Goal: Task Accomplishment & Management: Manage account settings

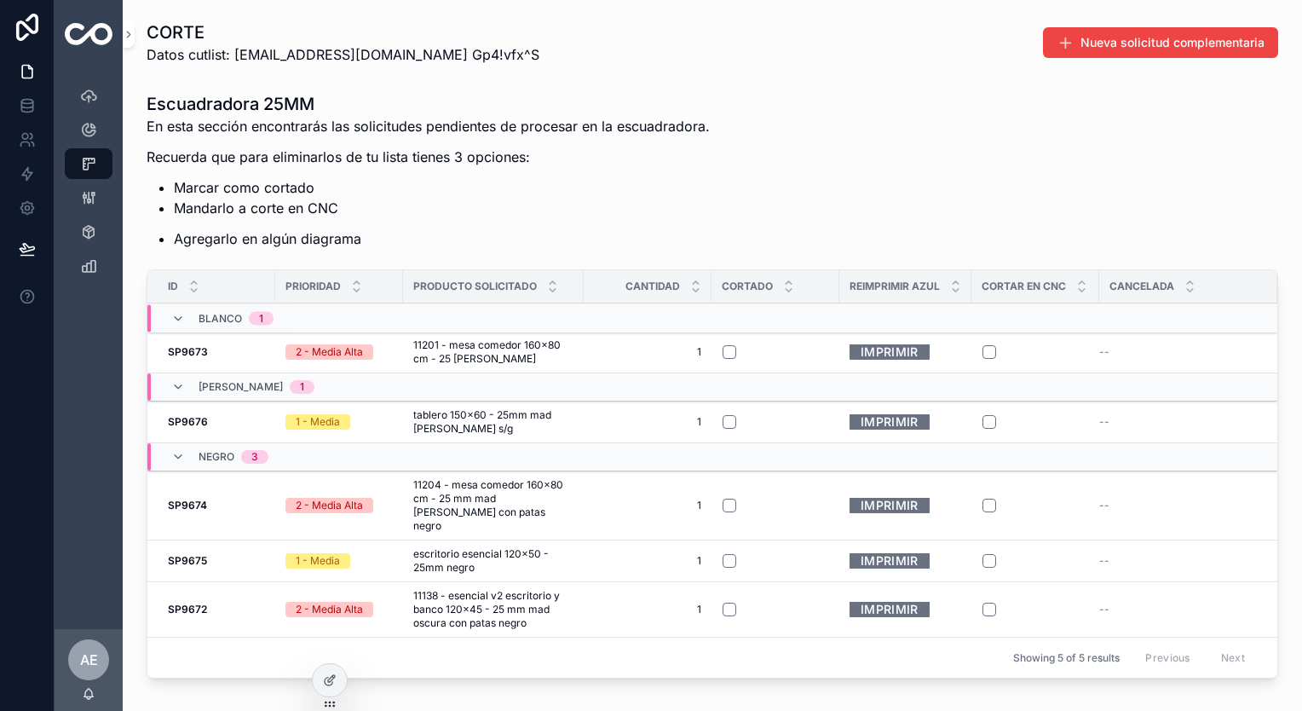
scroll to position [85, 0]
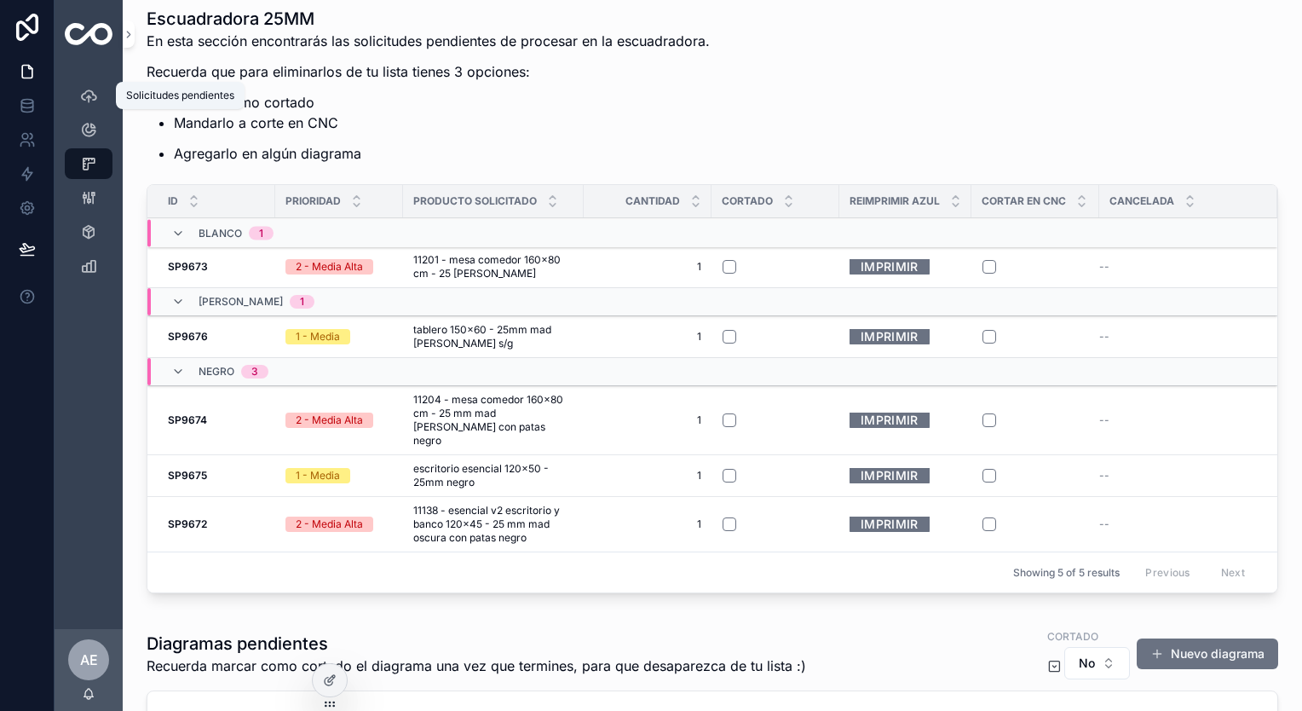
click at [87, 90] on icon "scrollable content" at bounding box center [88, 95] width 17 height 17
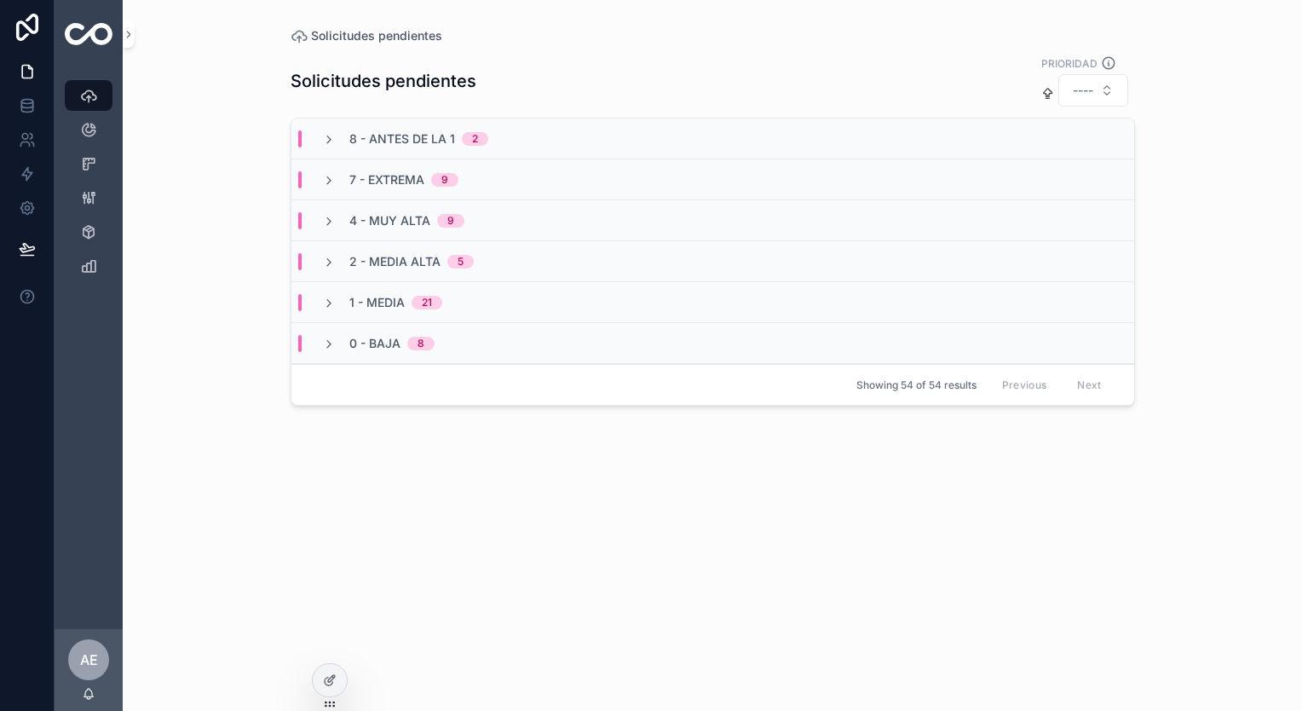
click at [496, 179] on div "7 - Extrema 9" at bounding box center [712, 179] width 843 height 41
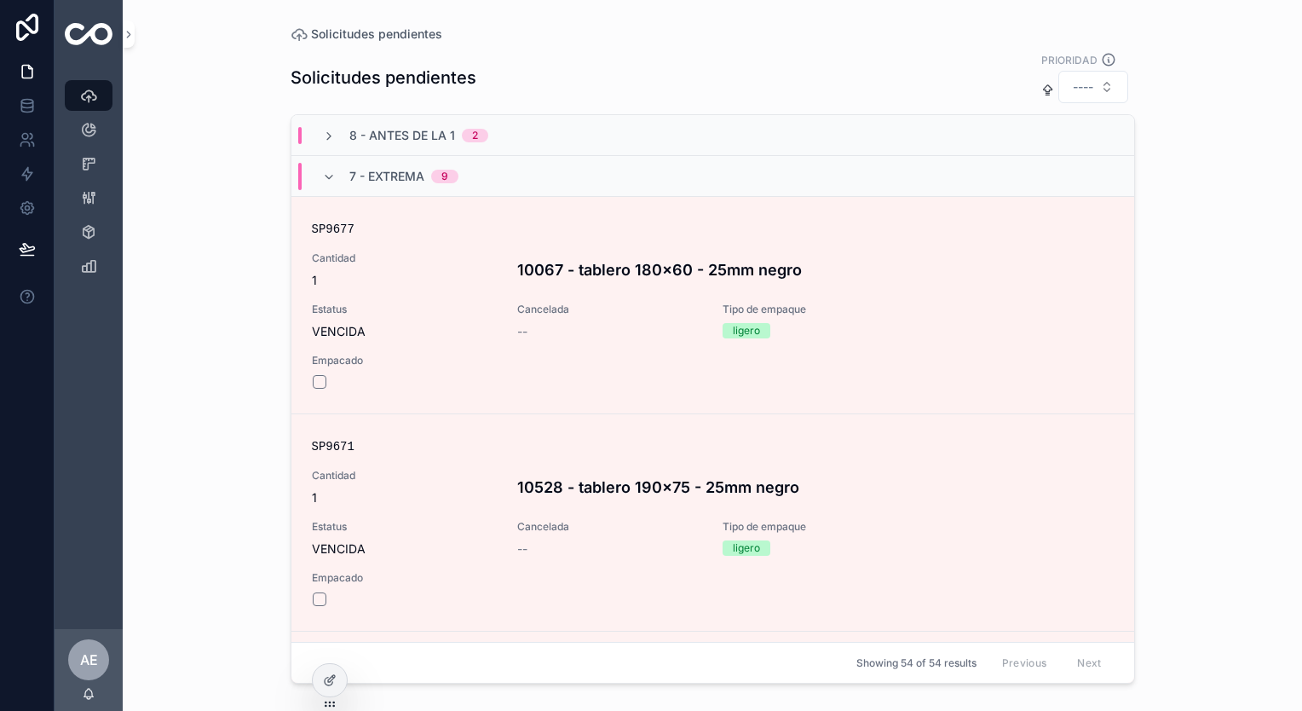
click at [411, 138] on span "8 - Antes de la 1" at bounding box center [402, 135] width 106 height 17
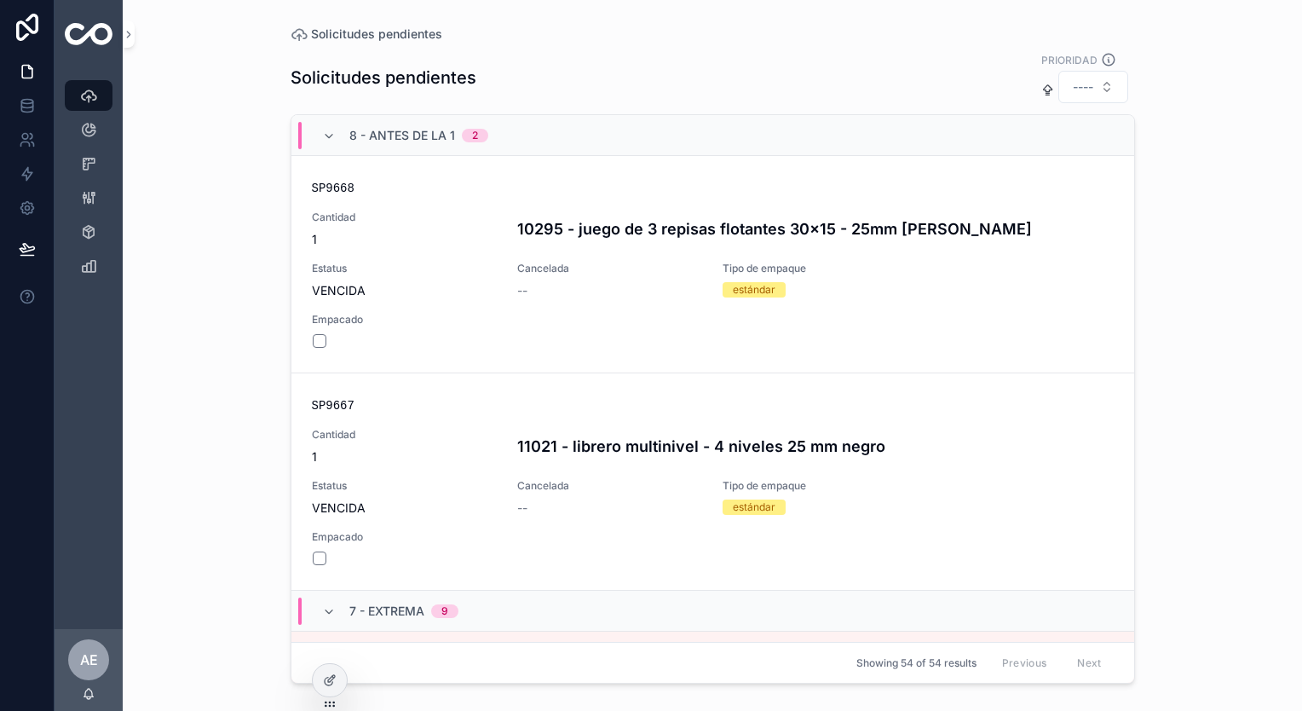
click at [383, 115] on div "8 - Antes de la 1 2" at bounding box center [712, 135] width 843 height 41
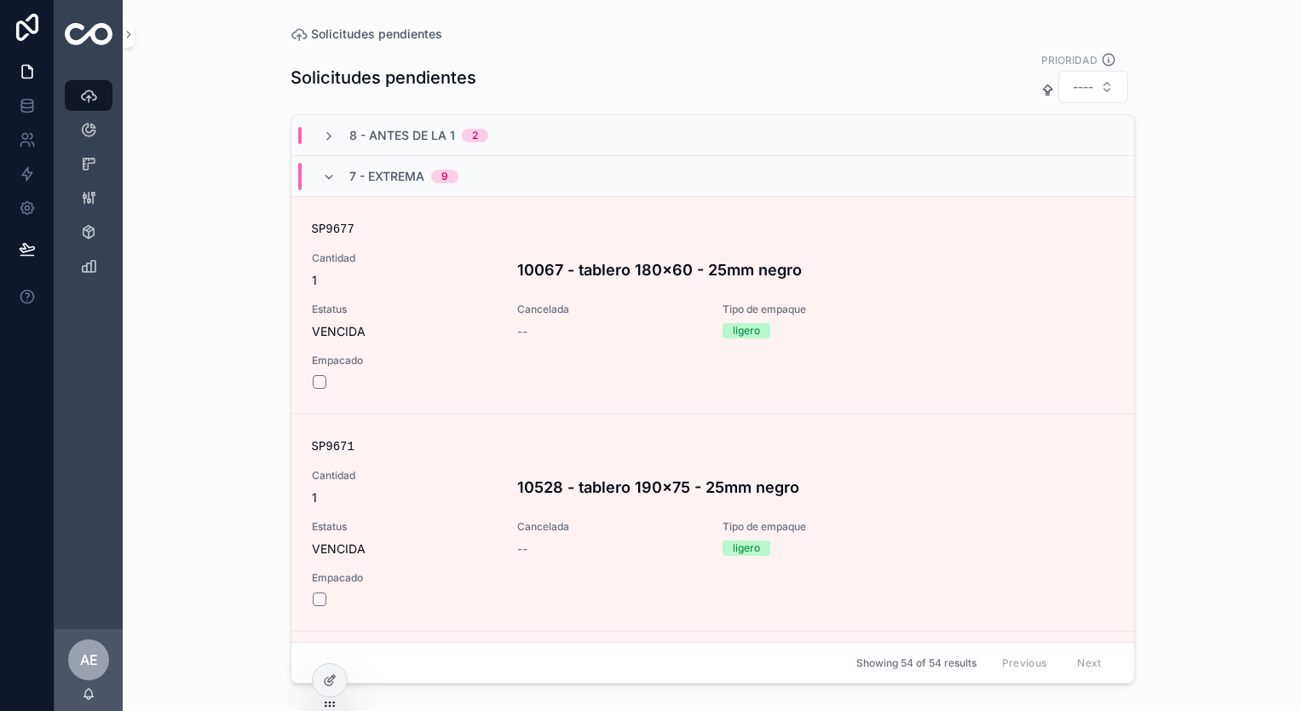
click at [370, 171] on span "7 - Extrema" at bounding box center [386, 176] width 75 height 17
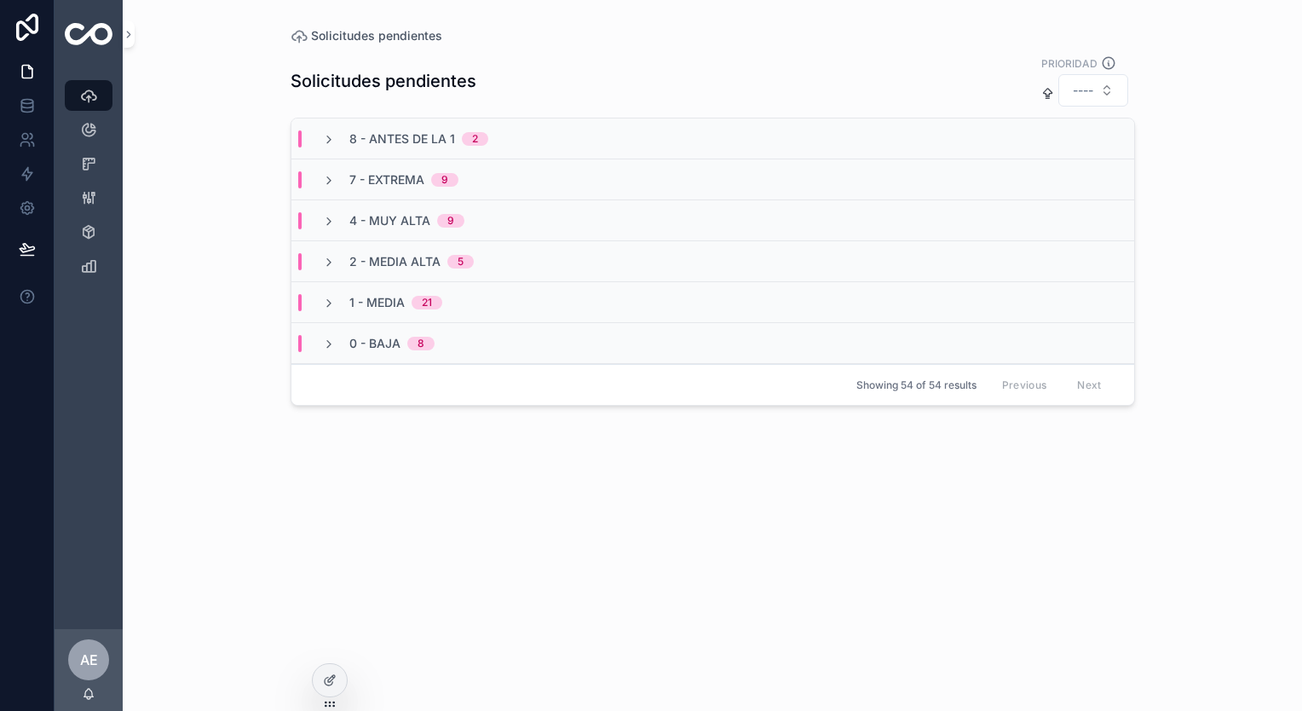
click at [427, 222] on span "4 - Muy Alta" at bounding box center [389, 220] width 81 height 17
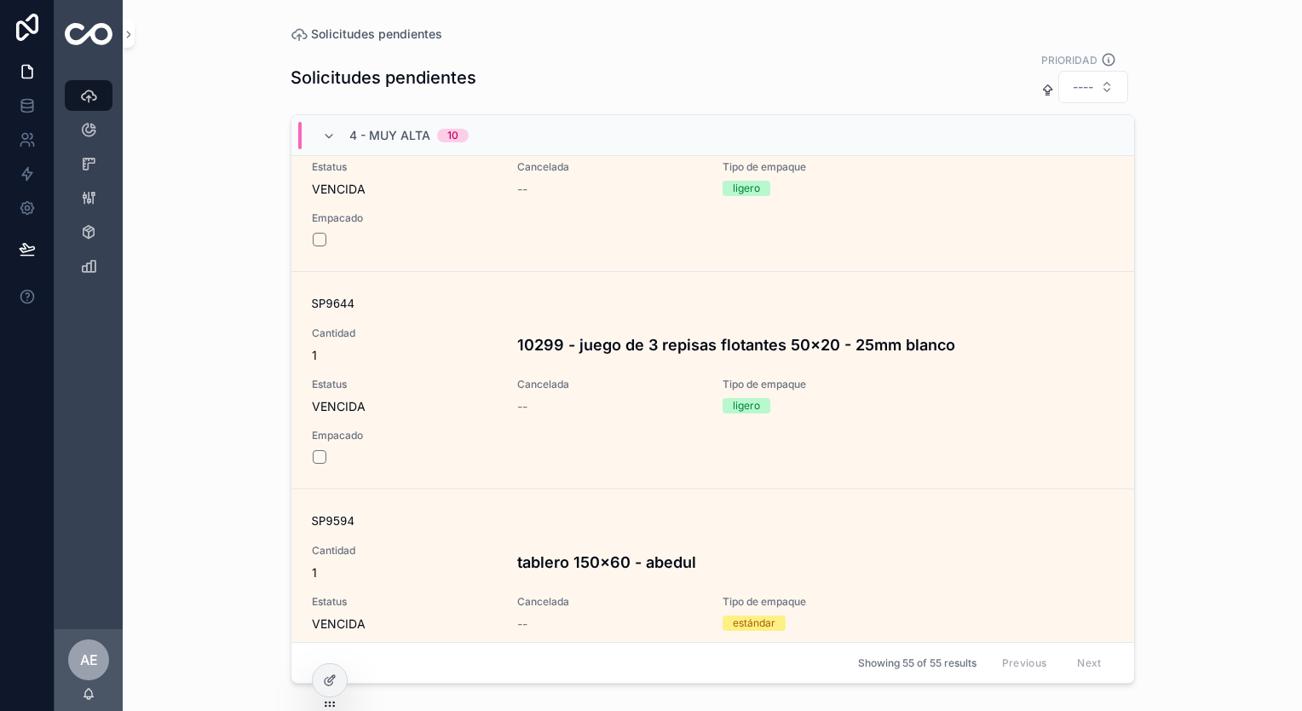
scroll to position [1887, 0]
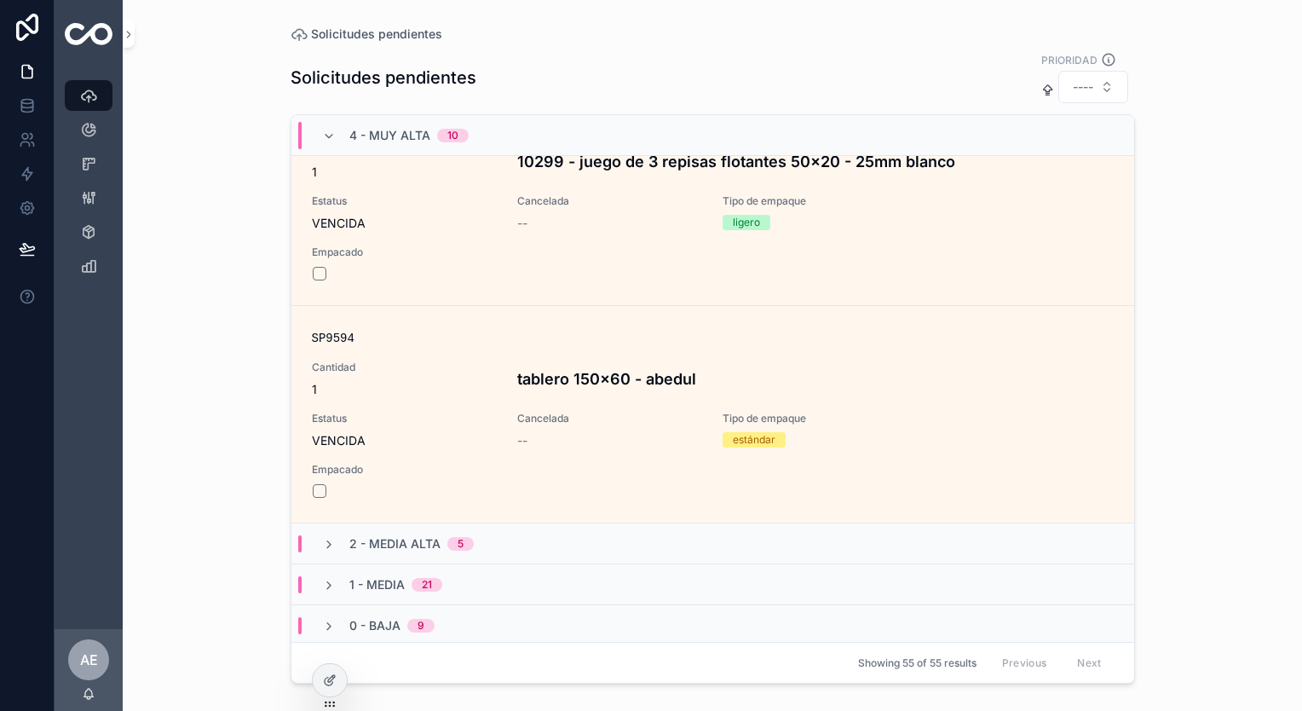
click at [472, 537] on div "2 - Media Alta 5" at bounding box center [398, 543] width 193 height 17
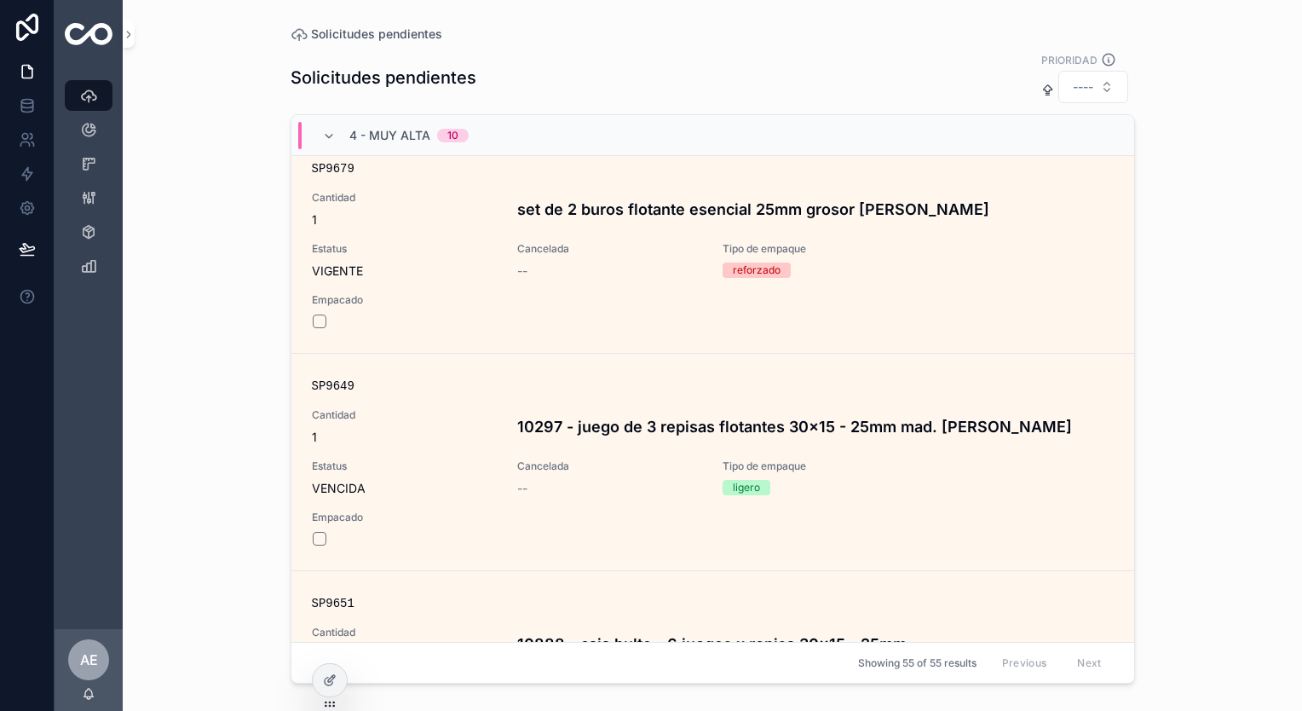
scroll to position [0, 0]
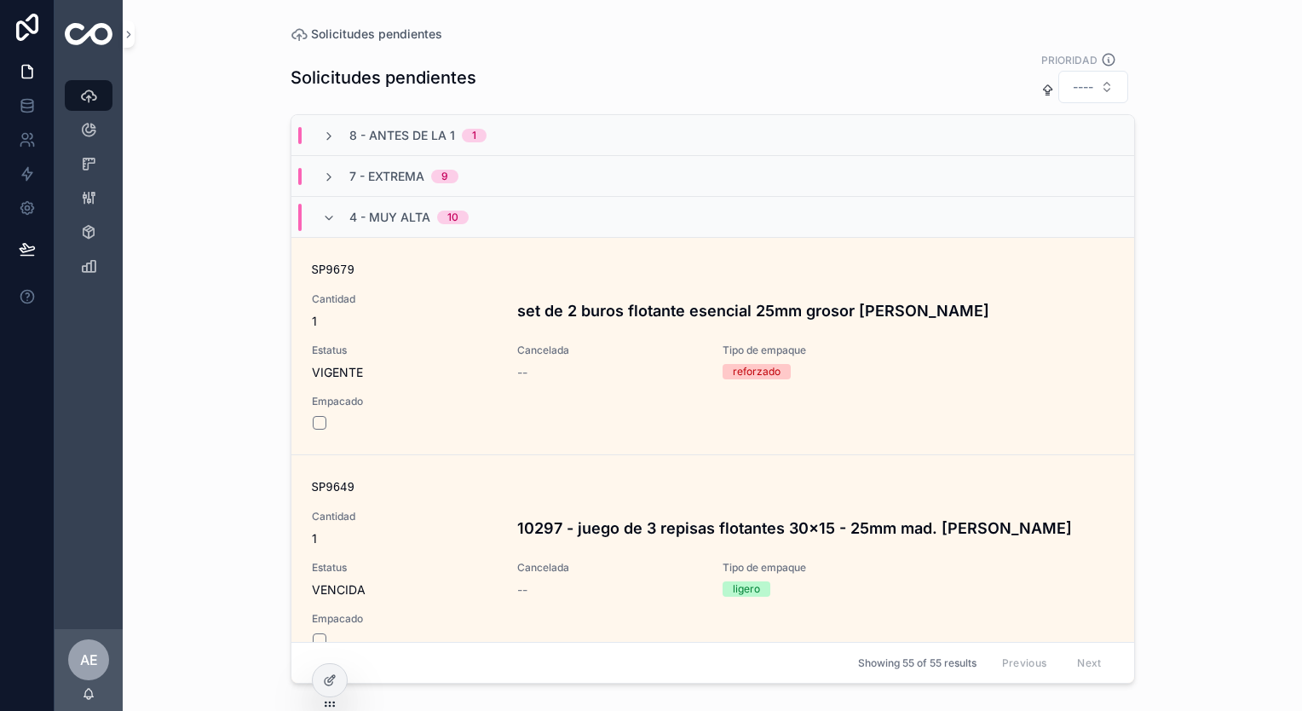
click at [435, 172] on span "9" at bounding box center [444, 177] width 27 height 14
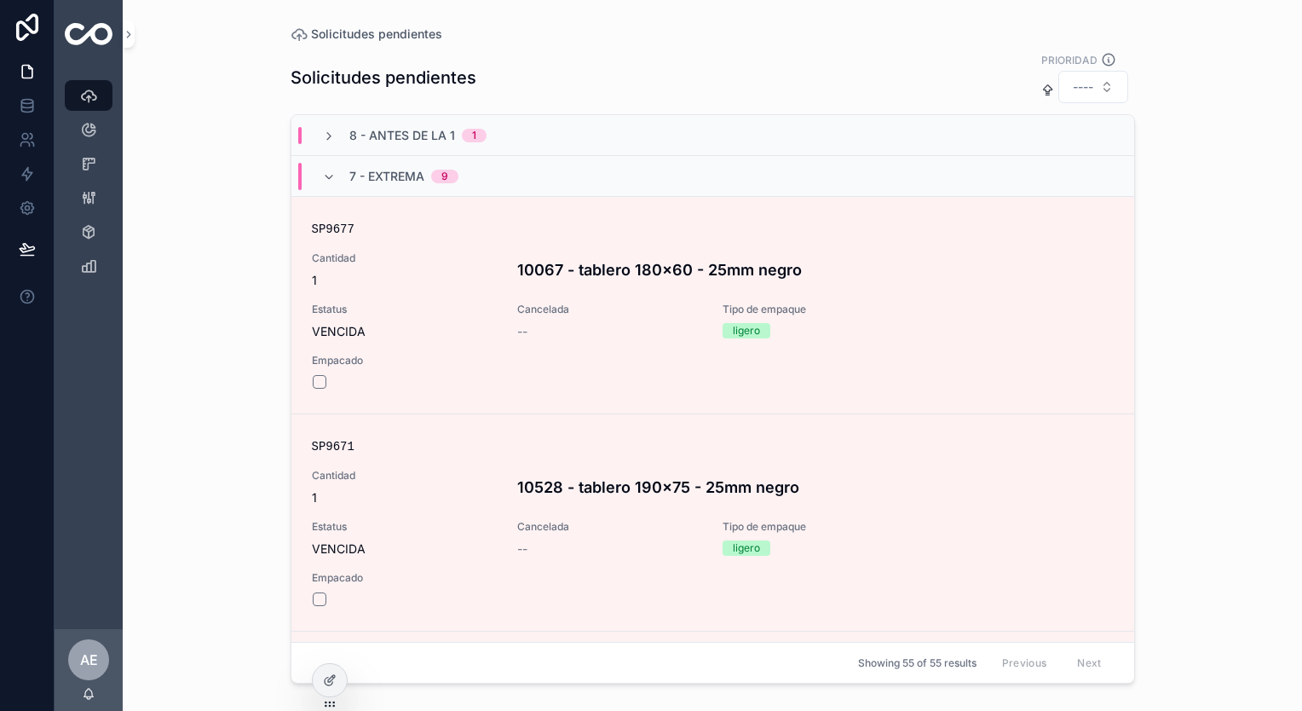
click at [334, 676] on icon at bounding box center [331, 678] width 7 height 7
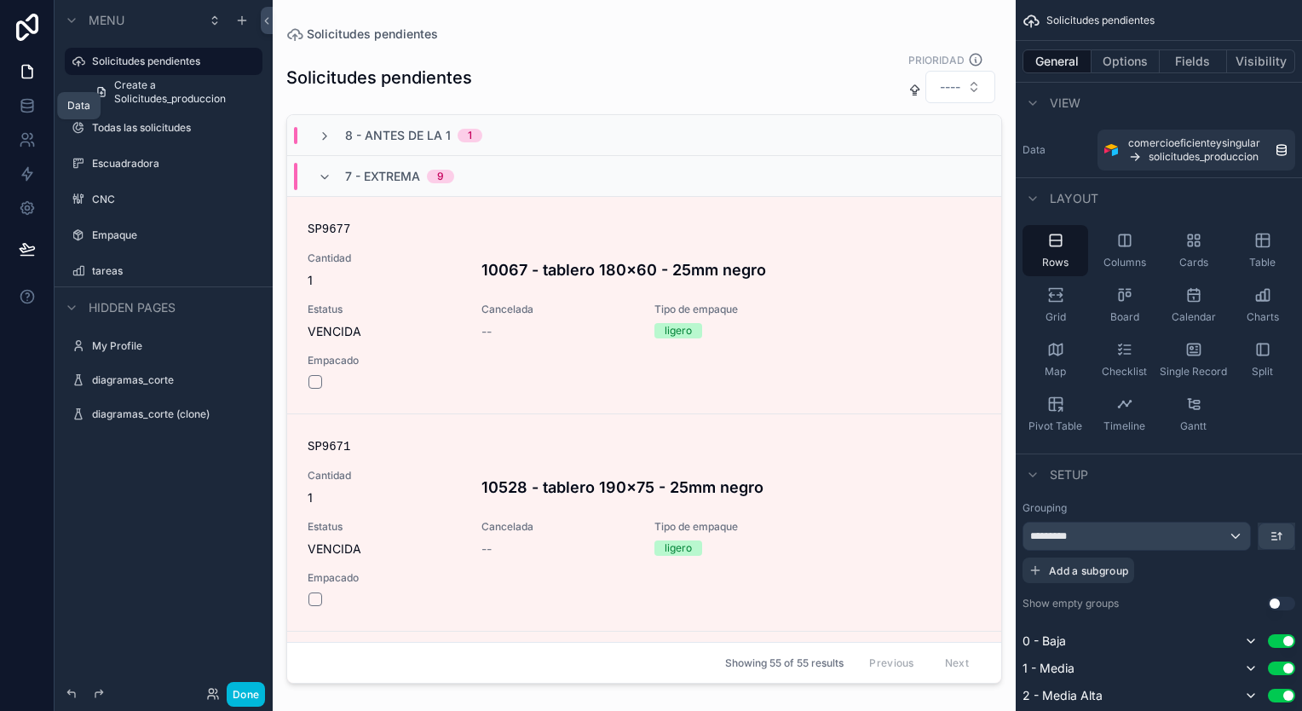
click at [42, 100] on link at bounding box center [27, 106] width 54 height 34
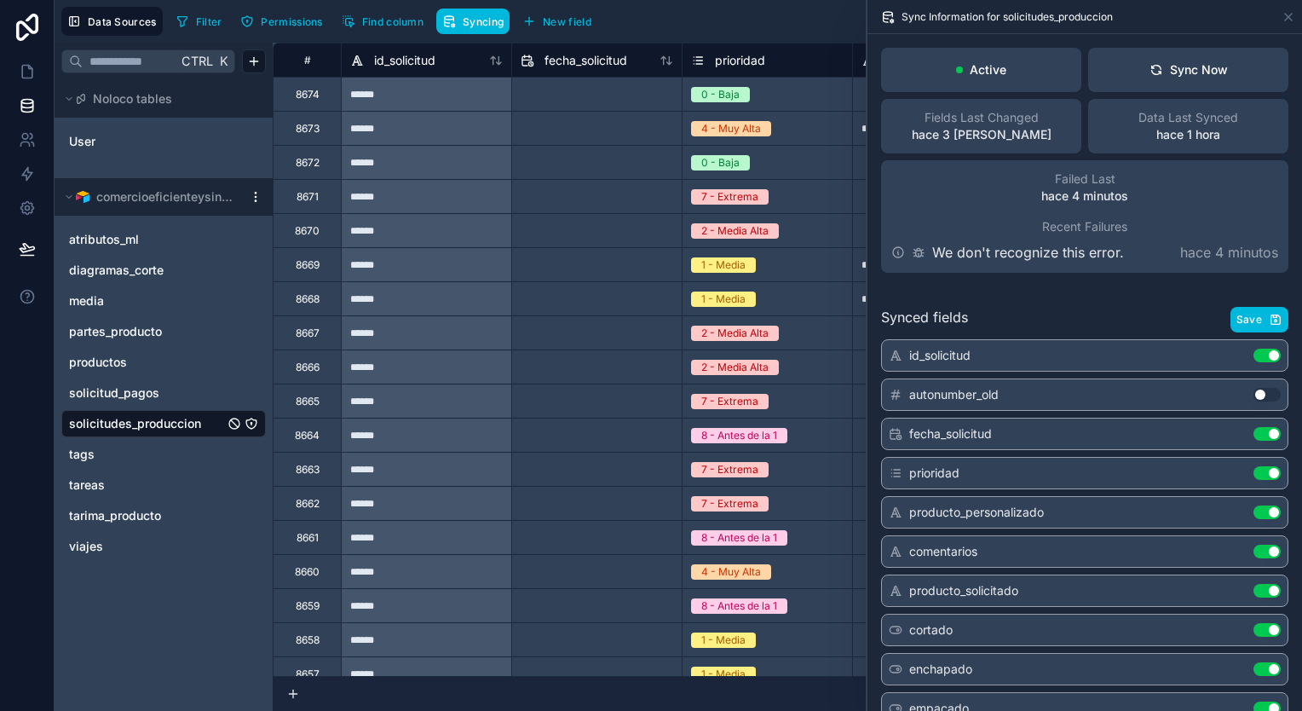
click at [254, 185] on div "comercioeficienteysingular" at bounding box center [164, 196] width 218 height 37
click at [262, 199] on html "**********" at bounding box center [651, 355] width 1302 height 711
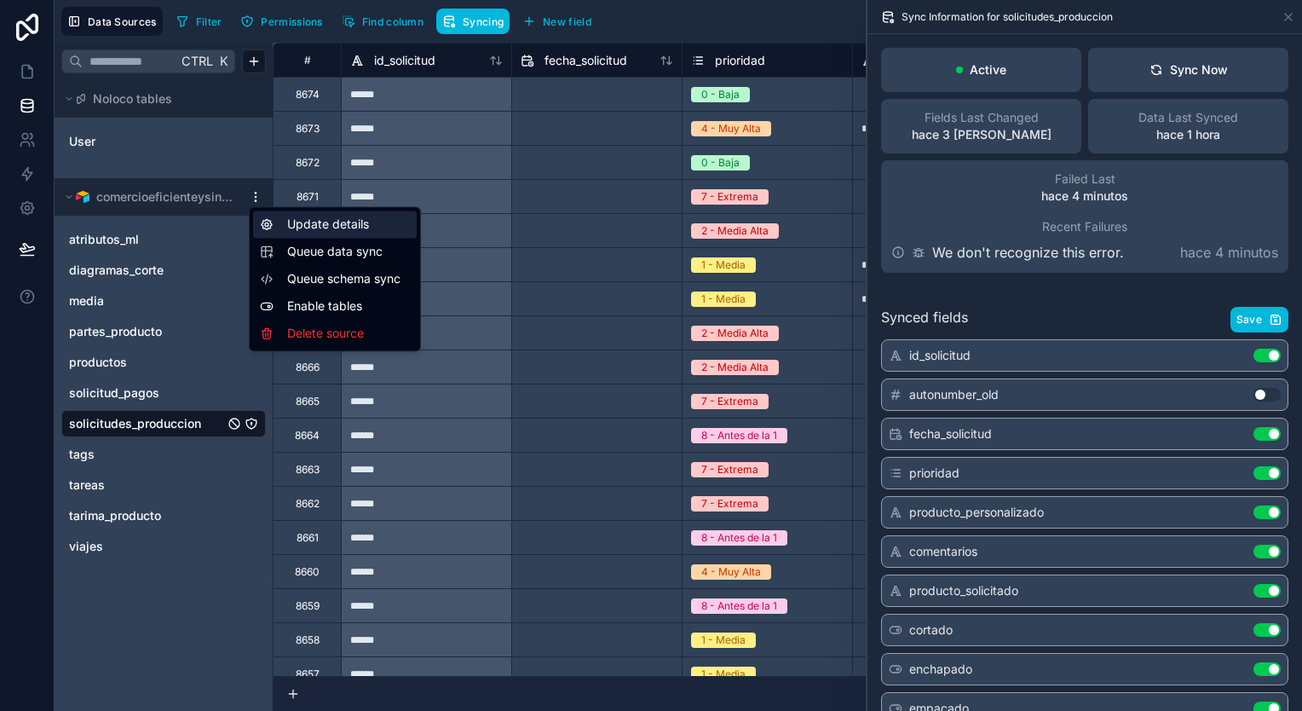
click at [369, 227] on div "Update details" at bounding box center [335, 223] width 164 height 27
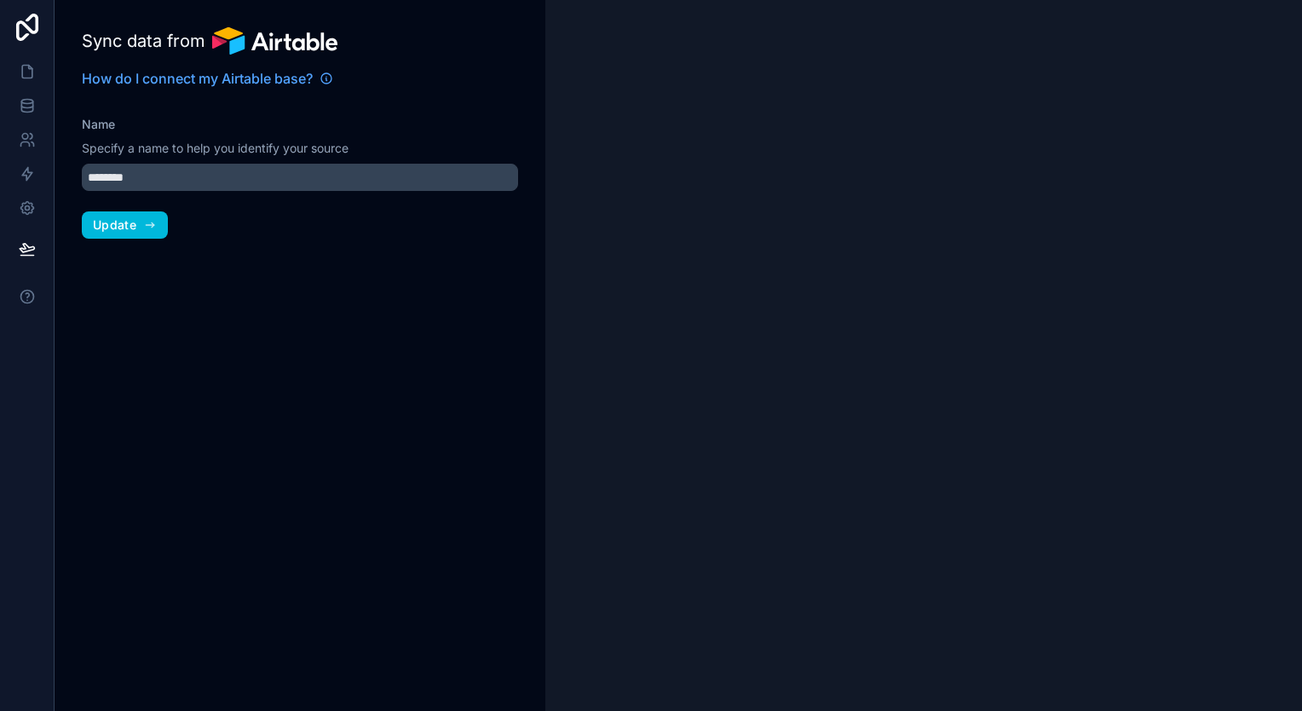
type input "**********"
click at [153, 220] on icon "button" at bounding box center [150, 225] width 14 height 14
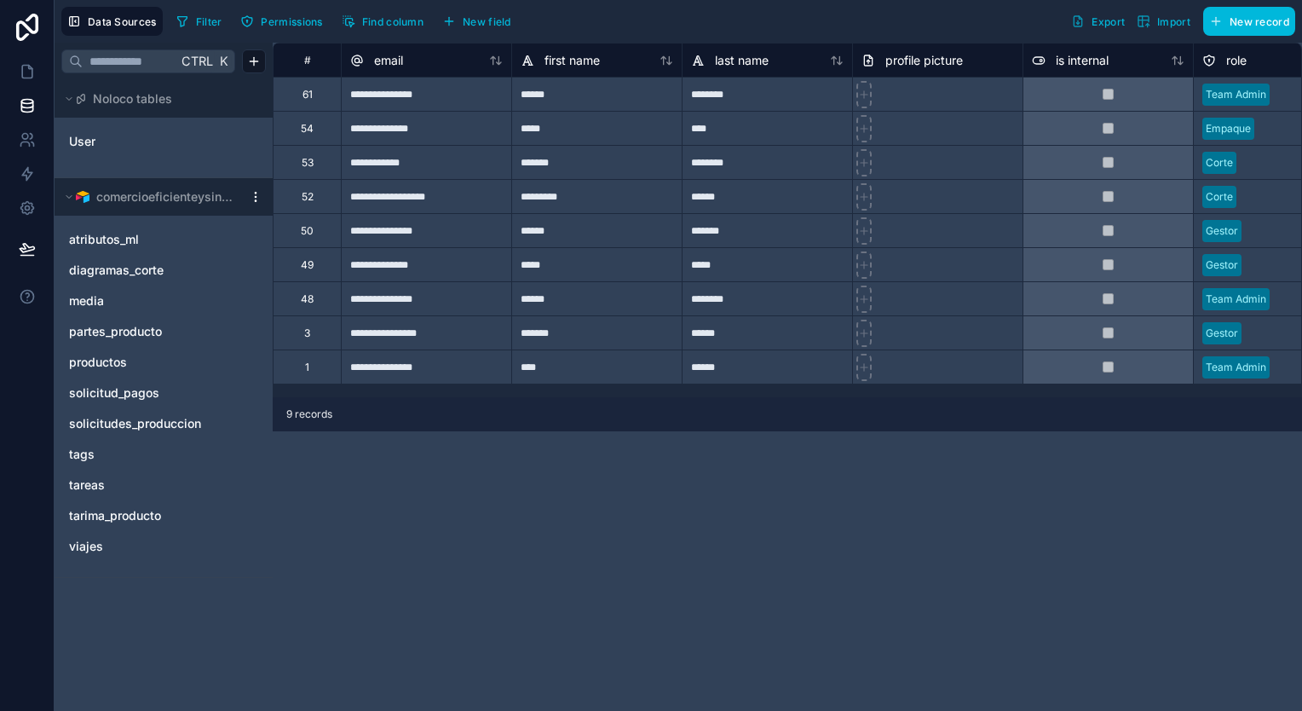
click at [252, 191] on html "**********" at bounding box center [651, 355] width 1302 height 711
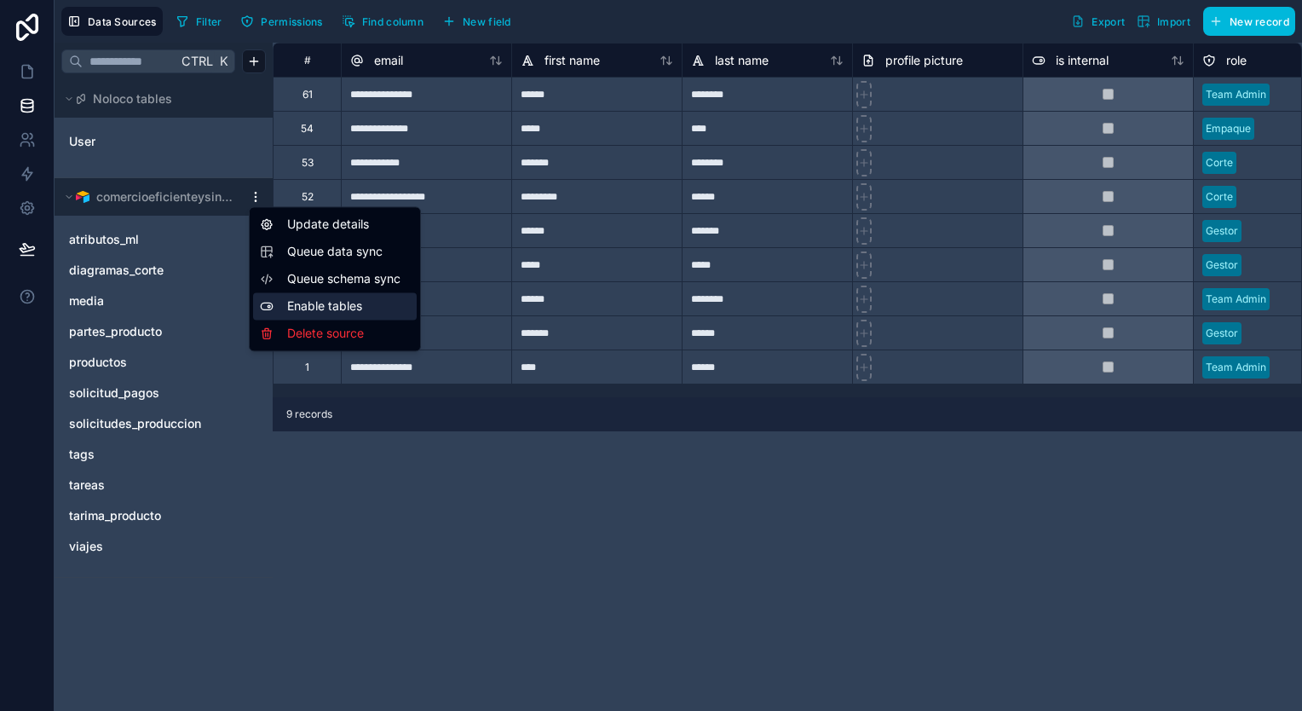
click at [337, 305] on div "Enable tables" at bounding box center [335, 305] width 164 height 27
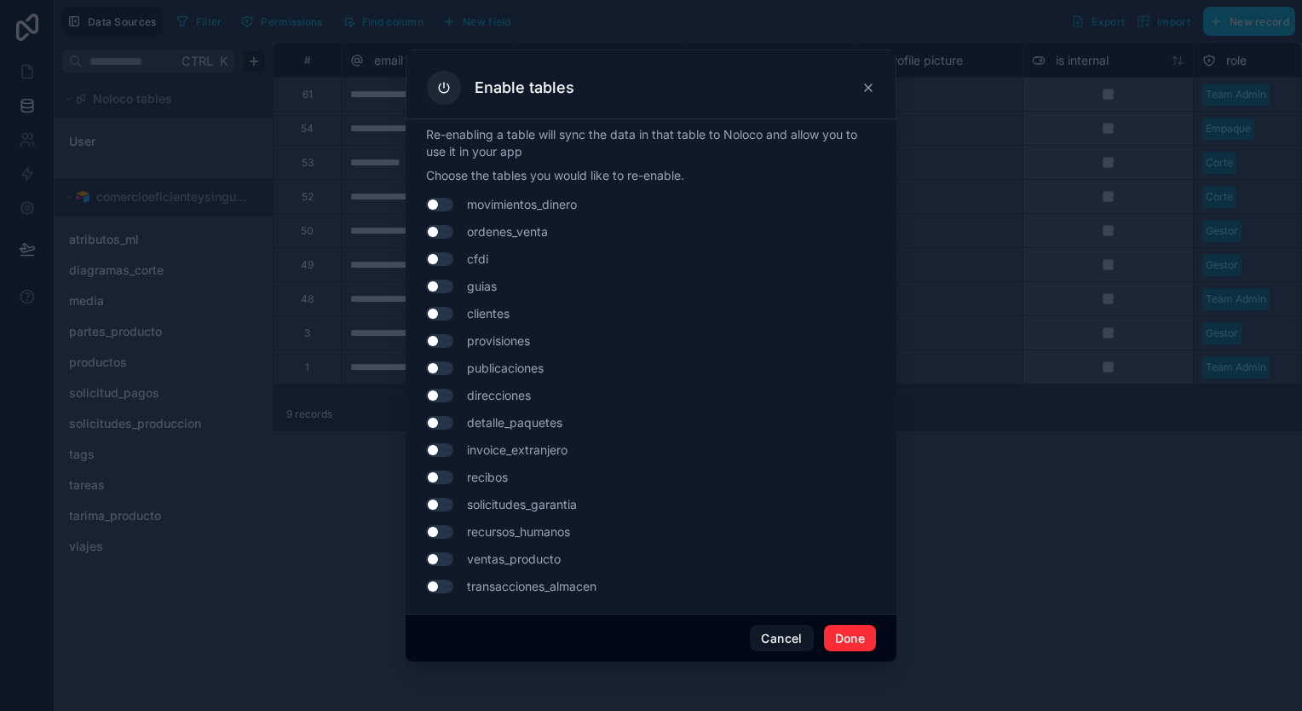
click at [445, 232] on button "Use setting" at bounding box center [439, 232] width 27 height 14
click at [871, 626] on button "Done" at bounding box center [850, 637] width 52 height 27
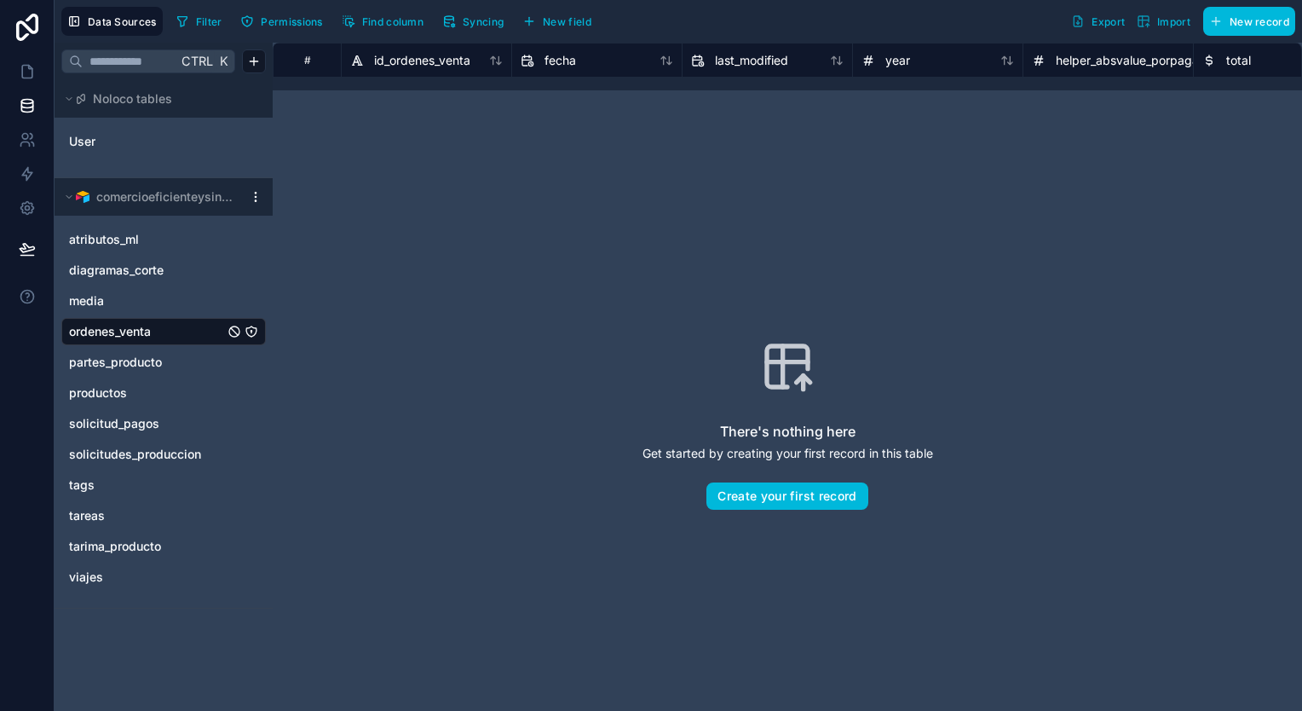
click at [157, 361] on span "partes_producto" at bounding box center [115, 362] width 93 height 17
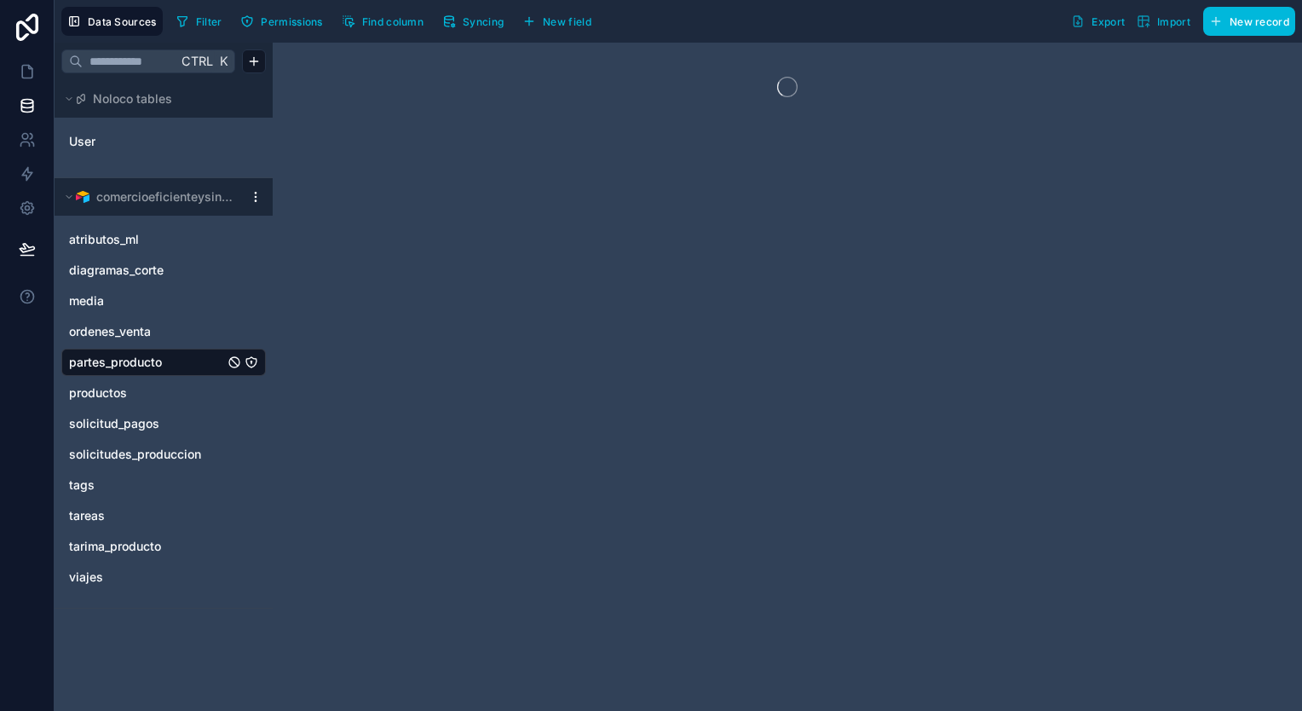
click at [181, 325] on link "ordenes_venta" at bounding box center [146, 331] width 155 height 17
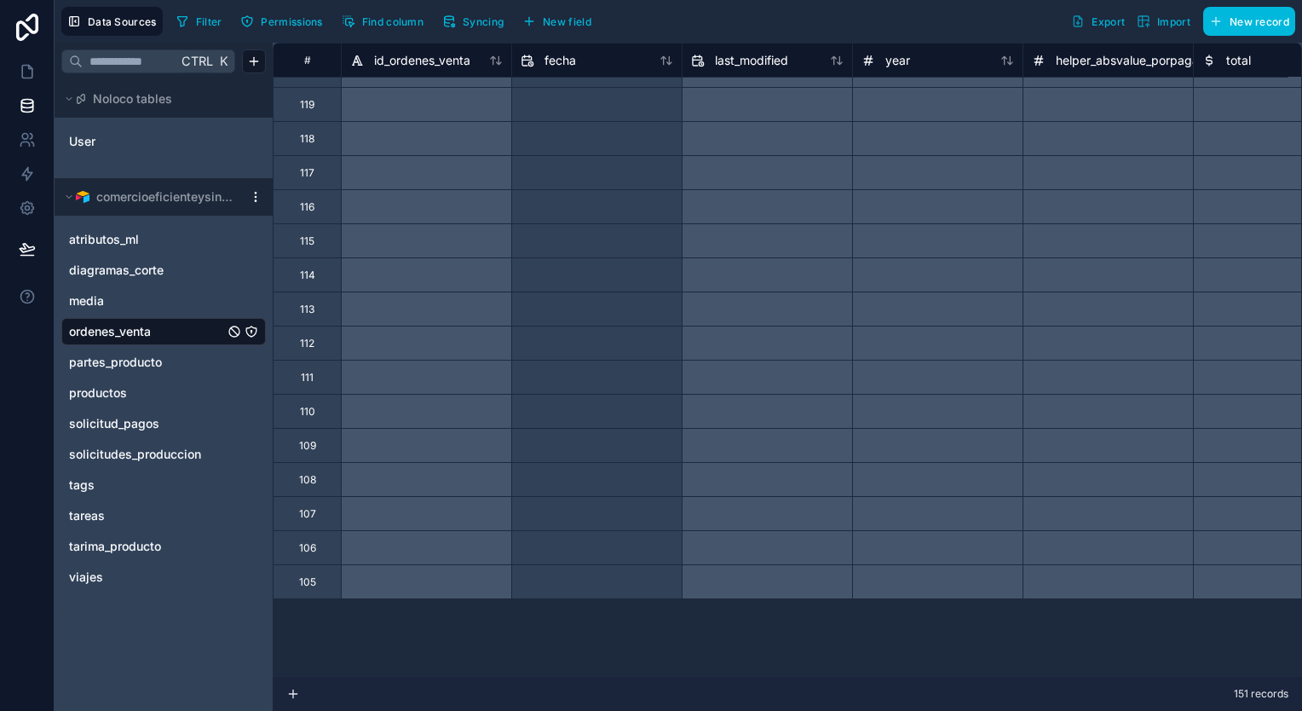
scroll to position [170, 0]
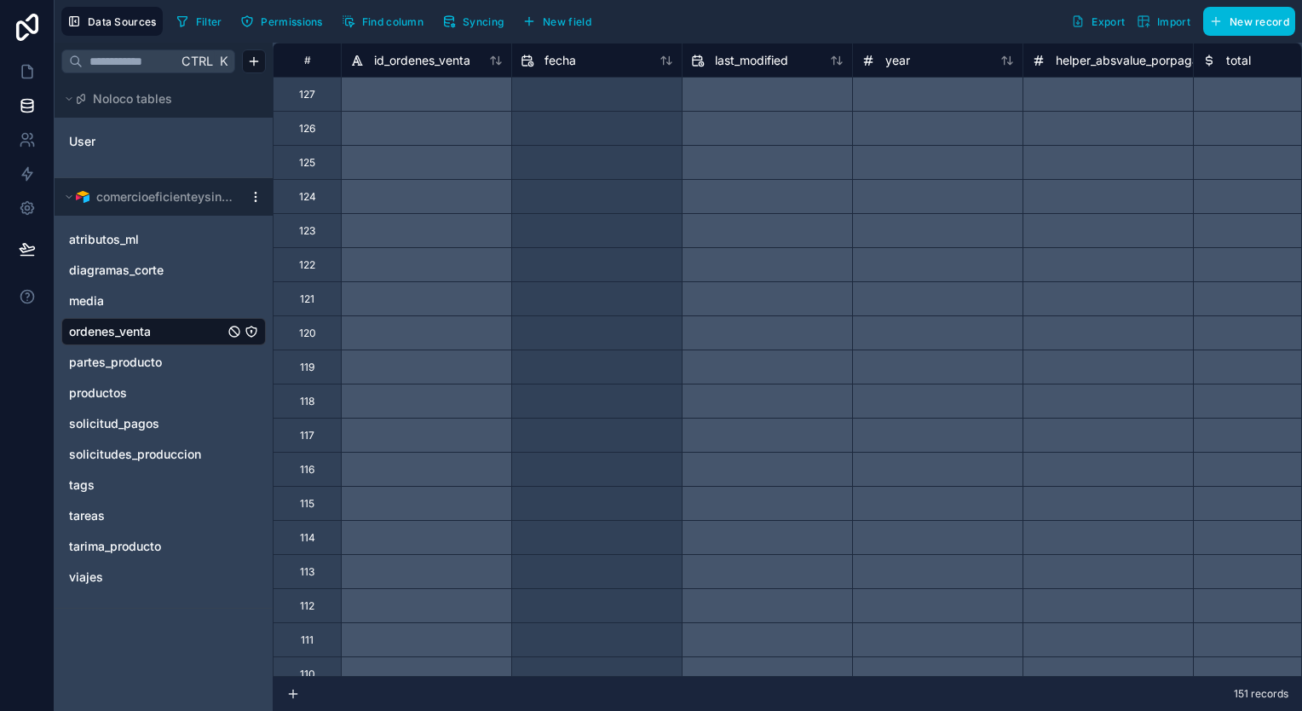
click at [487, 15] on span "Syncing" at bounding box center [483, 21] width 41 height 13
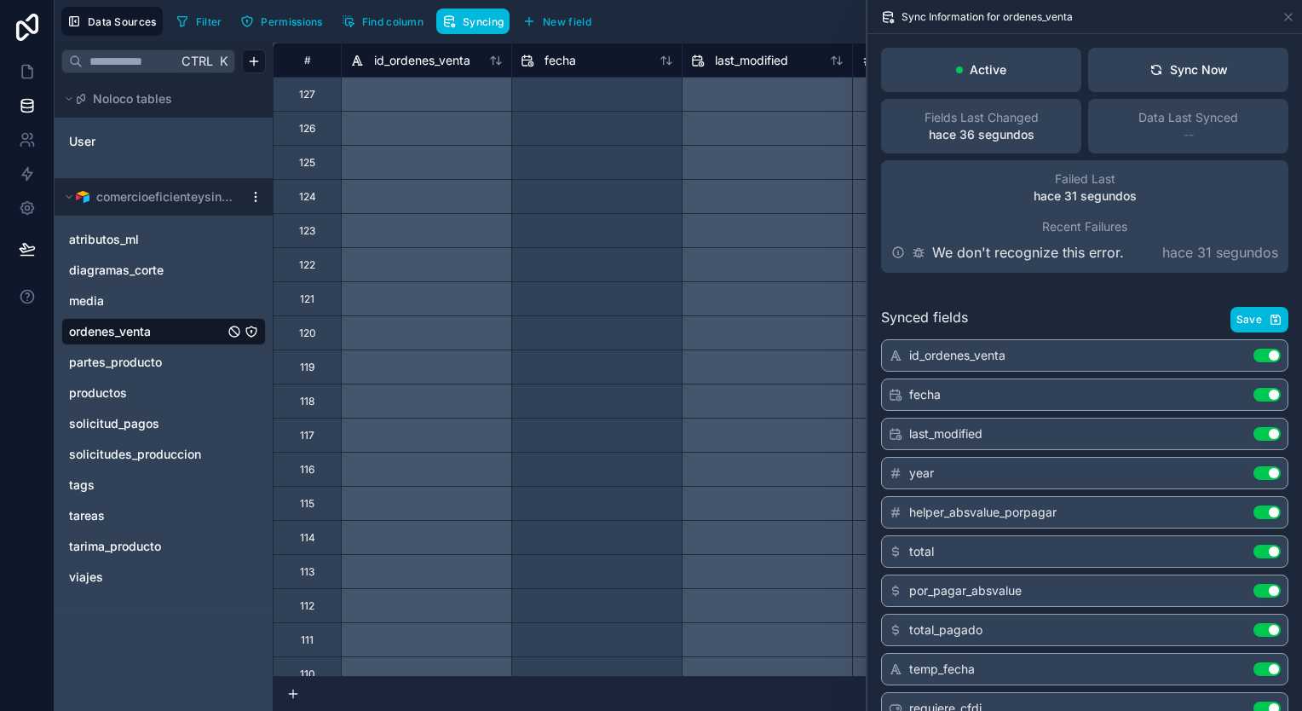
click at [158, 312] on div "media" at bounding box center [163, 300] width 204 height 27
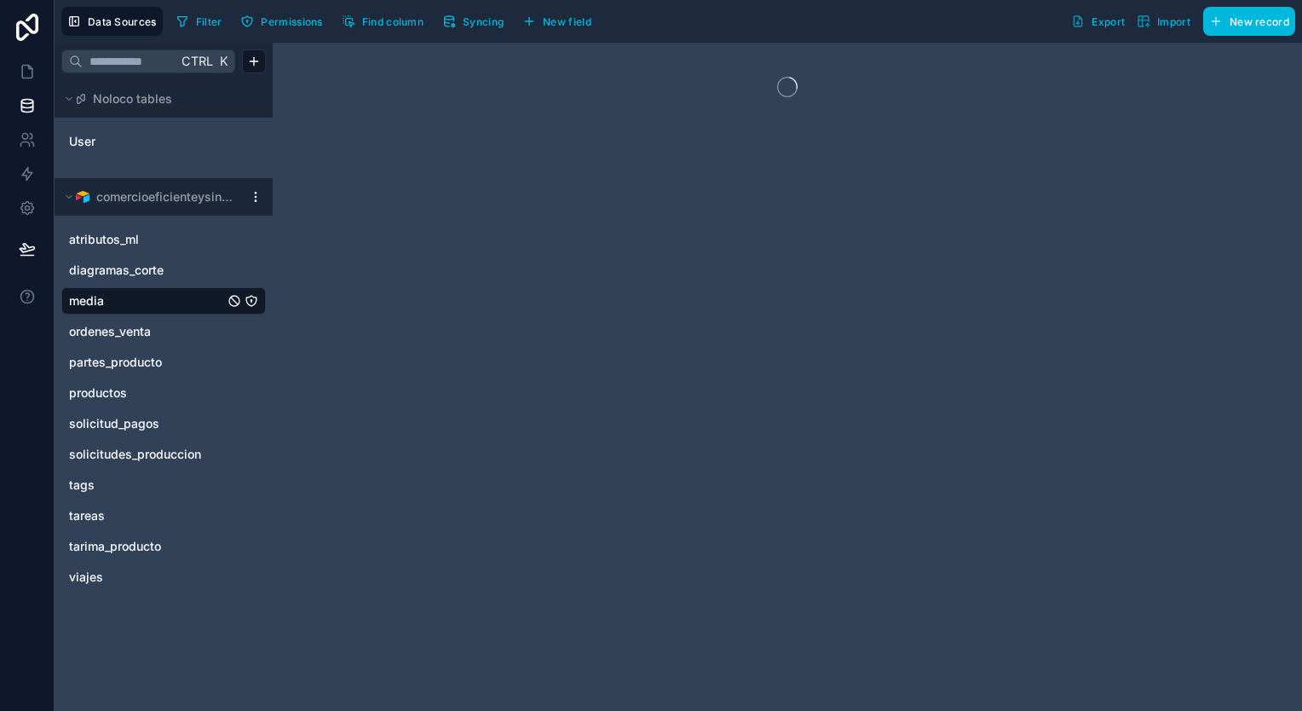
click at [477, 20] on span "Syncing" at bounding box center [483, 21] width 41 height 13
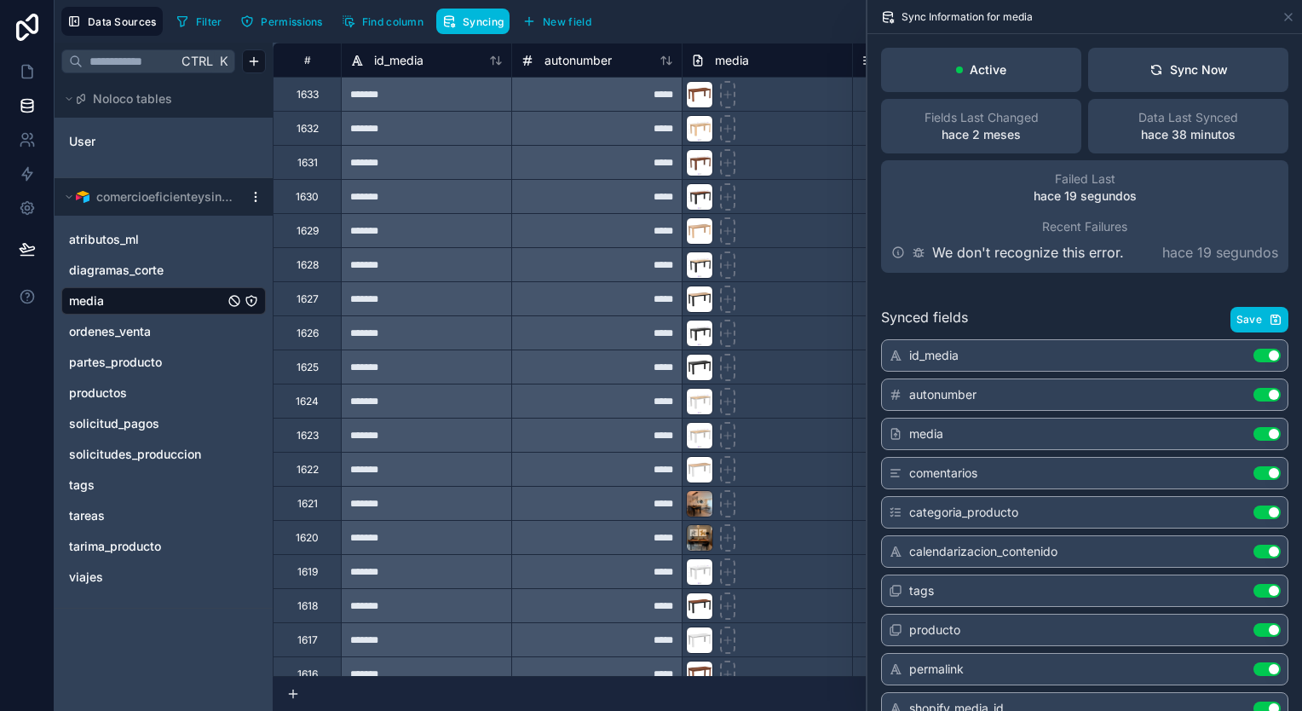
click at [148, 360] on span "partes_producto" at bounding box center [115, 362] width 93 height 17
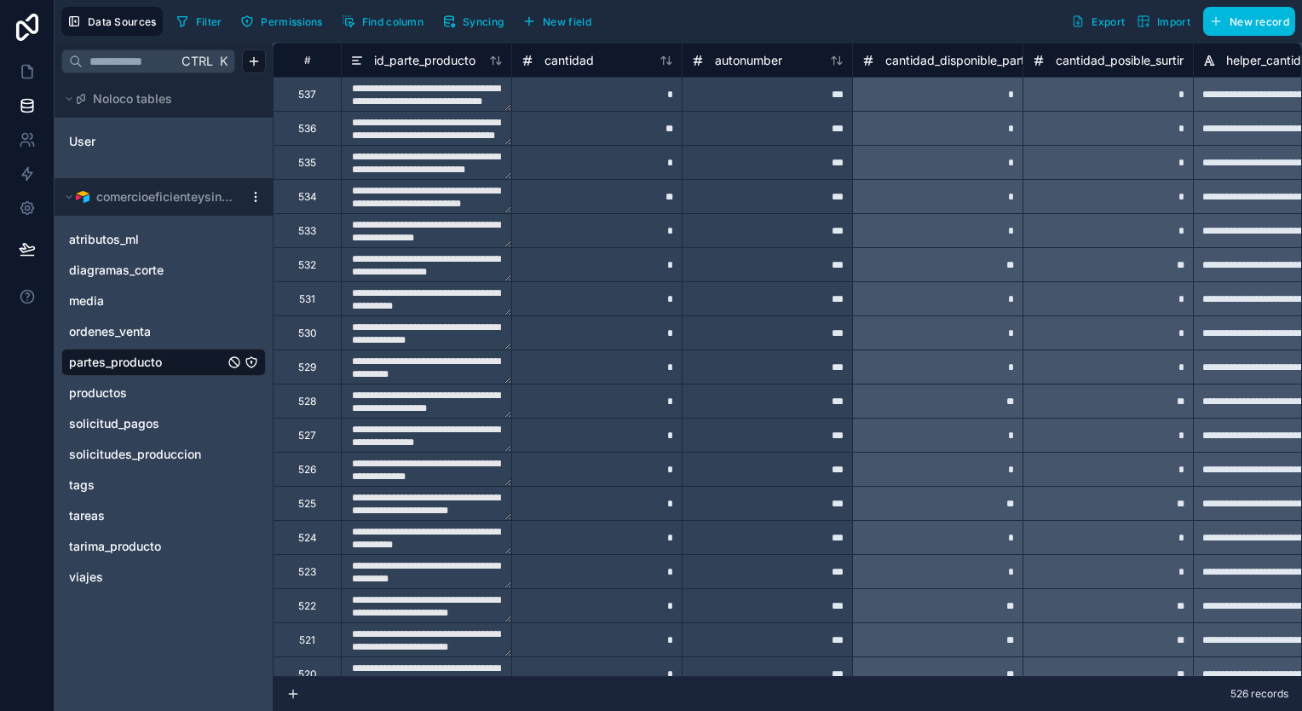
click at [153, 341] on div "ordenes_venta" at bounding box center [163, 331] width 204 height 27
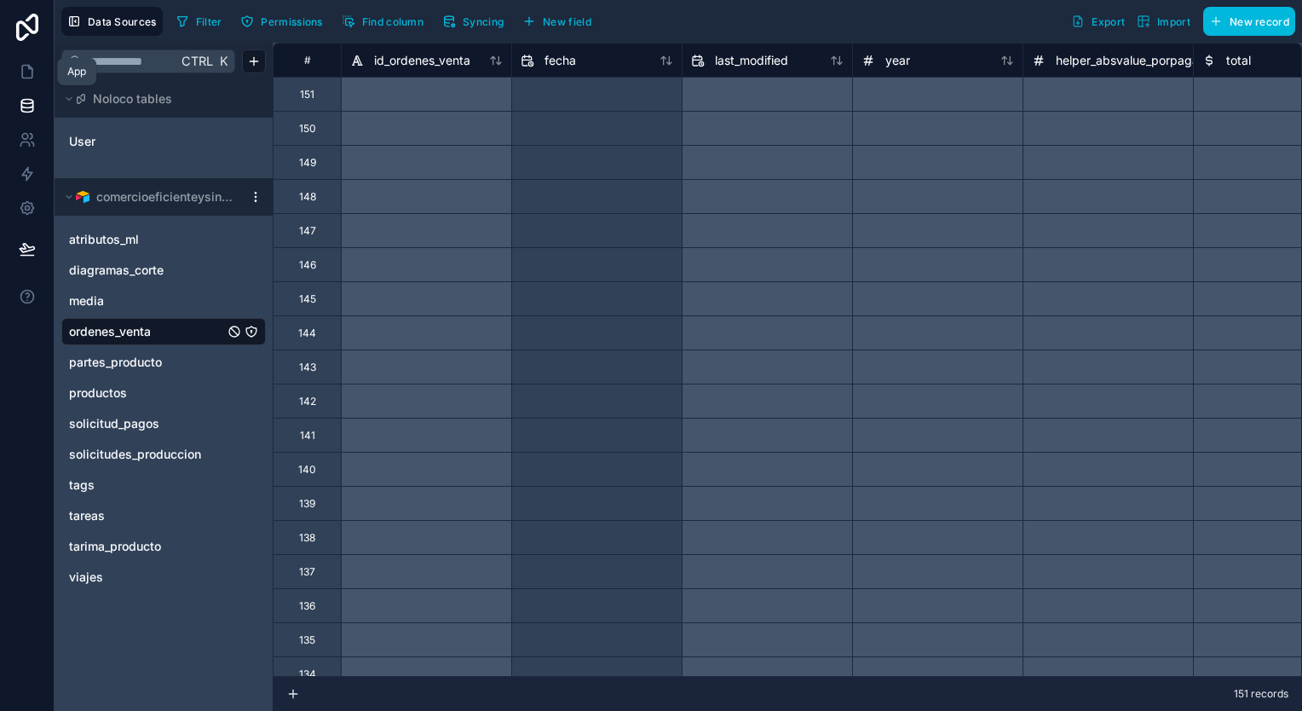
click at [28, 57] on link at bounding box center [27, 72] width 54 height 34
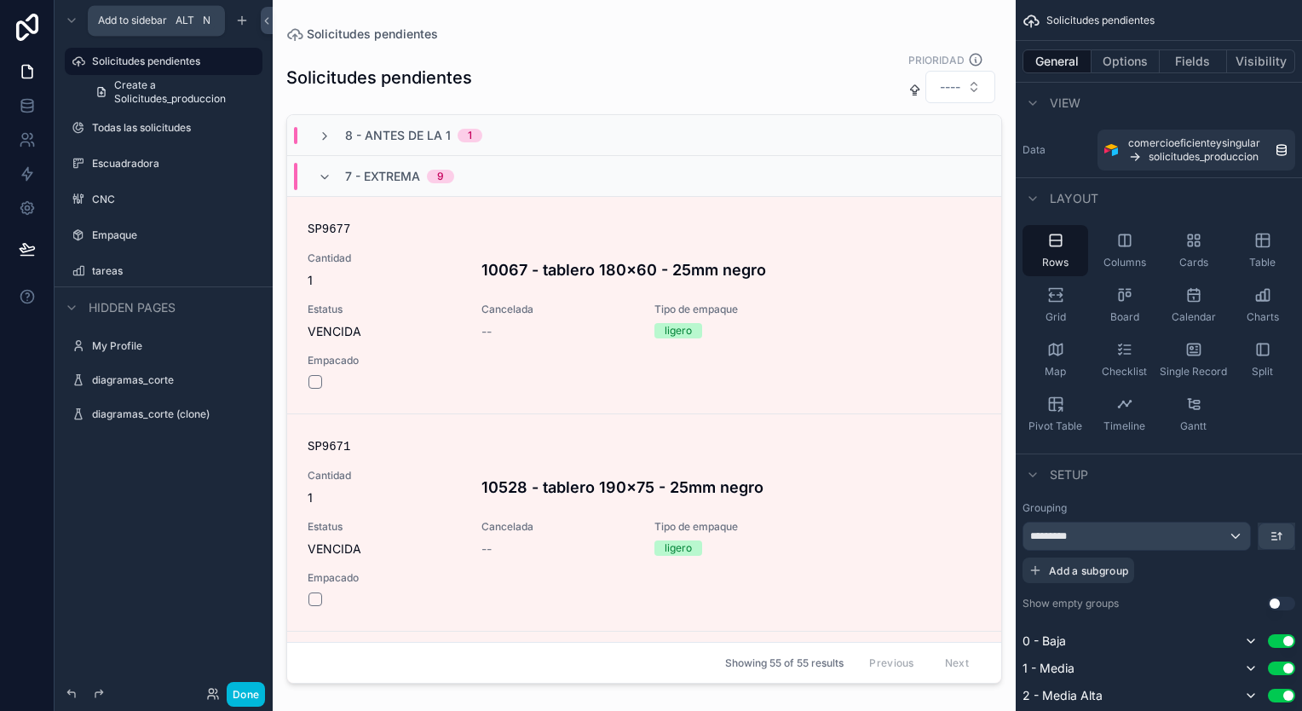
click at [243, 20] on icon "scrollable content" at bounding box center [242, 20] width 8 height 0
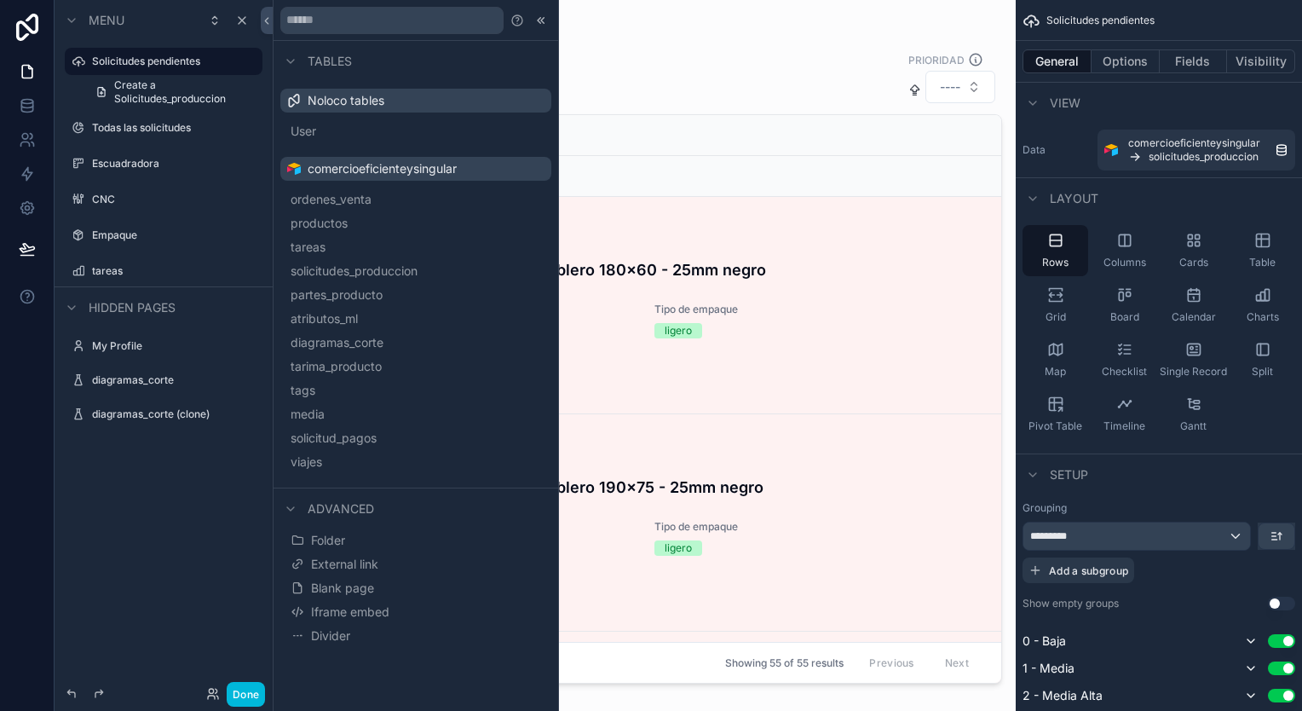
click at [361, 590] on span "Blank page" at bounding box center [342, 587] width 63 height 17
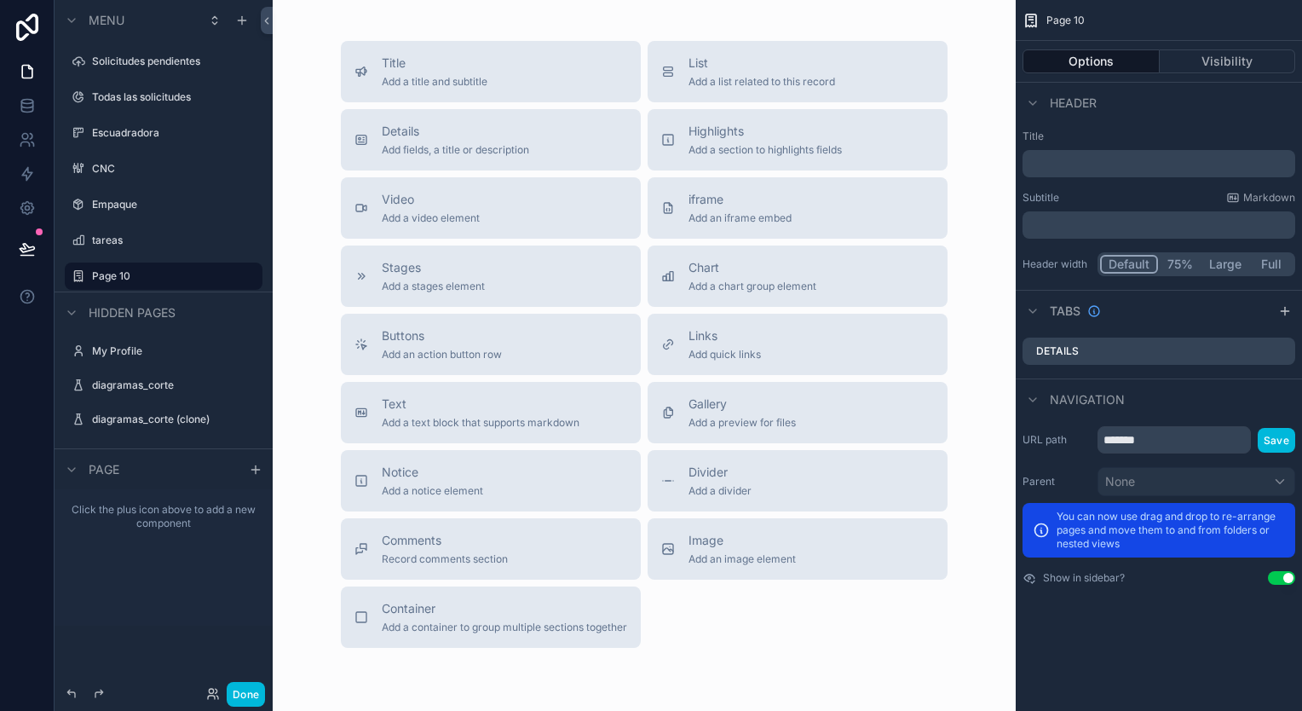
click at [654, 52] on button "List Add a list related to this record" at bounding box center [797, 71] width 300 height 61
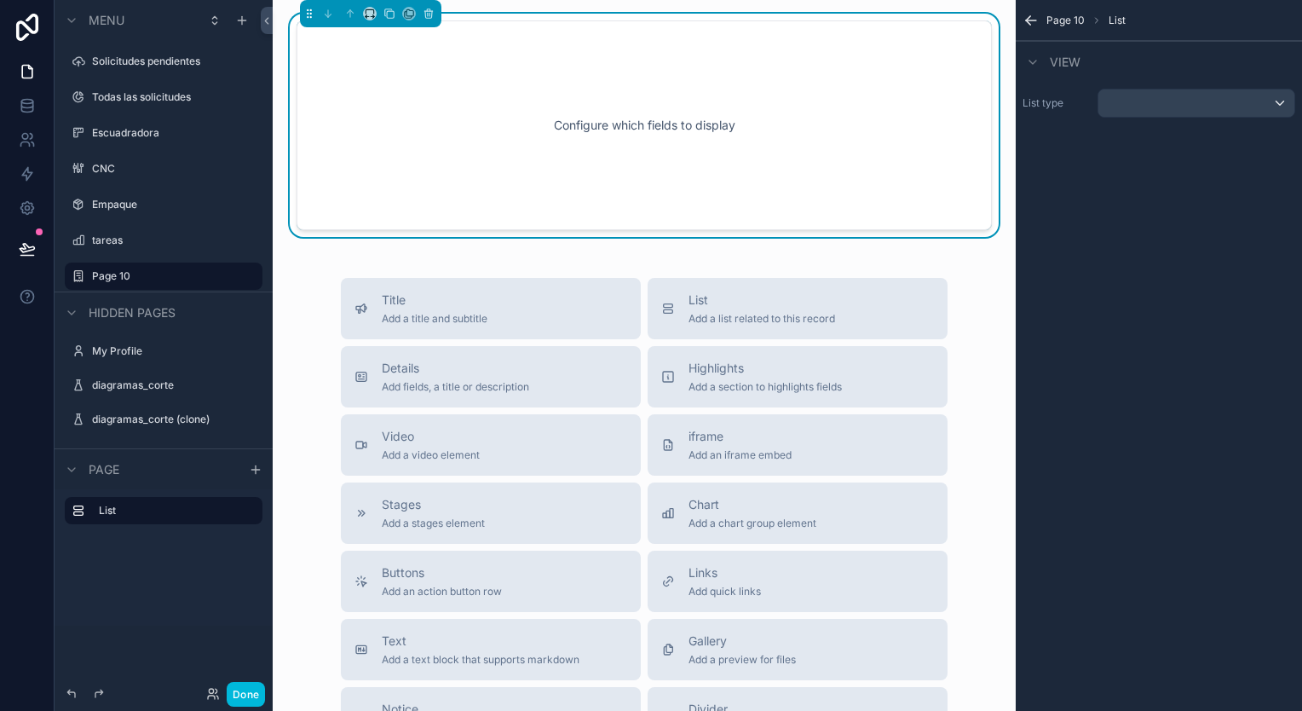
drag, startPoint x: 768, startPoint y: 95, endPoint x: 788, endPoint y: 94, distance: 19.7
click at [771, 95] on div "Configure which fields to display" at bounding box center [644, 125] width 639 height 153
drag, startPoint x: 676, startPoint y: 131, endPoint x: 1261, endPoint y: 112, distance: 584.8
click at [1260, 118] on div "List type" at bounding box center [1159, 103] width 286 height 43
click at [1262, 104] on div "scrollable content" at bounding box center [1196, 102] width 196 height 27
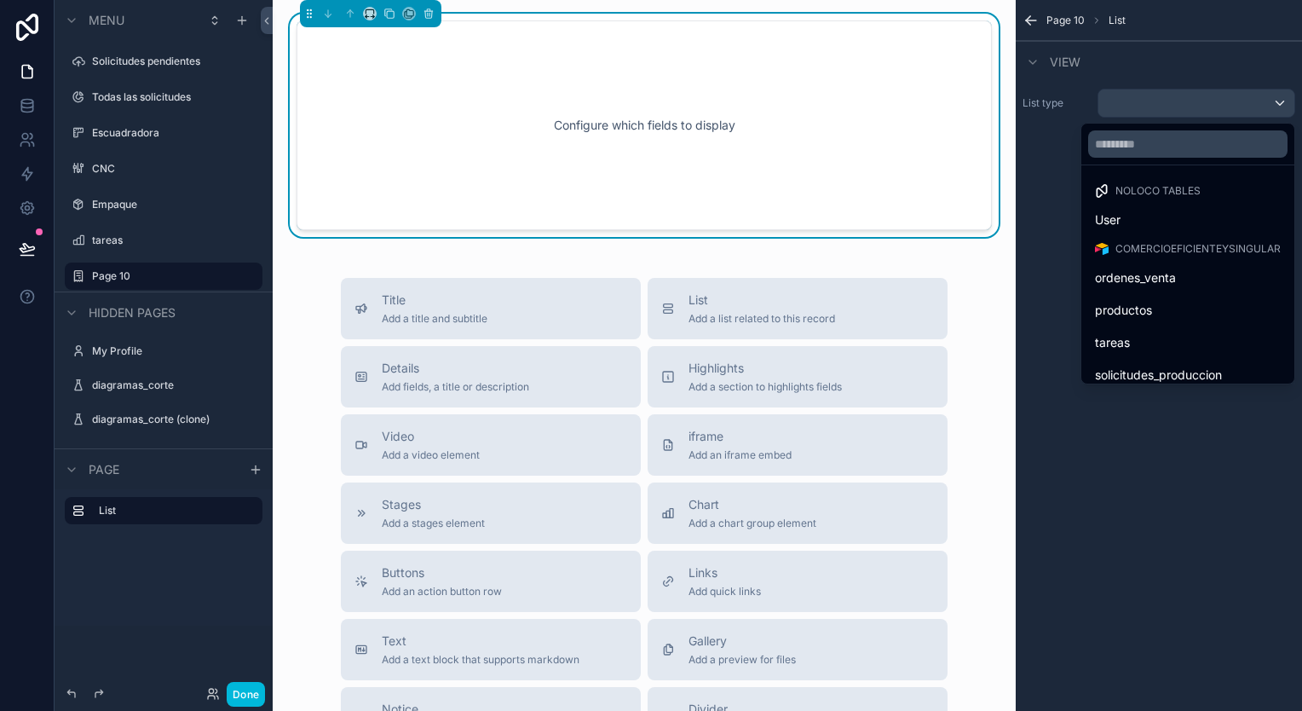
click at [1169, 279] on div "ordenes_venta" at bounding box center [1188, 278] width 186 height 20
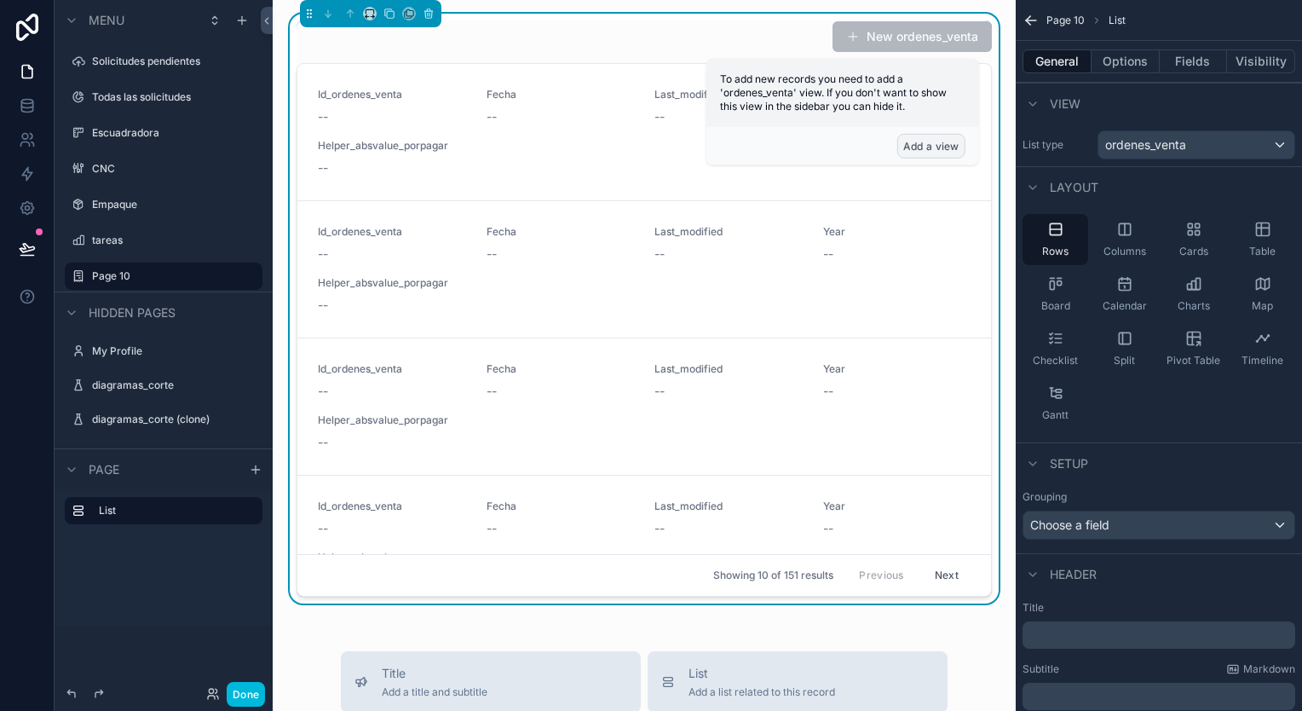
click at [909, 137] on button "Add a view" at bounding box center [931, 146] width 68 height 25
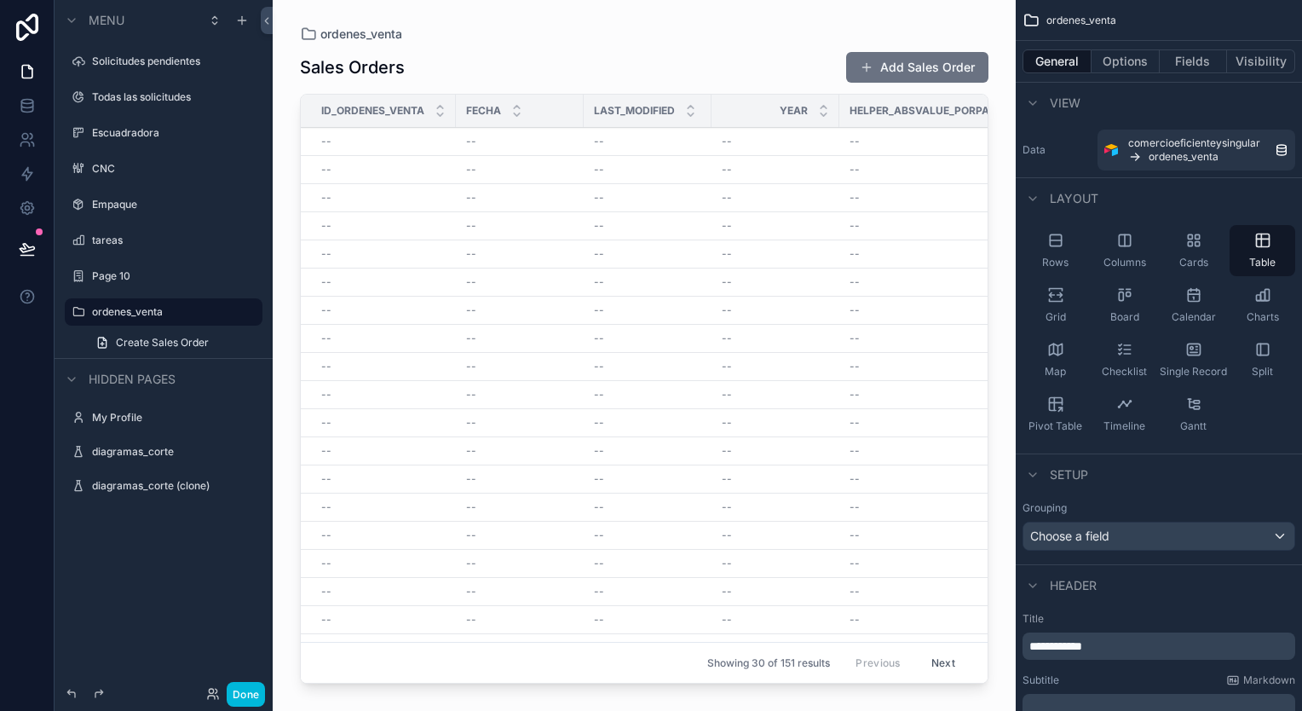
drag, startPoint x: 978, startPoint y: 196, endPoint x: 1127, endPoint y: 131, distance: 162.5
click at [964, 244] on div "scrollable content" at bounding box center [644, 345] width 743 height 690
click at [1142, 73] on div "General Options Fields Visibility" at bounding box center [1159, 61] width 286 height 41
click at [1142, 67] on button "Options" at bounding box center [1125, 61] width 68 height 24
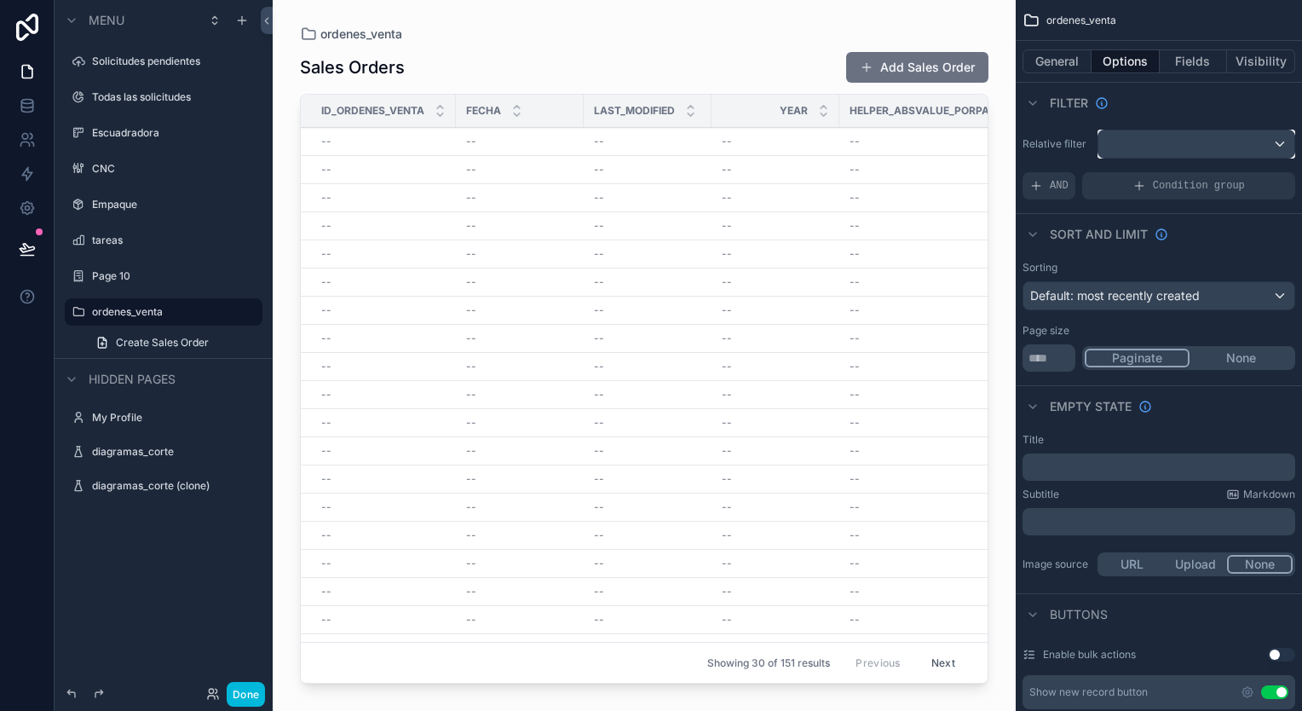
click at [1162, 145] on div "scrollable content" at bounding box center [1196, 143] width 196 height 27
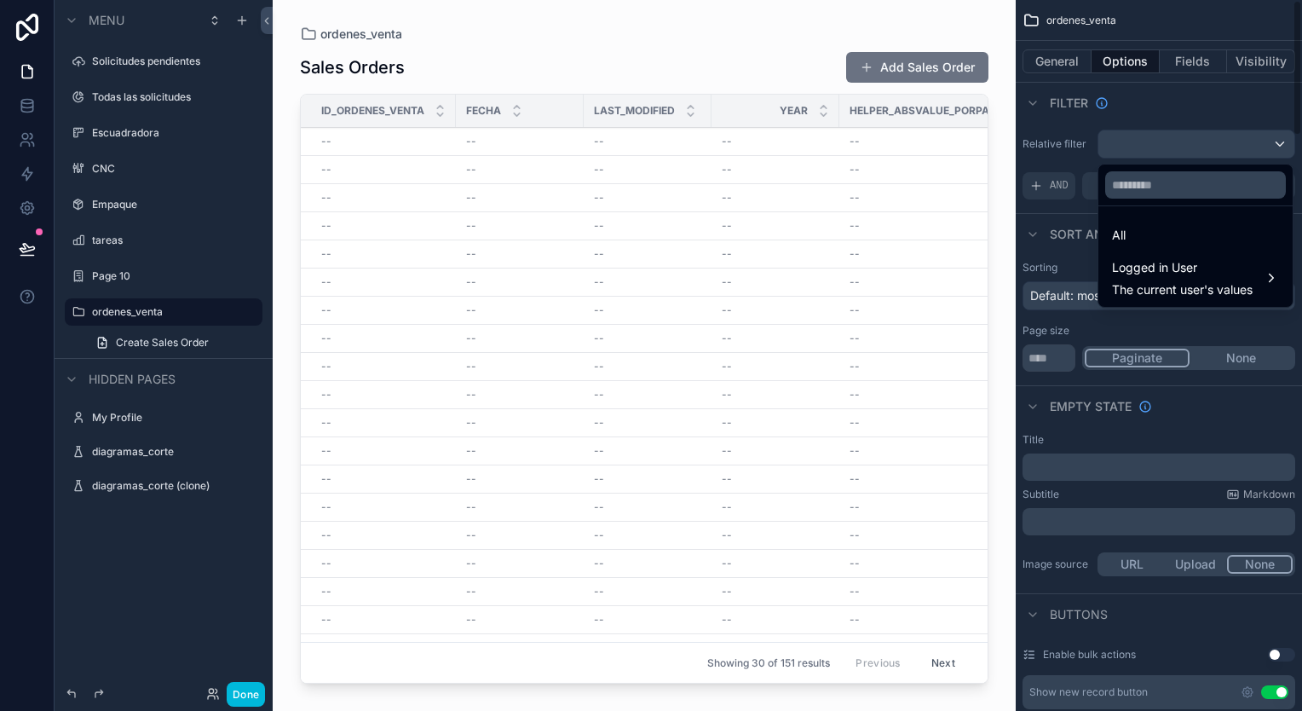
click at [1180, 63] on div "scrollable content" at bounding box center [651, 355] width 1302 height 711
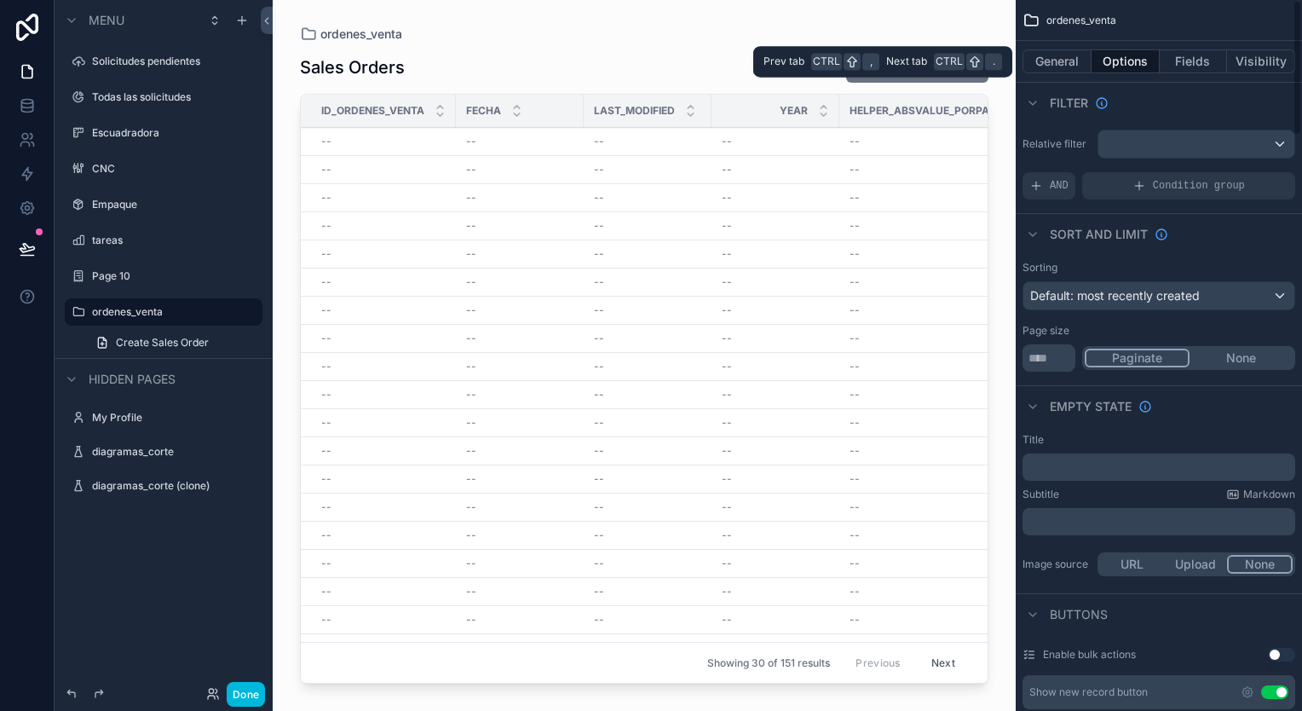
click at [1180, 63] on button "Fields" at bounding box center [1193, 61] width 68 height 24
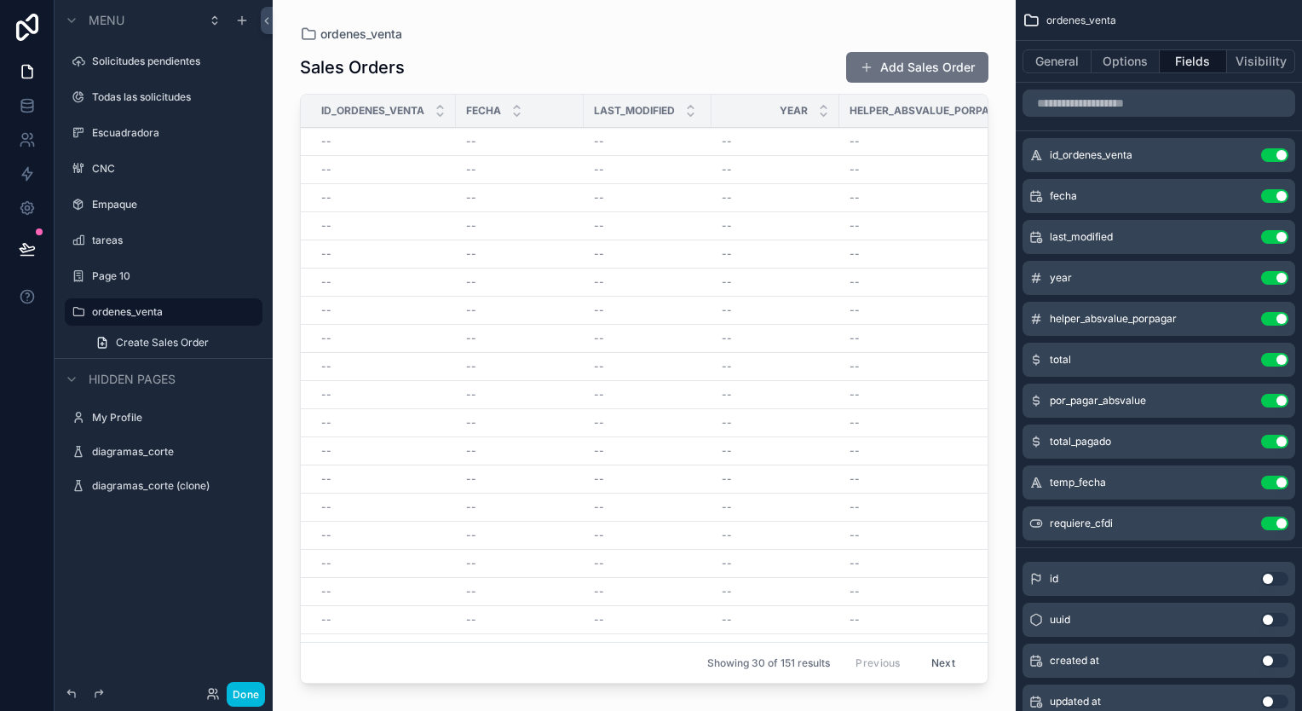
click at [1275, 193] on button "Use setting" at bounding box center [1274, 196] width 27 height 14
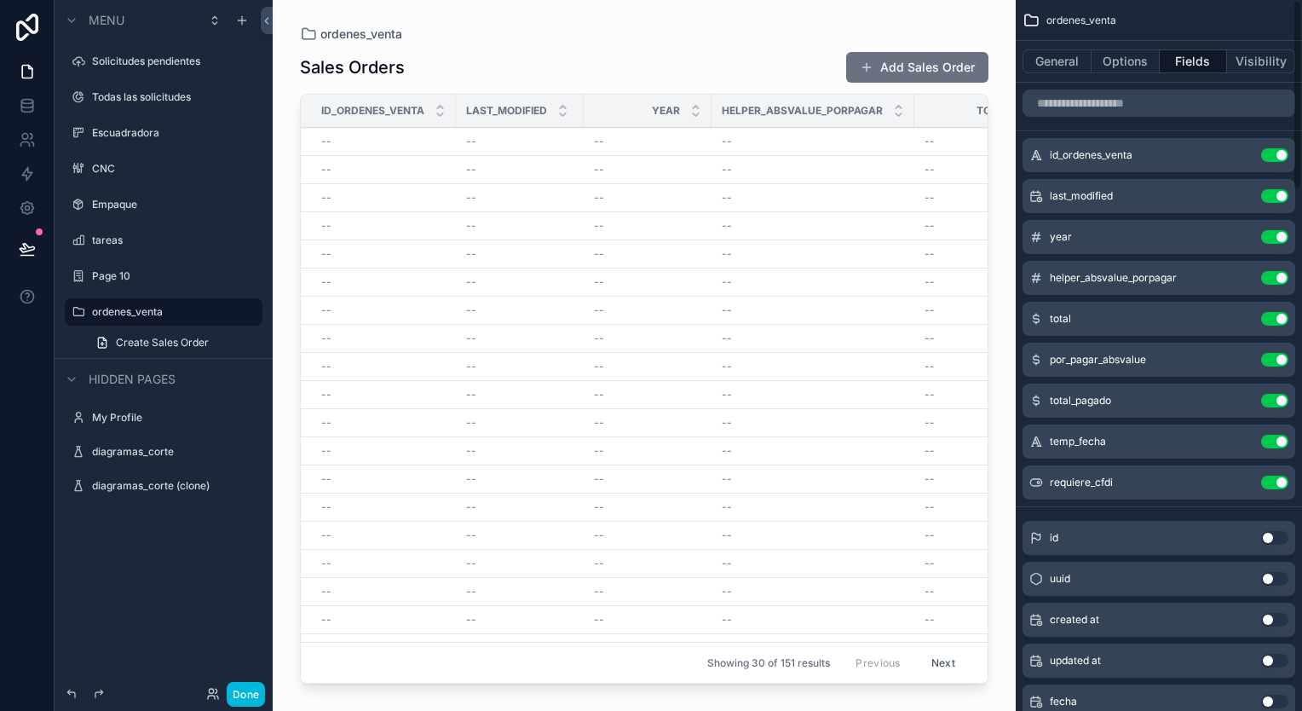
click at [1270, 225] on div "year Use setting" at bounding box center [1158, 237] width 273 height 34
click at [1270, 231] on button "Use setting" at bounding box center [1274, 237] width 27 height 14
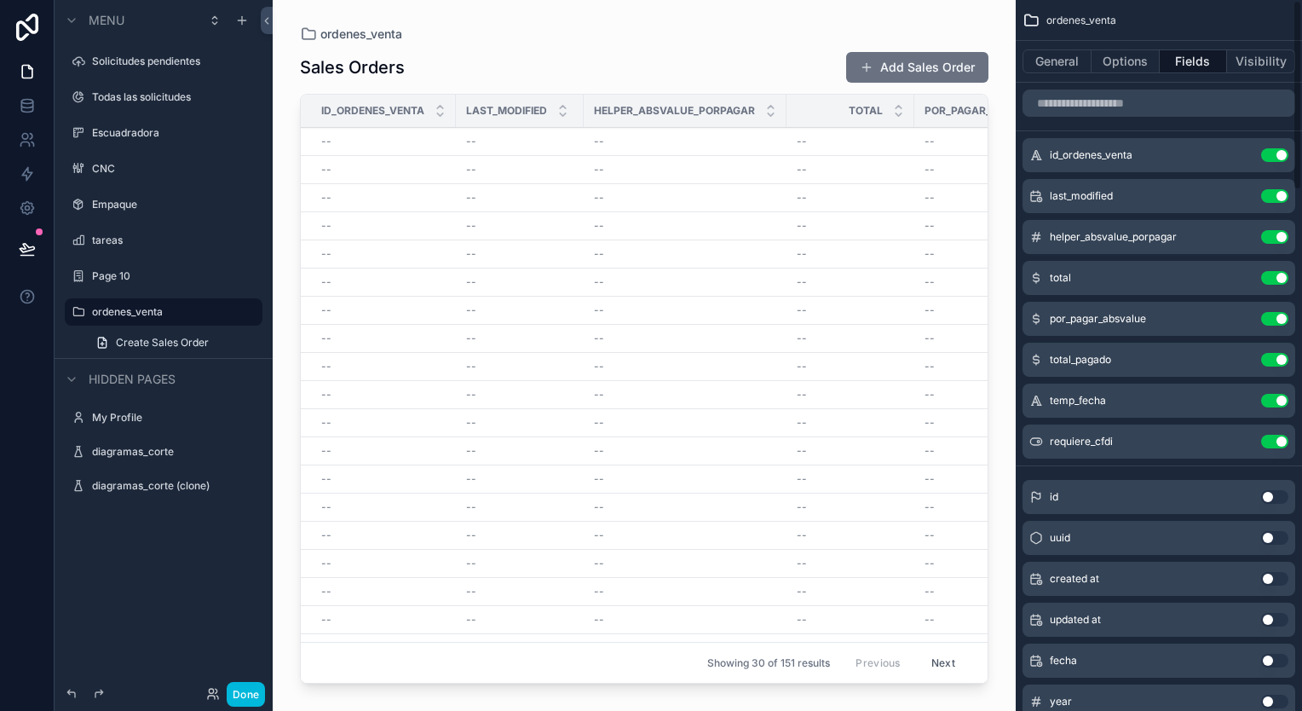
click at [1274, 189] on button "Use setting" at bounding box center [1274, 196] width 27 height 14
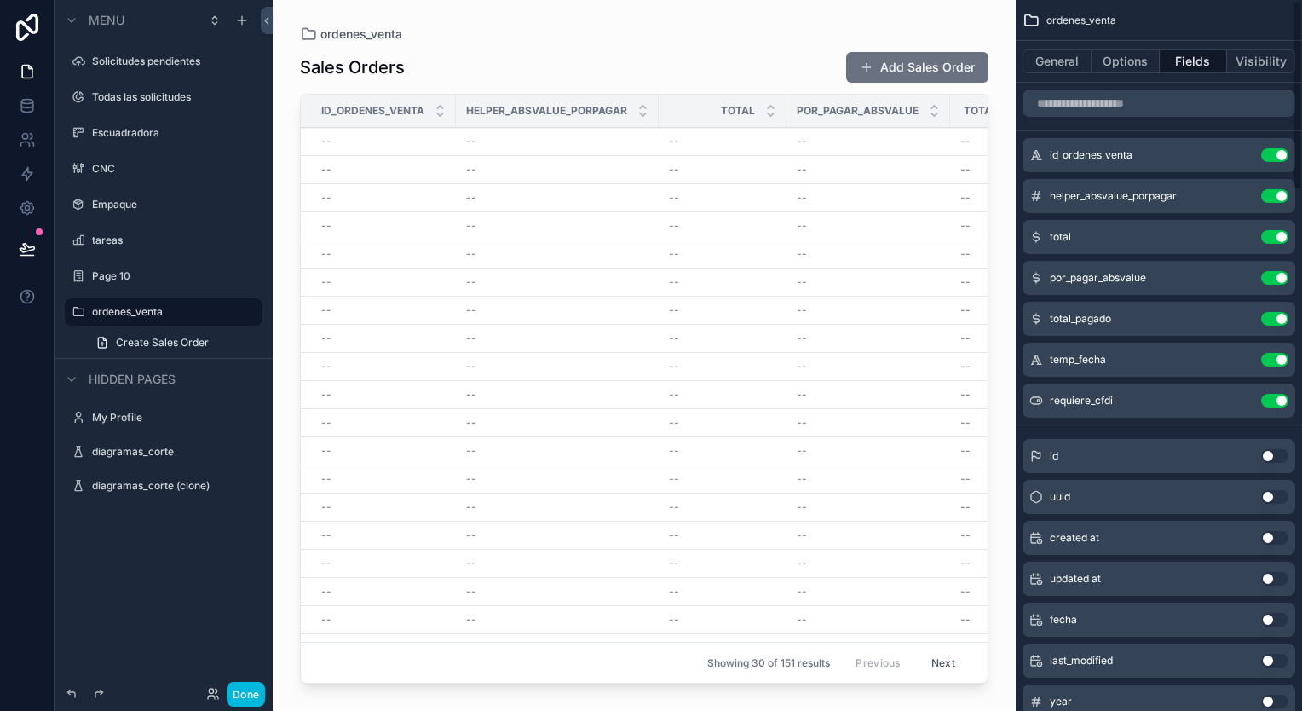
click at [1278, 193] on button "Use setting" at bounding box center [1274, 196] width 27 height 14
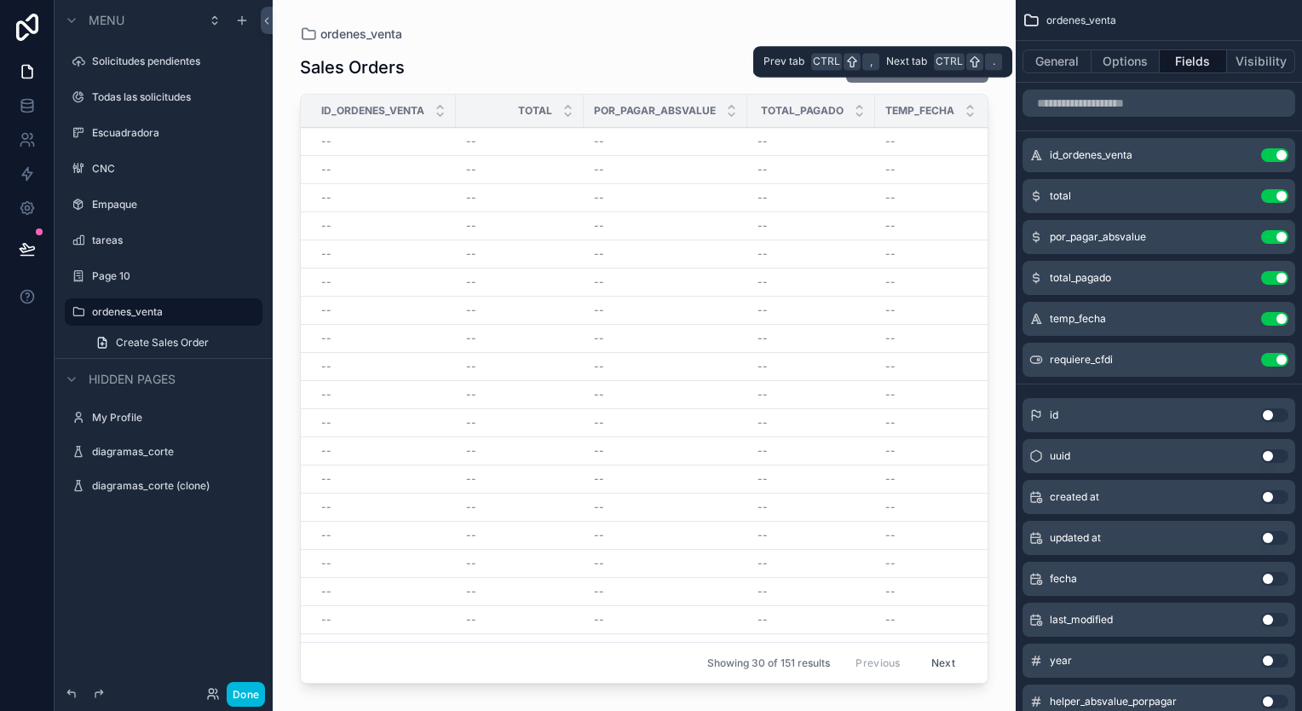
click at [1263, 65] on button "Visibility" at bounding box center [1261, 61] width 68 height 24
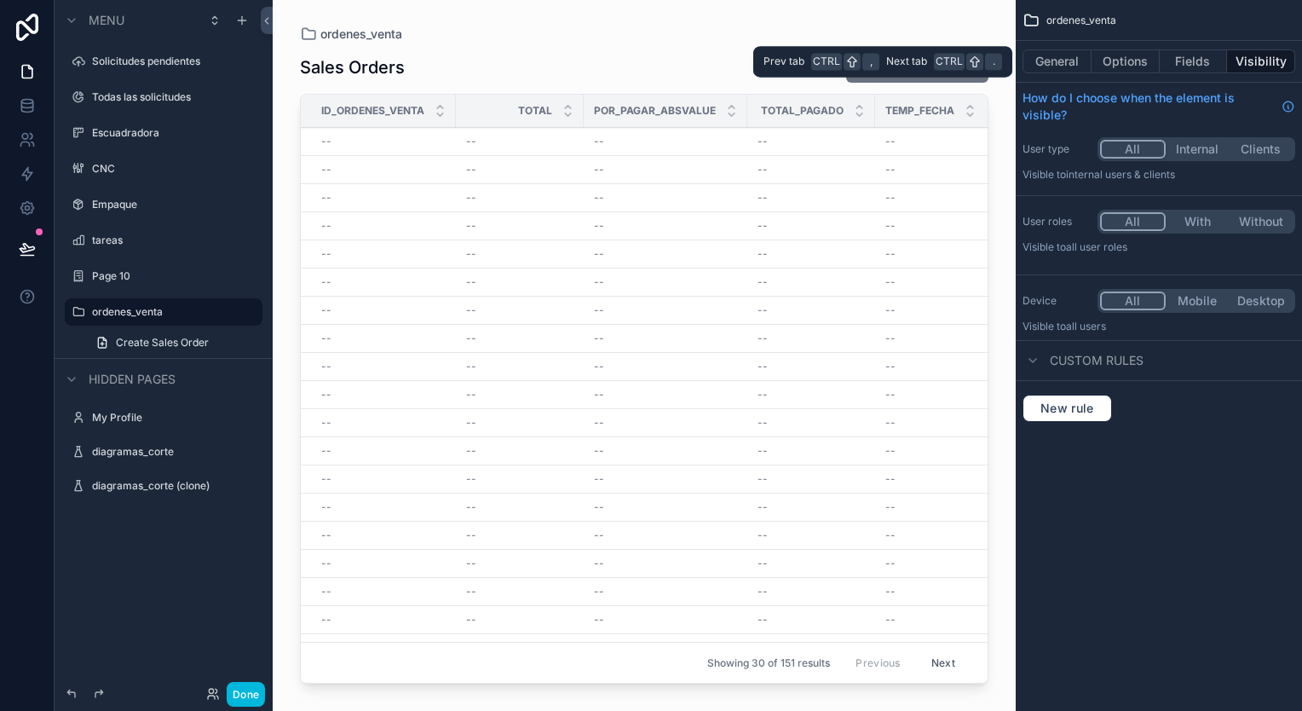
click at [1121, 51] on button "Options" at bounding box center [1125, 61] width 68 height 24
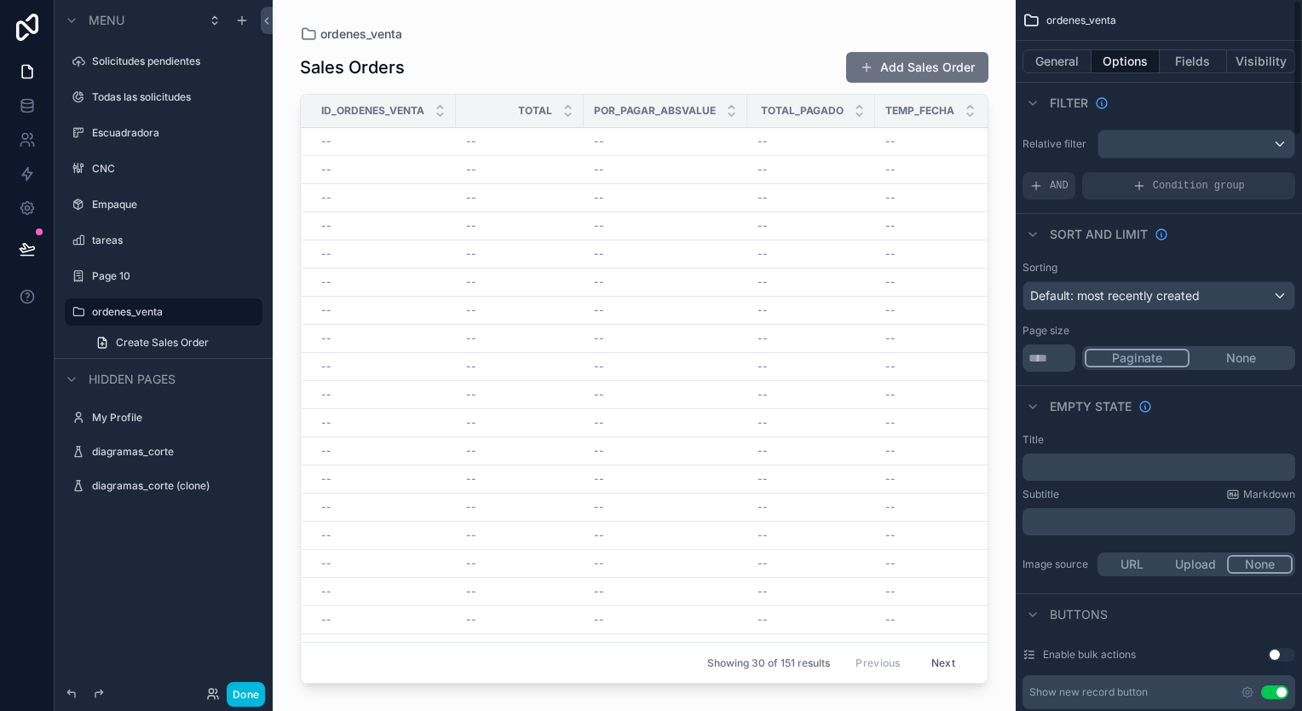
click at [1056, 182] on span "AND" at bounding box center [1059, 186] width 19 height 14
click at [1136, 184] on div "Add a filter" at bounding box center [1158, 185] width 273 height 27
click at [0, 0] on icon "scrollable content" at bounding box center [0, 0] width 0 height 0
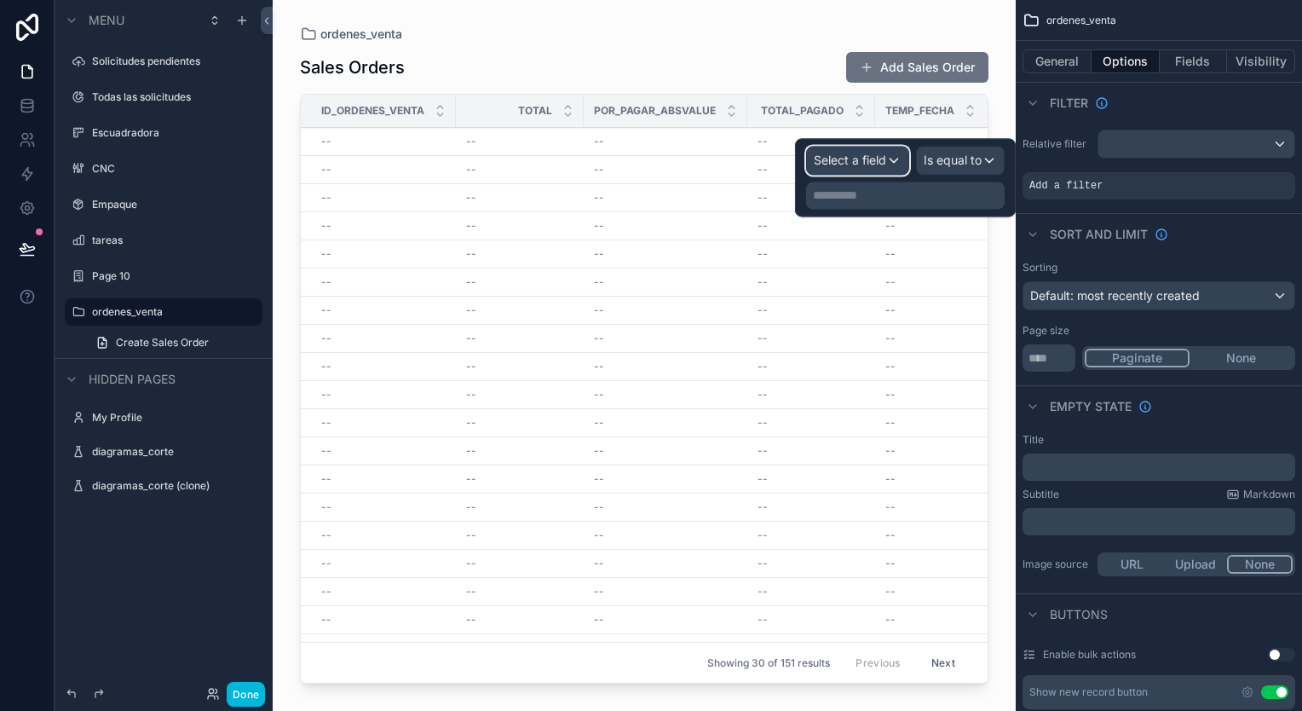
click at [869, 153] on span "Select a field" at bounding box center [850, 159] width 72 height 14
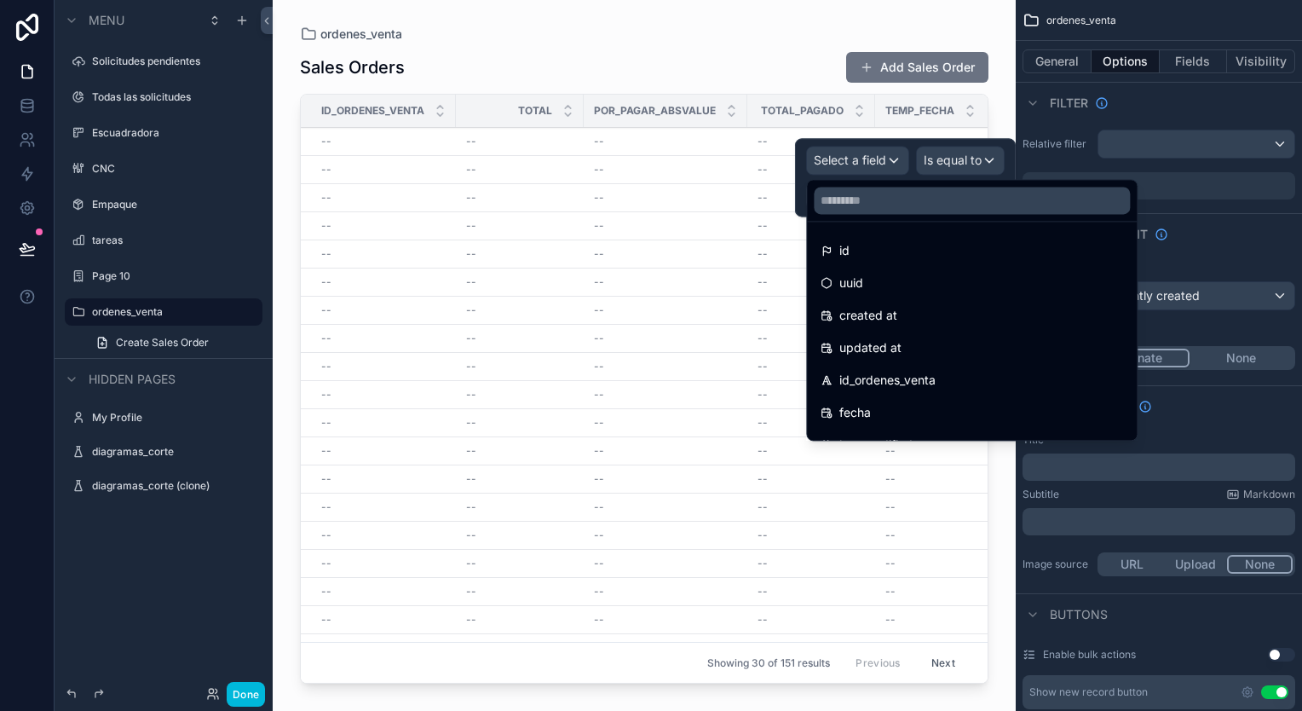
click at [899, 245] on div "id" at bounding box center [971, 250] width 302 height 20
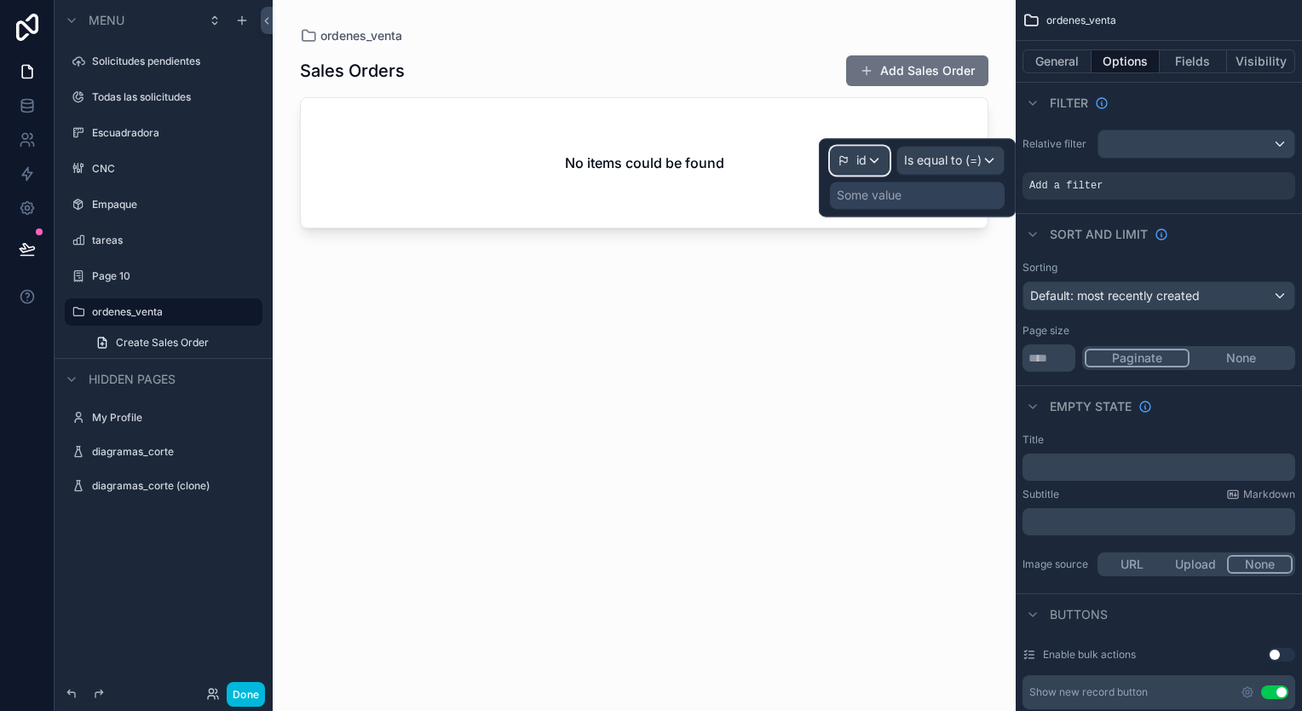
click at [848, 162] on icon at bounding box center [843, 160] width 12 height 12
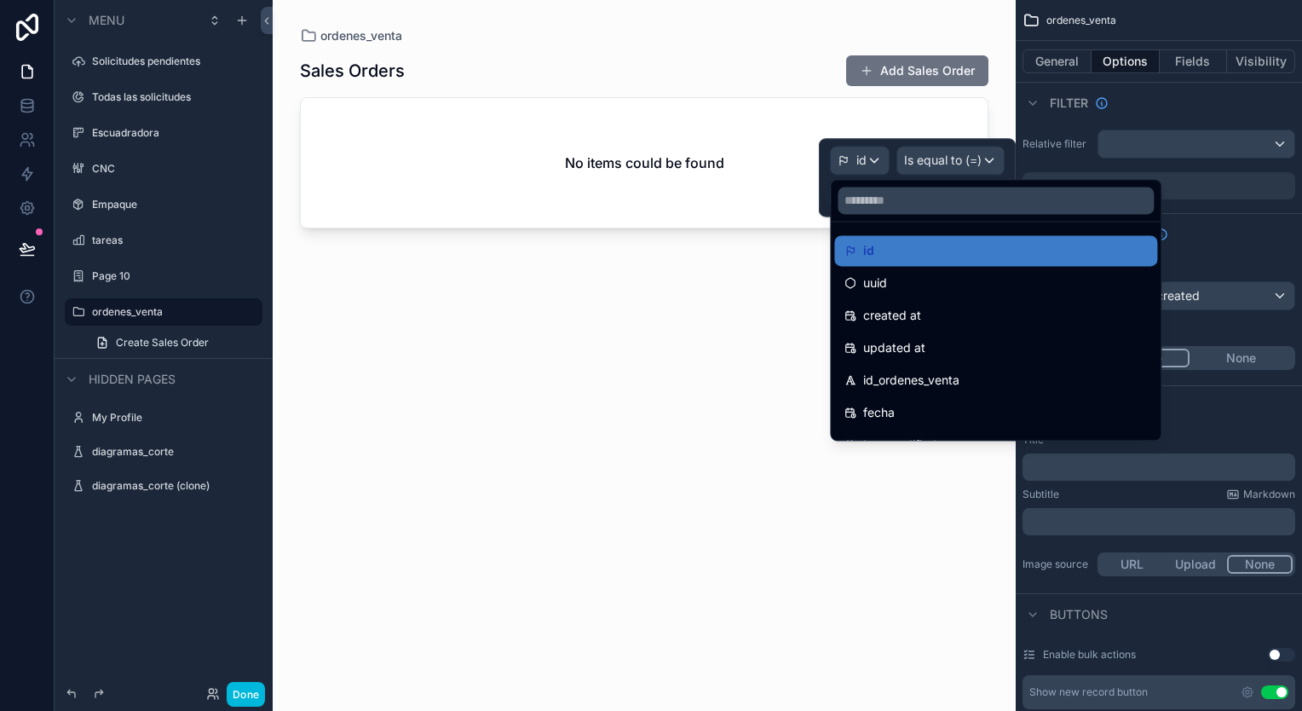
click at [929, 365] on div "id_ordenes_venta" at bounding box center [995, 380] width 323 height 31
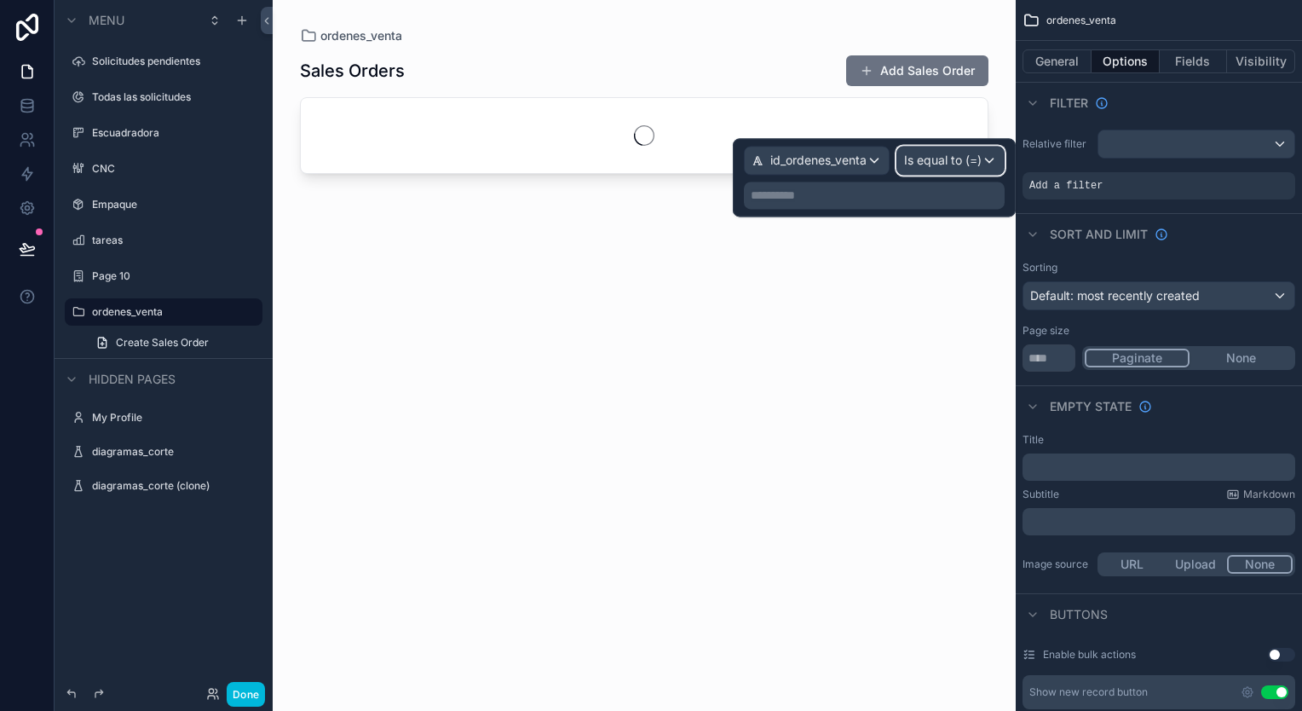
click at [950, 166] on span "Is equal to (=)" at bounding box center [943, 160] width 78 height 17
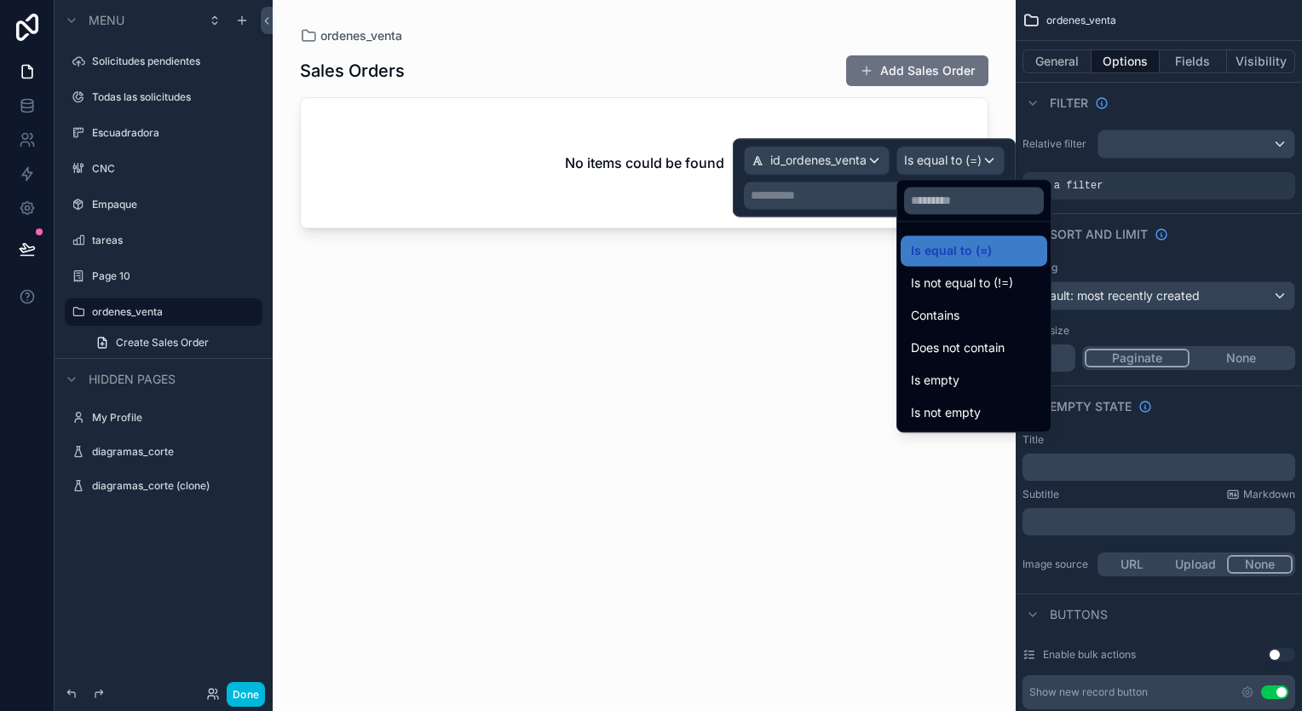
click at [966, 405] on span "Is not empty" at bounding box center [946, 412] width 70 height 20
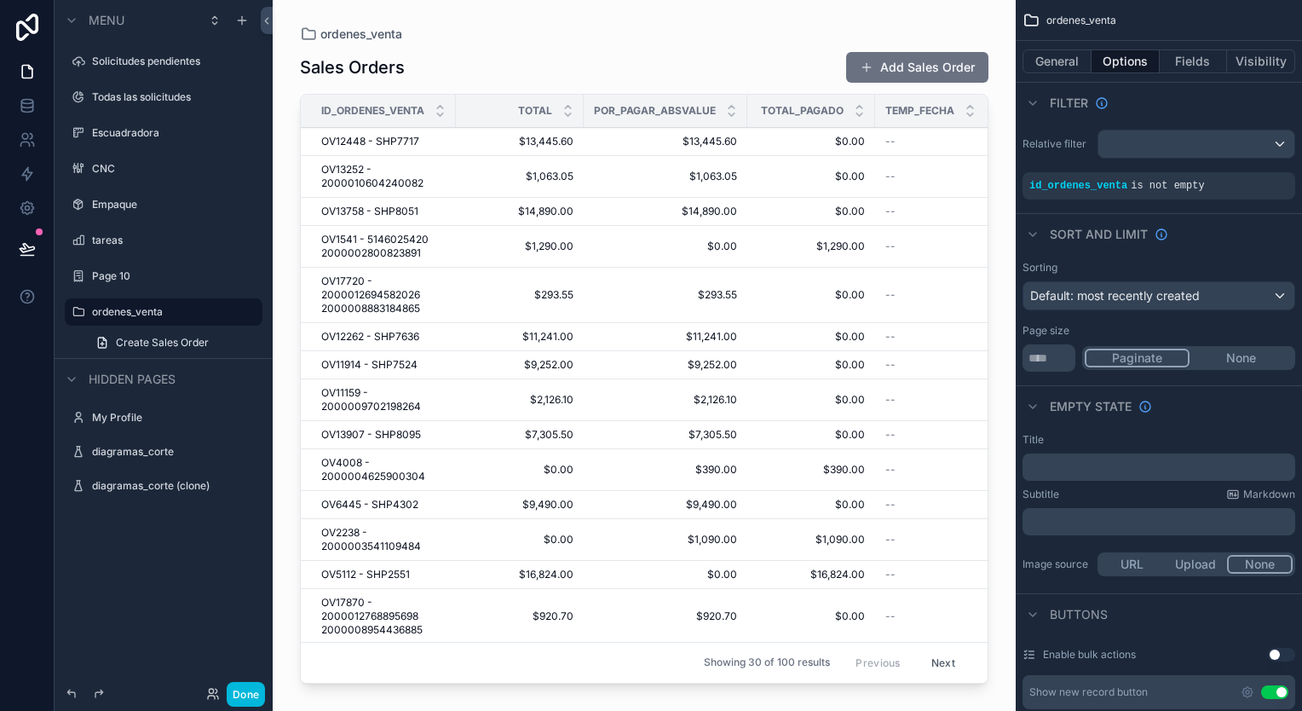
click at [993, 385] on div "ordenes_venta Sales Orders Add Sales Order Id_ordenes_venta Total Por_pagar_abs…" at bounding box center [644, 345] width 743 height 690
click at [737, 32] on div "ordenes_venta" at bounding box center [644, 34] width 688 height 14
click at [27, 108] on icon at bounding box center [27, 105] width 17 height 17
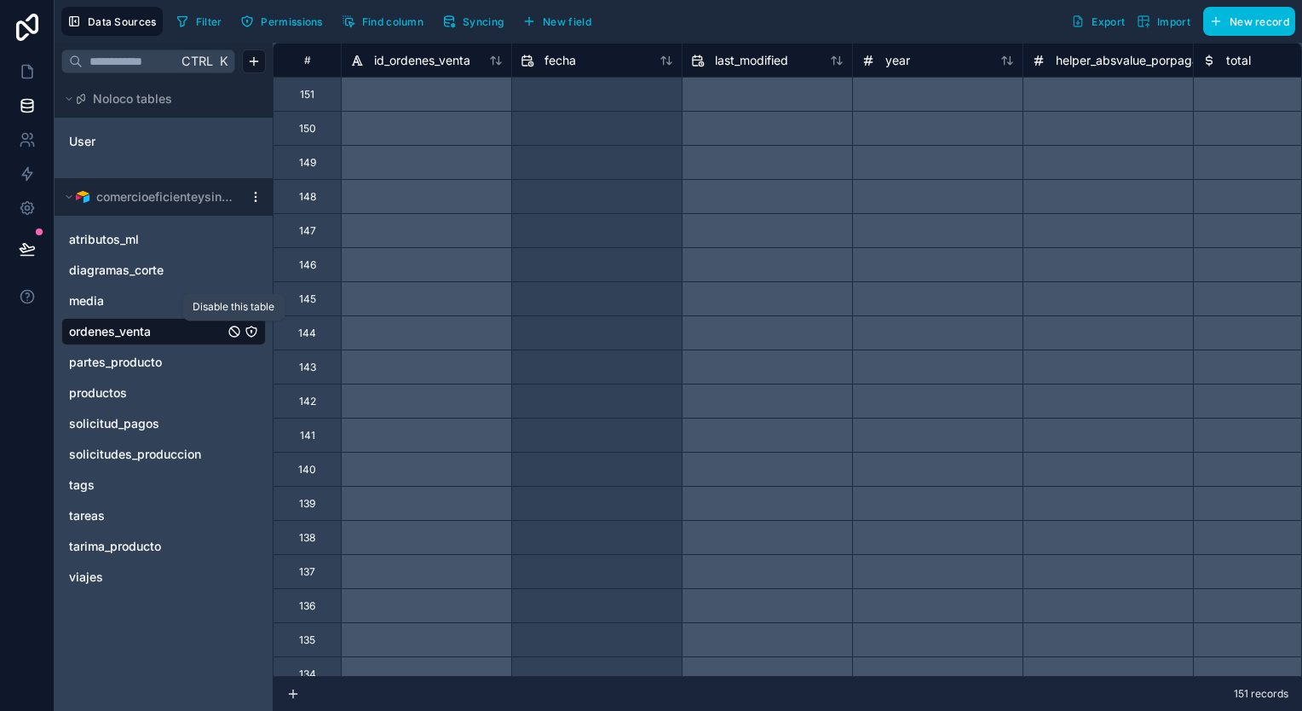
click at [235, 328] on icon "ordenes_venta" at bounding box center [234, 332] width 14 height 14
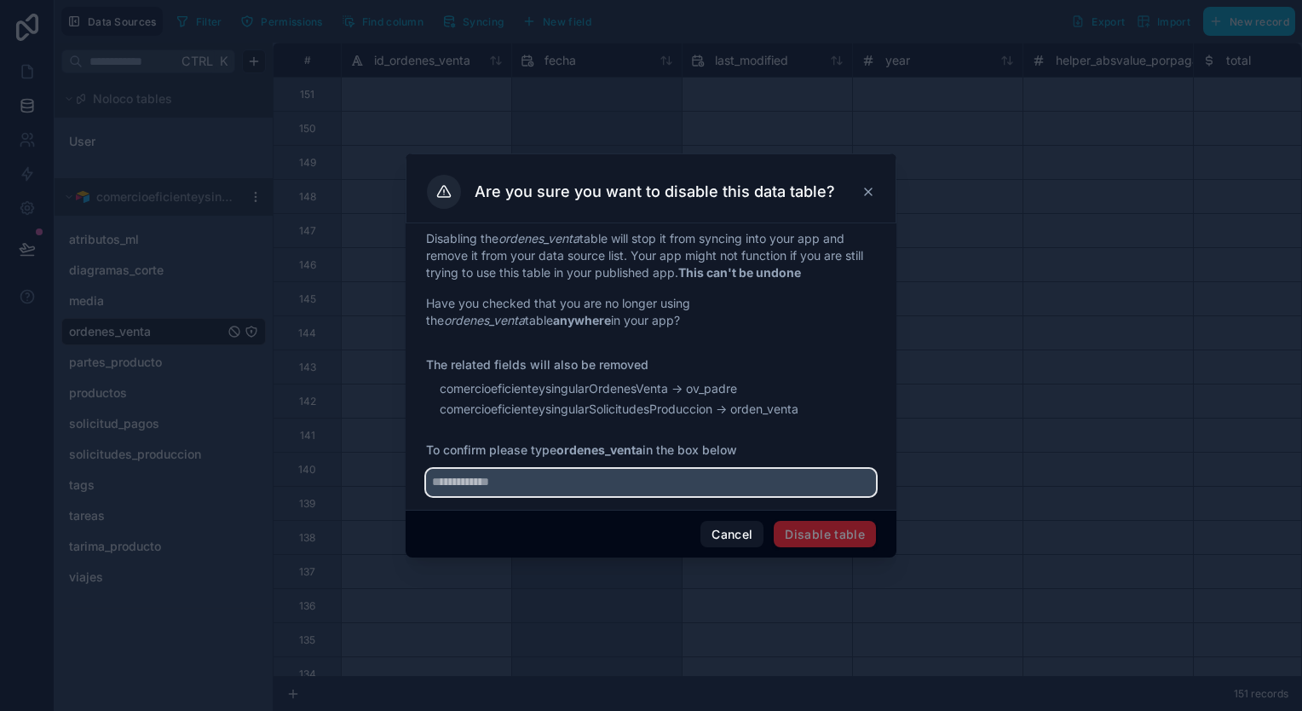
click at [702, 478] on input "text" at bounding box center [651, 482] width 450 height 27
type input "**********"
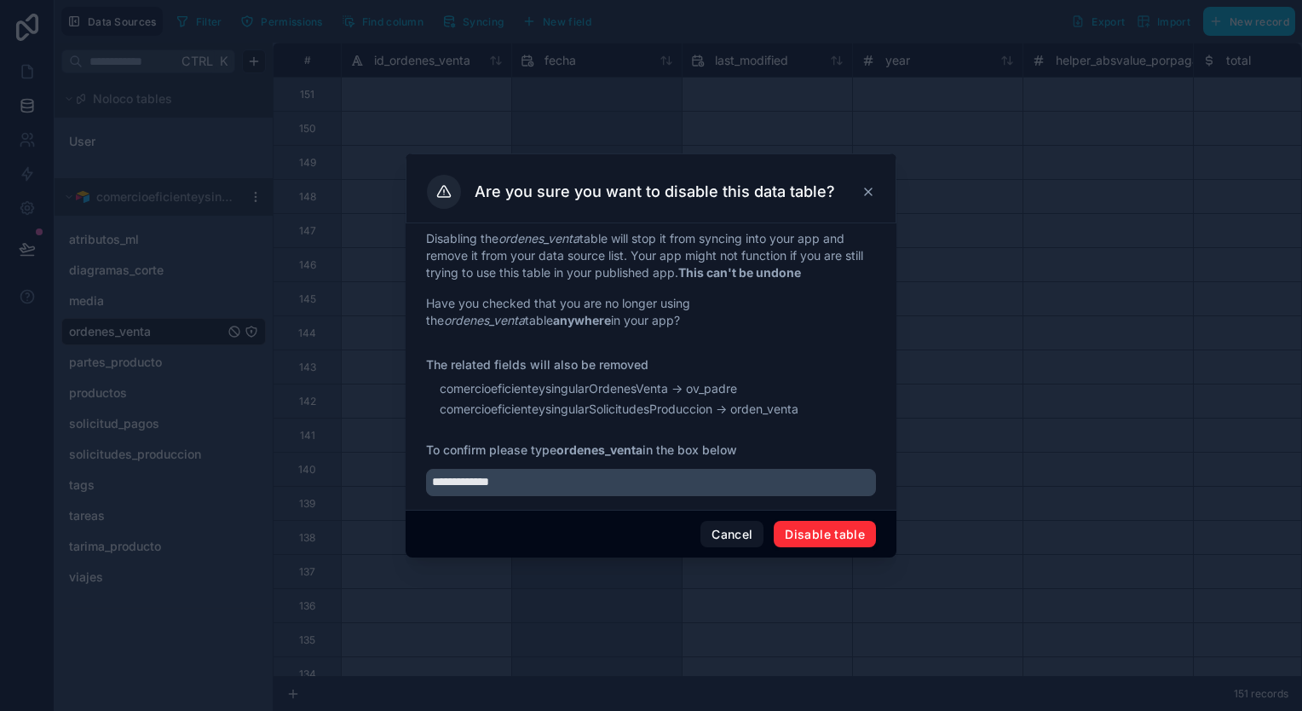
click at [833, 535] on button "Disable table" at bounding box center [825, 534] width 102 height 27
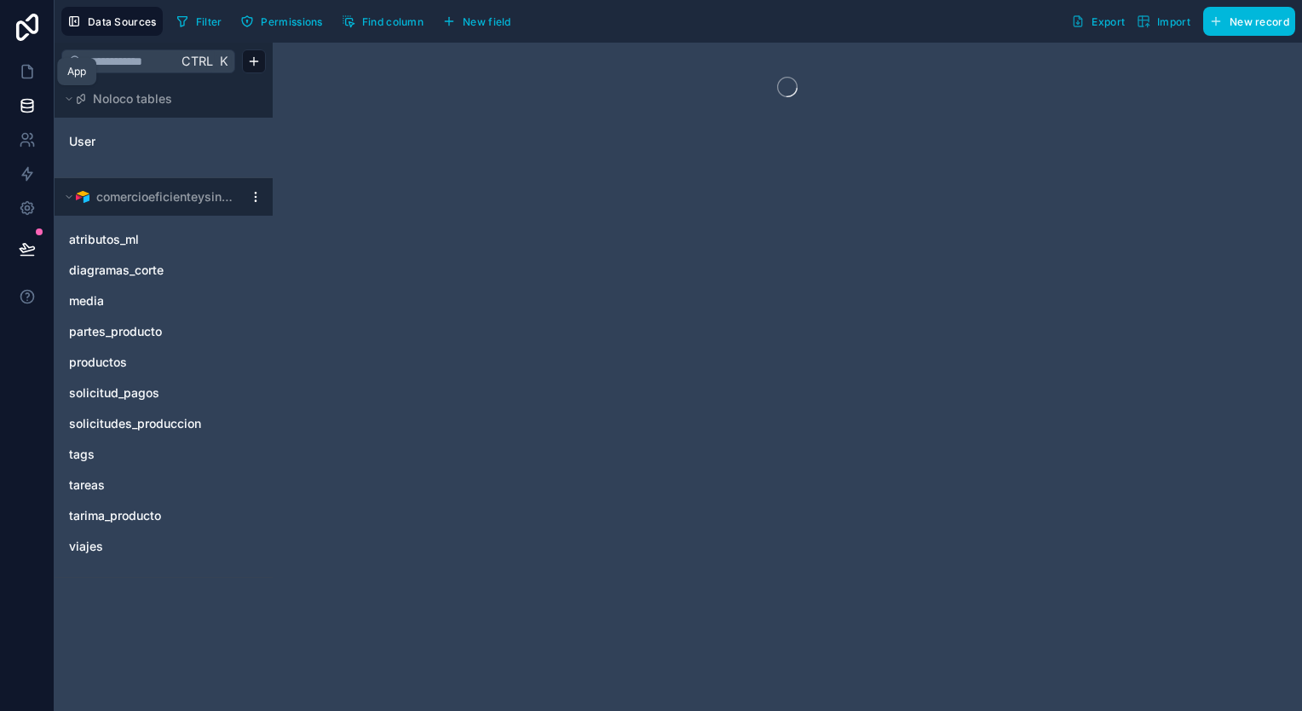
click at [32, 76] on icon at bounding box center [27, 72] width 10 height 13
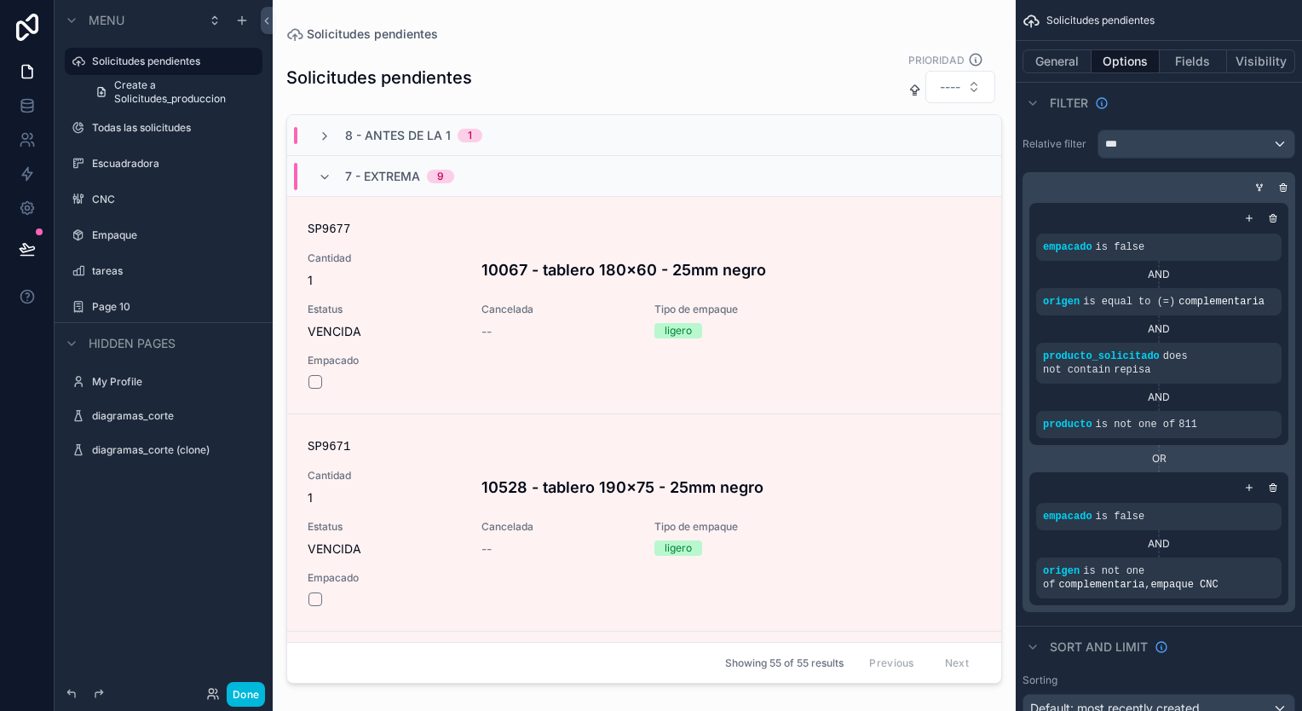
click at [161, 308] on label "Page 10" at bounding box center [172, 307] width 160 height 14
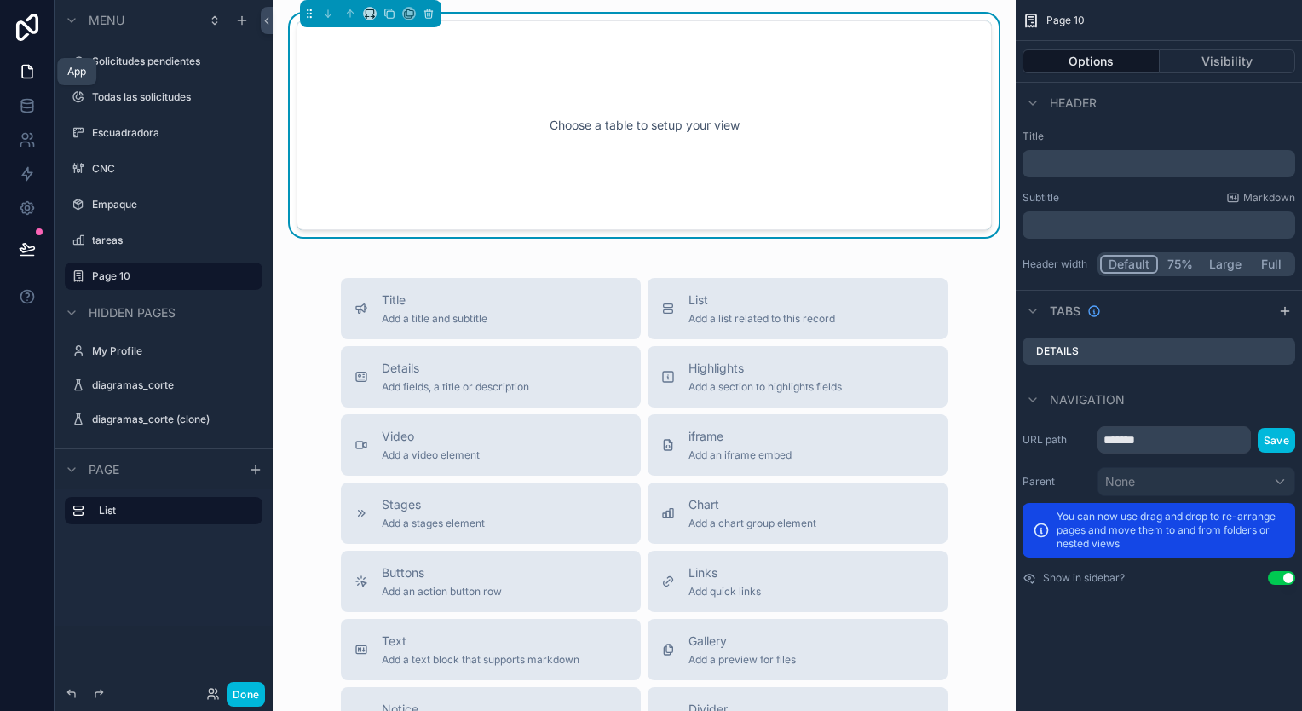
click at [26, 77] on icon at bounding box center [27, 71] width 17 height 17
click at [23, 104] on icon at bounding box center [27, 105] width 17 height 17
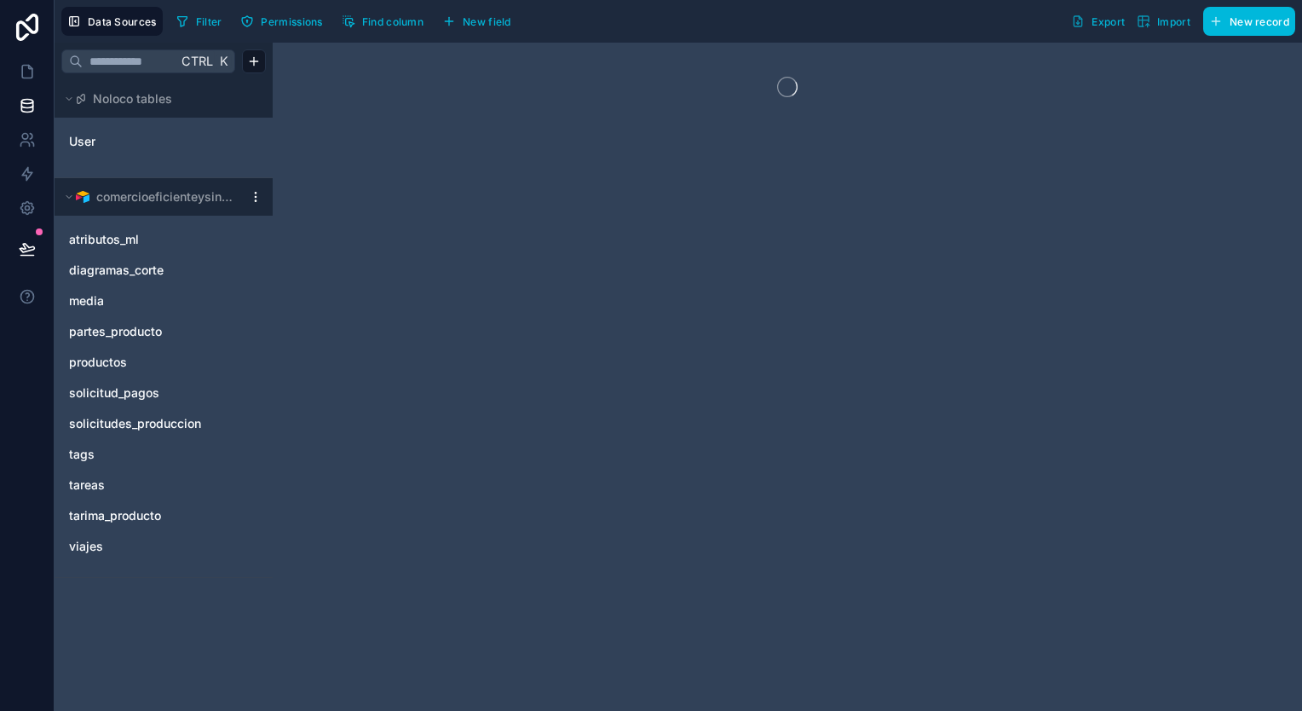
click at [252, 196] on html "Data Sources Filter Permissions Find column New field Export Import New record …" at bounding box center [651, 355] width 1302 height 711
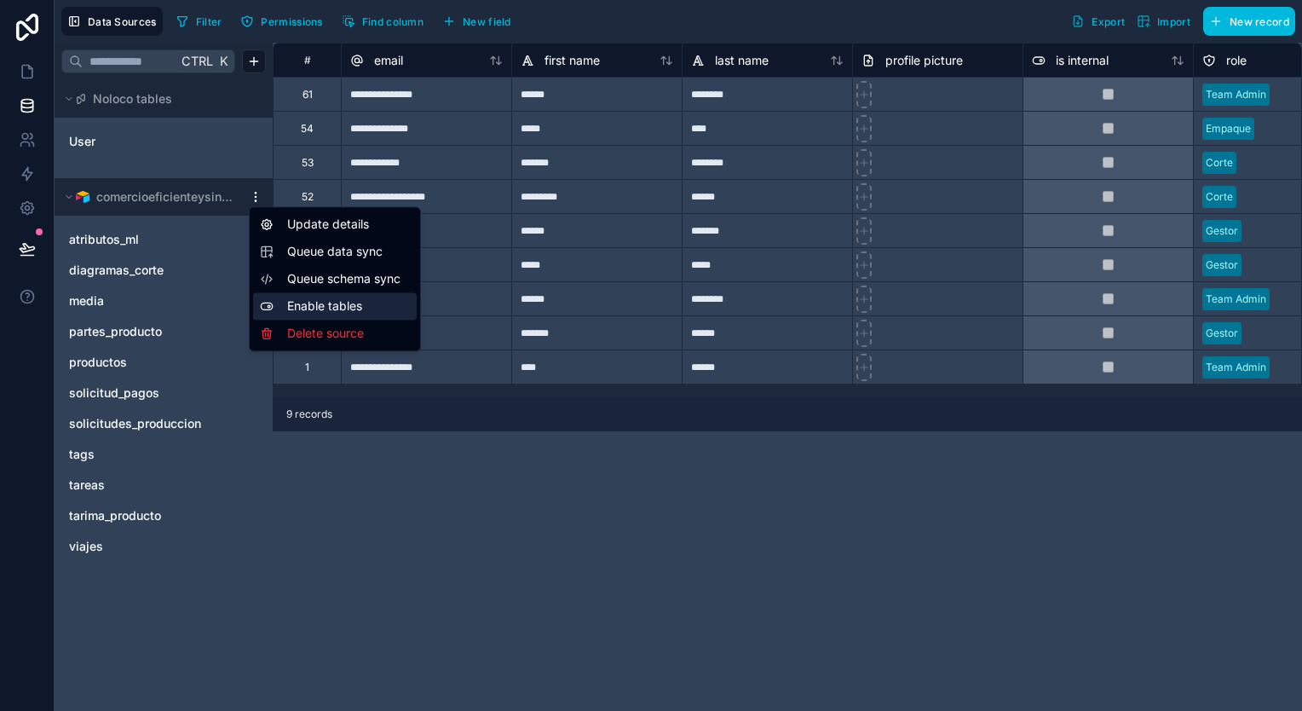
click at [303, 312] on div "Enable tables" at bounding box center [335, 305] width 164 height 27
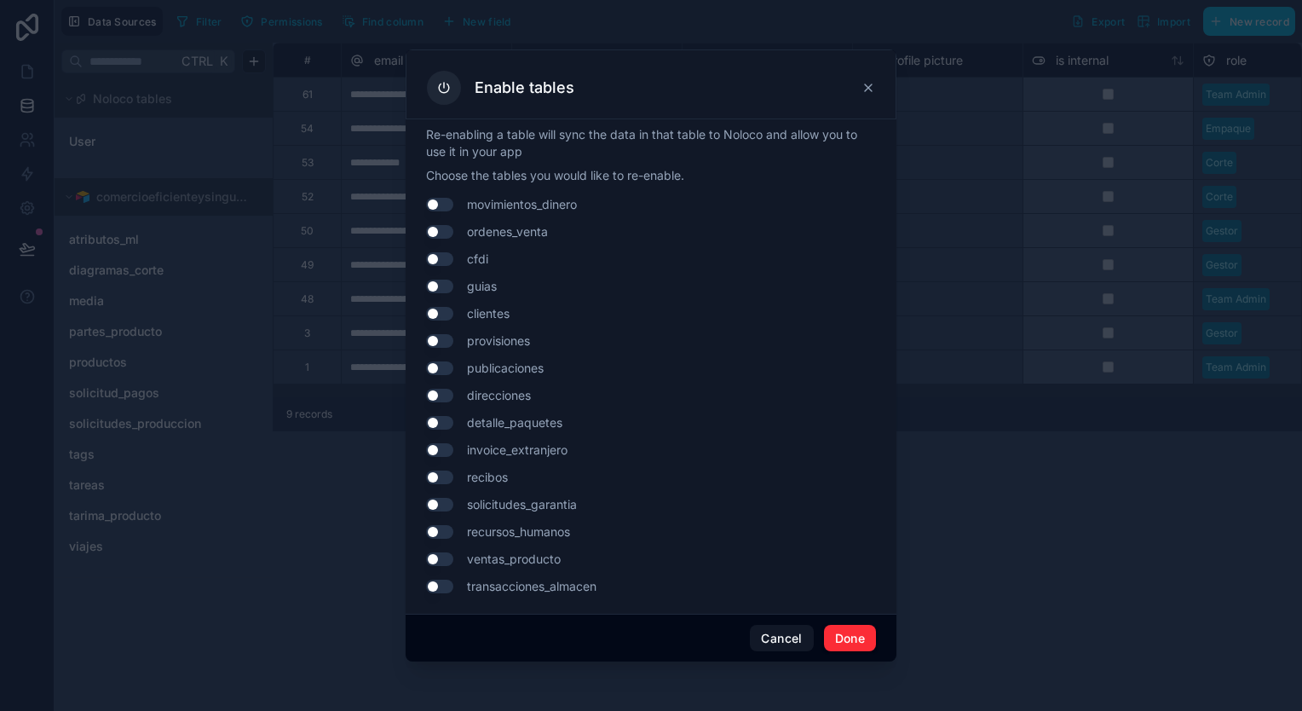
click at [429, 234] on button "Use setting" at bounding box center [439, 232] width 27 height 14
click at [840, 631] on button "Done" at bounding box center [850, 637] width 52 height 27
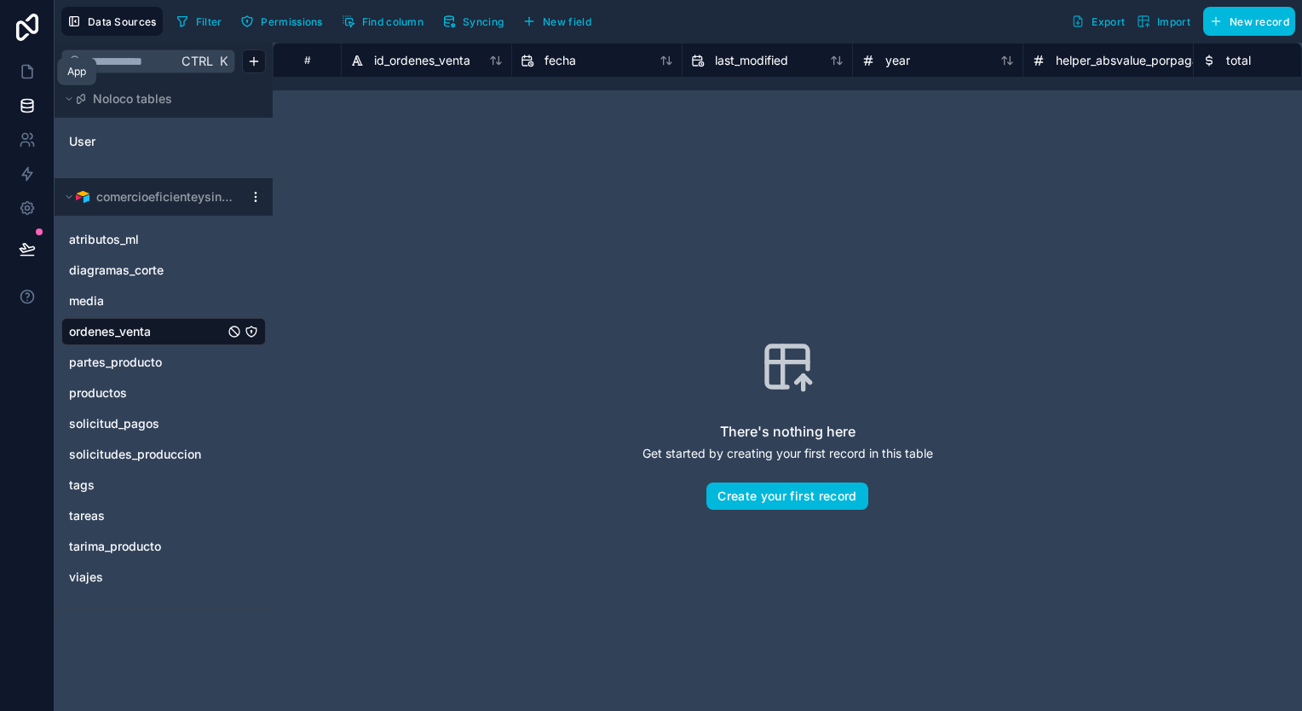
click at [25, 75] on icon at bounding box center [27, 71] width 17 height 17
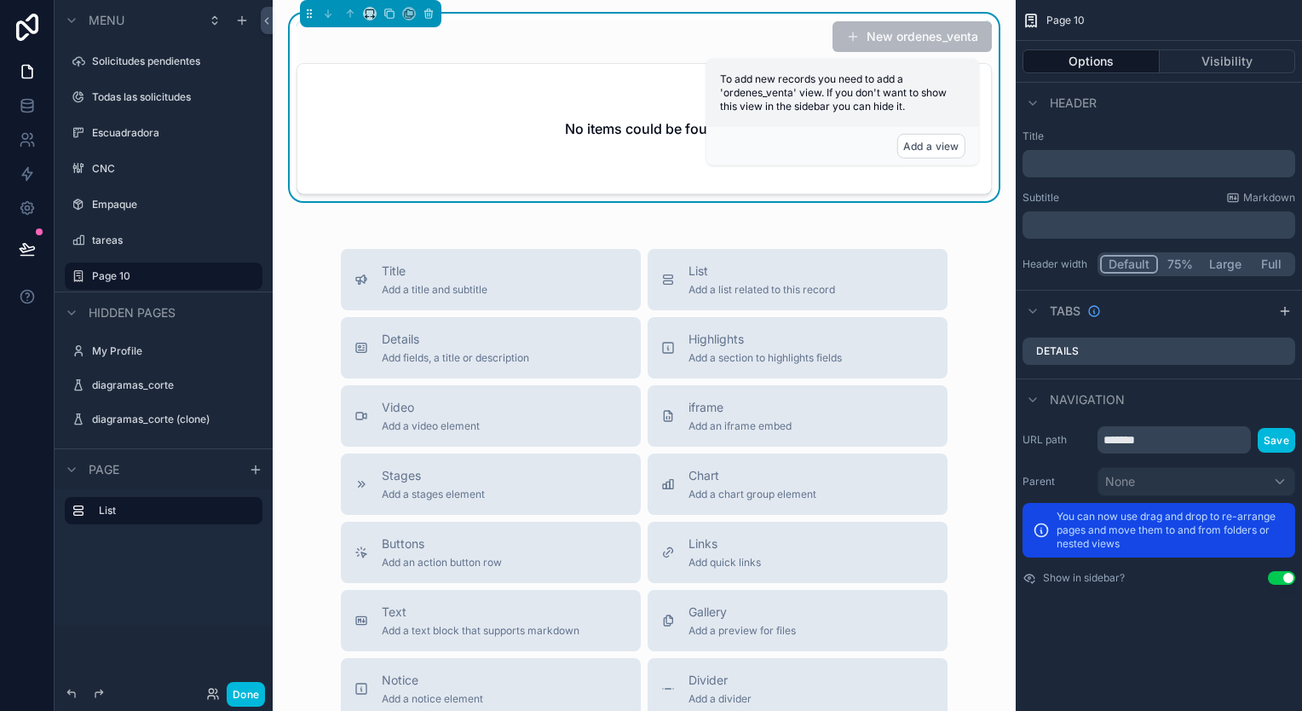
click at [675, 210] on div "New ordenes_venta No items could be found Title Add a title and subtitle List A…" at bounding box center [644, 496] width 743 height 992
click at [673, 121] on h2 "No items could be found" at bounding box center [644, 128] width 159 height 20
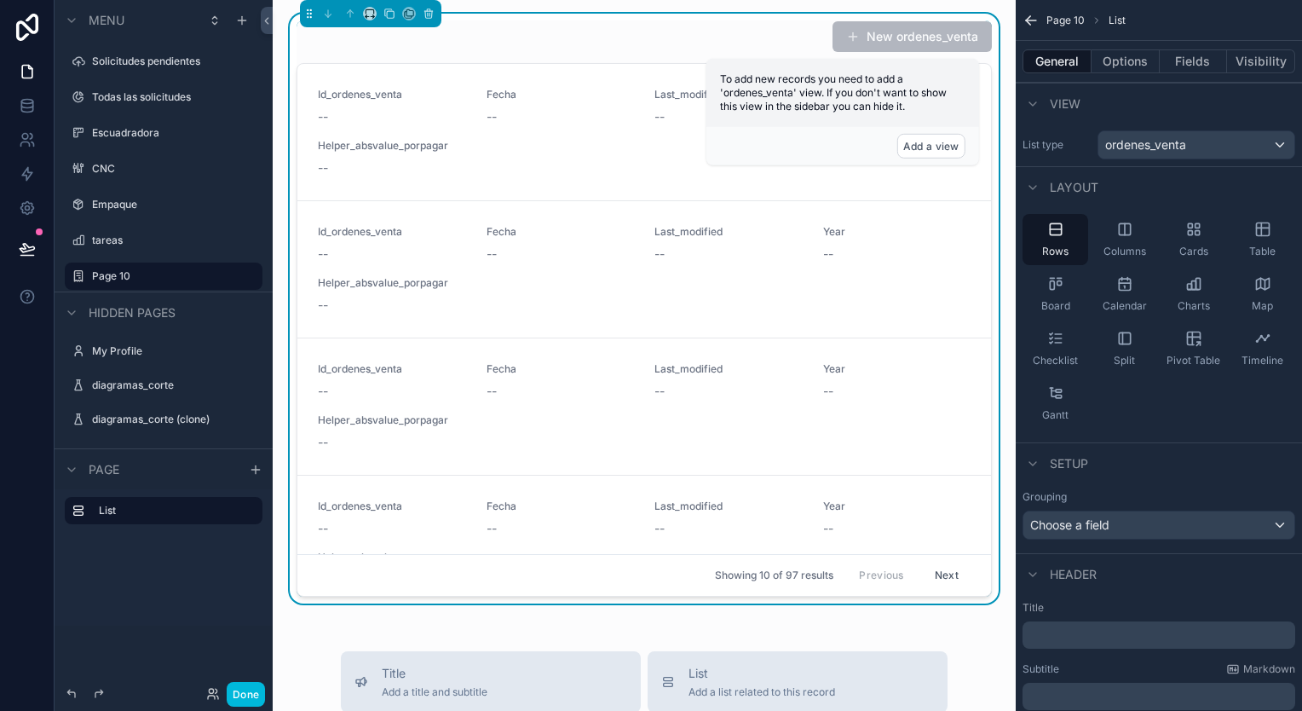
click at [623, 121] on div "Id_ordenes_venta -- Fecha -- Last_modified -- Year -- Helper_absvalue_porpagar …" at bounding box center [644, 132] width 653 height 89
click at [1133, 55] on button "Options" at bounding box center [1125, 61] width 68 height 24
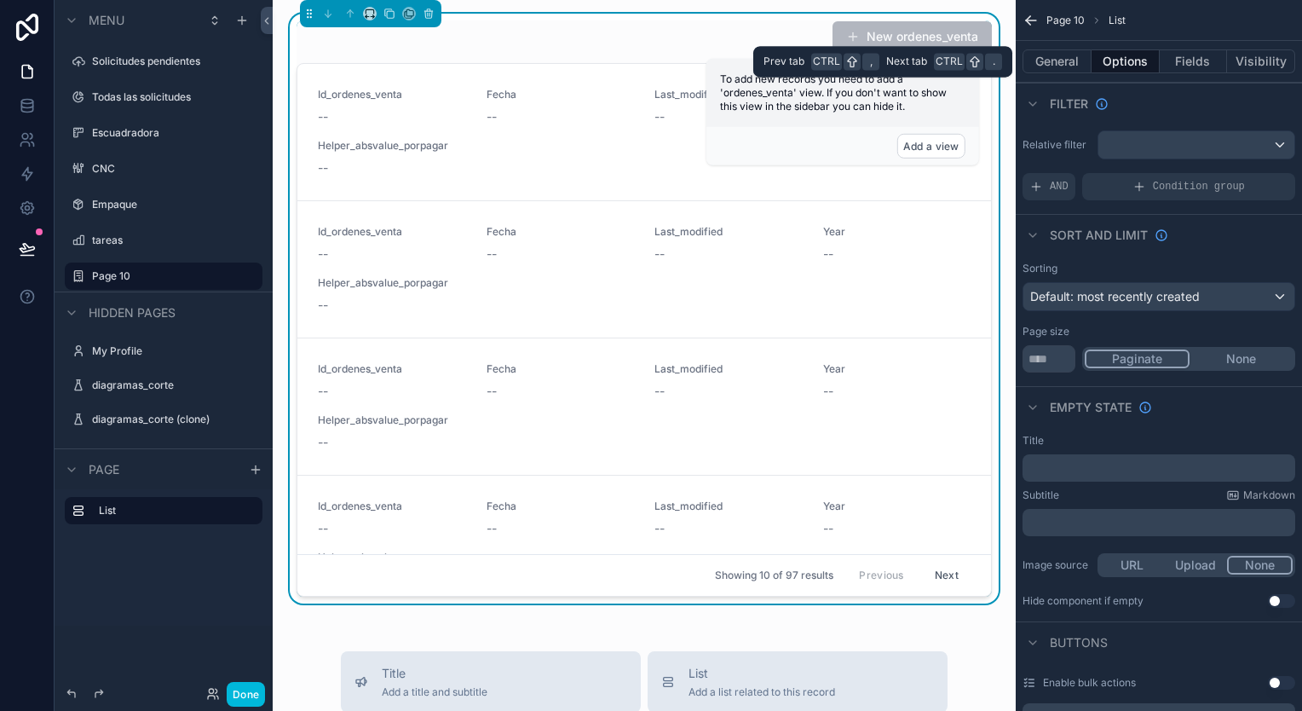
click at [1179, 65] on button "Fields" at bounding box center [1193, 61] width 68 height 24
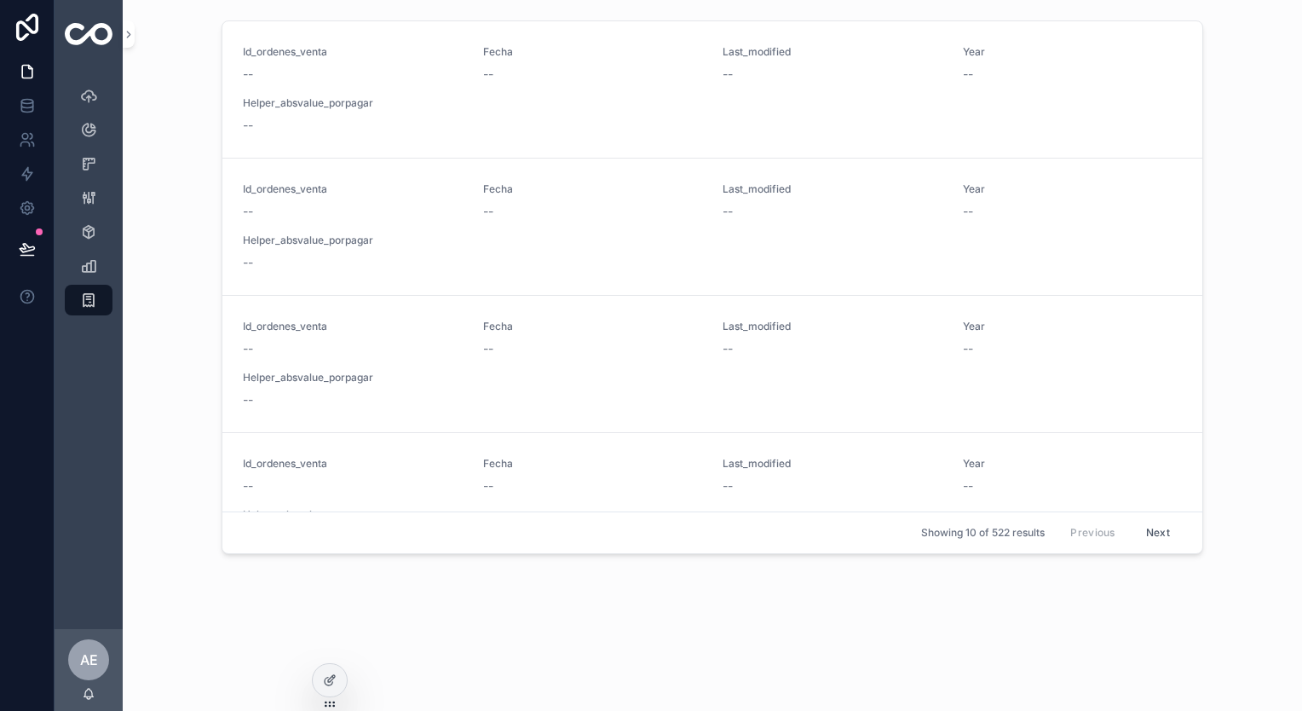
click at [332, 685] on icon at bounding box center [330, 680] width 14 height 14
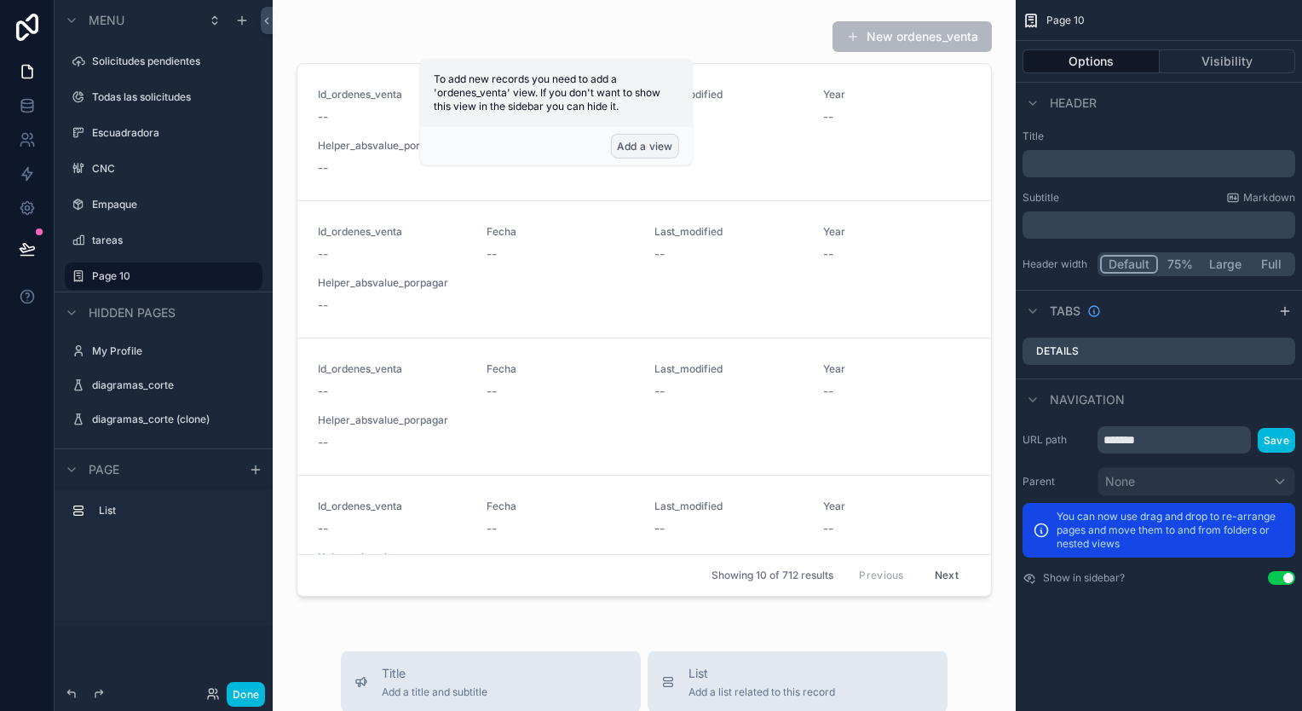
click at [653, 141] on button "Add a view" at bounding box center [645, 146] width 68 height 25
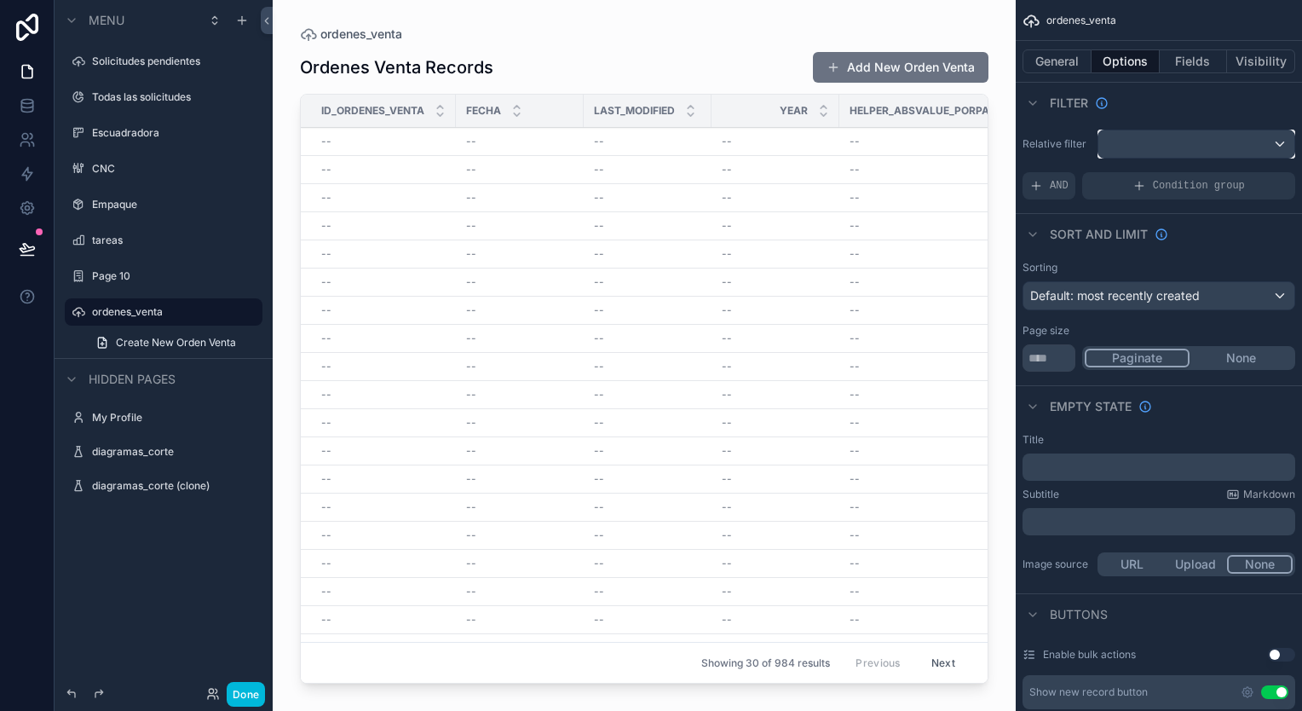
click at [1206, 146] on div "scrollable content" at bounding box center [1196, 143] width 196 height 27
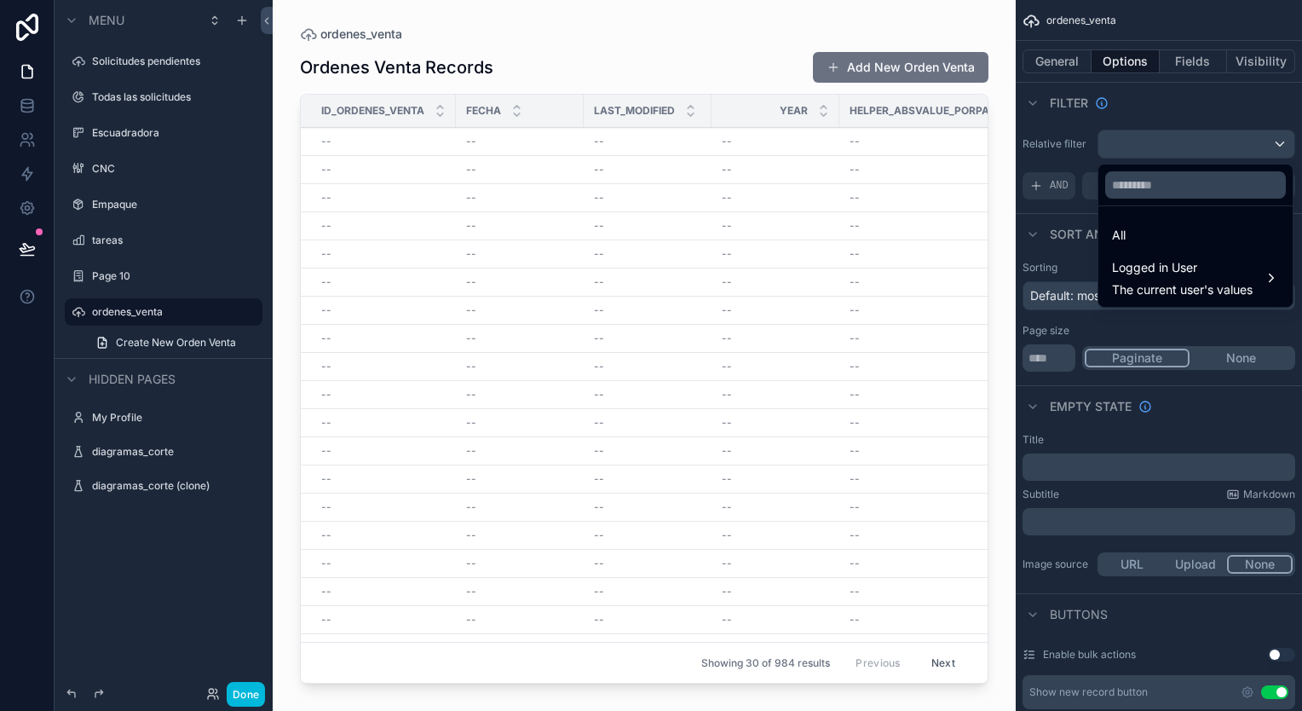
click at [1215, 65] on div "scrollable content" at bounding box center [651, 355] width 1302 height 711
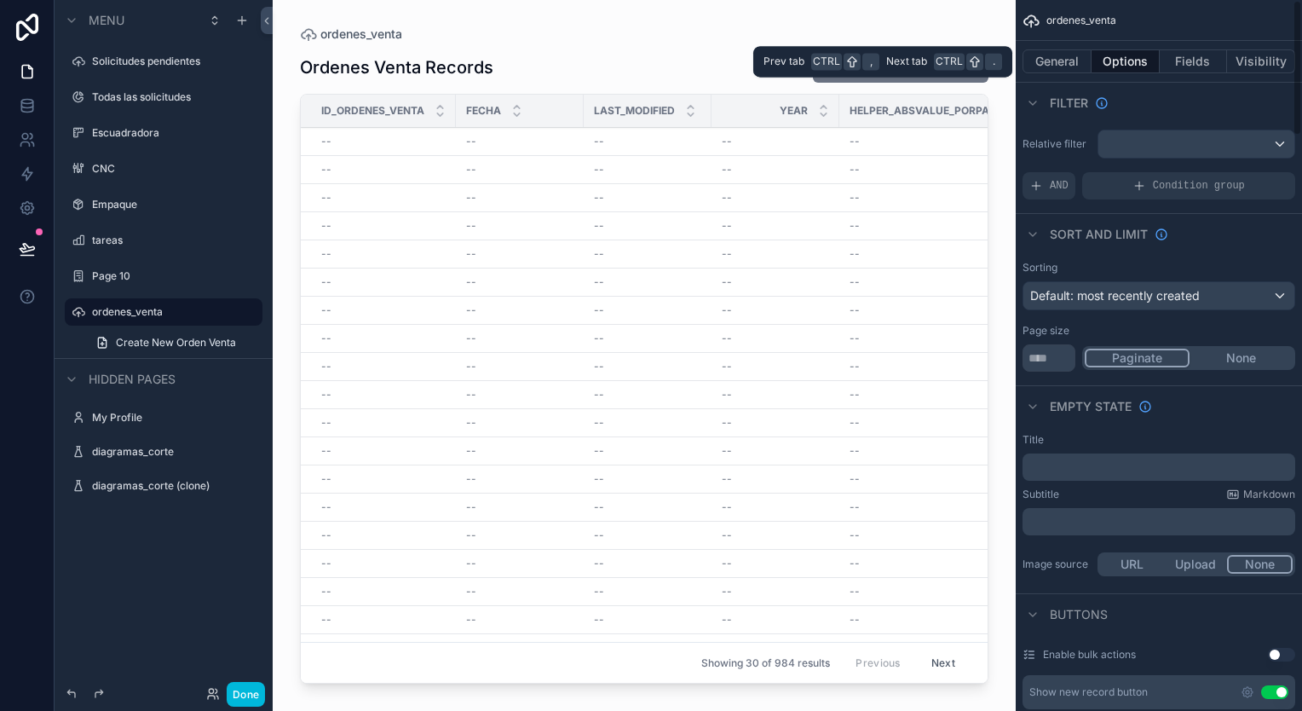
click at [1209, 65] on button "Fields" at bounding box center [1193, 61] width 68 height 24
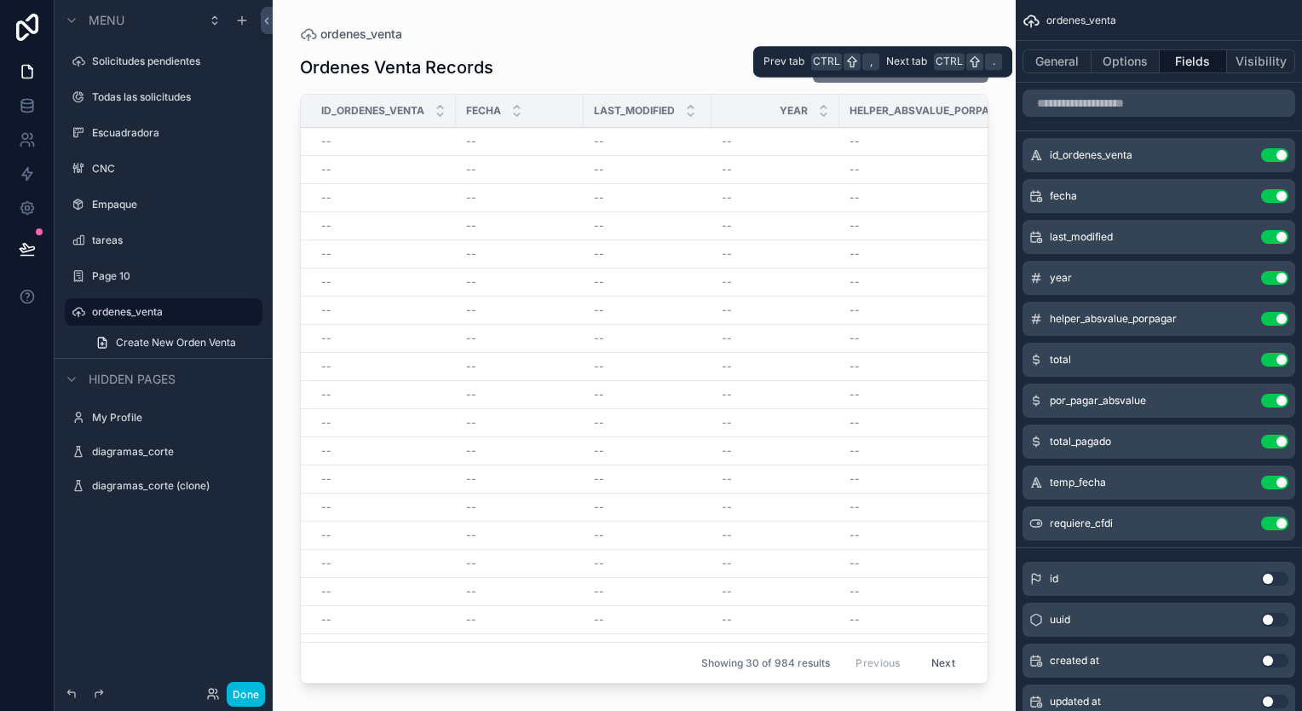
click at [1120, 68] on button "Options" at bounding box center [1125, 61] width 68 height 24
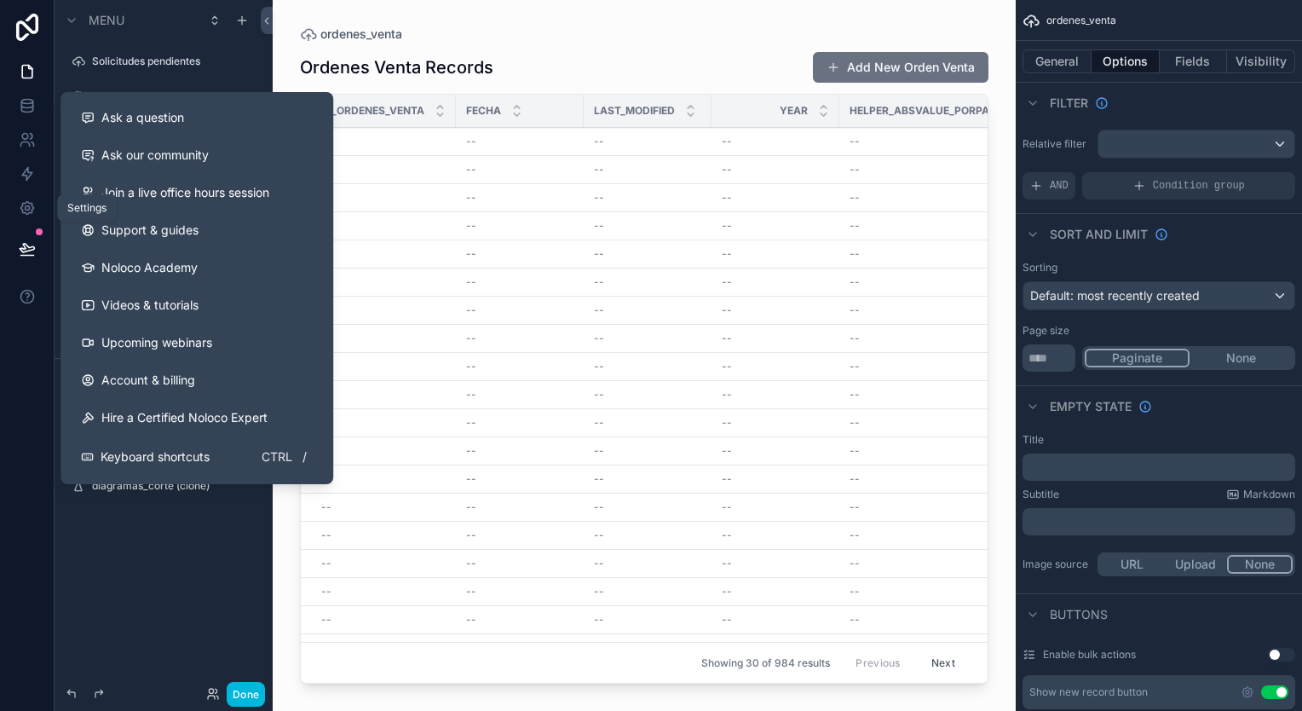
click at [21, 215] on icon at bounding box center [27, 207] width 17 height 17
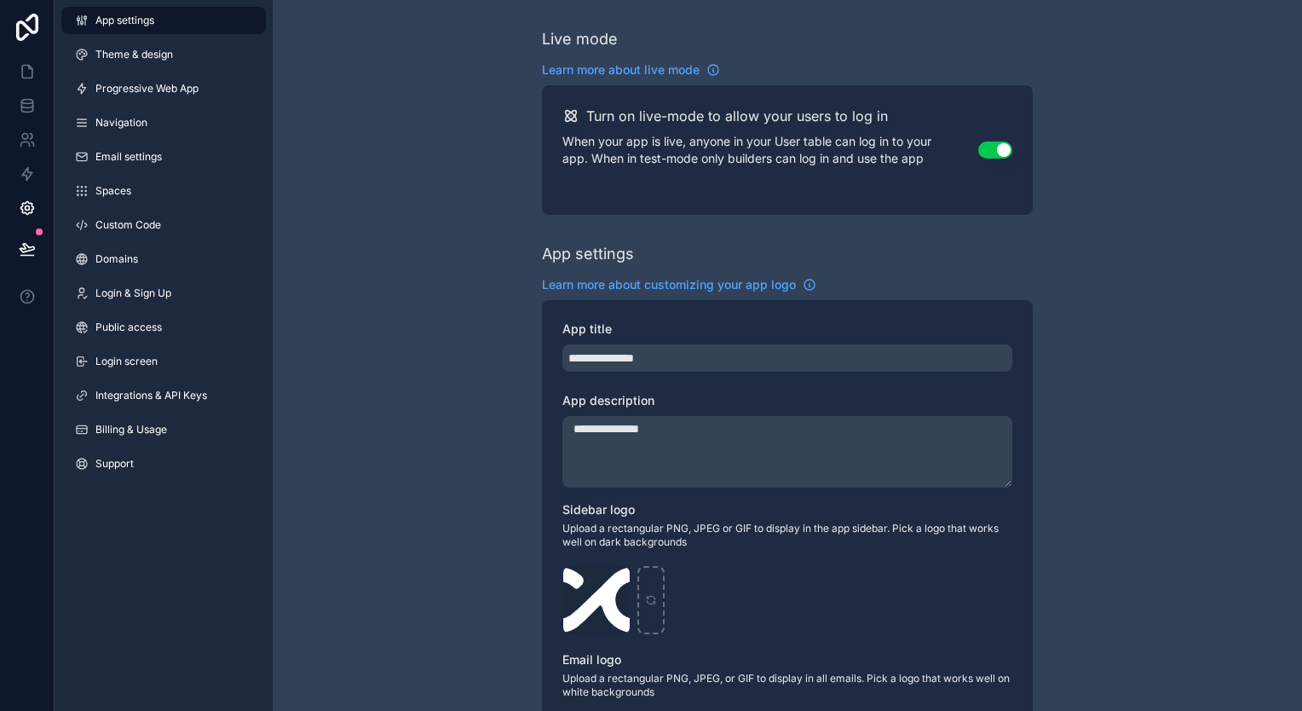
click at [147, 423] on span "Billing & Usage" at bounding box center [131, 430] width 72 height 14
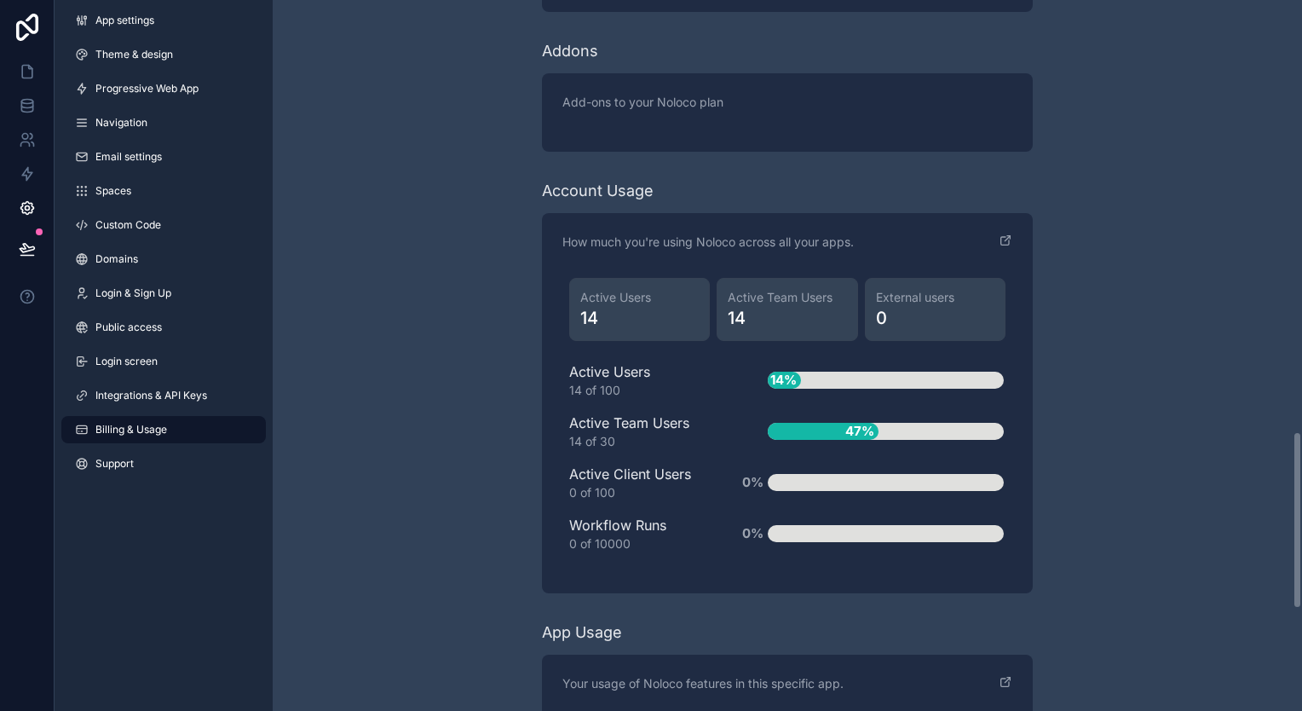
scroll to position [1622, 0]
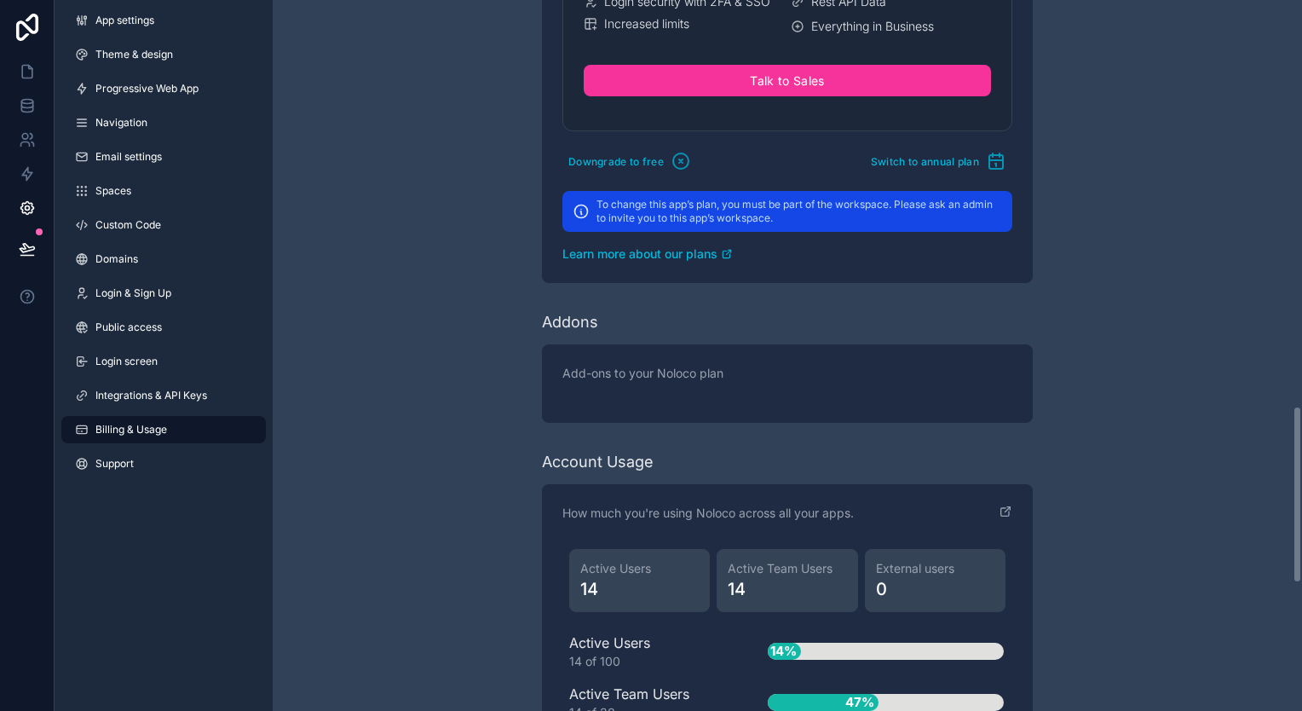
click at [176, 394] on span "Integrations & API Keys" at bounding box center [151, 395] width 112 height 14
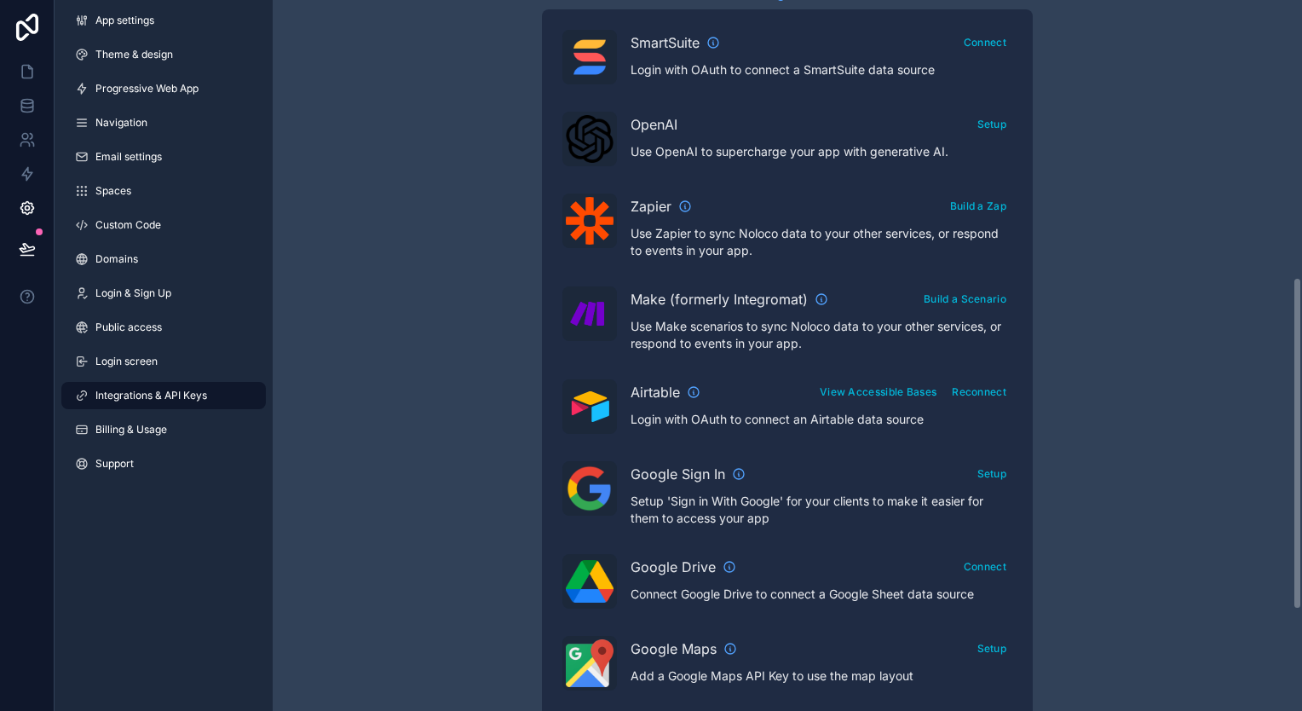
scroll to position [596, 0]
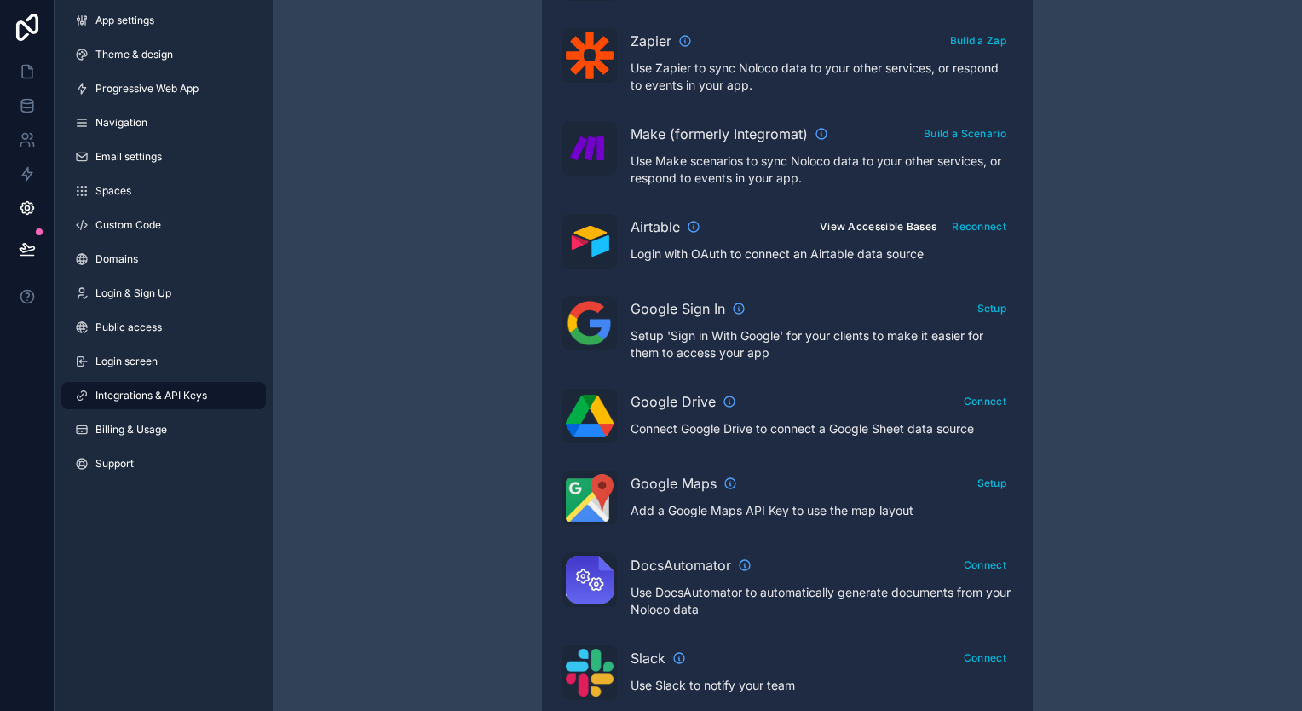
click at [879, 221] on button "View Accessible Bases" at bounding box center [878, 226] width 129 height 25
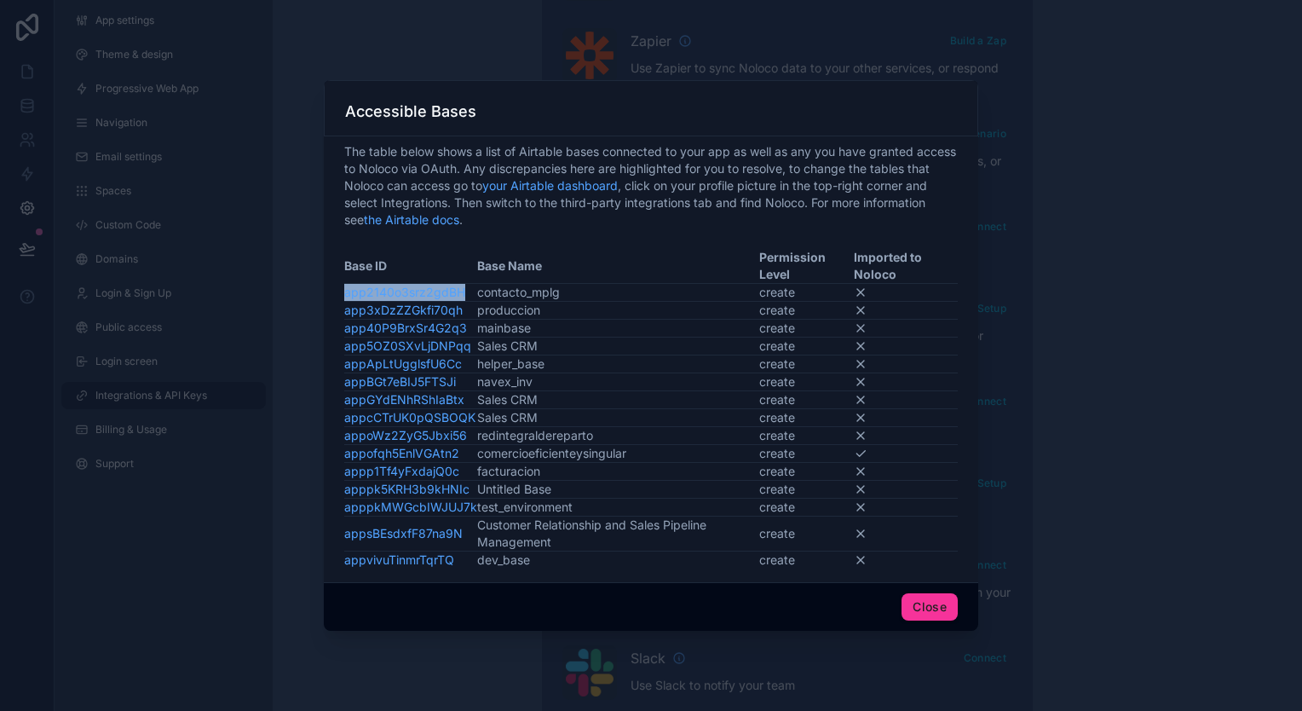
drag, startPoint x: 466, startPoint y: 296, endPoint x: 345, endPoint y: 297, distance: 121.0
click at [345, 297] on td "app2140o3srz2gdBH" at bounding box center [410, 293] width 133 height 18
copy link "app2140o3srz2gdBH"
drag, startPoint x: 469, startPoint y: 315, endPoint x: 347, endPoint y: 314, distance: 121.8
click at [347, 314] on td "app3xDzZZGkfi70qh" at bounding box center [410, 311] width 133 height 18
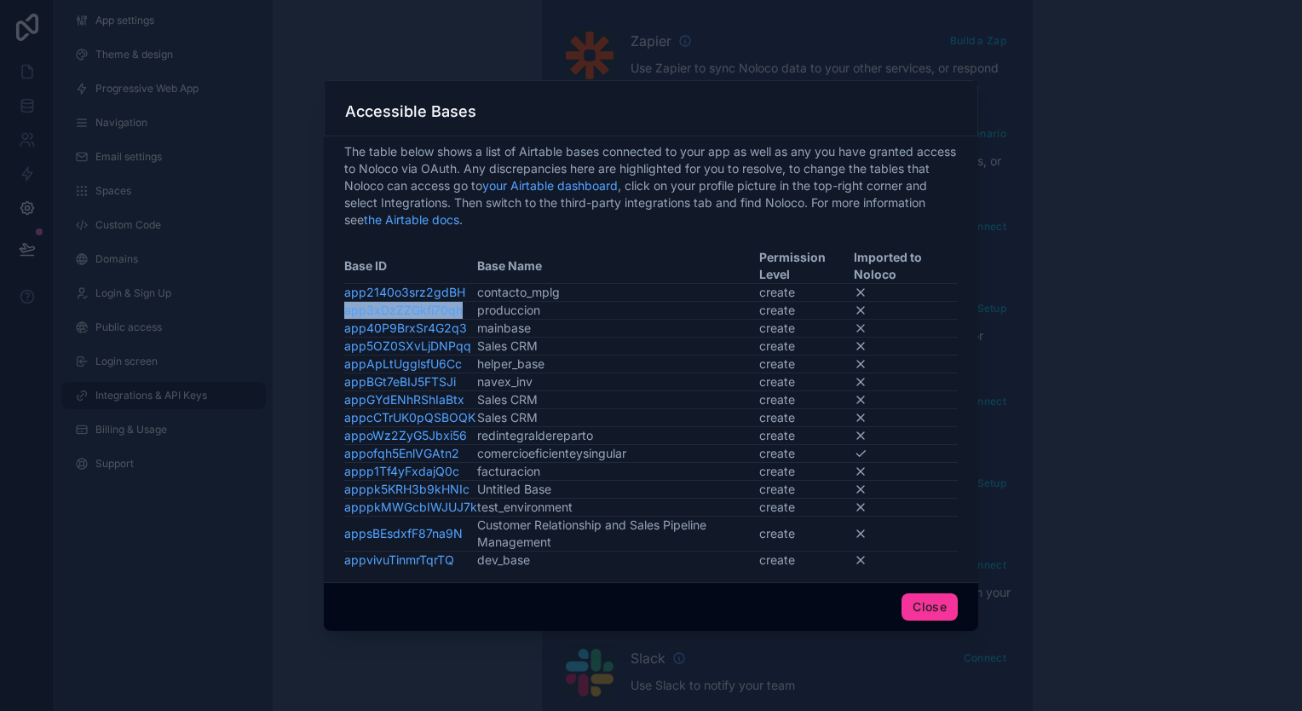
copy link "app3xDzZZGkfi70qh"
drag, startPoint x: 470, startPoint y: 331, endPoint x: 345, endPoint y: 331, distance: 125.2
click at [345, 331] on td "app40P9BrxSr4G2q3" at bounding box center [410, 328] width 133 height 18
copy link "app40P9BrxSr4G2q3"
drag, startPoint x: 473, startPoint y: 344, endPoint x: 345, endPoint y: 351, distance: 128.0
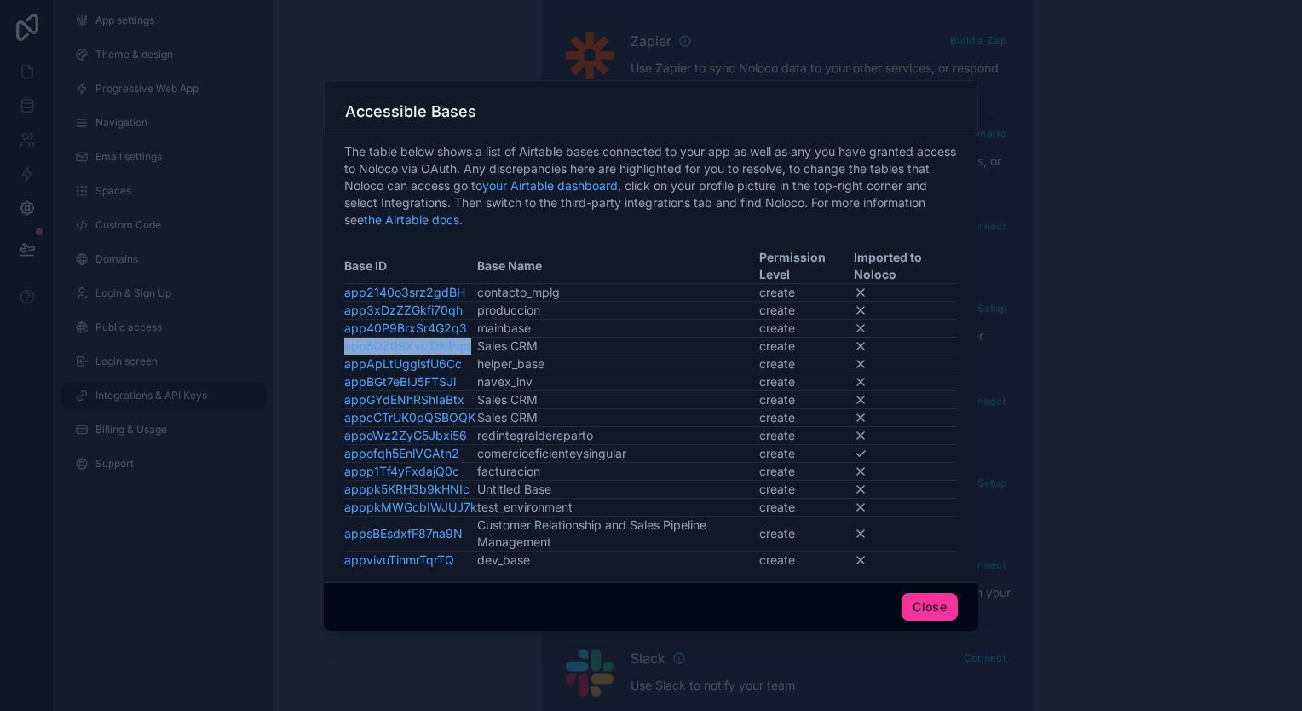
click at [345, 351] on td "app5OZ0SXvLjDNPqq" at bounding box center [410, 346] width 133 height 18
copy link "app5OZ0SXvLjDNPqq"
drag, startPoint x: 462, startPoint y: 364, endPoint x: 344, endPoint y: 362, distance: 117.6
click at [344, 362] on td "appApLtUgglsfU6Cc" at bounding box center [410, 364] width 133 height 18
copy link "appApLtUgglsfU6Cc"
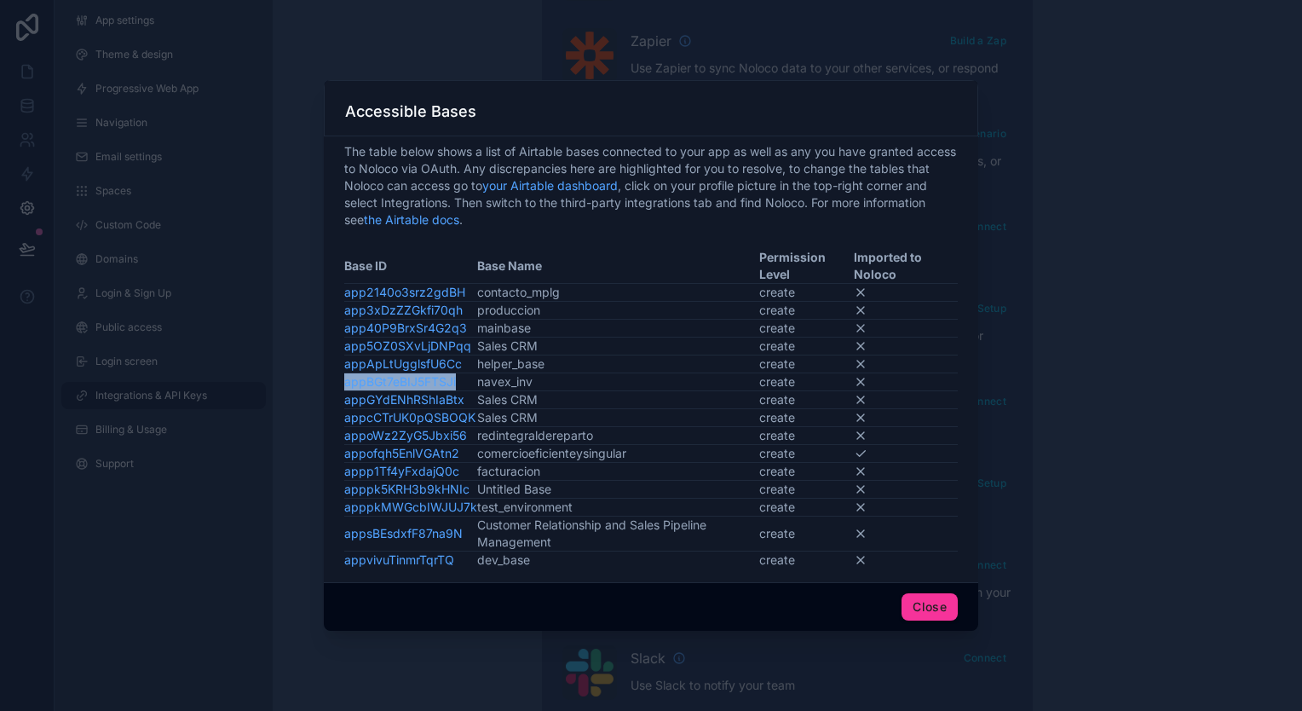
drag, startPoint x: 457, startPoint y: 384, endPoint x: 344, endPoint y: 382, distance: 112.5
click at [344, 382] on td "appBGt7eBIJ5FTSJi" at bounding box center [410, 382] width 133 height 18
copy link "appBGt7eBIJ5FTSJi"
drag, startPoint x: 469, startPoint y: 400, endPoint x: 346, endPoint y: 401, distance: 122.7
click at [346, 401] on td "appGYdENhRShIaBtx" at bounding box center [410, 400] width 133 height 18
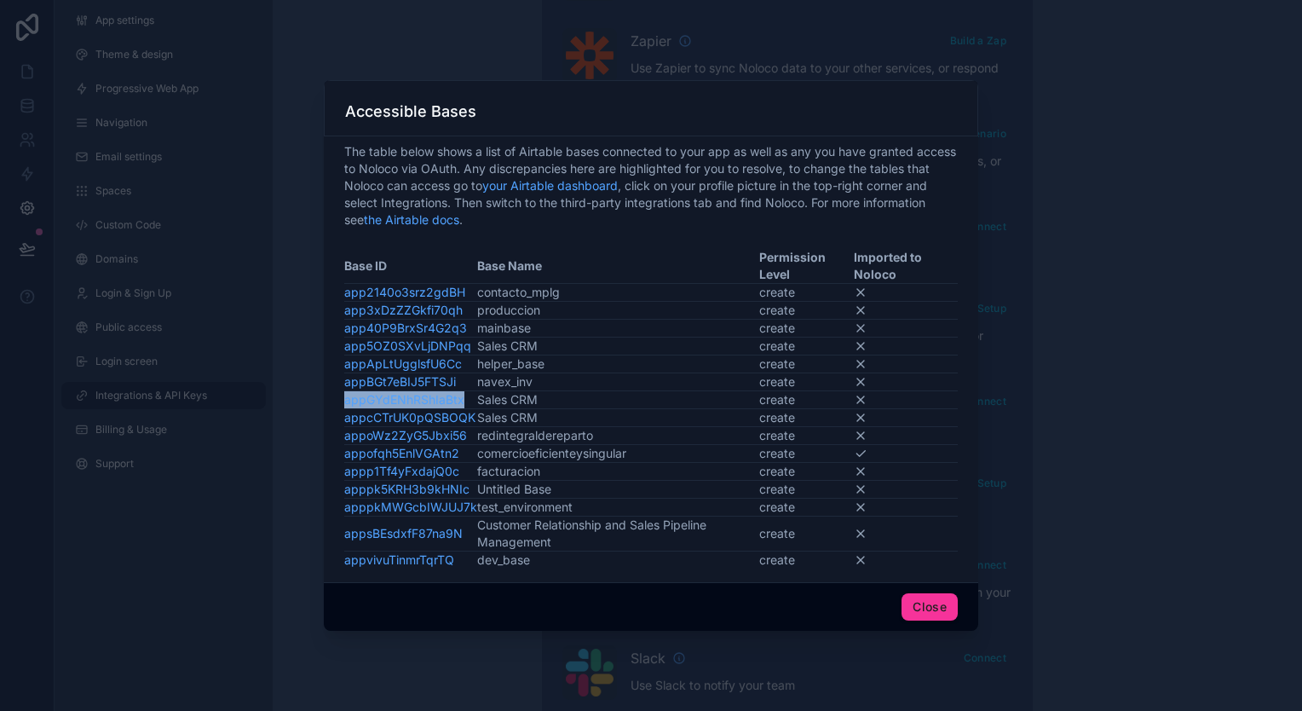
copy link "appGYdENhRShIaBtx"
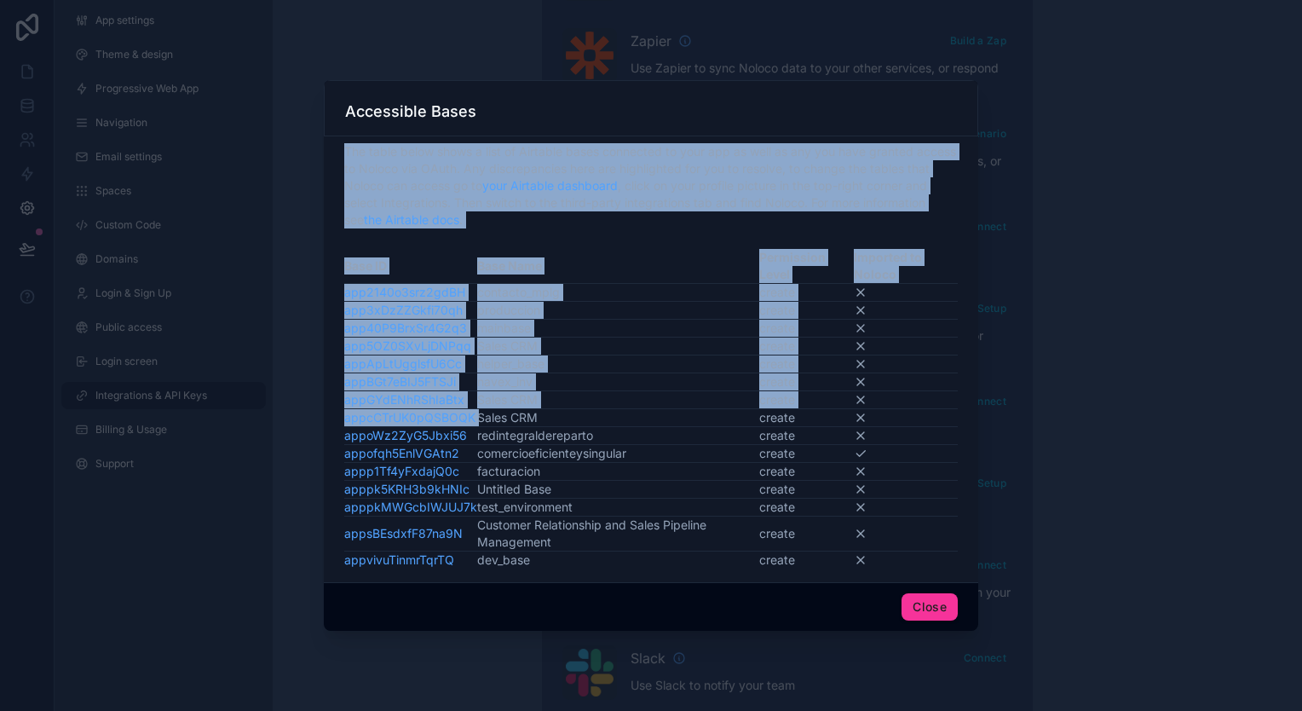
drag, startPoint x: 337, startPoint y: 416, endPoint x: 479, endPoint y: 417, distance: 141.4
click at [479, 417] on div "The table below shows a list of Airtable bases connected to your app as well as…" at bounding box center [651, 359] width 654 height 446
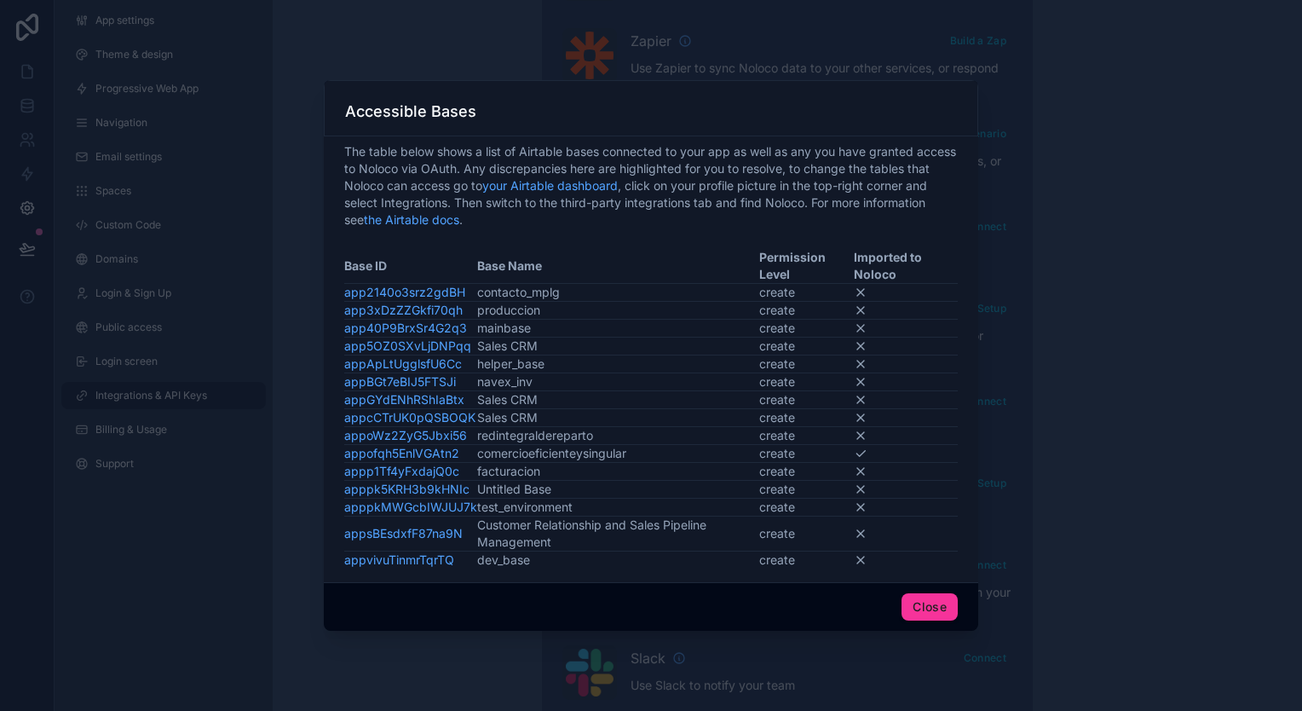
drag, startPoint x: 479, startPoint y: 417, endPoint x: 513, endPoint y: 417, distance: 34.1
click at [513, 417] on td "Sales CRM" at bounding box center [618, 418] width 282 height 18
drag, startPoint x: 475, startPoint y: 415, endPoint x: 347, endPoint y: 414, distance: 127.8
click at [347, 414] on tr "appcCTrUK0pQSBOQK Sales CRM create" at bounding box center [650, 418] width 613 height 18
copy link "appcCTrUK0pQSBOQK"
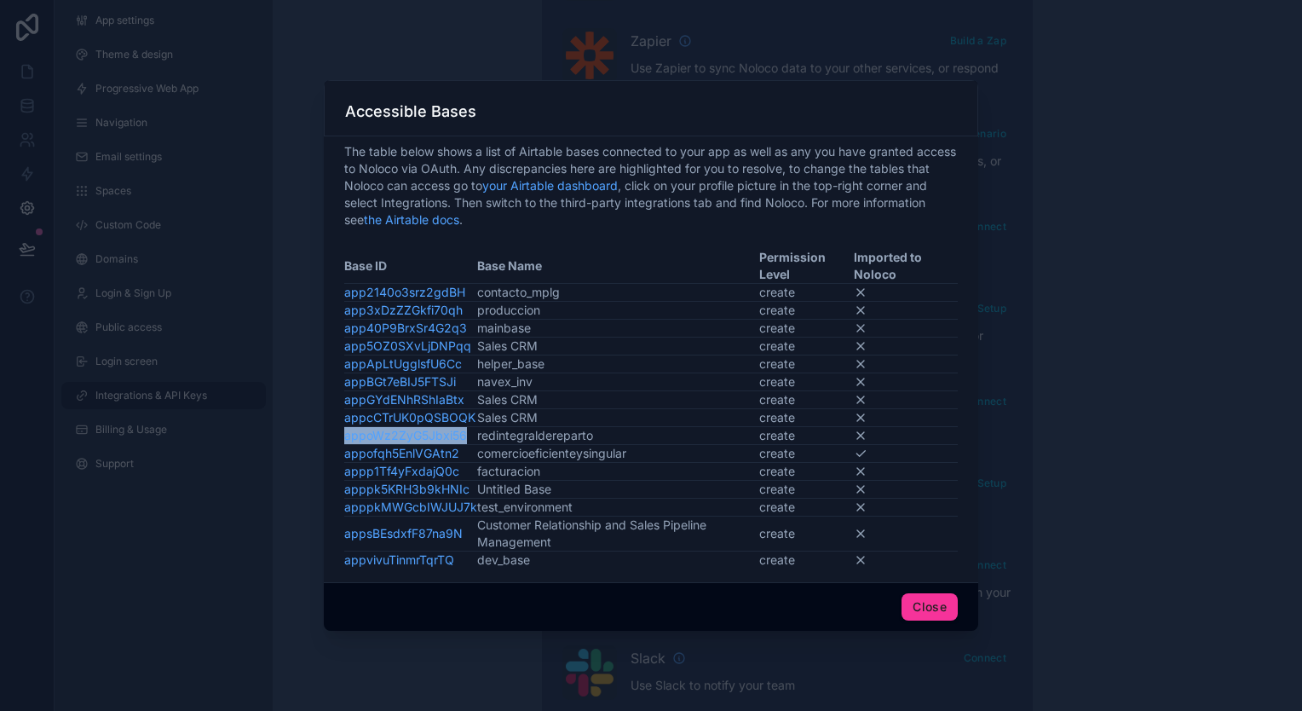
drag, startPoint x: 466, startPoint y: 432, endPoint x: 344, endPoint y: 438, distance: 122.0
click at [344, 438] on td "appoWz2ZyG5Jbxi56" at bounding box center [410, 436] width 133 height 18
copy link "appoWz2ZyG5Jbxi56"
drag, startPoint x: 460, startPoint y: 472, endPoint x: 345, endPoint y: 472, distance: 115.0
click at [345, 472] on td "appp1Tf4yFxdajQ0c" at bounding box center [410, 472] width 133 height 18
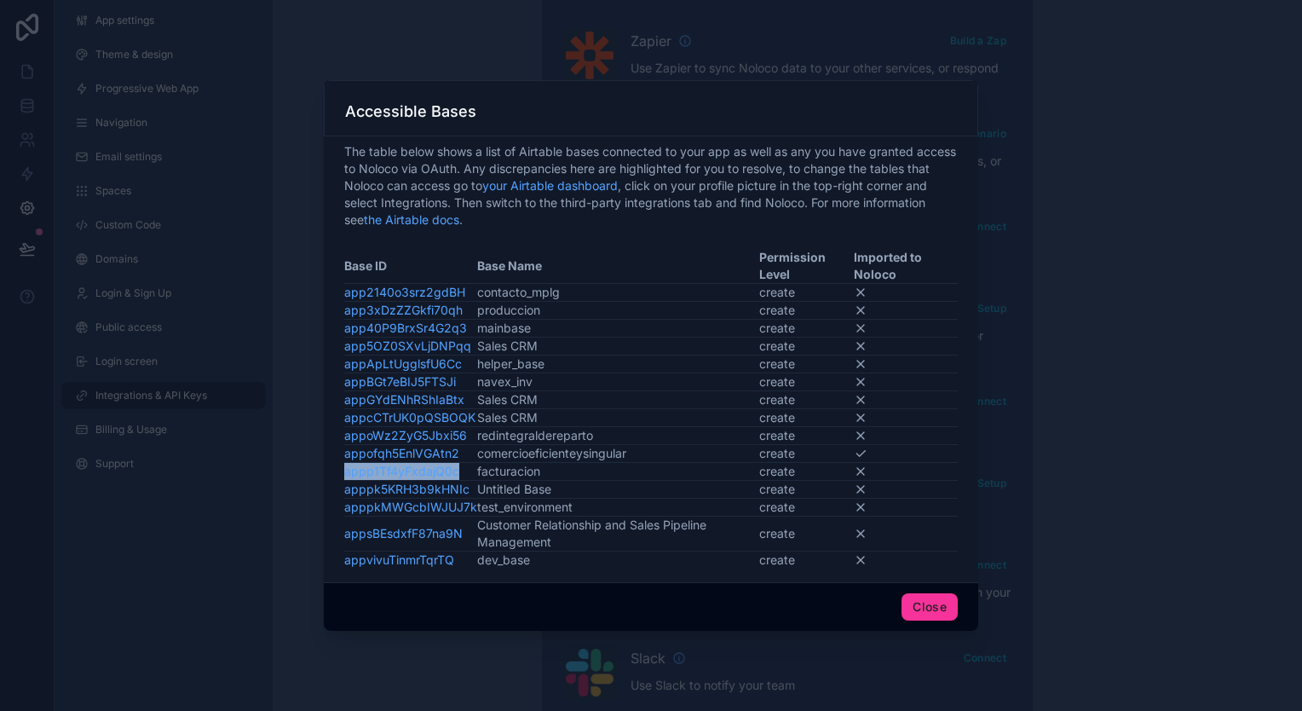
copy link "appp1Tf4yFxdajQ0c"
drag, startPoint x: 465, startPoint y: 486, endPoint x: 345, endPoint y: 484, distance: 120.1
click at [345, 484] on td "apppk5KRH3b9kHNIc" at bounding box center [410, 489] width 133 height 18
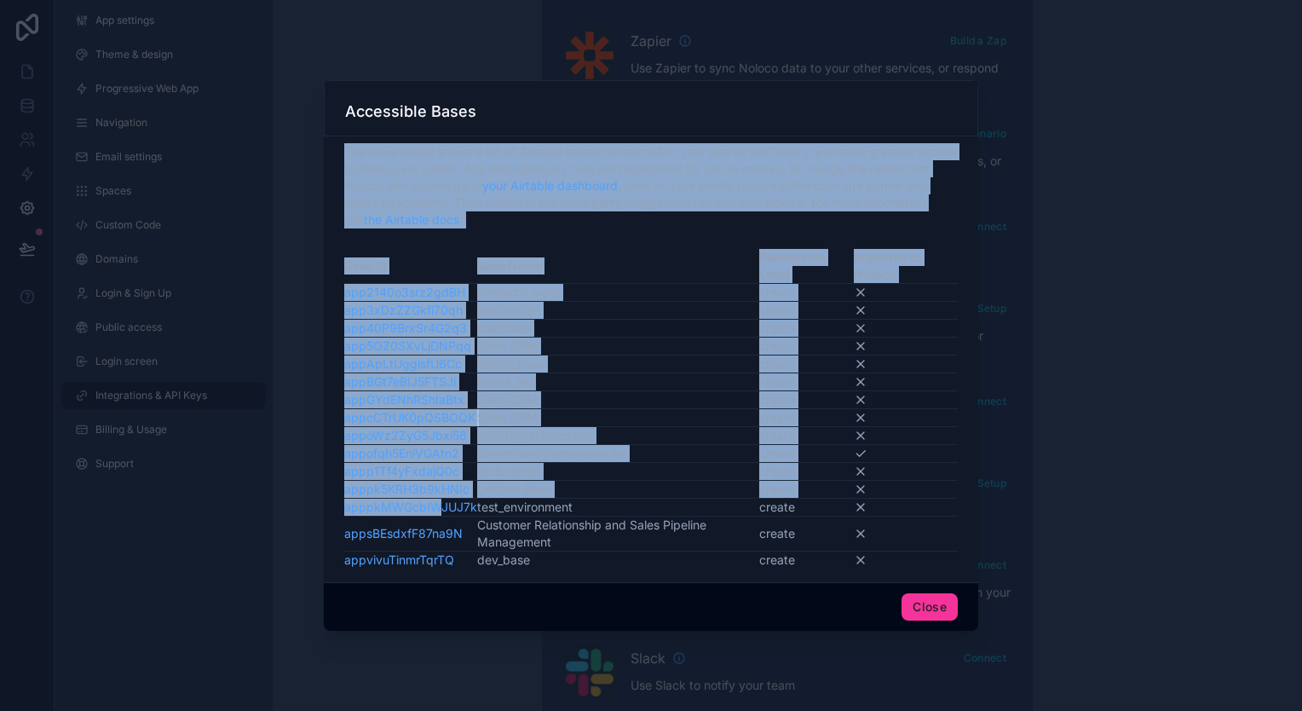
drag, startPoint x: 336, startPoint y: 508, endPoint x: 442, endPoint y: 513, distance: 106.6
click at [442, 513] on div "The table below shows a list of Airtable bases connected to your app as well as…" at bounding box center [651, 359] width 654 height 446
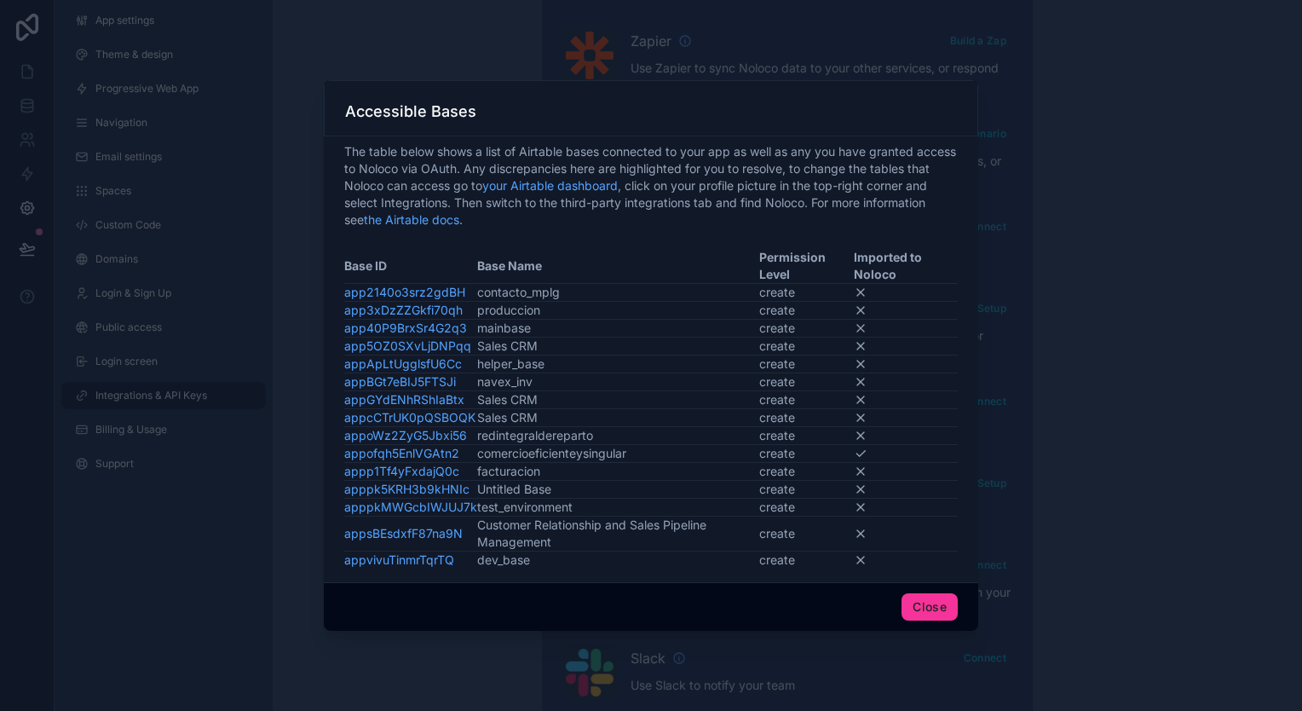
drag, startPoint x: 442, startPoint y: 513, endPoint x: 463, endPoint y: 519, distance: 22.1
click at [463, 519] on td "appsBEsdxfF87na9N" at bounding box center [410, 533] width 133 height 35
drag, startPoint x: 476, startPoint y: 509, endPoint x: 344, endPoint y: 510, distance: 132.1
click at [344, 510] on tr "apppkMWGcbIWJUJ7k test_environment create" at bounding box center [650, 507] width 613 height 18
drag, startPoint x: 463, startPoint y: 534, endPoint x: 348, endPoint y: 534, distance: 114.2
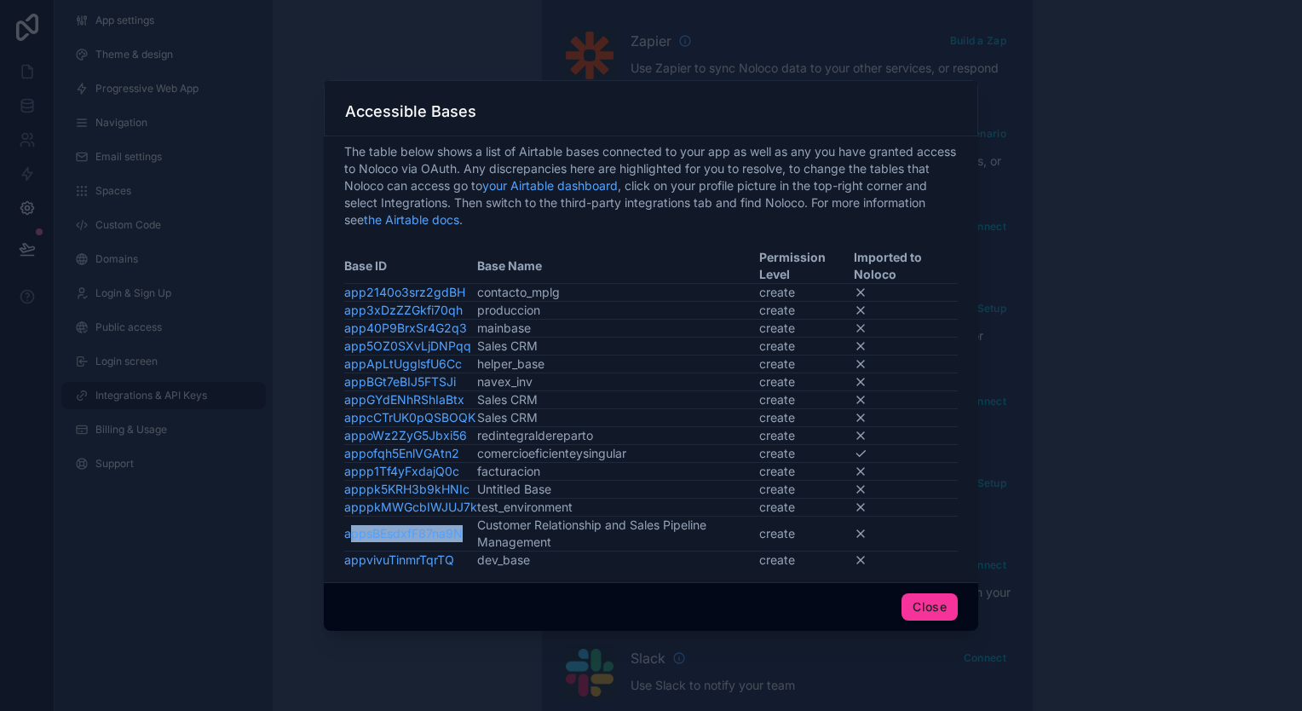
click at [348, 534] on td "appsBEsdxfF87na9N" at bounding box center [410, 533] width 133 height 35
drag, startPoint x: 348, startPoint y: 534, endPoint x: 339, endPoint y: 535, distance: 9.4
click at [339, 535] on div "The table below shows a list of Airtable bases connected to your app as well as…" at bounding box center [651, 359] width 654 height 446
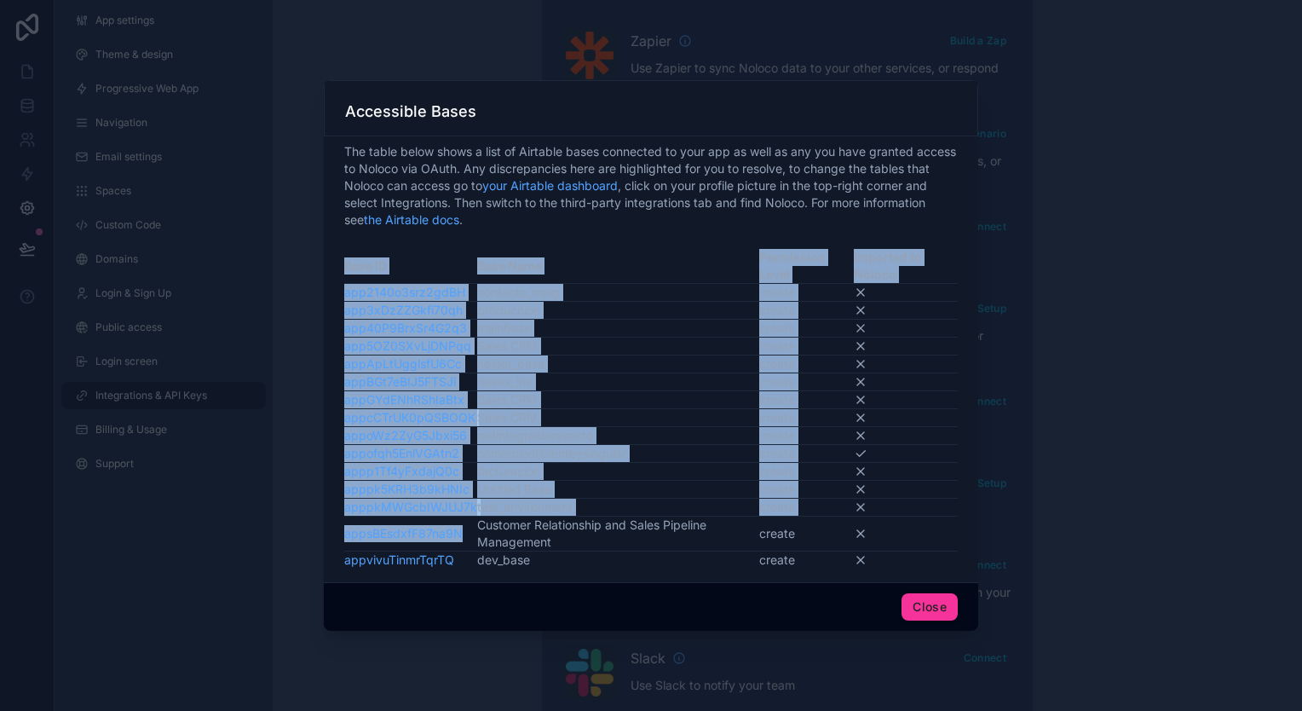
drag, startPoint x: 339, startPoint y: 535, endPoint x: 470, endPoint y: 543, distance: 131.4
click at [470, 543] on div "The table below shows a list of Airtable bases connected to your app as well as…" at bounding box center [651, 359] width 654 height 446
click at [470, 536] on td "appsBEsdxfF87na9N" at bounding box center [410, 533] width 133 height 35
click at [460, 536] on link "appsBEsdxfF87na9N" at bounding box center [403, 533] width 118 height 14
click at [465, 536] on td "appsBEsdxfF87na9N" at bounding box center [410, 533] width 133 height 35
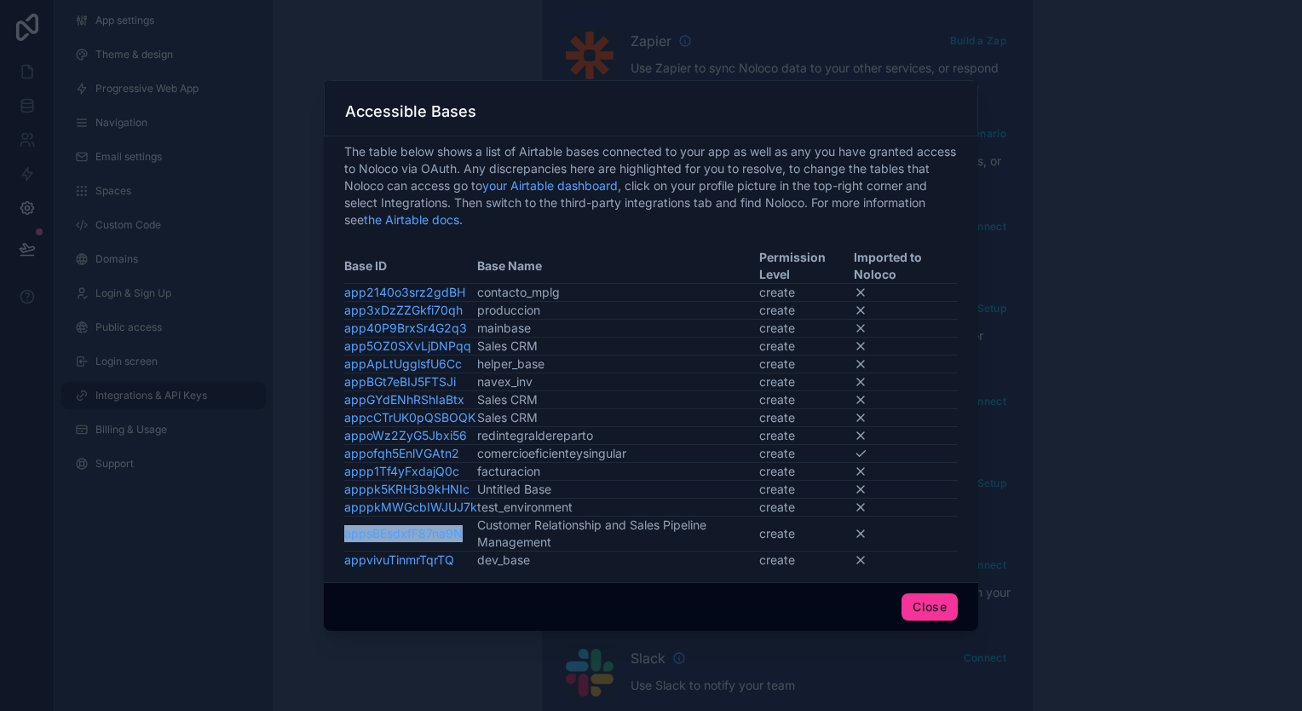
drag, startPoint x: 463, startPoint y: 534, endPoint x: 346, endPoint y: 533, distance: 117.6
click at [346, 533] on td "appsBEsdxfF87na9N" at bounding box center [410, 533] width 133 height 35
drag, startPoint x: 465, startPoint y: 299, endPoint x: 345, endPoint y: 296, distance: 120.1
click at [345, 296] on td "app2140o3srz2gdBH" at bounding box center [410, 293] width 133 height 18
drag, startPoint x: 463, startPoint y: 313, endPoint x: 344, endPoint y: 314, distance: 119.3
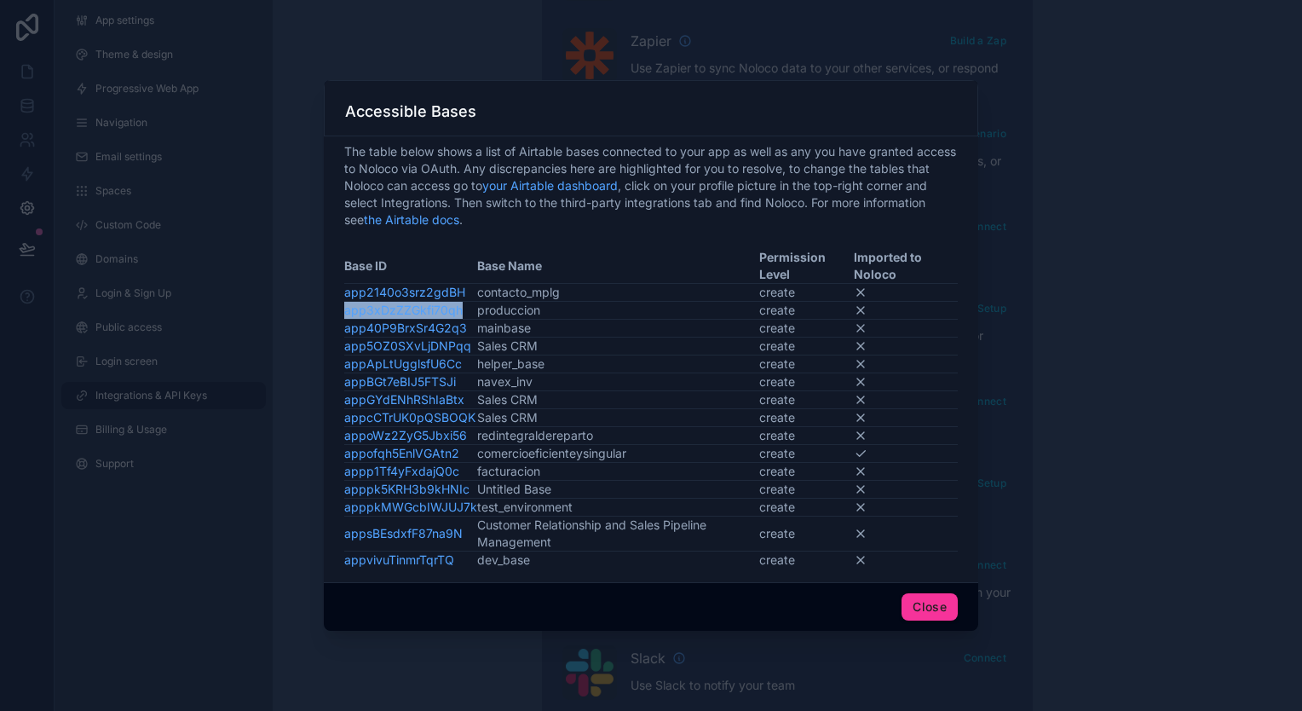
click at [344, 314] on td "app3xDzZZGkfi70qh" at bounding box center [410, 311] width 133 height 18
click at [941, 601] on button "Close" at bounding box center [929, 606] width 56 height 27
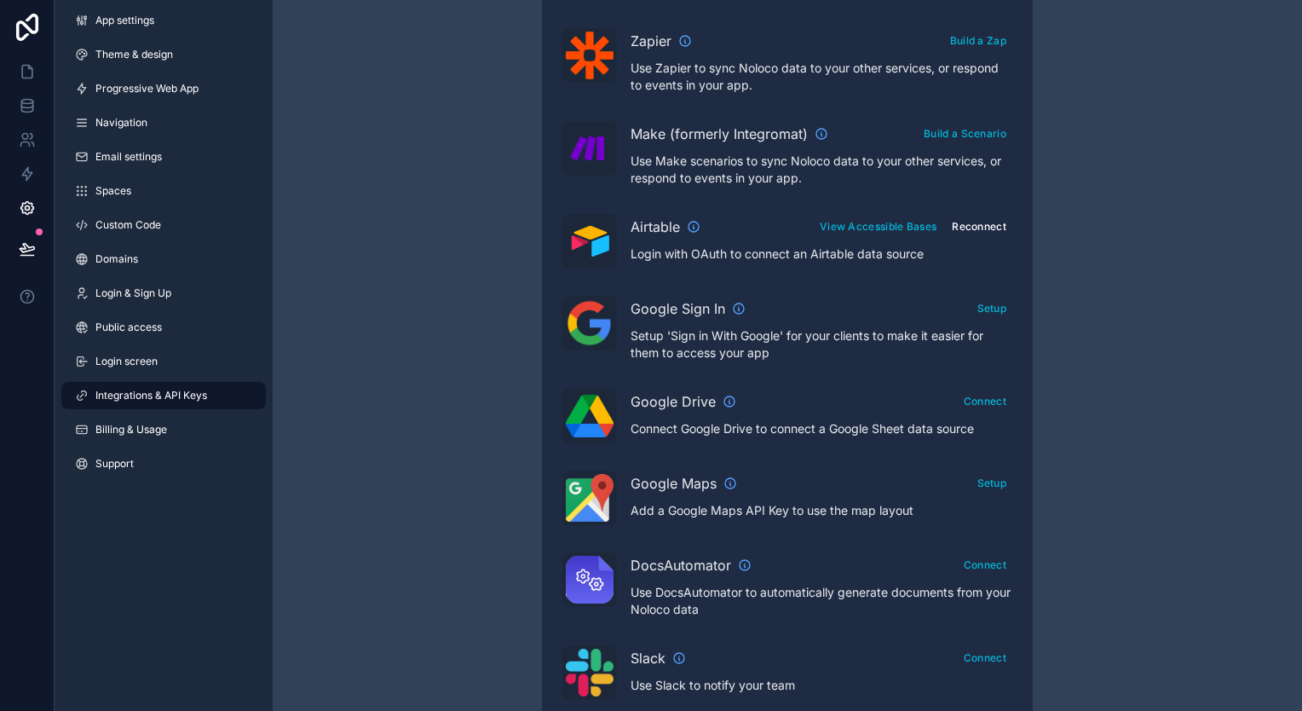
click at [988, 222] on button "Reconnect" at bounding box center [979, 226] width 66 height 25
click at [10, 66] on link at bounding box center [27, 72] width 54 height 34
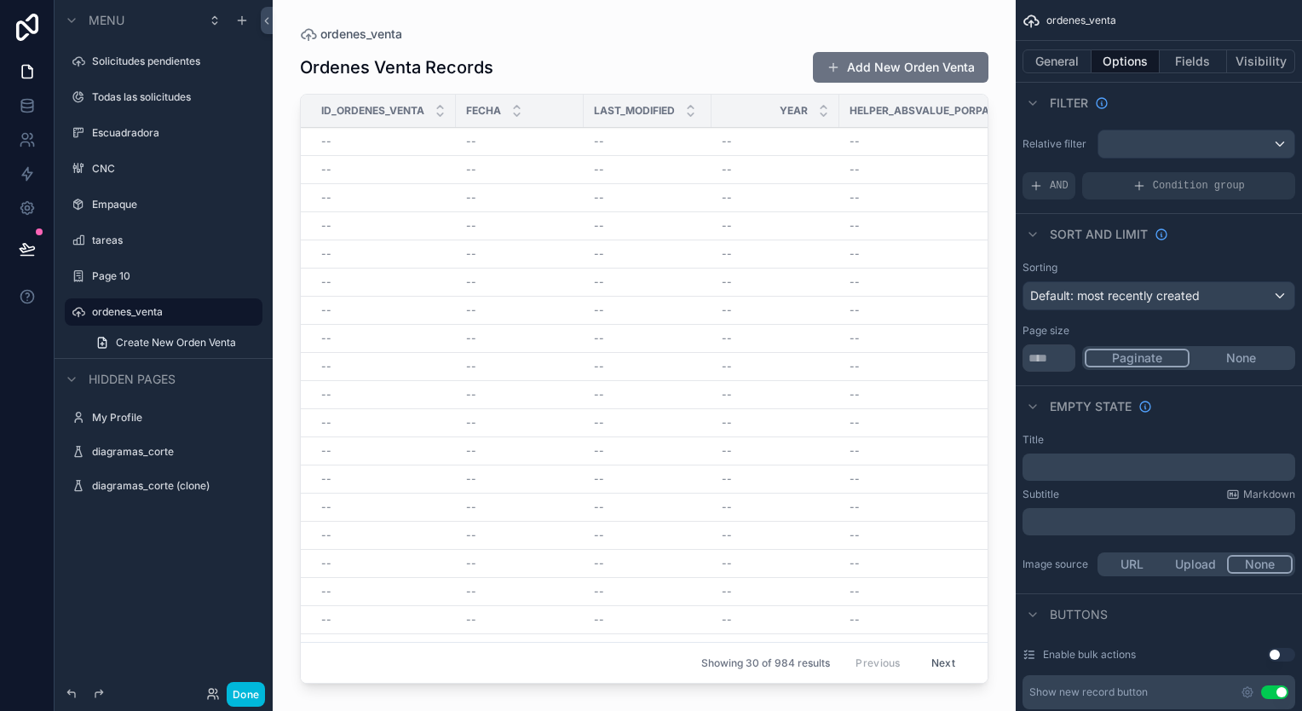
click at [150, 66] on label "Solicitudes pendientes" at bounding box center [172, 62] width 160 height 14
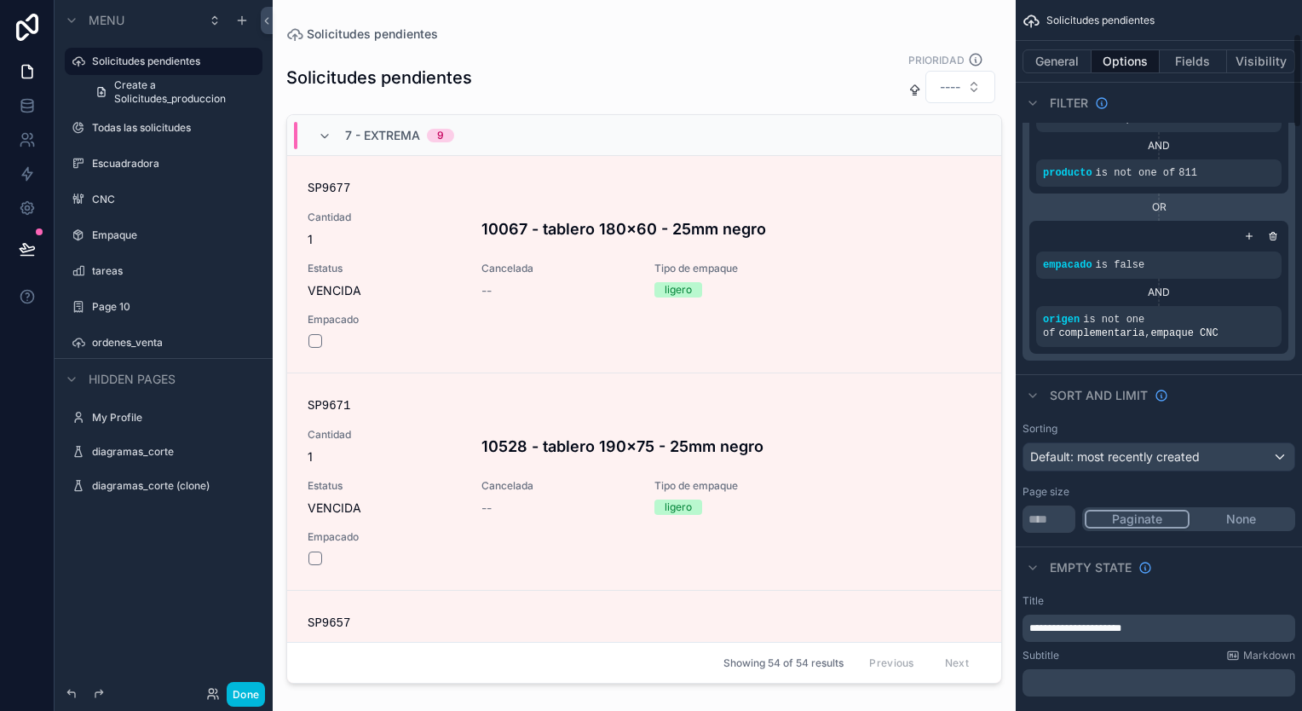
scroll to position [256, 0]
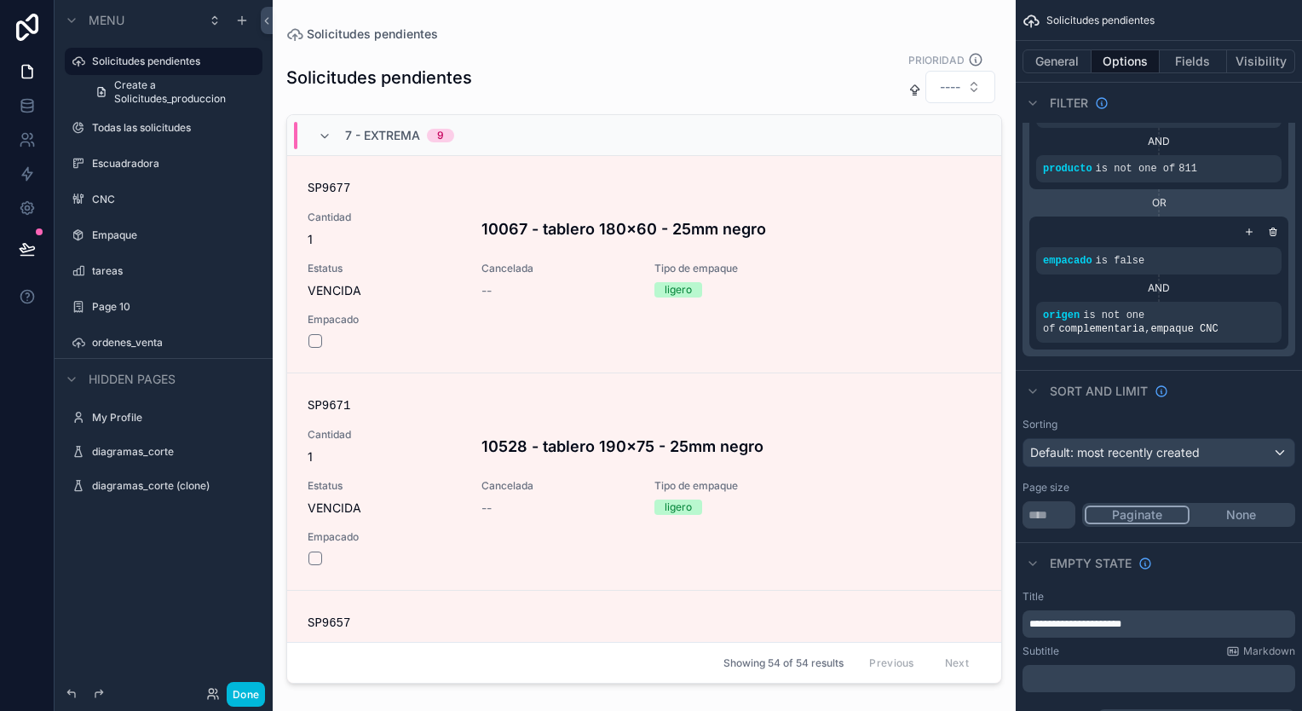
drag, startPoint x: 995, startPoint y: 162, endPoint x: 996, endPoint y: 210, distance: 47.7
click at [996, 210] on div "scrollable content" at bounding box center [644, 345] width 743 height 690
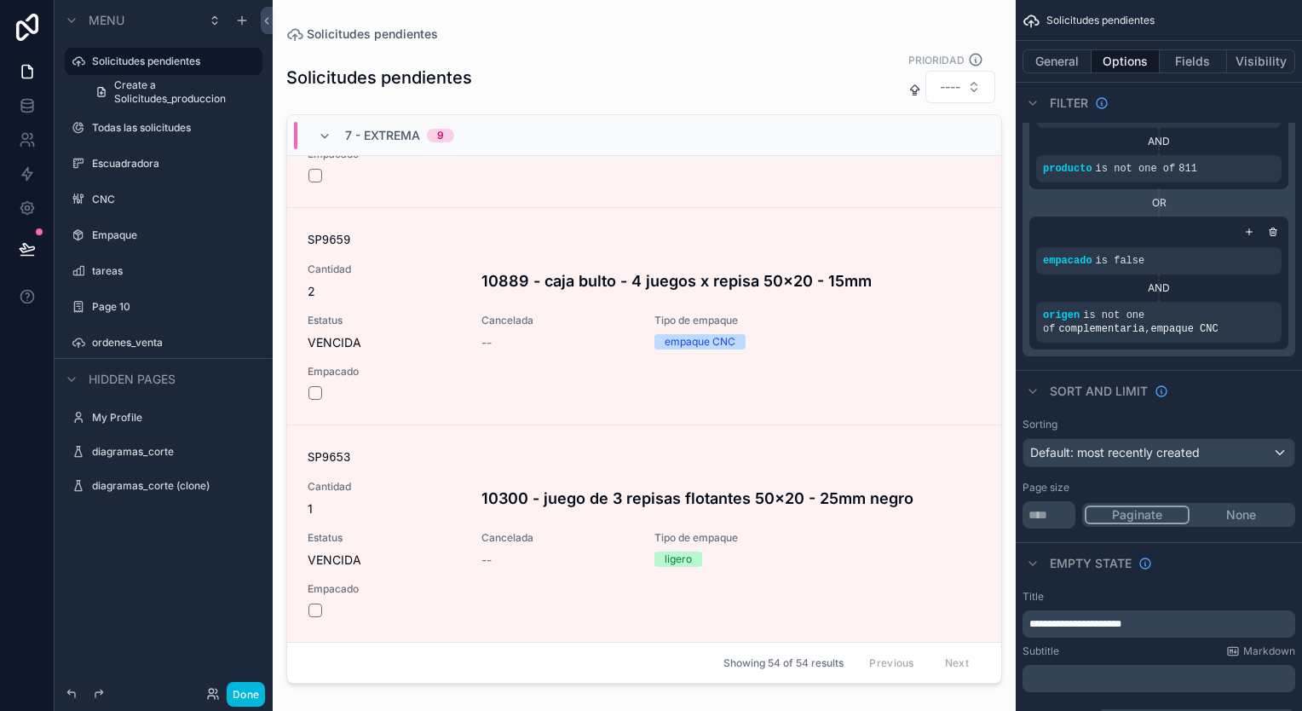
scroll to position [523, 0]
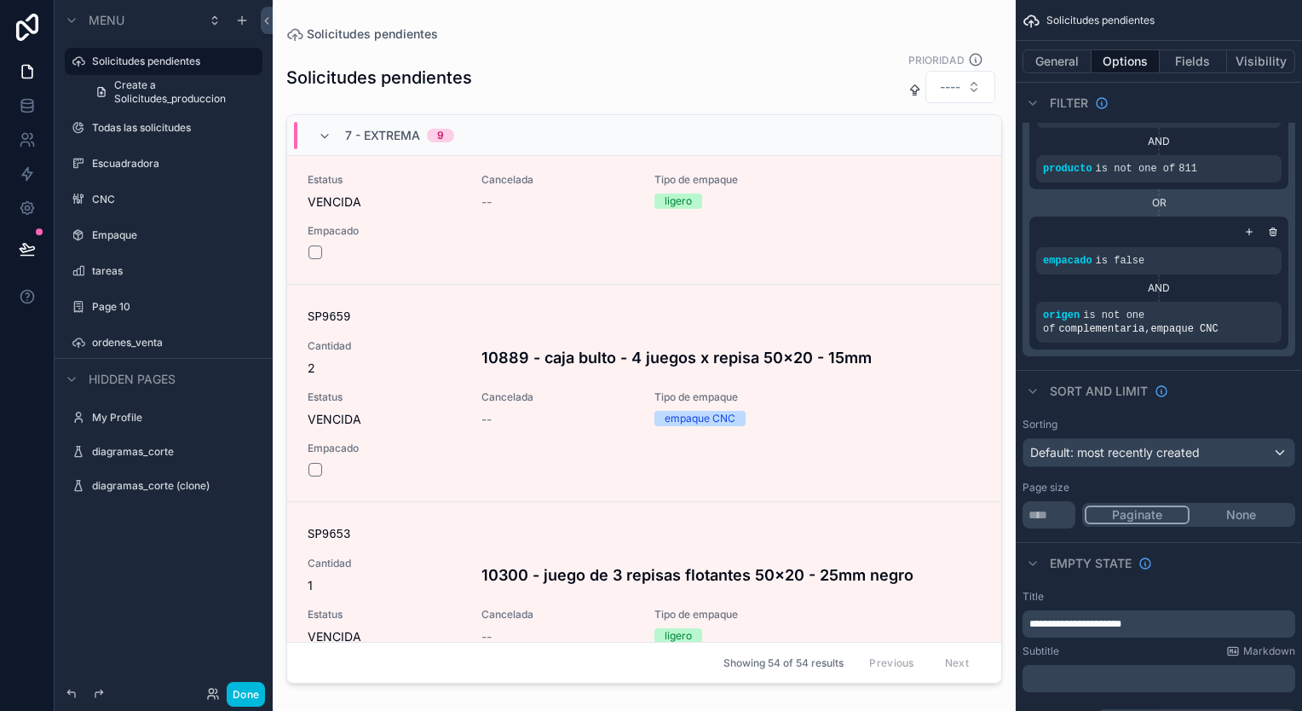
click at [205, 349] on div "ordenes_venta" at bounding box center [175, 343] width 167 height 14
click at [175, 348] on label "ordenes_venta" at bounding box center [172, 343] width 160 height 14
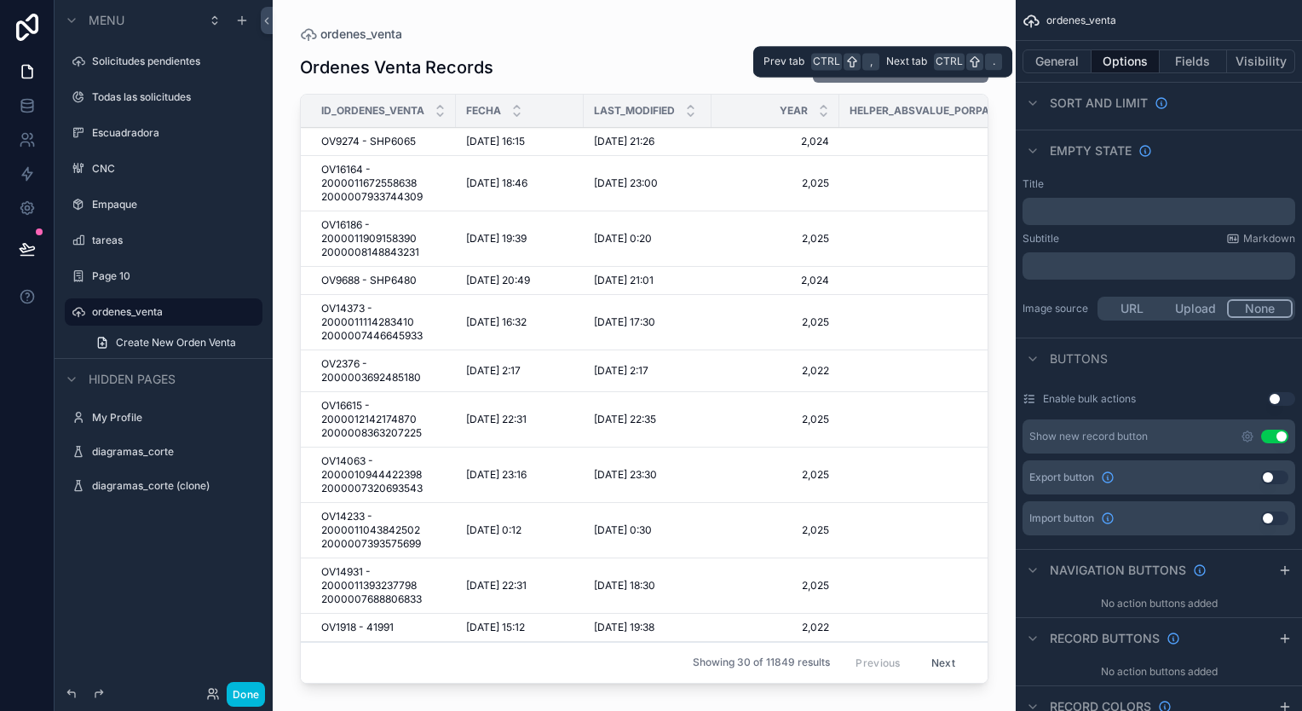
click at [1206, 66] on button "Fields" at bounding box center [1193, 61] width 68 height 24
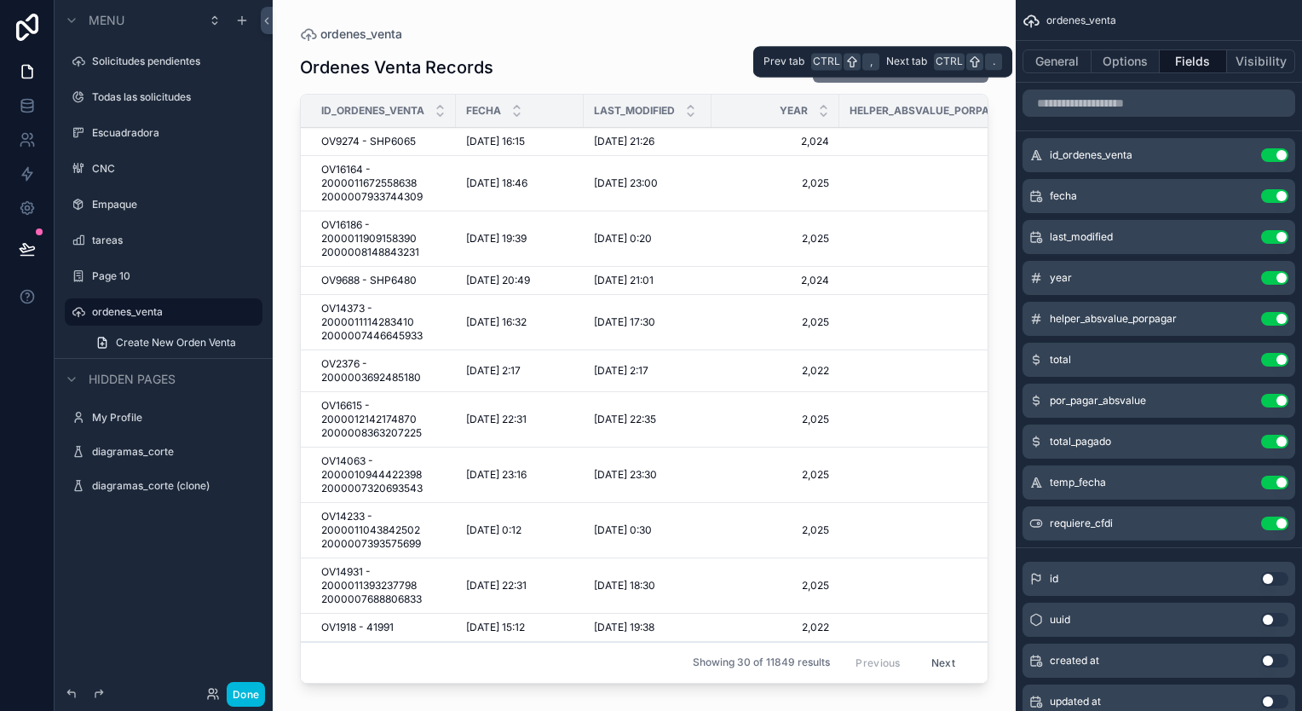
click at [1148, 66] on button "Options" at bounding box center [1125, 61] width 68 height 24
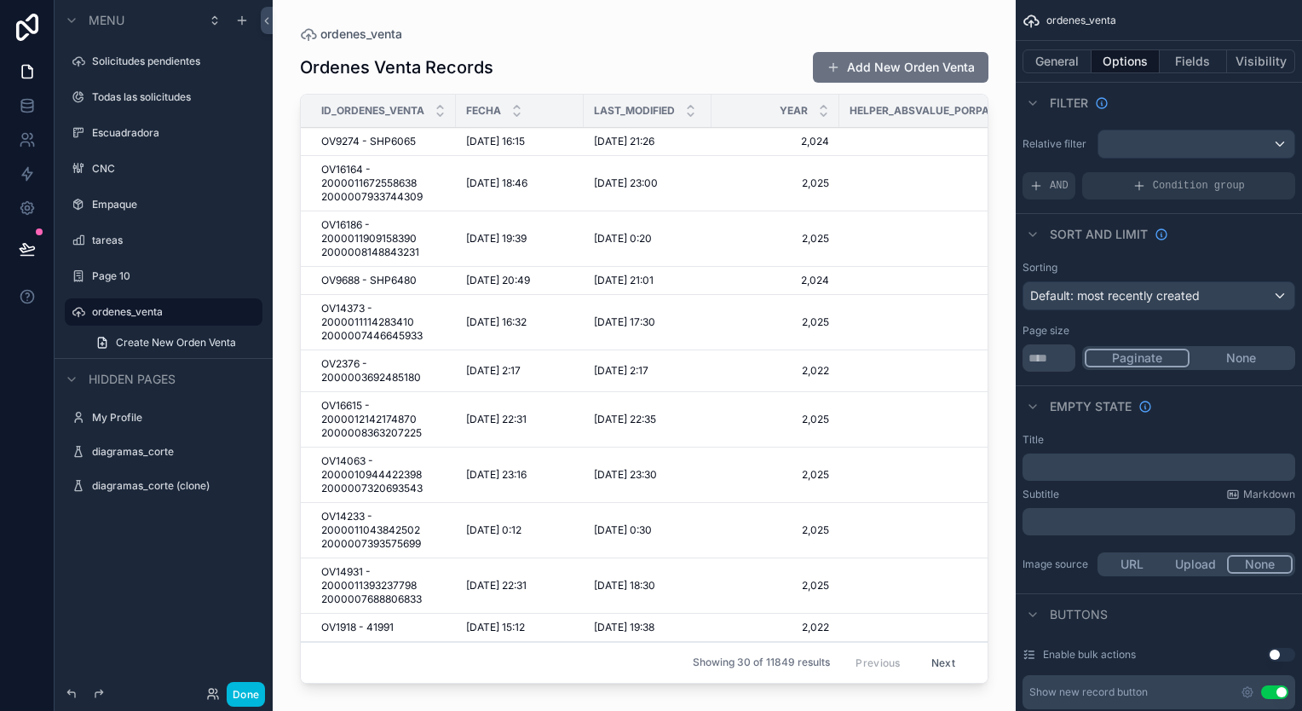
click at [1044, 193] on div "AND" at bounding box center [1048, 185] width 53 height 27
click at [0, 0] on div "scrollable content" at bounding box center [0, 0] width 0 height 0
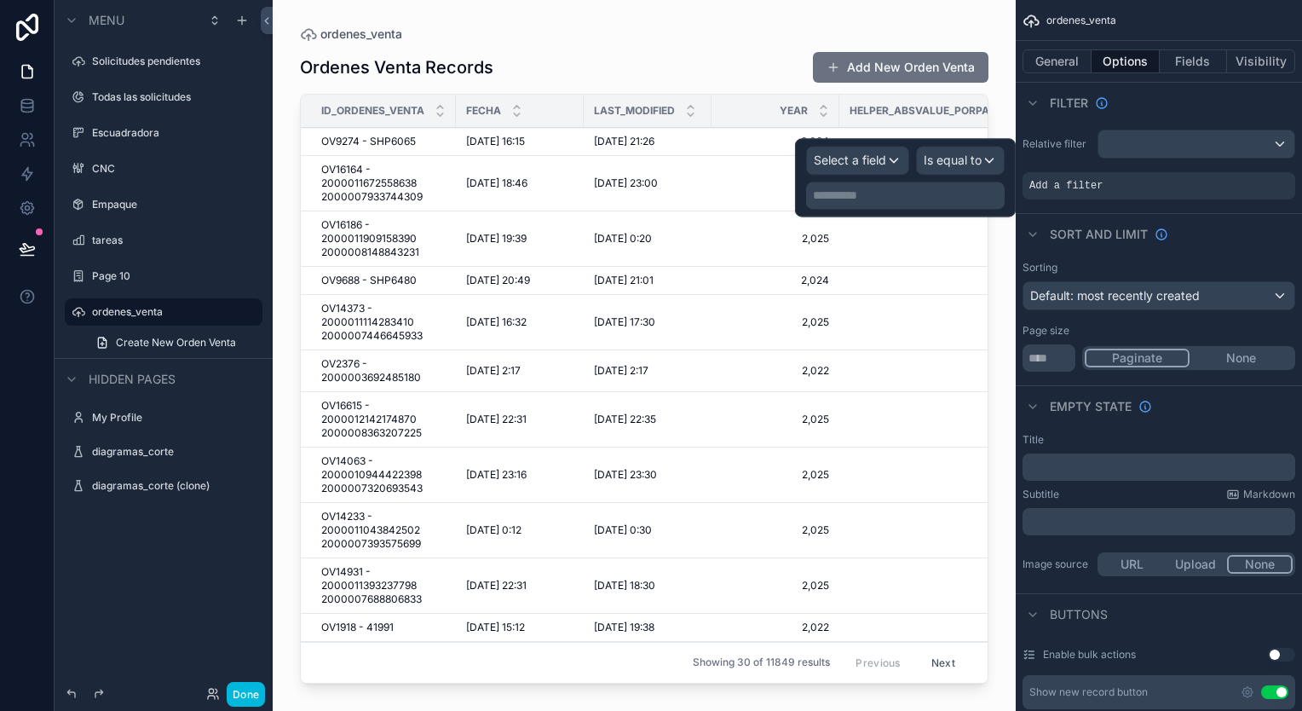
click at [869, 175] on div "**********" at bounding box center [905, 177] width 199 height 63
click at [873, 167] on span "Select a field" at bounding box center [850, 160] width 72 height 17
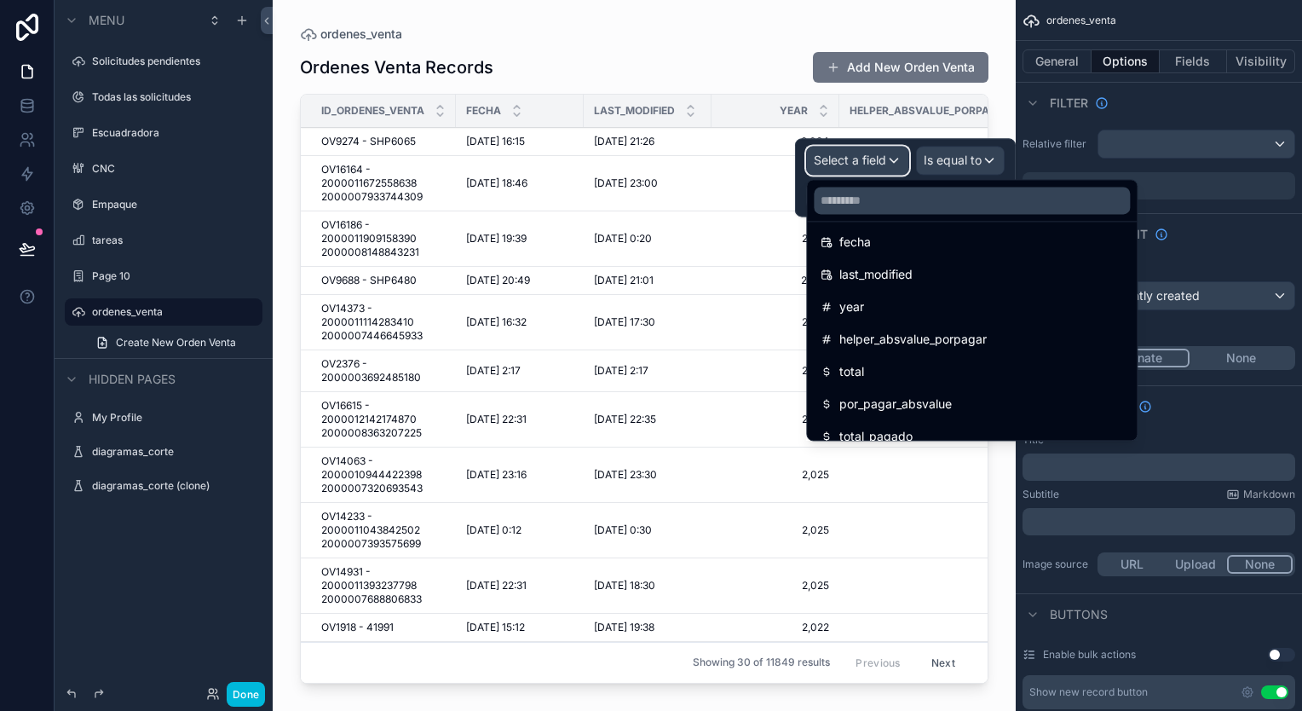
scroll to position [170, 0]
click at [951, 304] on div "year" at bounding box center [971, 306] width 302 height 20
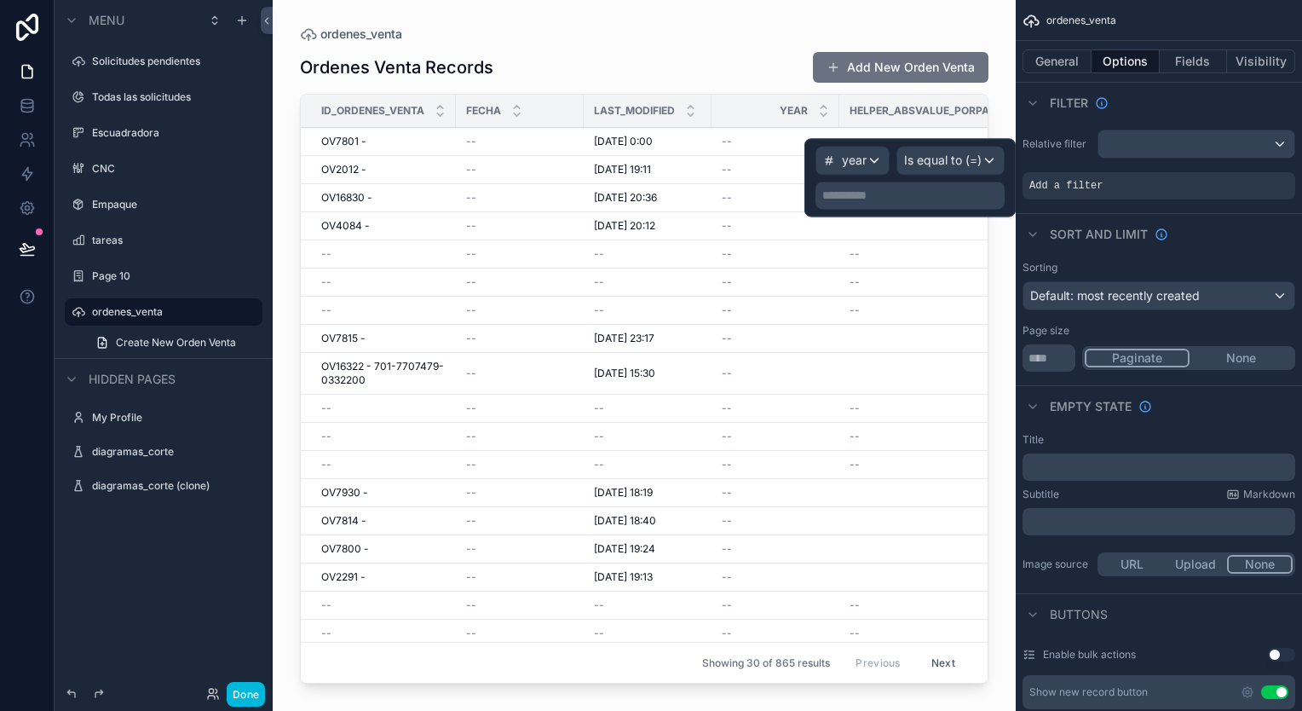
click at [920, 201] on p "**********" at bounding box center [911, 195] width 179 height 17
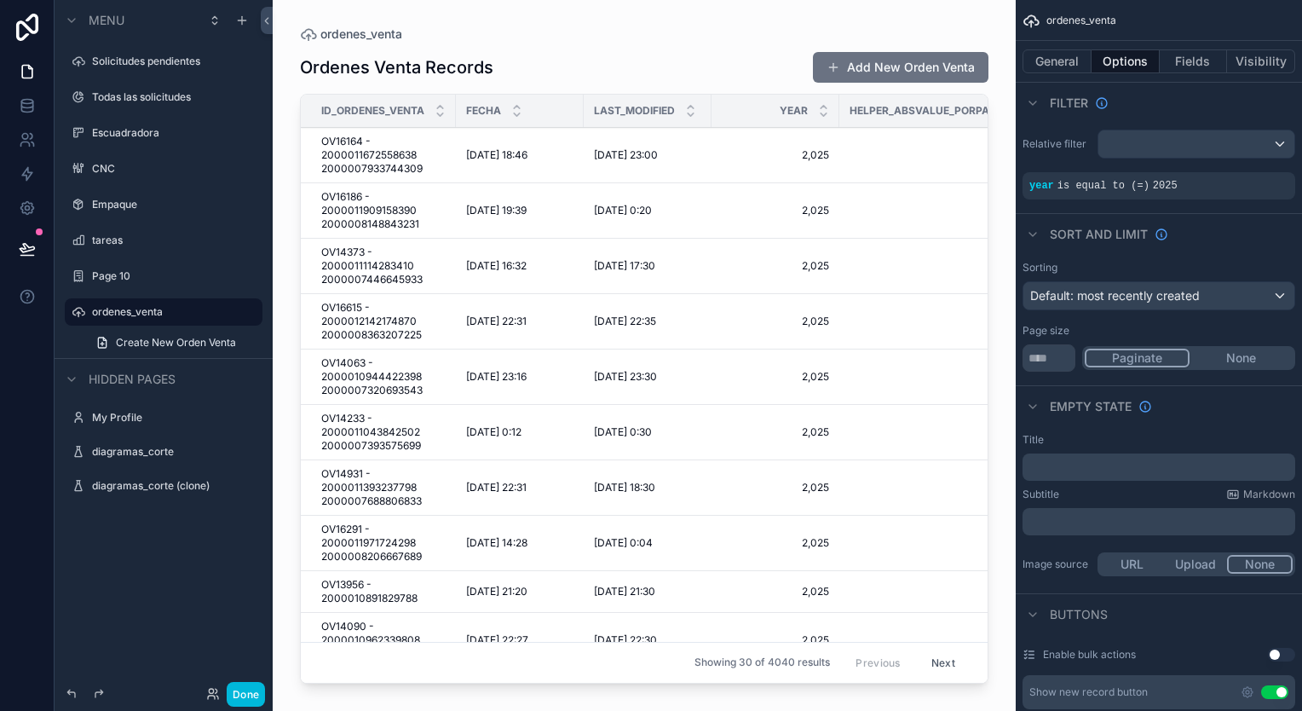
click at [1000, 124] on div "scrollable content" at bounding box center [644, 345] width 743 height 690
click at [1084, 66] on button "General" at bounding box center [1056, 61] width 69 height 24
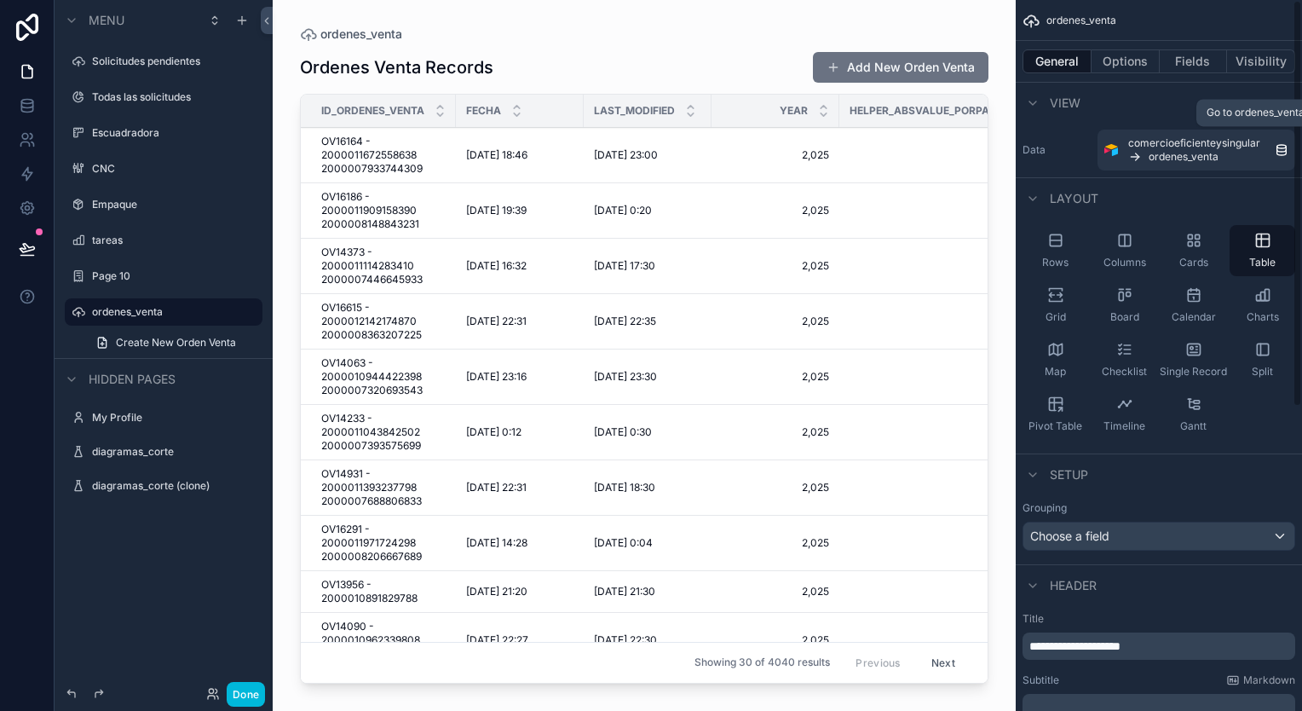
click at [1277, 147] on icon "scrollable content" at bounding box center [1281, 149] width 9 height 5
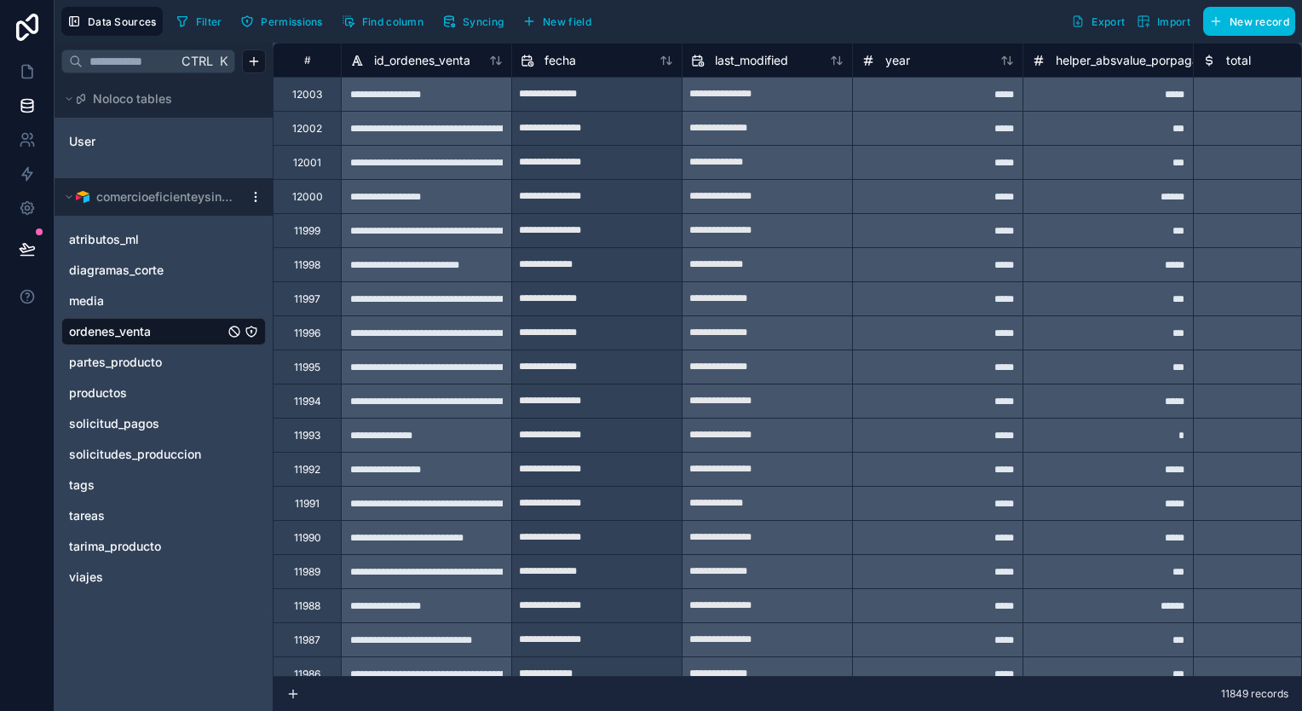
click at [464, 15] on span "Syncing" at bounding box center [483, 21] width 41 height 13
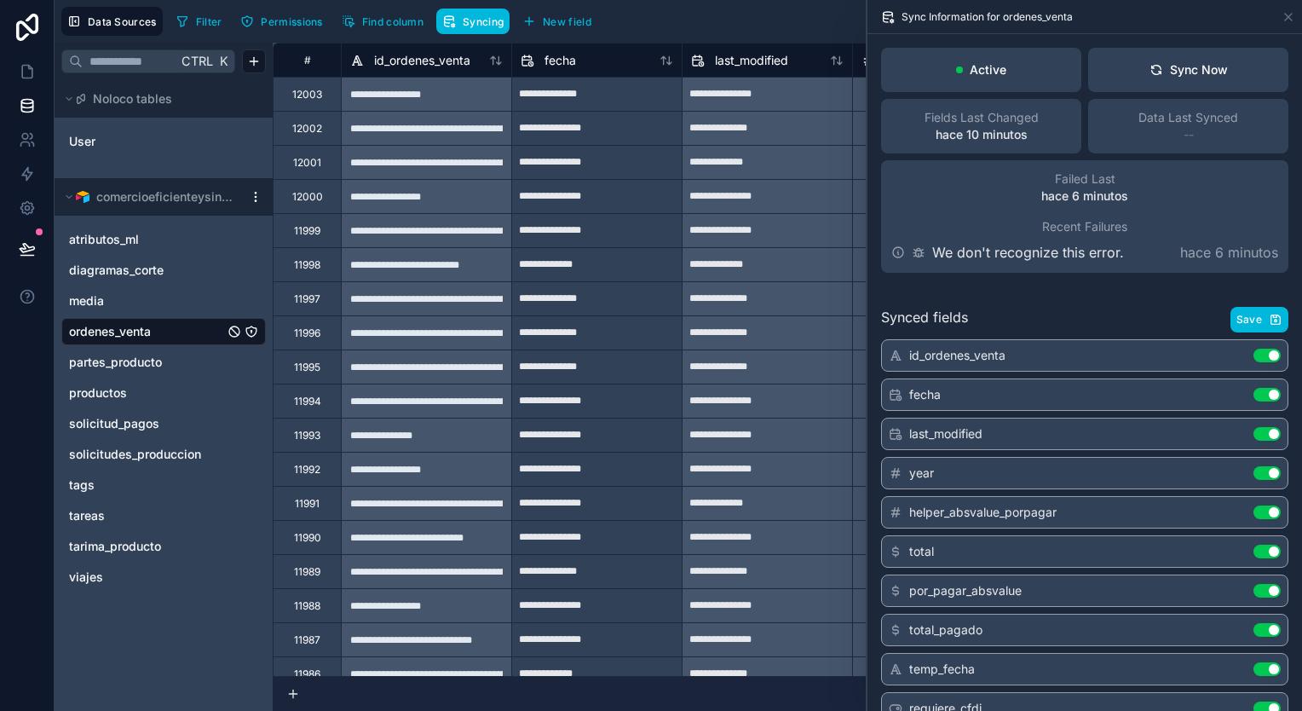
click at [154, 240] on link "atributos_ml" at bounding box center [146, 239] width 155 height 17
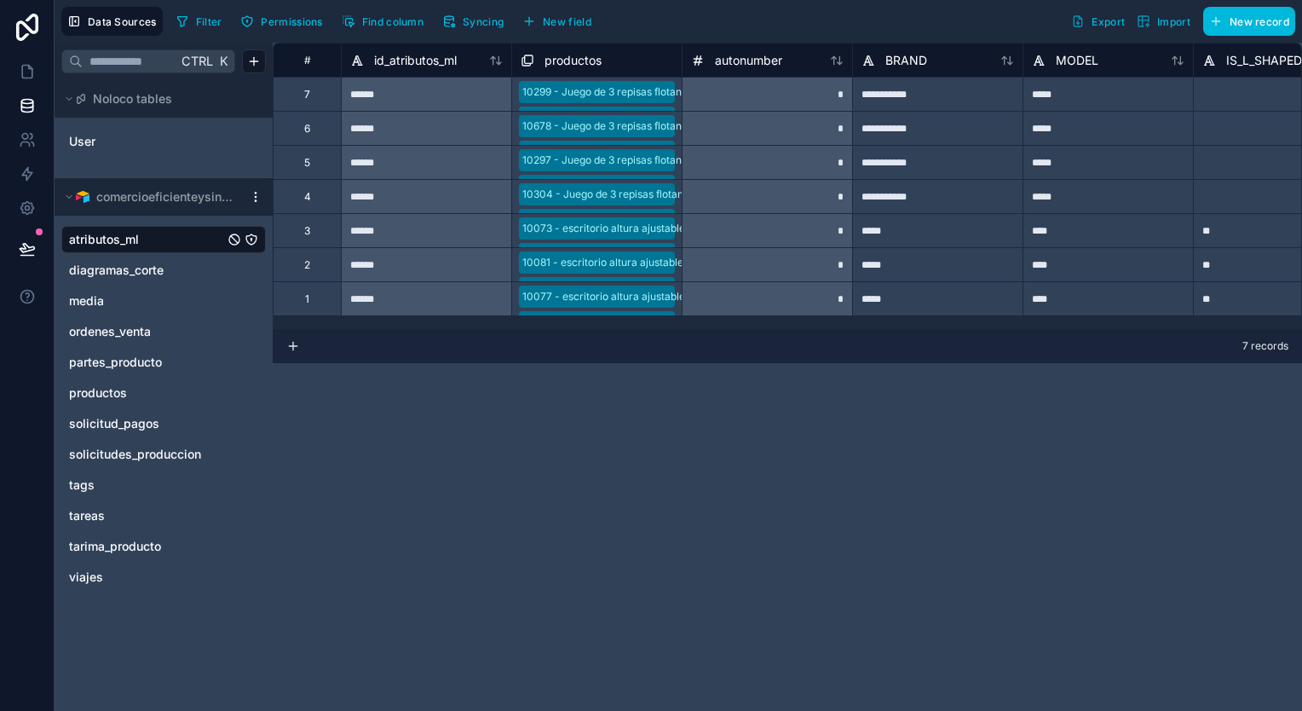
click at [460, 16] on button "Syncing" at bounding box center [472, 22] width 73 height 26
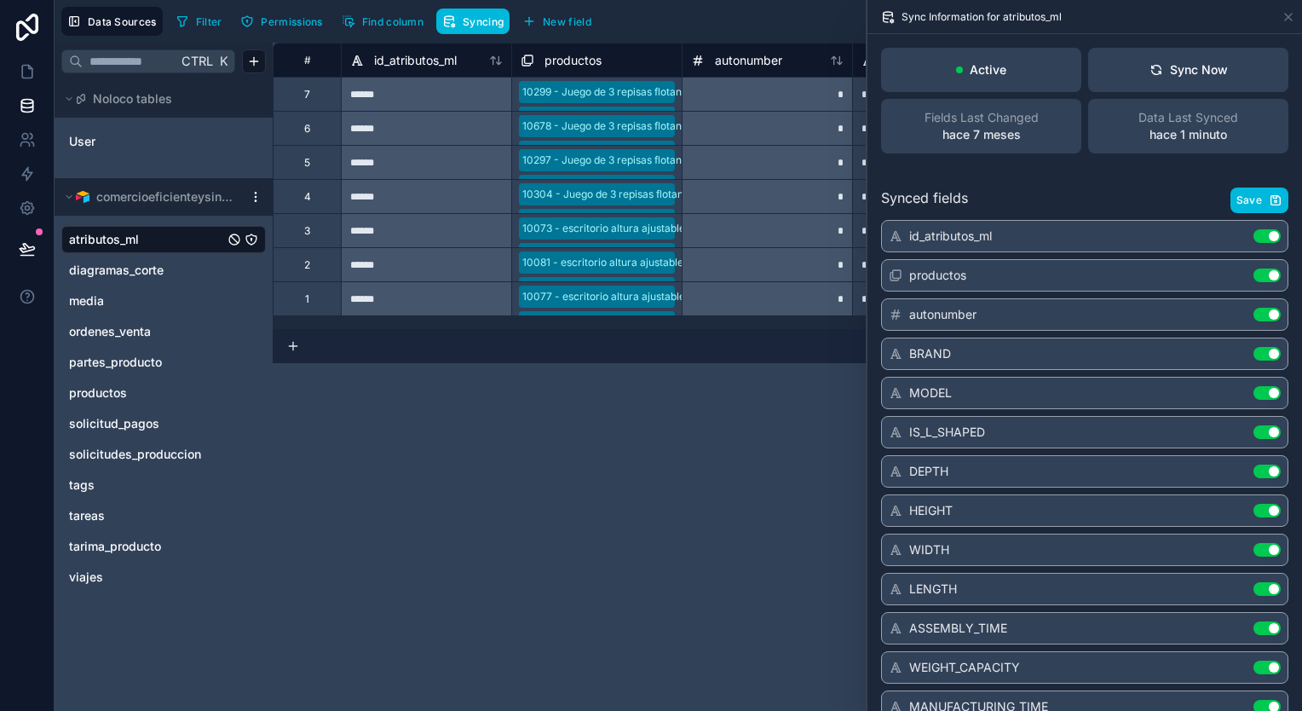
click at [160, 271] on span "diagramas_corte" at bounding box center [116, 270] width 95 height 17
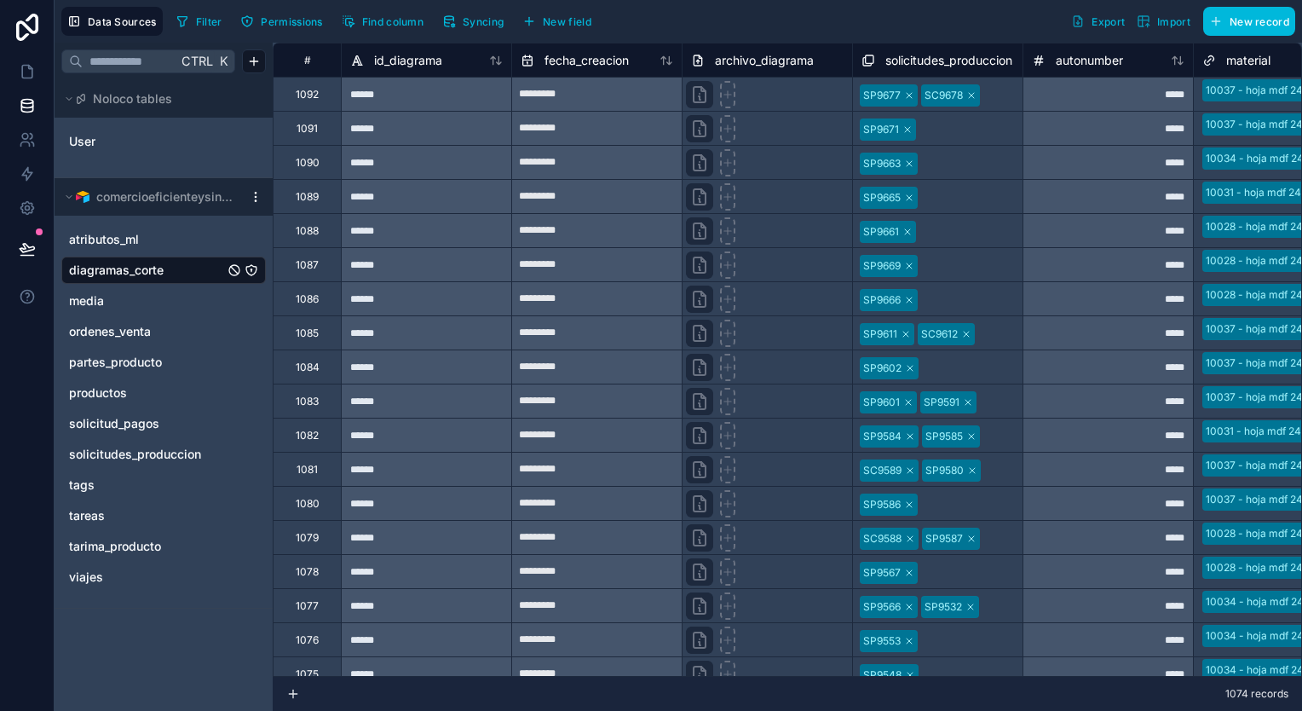
click at [479, 16] on span "Syncing" at bounding box center [483, 21] width 41 height 13
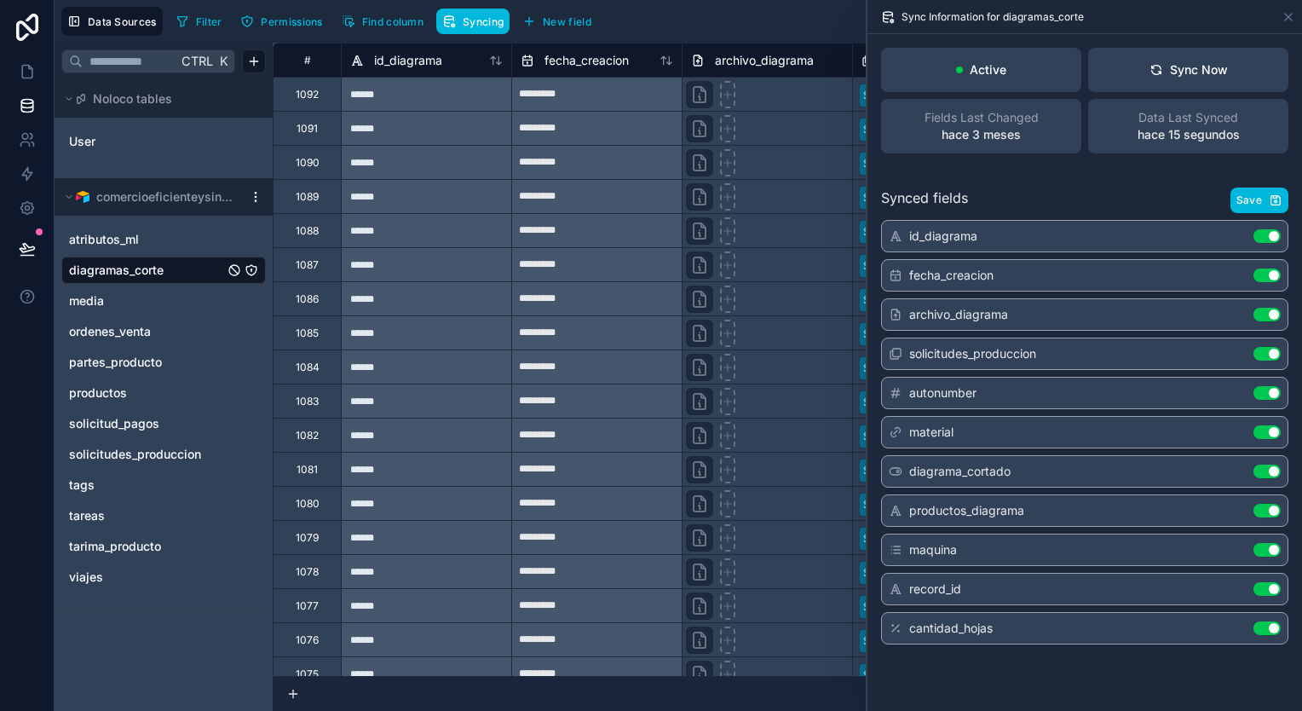
click at [145, 330] on span "ordenes_venta" at bounding box center [110, 331] width 82 height 17
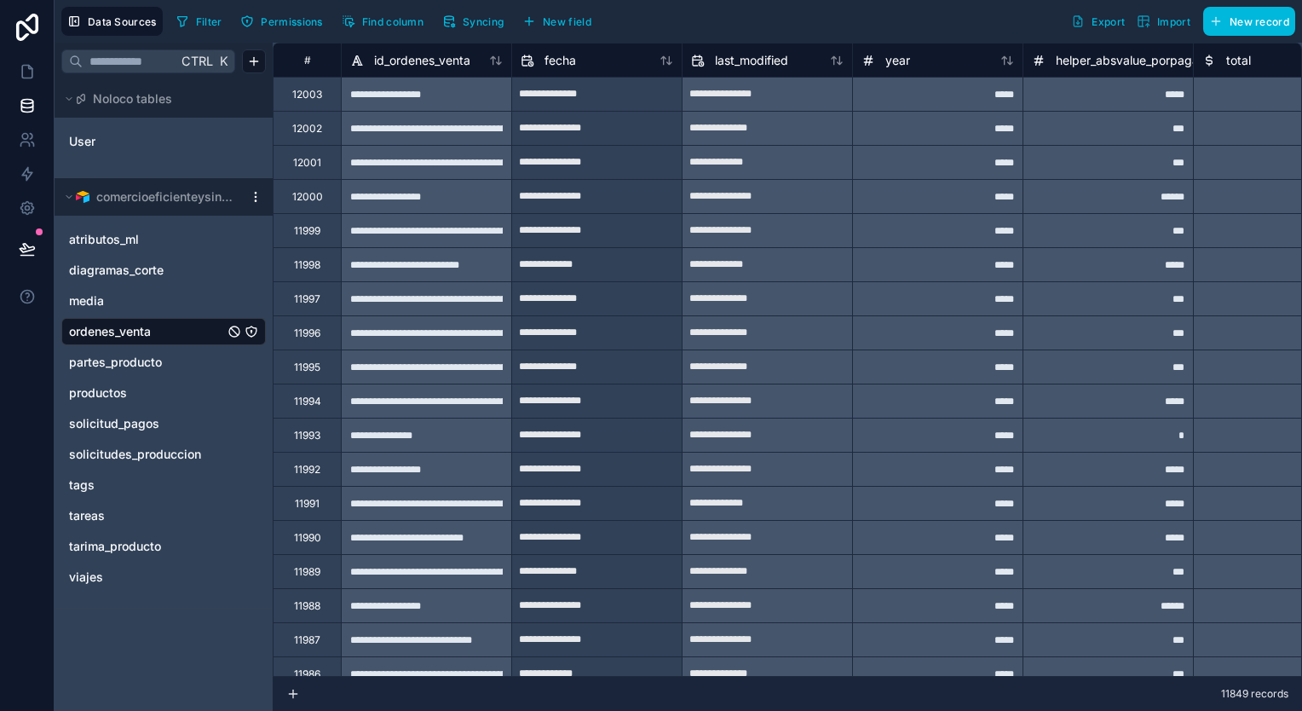
click at [473, 10] on button "Syncing" at bounding box center [472, 22] width 73 height 26
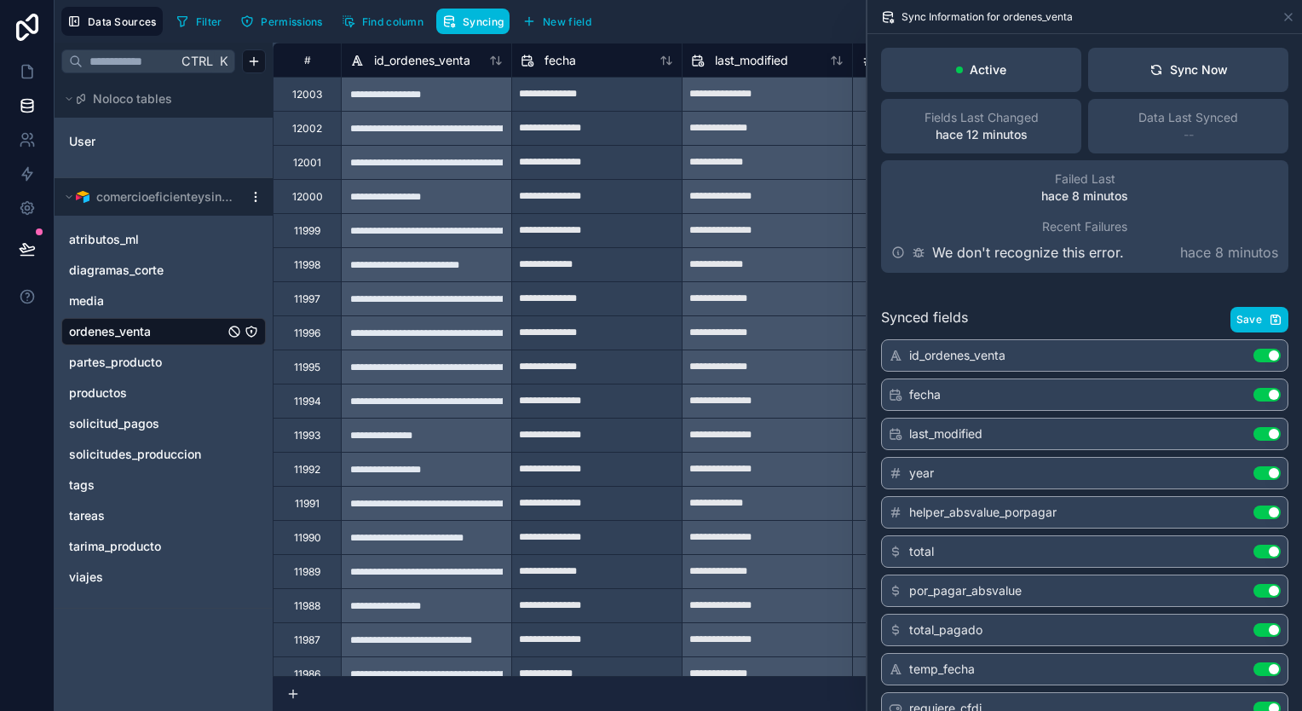
click at [1262, 73] on button "Sync Now" at bounding box center [1188, 70] width 200 height 44
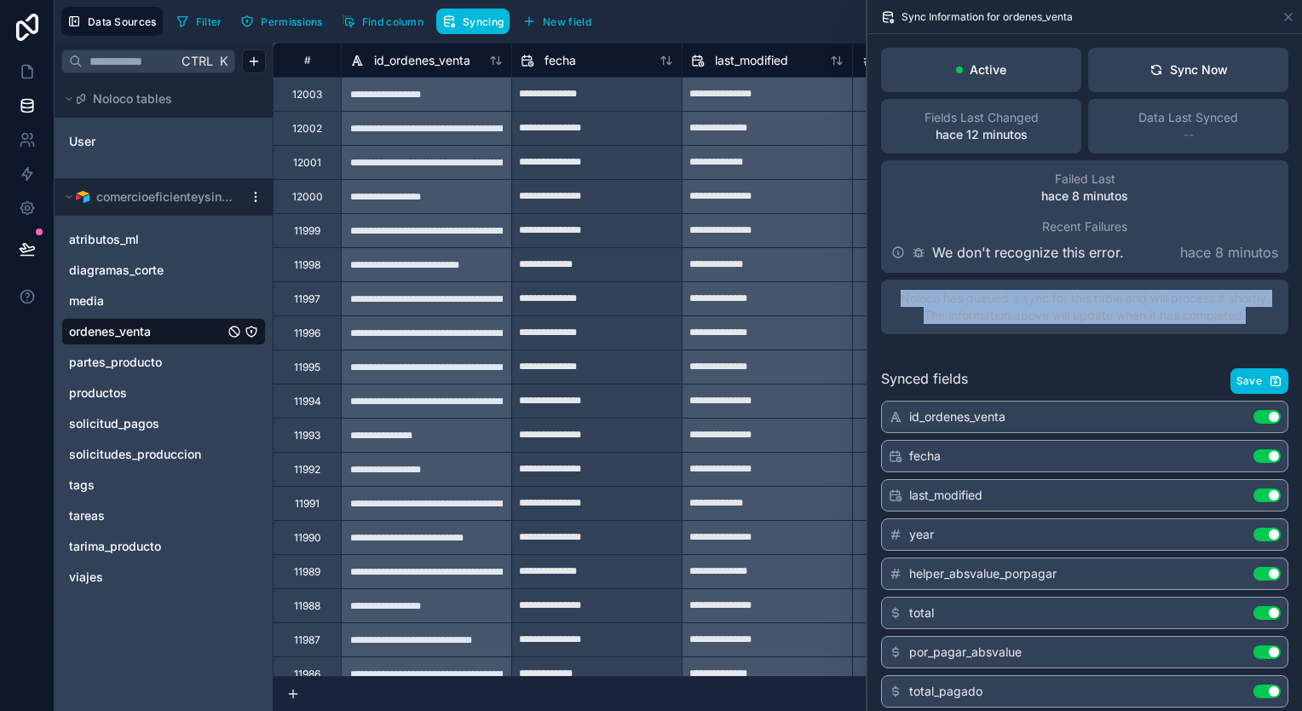
drag, startPoint x: 1243, startPoint y: 314, endPoint x: 874, endPoint y: 287, distance: 369.8
click at [874, 287] on div "Active Sync Now Fields Last Changed hace 12 minutos Data Last Synced -- Failed …" at bounding box center [1084, 191] width 434 height 314
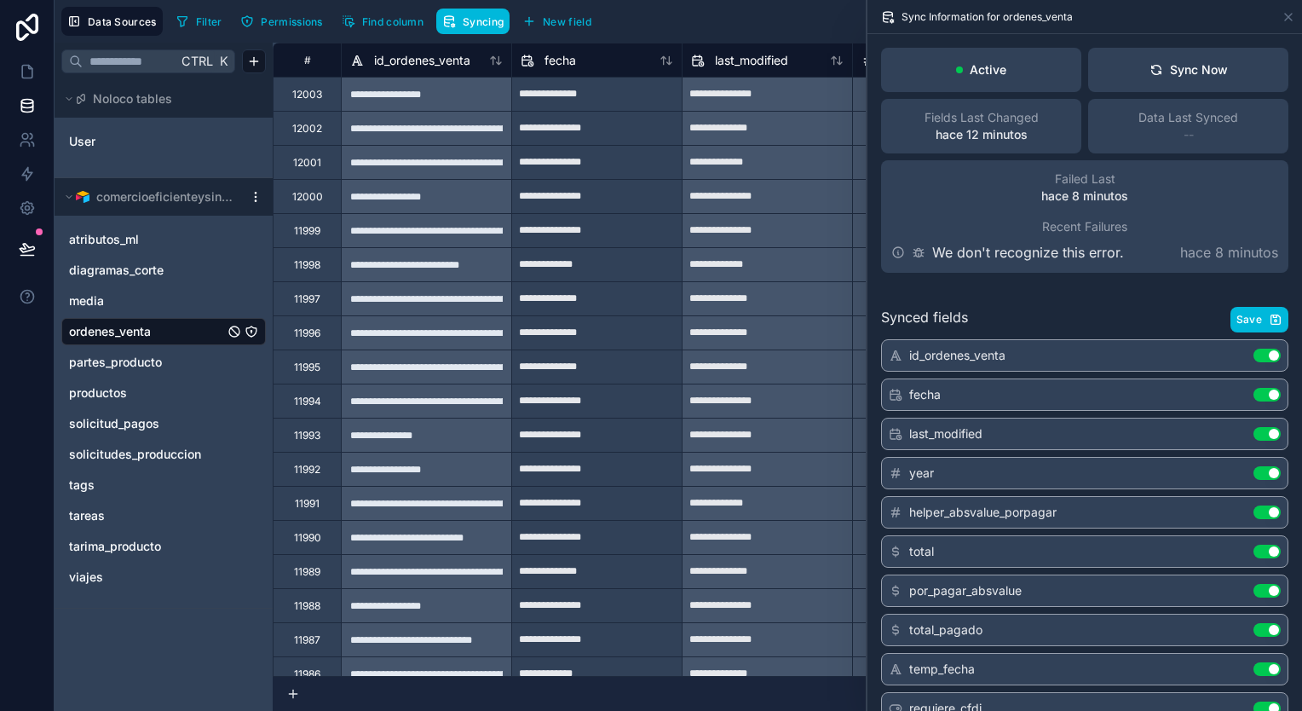
click at [1031, 81] on div "Active" at bounding box center [981, 70] width 200 height 44
click at [1186, 72] on div "Sync Now" at bounding box center [1188, 69] width 78 height 17
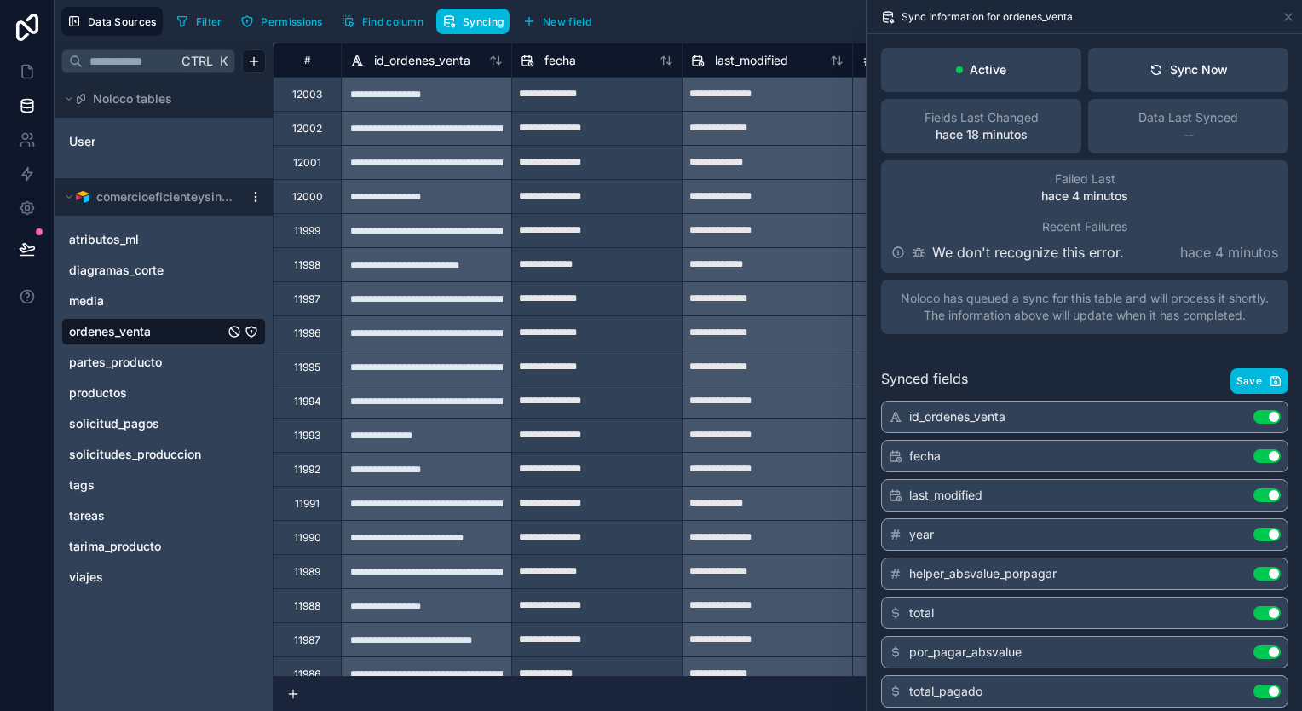
click at [1186, 72] on div "Sync Now" at bounding box center [1188, 69] width 78 height 17
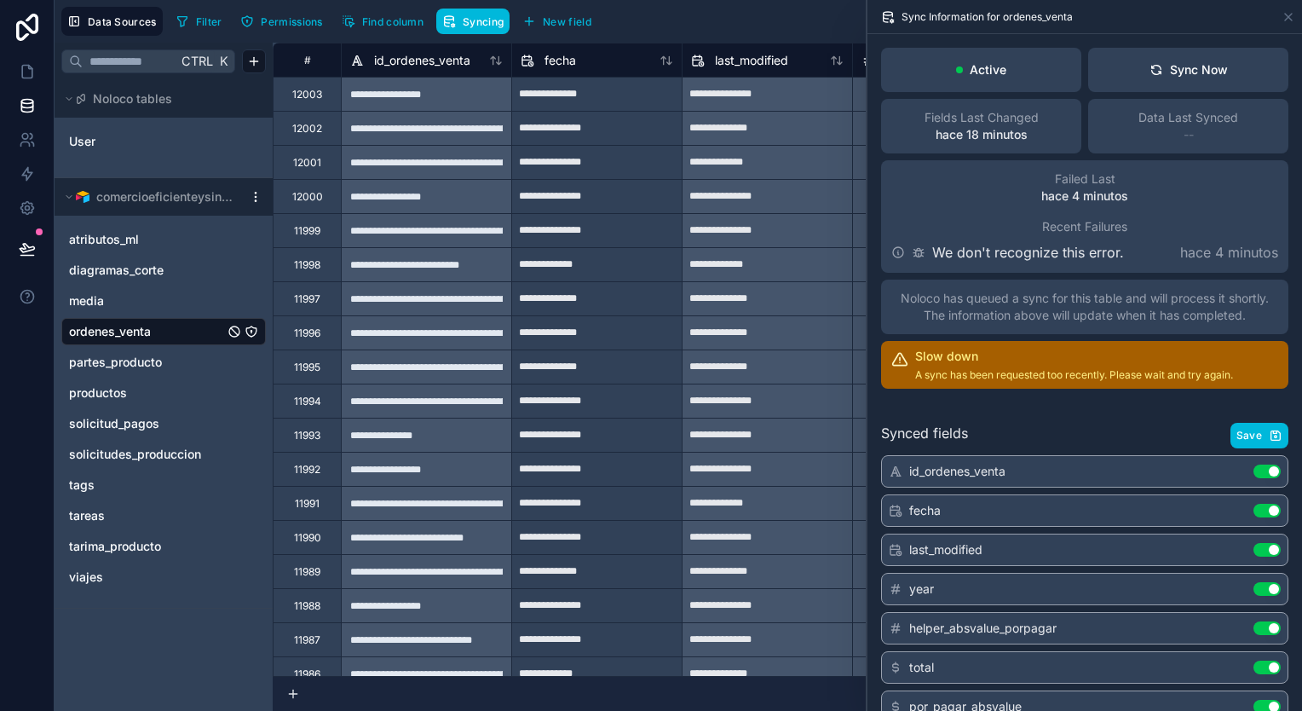
click at [1186, 72] on div "Sync Now" at bounding box center [1188, 69] width 78 height 17
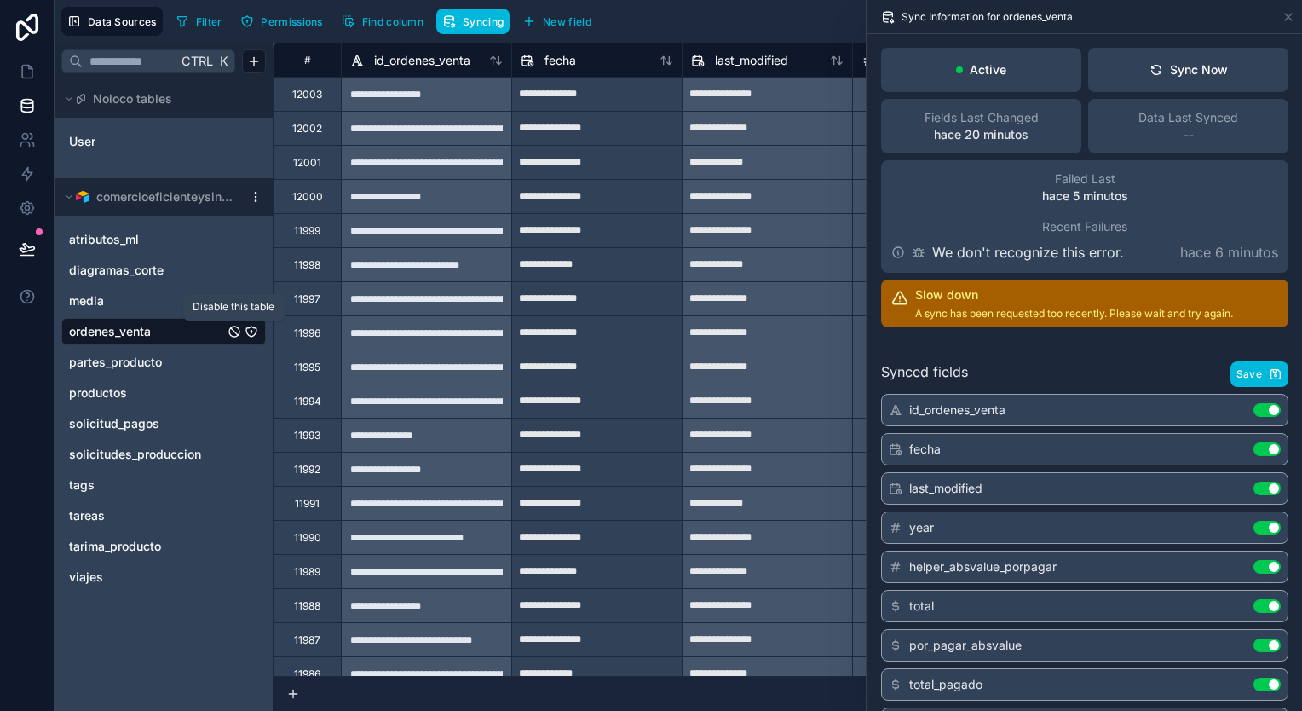
click at [229, 330] on icon "ordenes_venta" at bounding box center [234, 331] width 10 height 10
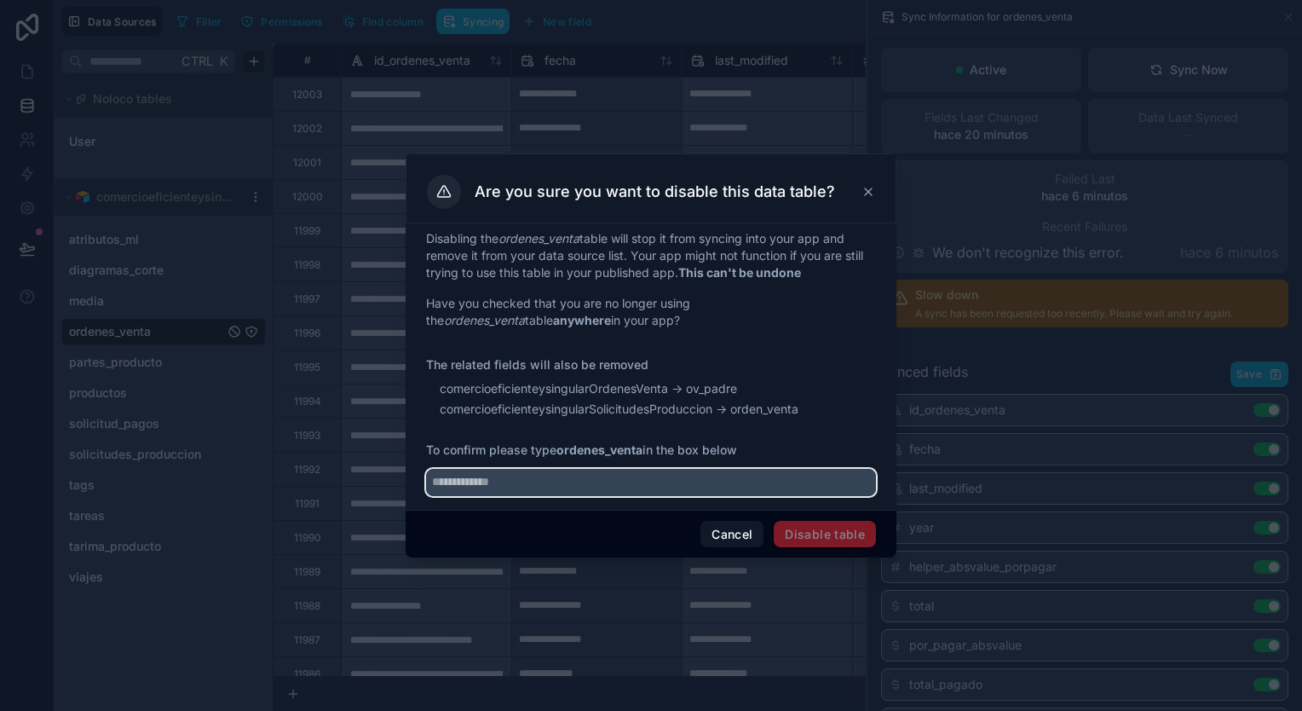
click at [497, 473] on input "text" at bounding box center [651, 482] width 450 height 27
type input "*"
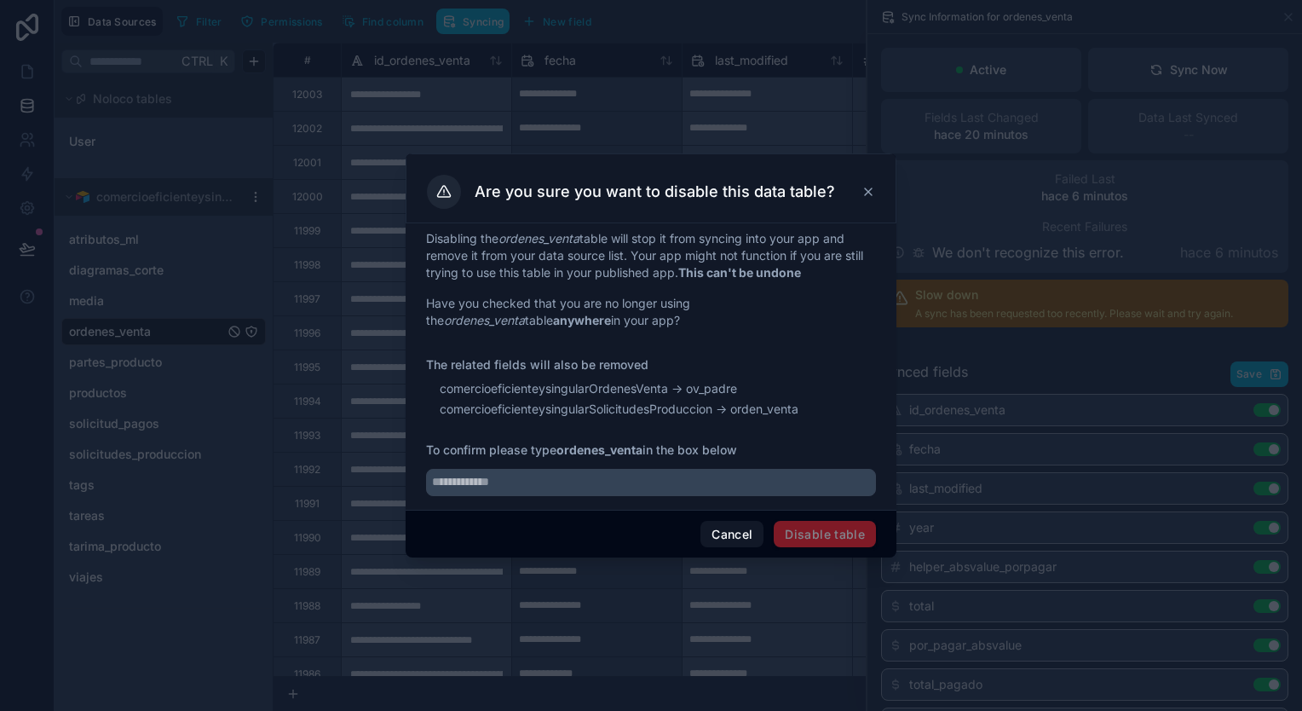
click at [866, 190] on icon at bounding box center [868, 192] width 14 height 14
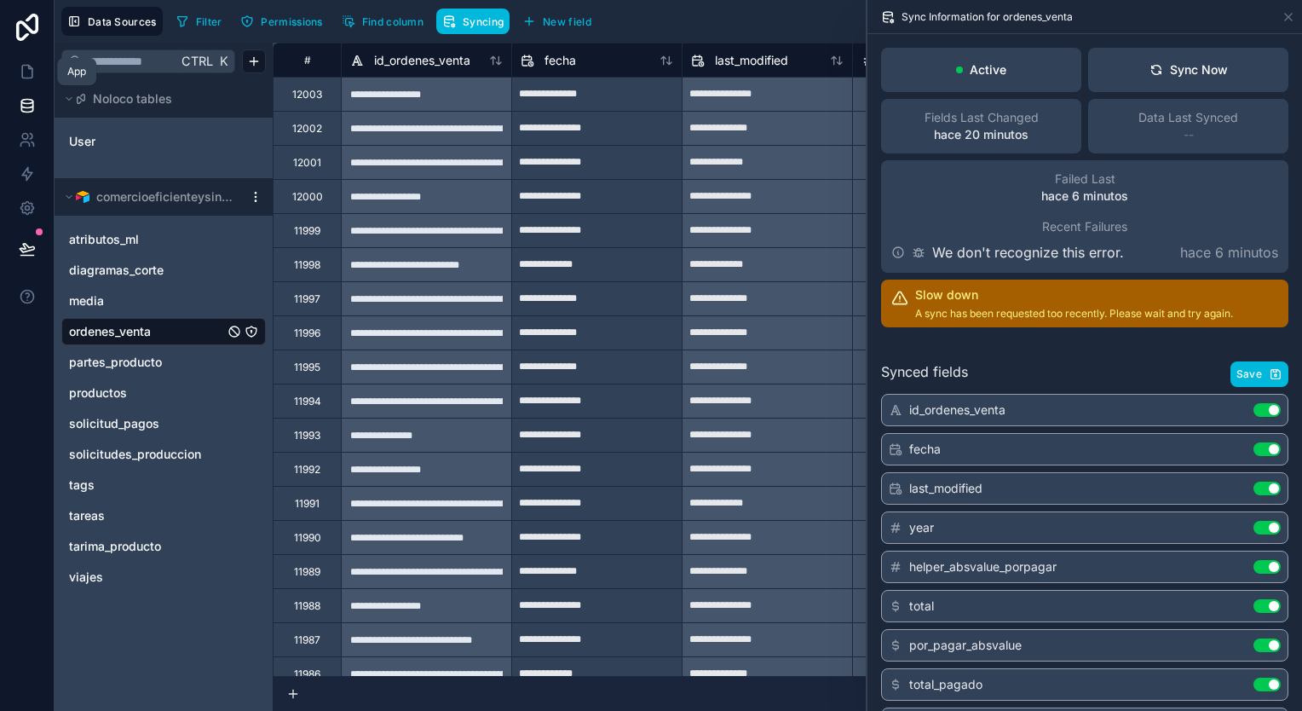
click at [30, 68] on icon at bounding box center [29, 67] width 3 height 3
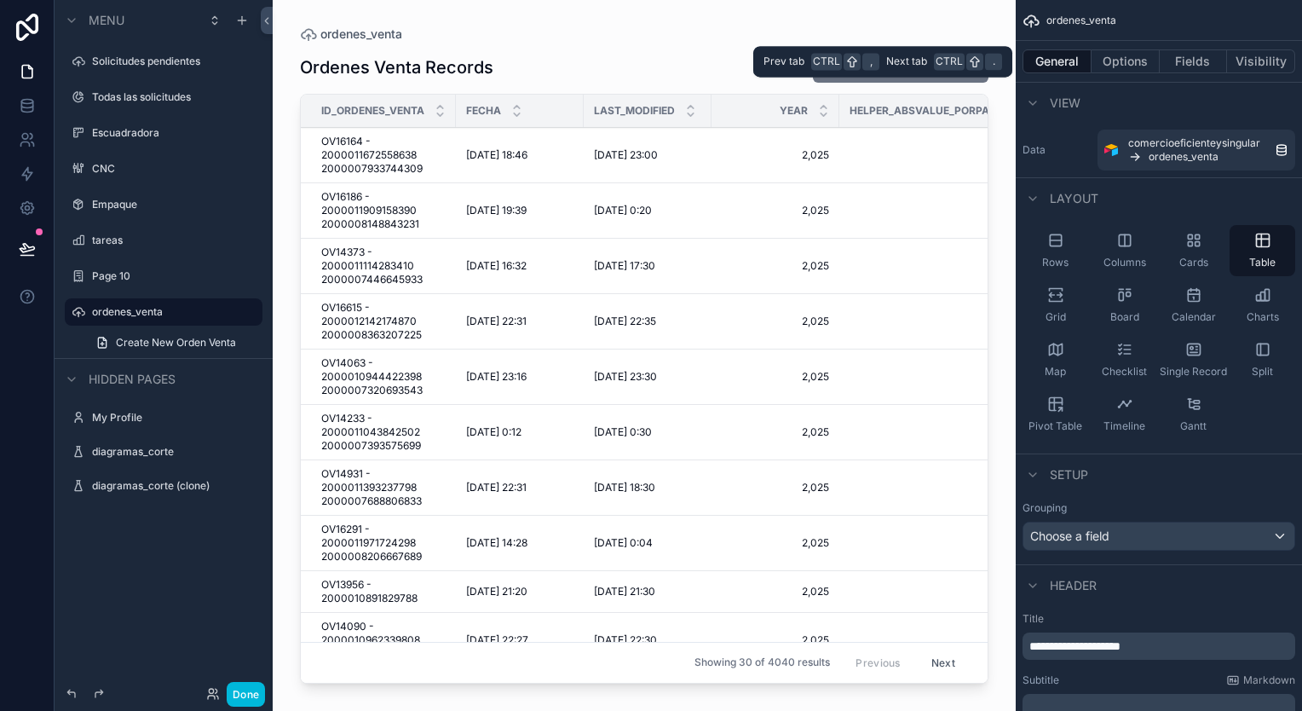
click at [1198, 53] on button "Fields" at bounding box center [1193, 61] width 68 height 24
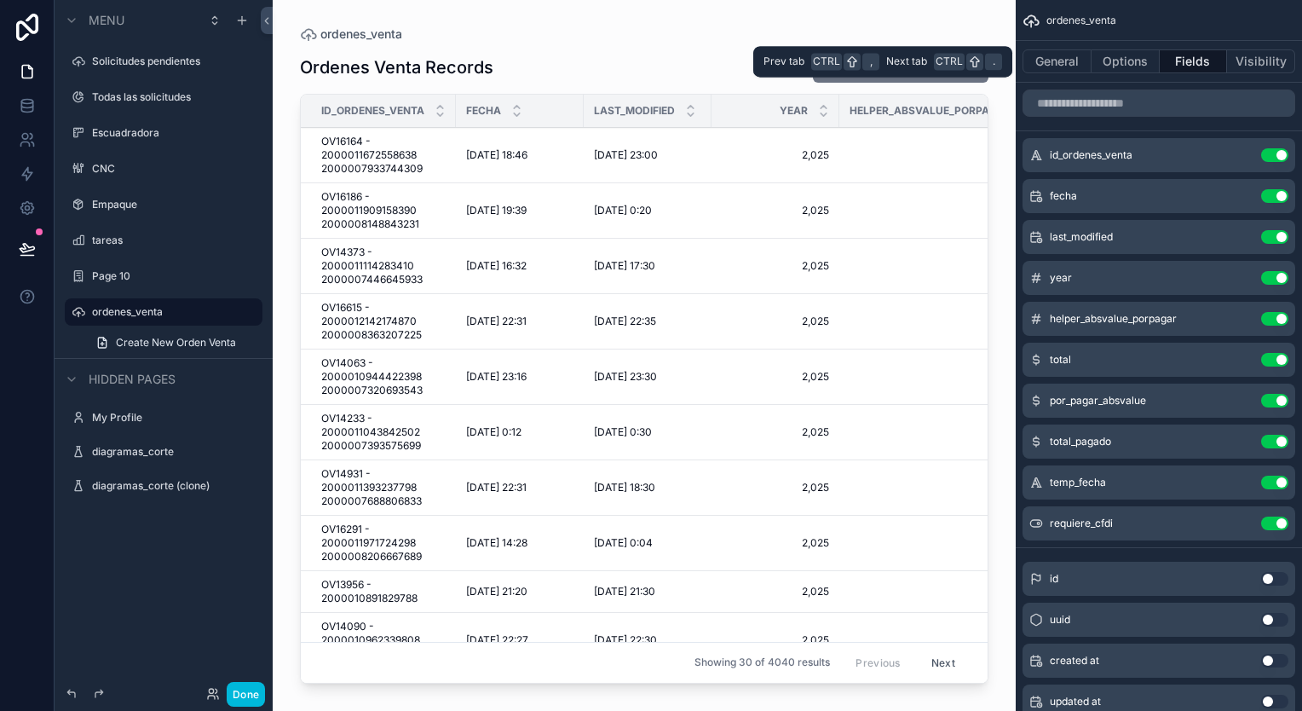
click at [1267, 59] on button "Visibility" at bounding box center [1261, 61] width 68 height 24
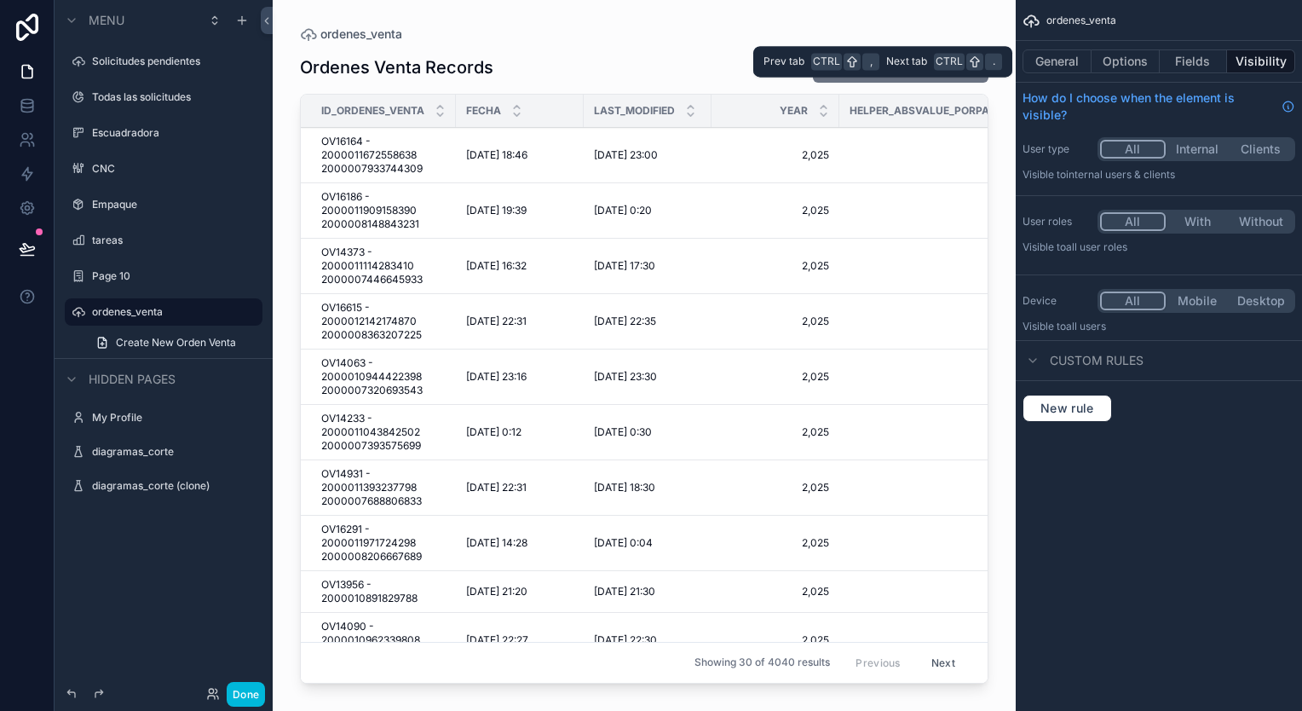
click at [1077, 55] on button "General" at bounding box center [1056, 61] width 69 height 24
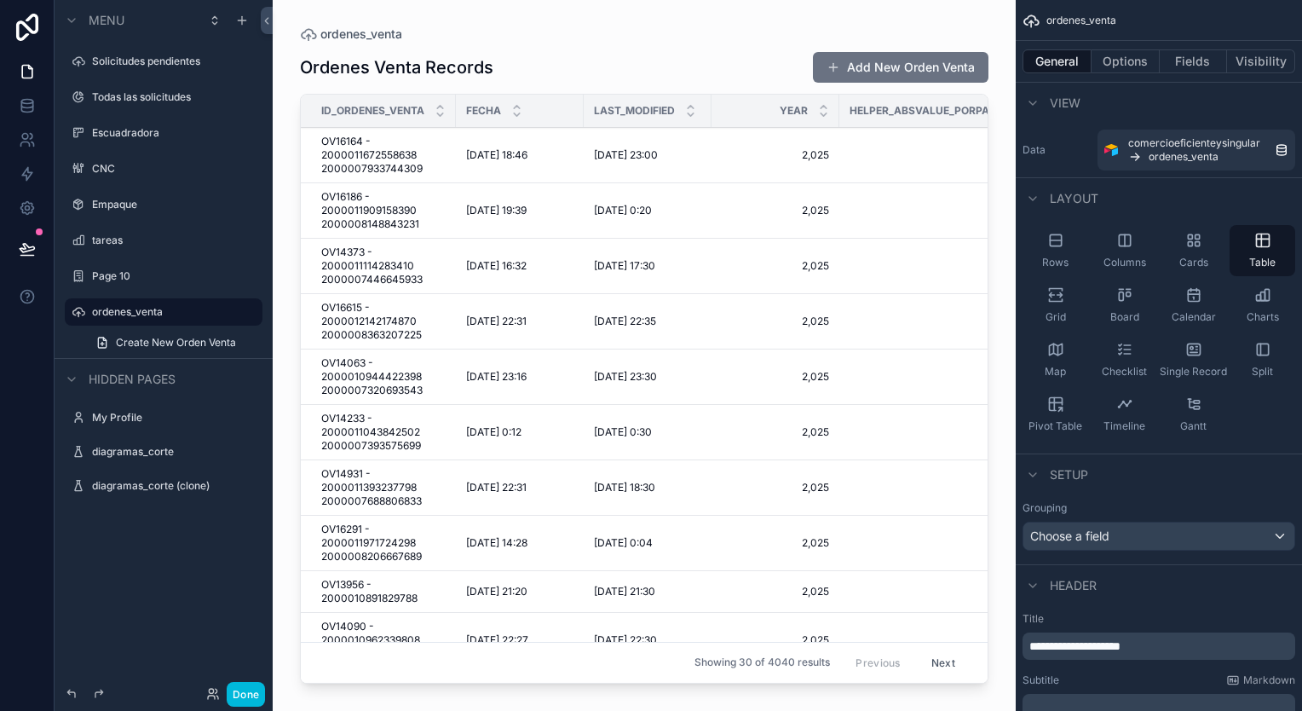
click at [1182, 243] on div "Cards" at bounding box center [1193, 250] width 66 height 51
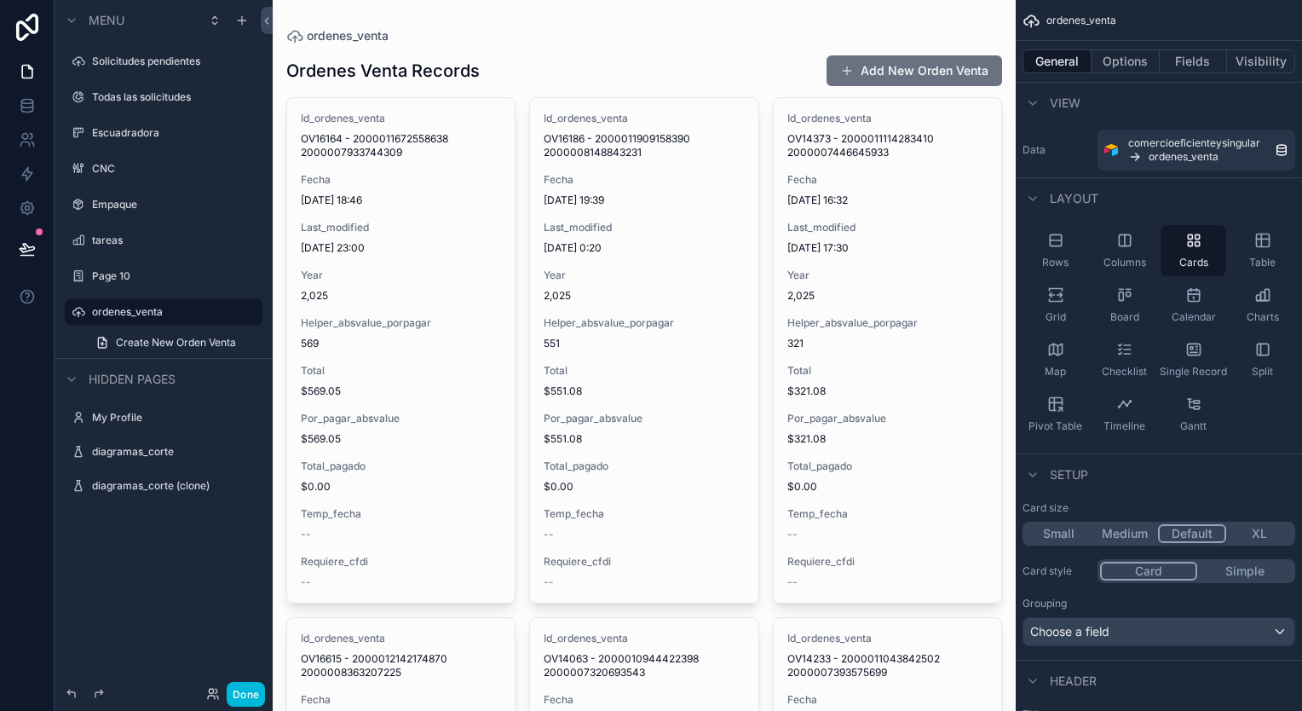
click at [1062, 244] on icon "scrollable content" at bounding box center [1055, 240] width 17 height 17
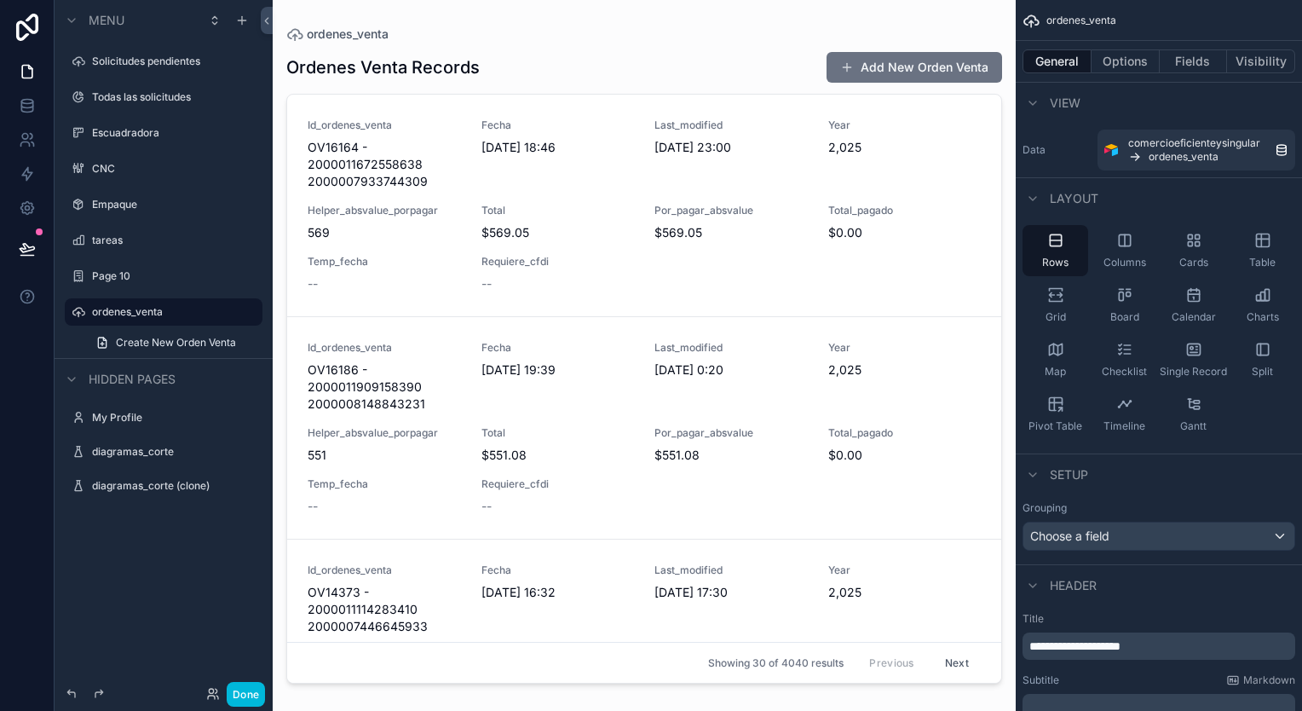
click at [1123, 344] on icon "scrollable content" at bounding box center [1124, 349] width 17 height 17
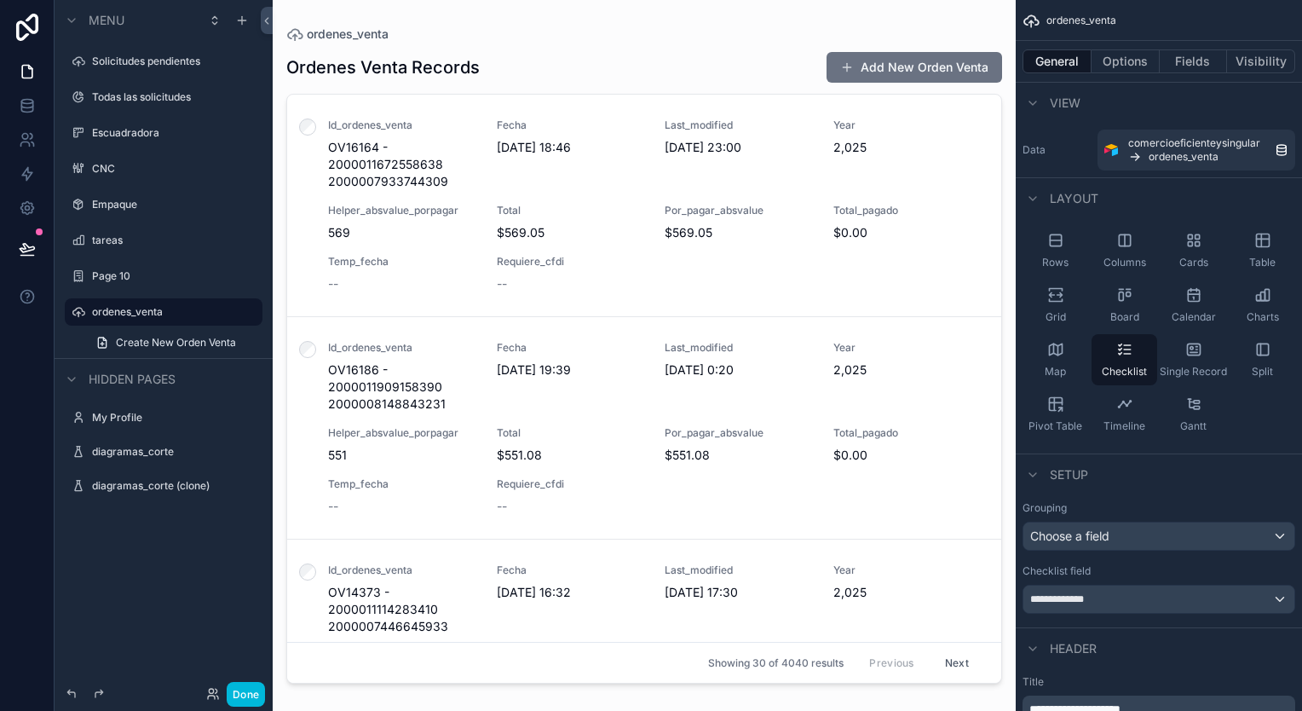
click at [1220, 358] on div "Single Record" at bounding box center [1193, 359] width 66 height 51
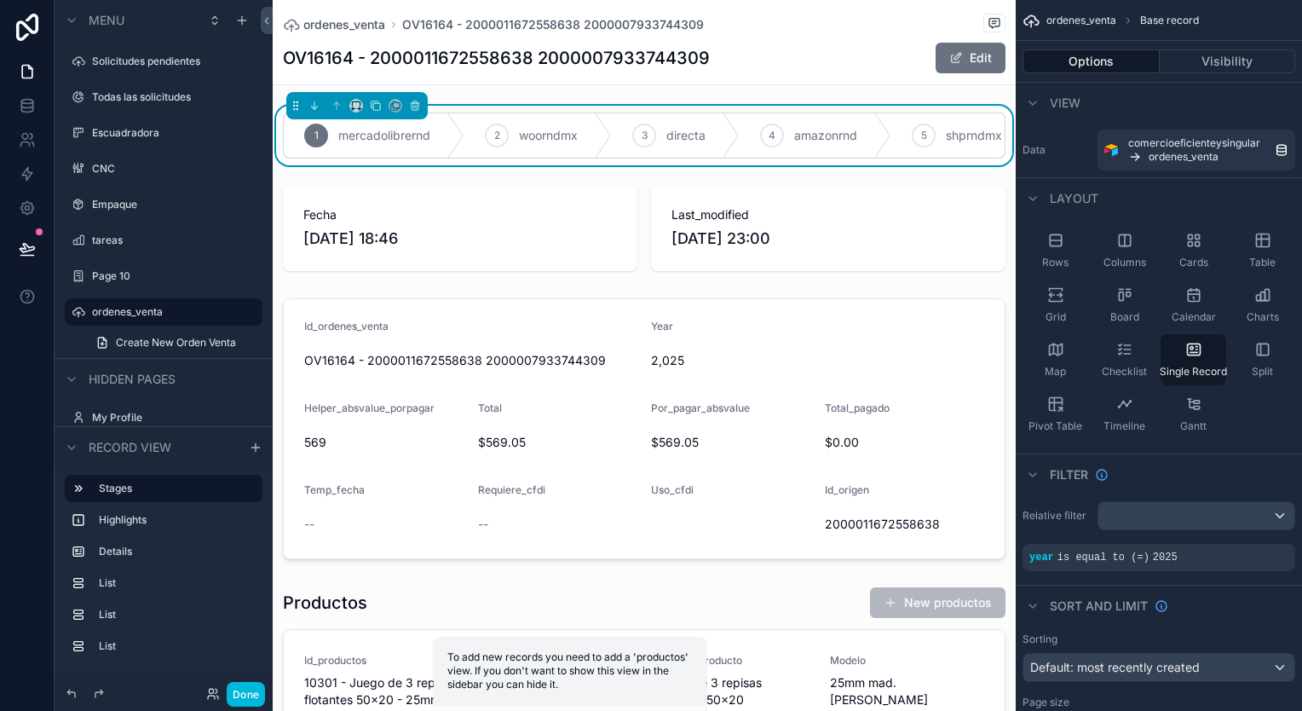
click at [1138, 354] on div "Checklist" at bounding box center [1124, 359] width 66 height 51
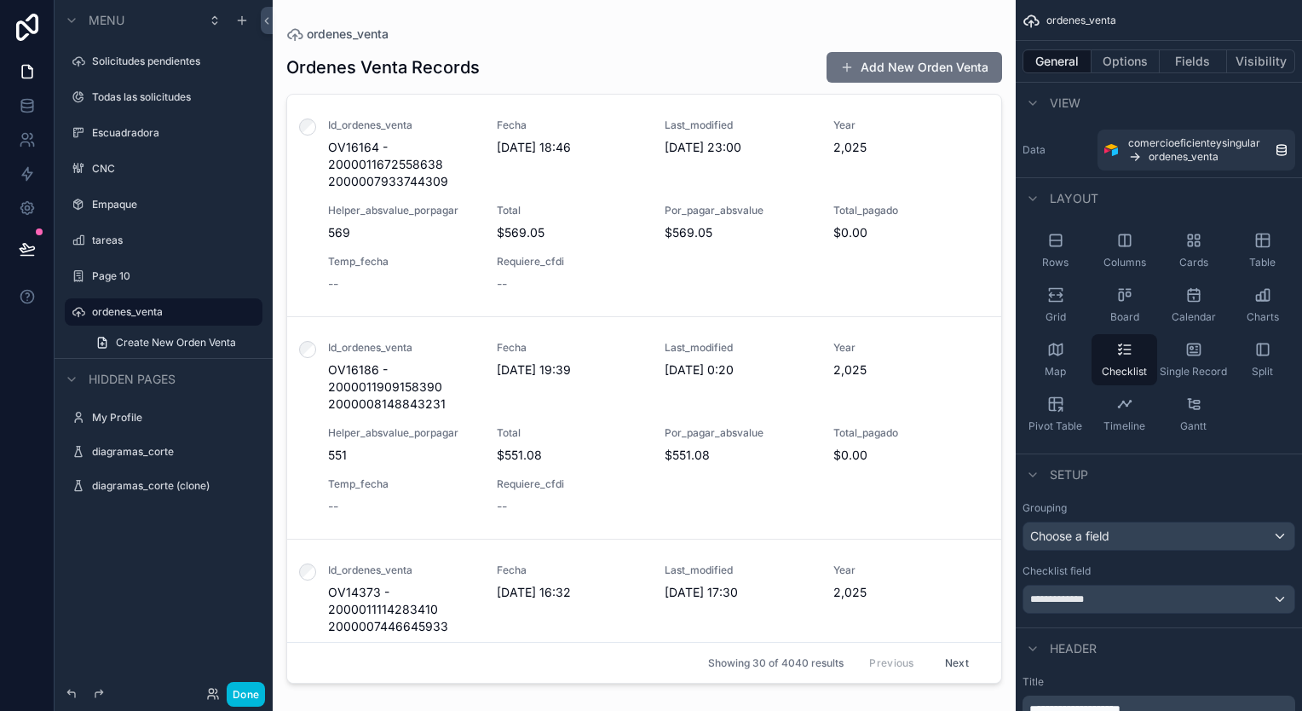
click at [1054, 296] on icon "scrollable content" at bounding box center [1055, 294] width 17 height 17
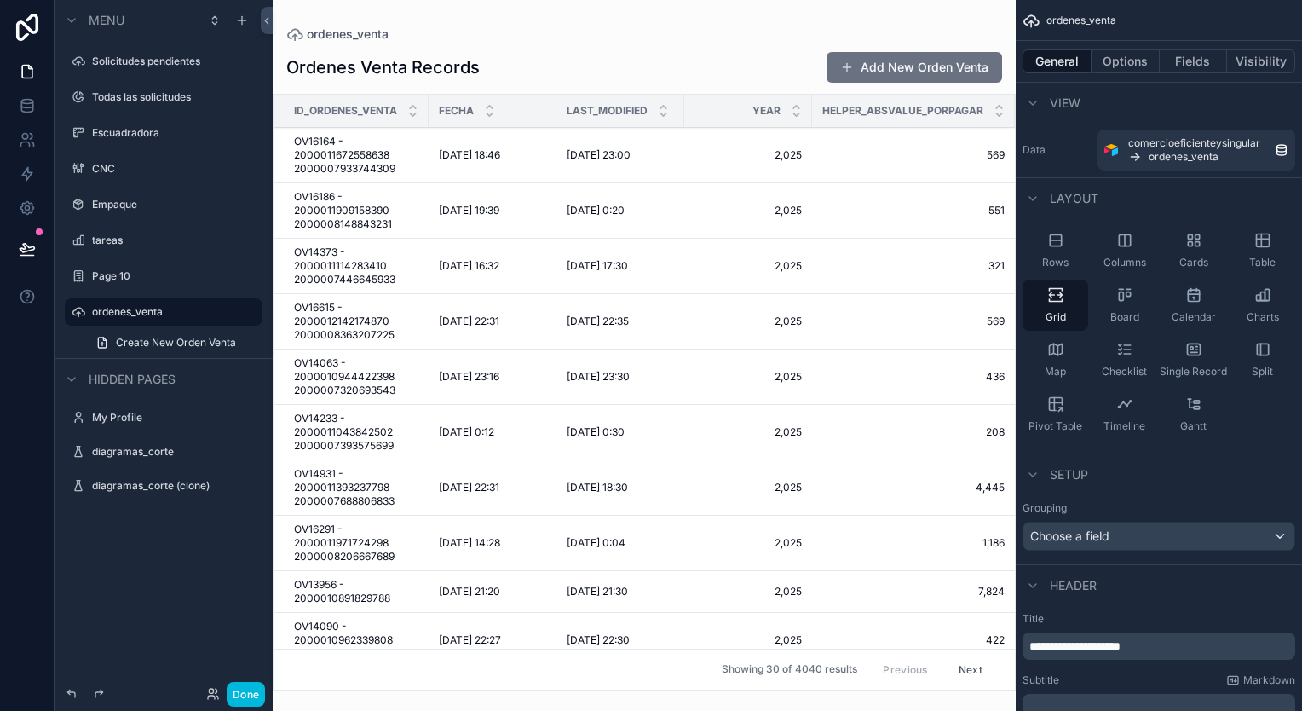
click at [1145, 309] on div "Board" at bounding box center [1124, 304] width 66 height 51
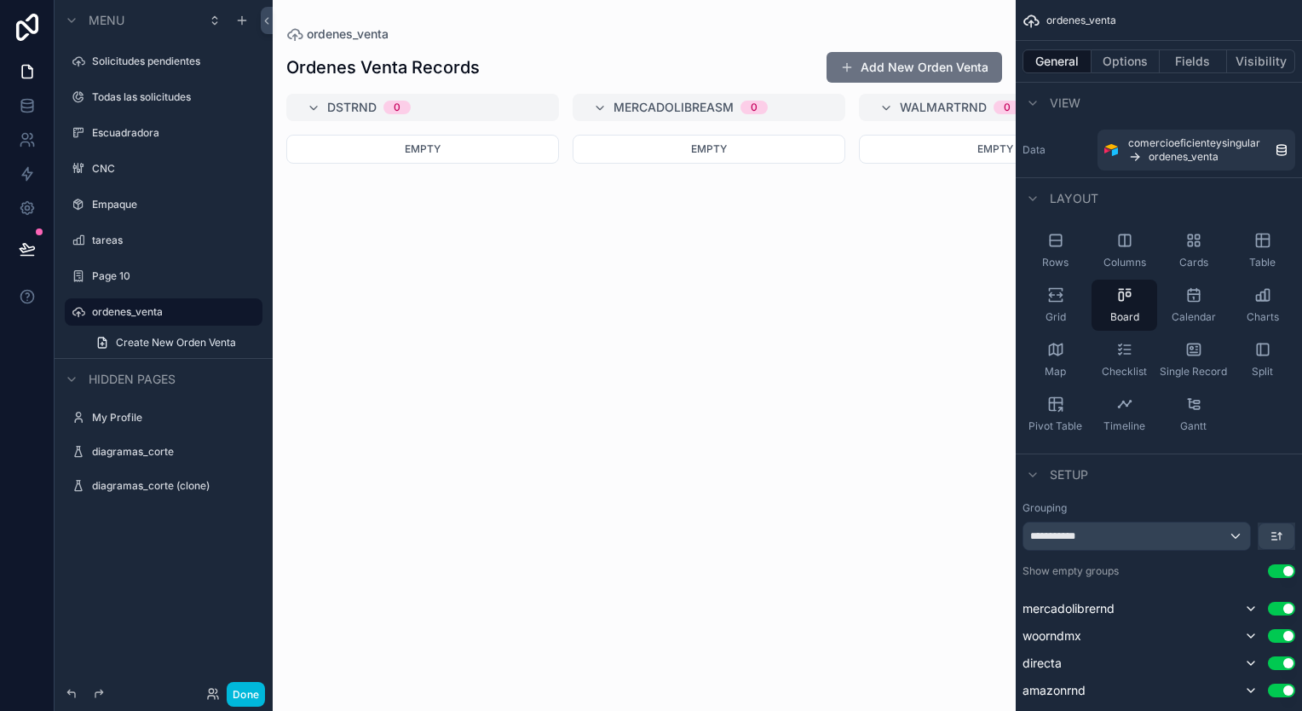
click at [1203, 289] on div "Calendar" at bounding box center [1193, 304] width 66 height 51
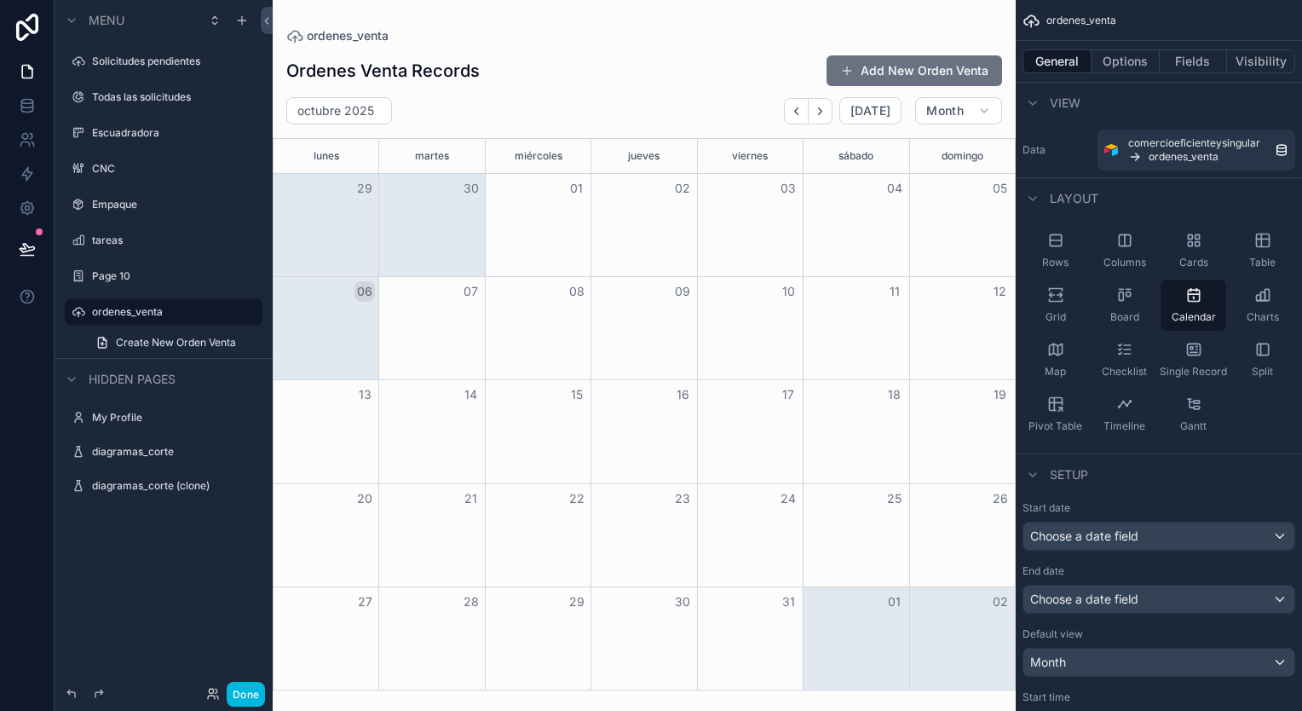
click at [1155, 239] on div "Columns" at bounding box center [1124, 250] width 66 height 51
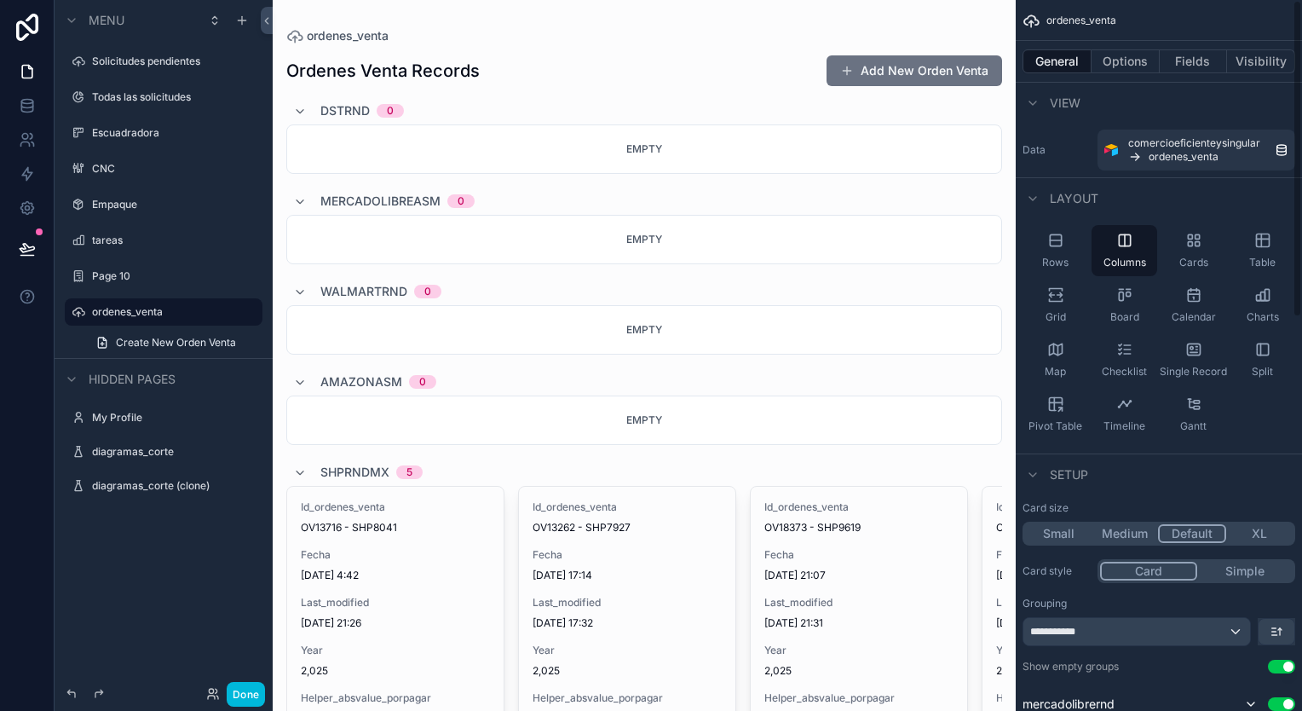
click at [1167, 237] on div "Cards" at bounding box center [1193, 250] width 66 height 51
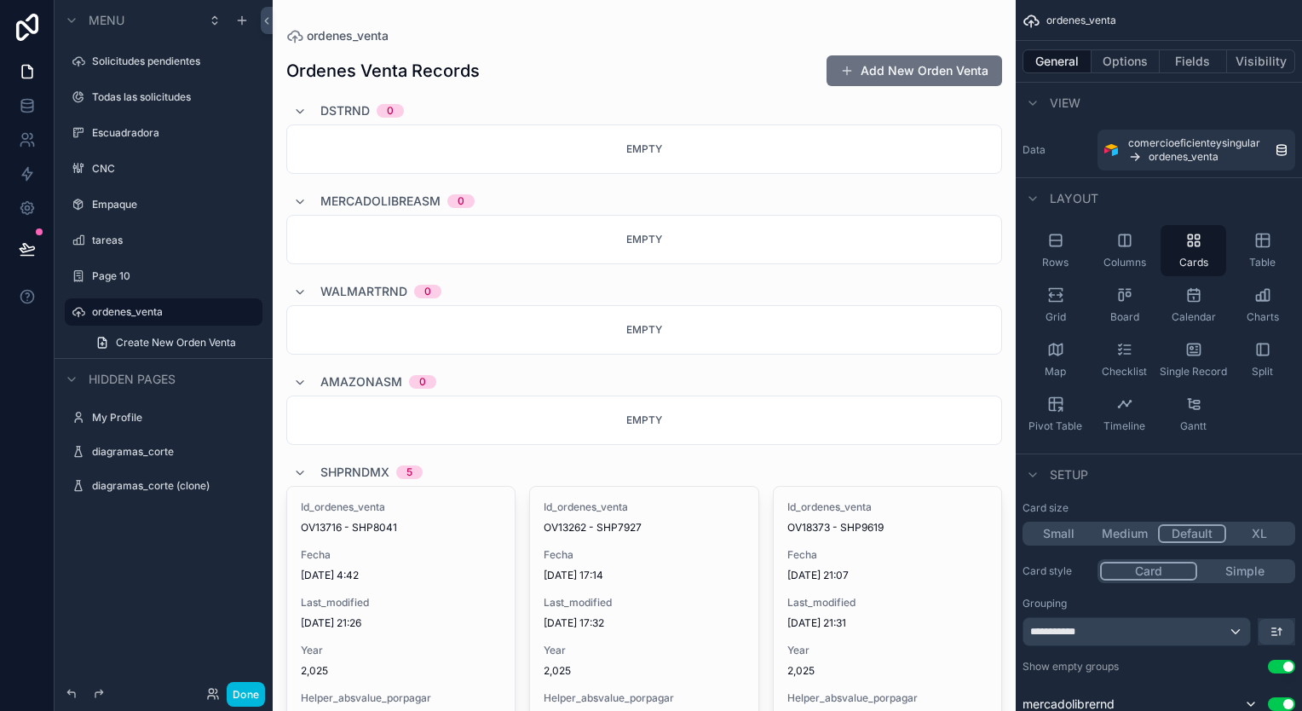
click at [1258, 254] on div "Table" at bounding box center [1262, 250] width 66 height 51
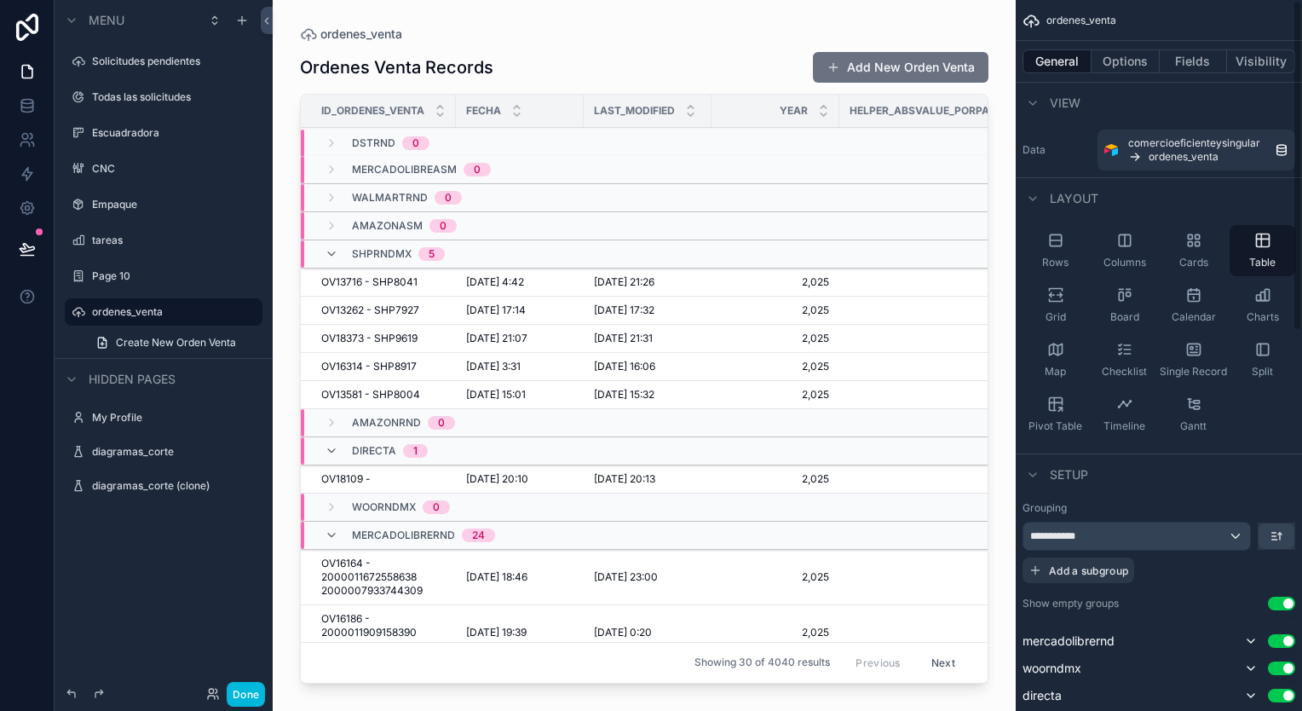
click at [1182, 53] on button "Fields" at bounding box center [1193, 61] width 68 height 24
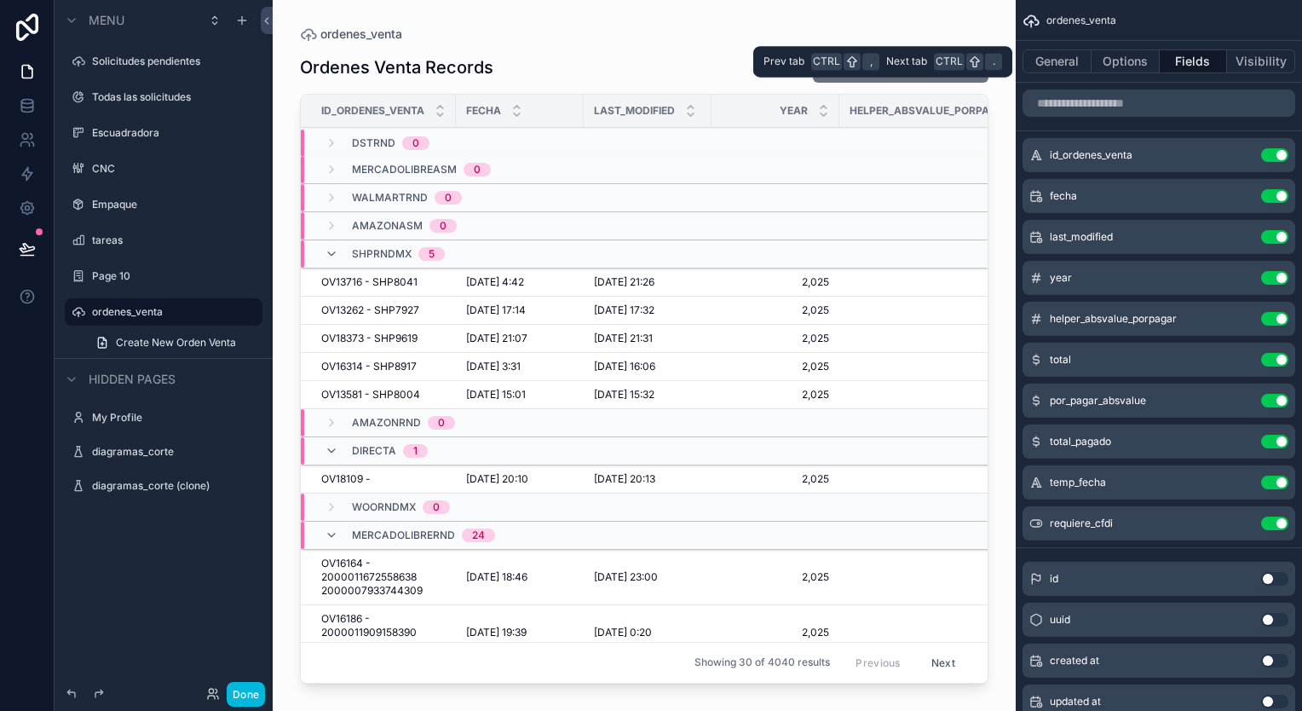
click at [1111, 59] on button "Options" at bounding box center [1125, 61] width 68 height 24
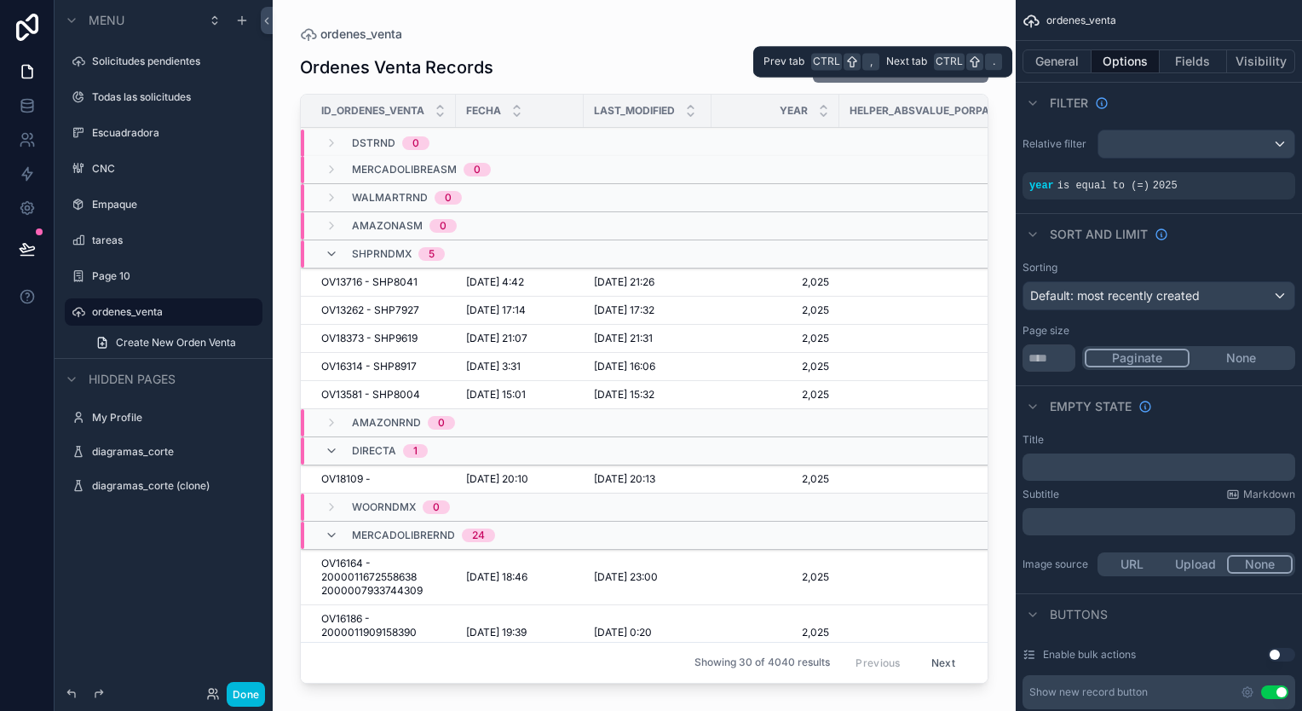
click at [1059, 53] on button "General" at bounding box center [1056, 61] width 69 height 24
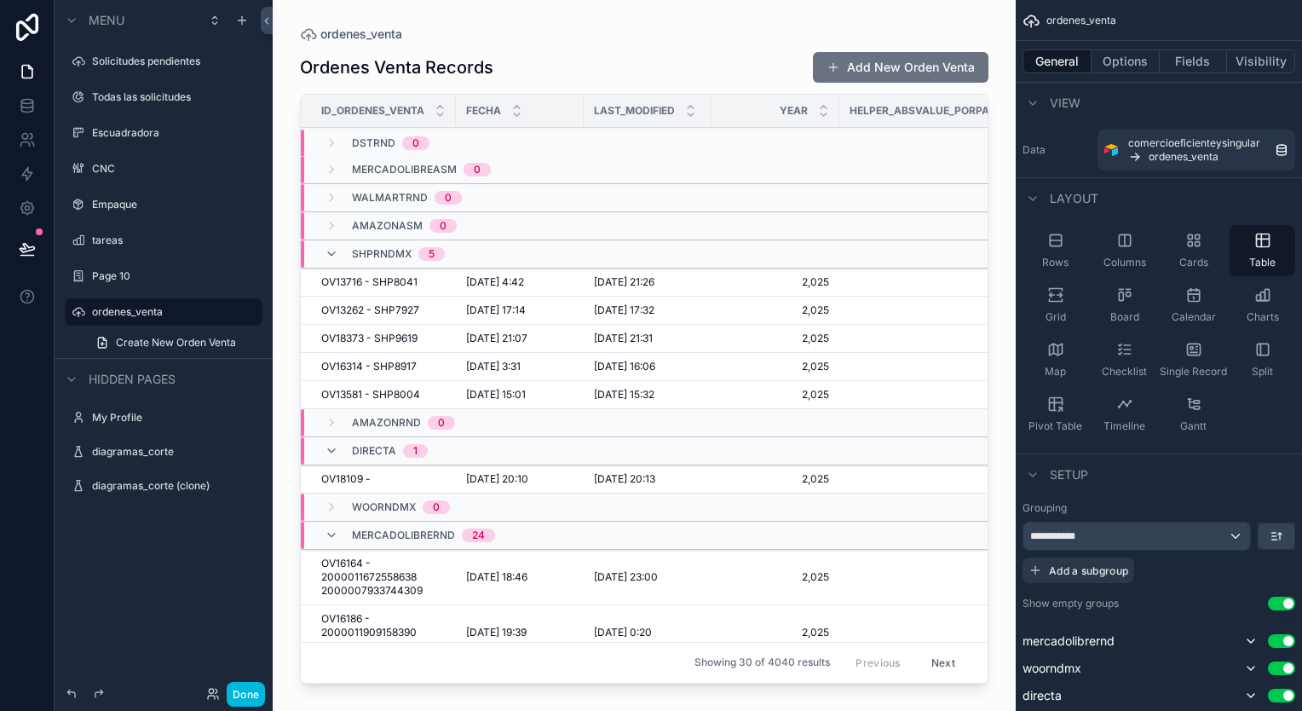
click at [1116, 239] on icon "scrollable content" at bounding box center [1124, 240] width 17 height 17
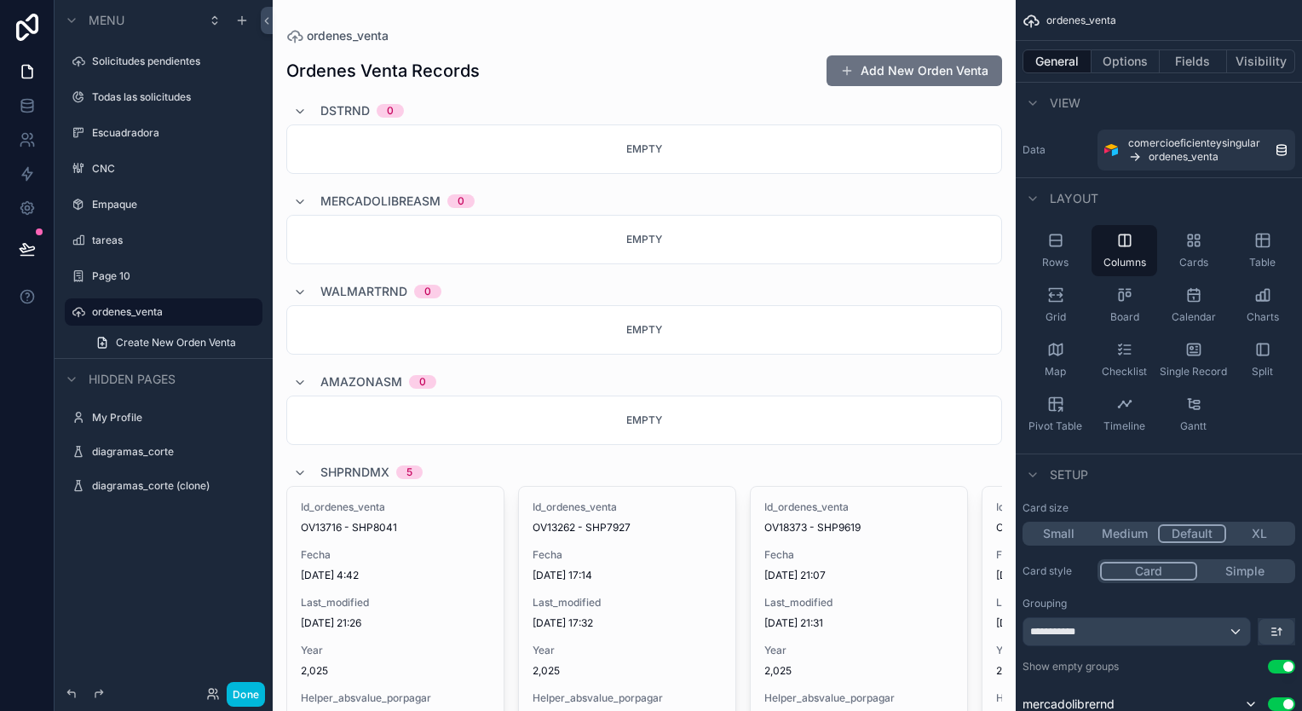
click at [1061, 244] on icon "scrollable content" at bounding box center [1055, 239] width 11 height 11
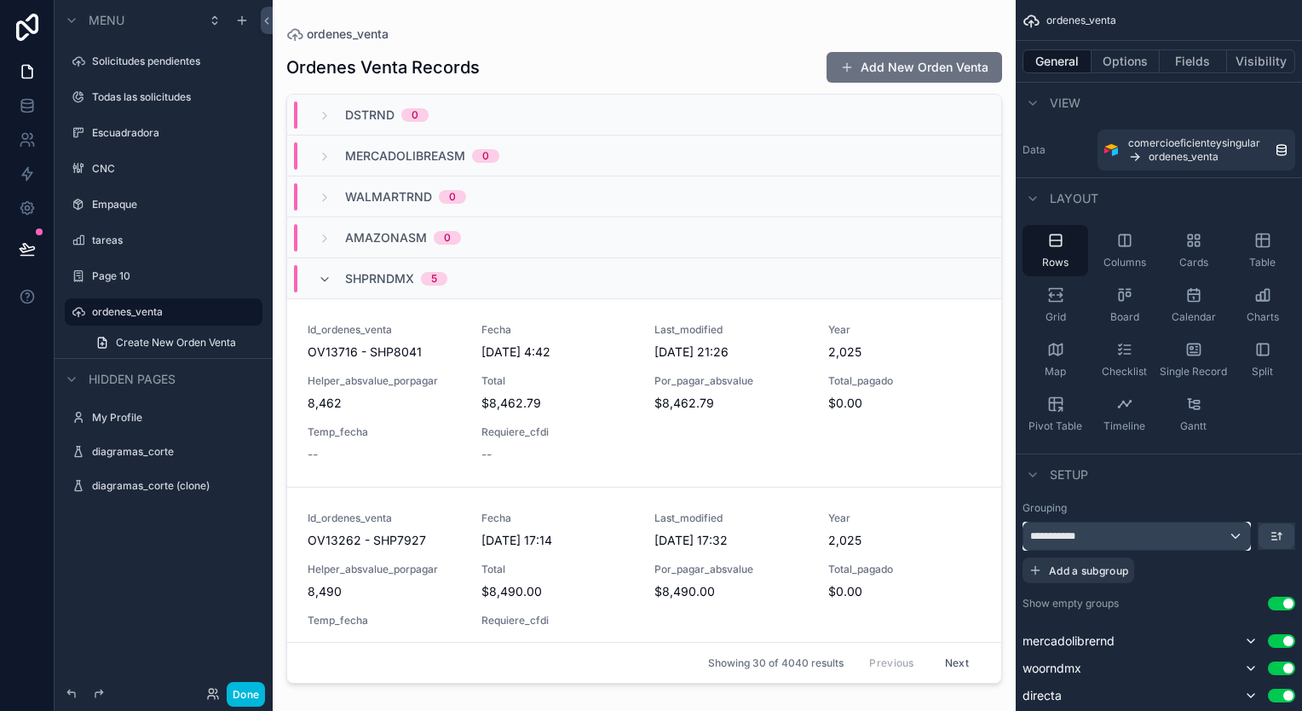
click at [1212, 543] on div "**********" at bounding box center [1136, 535] width 227 height 27
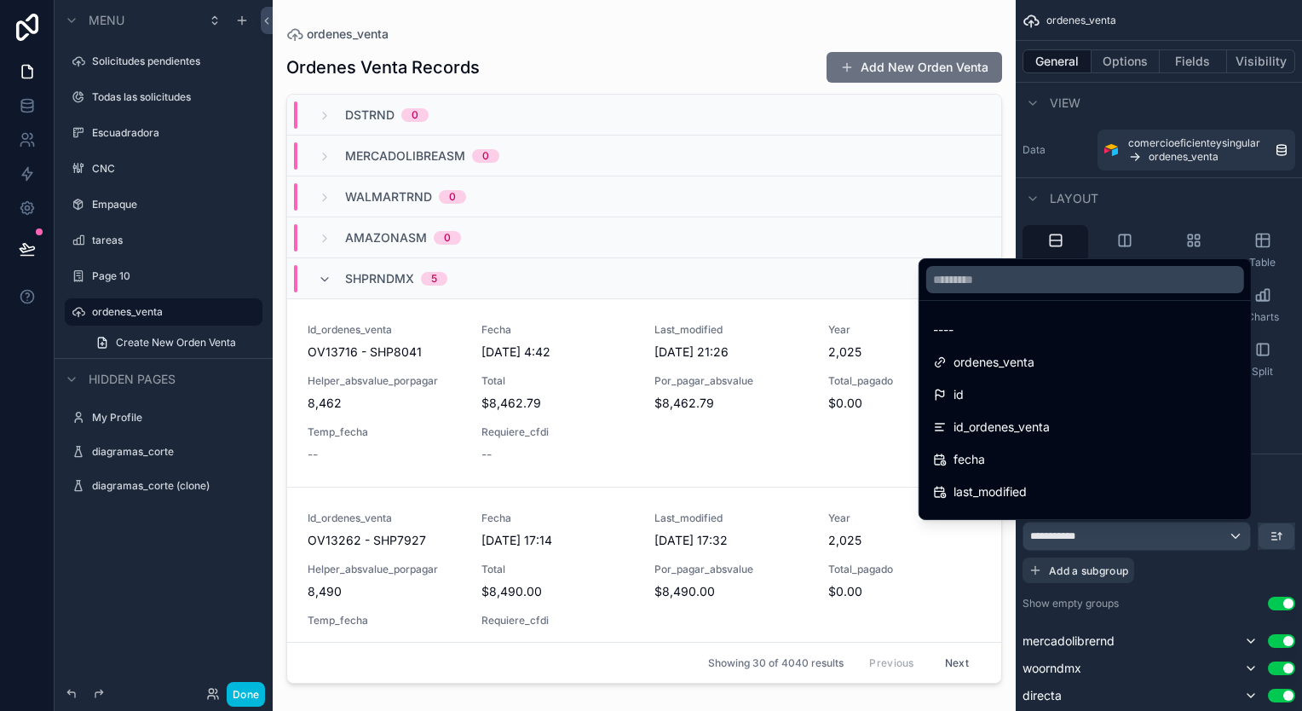
click at [1076, 329] on div "----" at bounding box center [1085, 329] width 304 height 20
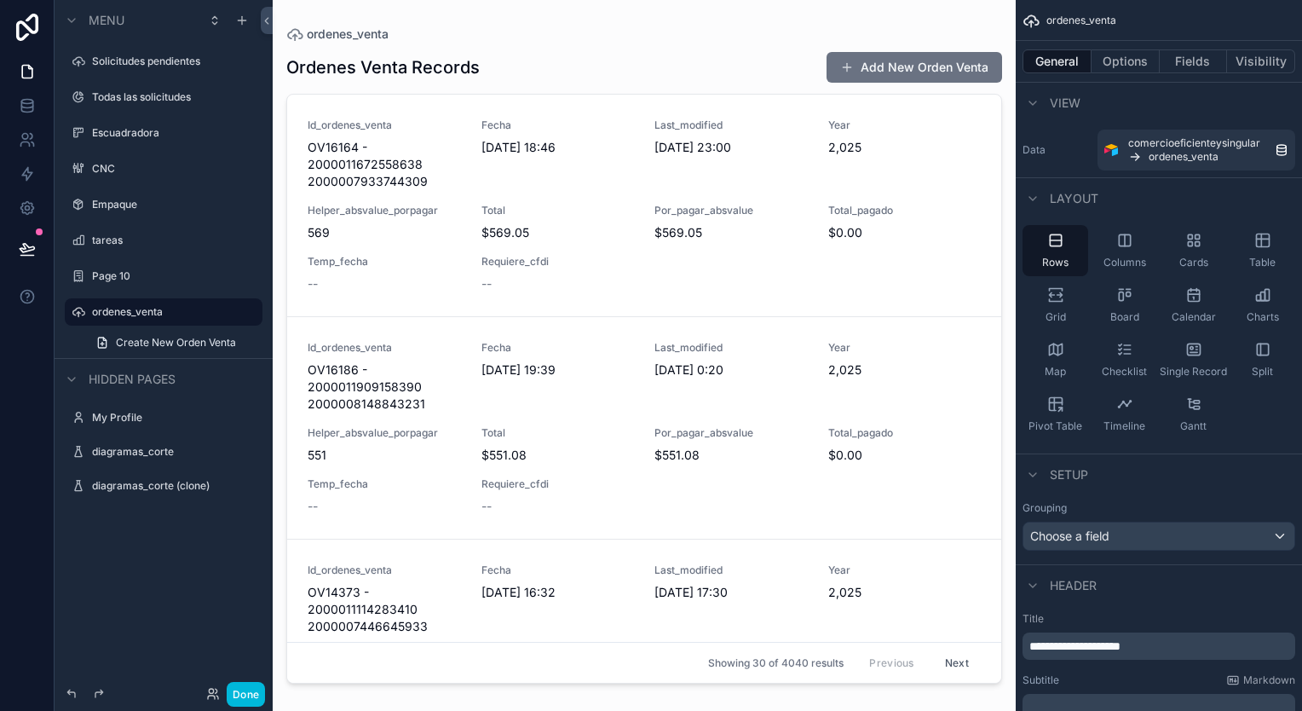
click at [1273, 247] on div "Table" at bounding box center [1262, 250] width 66 height 51
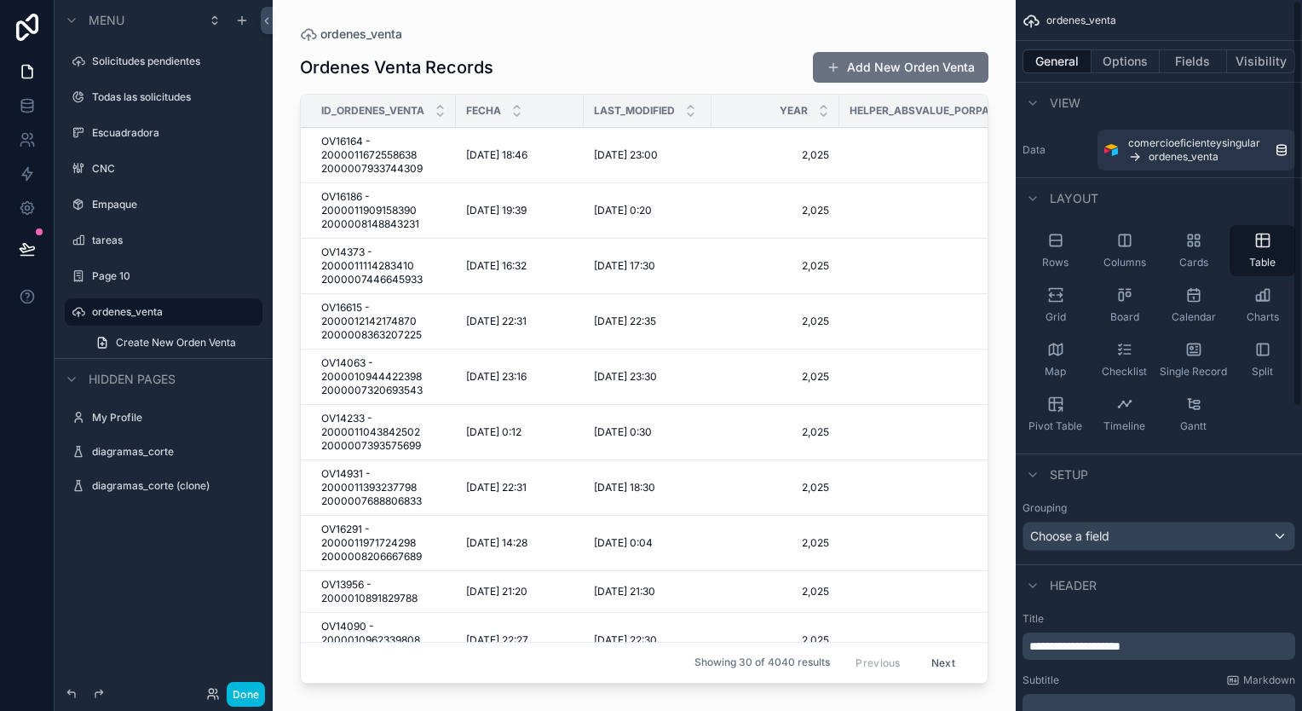
click at [1205, 245] on div "Cards" at bounding box center [1193, 250] width 66 height 51
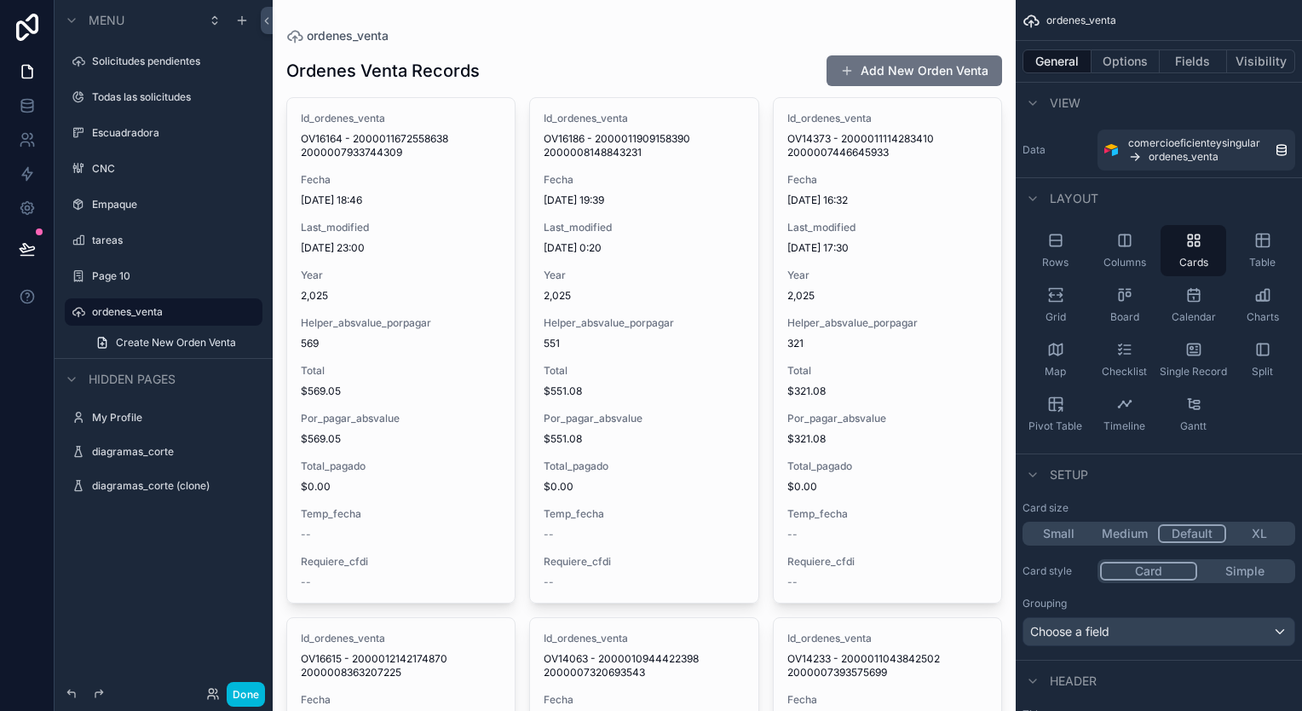
click at [1073, 250] on div "Rows" at bounding box center [1055, 250] width 66 height 51
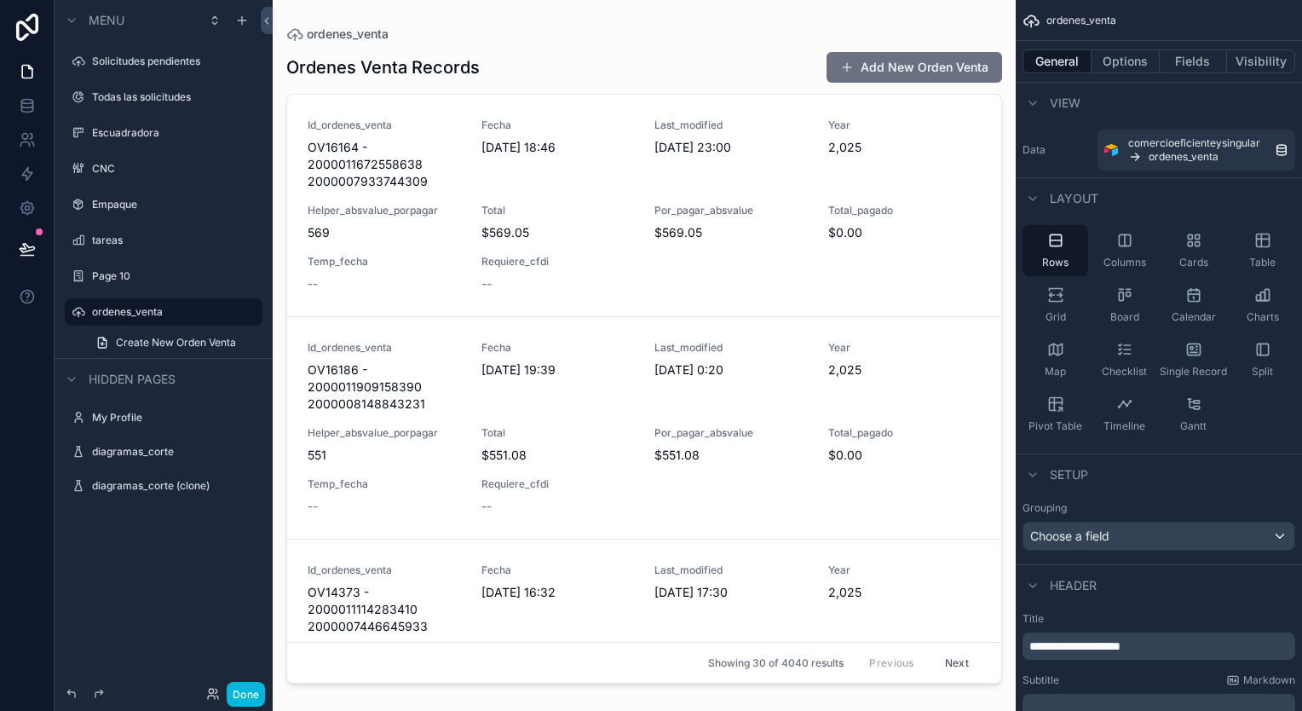
click at [1077, 302] on div "Grid" at bounding box center [1055, 304] width 66 height 51
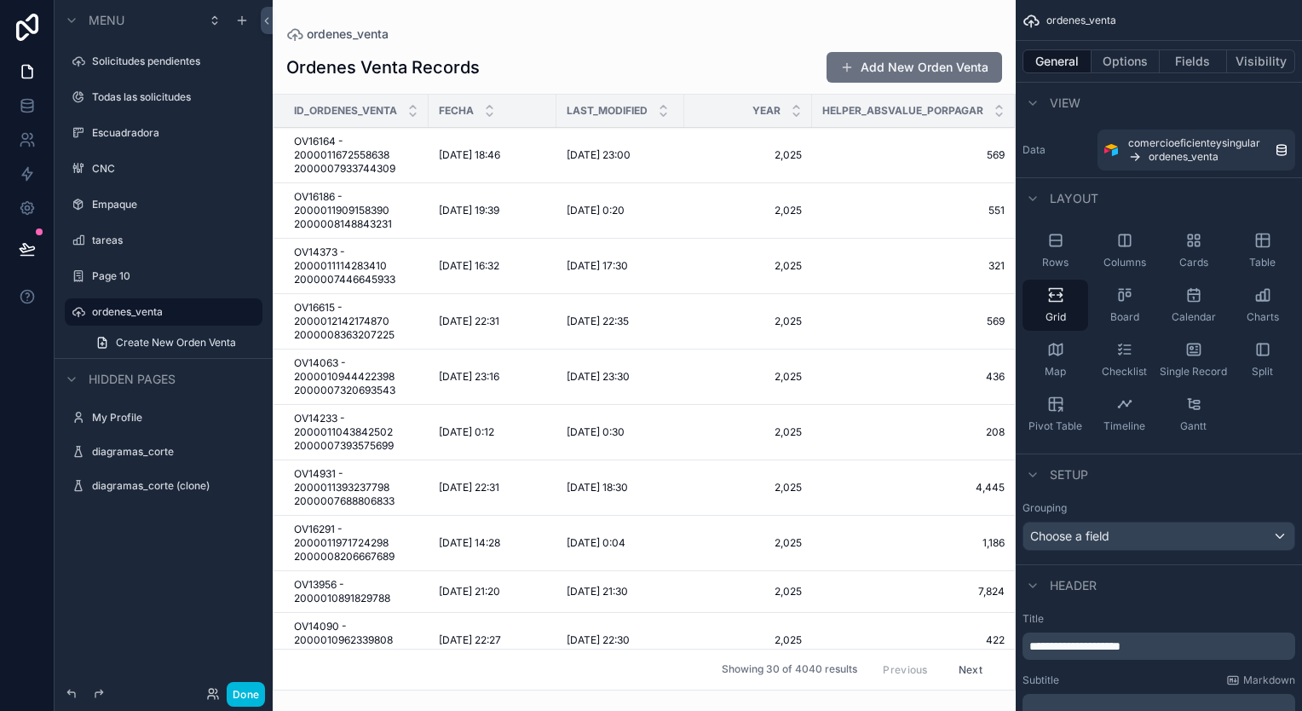
click at [1097, 299] on div "Board" at bounding box center [1124, 304] width 66 height 51
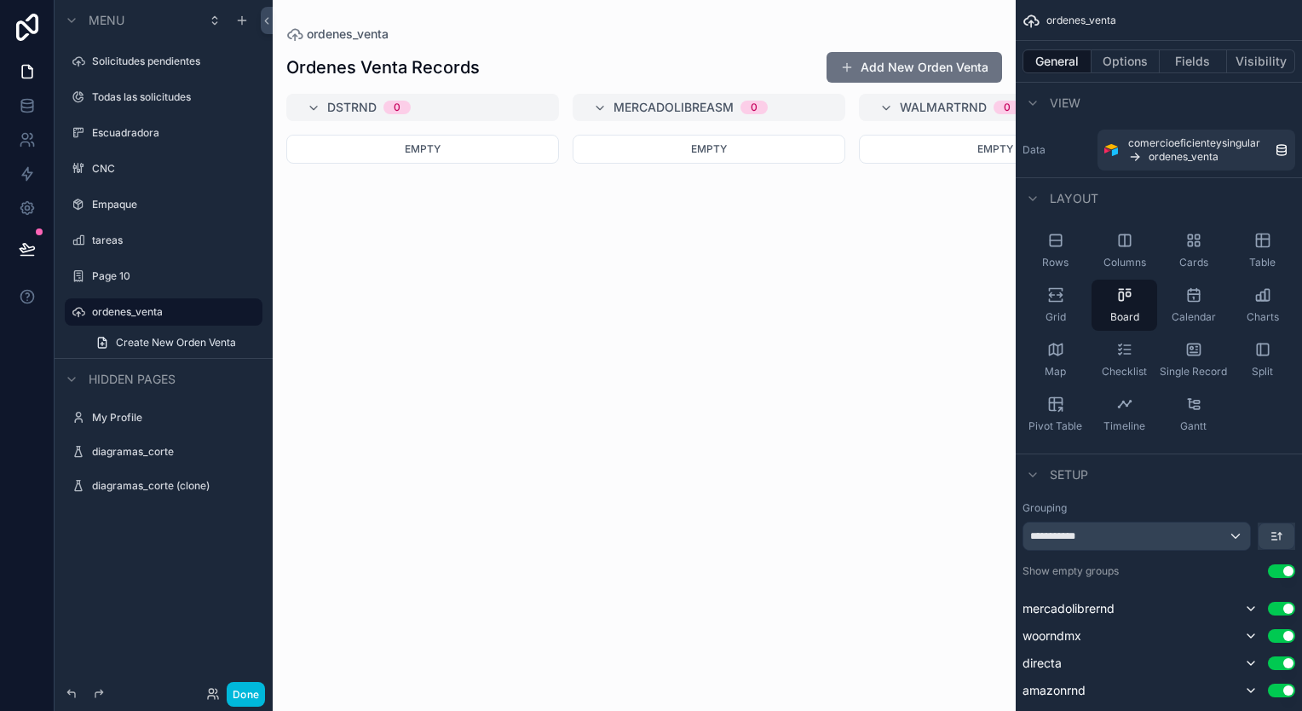
click at [1166, 291] on div "Calendar" at bounding box center [1193, 304] width 66 height 51
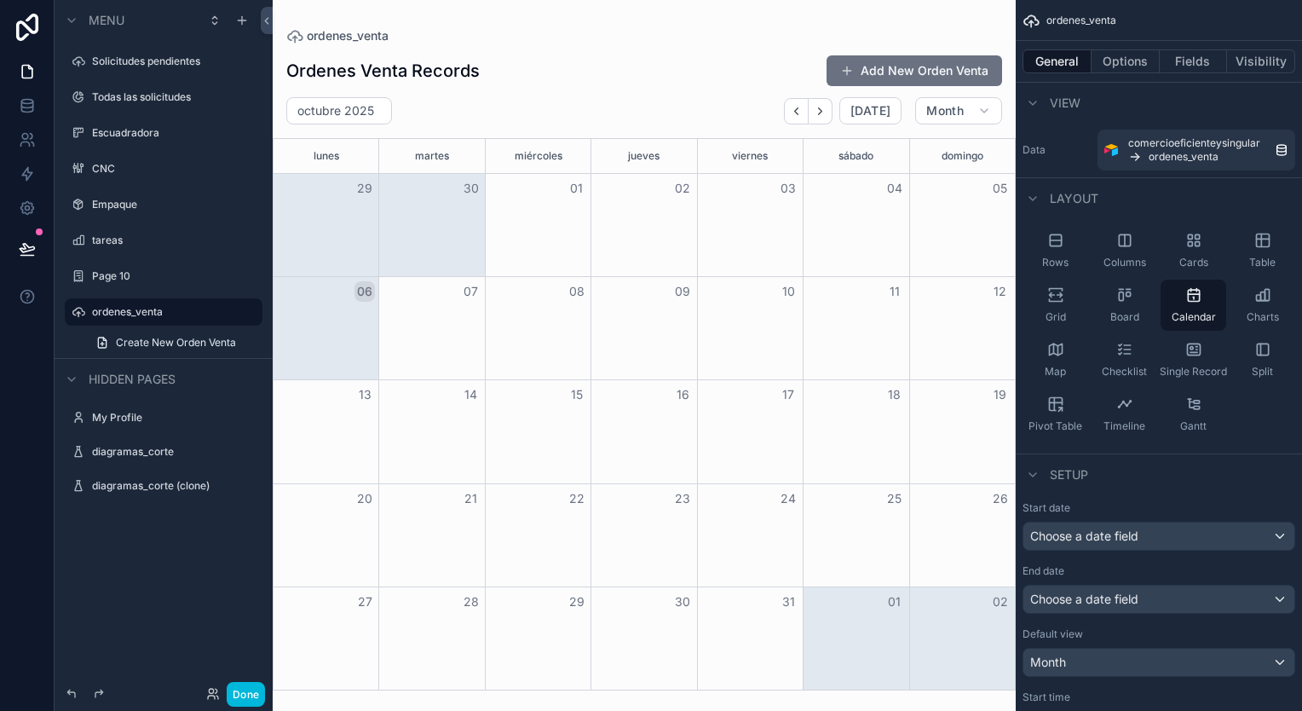
click at [1140, 306] on div "Board" at bounding box center [1124, 304] width 66 height 51
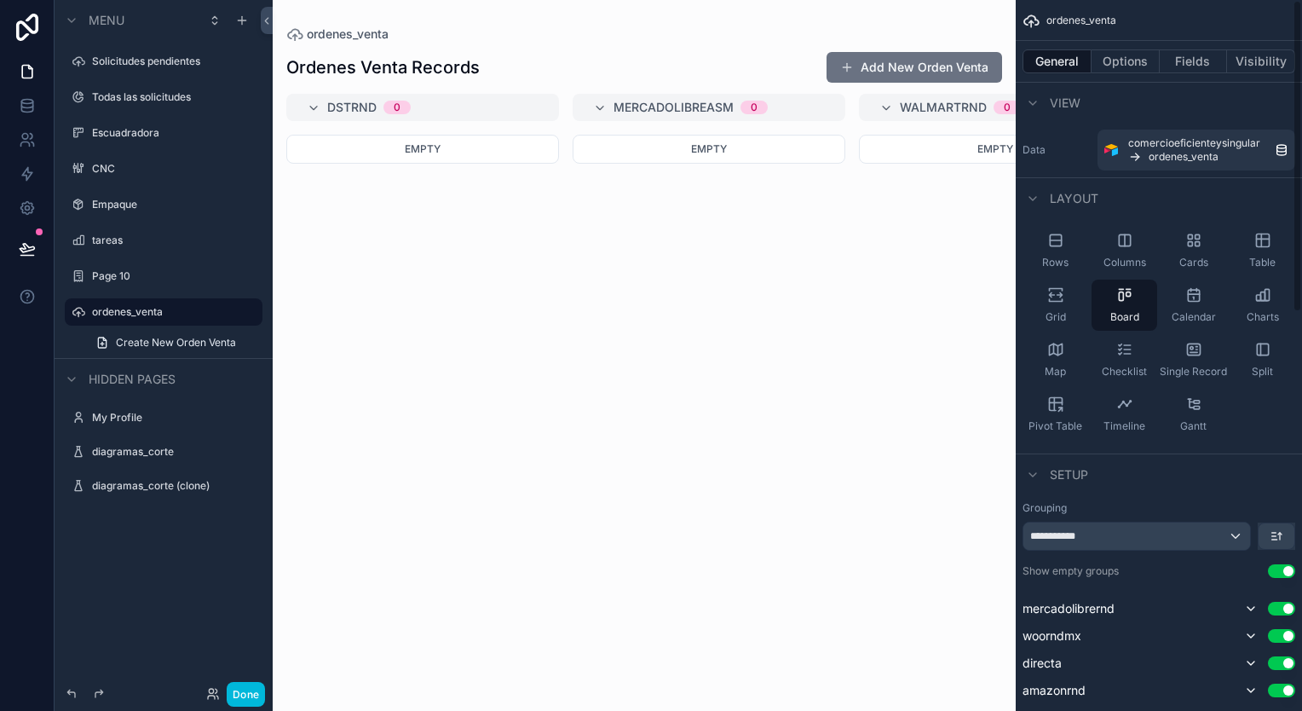
click at [1286, 639] on button "Use setting" at bounding box center [1281, 636] width 27 height 14
click at [1191, 265] on span "Cards" at bounding box center [1193, 263] width 29 height 14
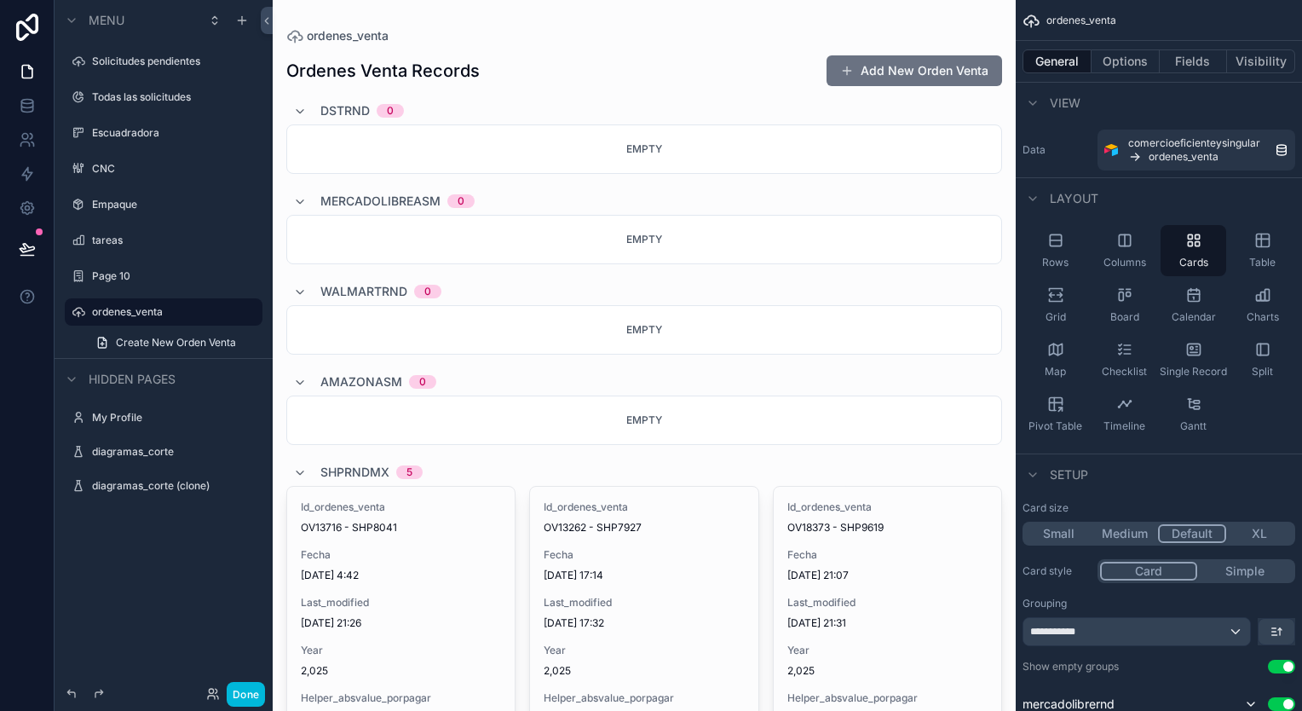
click at [1135, 246] on div "Columns" at bounding box center [1124, 250] width 66 height 51
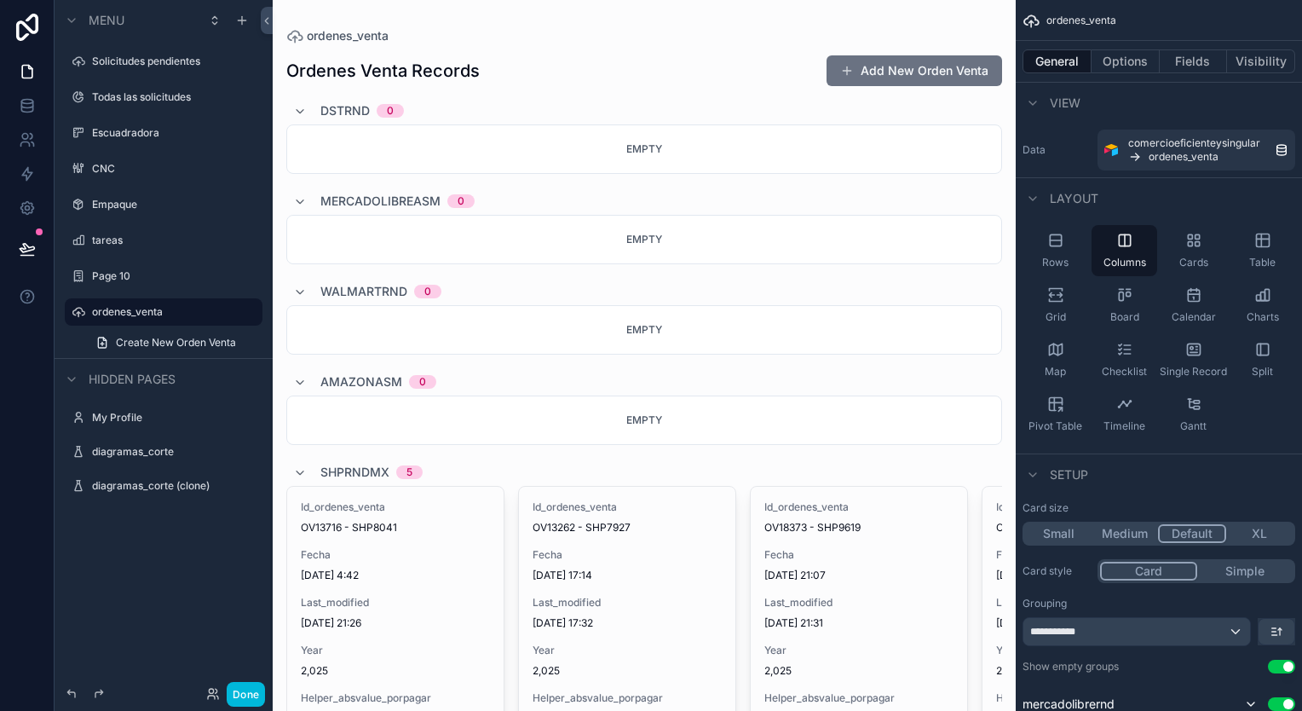
click at [1077, 235] on div "Rows" at bounding box center [1055, 250] width 66 height 51
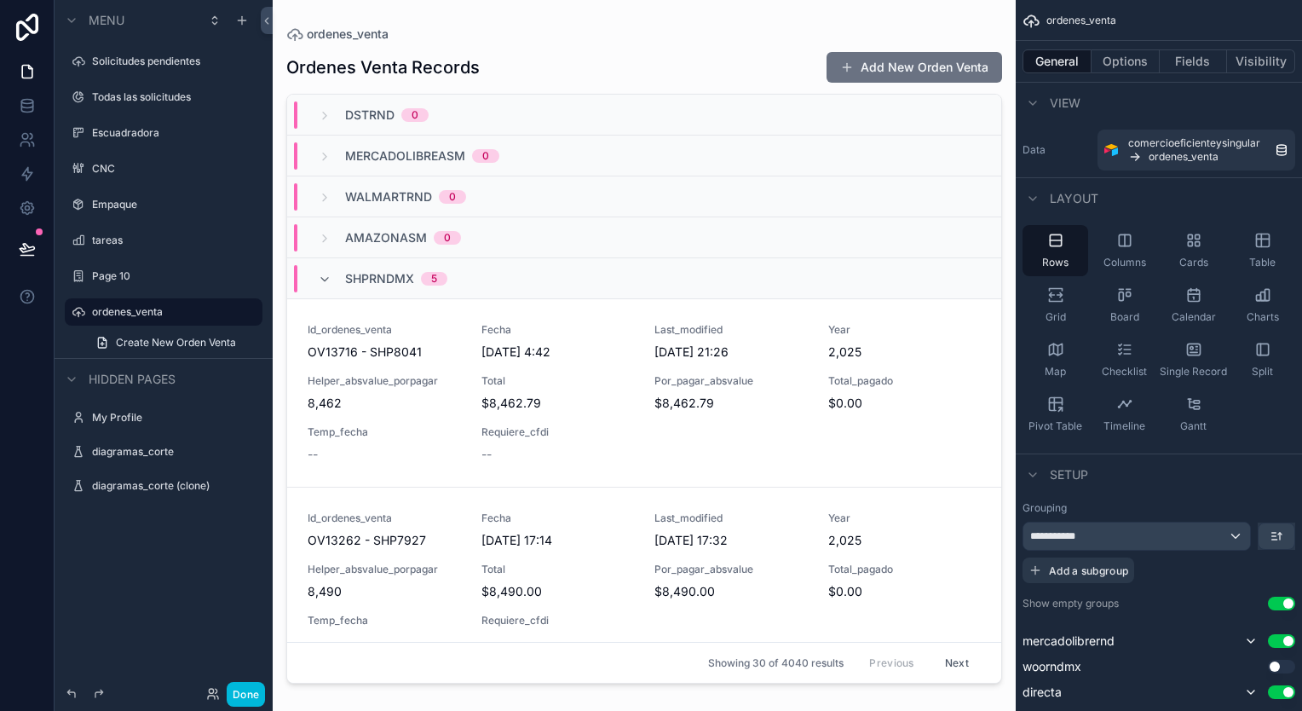
click at [619, 294] on div "shprndmx 5" at bounding box center [644, 278] width 714 height 41
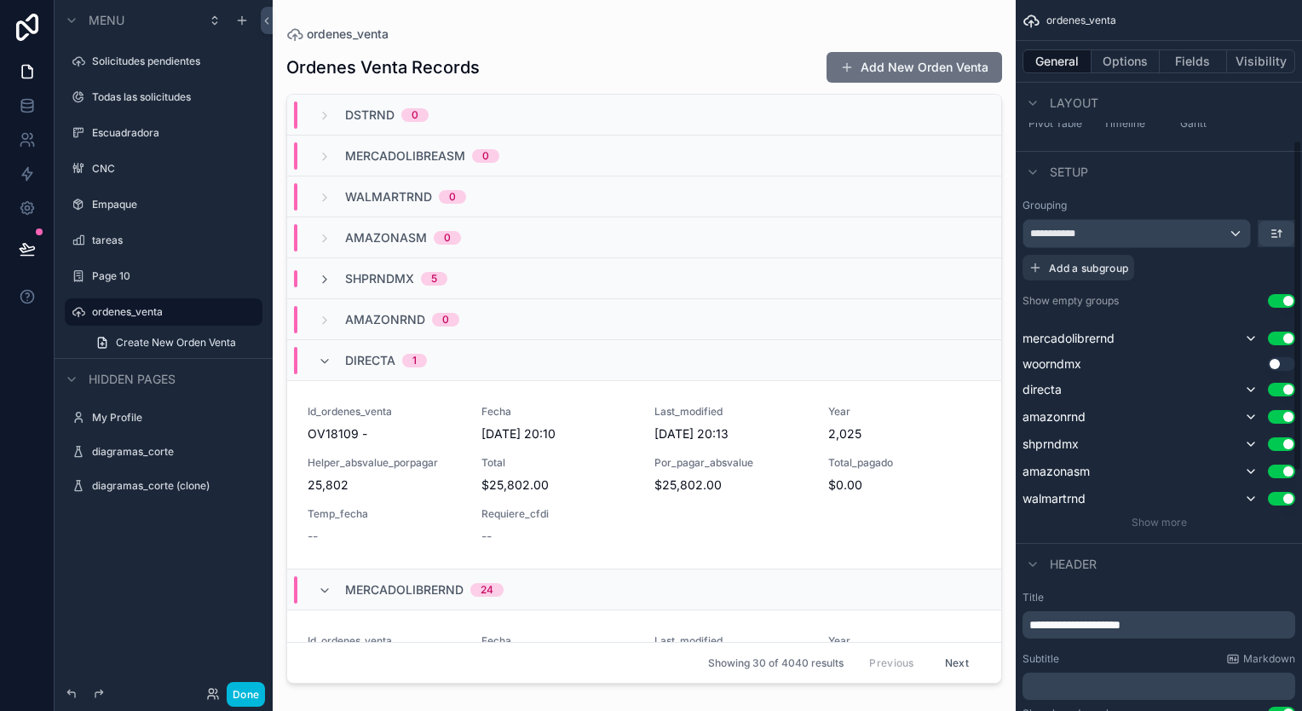
scroll to position [300, 0]
click at [1109, 72] on button "Options" at bounding box center [1125, 61] width 68 height 24
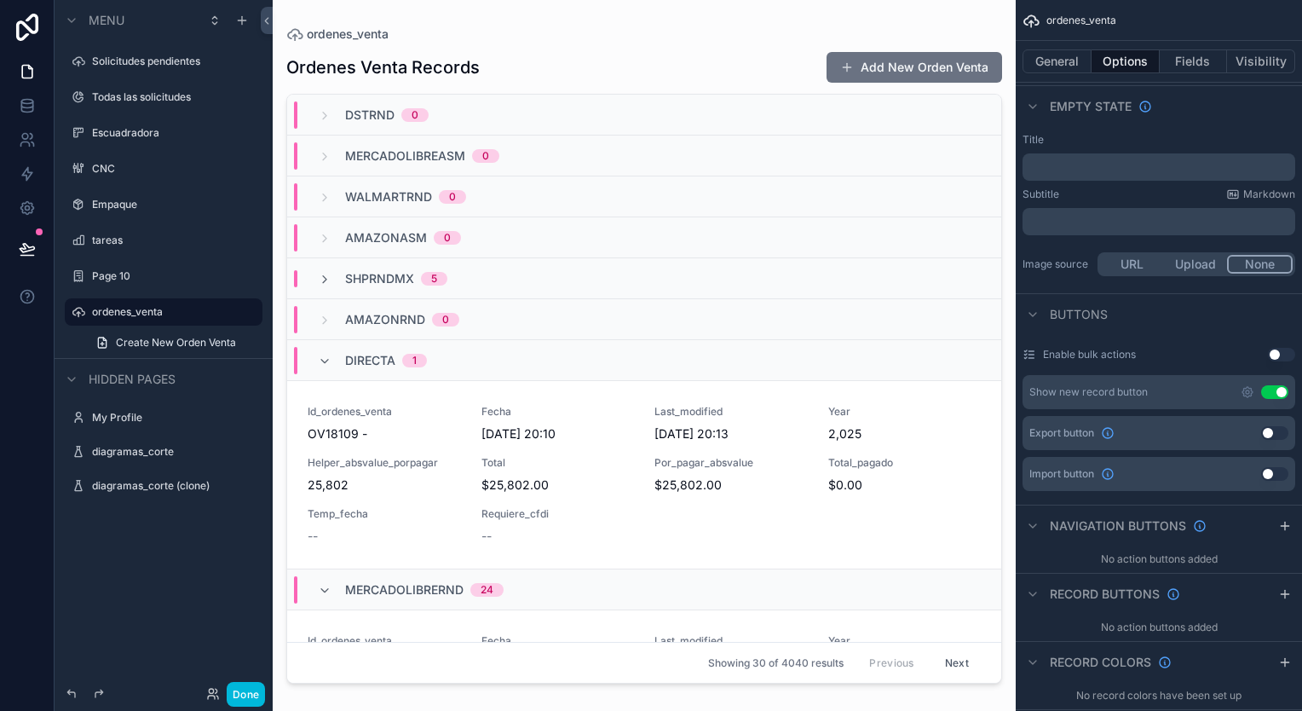
click at [1194, 53] on button "Fields" at bounding box center [1193, 61] width 68 height 24
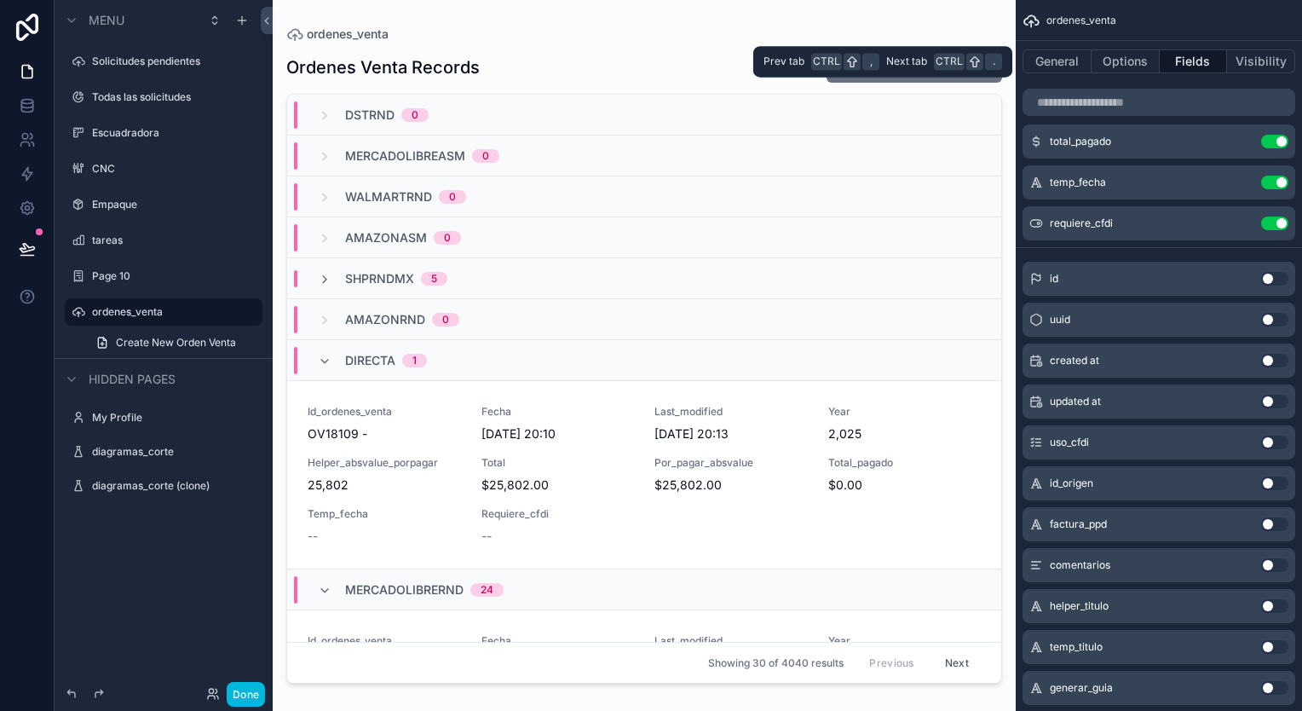
click at [1110, 66] on button "Options" at bounding box center [1125, 61] width 68 height 24
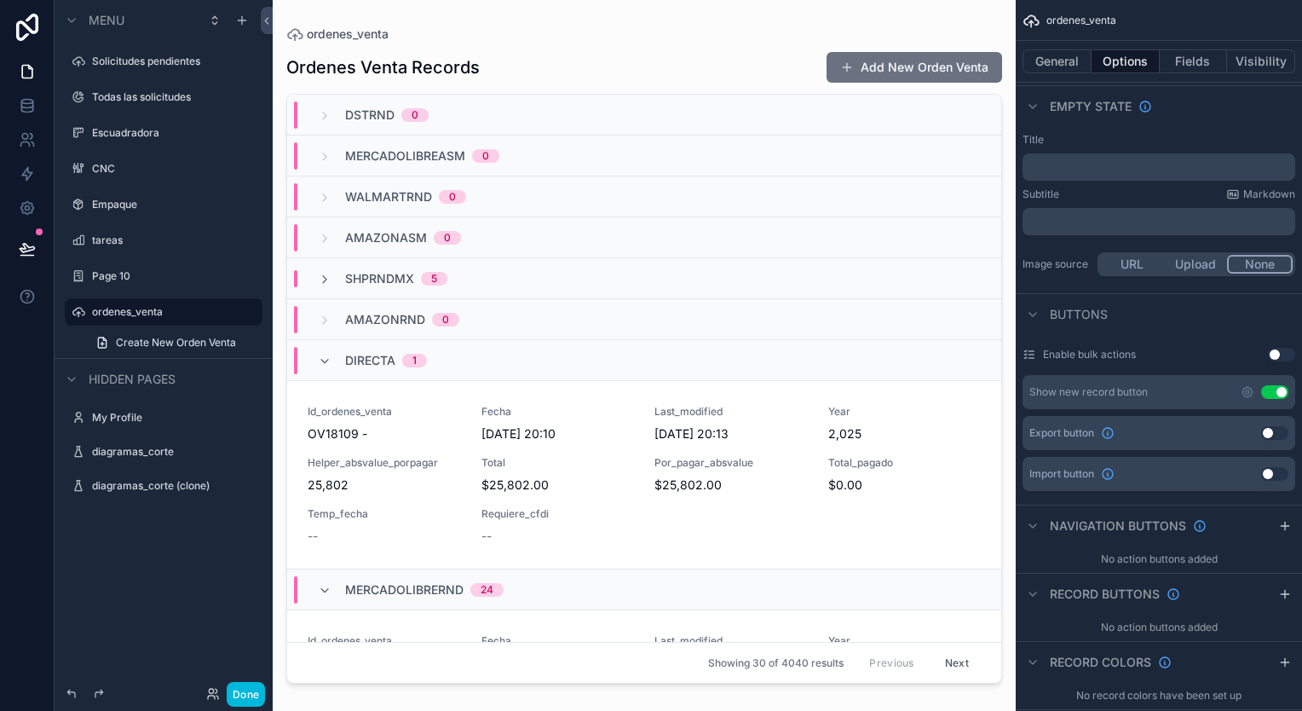
click at [1178, 55] on button "Fields" at bounding box center [1193, 61] width 68 height 24
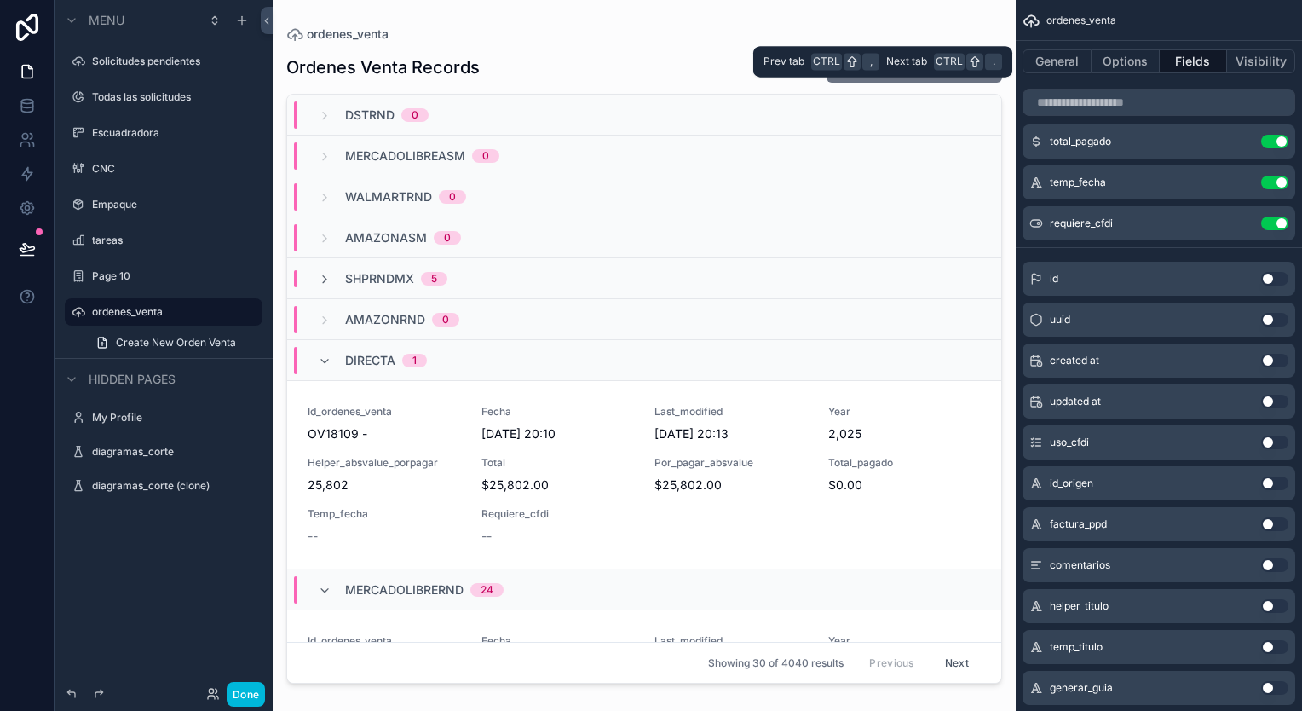
click at [1153, 52] on button "Options" at bounding box center [1125, 61] width 68 height 24
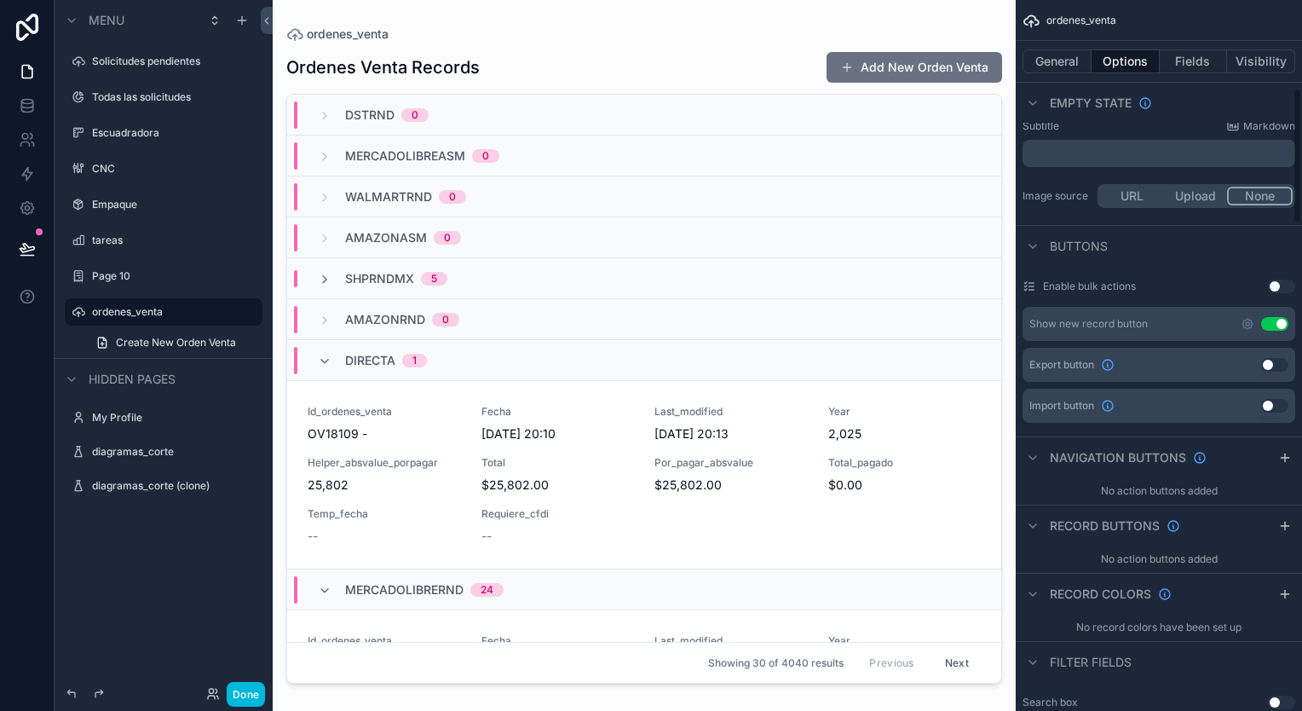
scroll to position [470, 0]
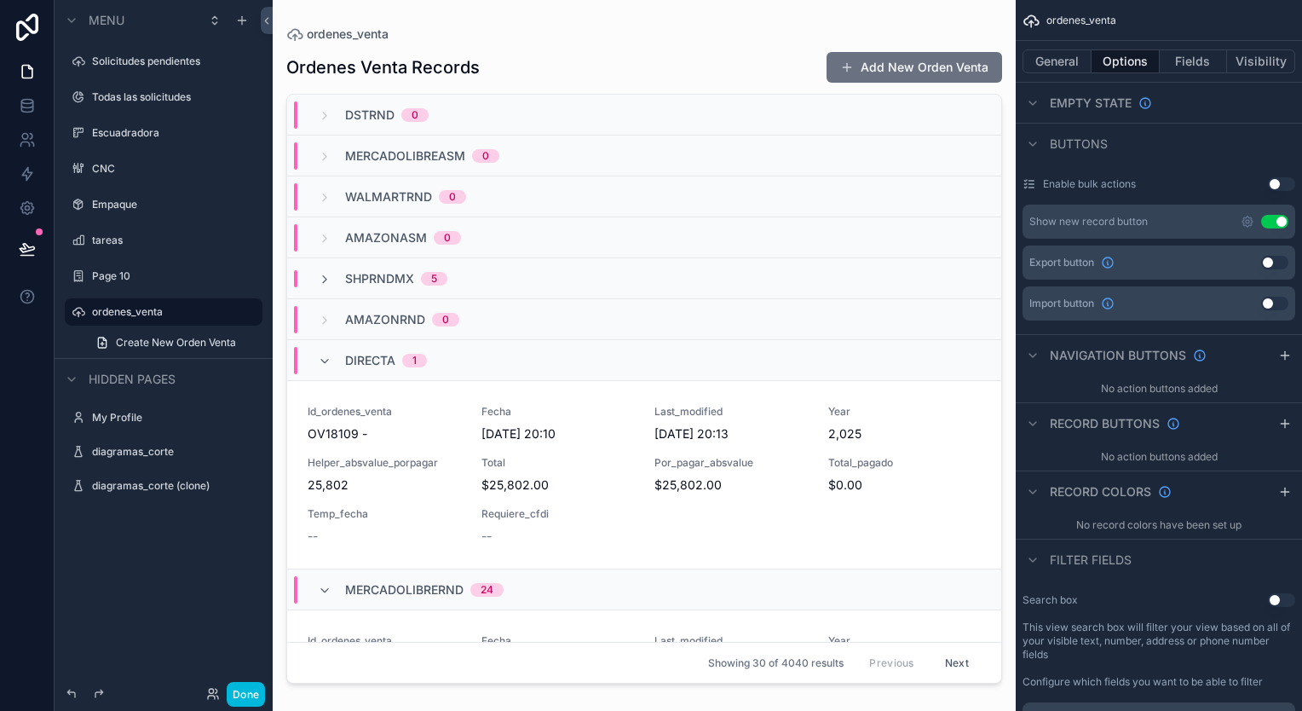
click at [1046, 61] on button "General" at bounding box center [1056, 61] width 69 height 24
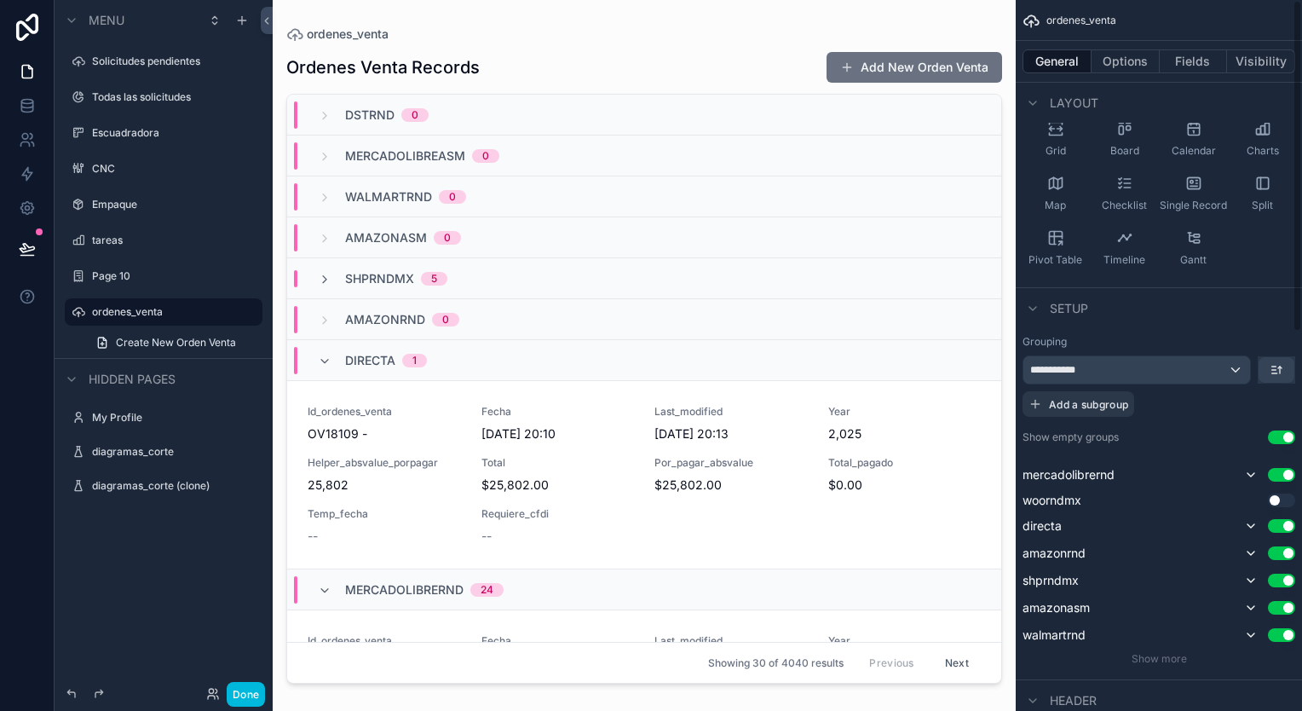
scroll to position [0, 0]
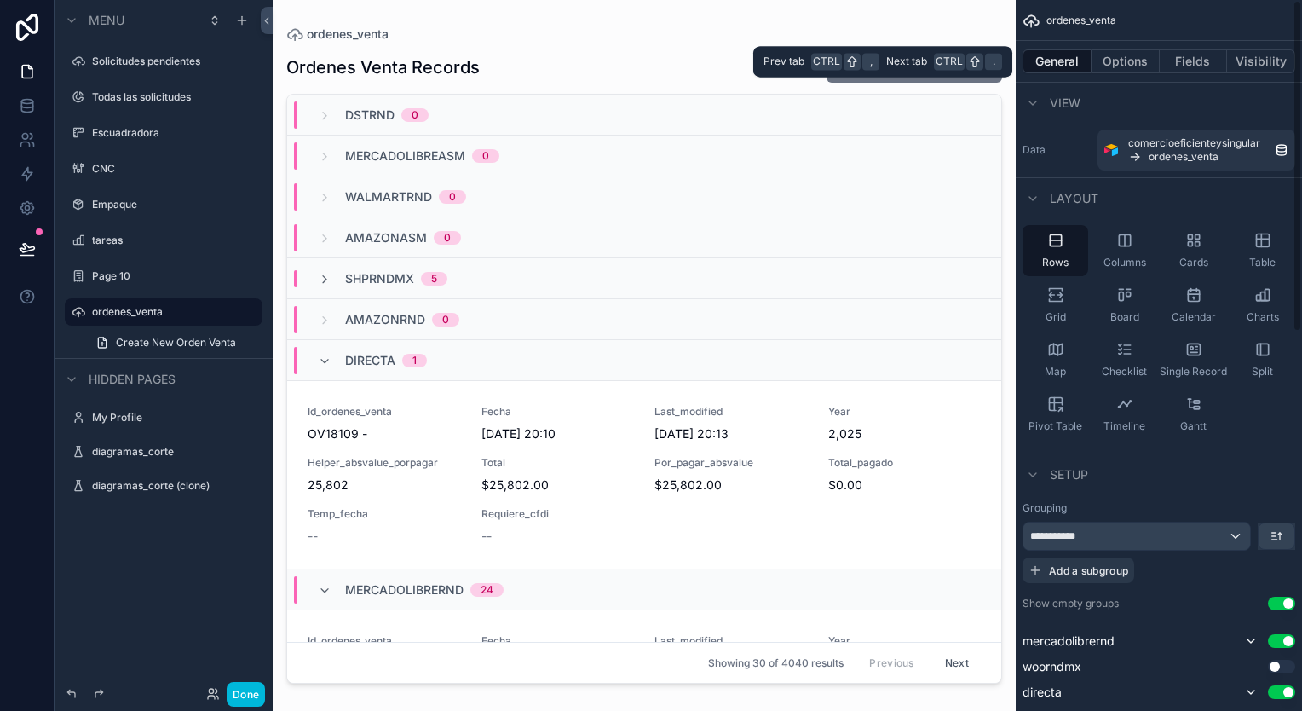
click at [1129, 58] on button "Options" at bounding box center [1125, 61] width 68 height 24
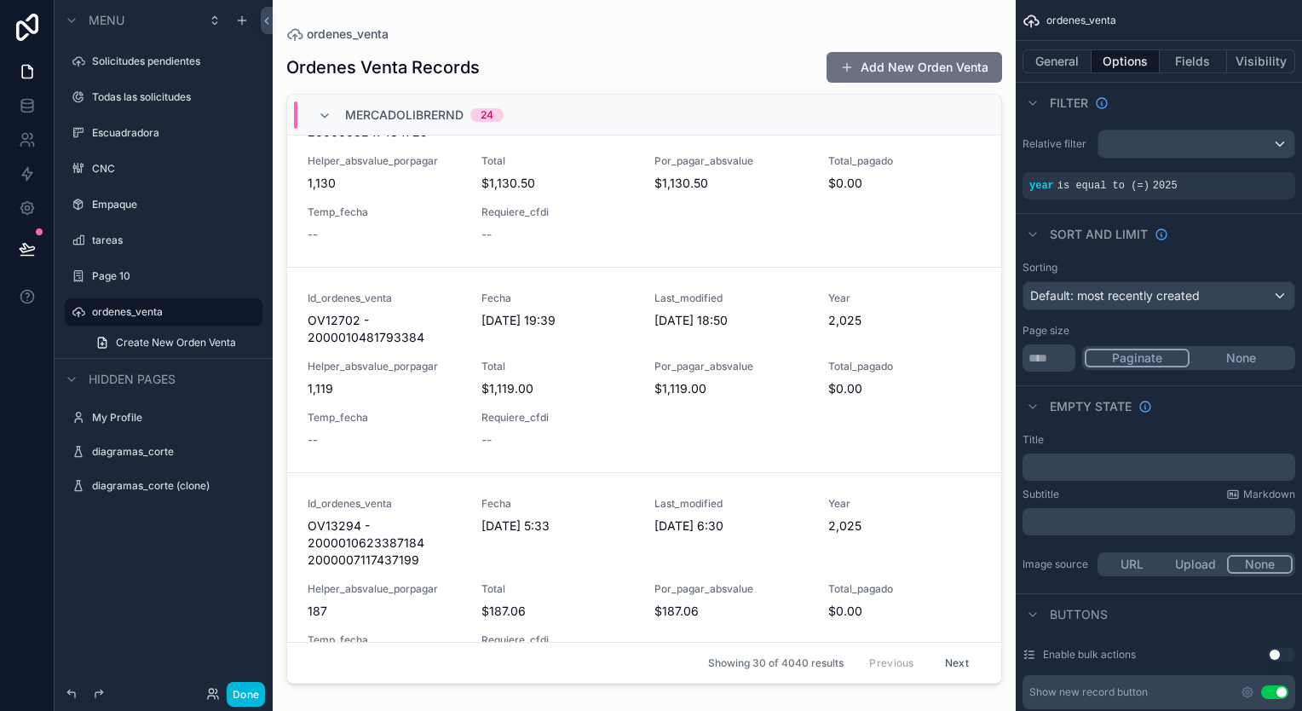
scroll to position [4784, 0]
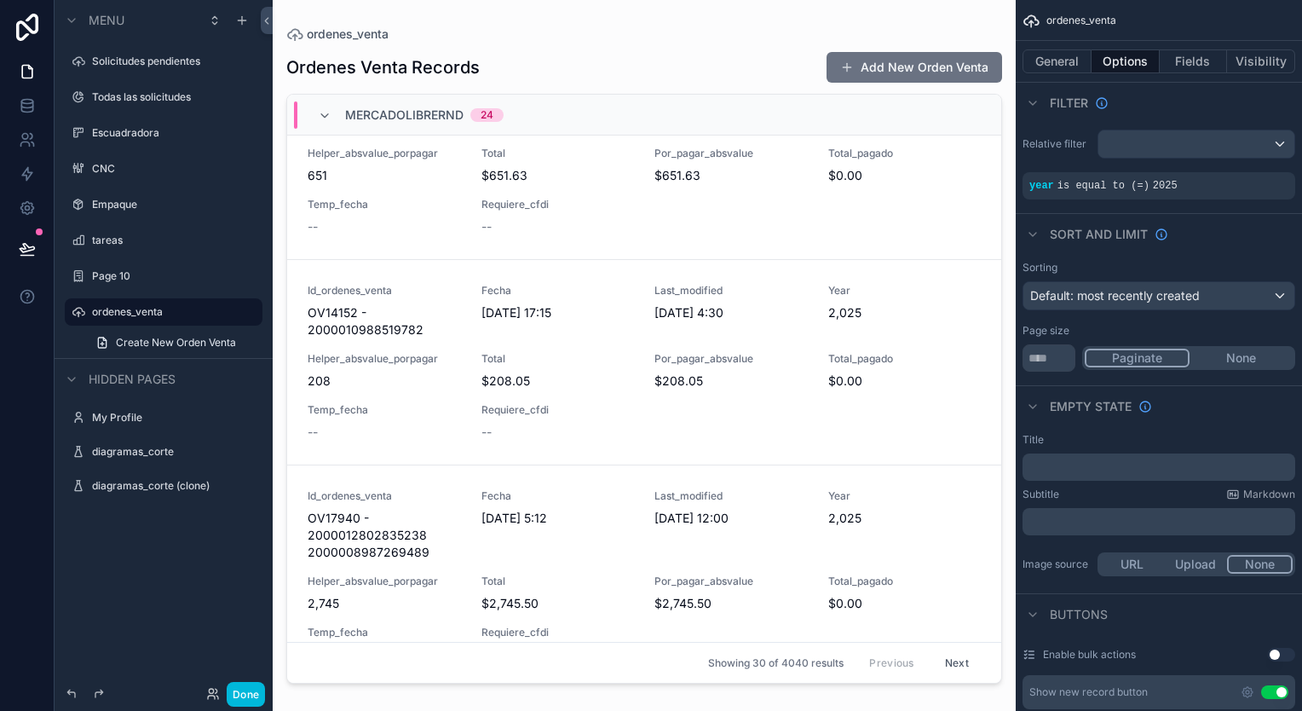
click at [356, 116] on span "mercadolibrernd" at bounding box center [404, 114] width 118 height 17
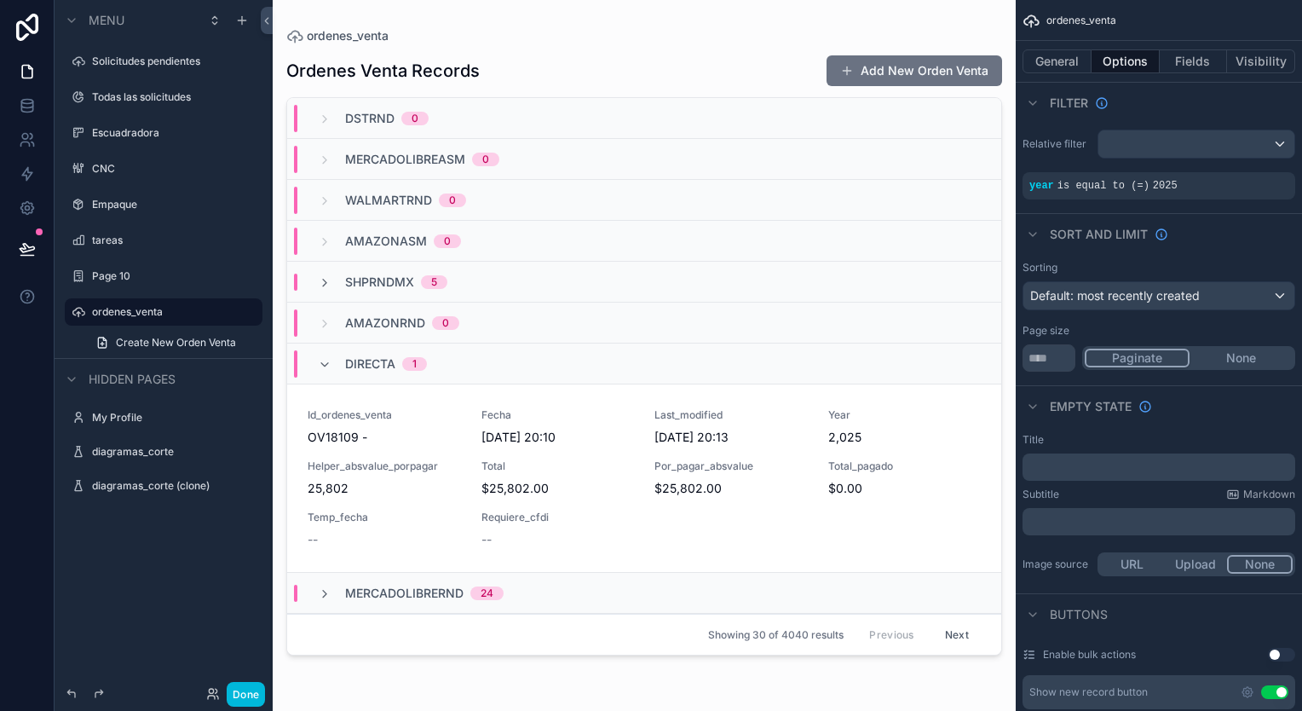
click at [353, 379] on div "directa 1" at bounding box center [644, 363] width 714 height 41
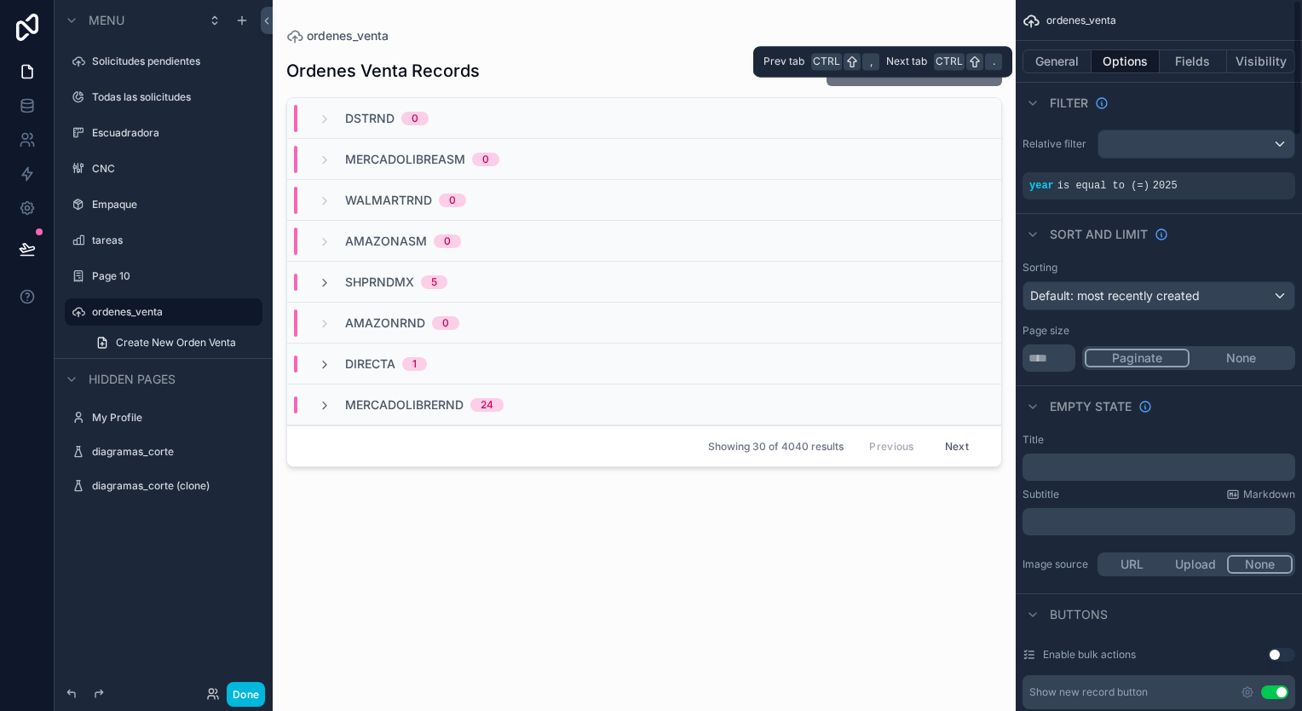
click at [1178, 59] on button "Fields" at bounding box center [1193, 61] width 68 height 24
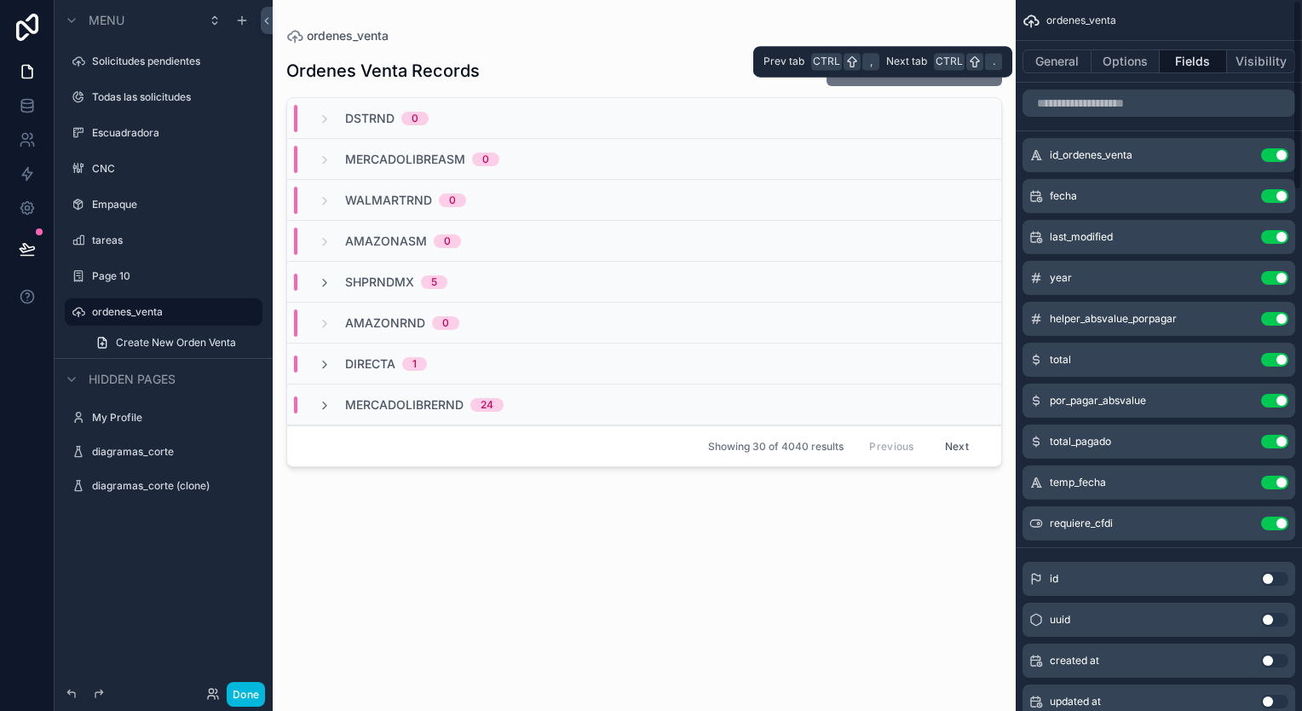
click at [1117, 57] on button "Options" at bounding box center [1125, 61] width 68 height 24
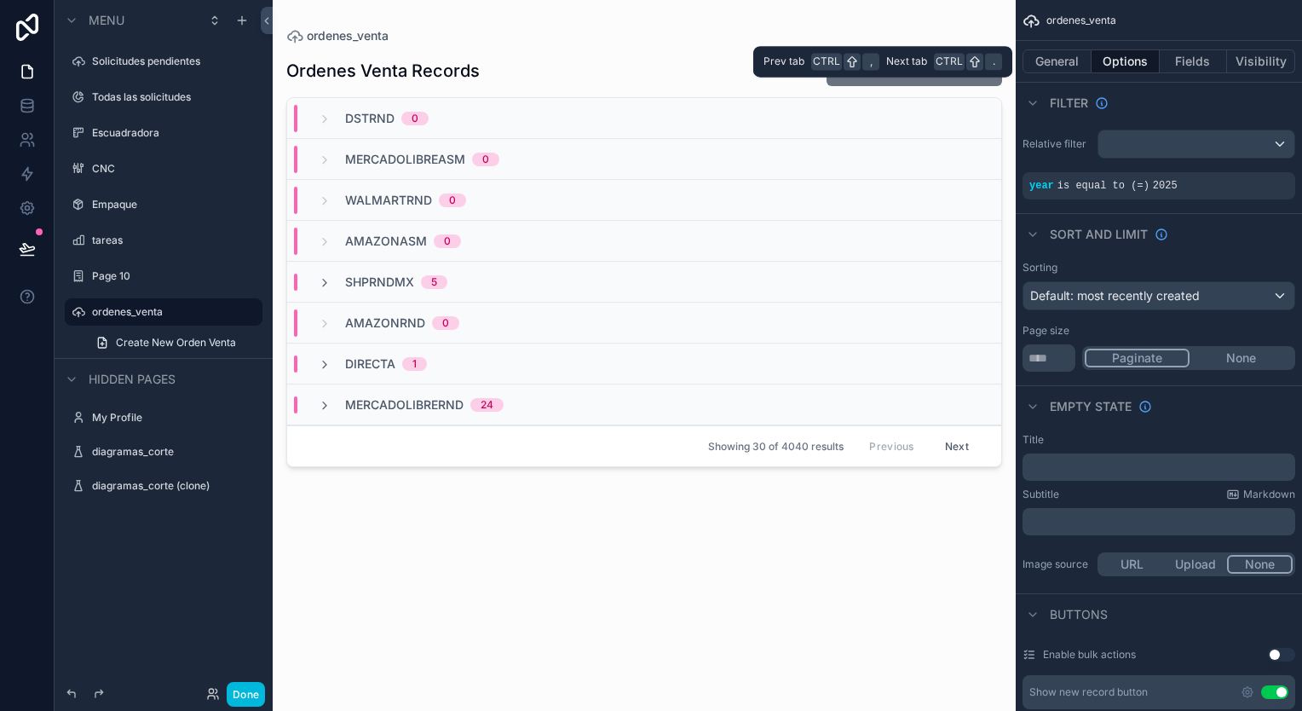
click at [1263, 58] on button "Visibility" at bounding box center [1261, 61] width 68 height 24
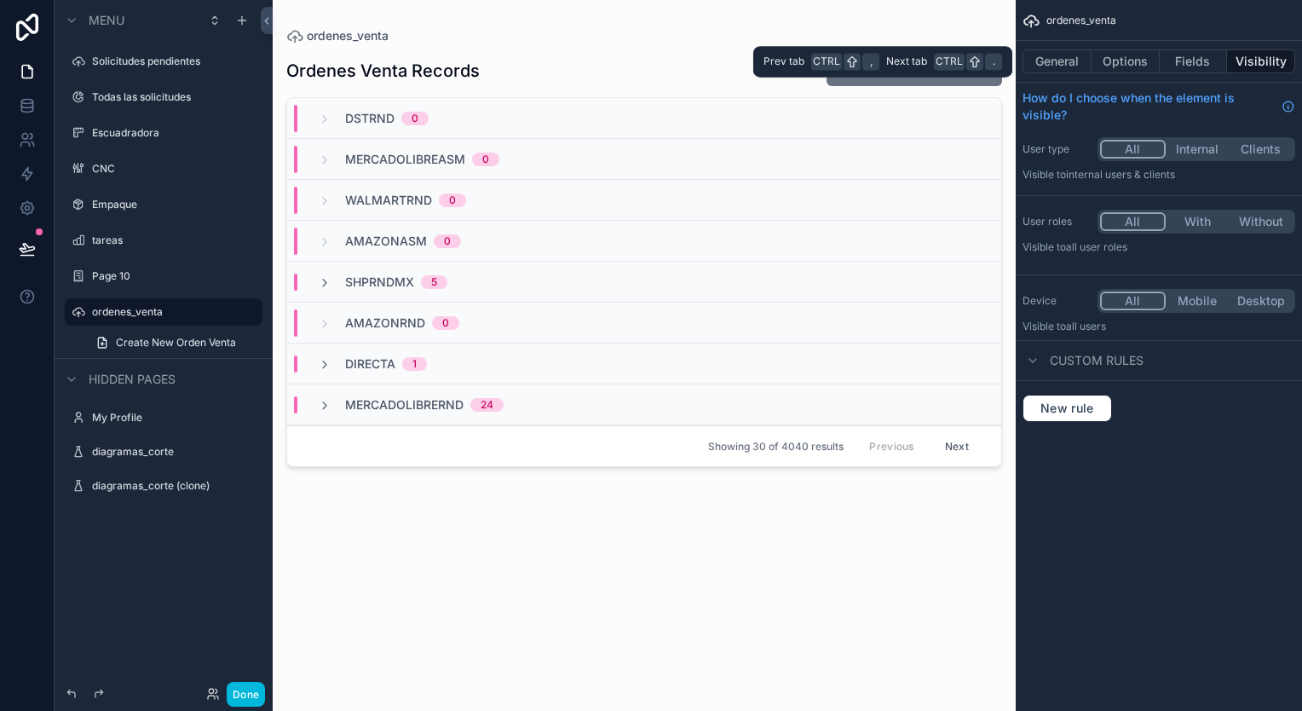
click at [1056, 68] on button "General" at bounding box center [1056, 61] width 69 height 24
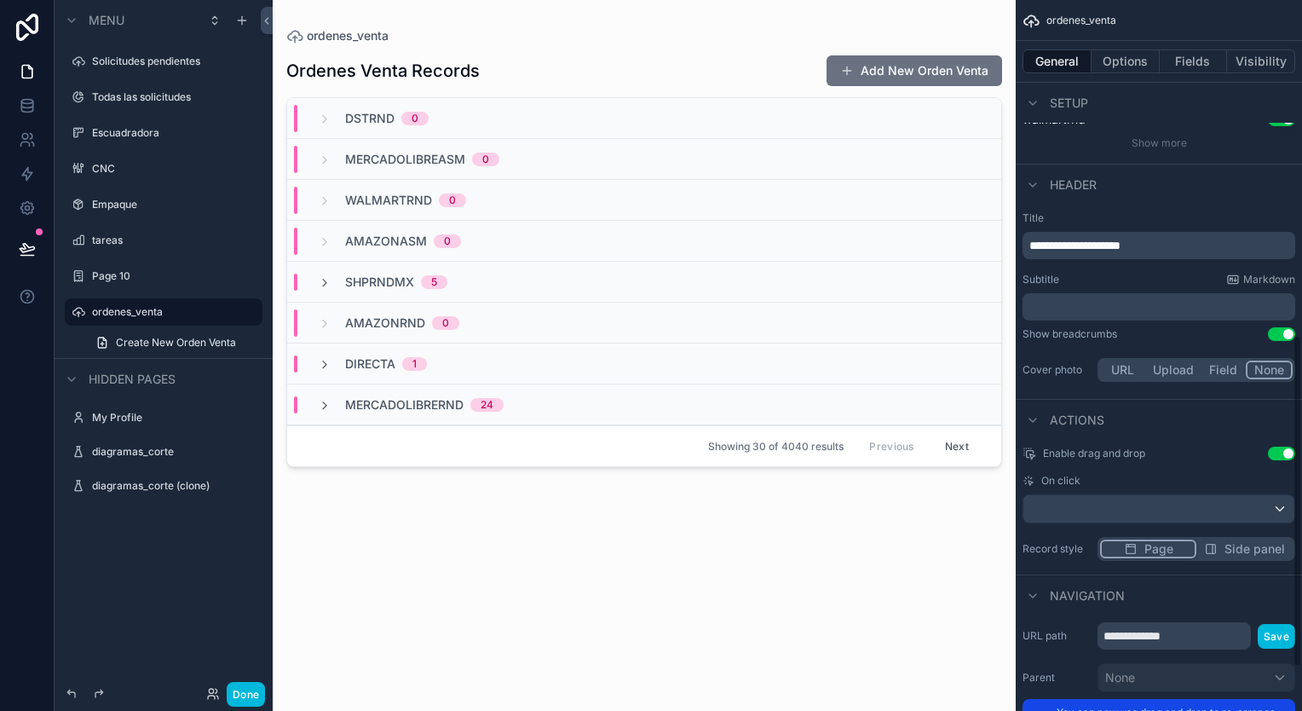
scroll to position [811, 0]
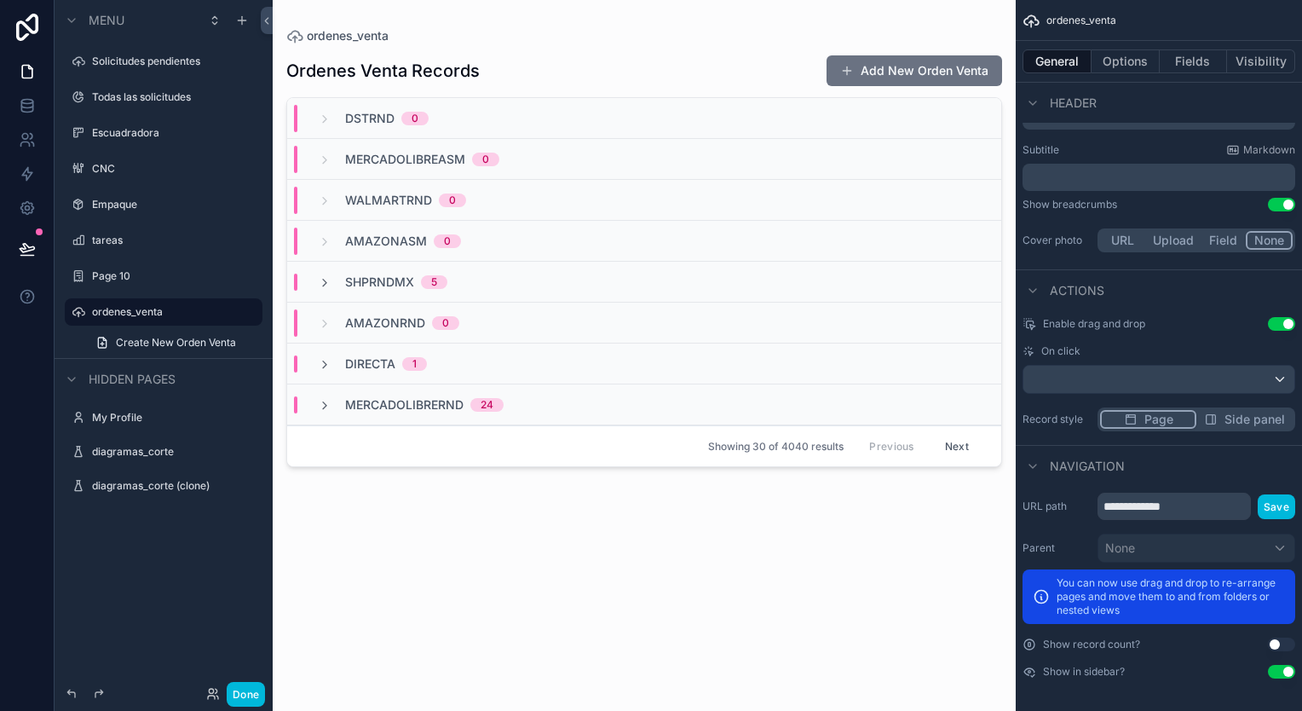
click at [164, 287] on div "Page 10" at bounding box center [163, 275] width 191 height 27
click at [167, 275] on label "Page 10" at bounding box center [172, 276] width 160 height 14
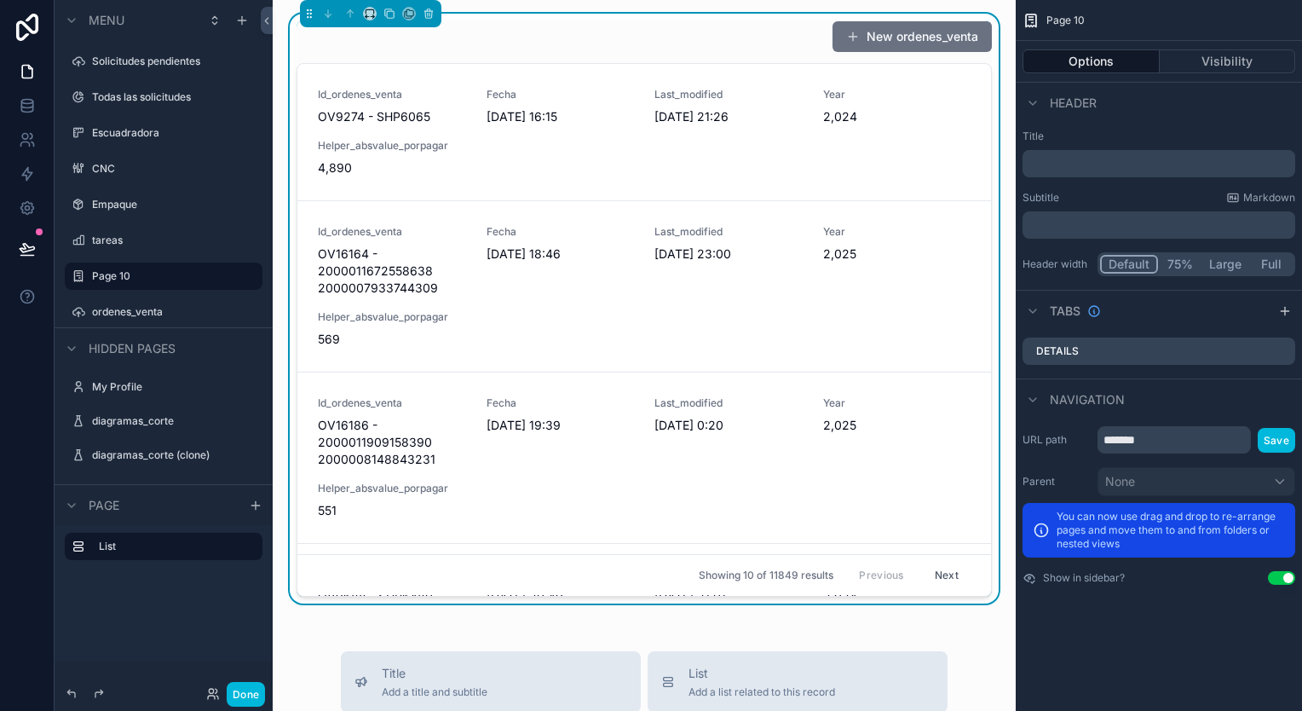
click at [148, 284] on div "Page 10" at bounding box center [175, 276] width 167 height 20
click at [729, 106] on div "Last_modified 17/9/2025 21:26" at bounding box center [728, 106] width 148 height 37
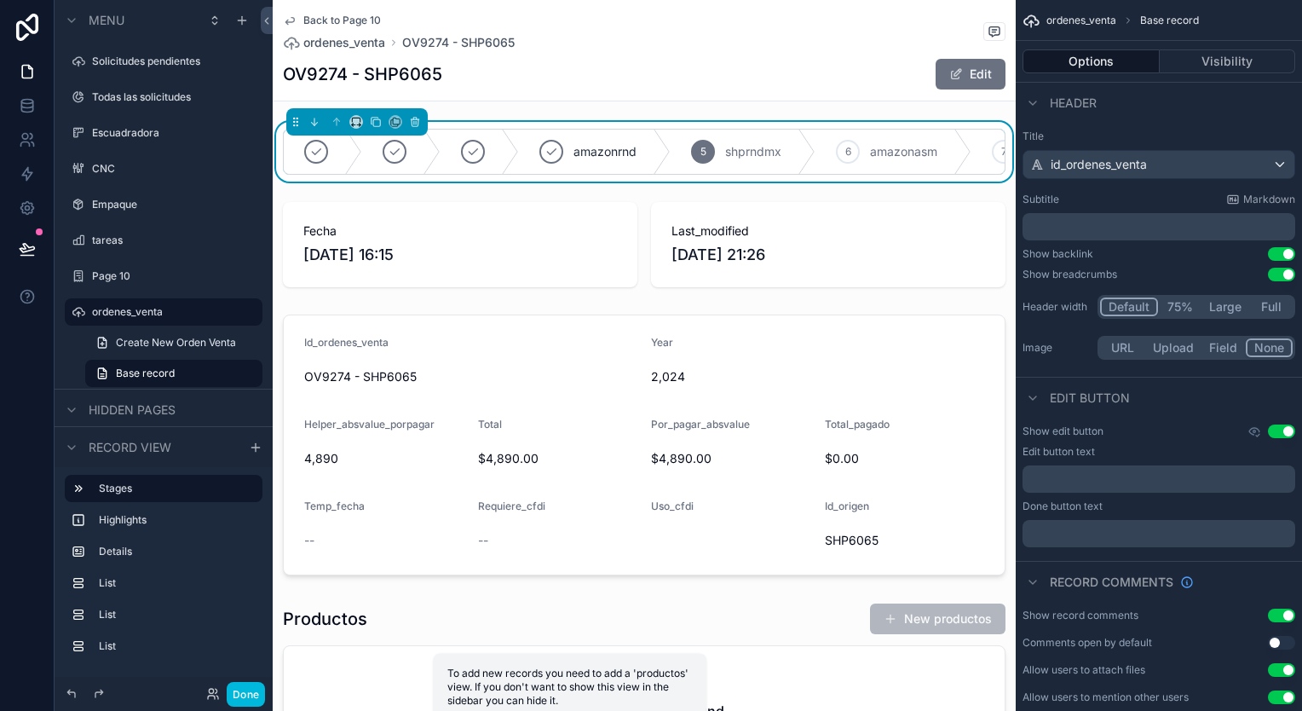
click at [293, 16] on icon "scrollable content" at bounding box center [290, 21] width 14 height 14
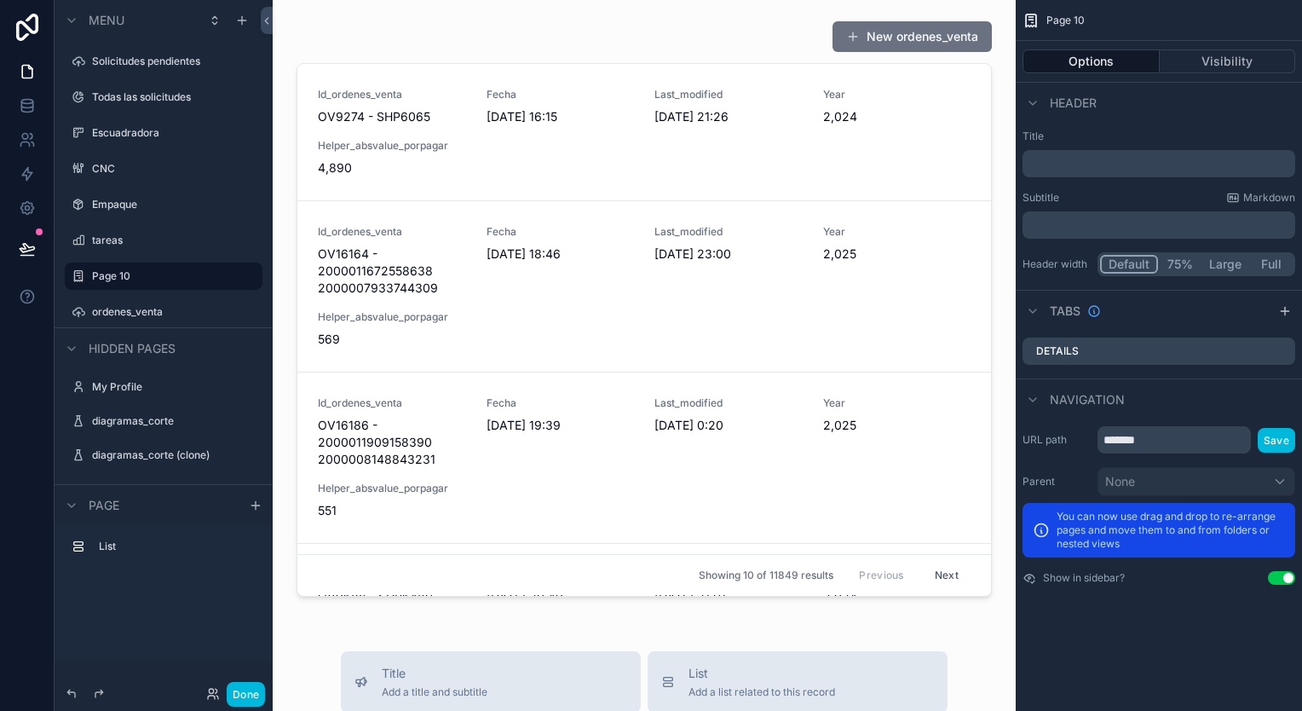
click at [688, 37] on div "scrollable content" at bounding box center [644, 312] width 716 height 596
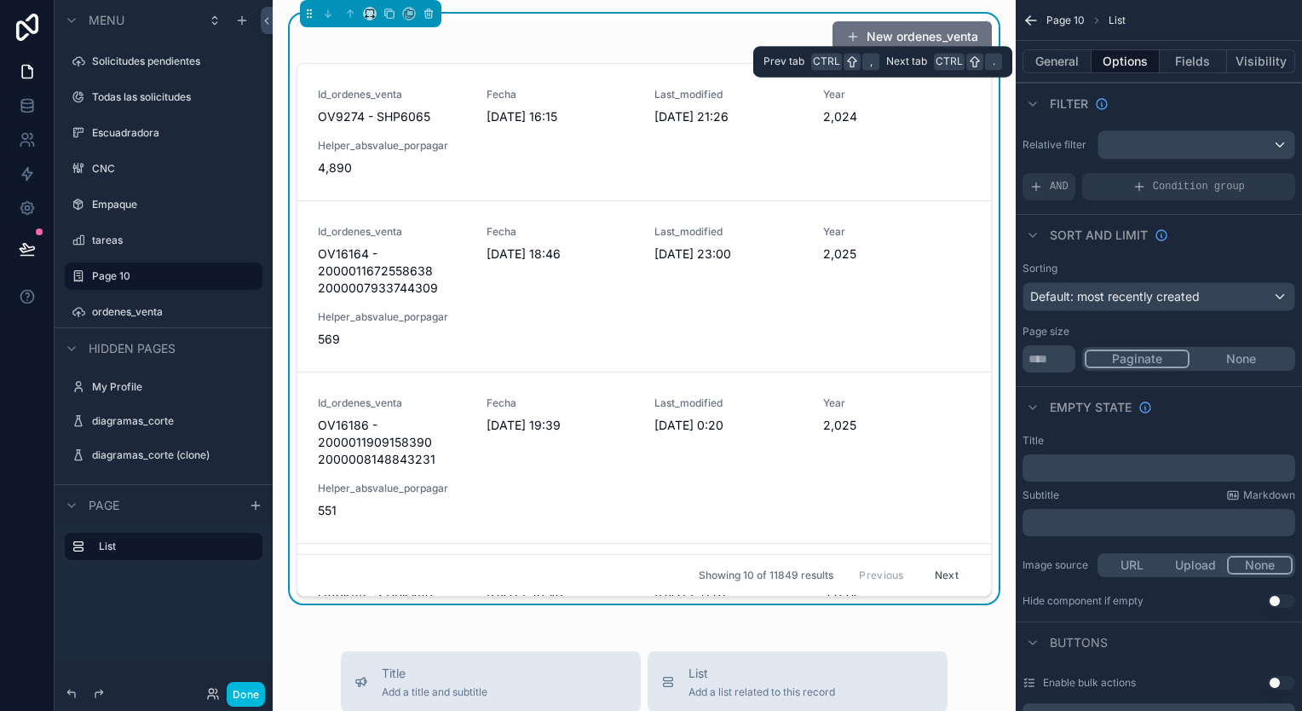
click at [1056, 63] on button "General" at bounding box center [1056, 61] width 69 height 24
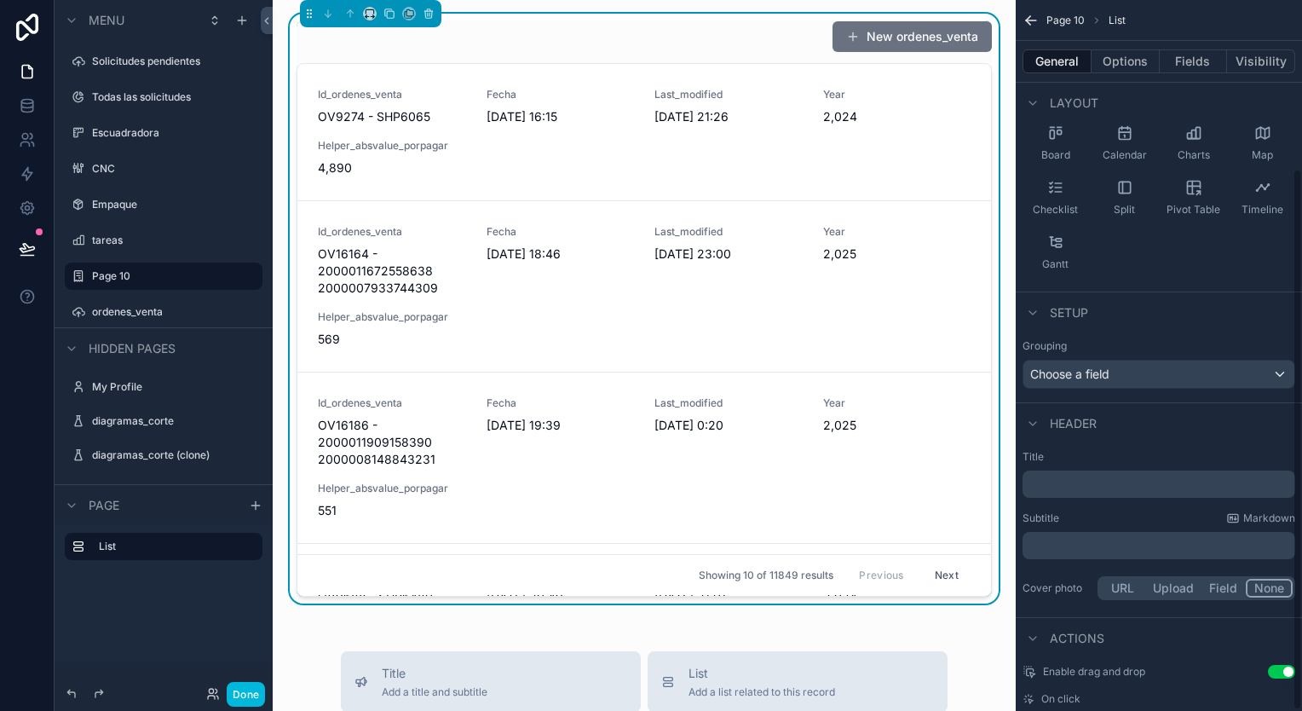
scroll to position [221, 0]
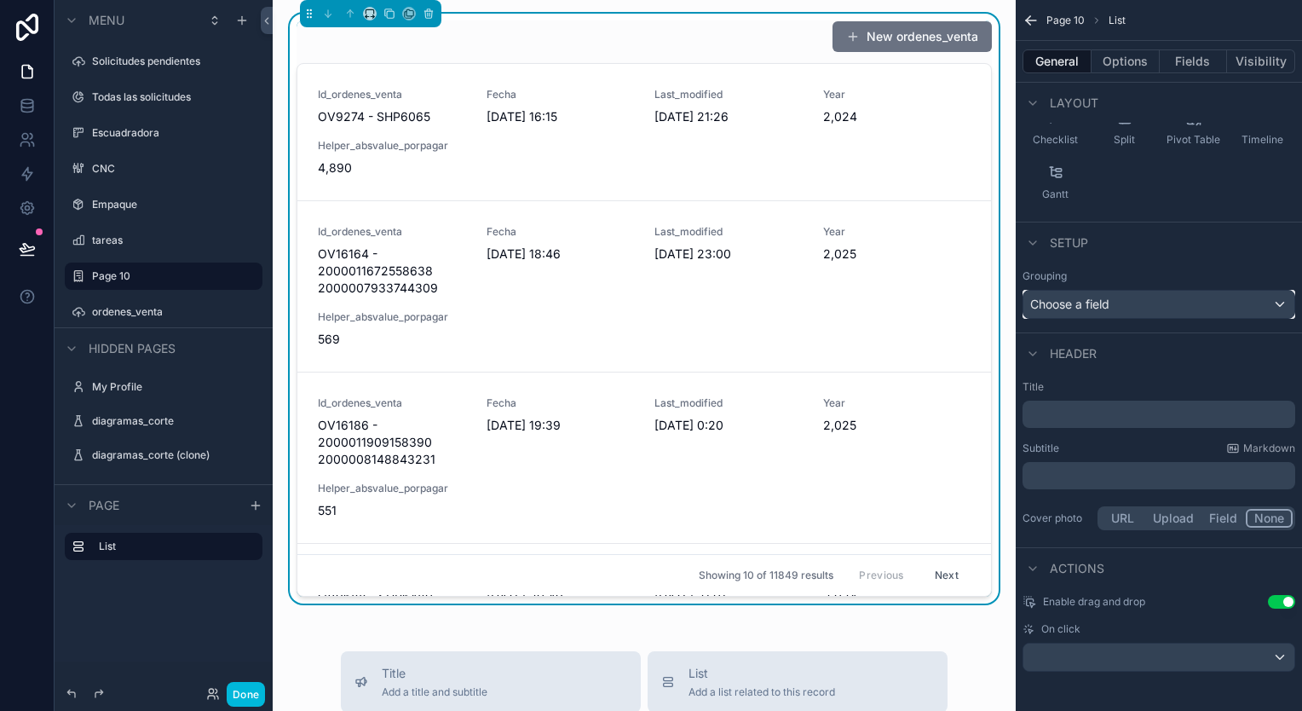
click at [1173, 291] on div "Choose a field" at bounding box center [1158, 304] width 271 height 27
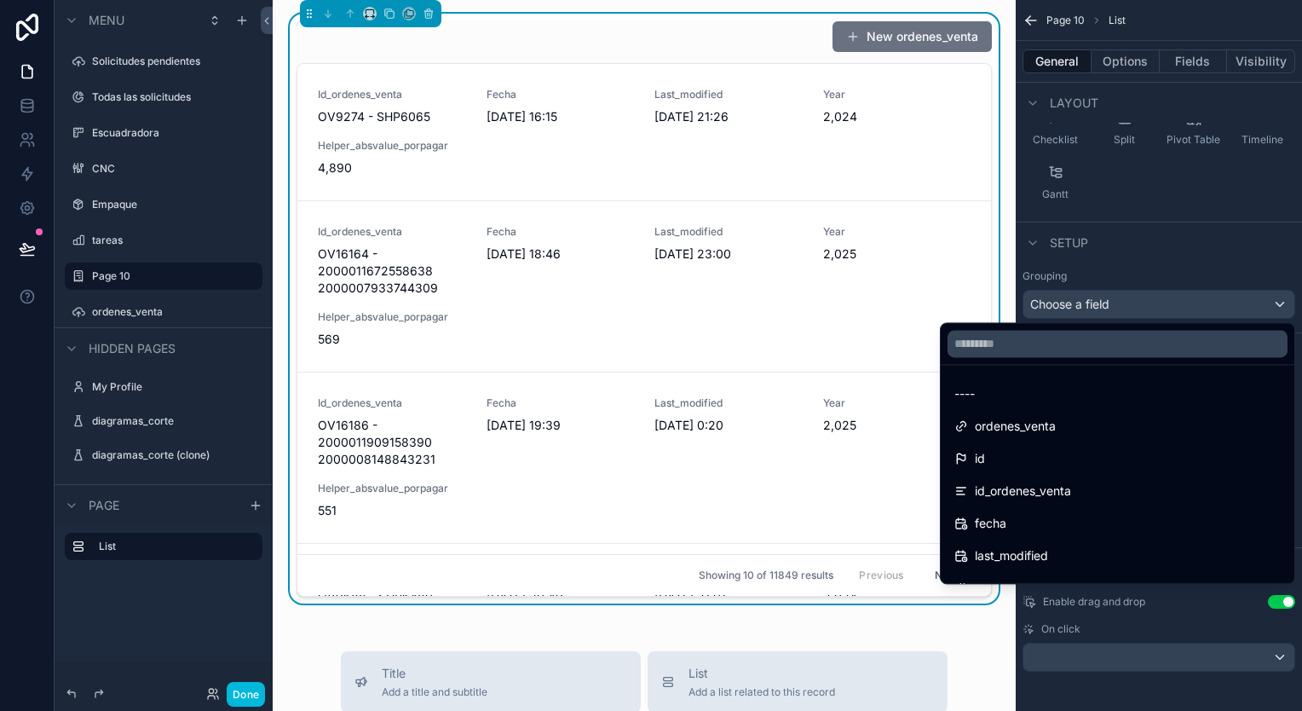
click at [1173, 291] on div "scrollable content" at bounding box center [651, 355] width 1302 height 711
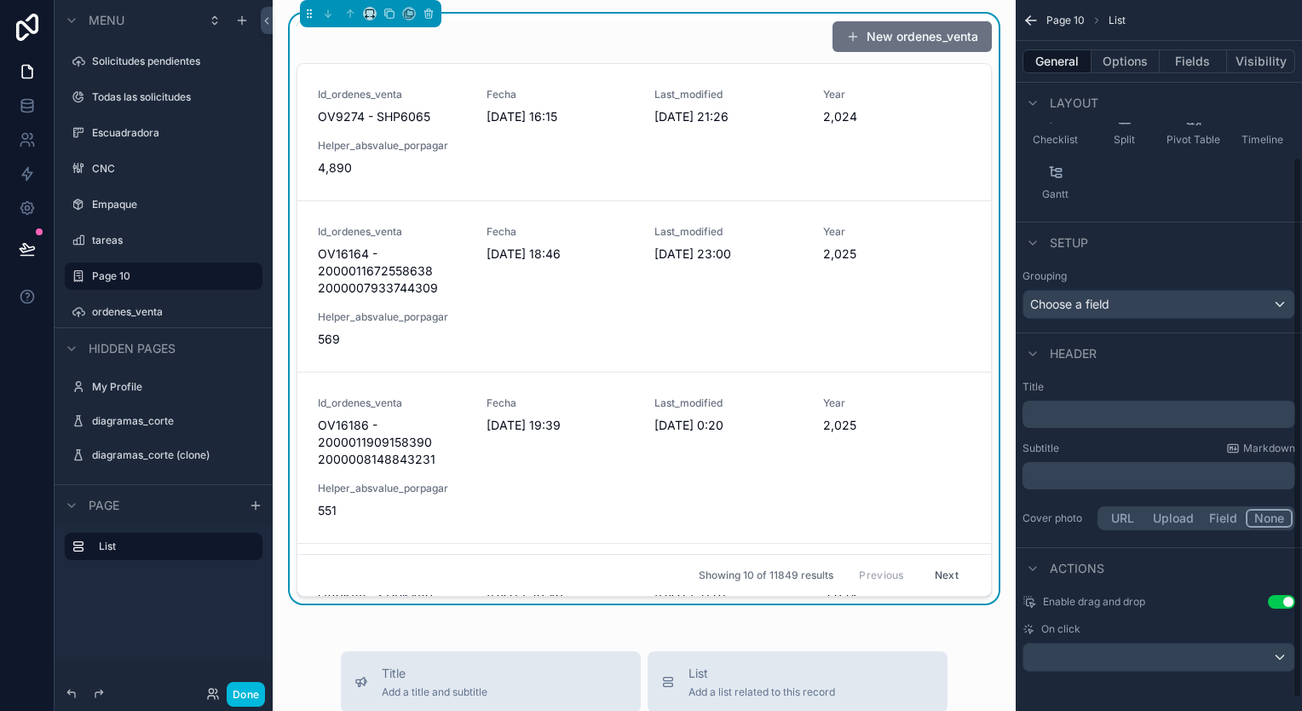
scroll to position [0, 0]
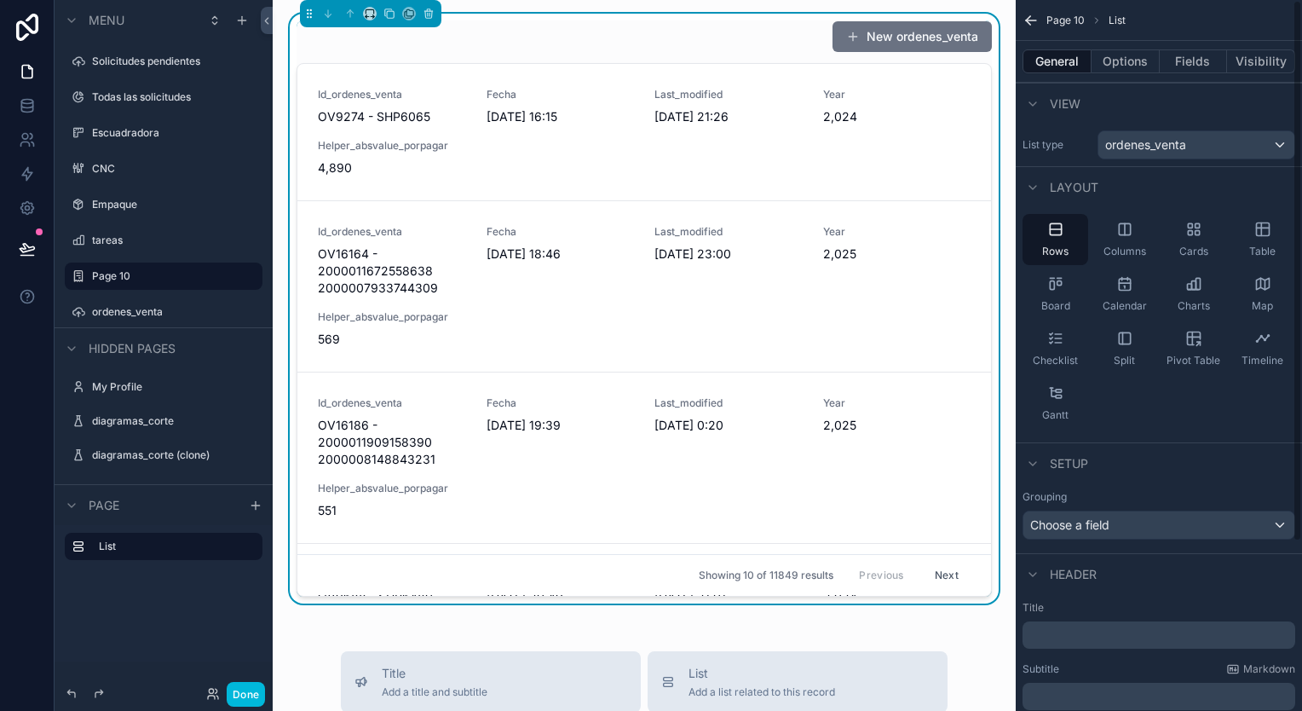
click at [1123, 250] on span "Columns" at bounding box center [1124, 252] width 43 height 14
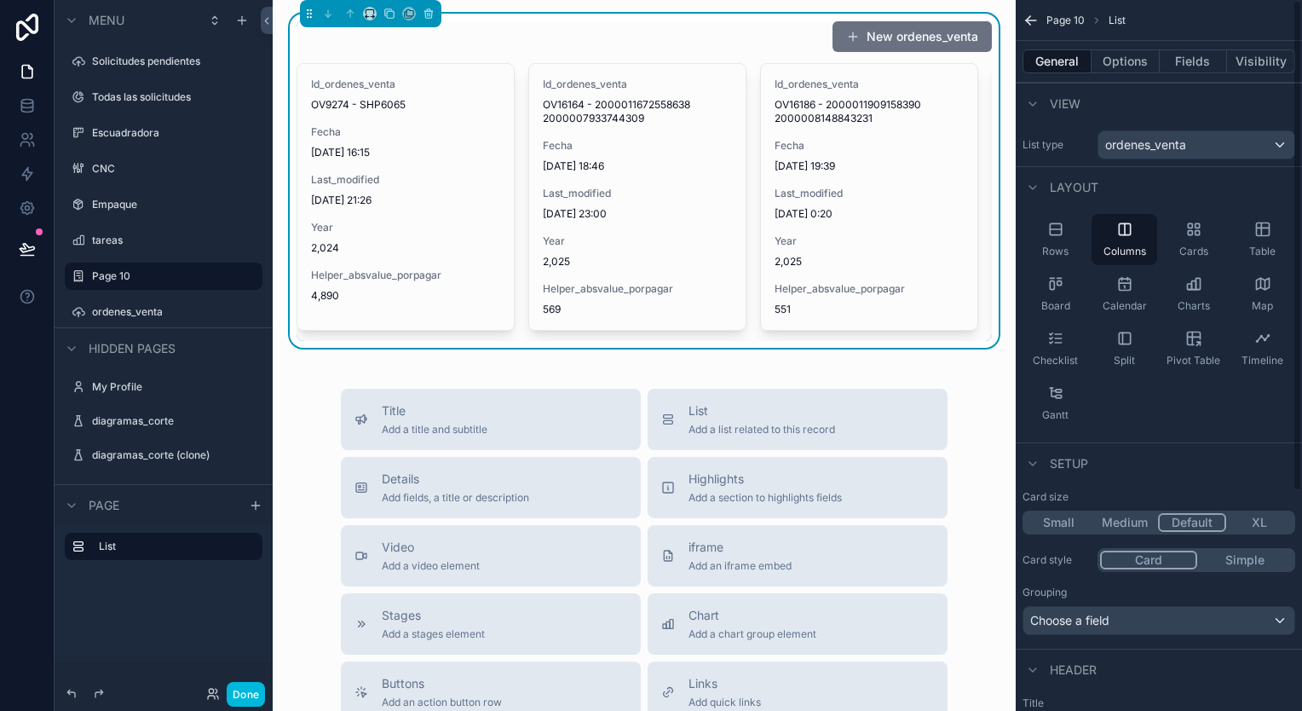
click at [1125, 55] on button "Options" at bounding box center [1125, 61] width 68 height 24
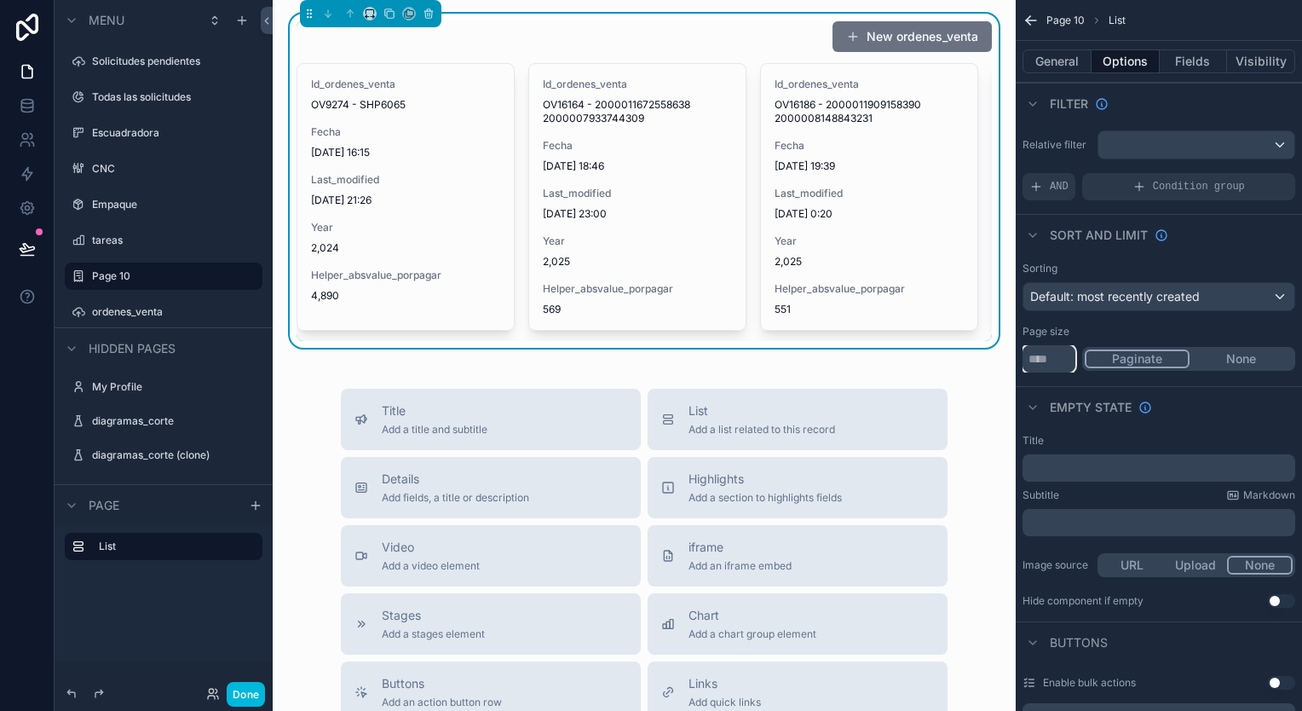
click at [1042, 353] on input "**" at bounding box center [1048, 358] width 53 height 27
type input "***"
click at [1081, 60] on button "General" at bounding box center [1056, 61] width 69 height 24
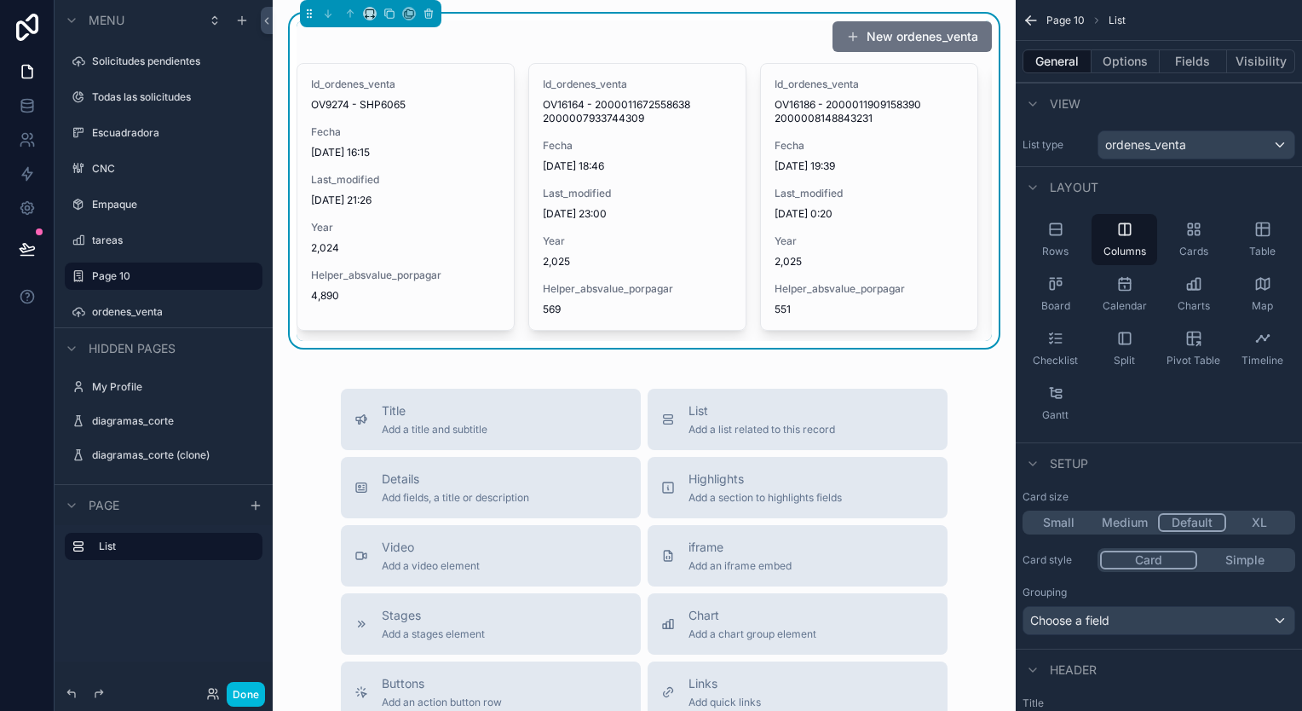
click at [779, 450] on button "List Add a list related to this record" at bounding box center [797, 418] width 300 height 61
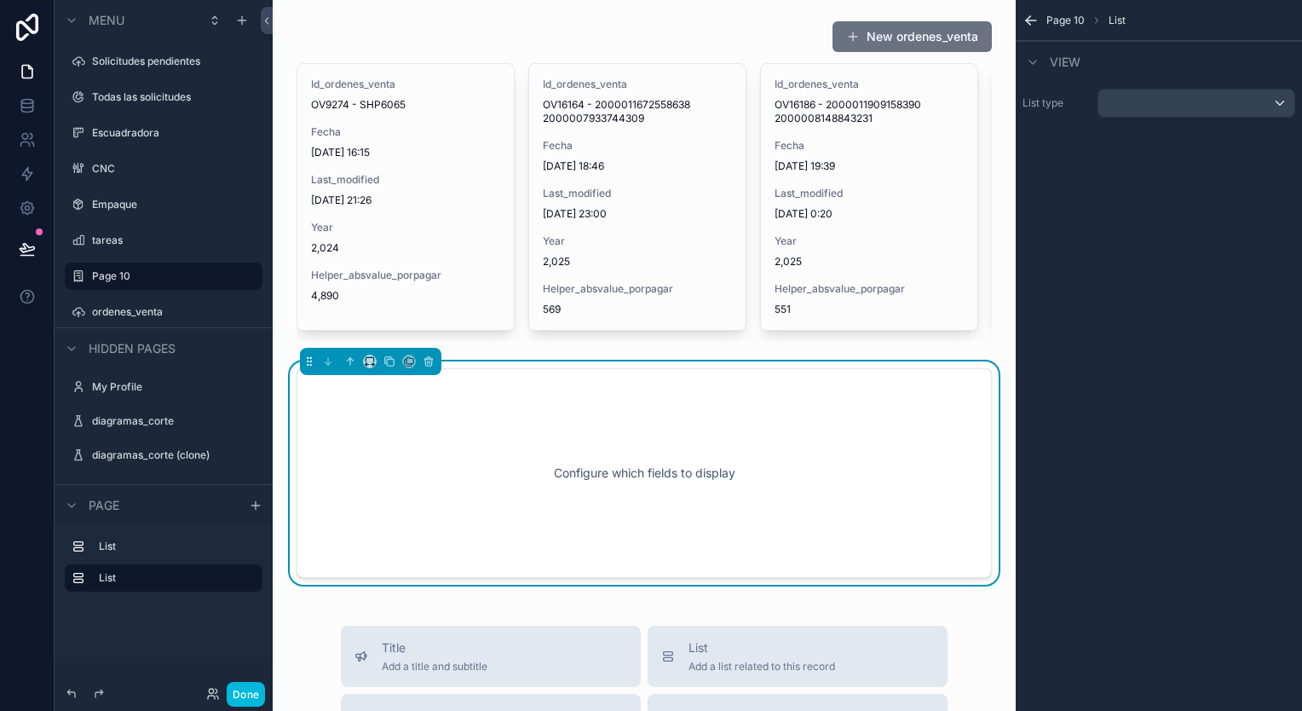
scroll to position [129, 0]
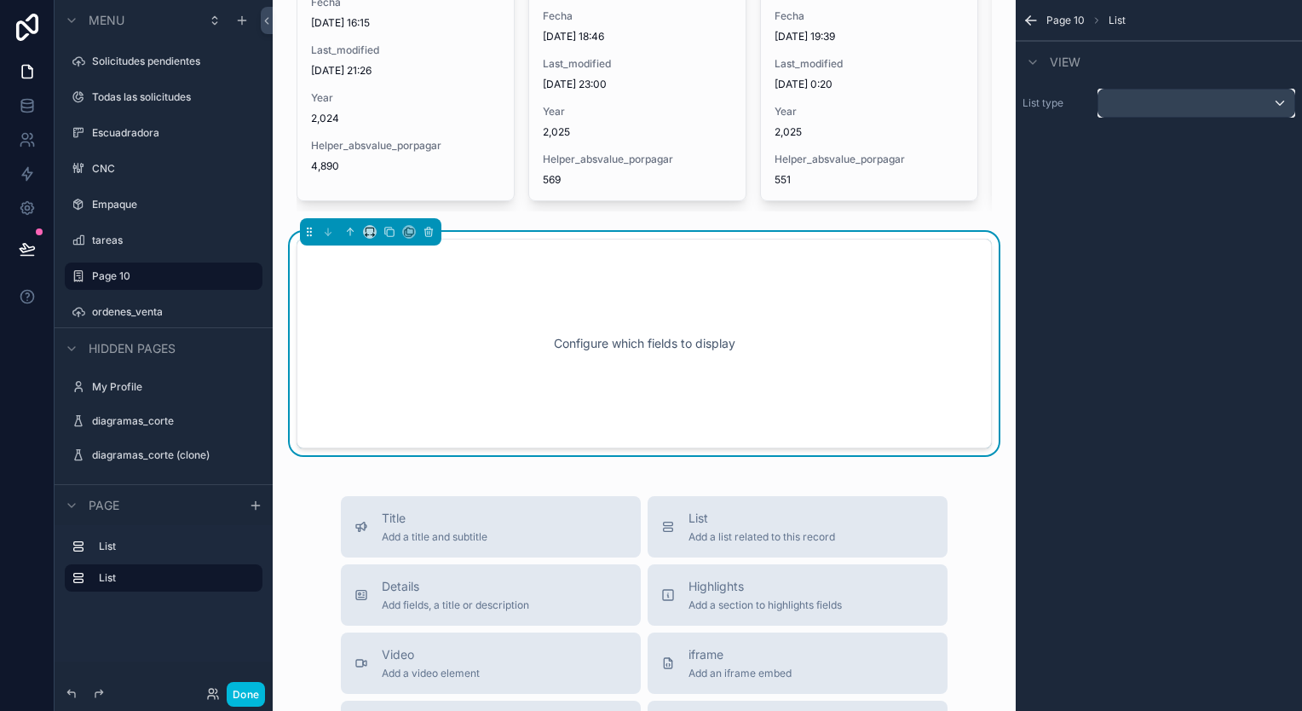
click at [1150, 96] on div "scrollable content" at bounding box center [1196, 102] width 196 height 27
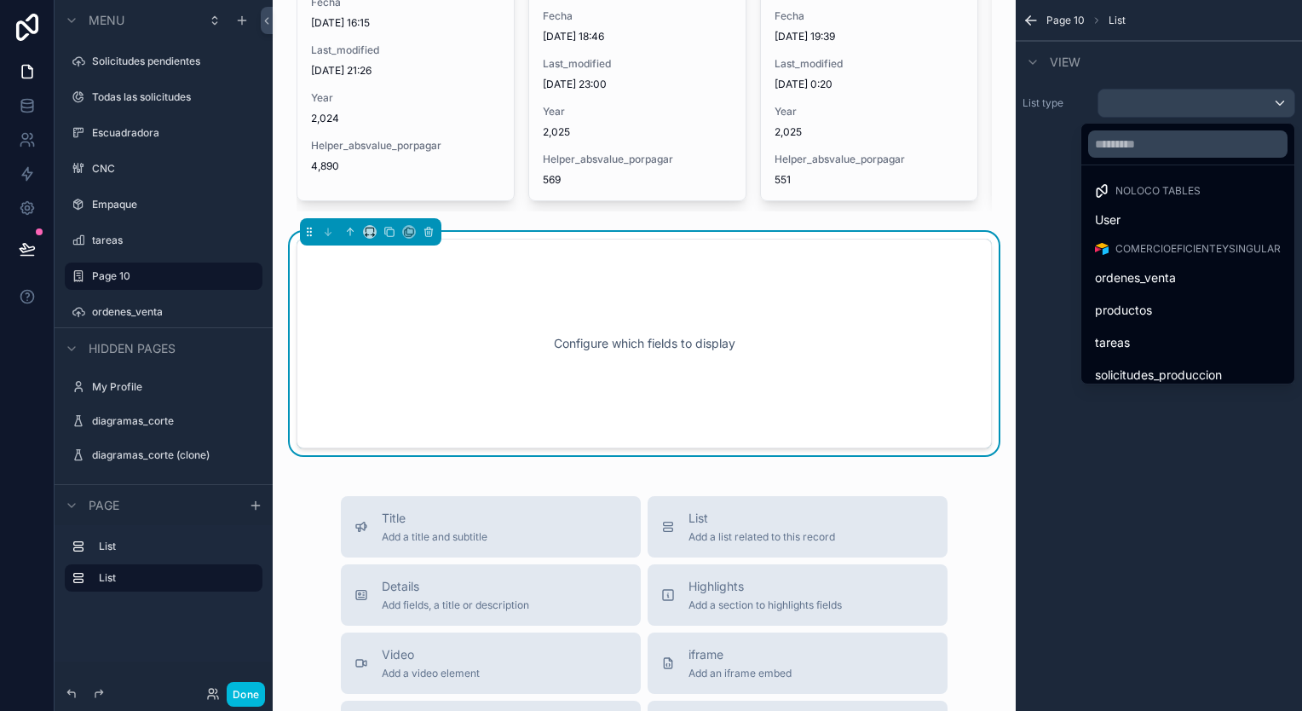
click at [1122, 279] on span "ordenes_venta" at bounding box center [1135, 278] width 81 height 20
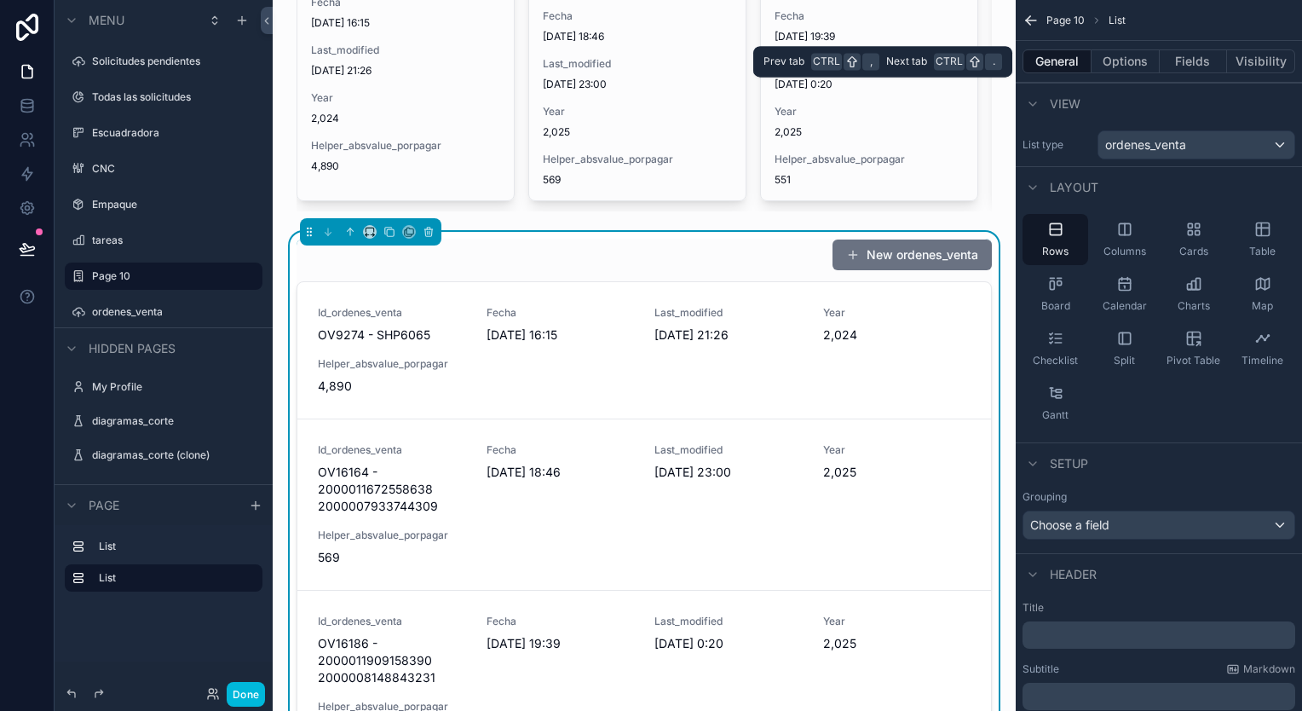
click at [1108, 55] on button "Options" at bounding box center [1125, 61] width 68 height 24
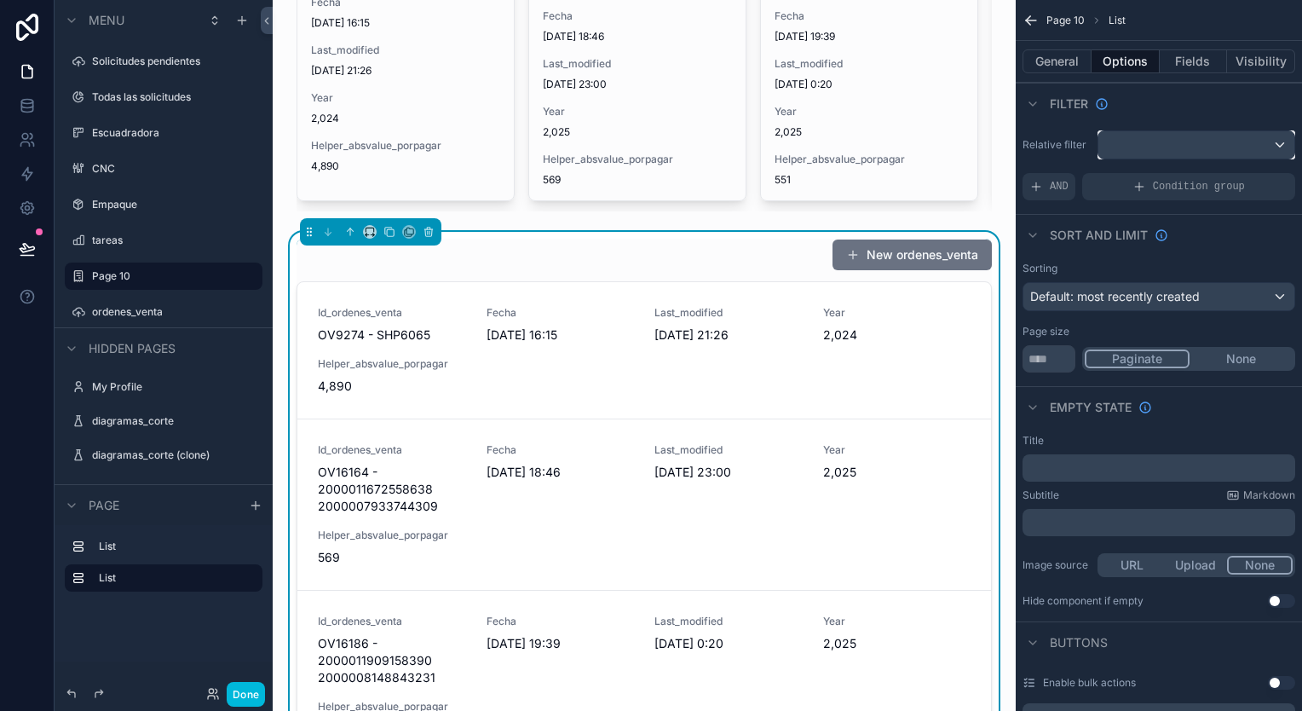
click at [1185, 156] on div "scrollable content" at bounding box center [1196, 144] width 196 height 27
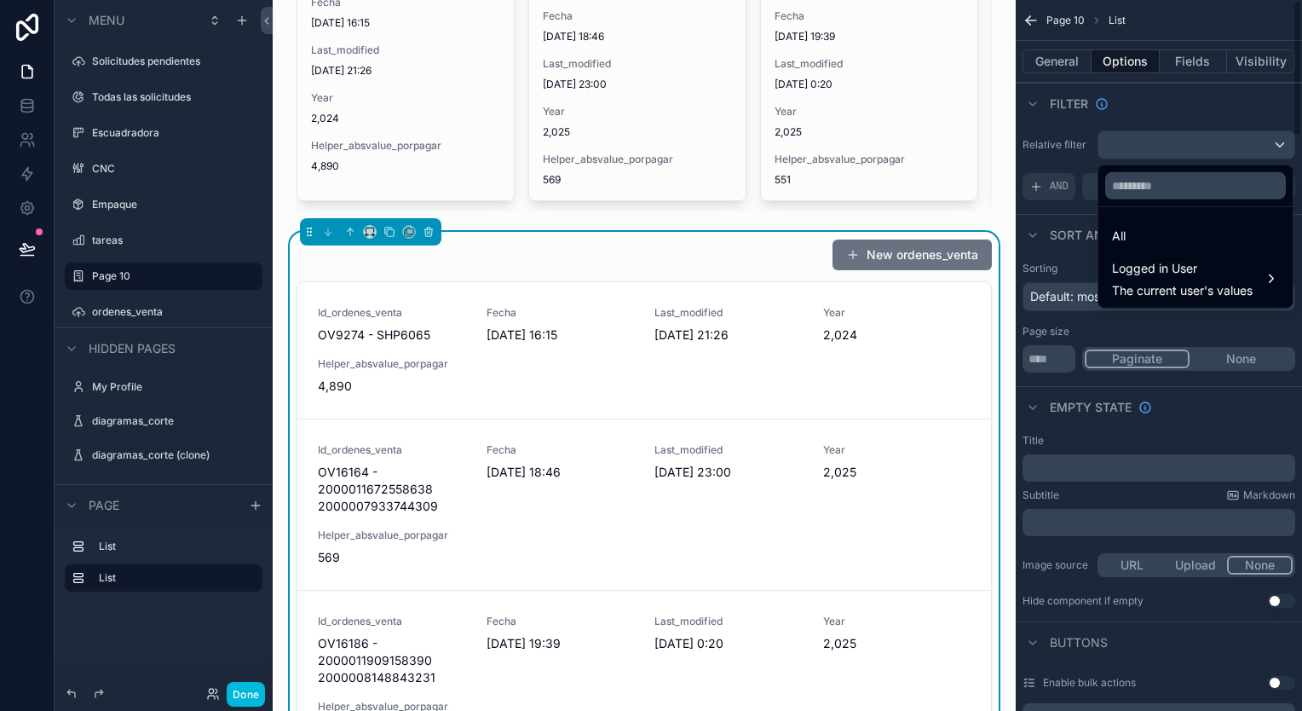
click at [1060, 176] on div "scrollable content" at bounding box center [651, 355] width 1302 height 711
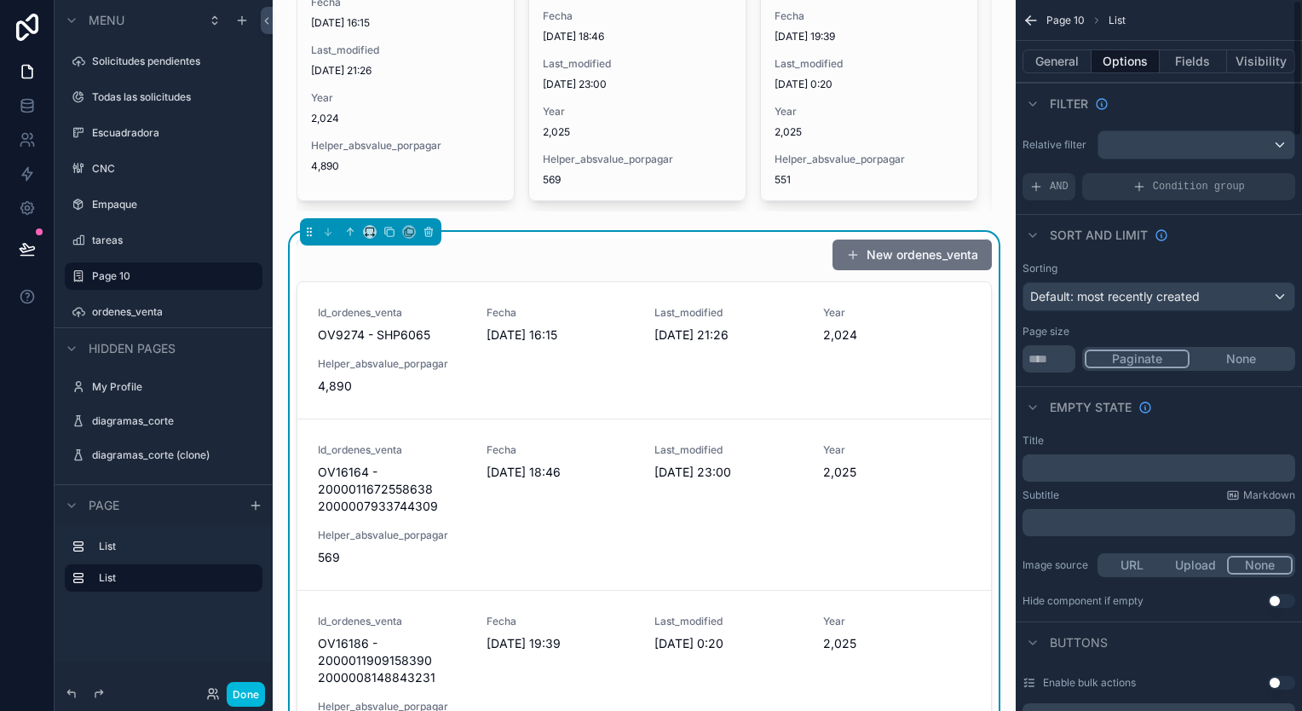
click at [1056, 185] on span "AND" at bounding box center [1059, 187] width 19 height 14
click at [0, 0] on icon "scrollable content" at bounding box center [0, 0] width 0 height 0
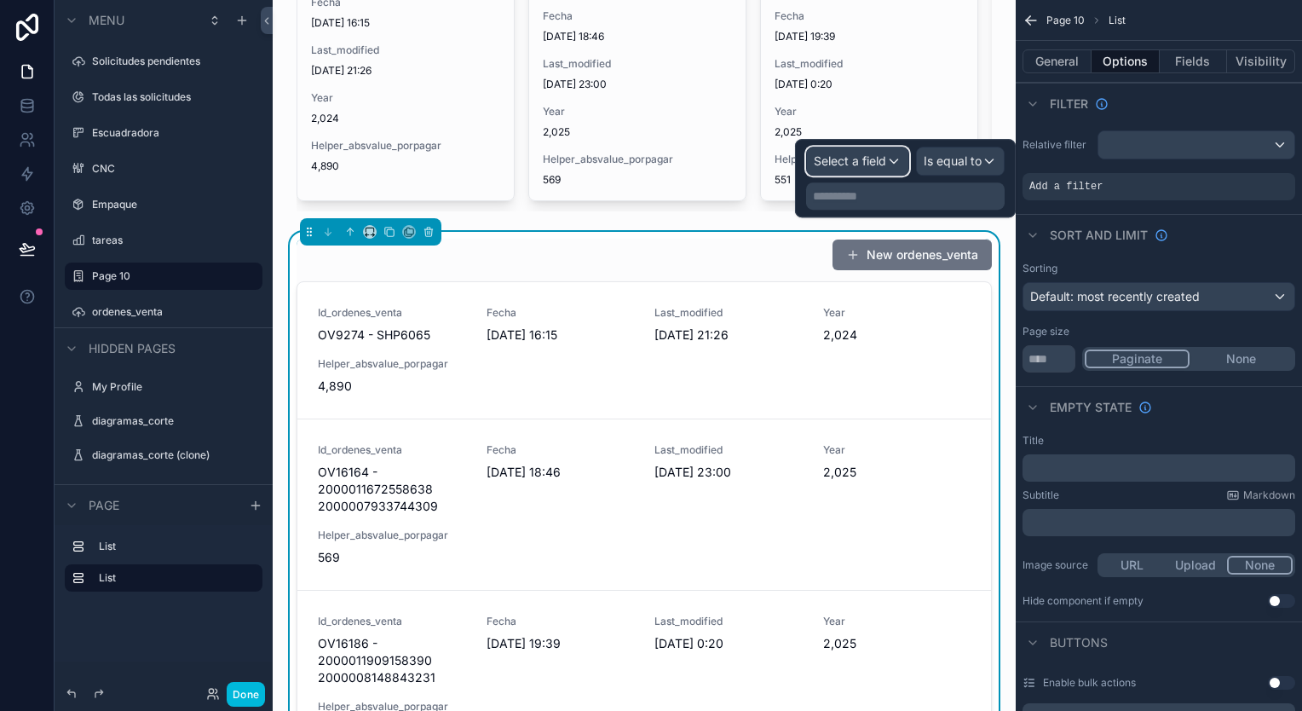
click at [900, 158] on div "Select a field" at bounding box center [857, 160] width 101 height 27
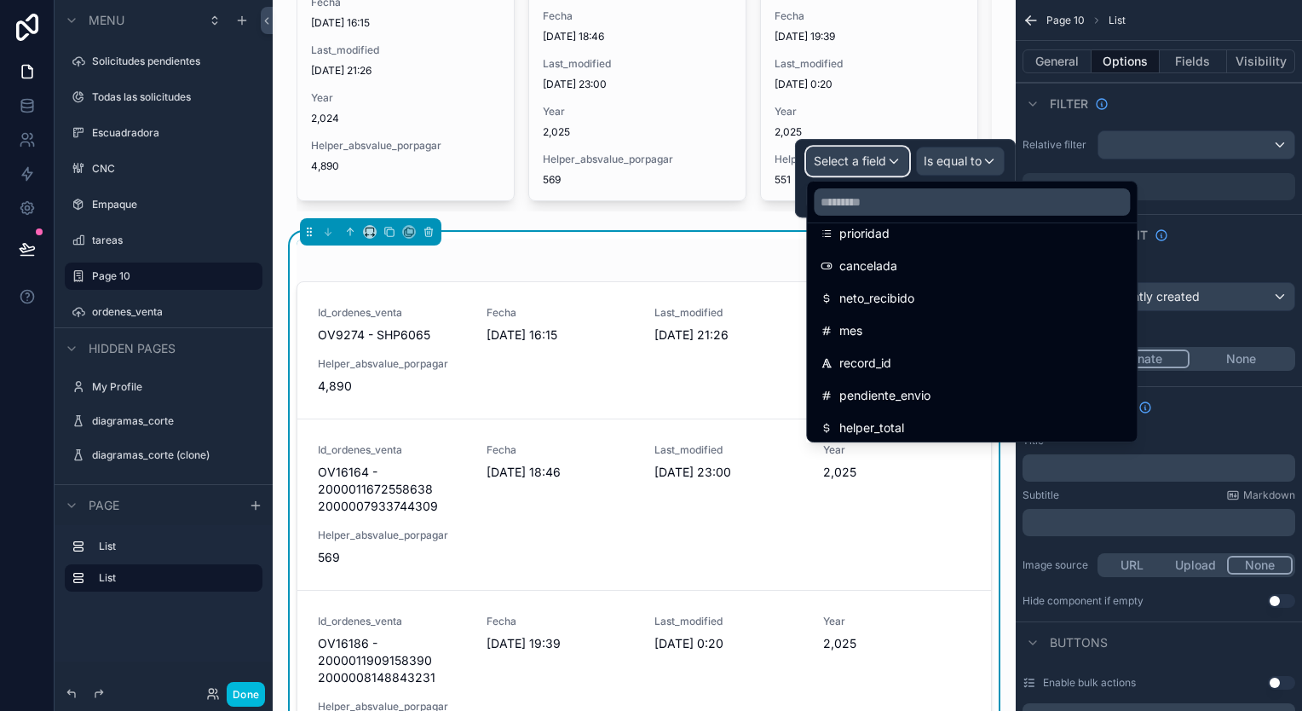
scroll to position [1193, 0]
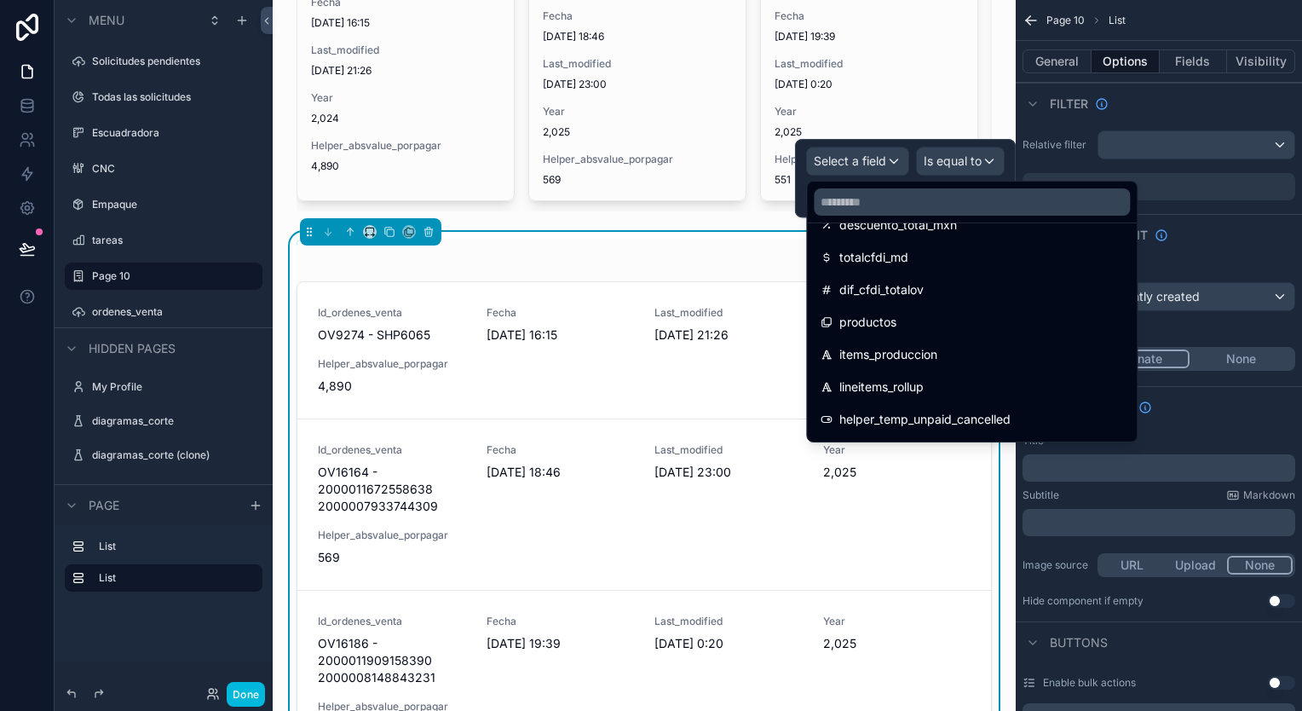
click at [965, 332] on div "productos" at bounding box center [971, 322] width 323 height 31
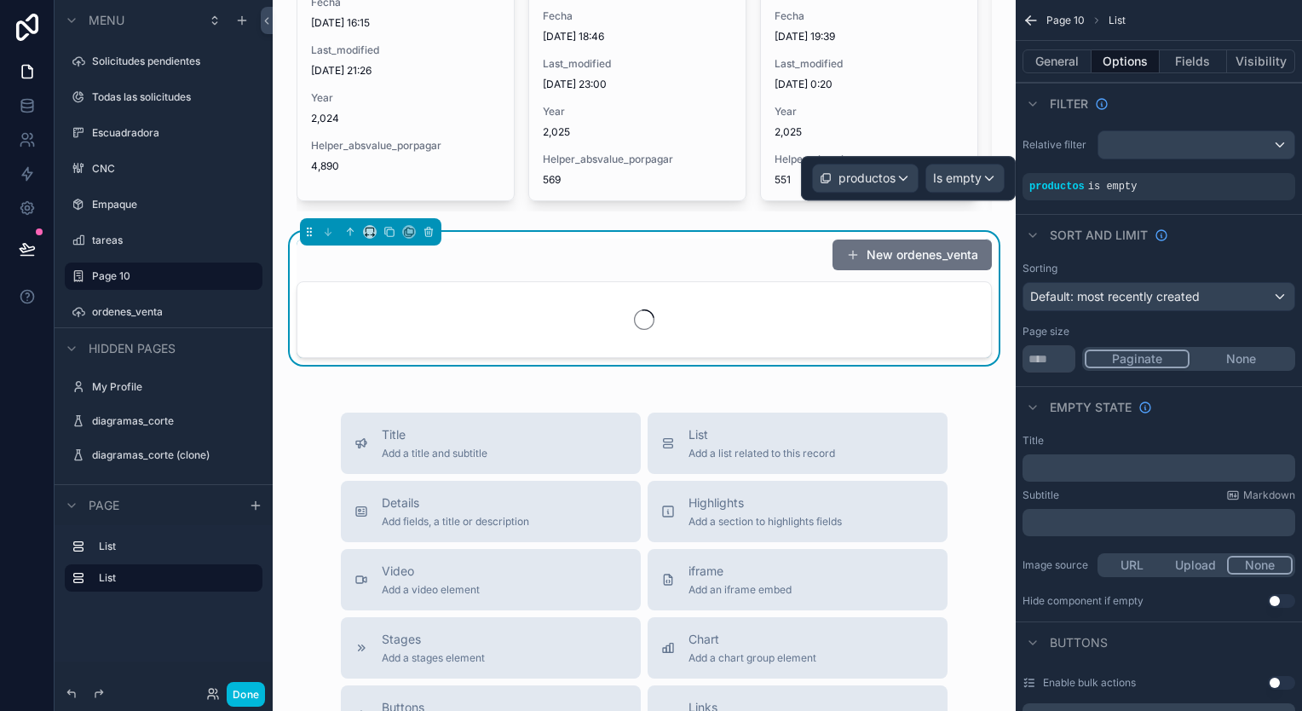
click at [1159, 194] on div "productos is empty" at bounding box center [1158, 186] width 273 height 27
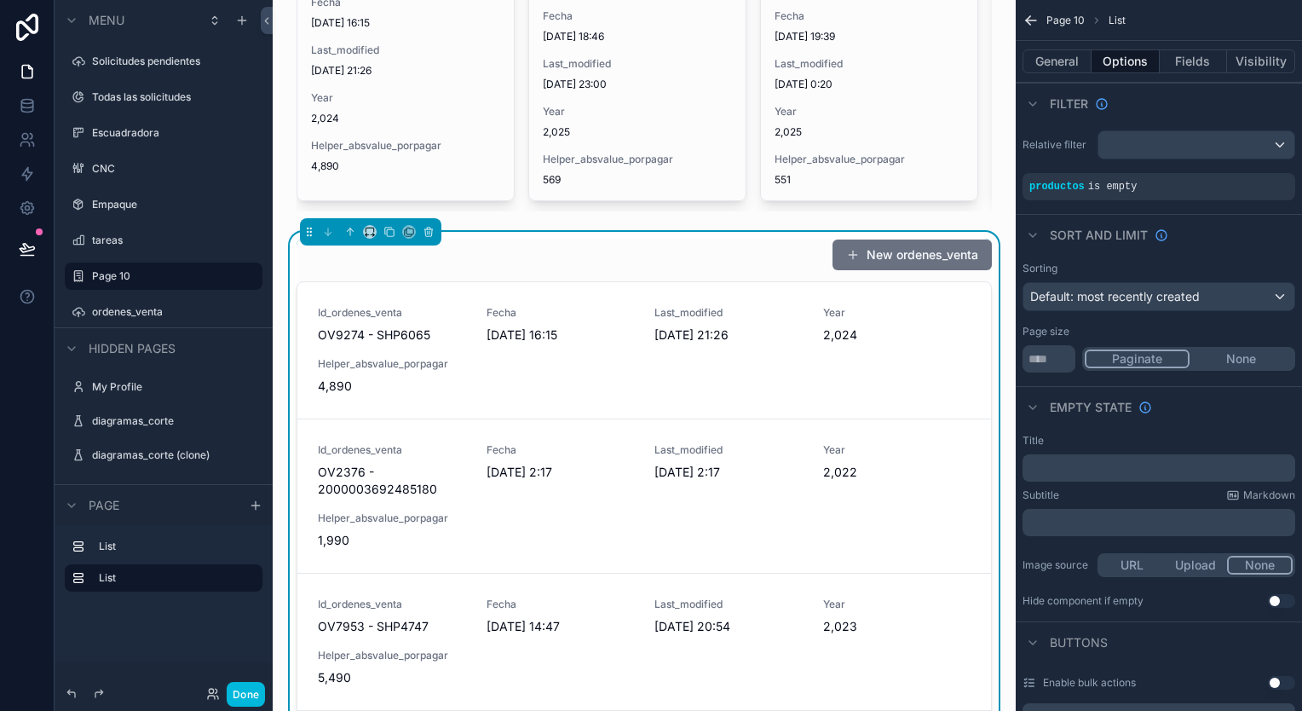
click at [1114, 191] on span "is empty" at bounding box center [1112, 187] width 49 height 12
click at [0, 0] on icon "scrollable content" at bounding box center [0, 0] width 0 height 0
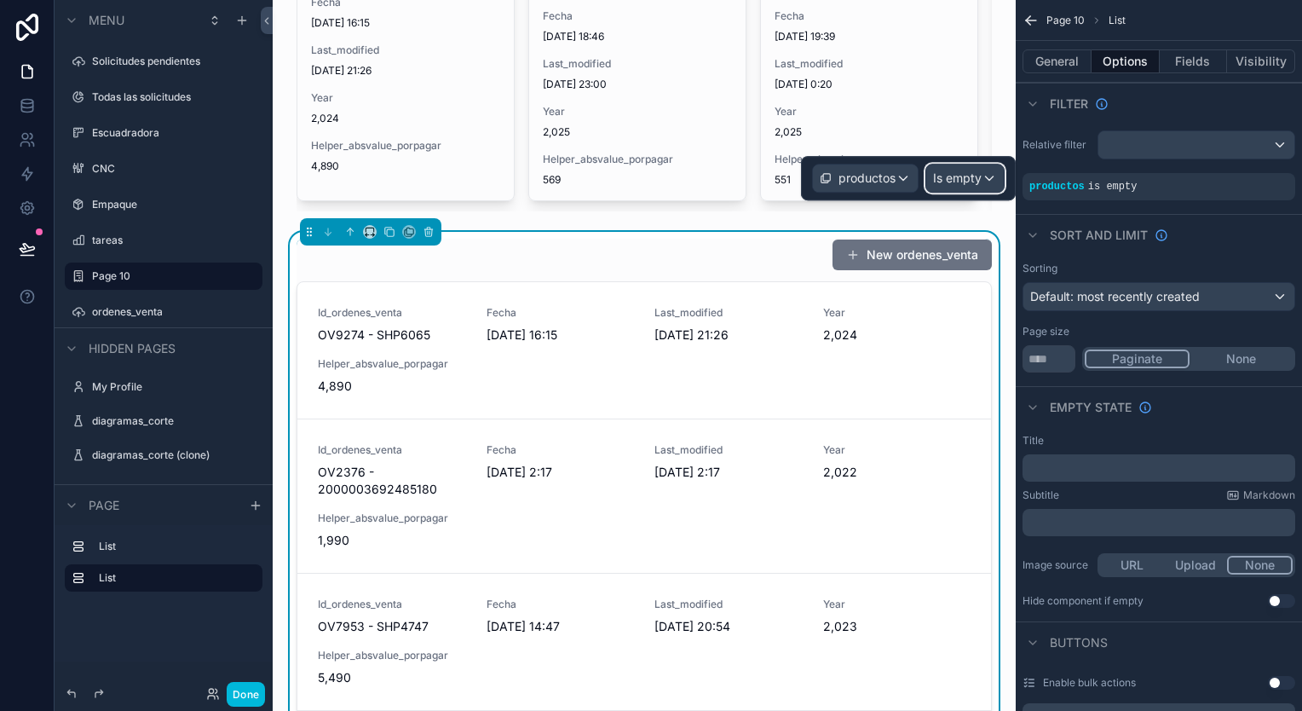
click at [985, 178] on div "Is empty" at bounding box center [965, 177] width 78 height 27
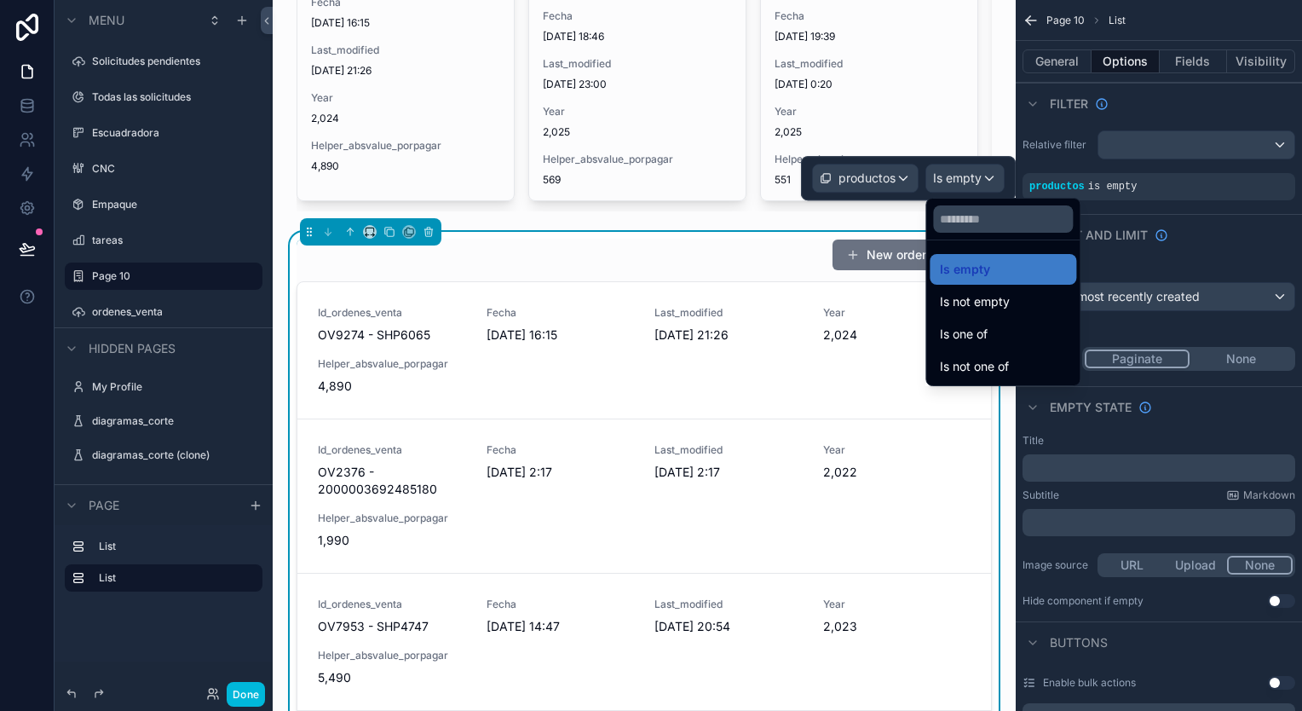
click at [1009, 319] on div "Is one of" at bounding box center [1002, 334] width 147 height 31
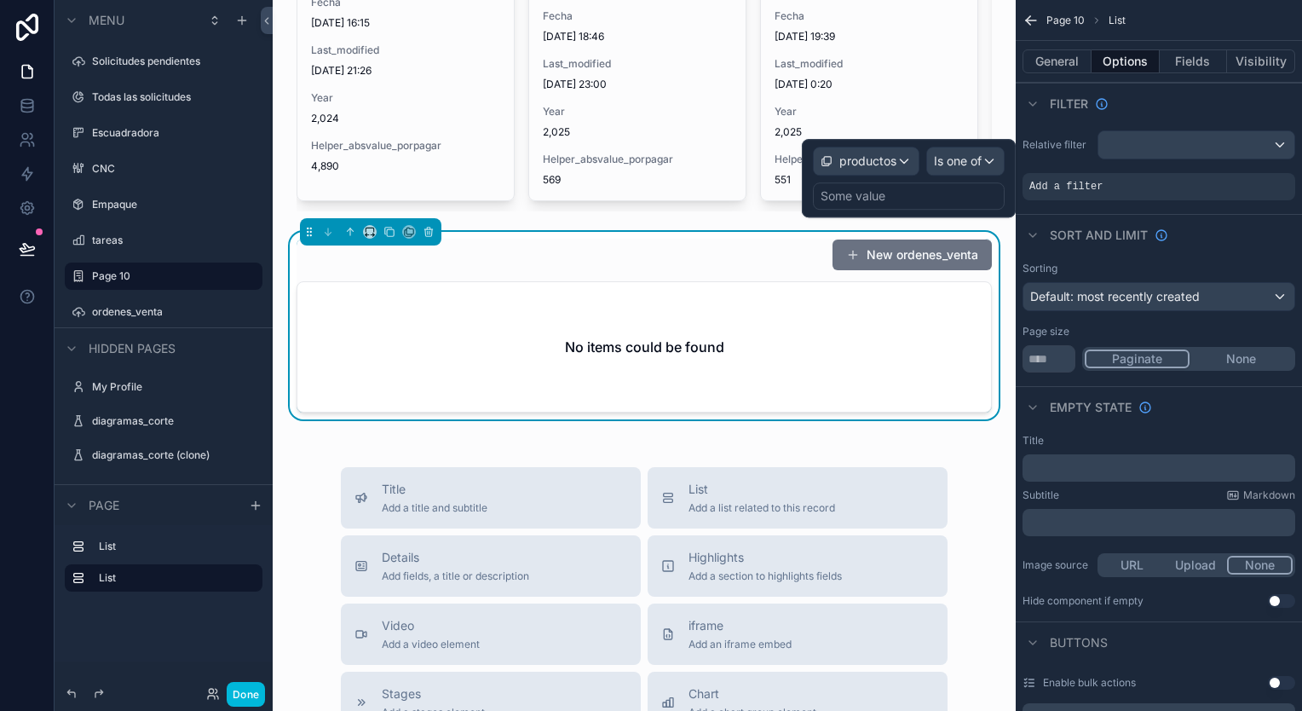
click at [913, 199] on div "Some value" at bounding box center [909, 195] width 192 height 27
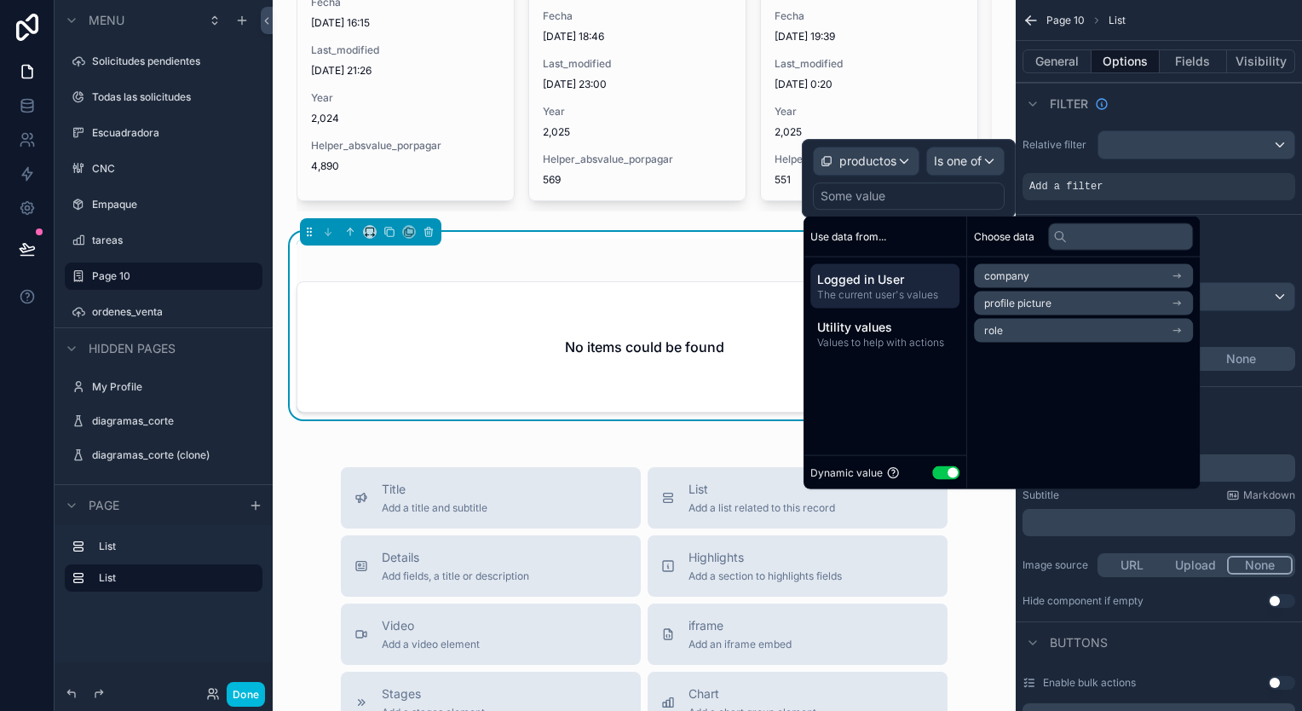
click at [897, 342] on span "Values to help with actions" at bounding box center [884, 343] width 135 height 14
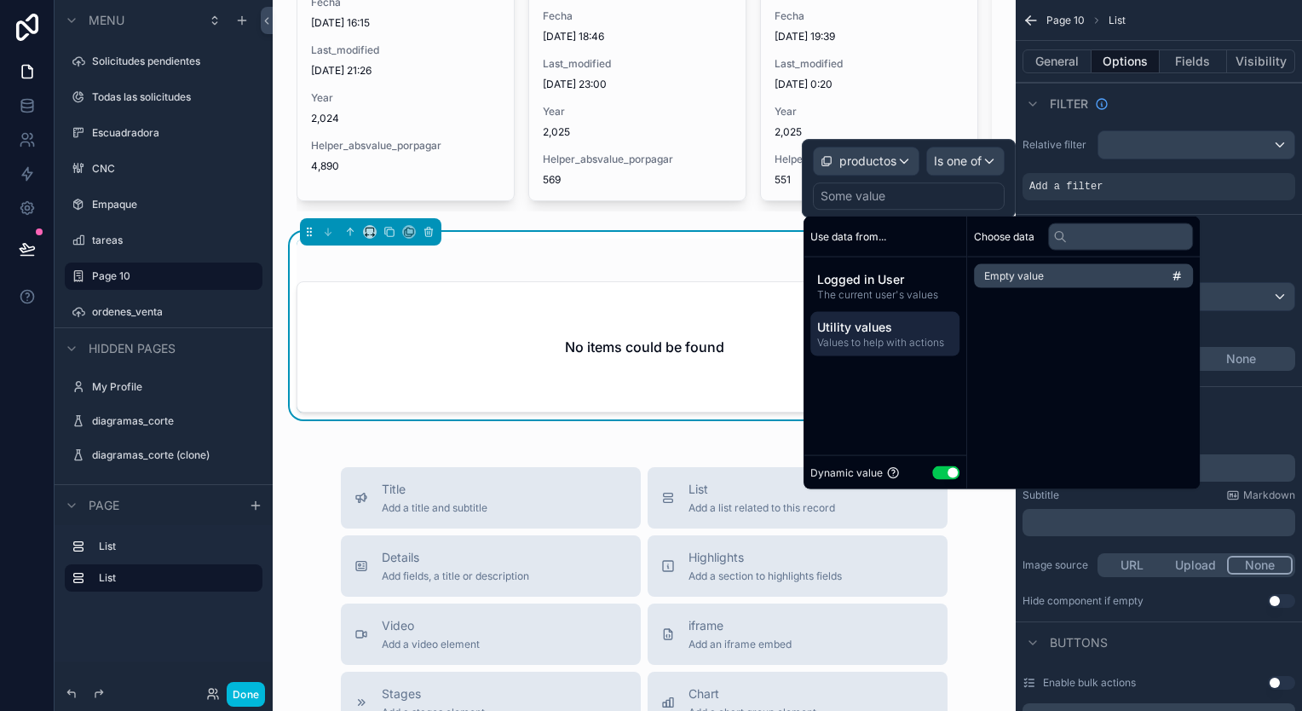
click at [894, 293] on span "The current user's values" at bounding box center [884, 295] width 135 height 14
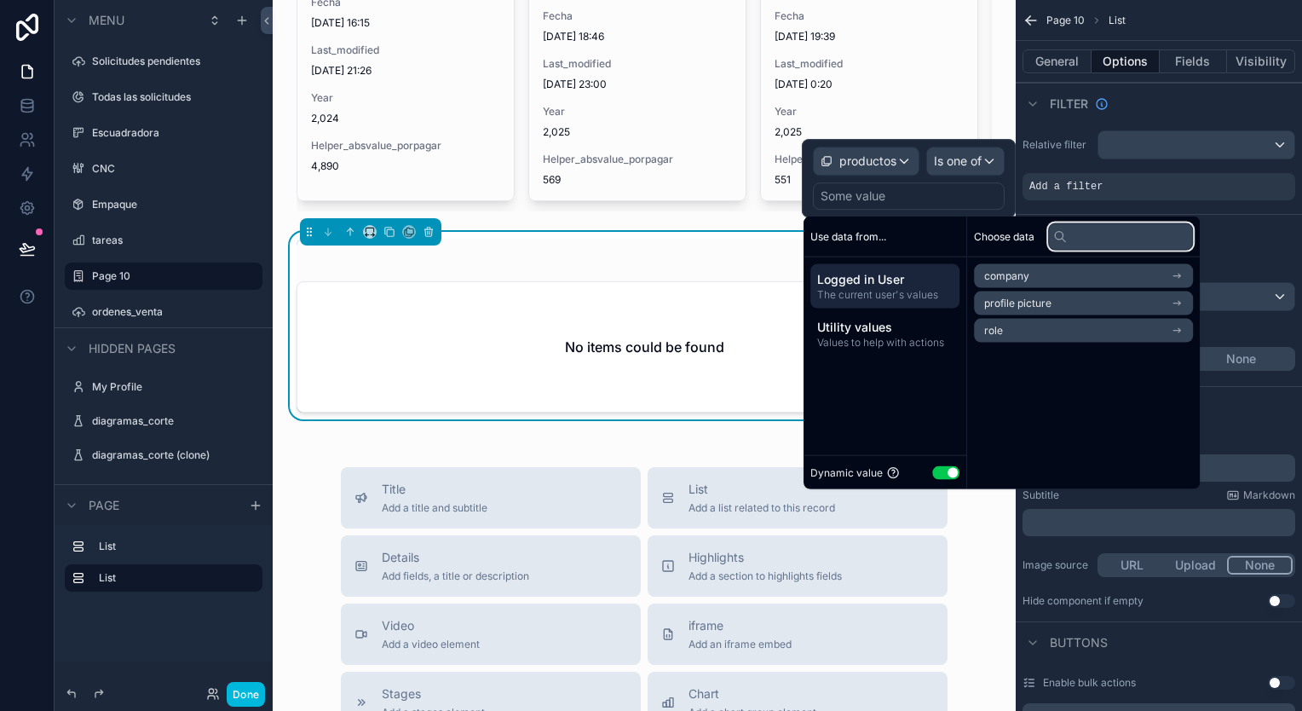
click at [1095, 238] on input "text" at bounding box center [1120, 235] width 145 height 27
click at [931, 329] on span "Utility values" at bounding box center [884, 327] width 135 height 17
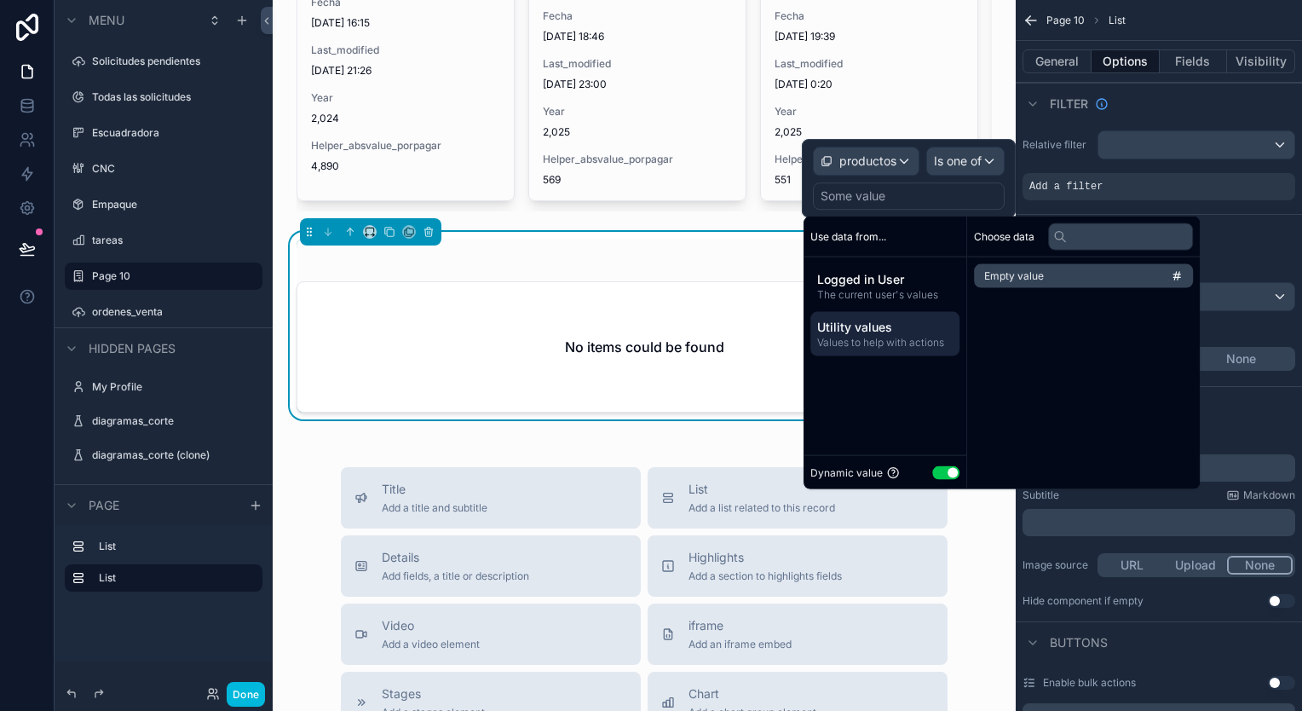
click at [913, 293] on span "The current user's values" at bounding box center [884, 295] width 135 height 14
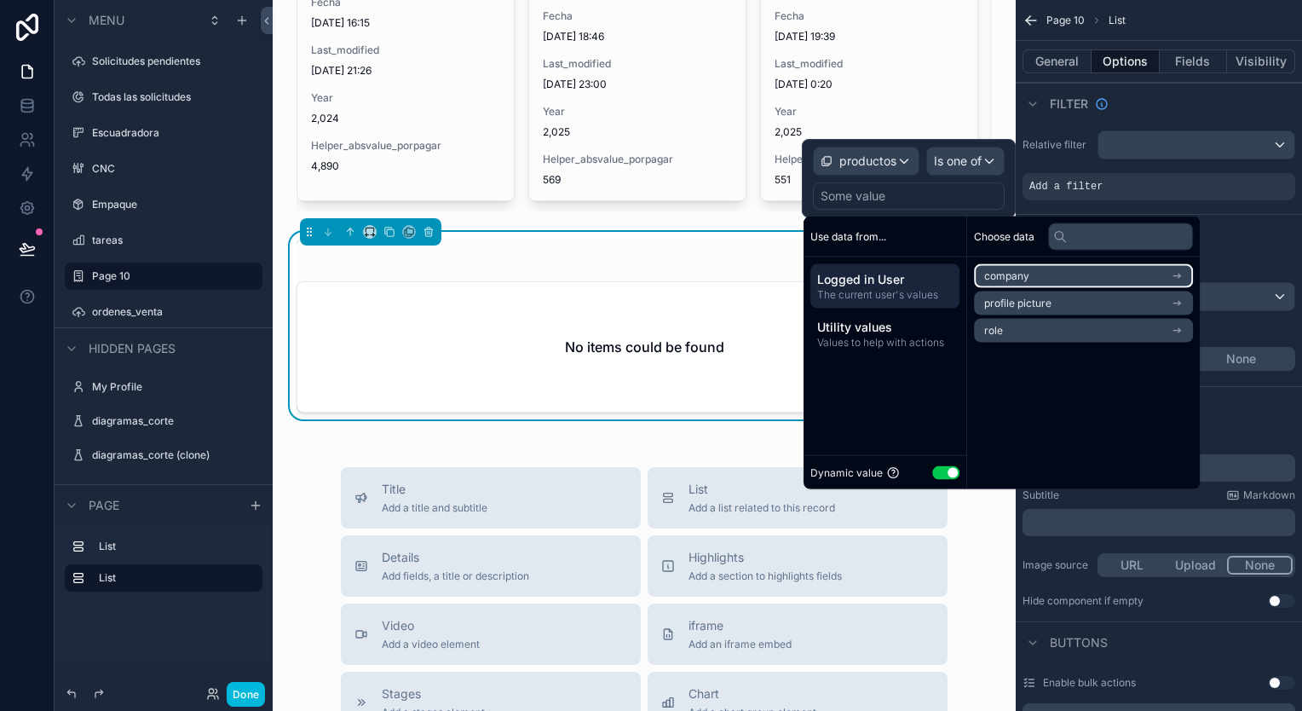
click at [1146, 271] on li "company" at bounding box center [1083, 276] width 219 height 24
click at [1081, 273] on div "company" at bounding box center [1083, 276] width 219 height 24
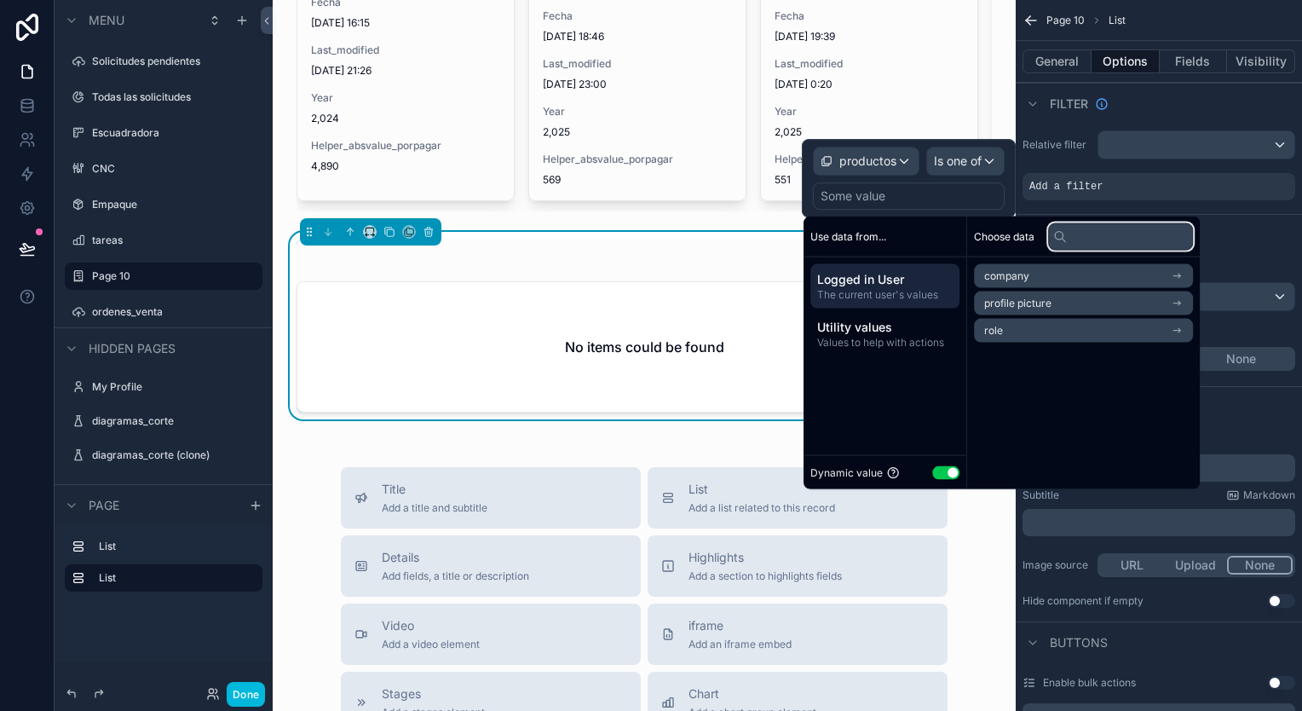
click at [1076, 240] on input "text" at bounding box center [1120, 235] width 145 height 27
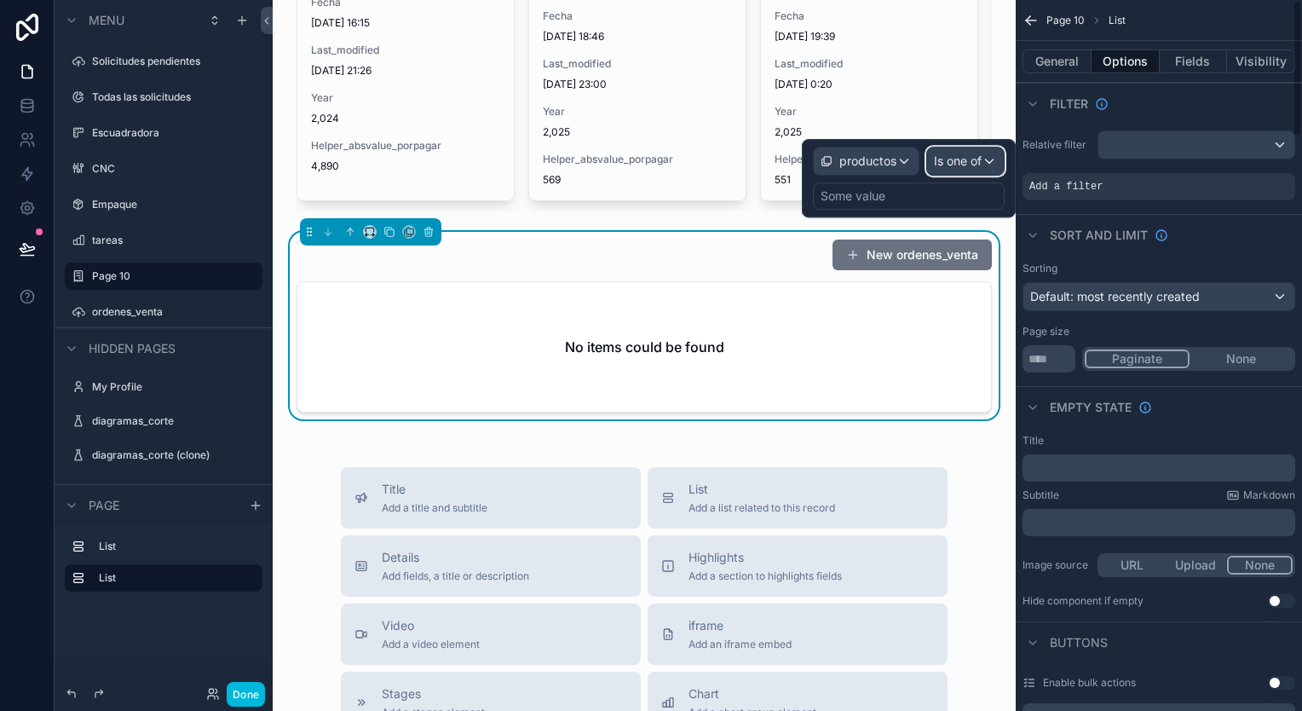
click at [975, 152] on span "Is one of" at bounding box center [958, 160] width 48 height 17
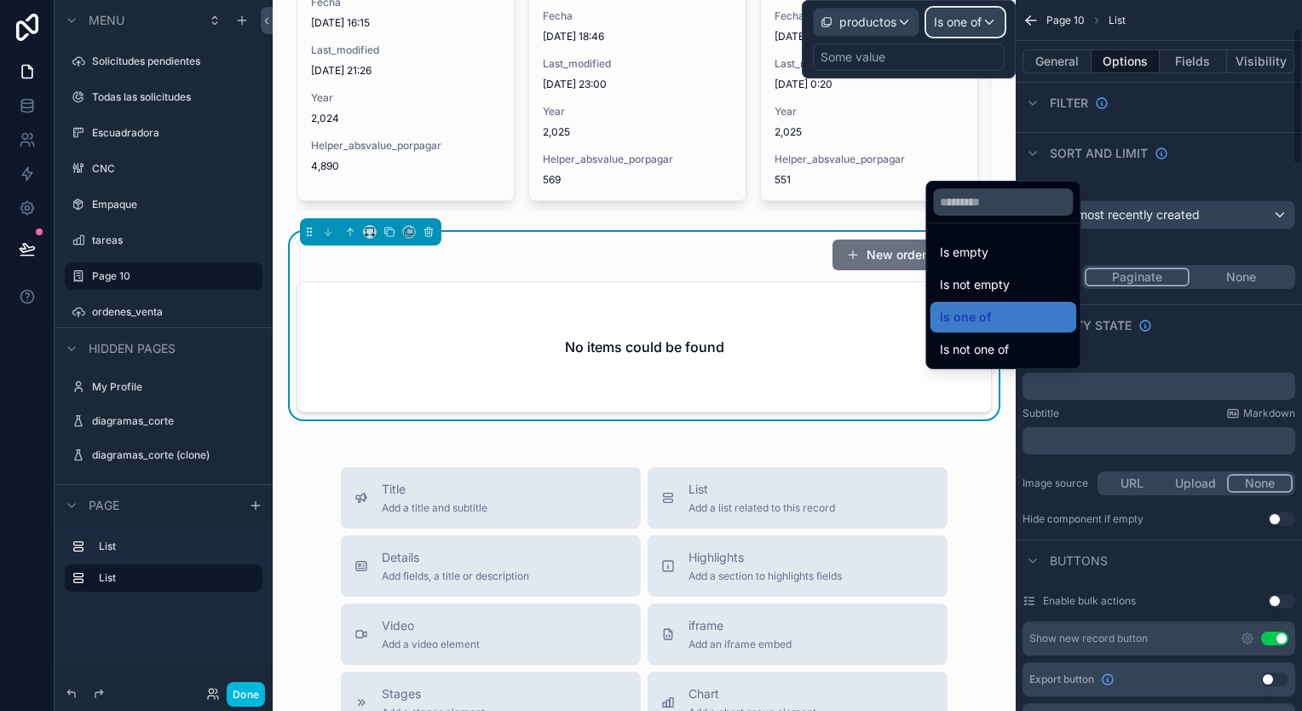
scroll to position [170, 0]
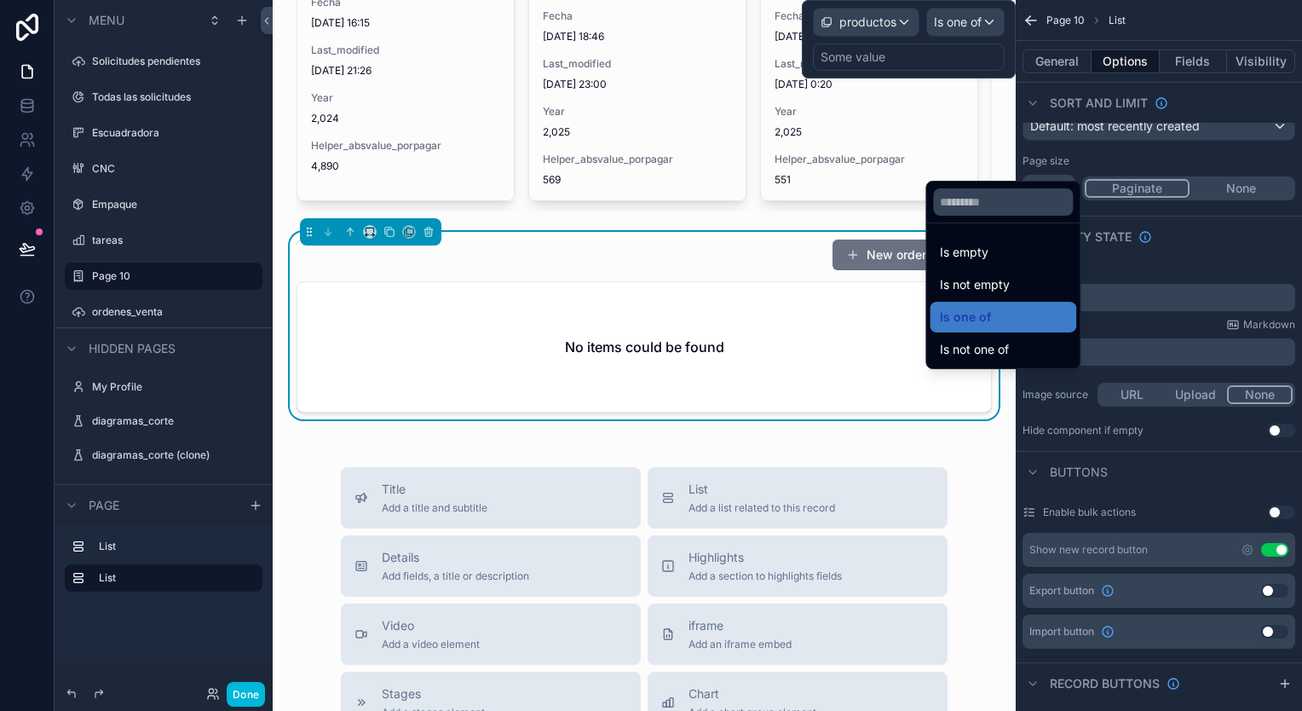
click at [1016, 263] on div "Is empty" at bounding box center [1002, 252] width 147 height 31
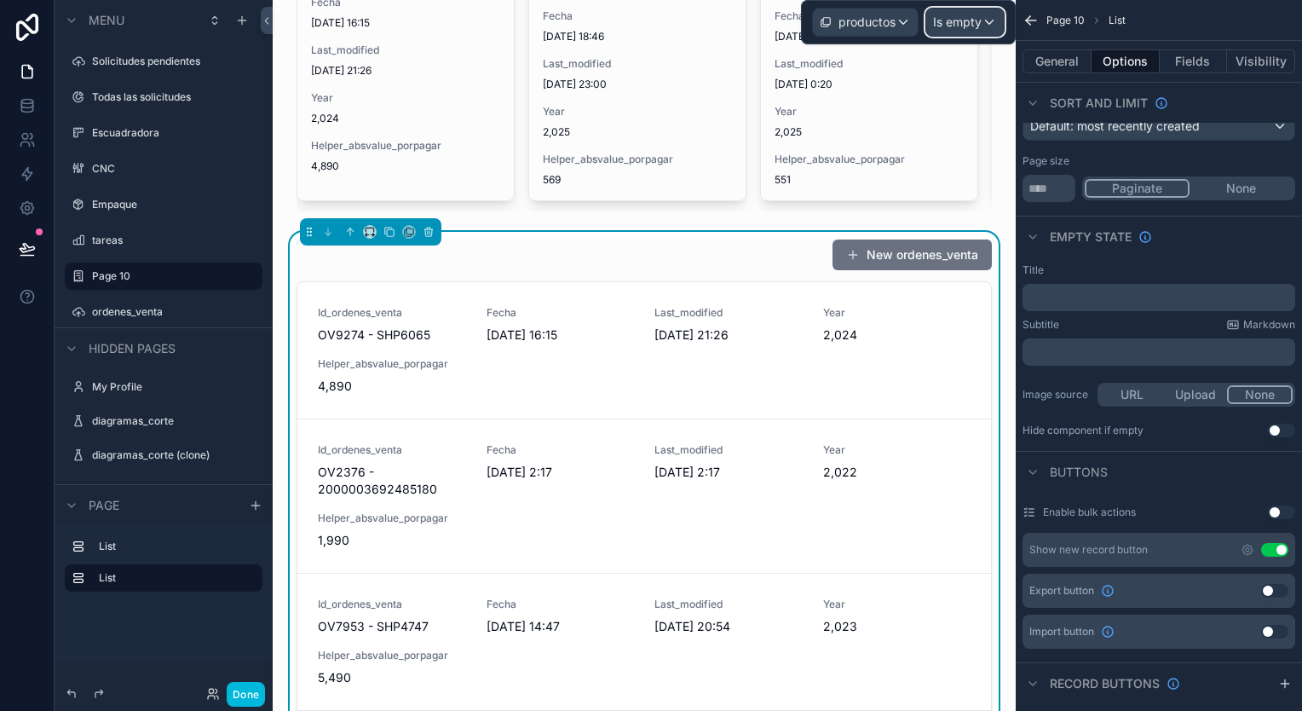
click at [987, 19] on div "Is empty" at bounding box center [965, 22] width 78 height 27
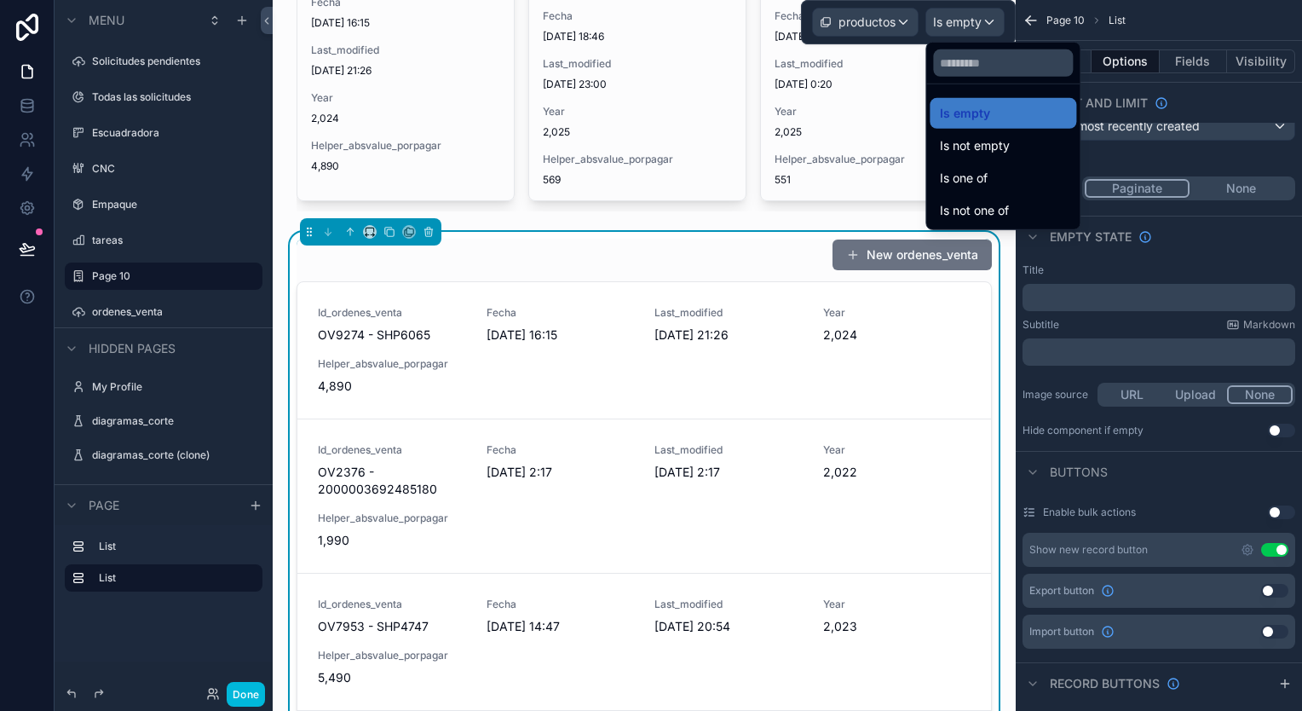
click at [1010, 138] on div "Is not empty" at bounding box center [1003, 145] width 126 height 20
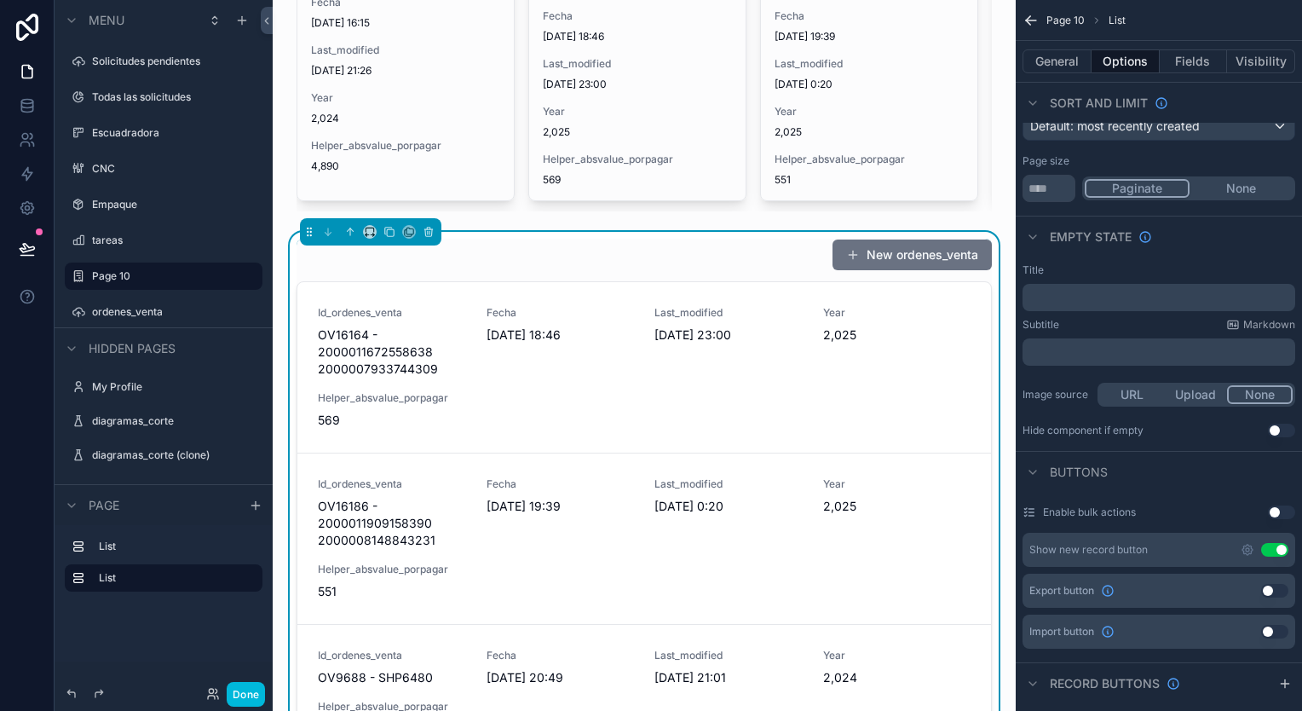
click at [0, 0] on icon "scrollable content" at bounding box center [0, 0] width 0 height 0
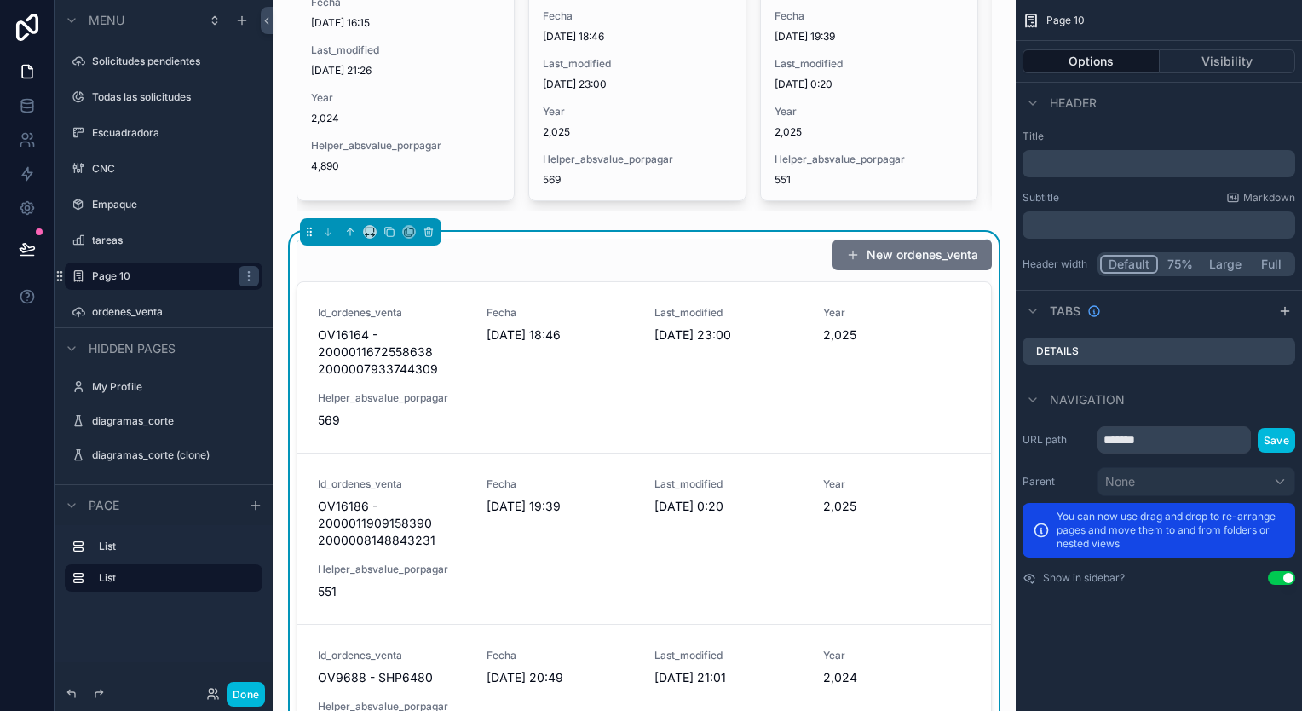
scroll to position [0, 0]
click at [1237, 48] on div "Options Visibility" at bounding box center [1159, 61] width 286 height 41
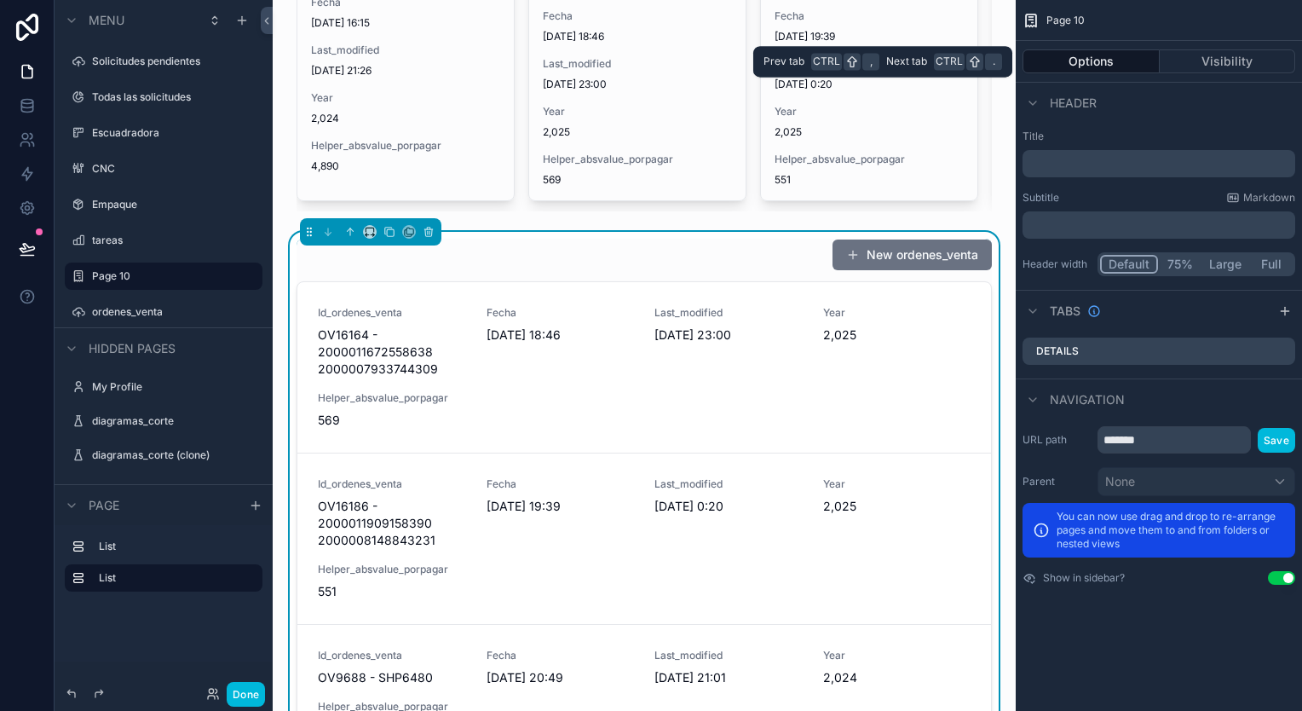
click at [1233, 62] on button "Visibility" at bounding box center [1227, 61] width 136 height 24
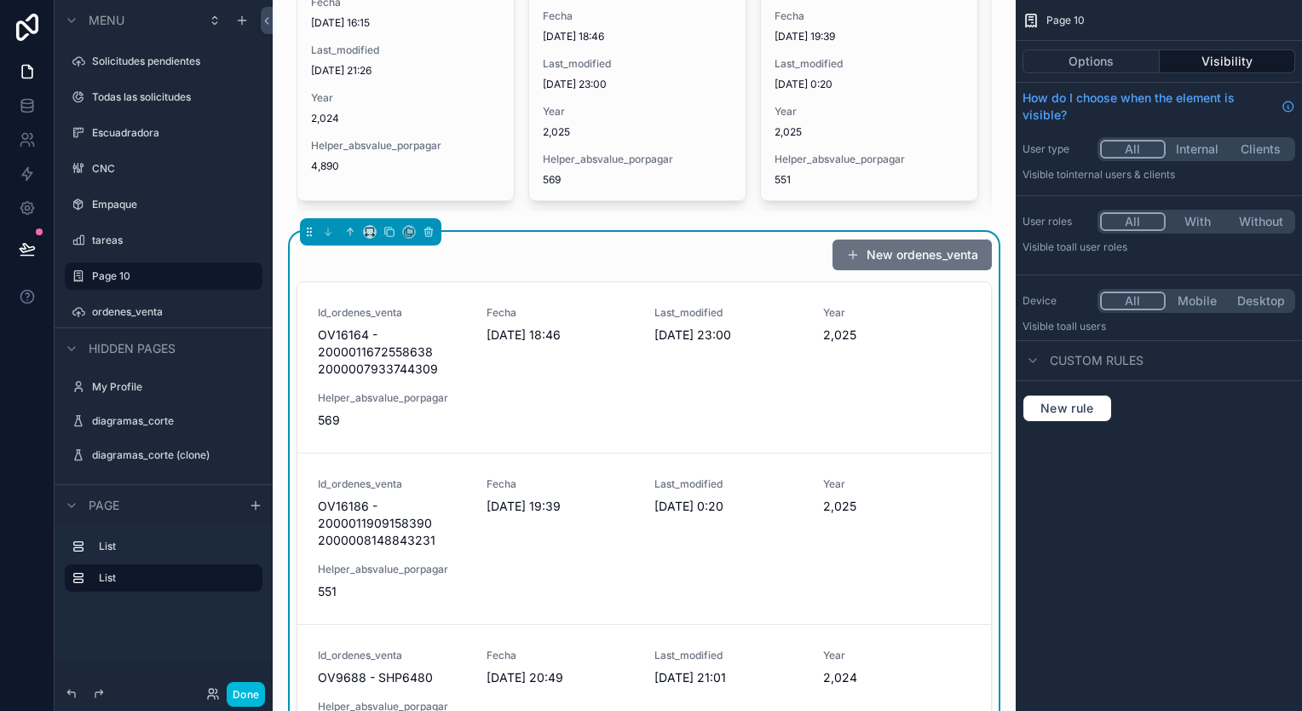
click at [1257, 216] on button "Without" at bounding box center [1260, 221] width 64 height 19
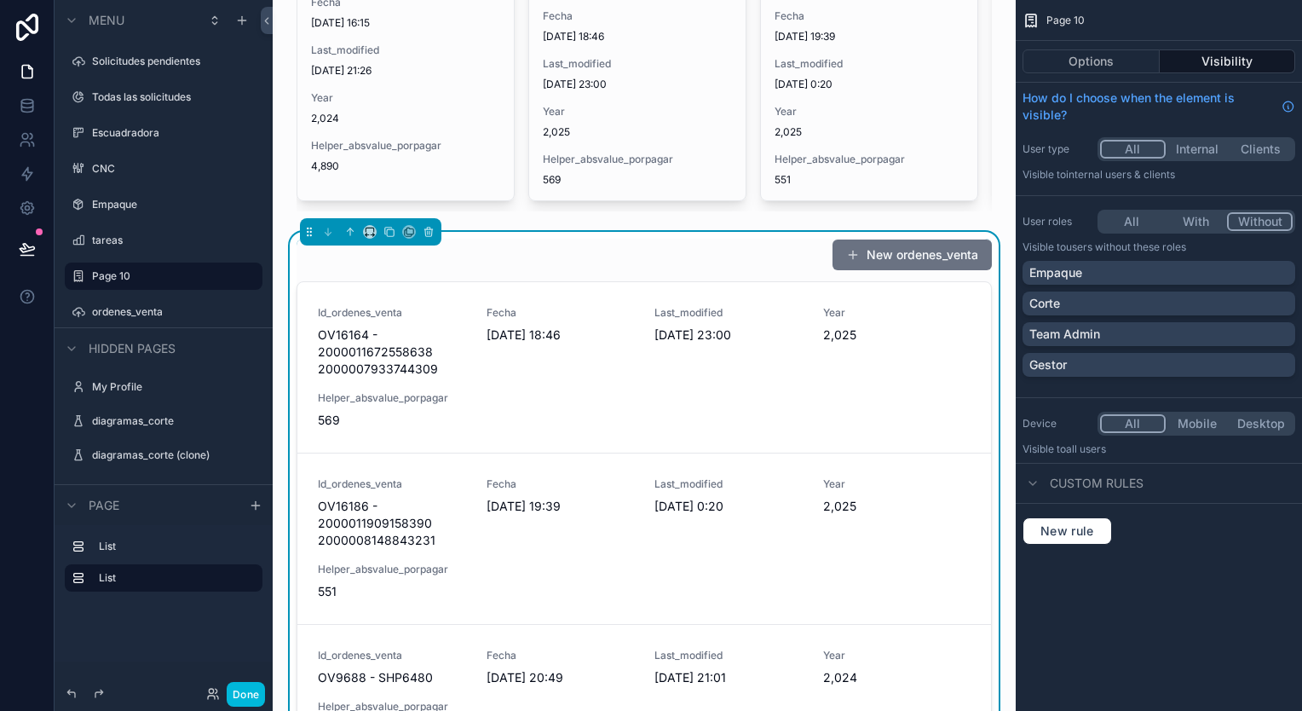
click at [1208, 218] on button "With" at bounding box center [1196, 221] width 64 height 19
drag, startPoint x: 1206, startPoint y: 242, endPoint x: 1012, endPoint y: 242, distance: 194.2
click at [1011, 241] on div "Solicitudes pendientes 54 Todas las solicitudes Escuadradora CNC Empaque tareas…" at bounding box center [787, 355] width 1029 height 711
drag, startPoint x: 1022, startPoint y: 241, endPoint x: 1171, endPoint y: 243, distance: 149.1
click at [1171, 243] on p "Visible to Users with these roles" at bounding box center [1158, 247] width 273 height 14
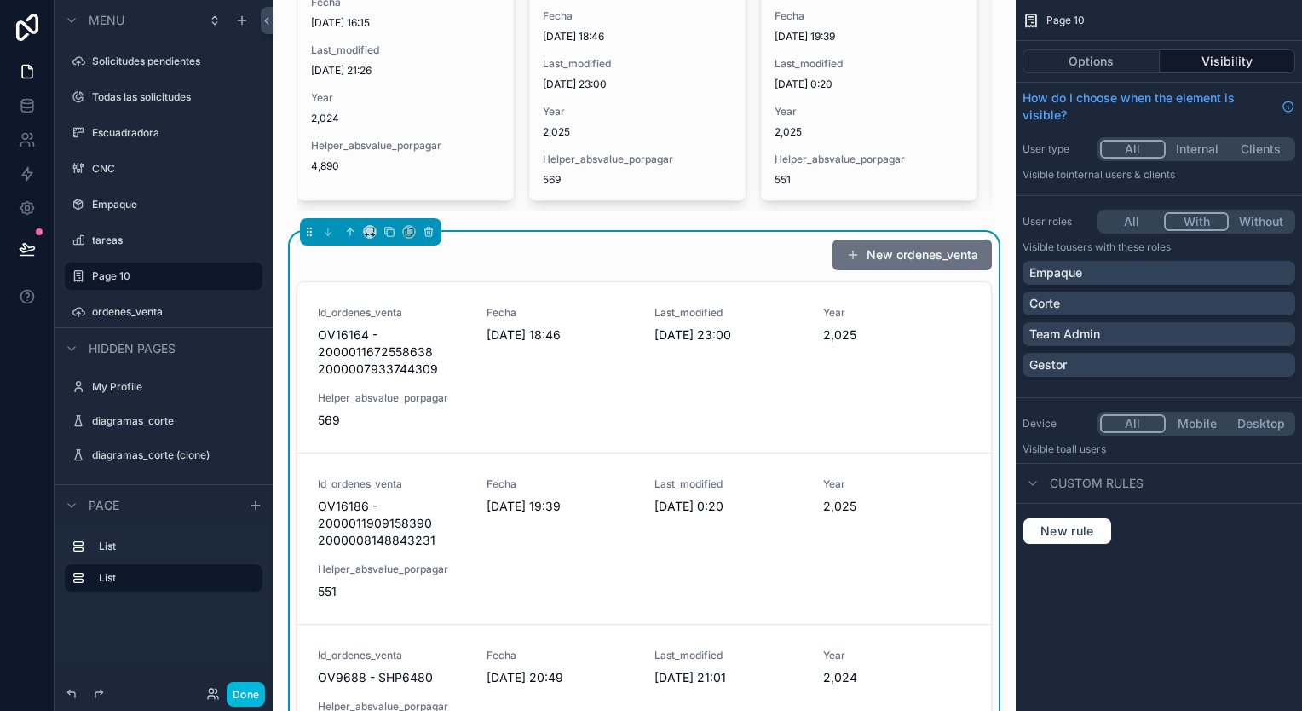
click at [1189, 342] on div "Team Admin" at bounding box center [1158, 333] width 259 height 17
click at [1217, 423] on button "Mobile" at bounding box center [1197, 423] width 64 height 19
click at [1142, 424] on button "All" at bounding box center [1132, 423] width 64 height 19
drag, startPoint x: 157, startPoint y: 308, endPoint x: 158, endPoint y: 298, distance: 9.5
click at [157, 308] on label "ordenes_venta" at bounding box center [172, 312] width 160 height 14
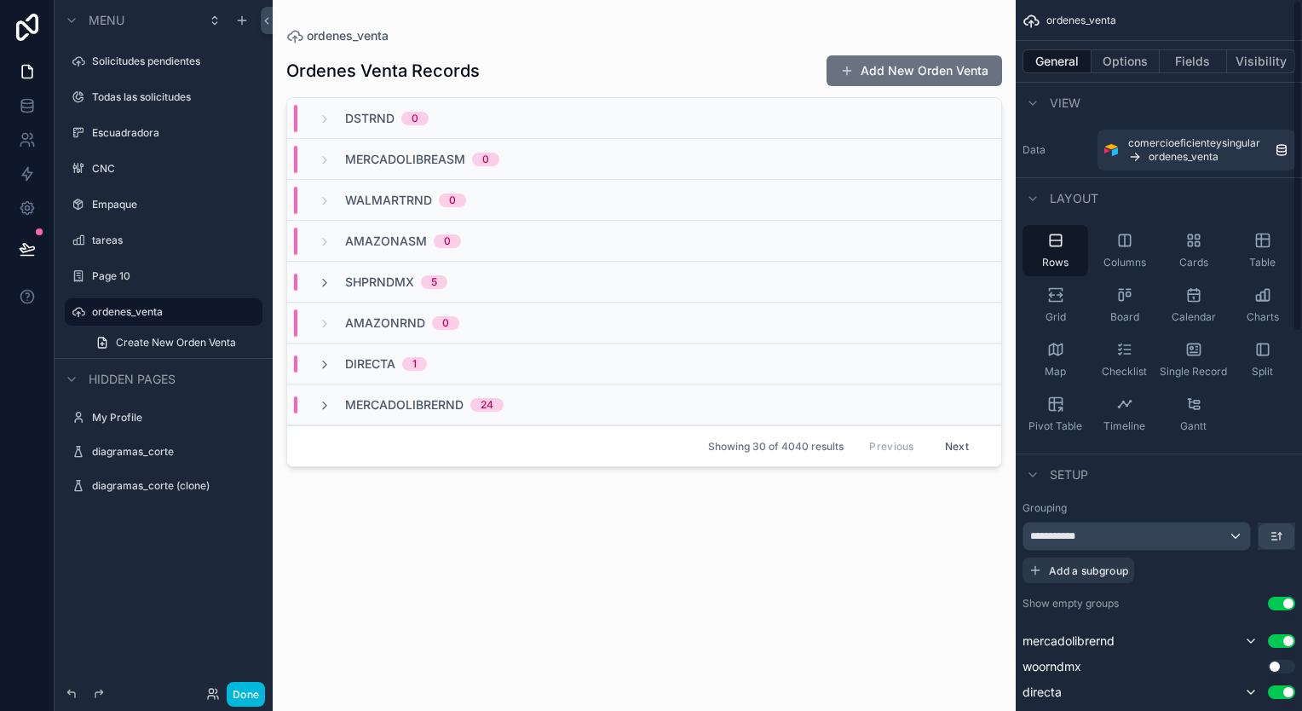
click at [1210, 73] on div "General Options Fields Visibility" at bounding box center [1159, 61] width 286 height 41
click at [1200, 57] on button "Fields" at bounding box center [1193, 61] width 68 height 24
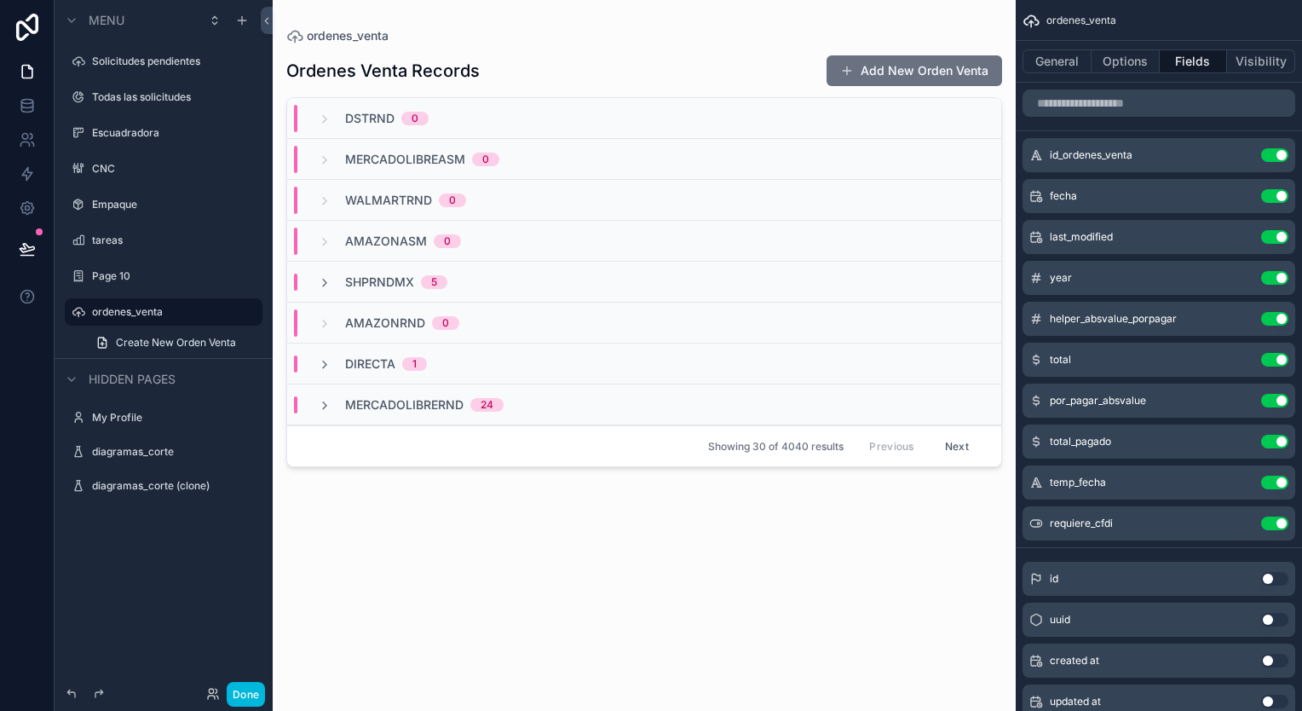
drag, startPoint x: 1269, startPoint y: 53, endPoint x: 1282, endPoint y: 21, distance: 34.0
click at [1270, 49] on div "General Options Fields Visibility" at bounding box center [1159, 61] width 286 height 41
click at [1272, 55] on button "Visibility" at bounding box center [1261, 61] width 68 height 24
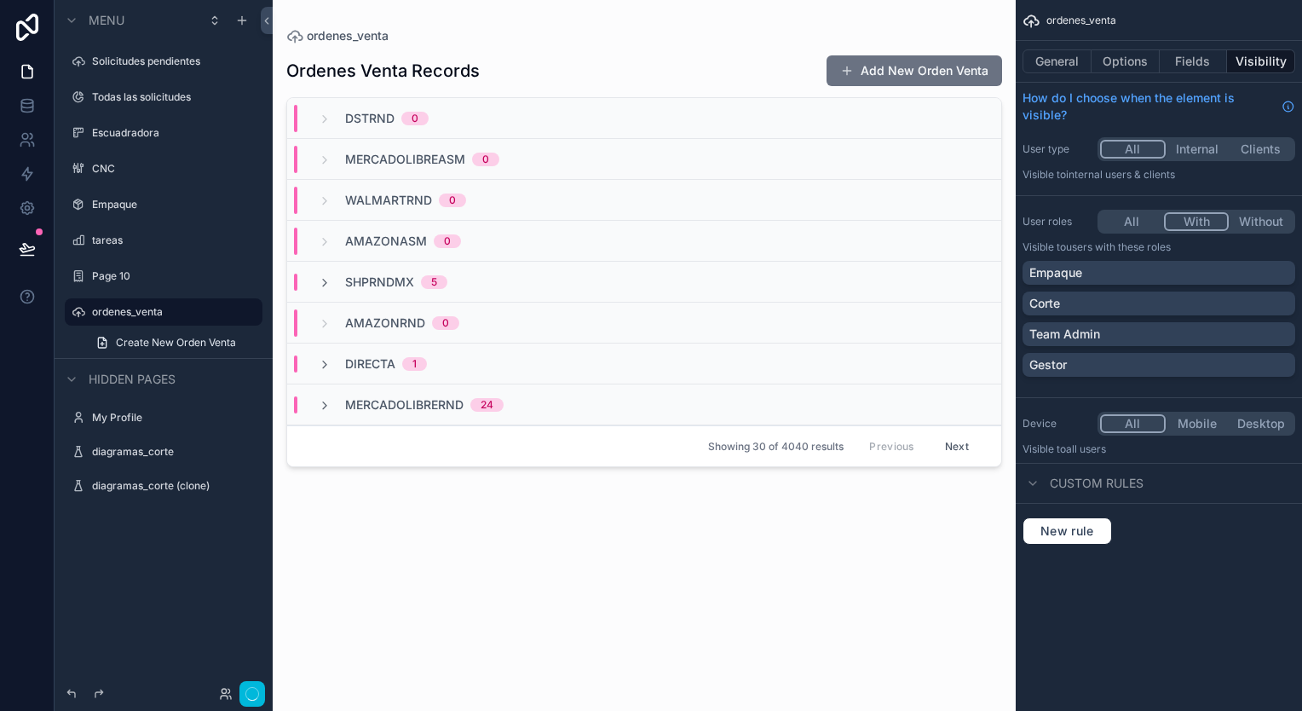
click at [1198, 216] on button "With" at bounding box center [1197, 221] width 66 height 19
click at [251, 704] on button "Done" at bounding box center [246, 694] width 38 height 25
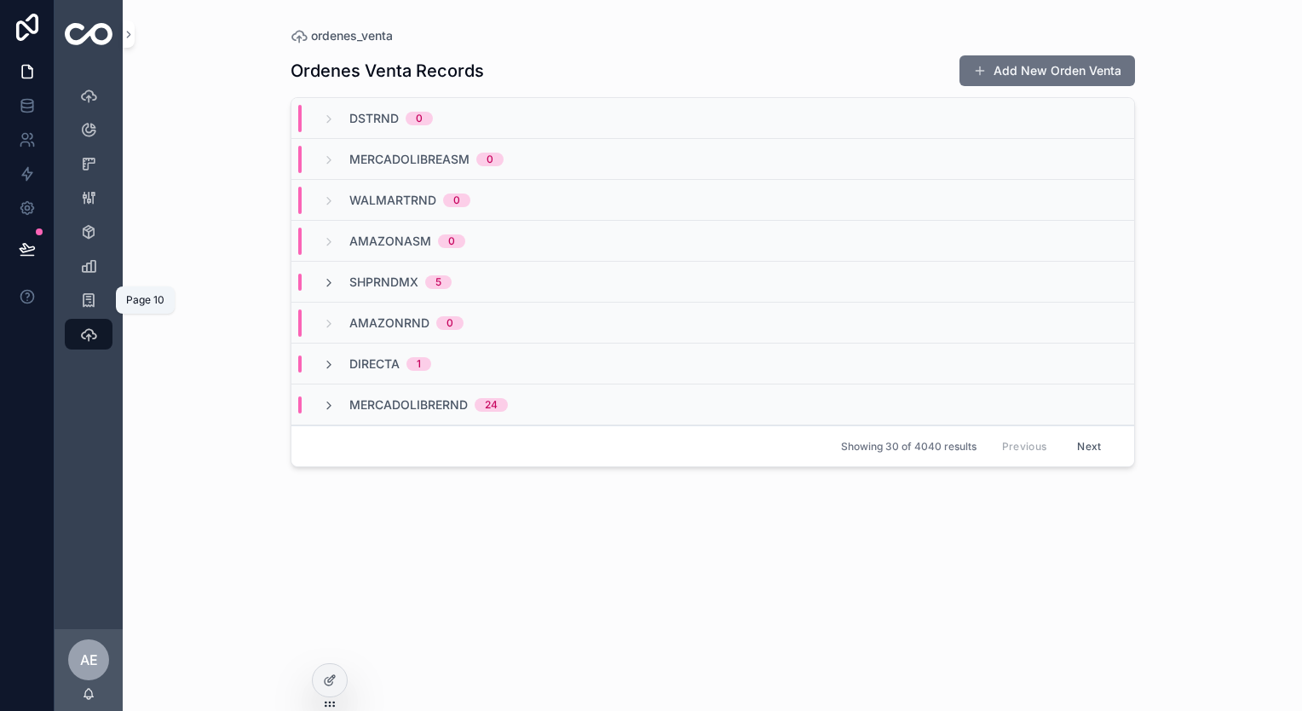
click at [98, 291] on div "Page 10" at bounding box center [88, 299] width 27 height 27
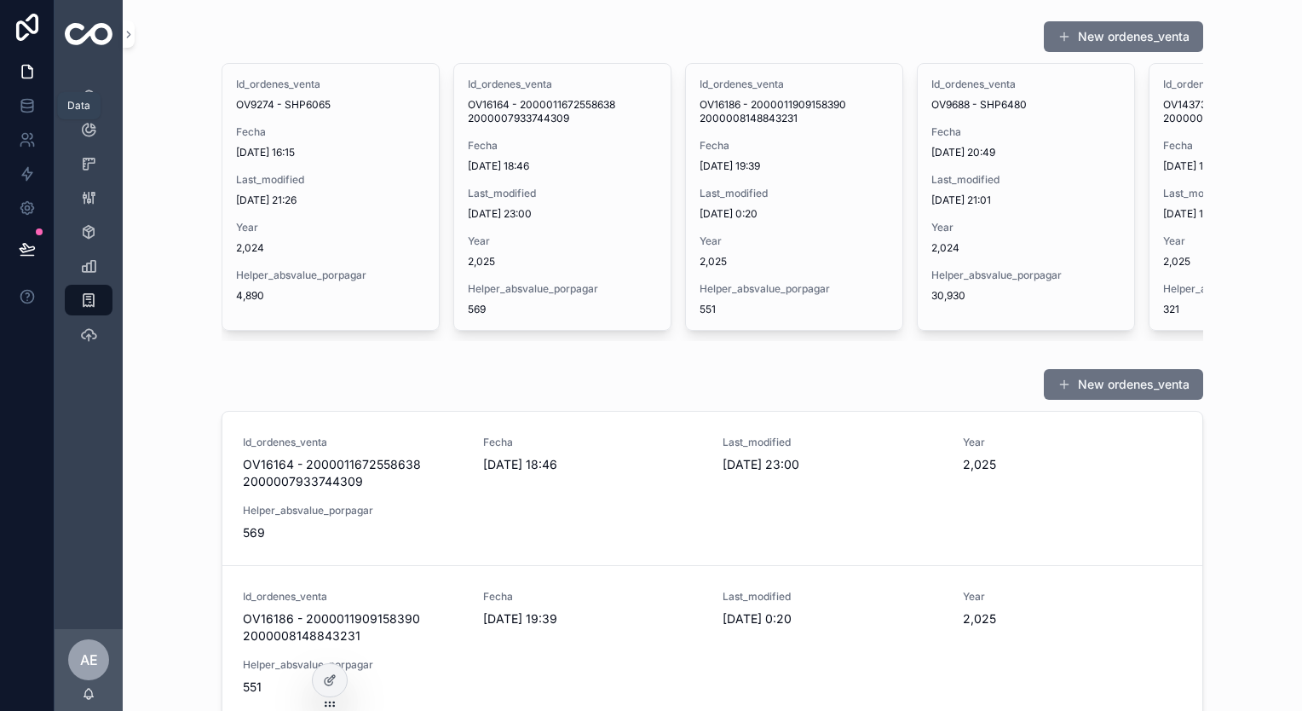
click at [20, 113] on icon at bounding box center [27, 105] width 17 height 17
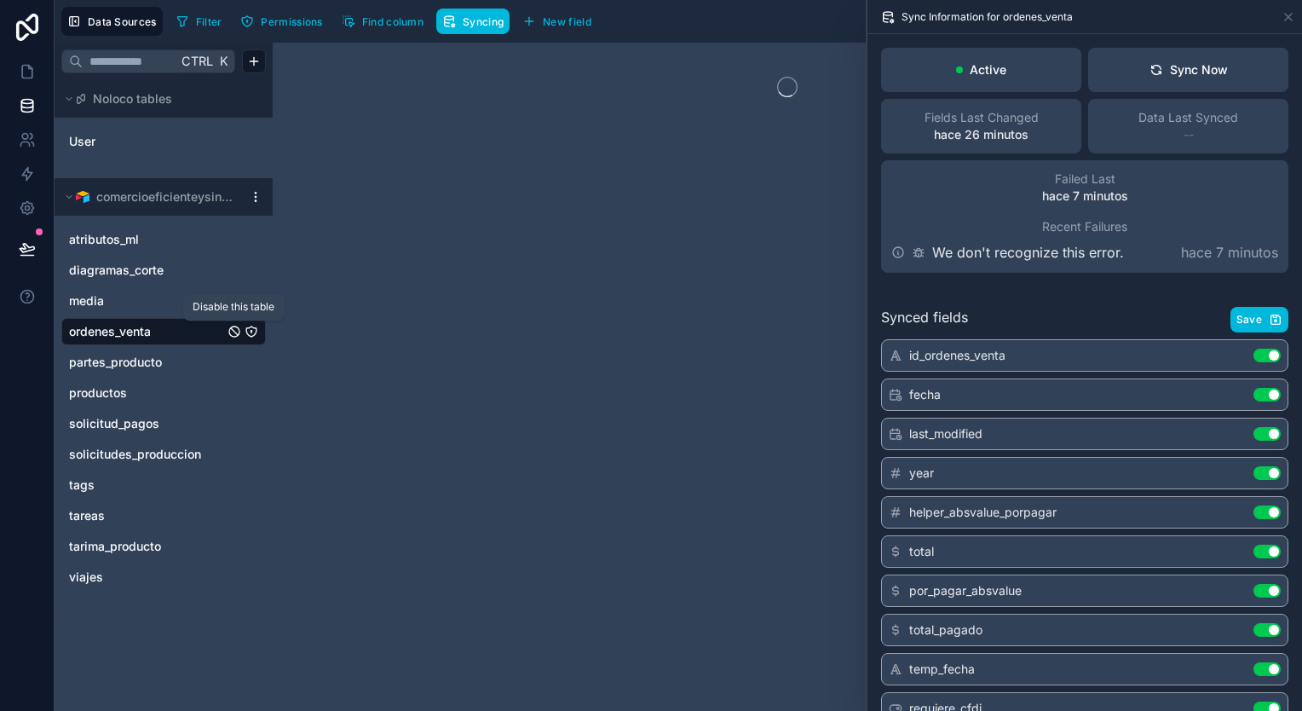
click at [232, 334] on icon "ordenes_venta" at bounding box center [234, 332] width 14 height 14
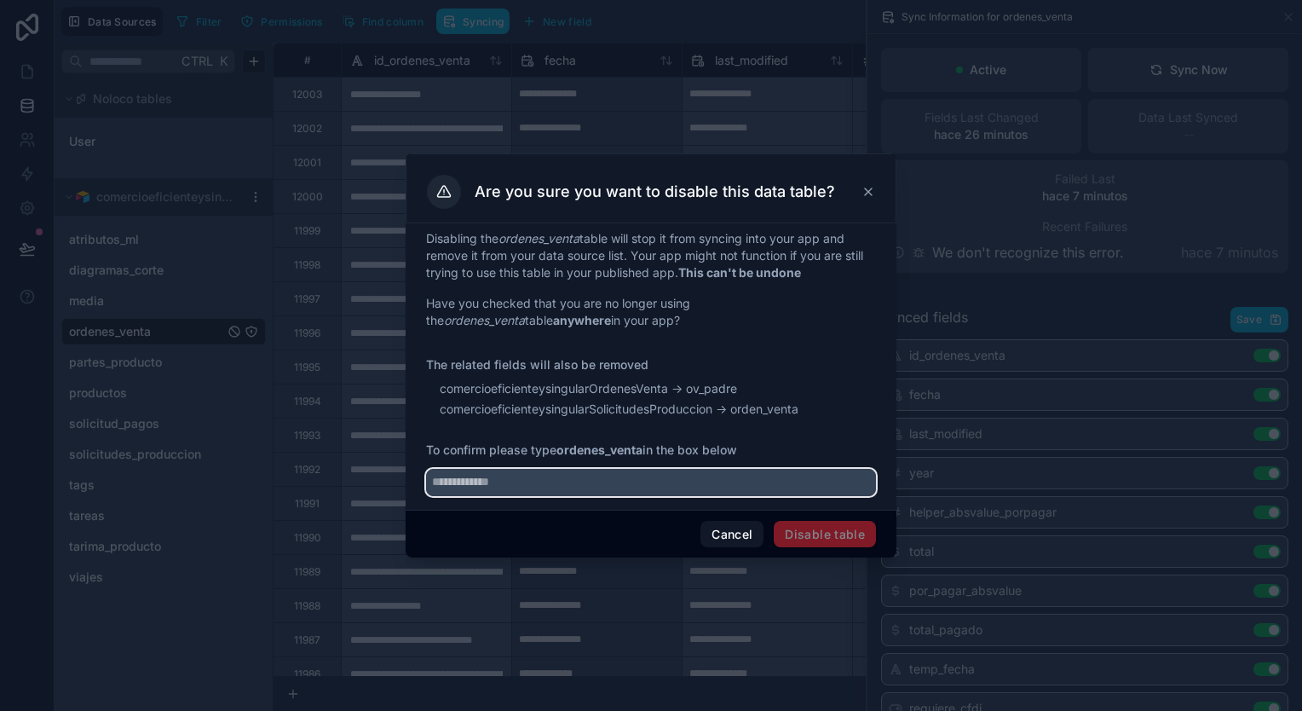
click at [565, 475] on input "text" at bounding box center [651, 482] width 450 height 27
type input "**********"
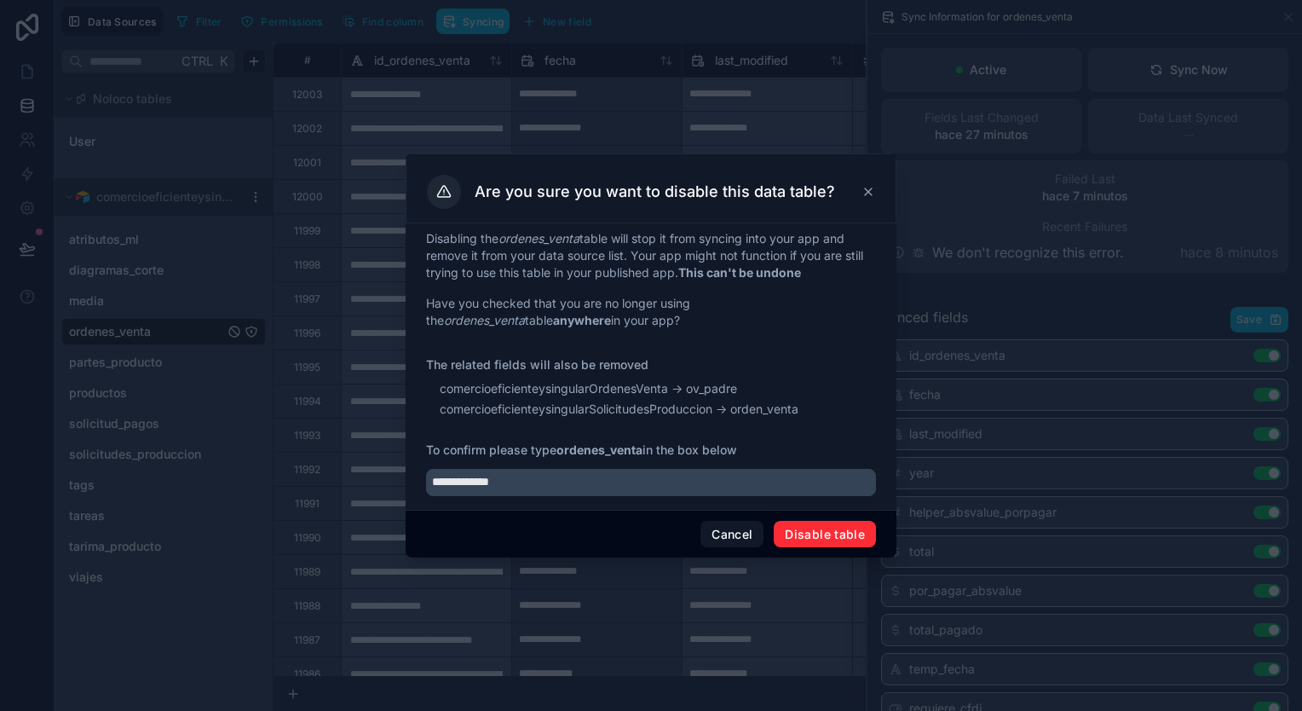
click at [843, 537] on button "Disable table" at bounding box center [825, 534] width 102 height 27
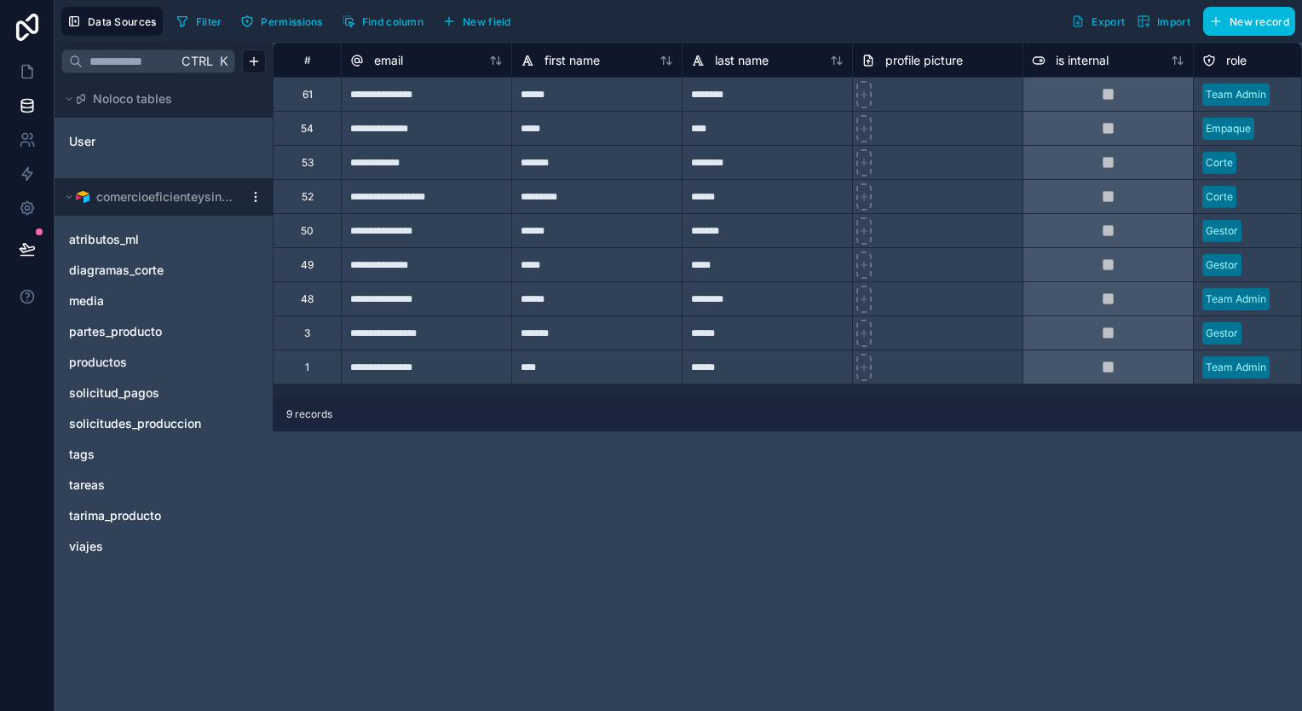
click at [262, 192] on div at bounding box center [255, 197] width 20 height 14
click at [258, 196] on html "**********" at bounding box center [651, 355] width 1302 height 711
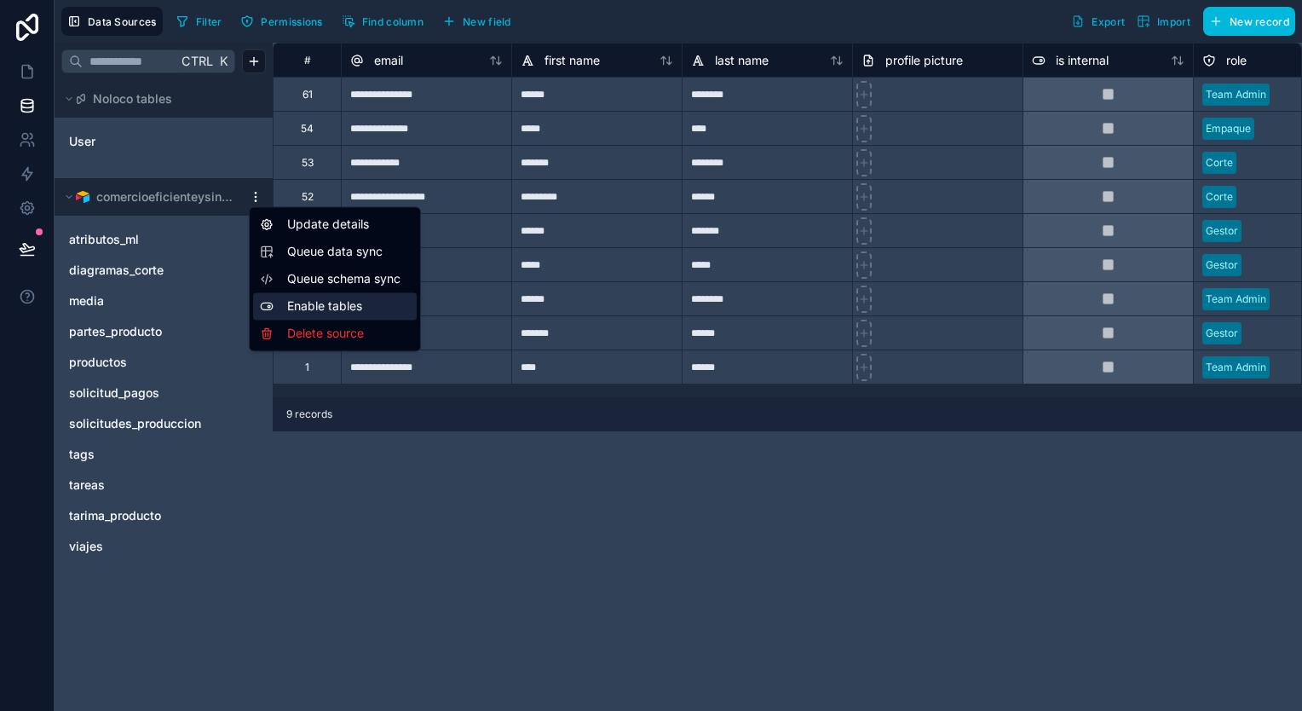
click at [374, 305] on div "Enable tables" at bounding box center [335, 305] width 164 height 27
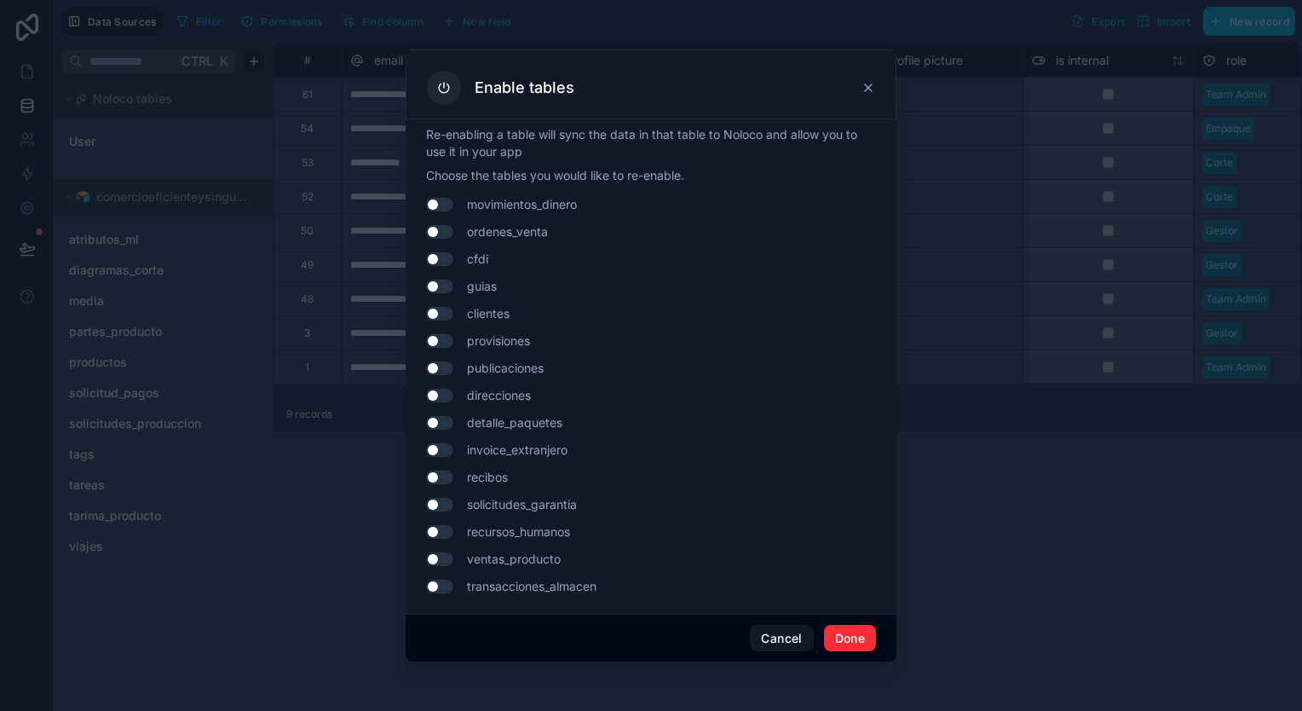
click at [511, 240] on span "ordenes_venta" at bounding box center [507, 231] width 81 height 17
click at [446, 235] on button "Use setting" at bounding box center [439, 232] width 27 height 14
click at [843, 624] on button "Done" at bounding box center [850, 637] width 52 height 27
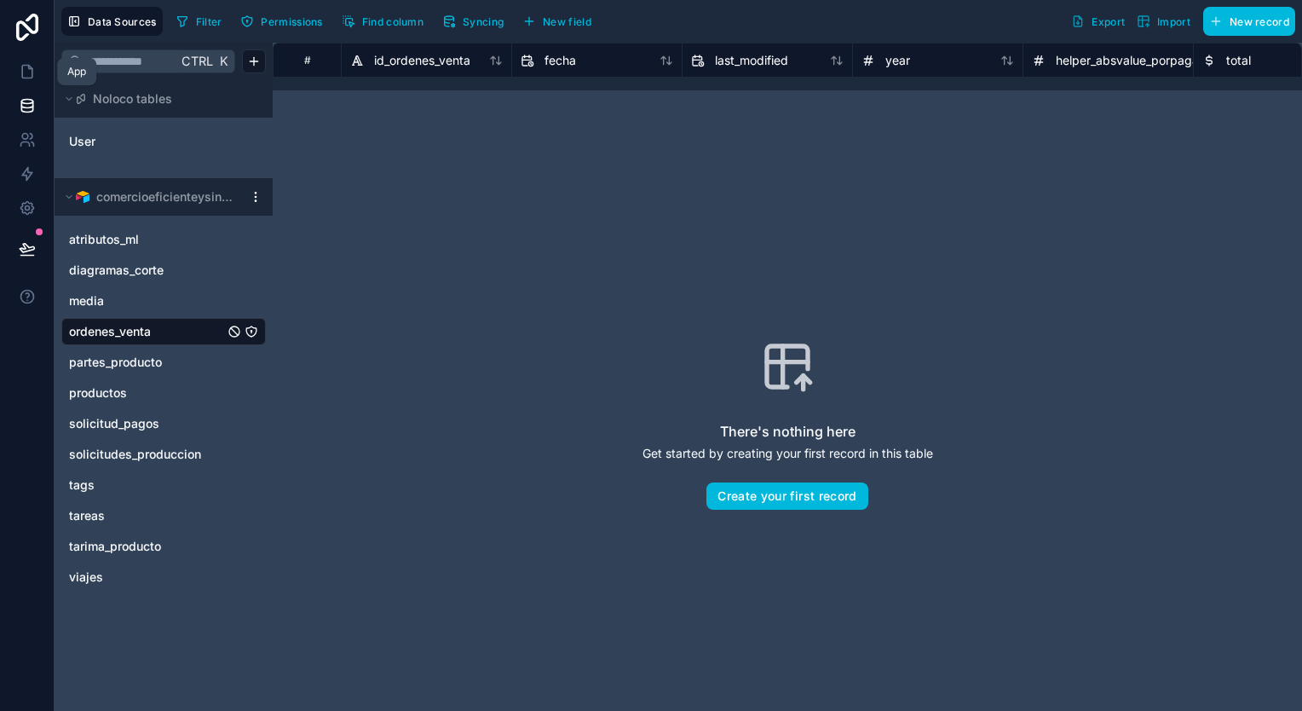
click at [27, 69] on icon at bounding box center [27, 71] width 17 height 17
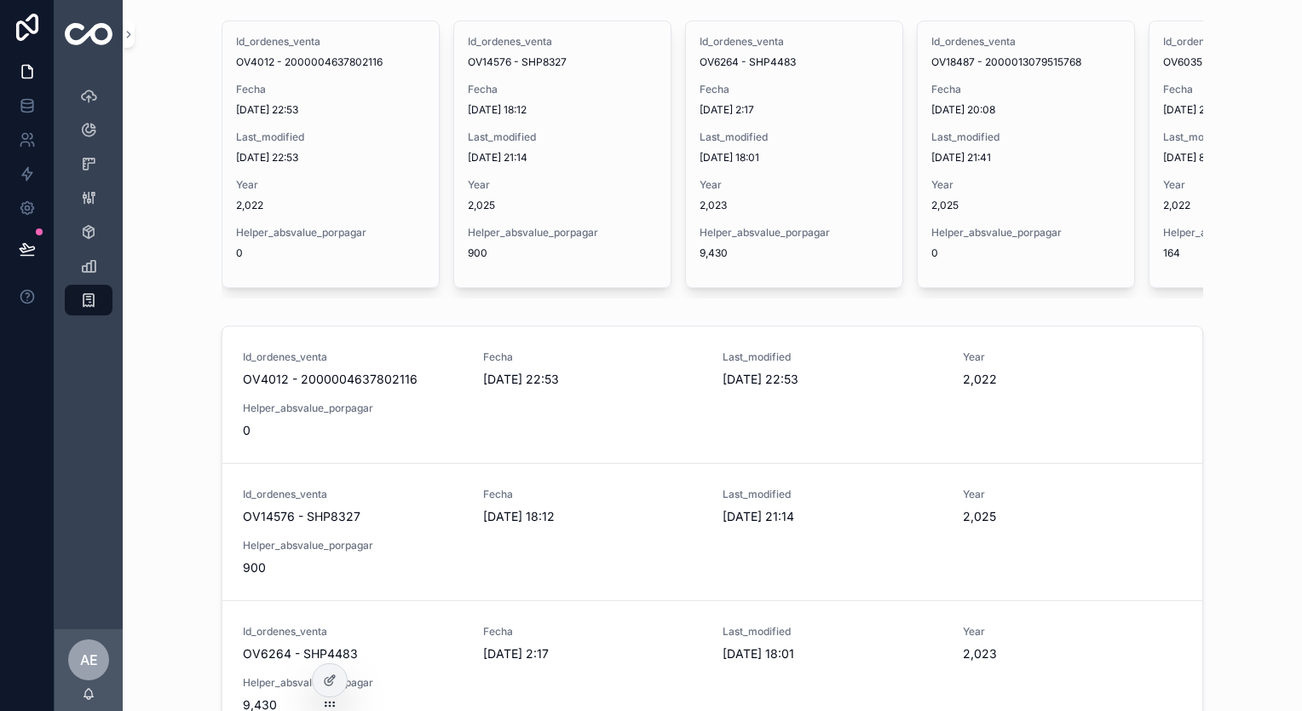
click at [332, 679] on icon at bounding box center [331, 678] width 7 height 7
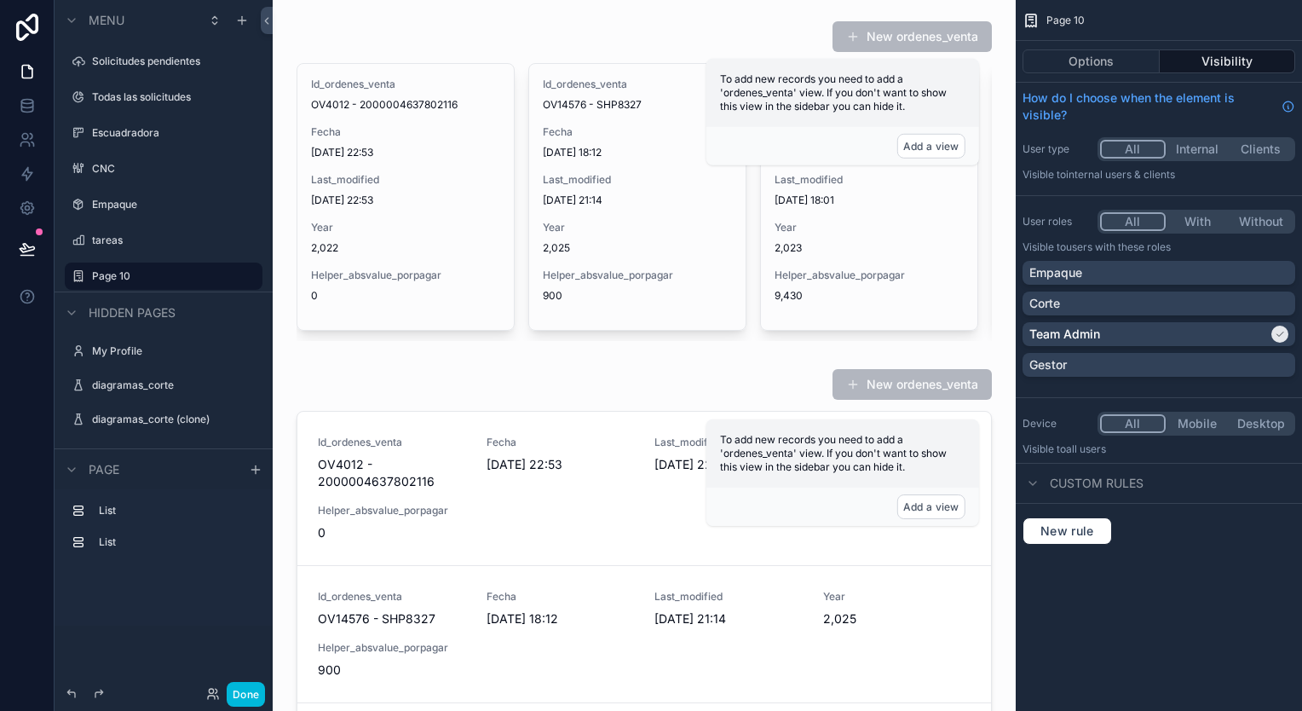
click at [669, 288] on div "scrollable content" at bounding box center [644, 181] width 716 height 334
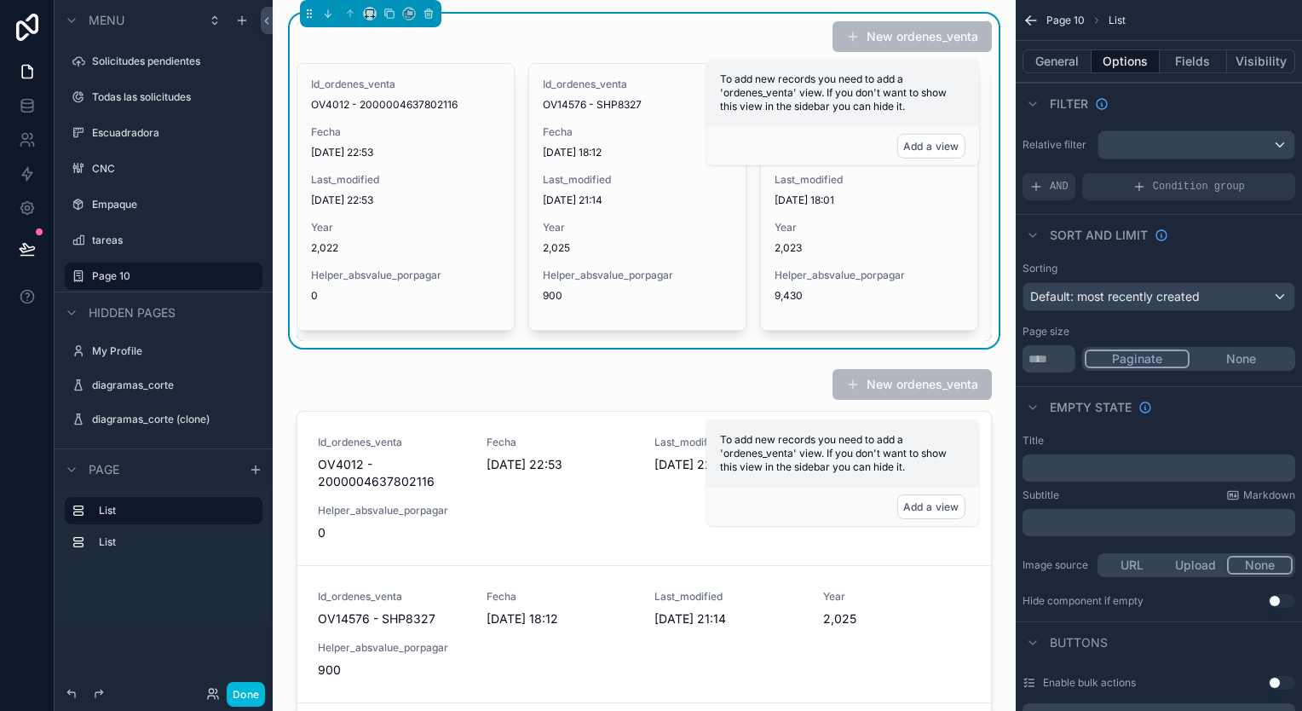
click at [188, 99] on label "Todas las solicitudes" at bounding box center [172, 97] width 160 height 14
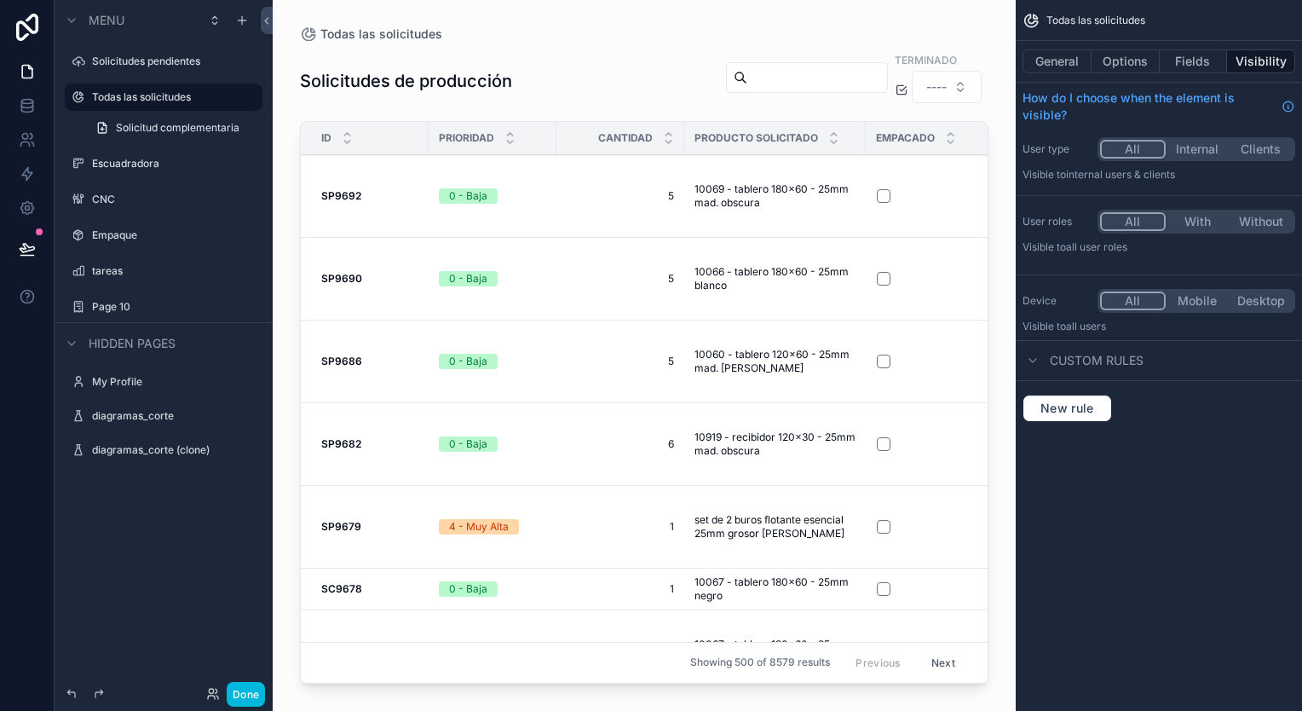
click at [151, 300] on div "Page 10" at bounding box center [175, 307] width 167 height 14
click at [193, 302] on label "Page 10" at bounding box center [172, 307] width 160 height 14
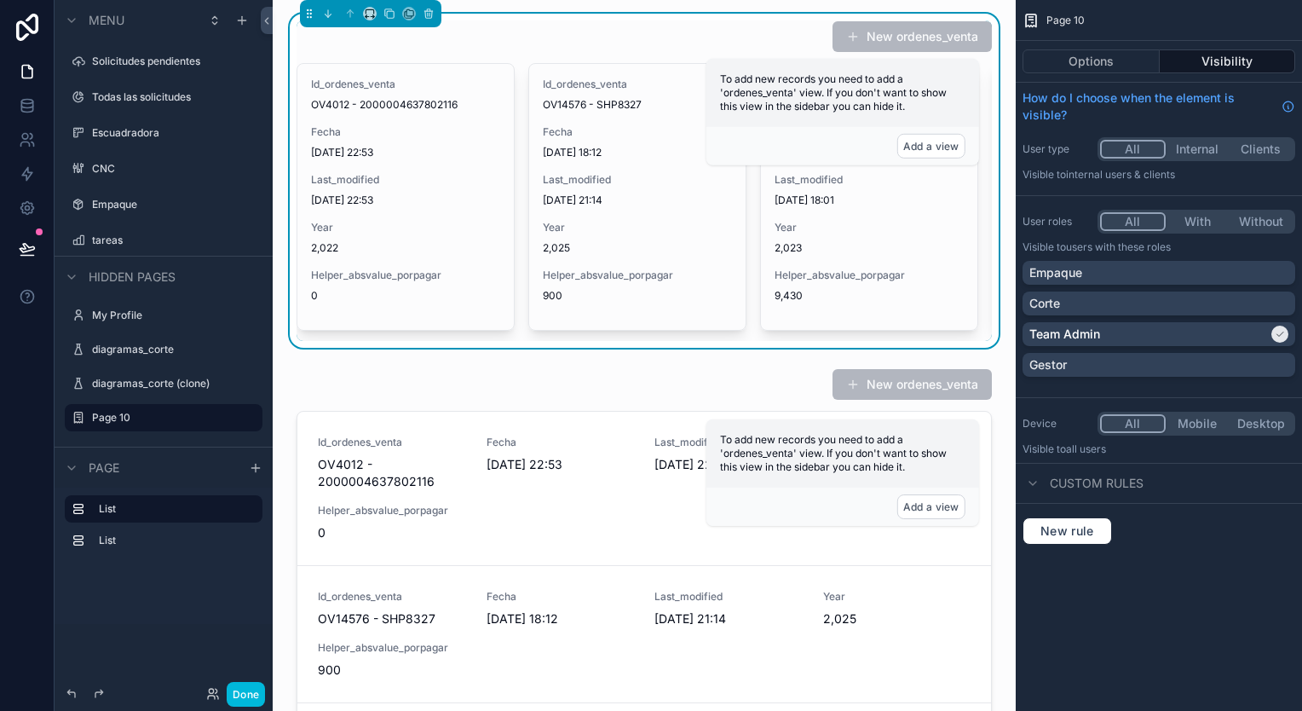
click at [133, 246] on label "tareas" at bounding box center [172, 240] width 160 height 14
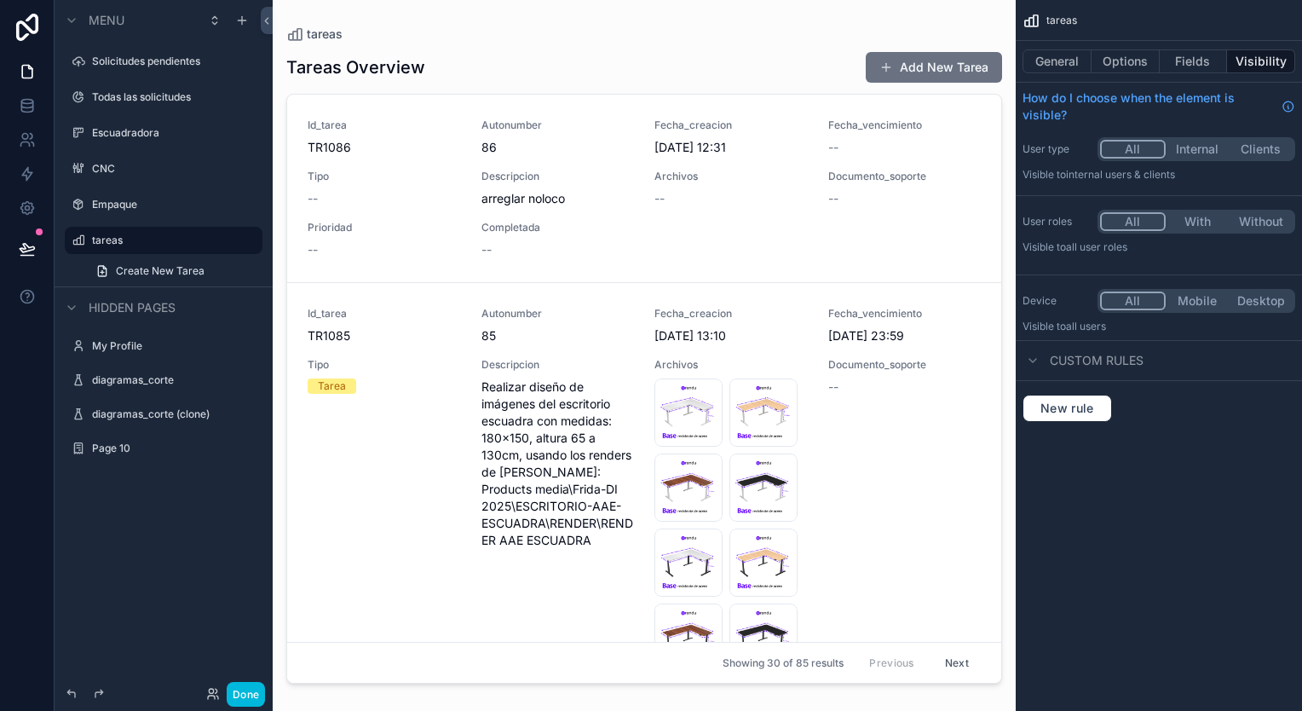
click at [141, 210] on label "Empaque" at bounding box center [172, 205] width 160 height 14
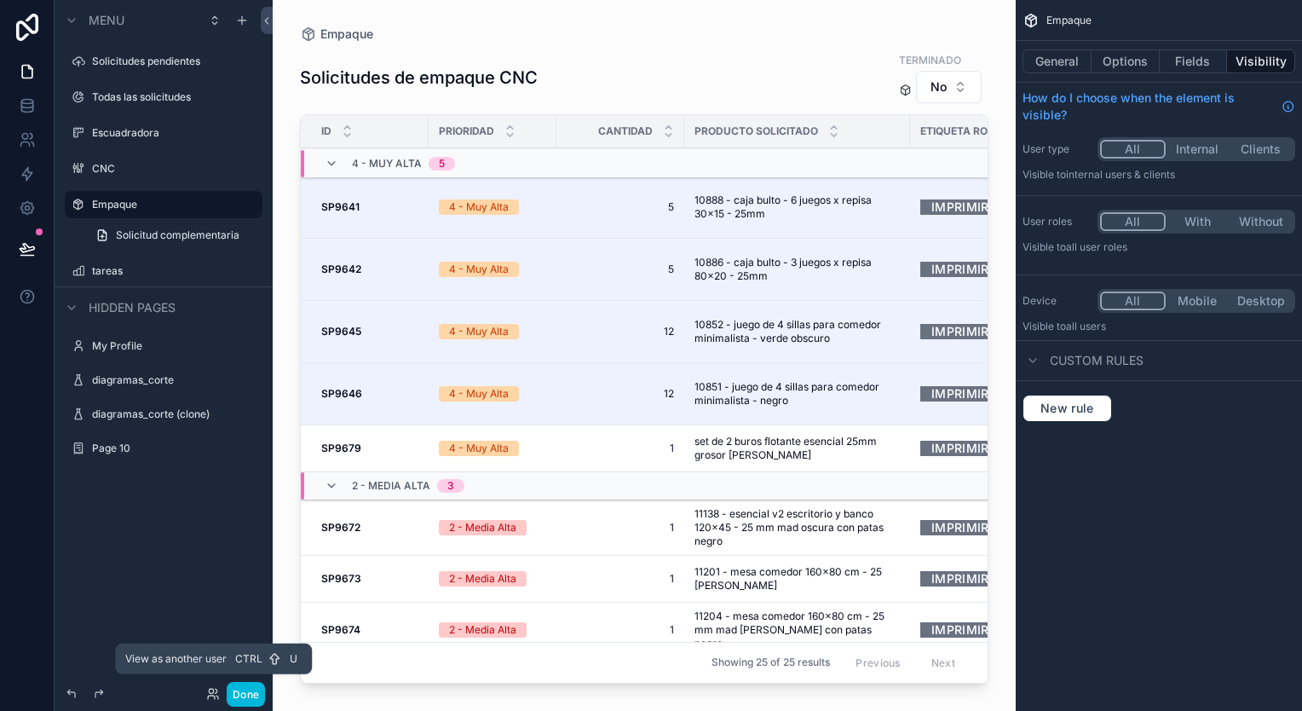
click at [206, 689] on icon at bounding box center [213, 694] width 14 height 14
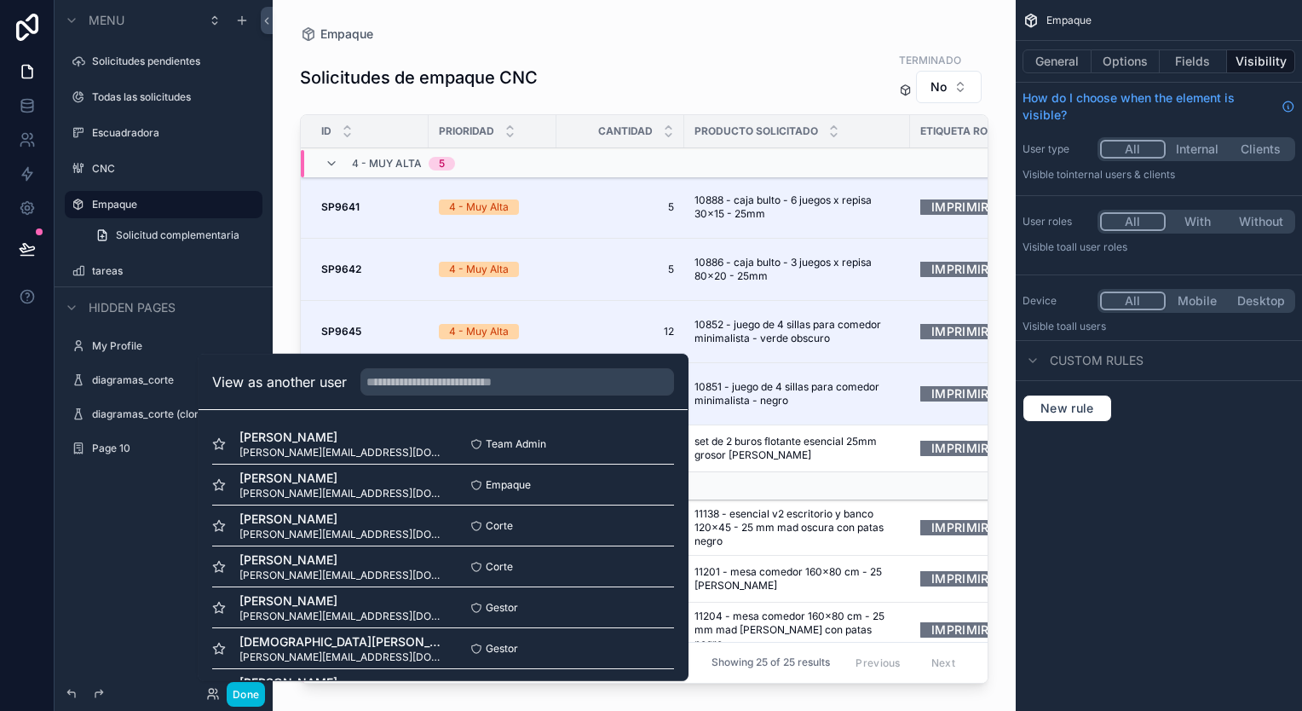
click at [0, 0] on button "Select" at bounding box center [0, 0] width 0 height 0
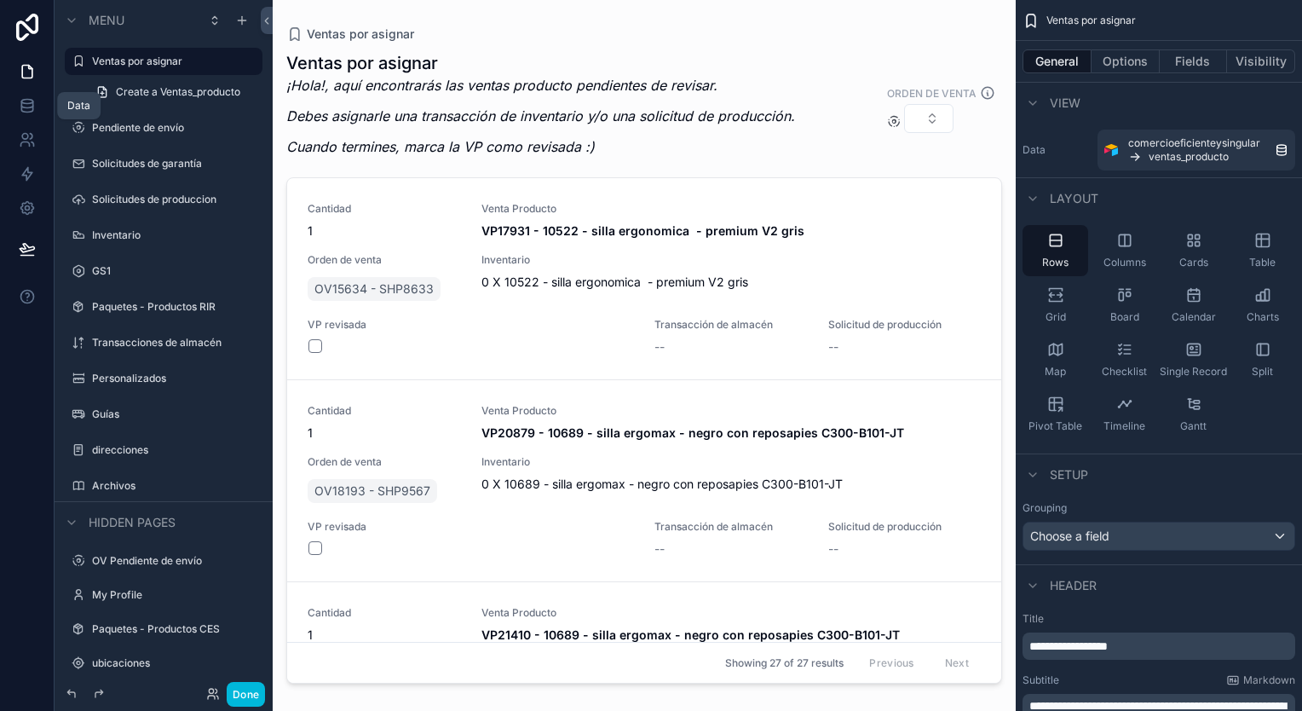
click at [28, 98] on icon at bounding box center [27, 105] width 17 height 17
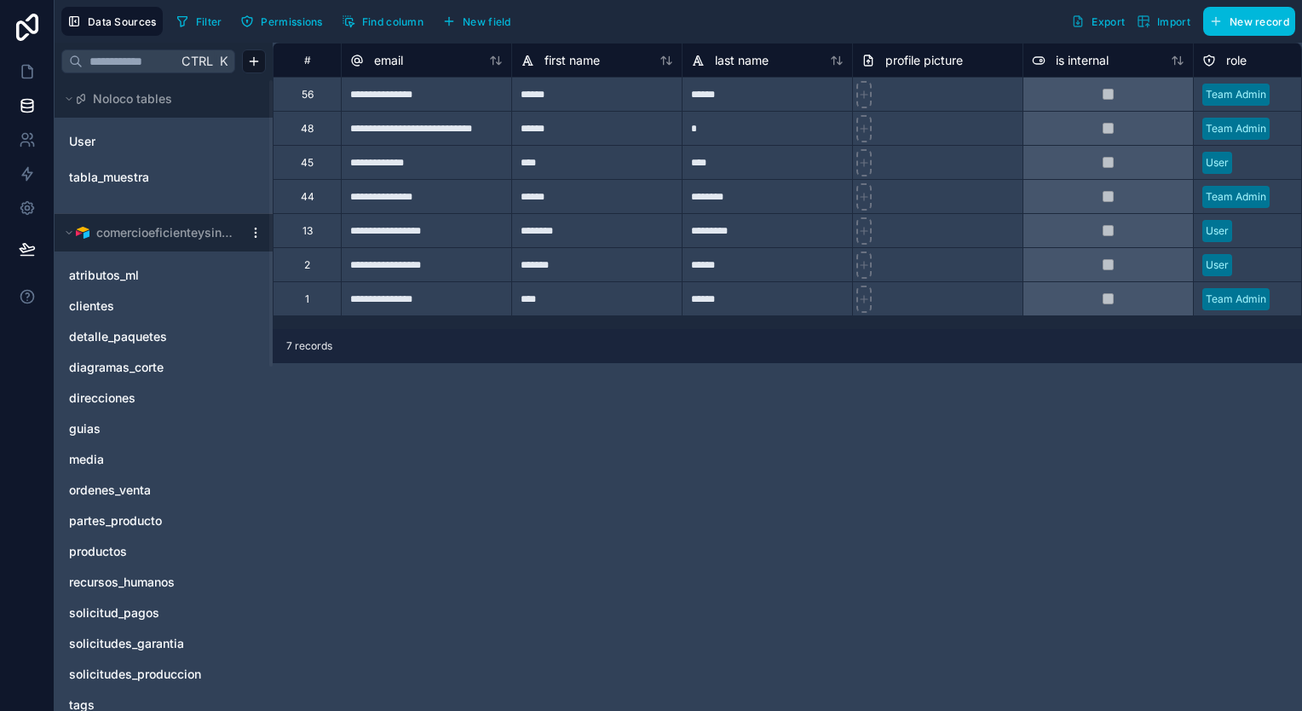
click at [135, 494] on span "ordenes_venta" at bounding box center [110, 489] width 82 height 17
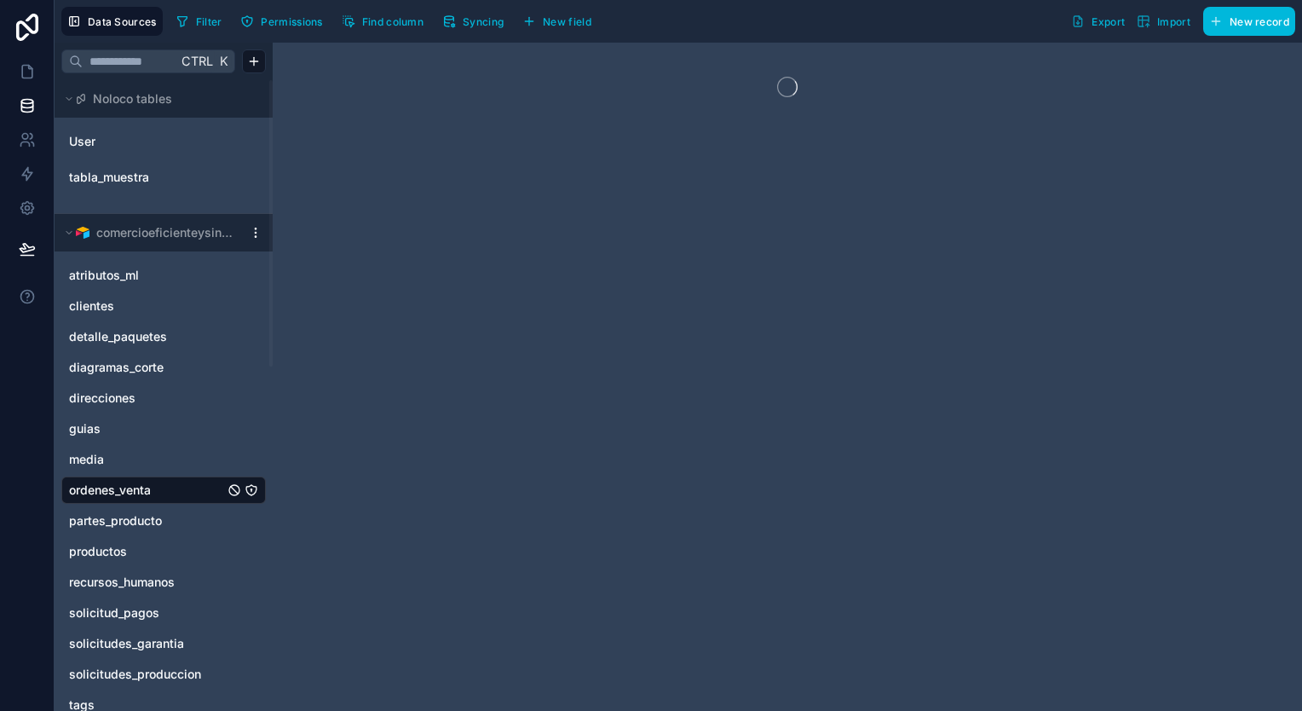
click at [457, 22] on button "Syncing" at bounding box center [472, 22] width 73 height 26
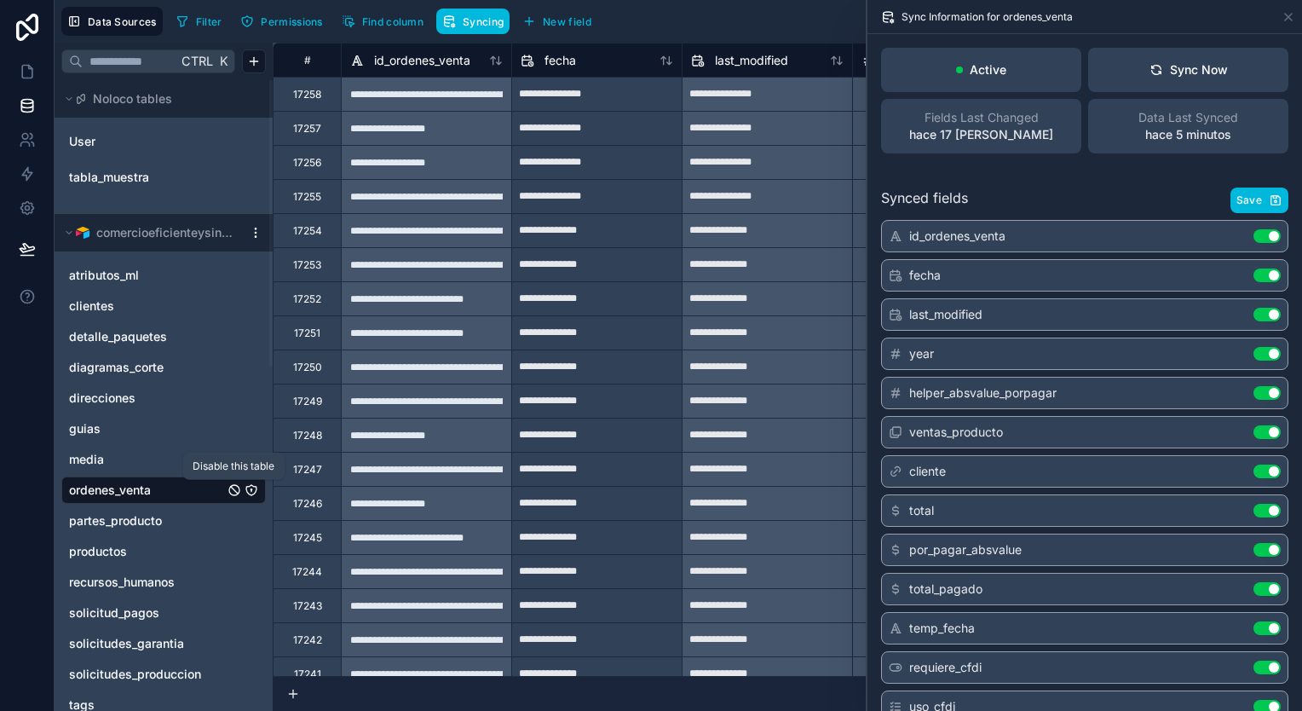
click at [235, 488] on icon "ordenes_venta" at bounding box center [234, 490] width 14 height 14
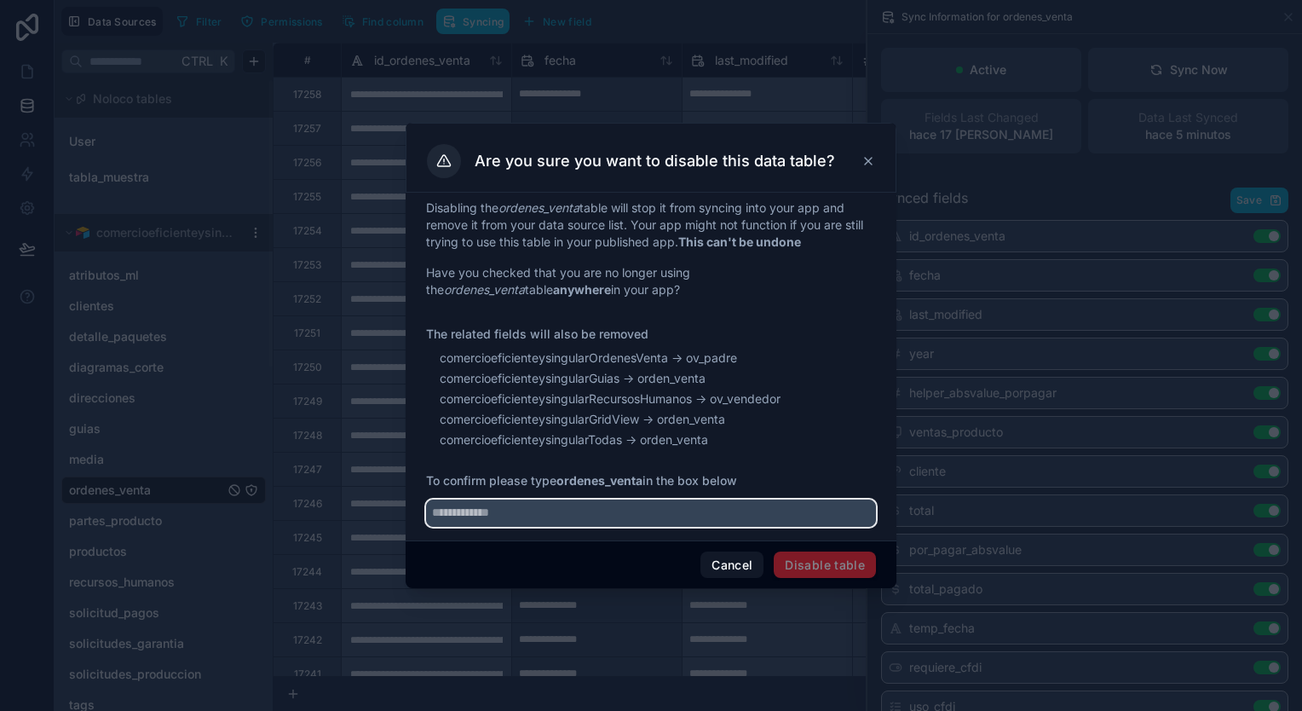
click at [485, 504] on input "text" at bounding box center [651, 512] width 450 height 27
type input "**********"
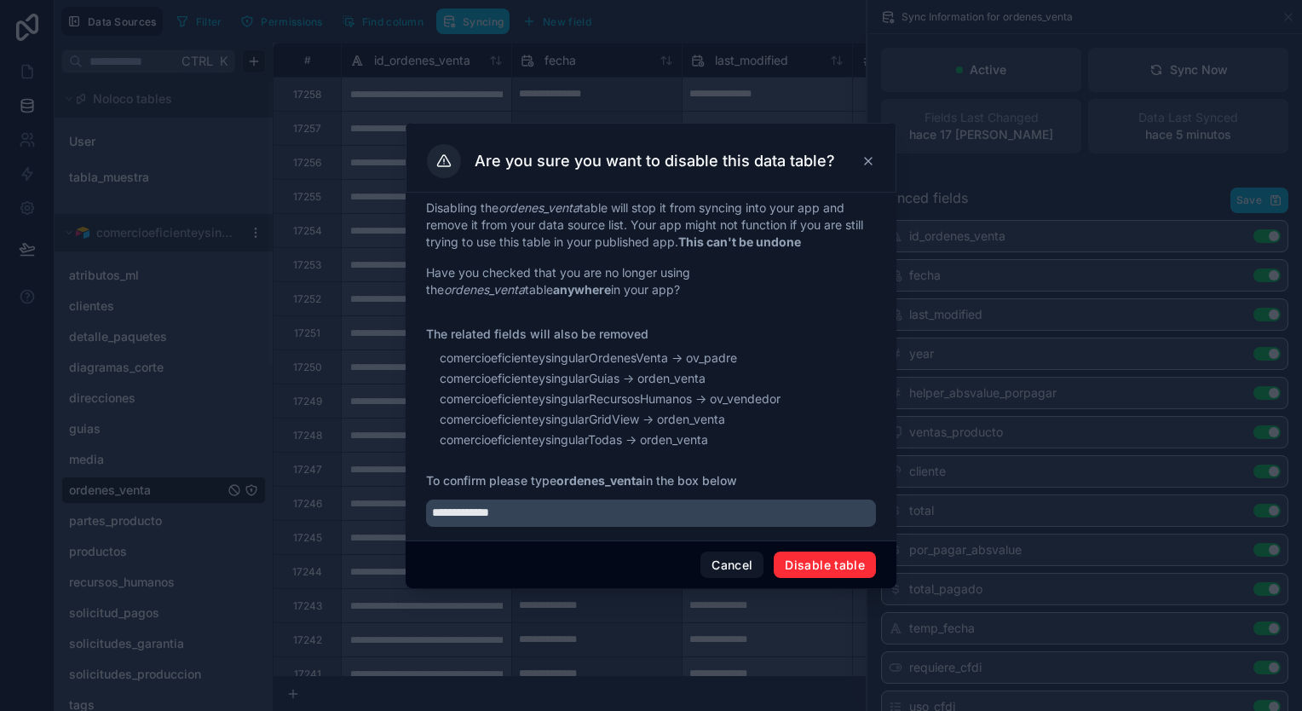
click at [839, 560] on button "Disable table" at bounding box center [825, 564] width 102 height 27
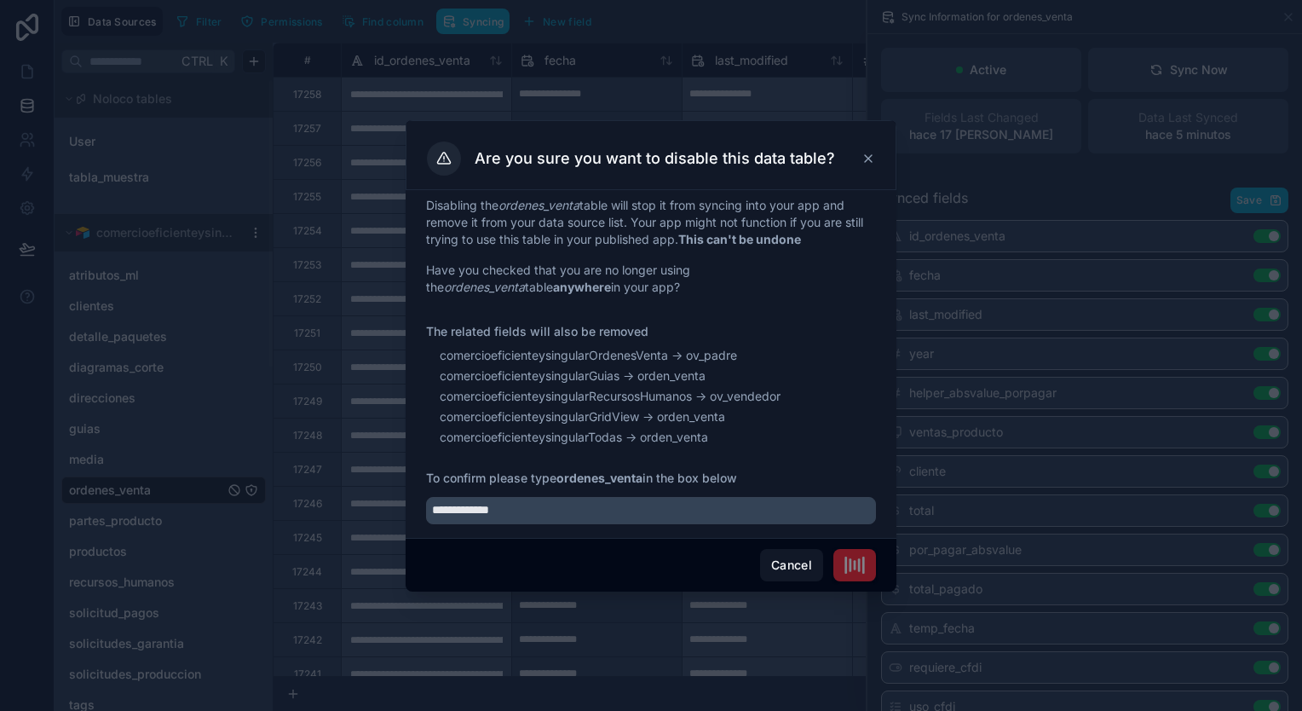
click at [811, 564] on button "Cancel" at bounding box center [791, 565] width 63 height 32
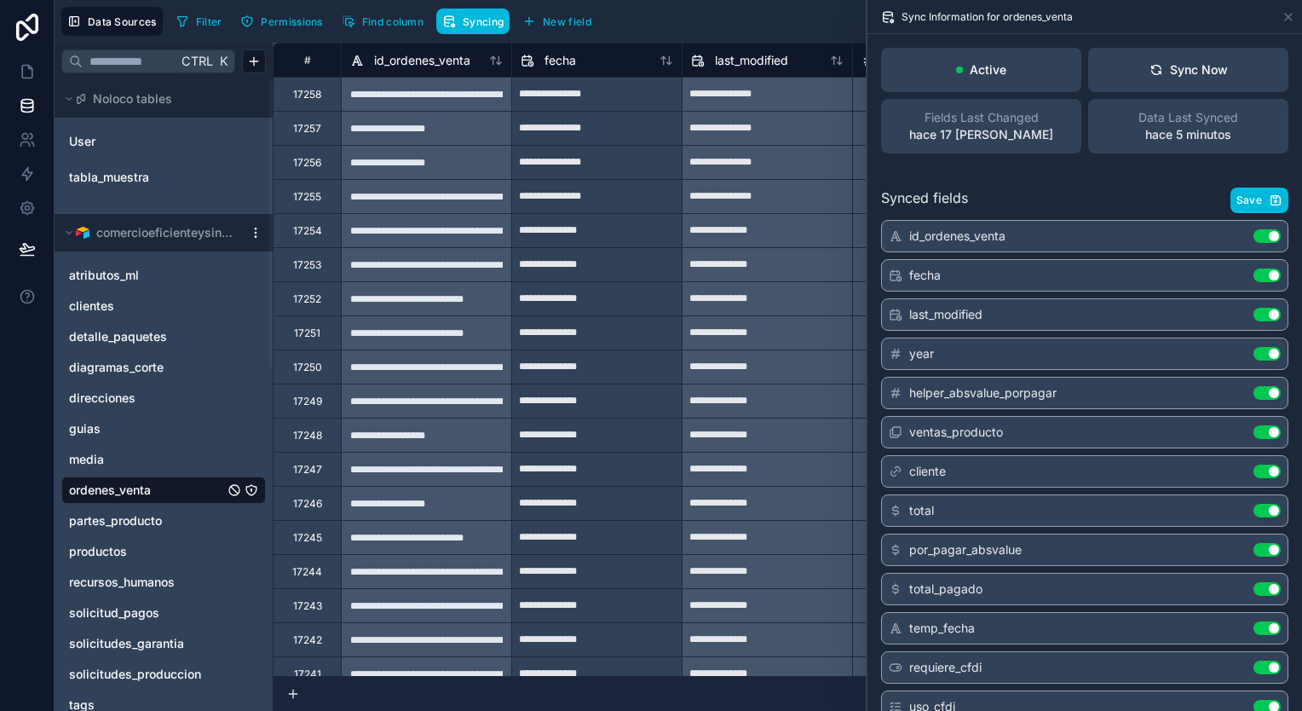
click at [147, 457] on link "media" at bounding box center [146, 459] width 155 height 17
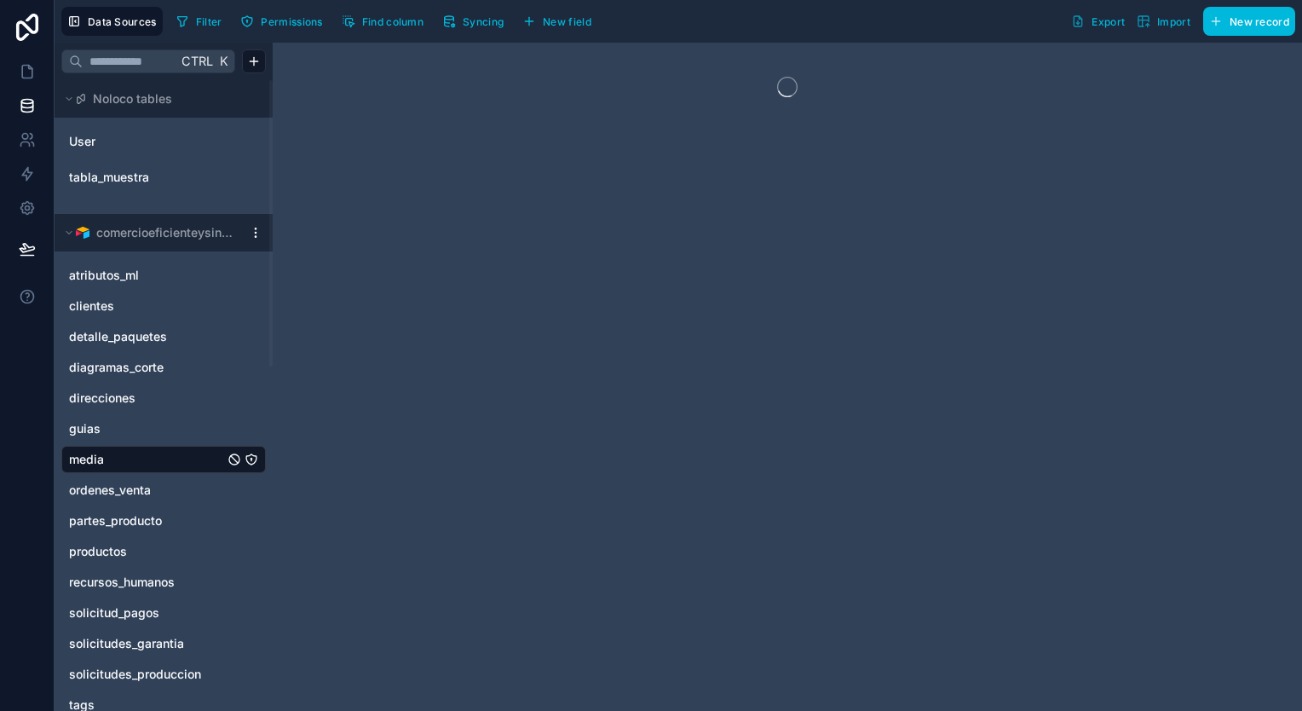
click at [155, 439] on div "guias" at bounding box center [163, 428] width 204 height 27
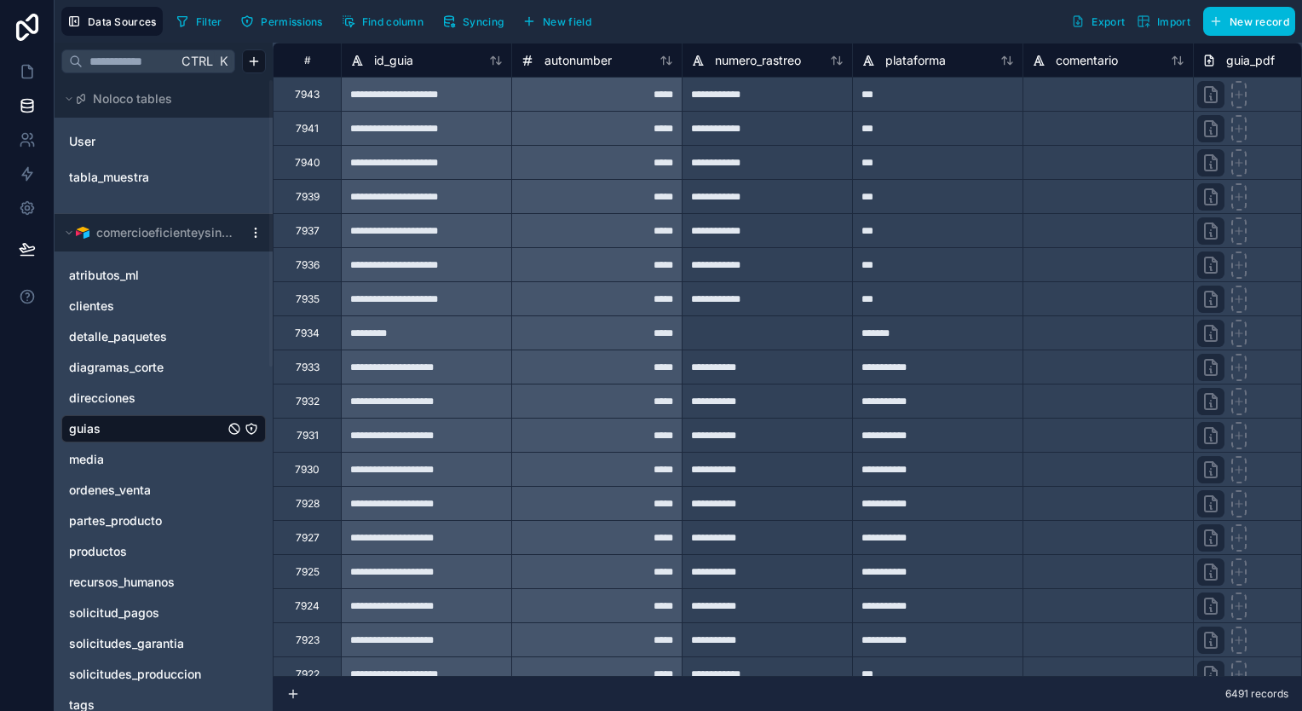
click at [119, 493] on span "ordenes_venta" at bounding box center [110, 489] width 82 height 17
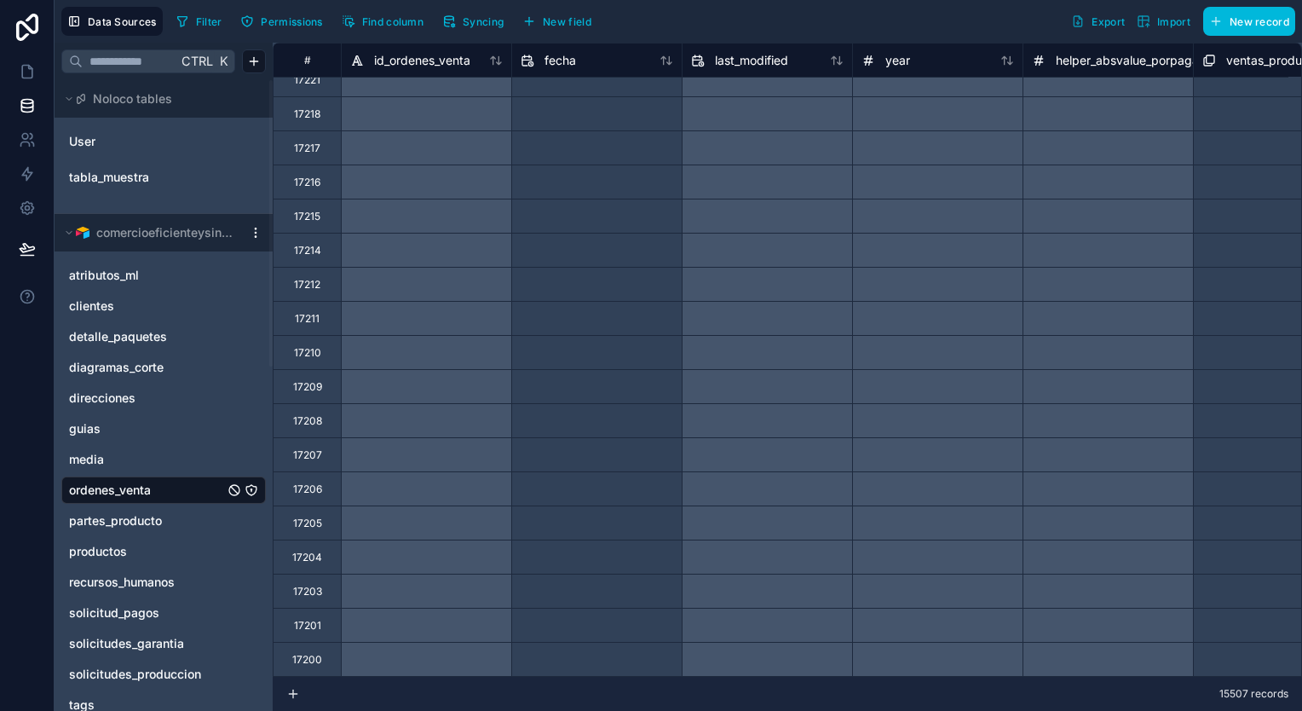
scroll to position [1118, 0]
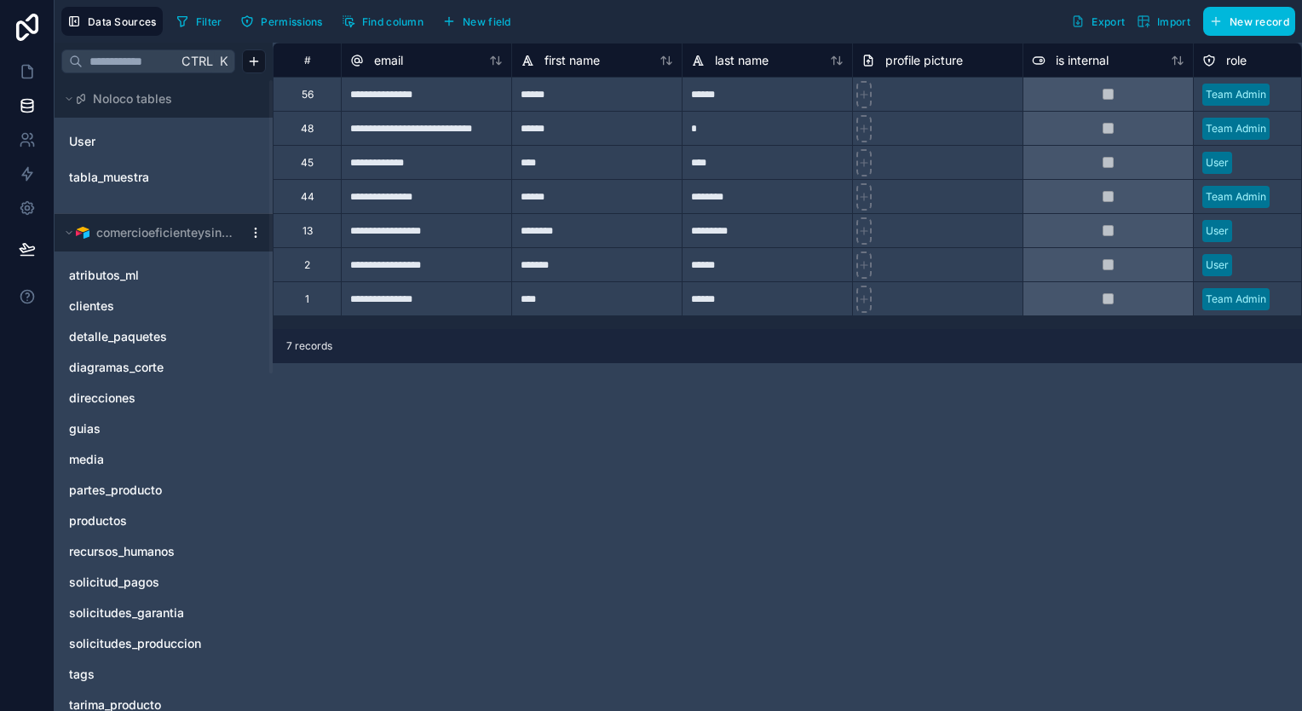
click at [254, 233] on html "**********" at bounding box center [651, 355] width 1302 height 711
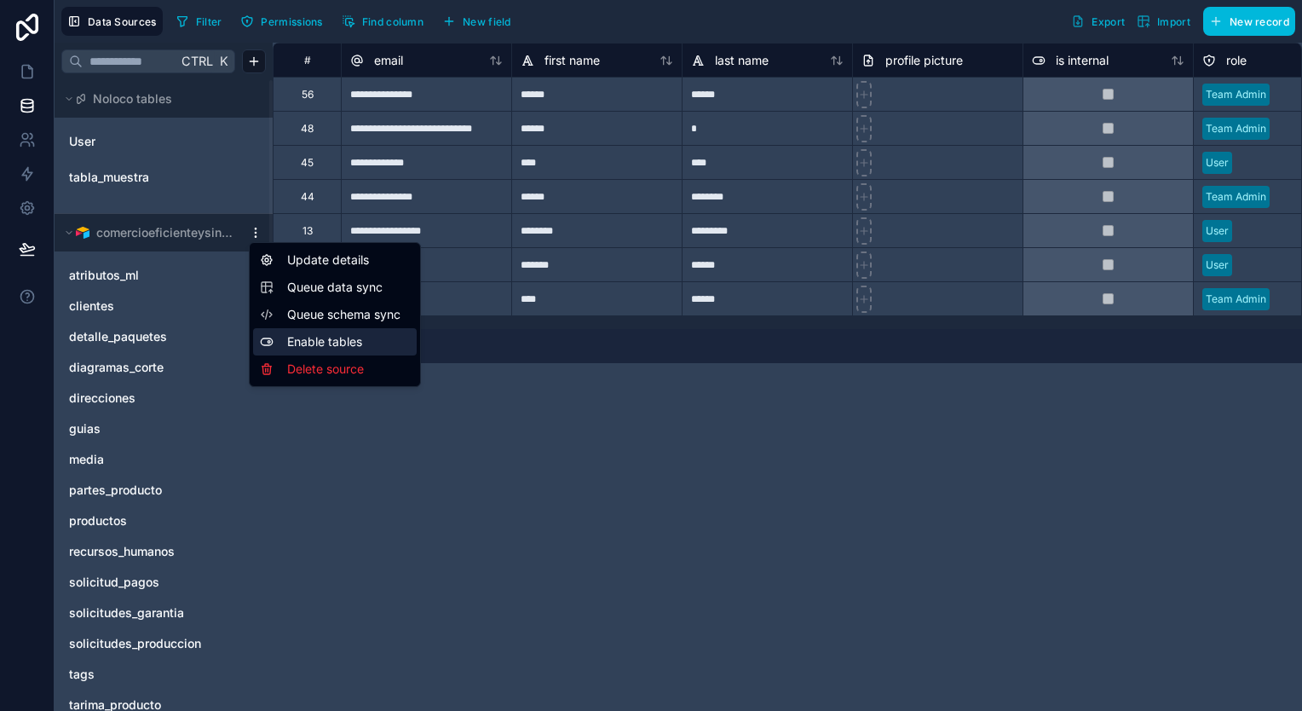
click at [321, 349] on div "Enable tables" at bounding box center [335, 341] width 164 height 27
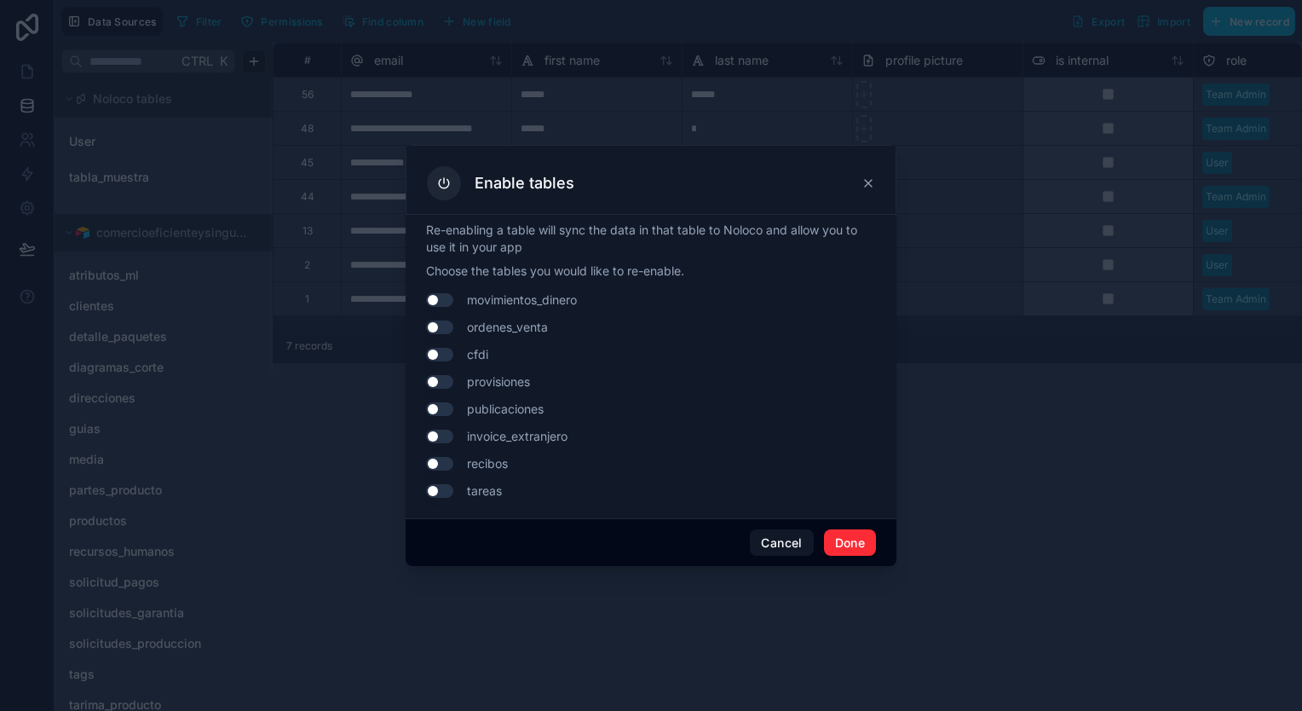
click at [446, 327] on button "Use setting" at bounding box center [439, 327] width 27 height 14
click at [854, 537] on button "Done" at bounding box center [850, 542] width 52 height 27
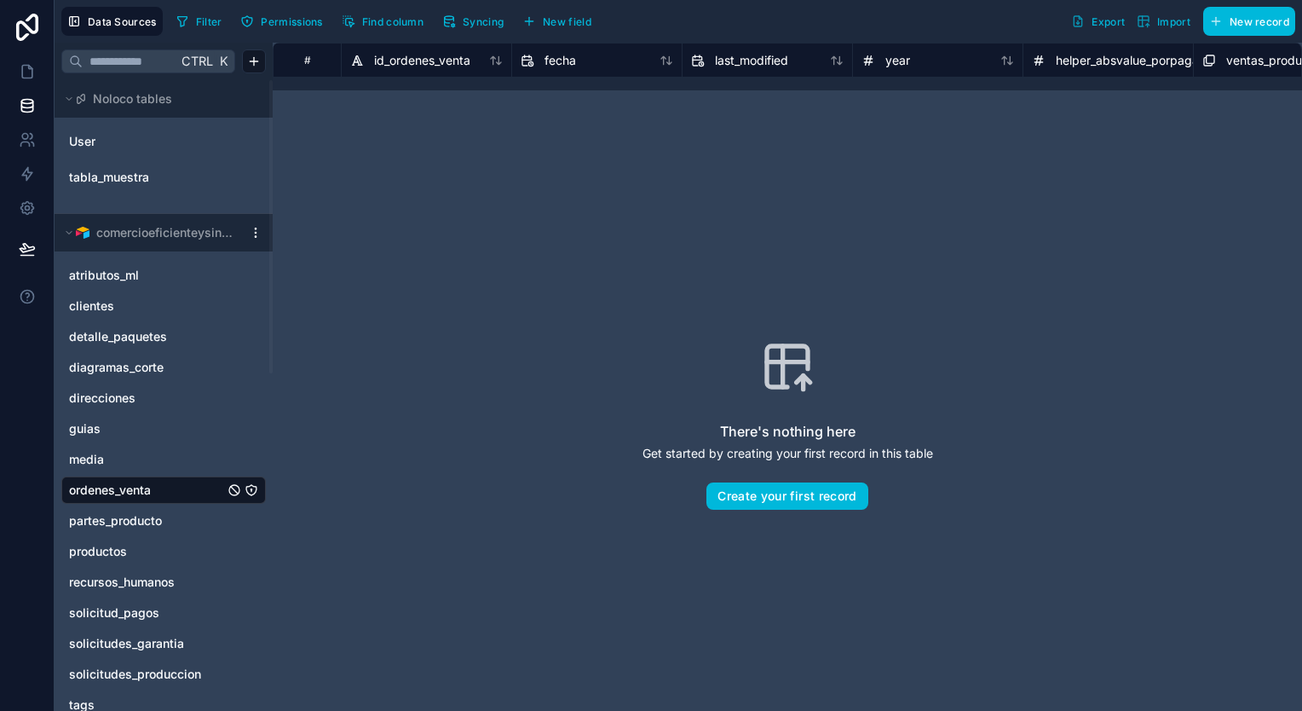
click at [102, 459] on span "media" at bounding box center [86, 459] width 35 height 17
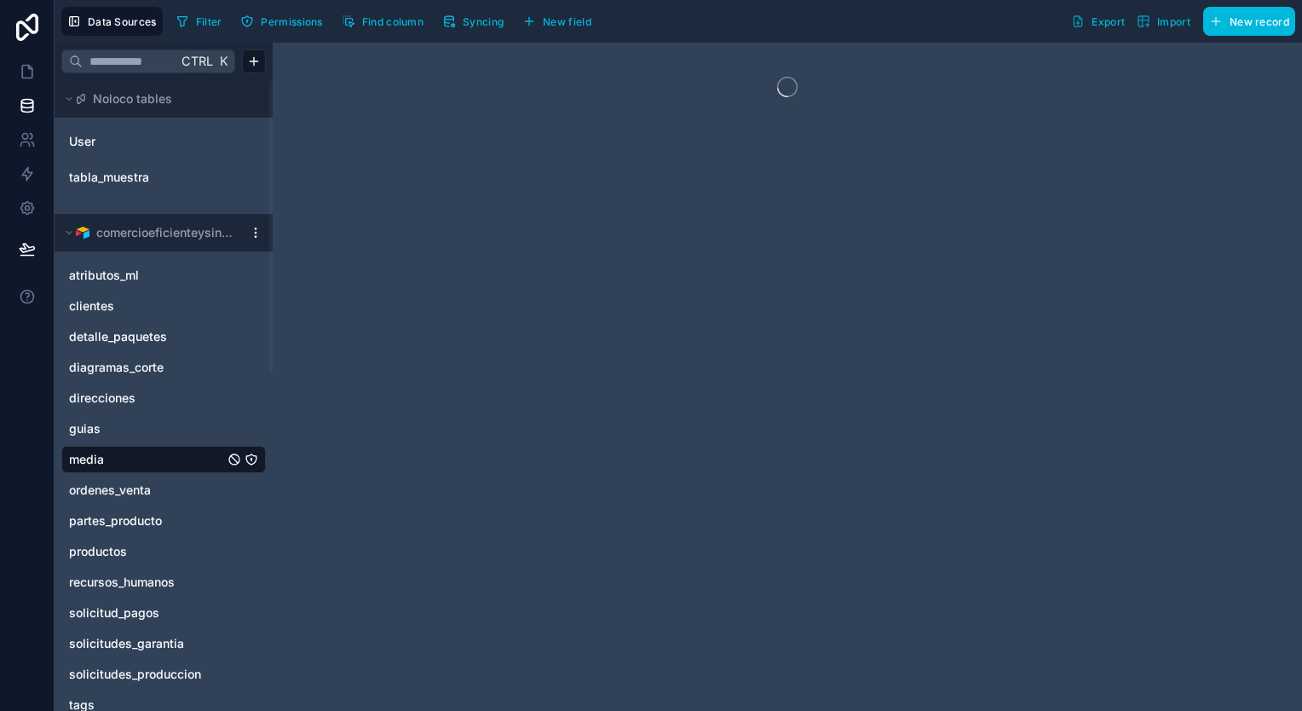
click at [119, 486] on span "ordenes_venta" at bounding box center [110, 489] width 82 height 17
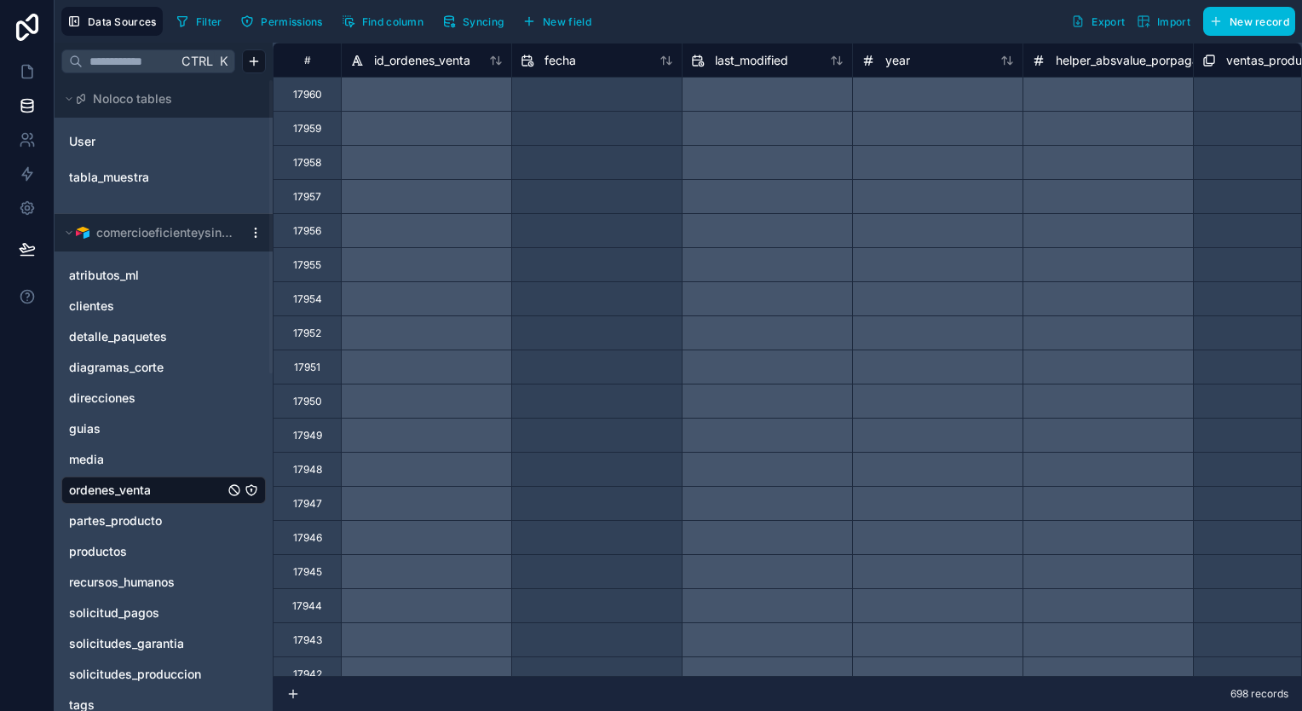
click at [473, 15] on span "Syncing" at bounding box center [483, 21] width 41 height 13
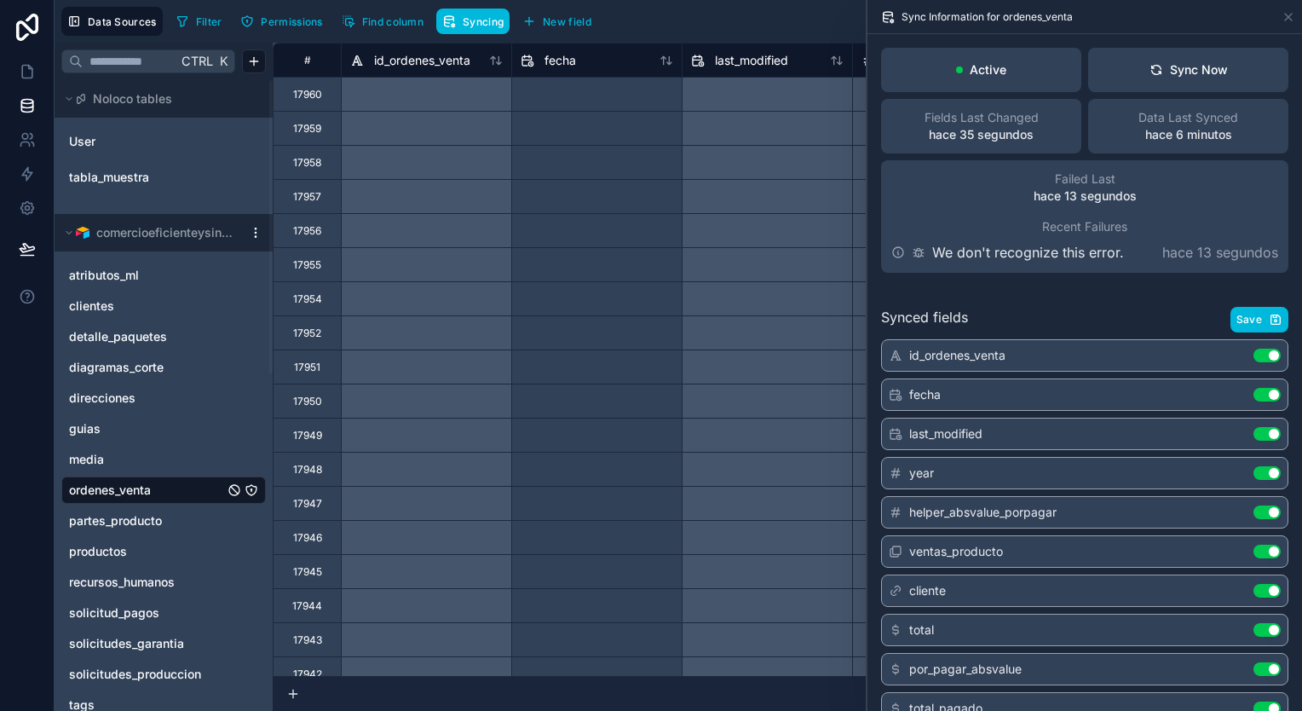
click at [1221, 60] on button "Sync Now" at bounding box center [1188, 70] width 200 height 44
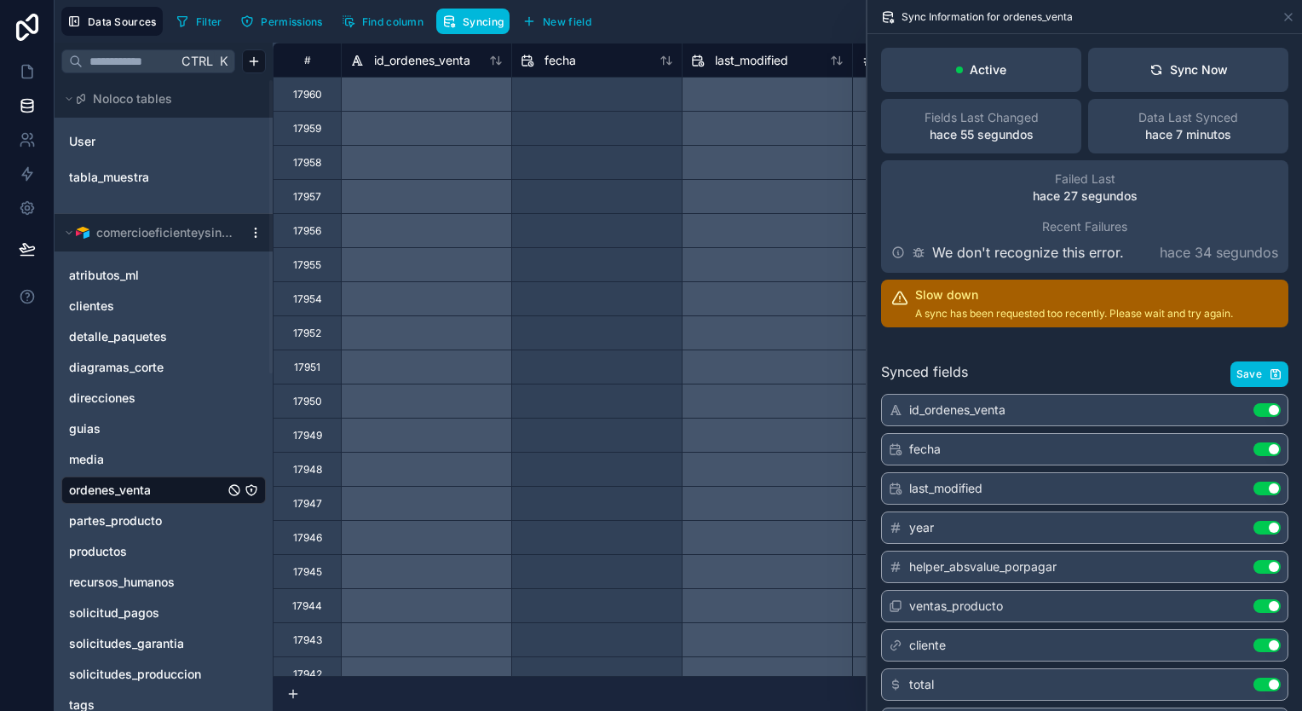
click at [1182, 56] on button "Sync Now" at bounding box center [1188, 70] width 200 height 44
click at [25, 72] on icon at bounding box center [27, 71] width 17 height 17
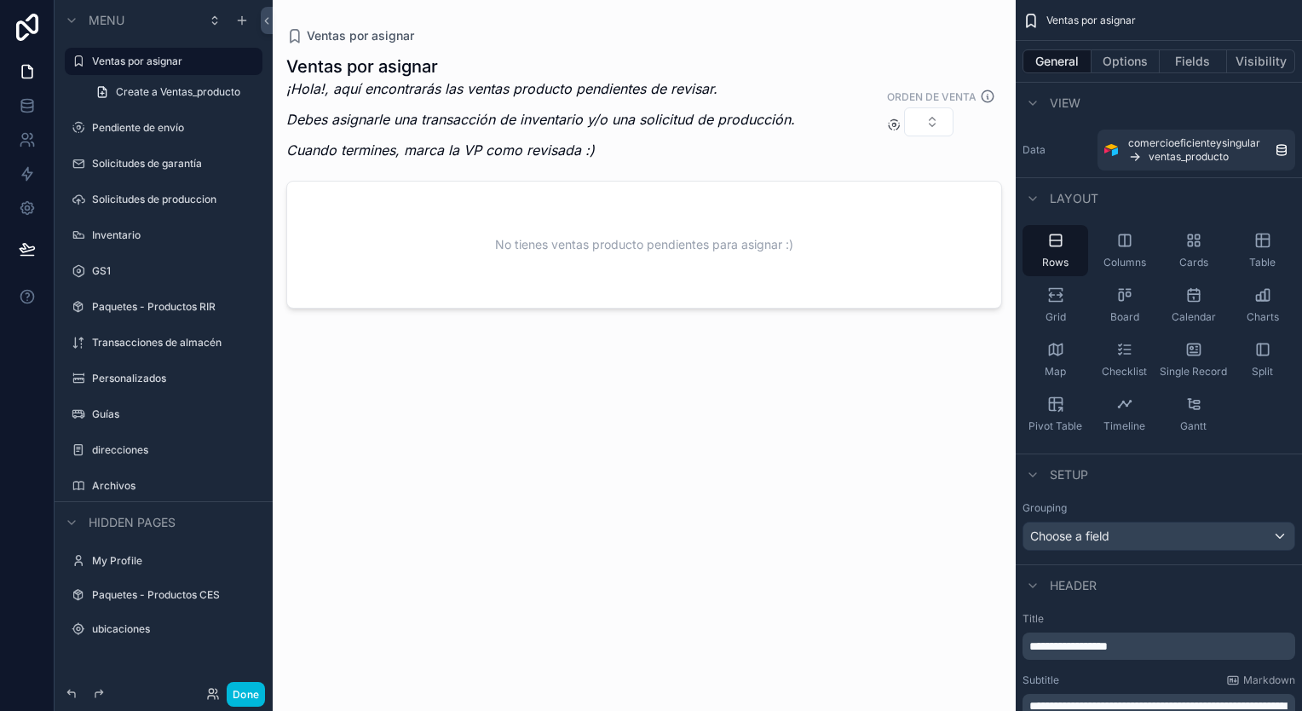
click at [605, 175] on div "scrollable content" at bounding box center [644, 345] width 743 height 690
click at [613, 272] on div "No tienes ventas producto pendientes para asignar :)" at bounding box center [644, 244] width 714 height 126
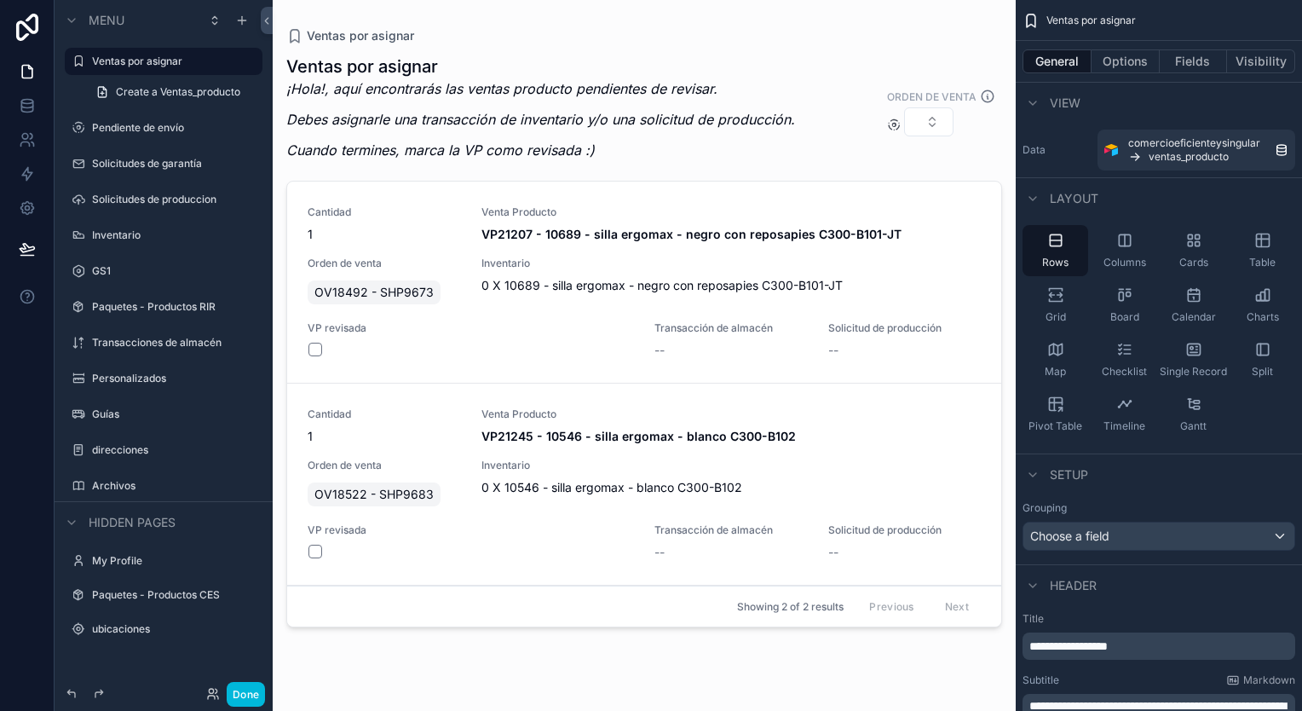
click at [160, 121] on label "Pendiente de envío" at bounding box center [172, 128] width 160 height 14
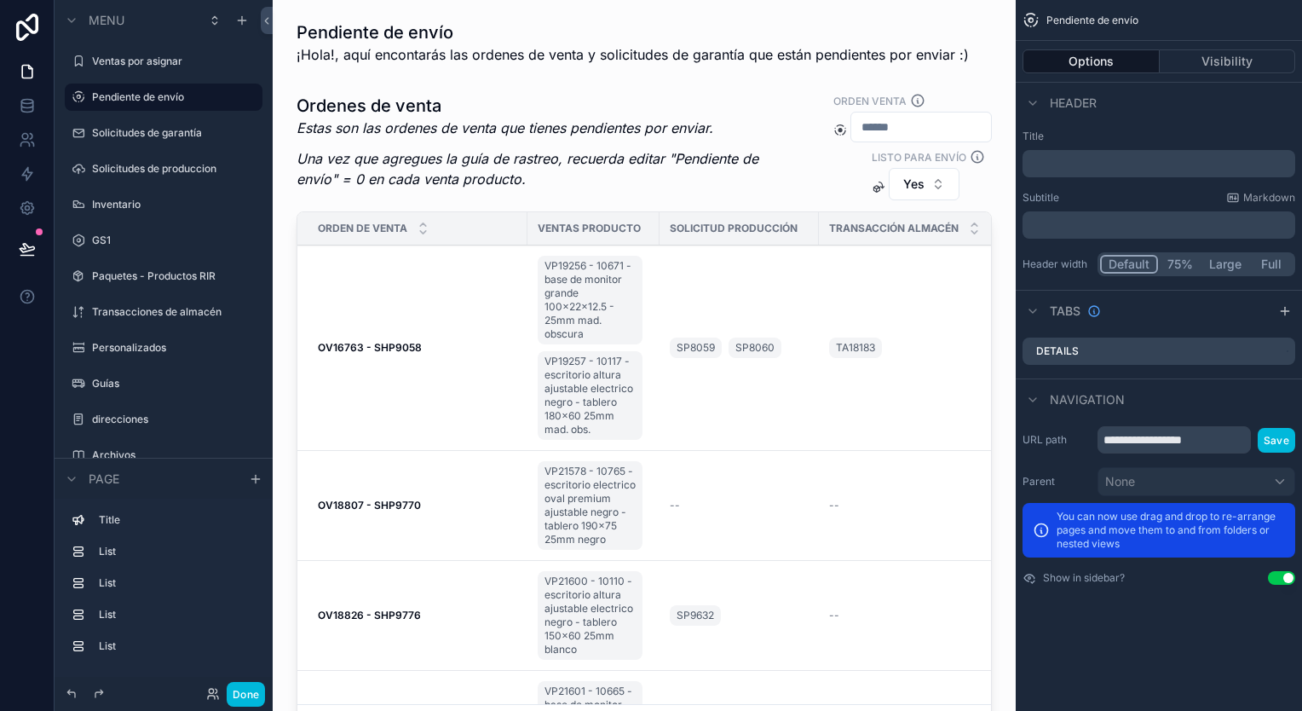
click at [555, 130] on div "scrollable content" at bounding box center [644, 422] width 716 height 675
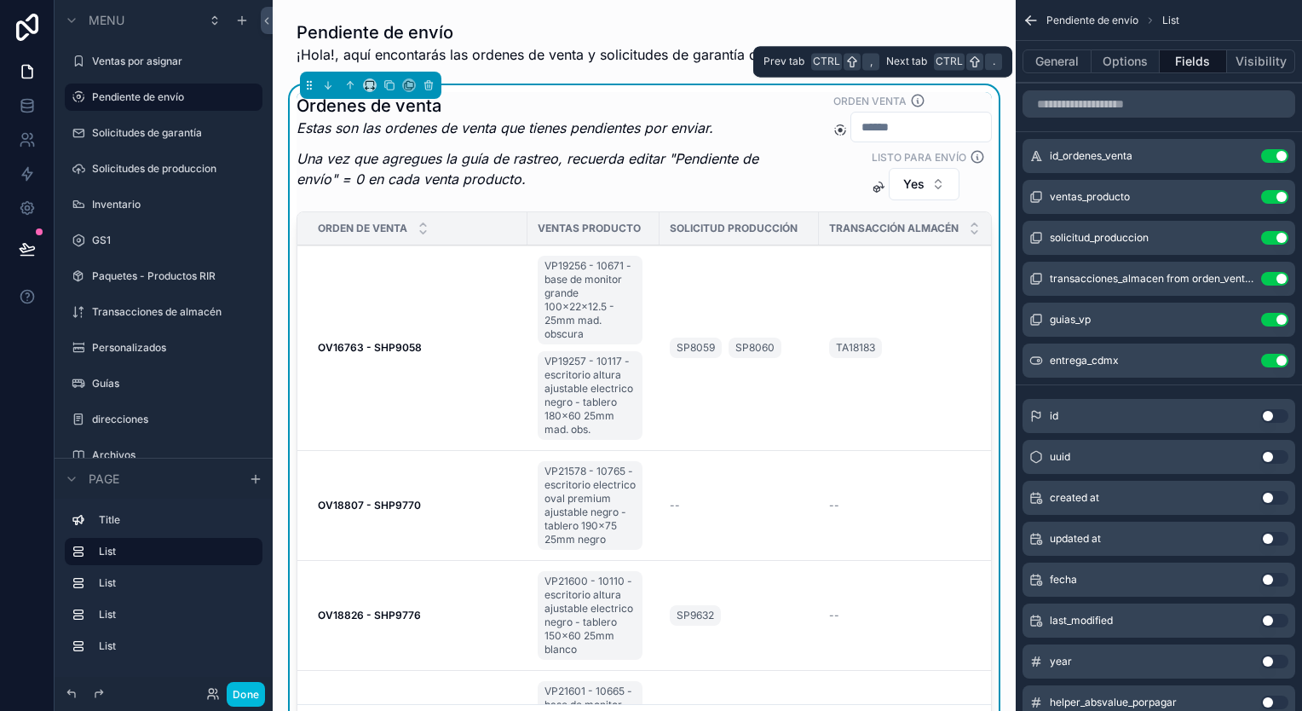
click at [1146, 60] on button "Options" at bounding box center [1125, 61] width 68 height 24
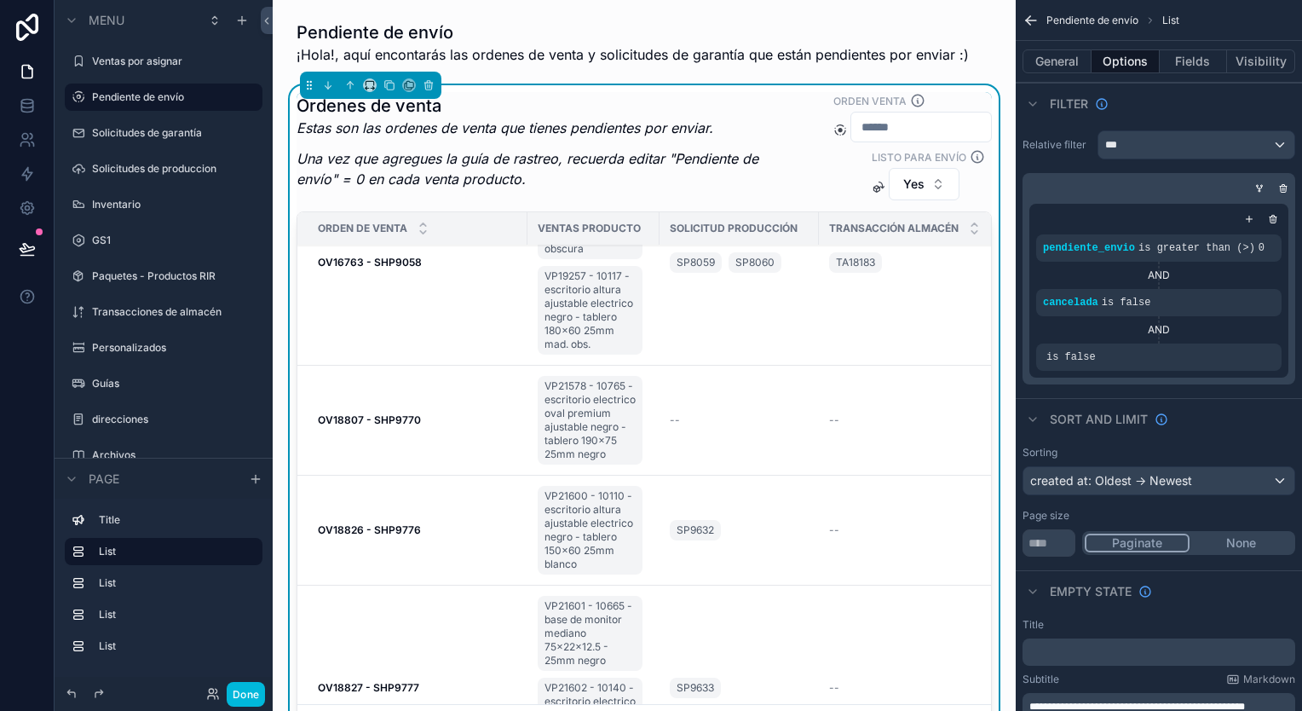
click at [167, 168] on label "Solicitudes de produccion" at bounding box center [172, 169] width 160 height 14
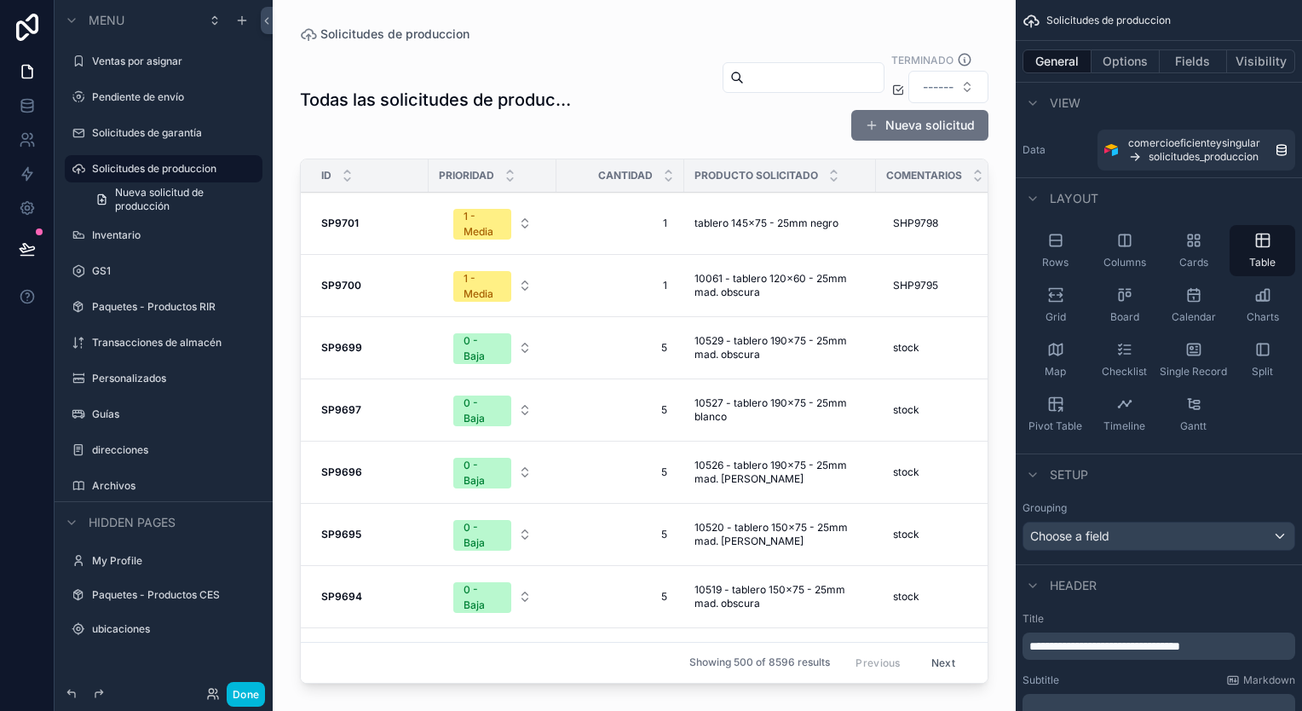
click at [107, 235] on label "Inventario" at bounding box center [172, 235] width 160 height 14
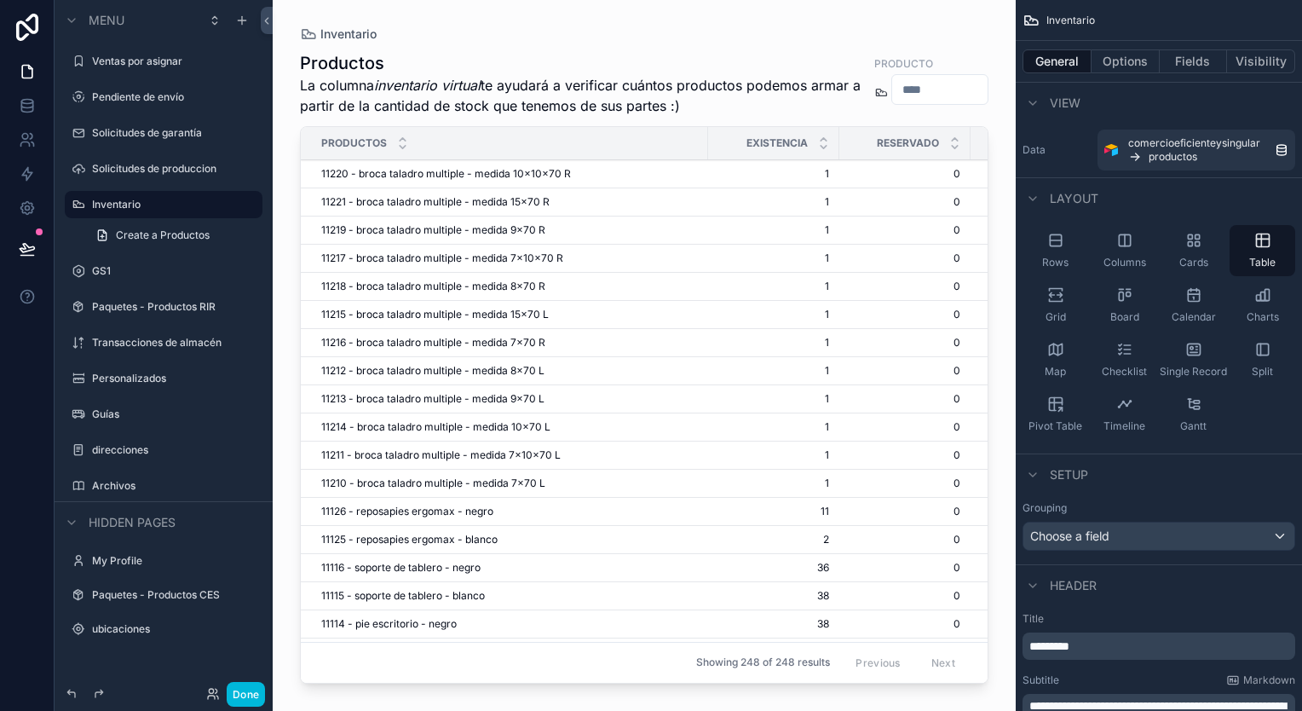
click at [107, 418] on label "Guías" at bounding box center [172, 414] width 160 height 14
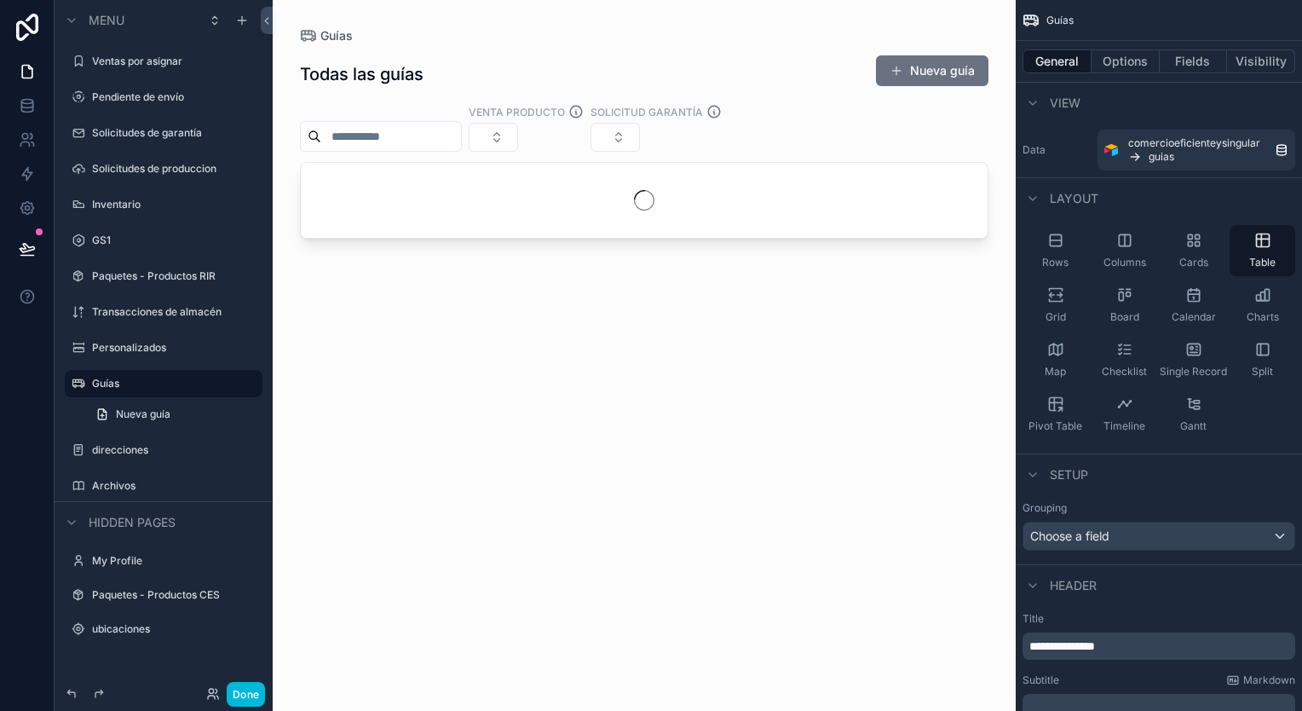
click at [170, 49] on div "Ventas por asignar" at bounding box center [163, 61] width 191 height 27
click at [164, 60] on label "Ventas por asignar" at bounding box center [172, 62] width 160 height 14
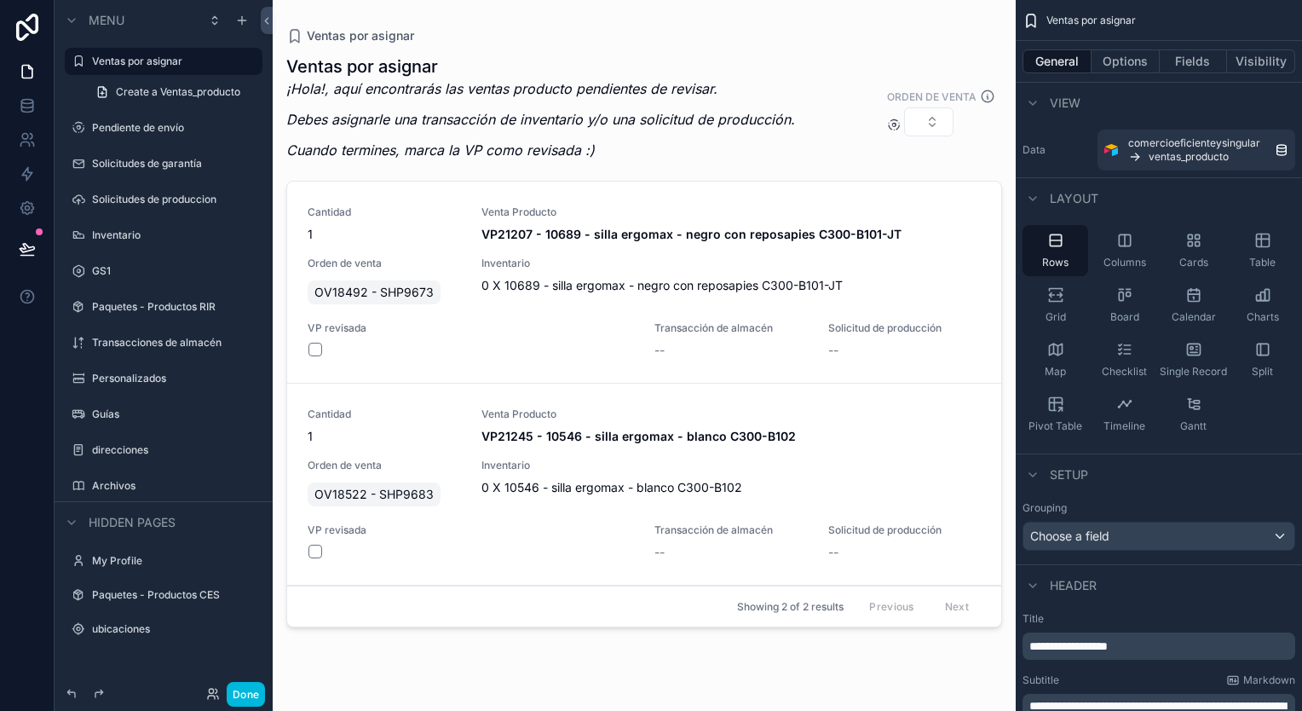
click at [659, 227] on div "scrollable content" at bounding box center [644, 345] width 743 height 690
click at [603, 200] on div "Cantidad 1 Venta Producto VP21207 - 10689 - silla ergomax - negro con reposapie…" at bounding box center [644, 282] width 714 height 202
click at [354, 291] on span "OV18492 - SHP9673" at bounding box center [373, 292] width 119 height 17
click at [30, 106] on icon at bounding box center [27, 105] width 17 height 17
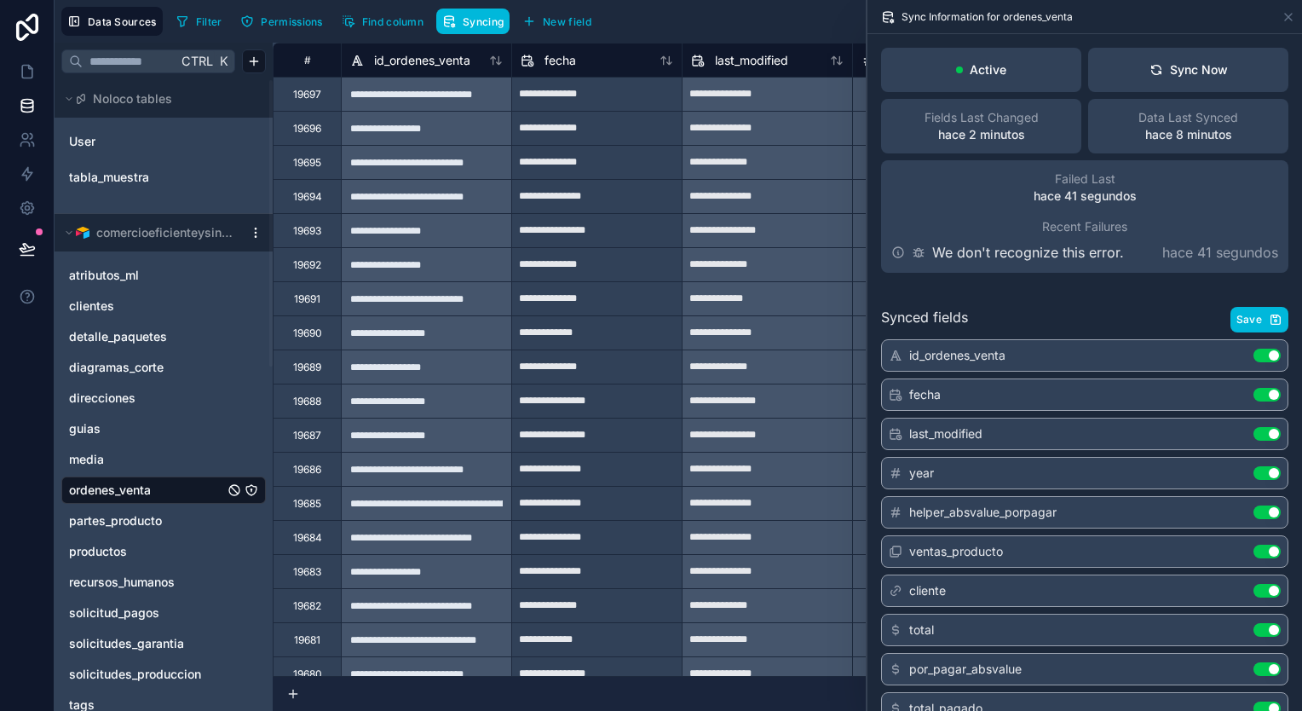
click at [1164, 77] on div "Sync Now" at bounding box center [1188, 69] width 78 height 17
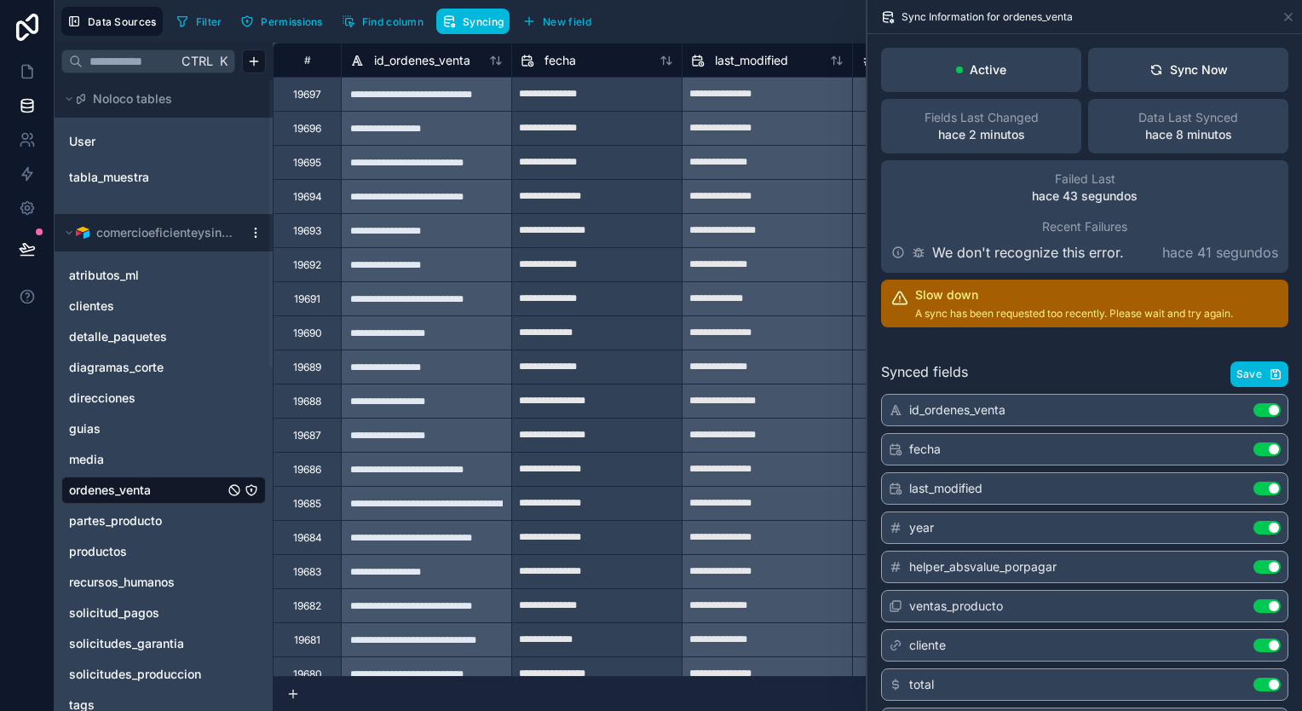
click at [498, 62] on icon at bounding box center [499, 60] width 4 height 8
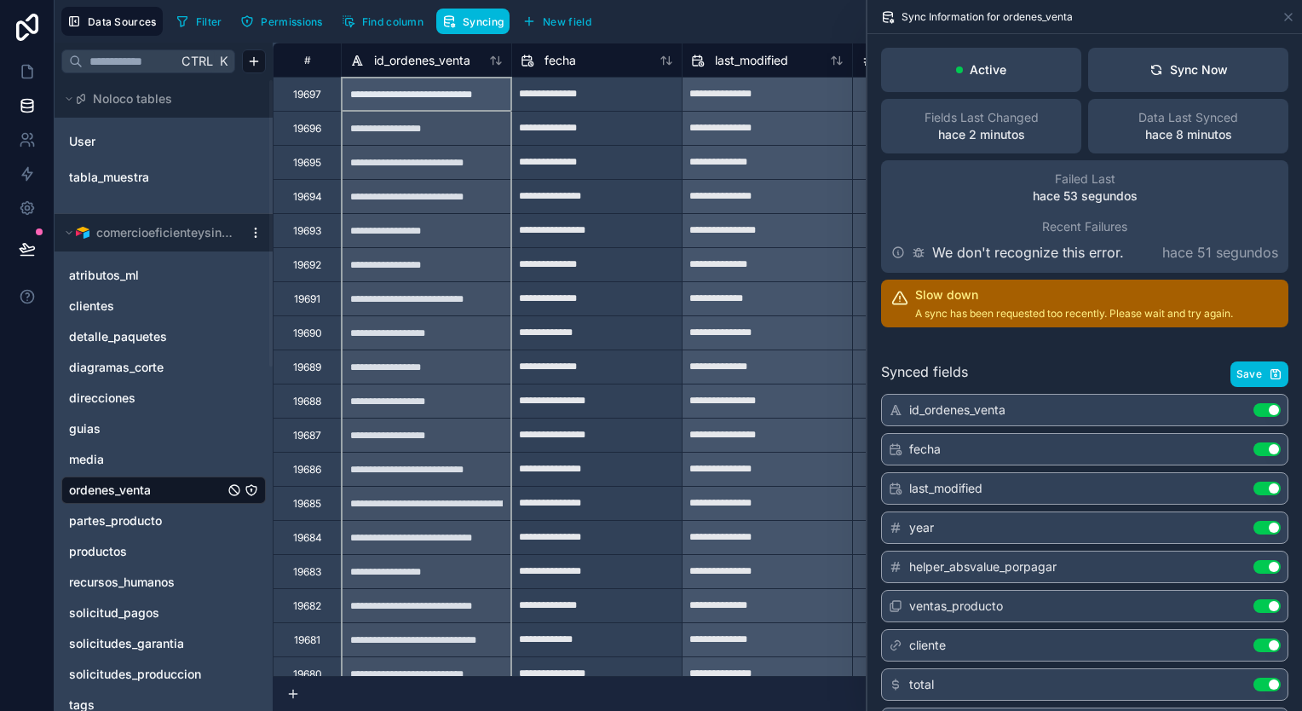
click at [498, 62] on icon at bounding box center [499, 60] width 4 height 8
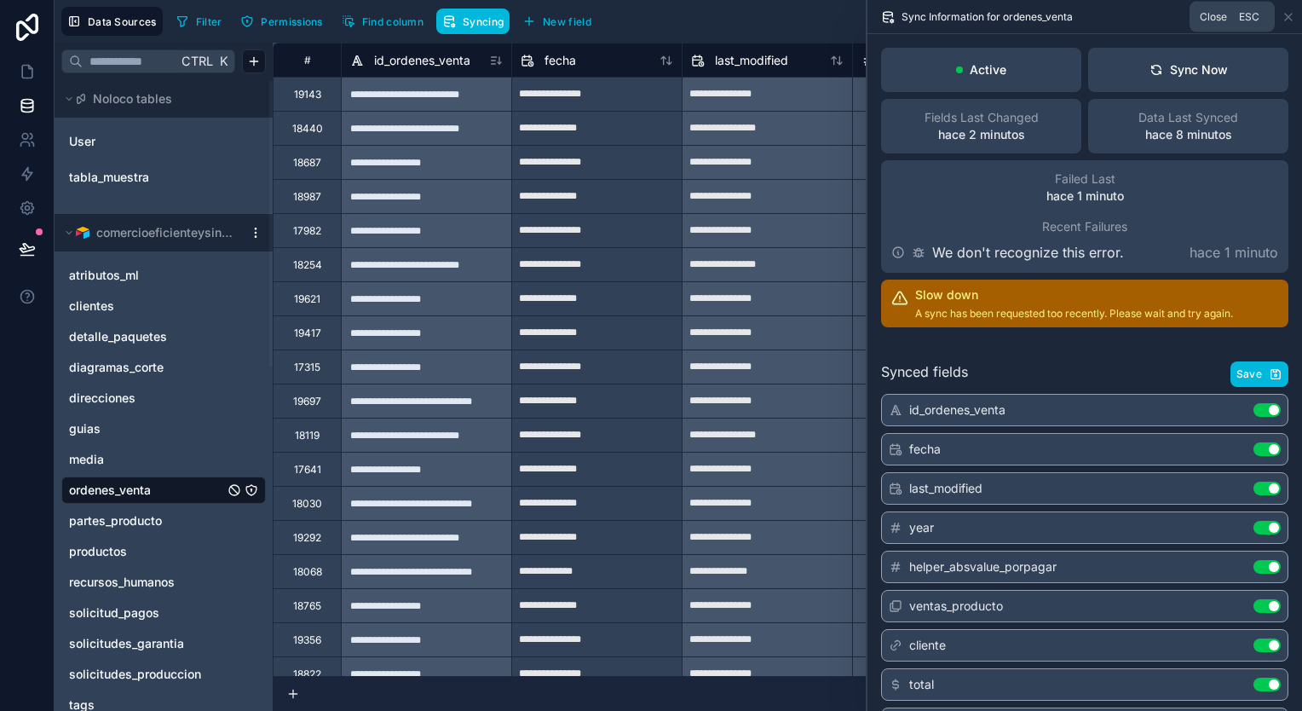
click at [1292, 14] on icon at bounding box center [1288, 17] width 14 height 14
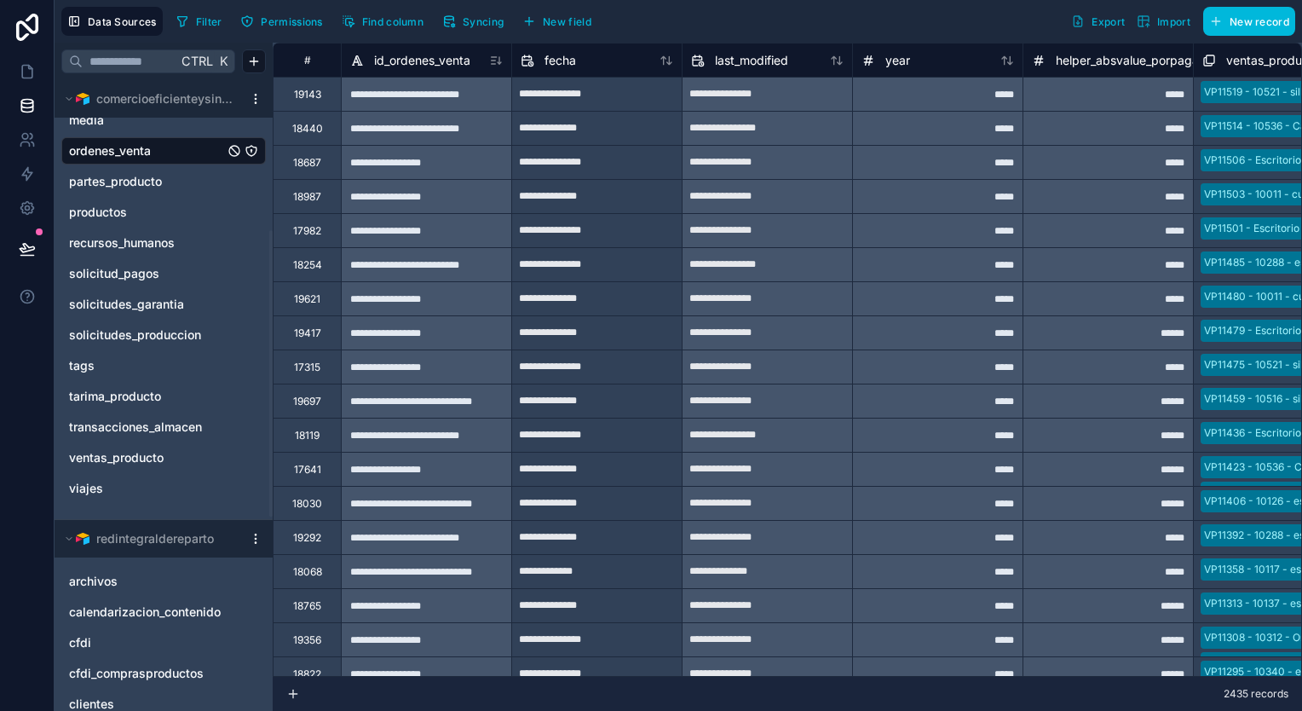
scroll to position [341, 0]
click at [158, 447] on span "ventas_producto" at bounding box center [116, 455] width 95 height 17
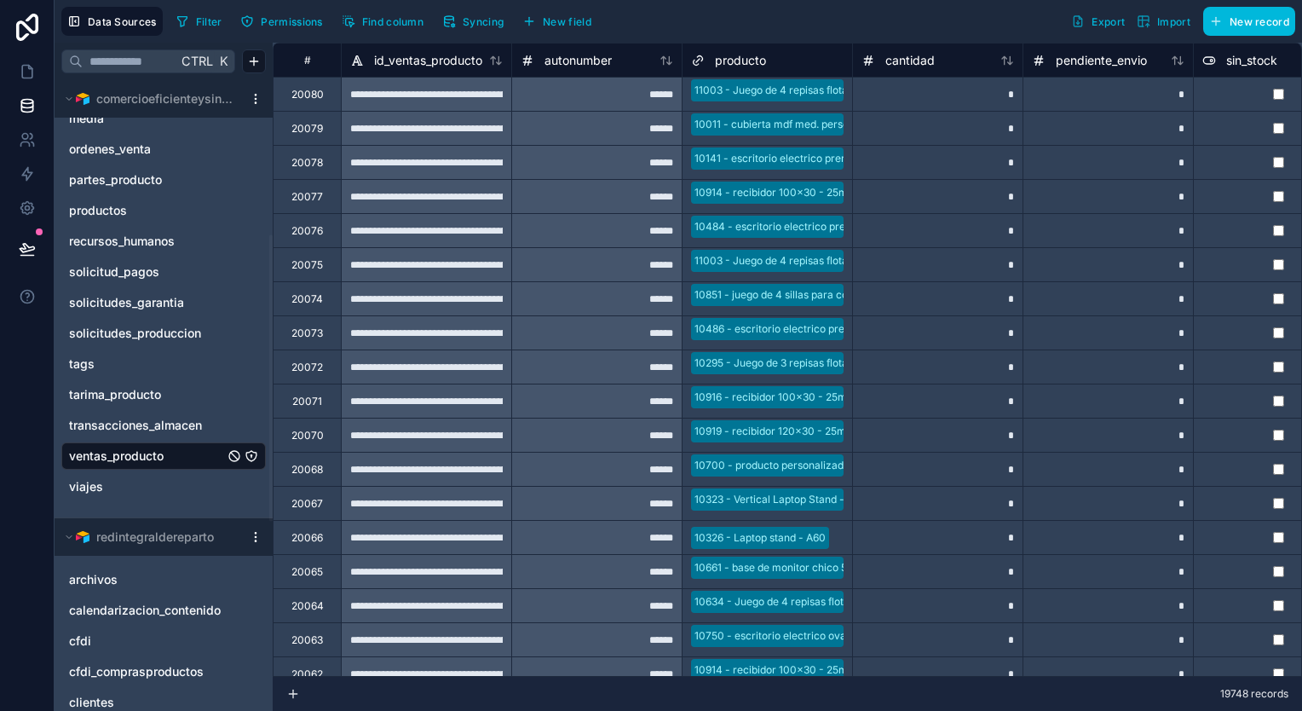
click at [468, 24] on span "Syncing" at bounding box center [483, 21] width 41 height 13
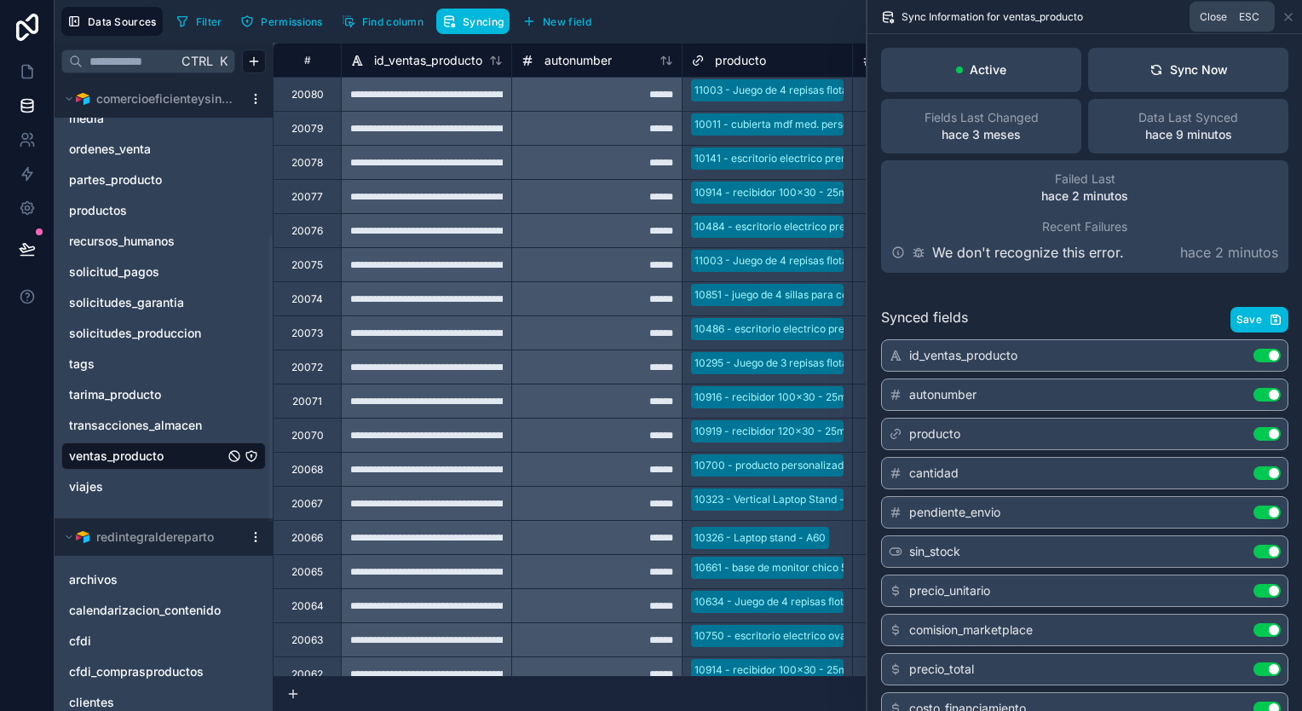
click at [1286, 12] on icon at bounding box center [1288, 17] width 14 height 14
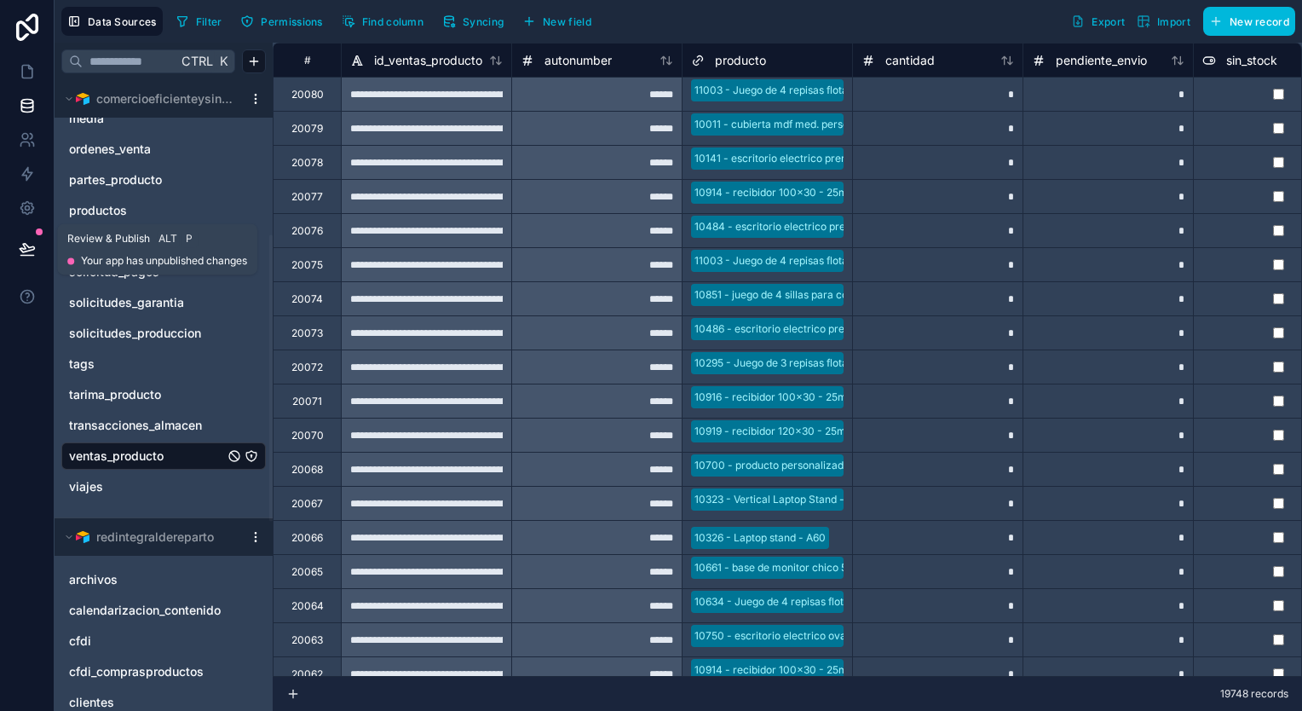
click at [29, 249] on icon at bounding box center [27, 248] width 17 height 17
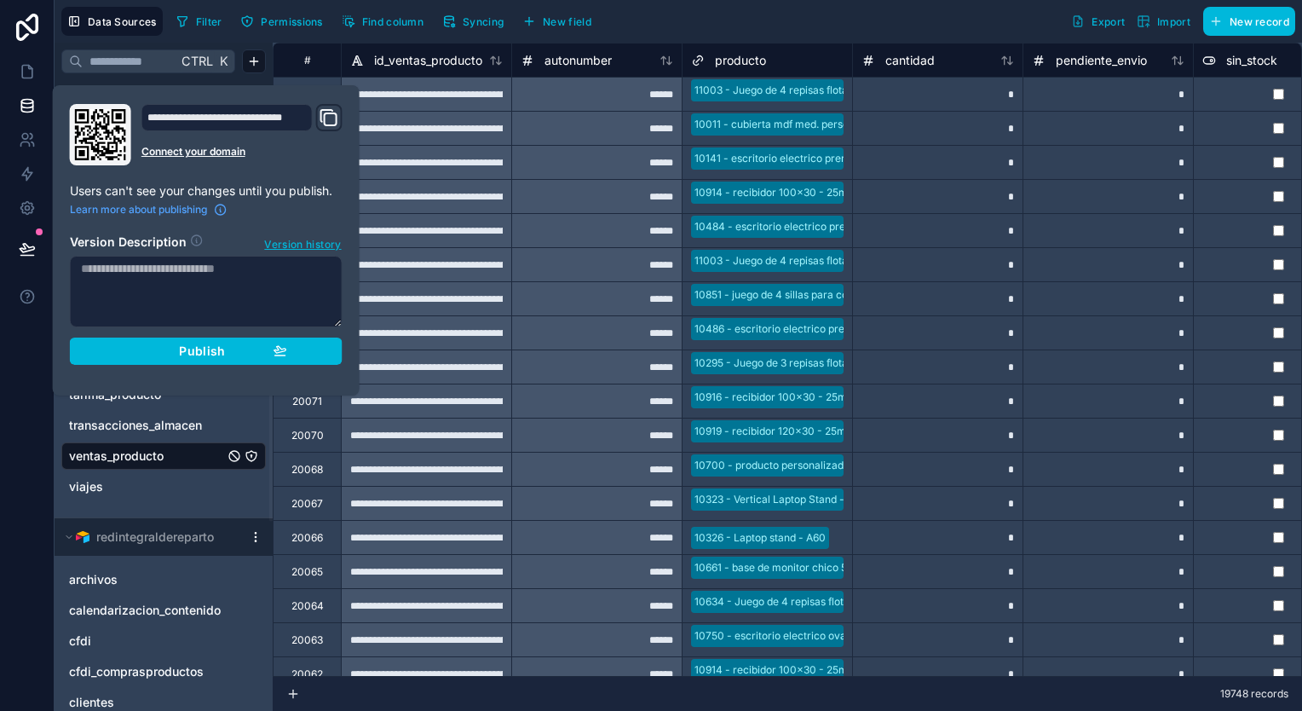
click at [675, 26] on div "Filter Permissions Find column Syncing New field Export Import New record" at bounding box center [732, 21] width 1125 height 29
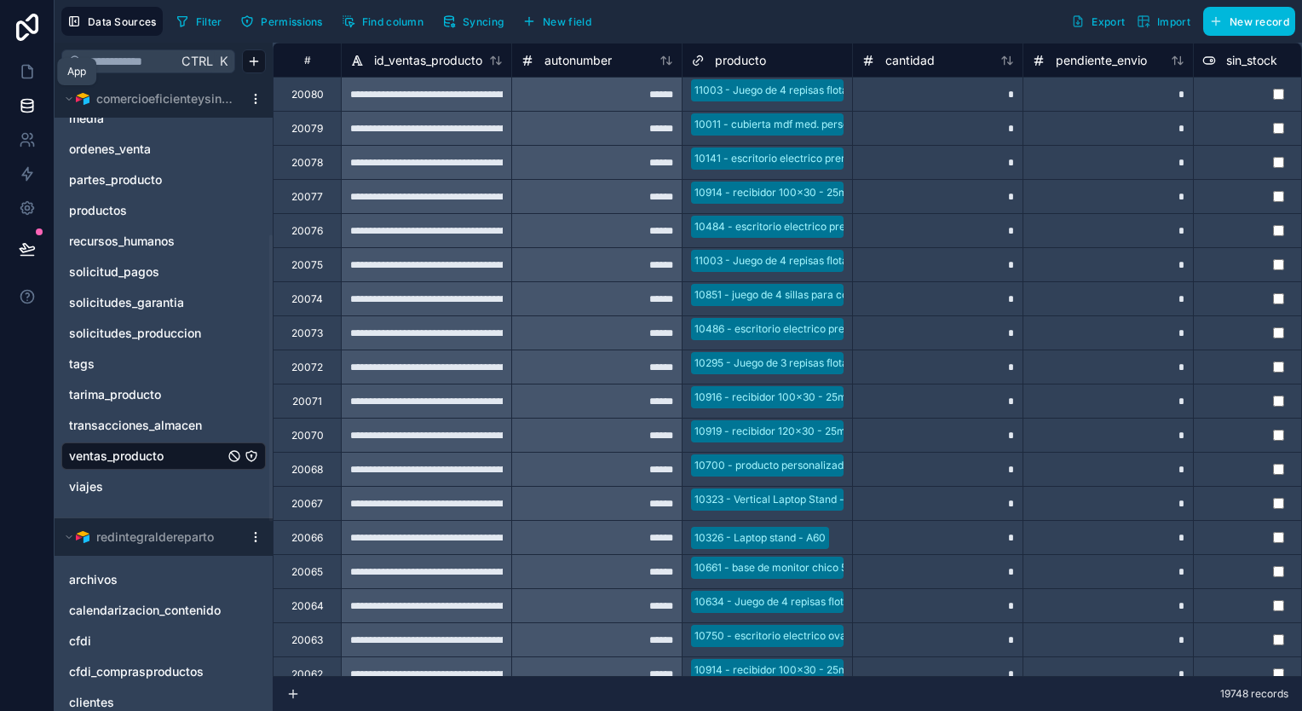
click at [37, 71] on link at bounding box center [27, 72] width 54 height 34
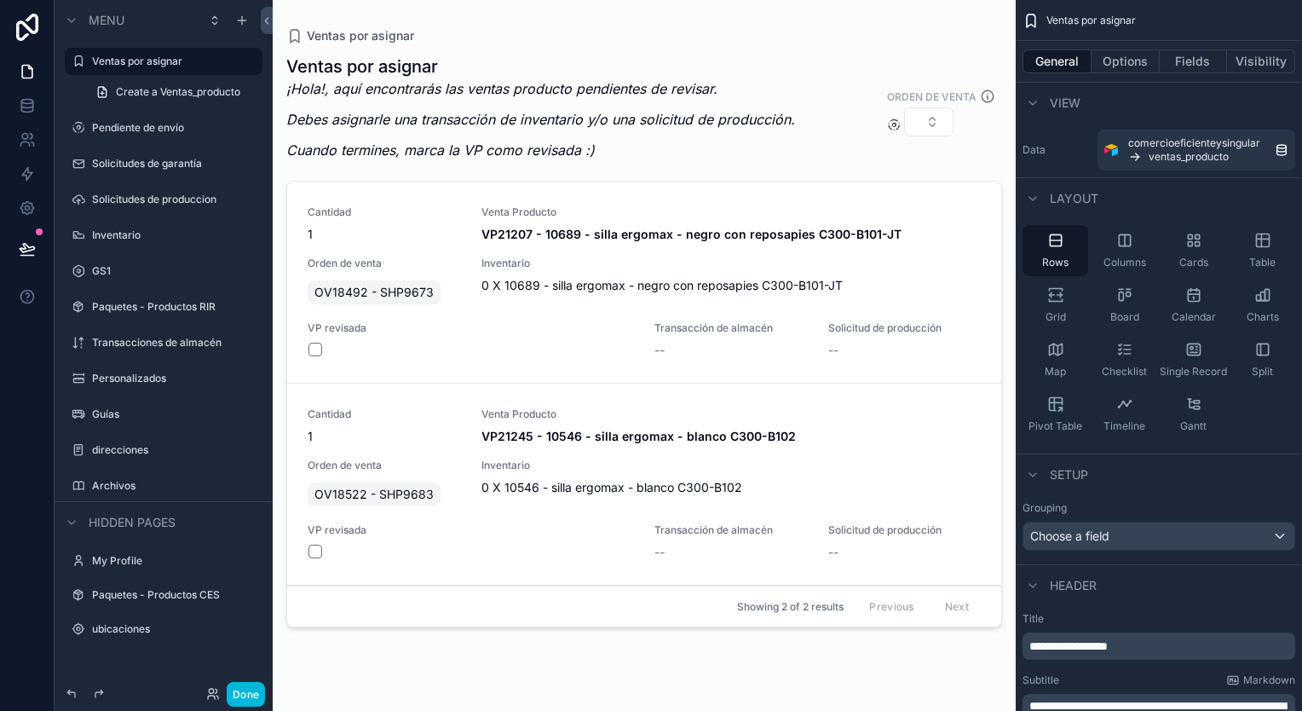
click at [157, 445] on label "direcciones" at bounding box center [172, 450] width 160 height 14
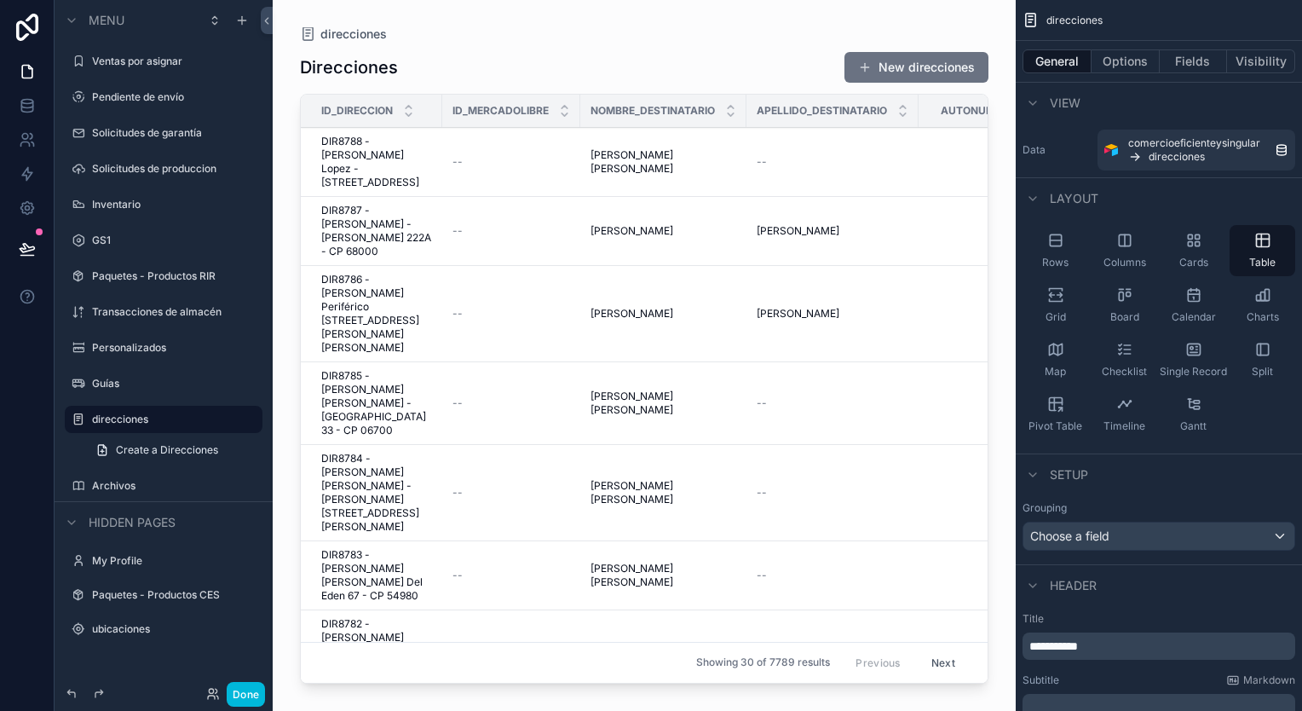
click at [124, 486] on label "Archivos" at bounding box center [172, 486] width 160 height 14
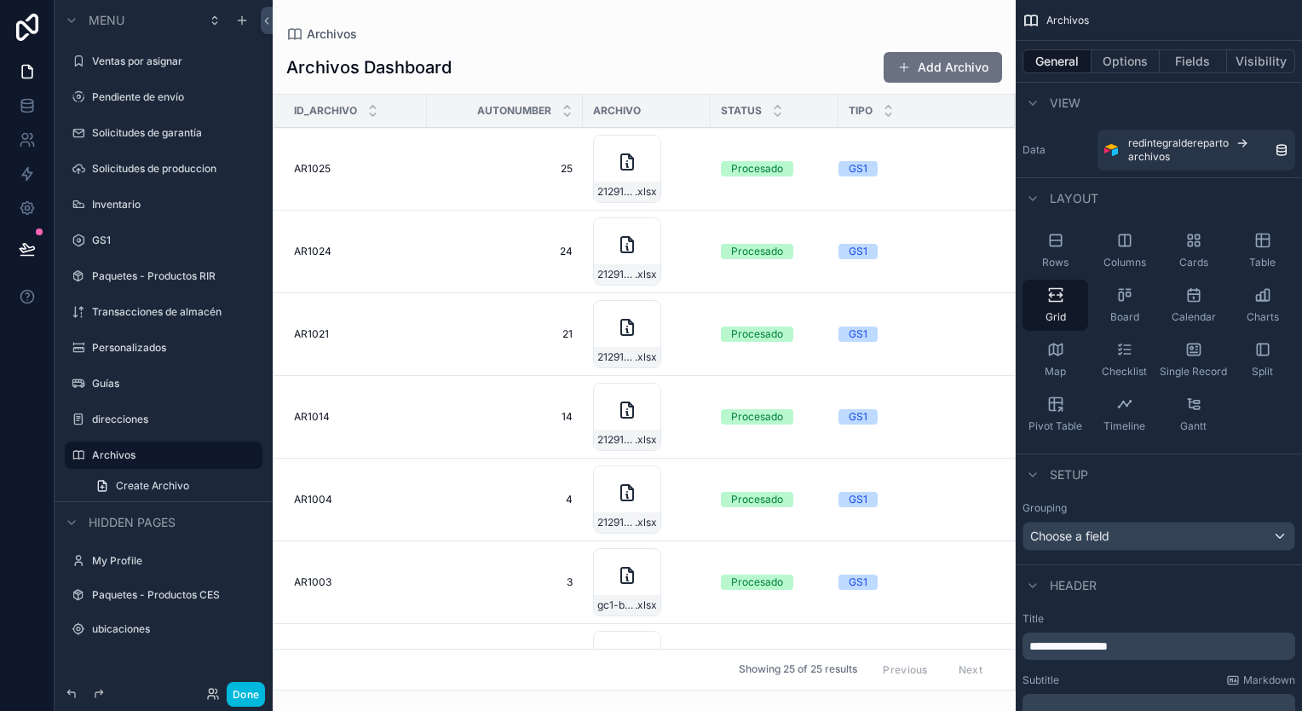
drag, startPoint x: 1007, startPoint y: 181, endPoint x: 1008, endPoint y: 300, distance: 118.4
click at [1008, 300] on div "scrollable content" at bounding box center [644, 355] width 743 height 711
click at [144, 55] on label "Ventas por asignar" at bounding box center [172, 62] width 160 height 14
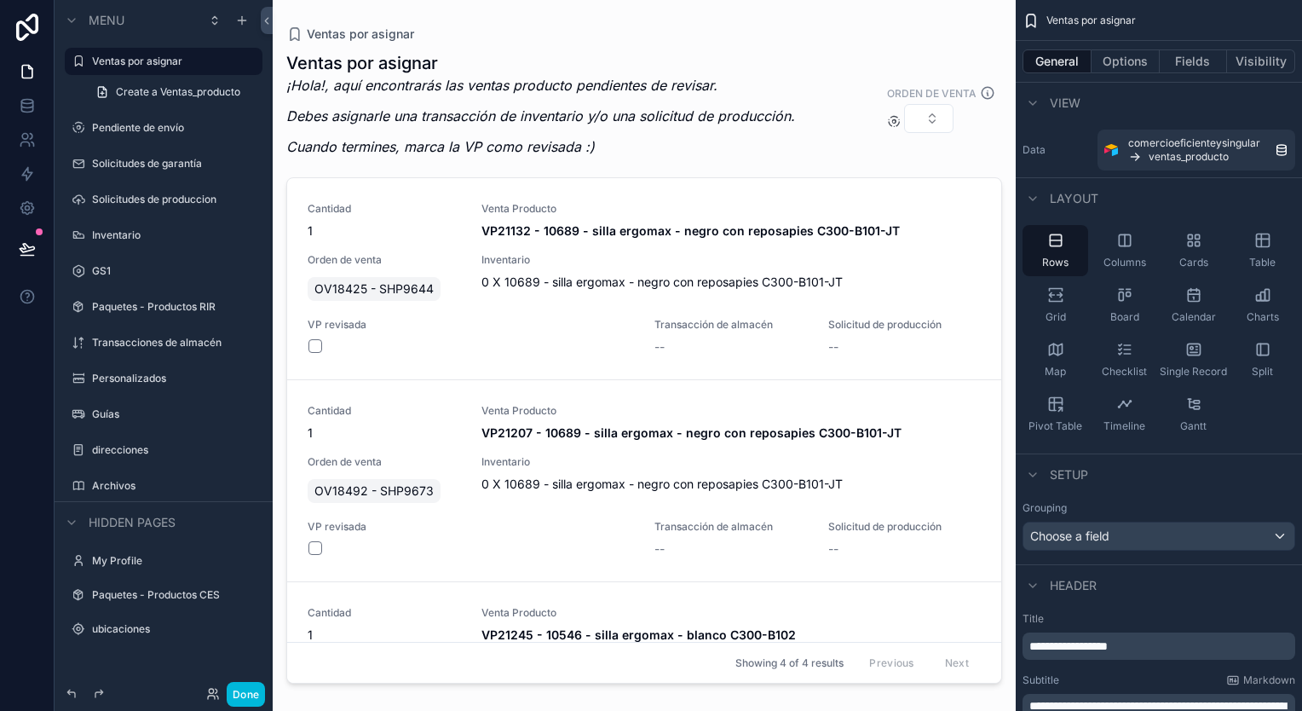
drag, startPoint x: 997, startPoint y: 366, endPoint x: 1002, endPoint y: 449, distance: 82.8
click at [1002, 449] on div "scrollable content" at bounding box center [644, 345] width 743 height 690
click at [837, 156] on div "Ventas por asignar ¡Hola!, aquí encontrarás las ventas producto pendientes de r…" at bounding box center [644, 109] width 716 height 116
click at [835, 165] on div "Ventas por asignar ¡Hola!, aquí encontrarás las ventas producto pendientes de r…" at bounding box center [644, 109] width 716 height 116
click at [1121, 65] on button "Options" at bounding box center [1125, 61] width 68 height 24
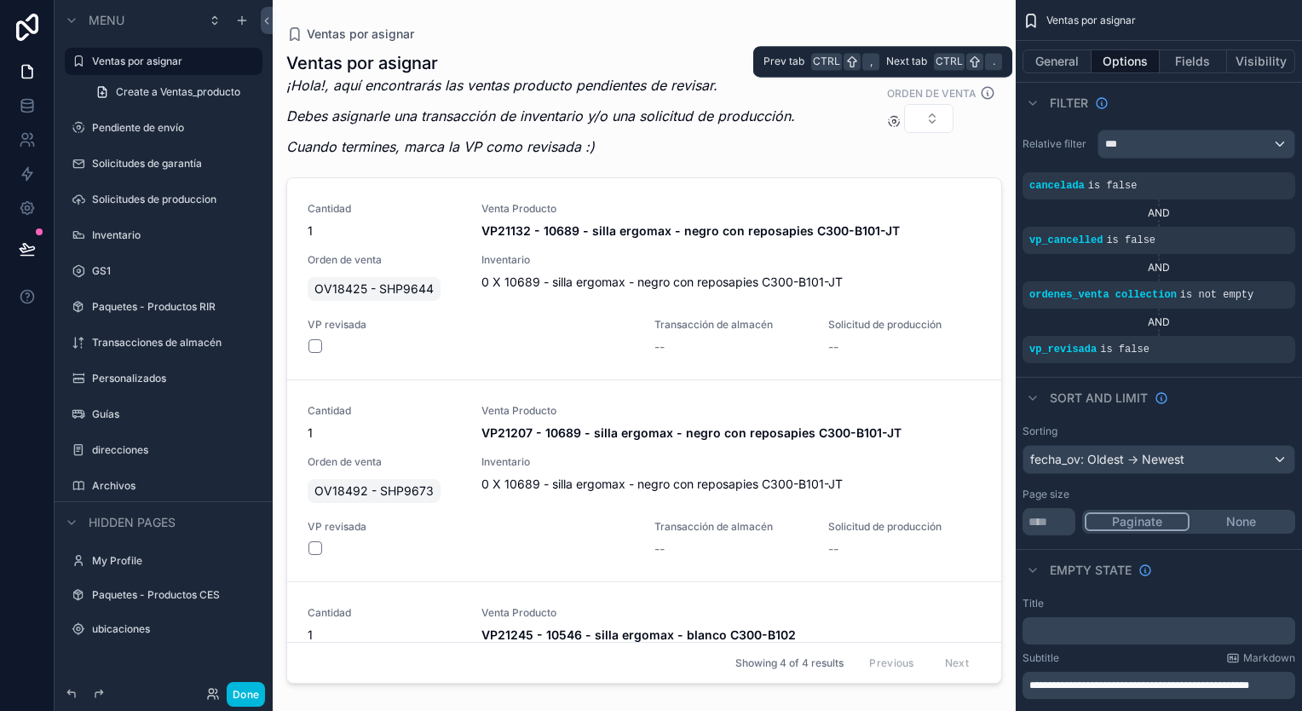
click at [1073, 63] on button "General" at bounding box center [1056, 61] width 69 height 24
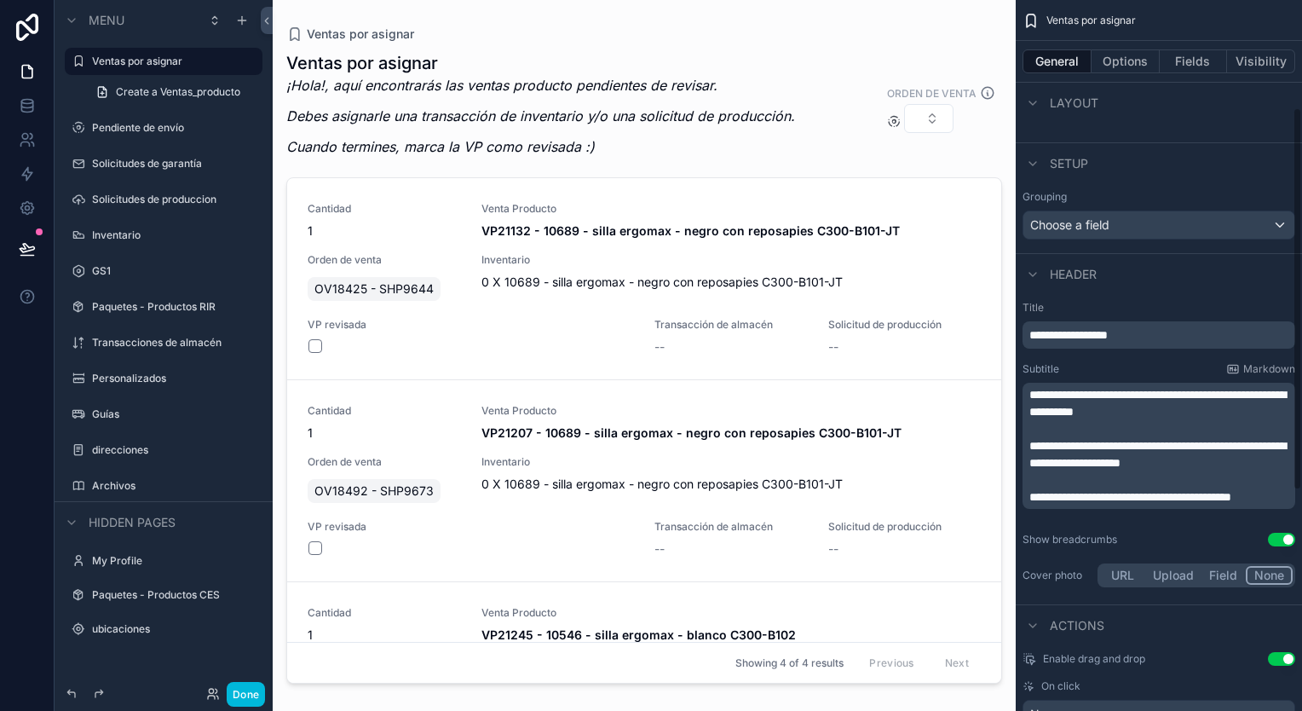
scroll to position [12, 0]
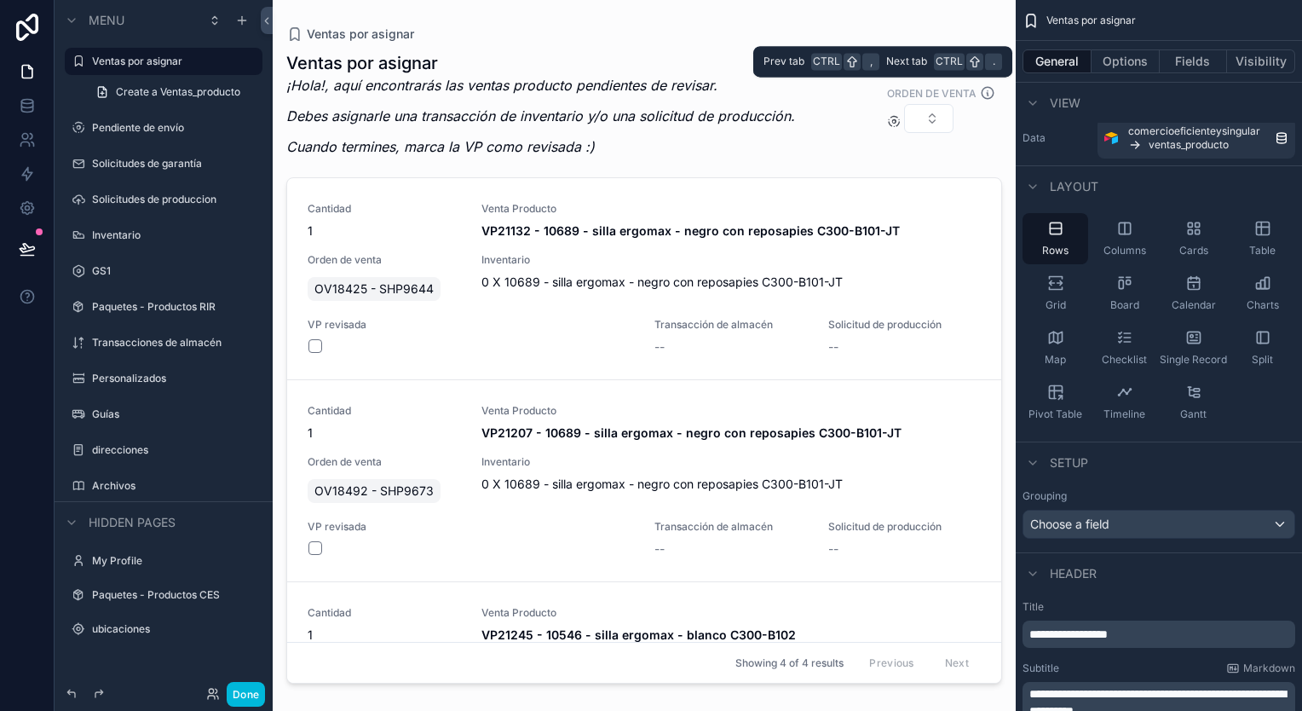
click at [1122, 56] on button "Options" at bounding box center [1125, 61] width 68 height 24
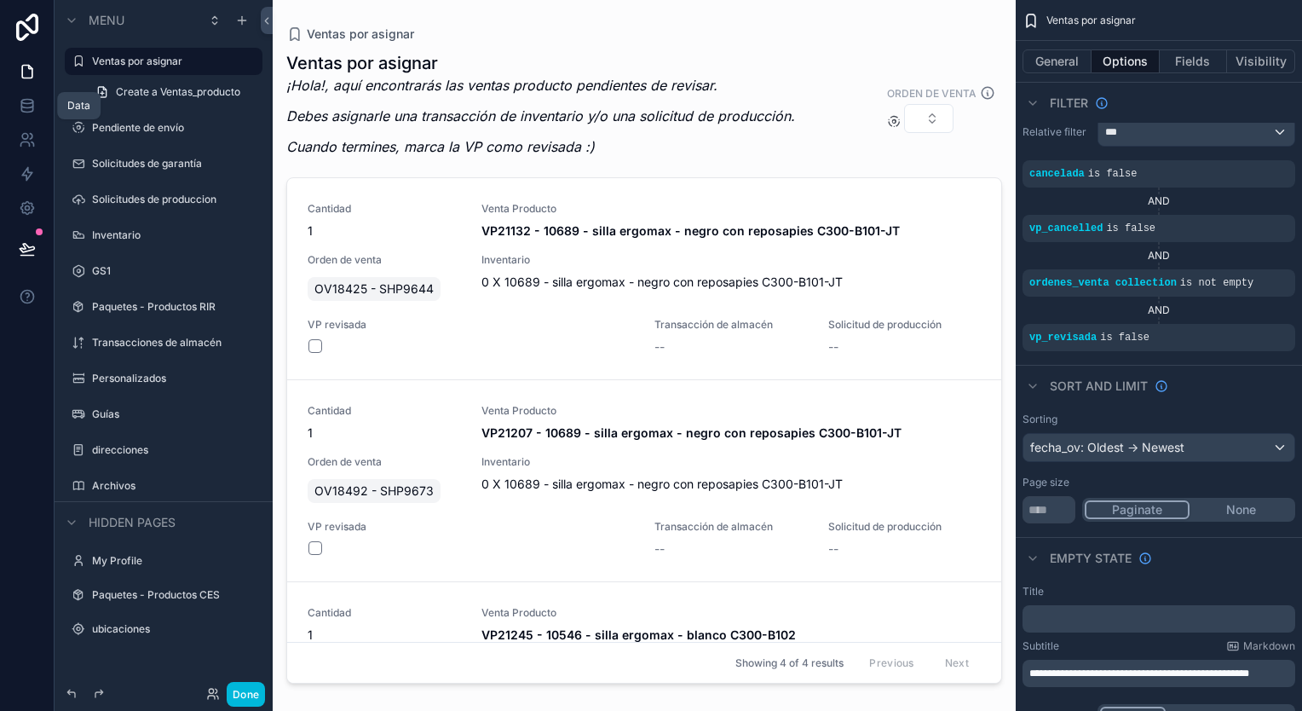
click at [33, 103] on icon at bounding box center [27, 105] width 17 height 17
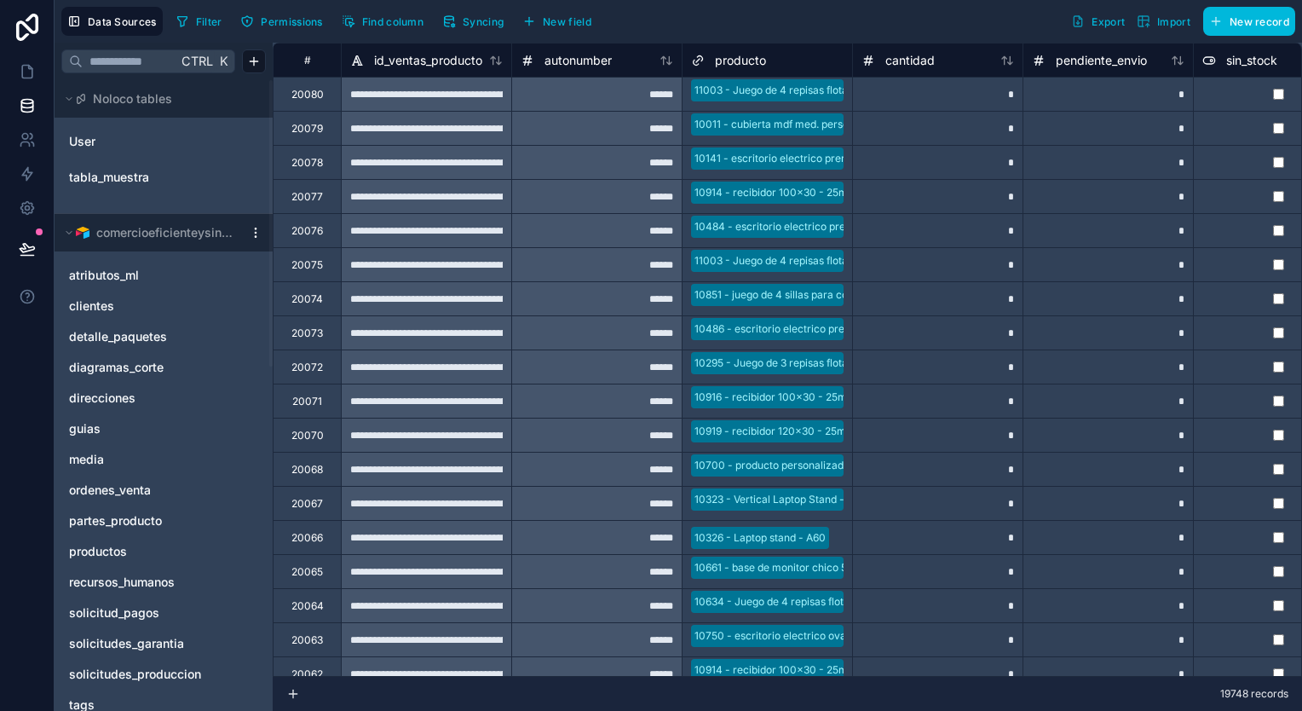
click at [146, 486] on span "ordenes_venta" at bounding box center [110, 489] width 82 height 17
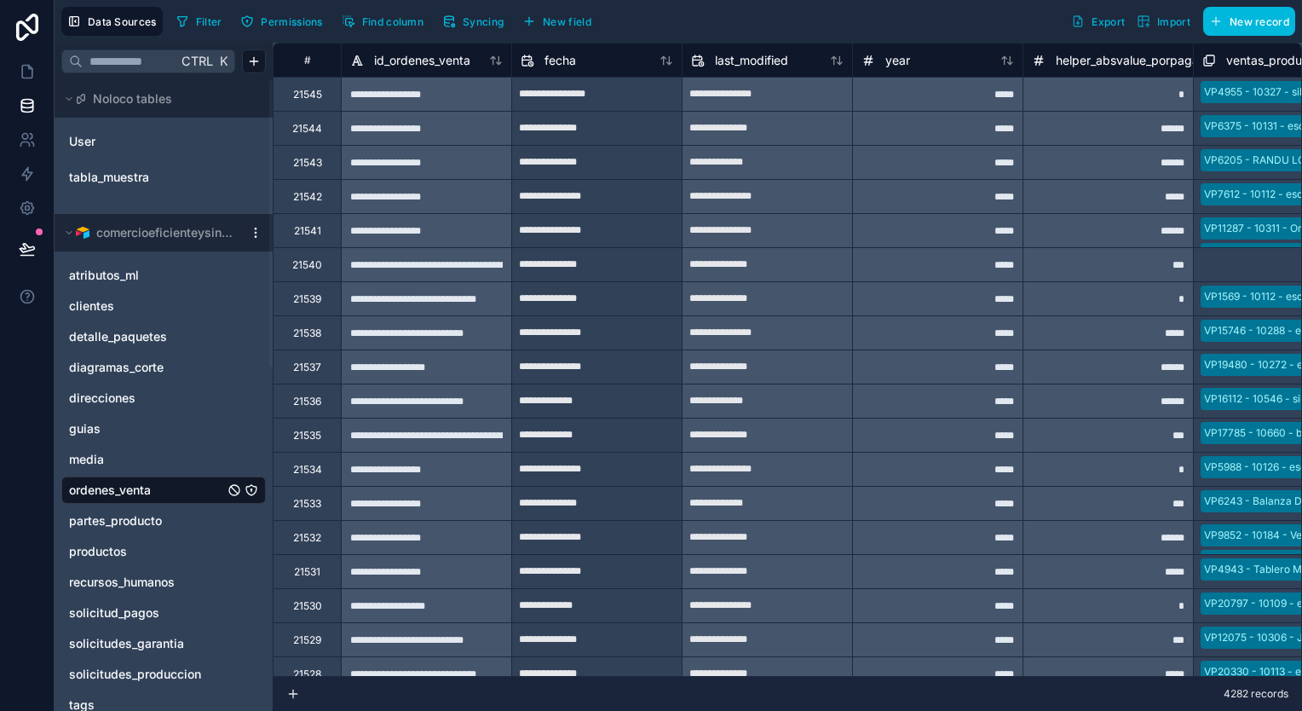
click at [482, 22] on span "Syncing" at bounding box center [483, 21] width 41 height 13
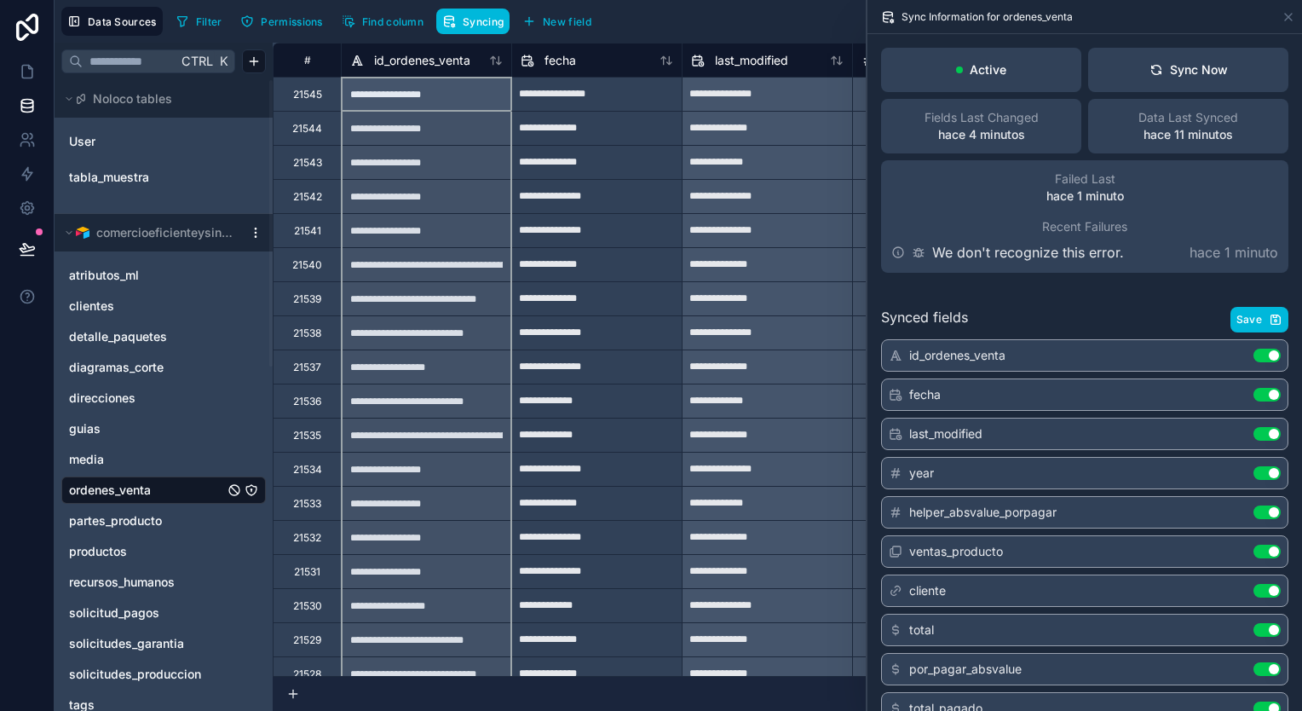
click at [503, 70] on div "id_ordenes_venta" at bounding box center [426, 60] width 170 height 34
click at [499, 64] on icon at bounding box center [496, 61] width 14 height 14
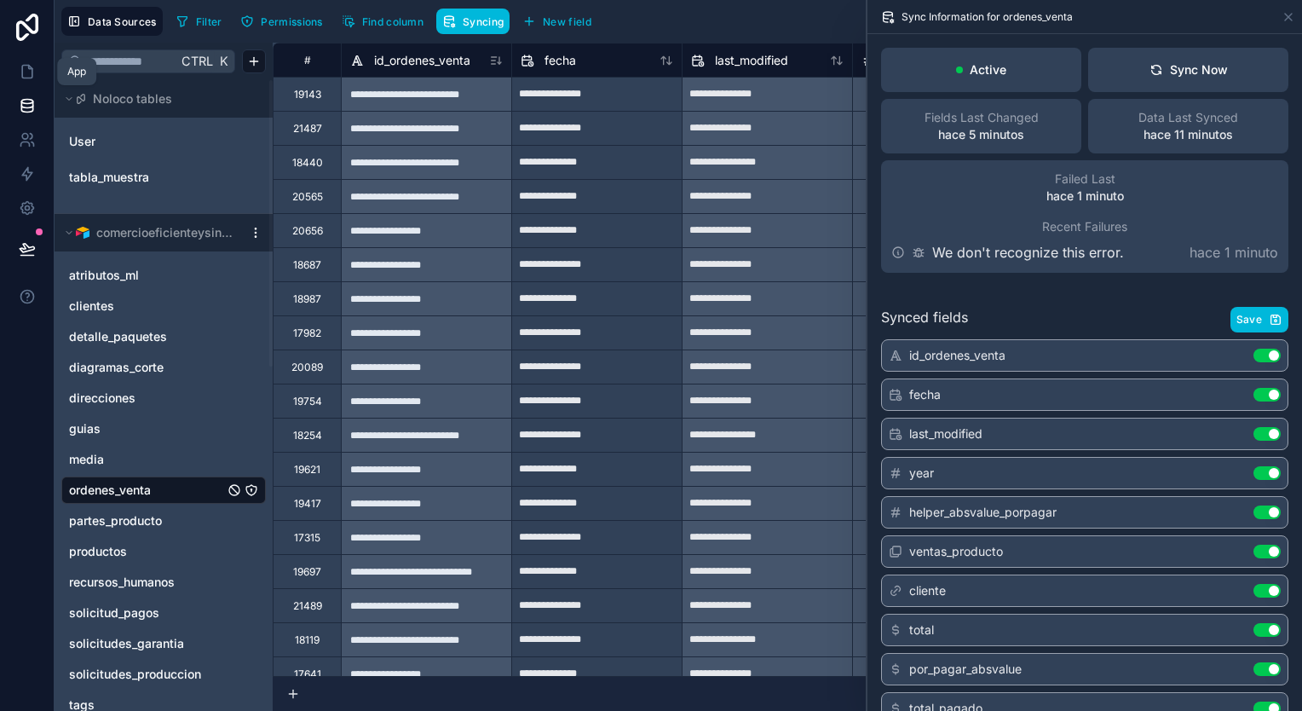
click at [31, 66] on icon at bounding box center [27, 71] width 17 height 17
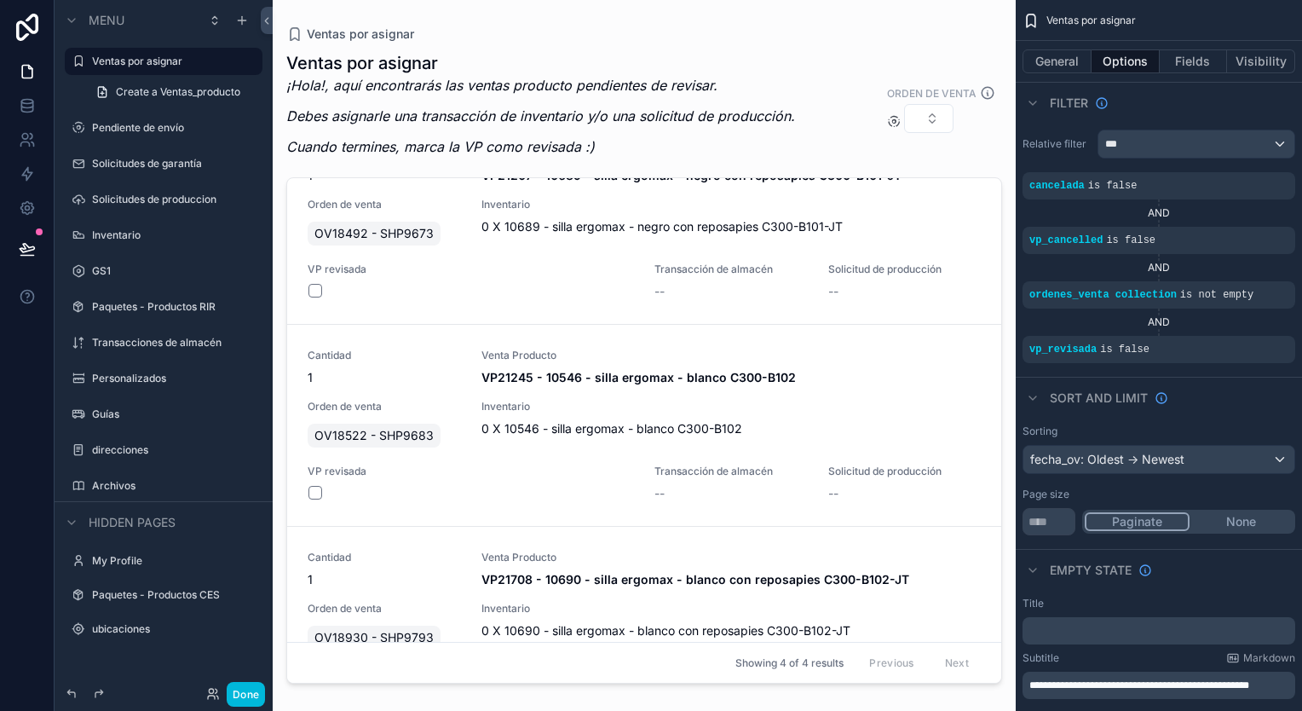
scroll to position [341, 0]
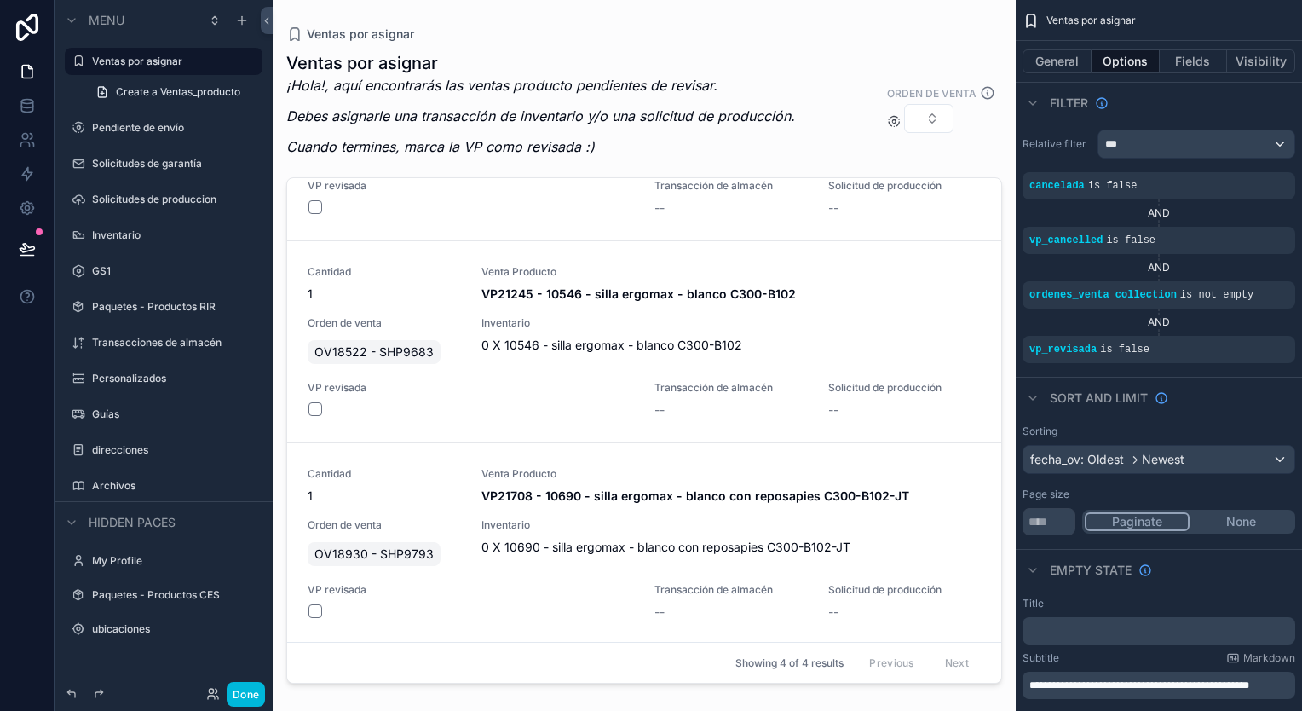
click at [153, 131] on label "Pendiente de envío" at bounding box center [172, 128] width 160 height 14
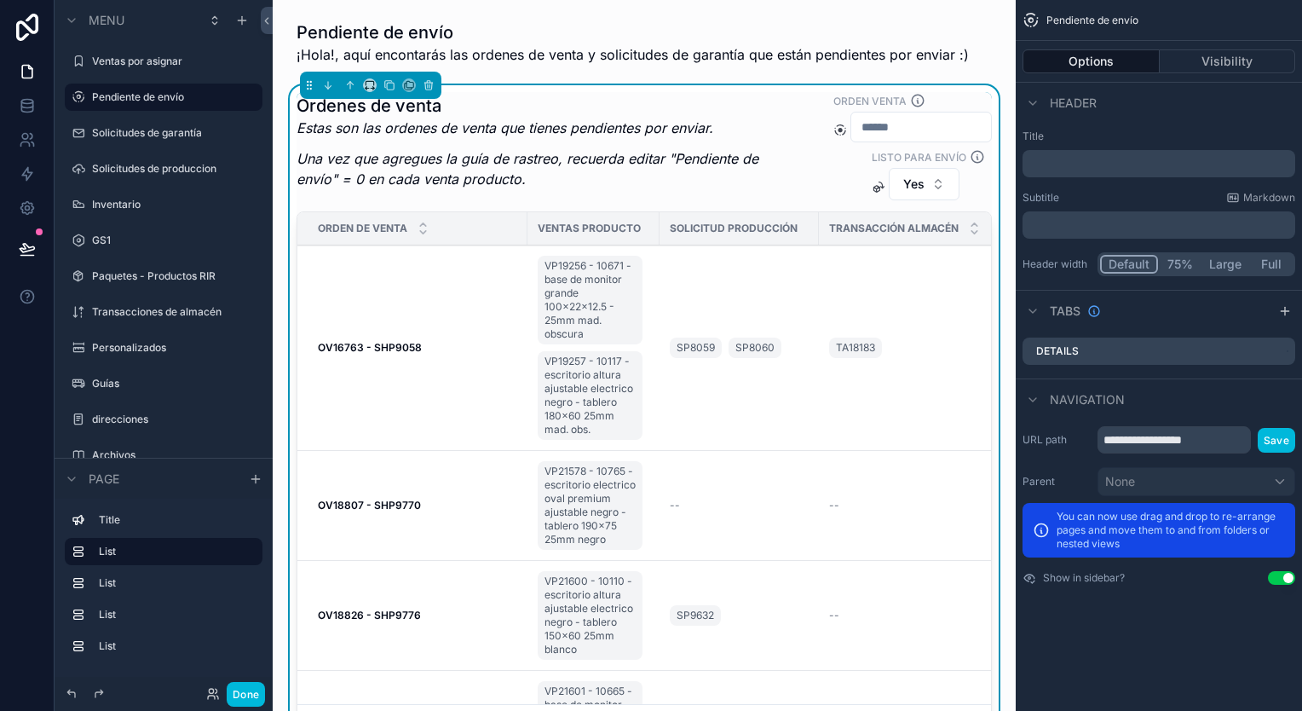
click at [670, 150] on em "Una vez que agregues la guía de rastreo, recuerda editar "Pendiente de envío" =…" at bounding box center [527, 168] width 462 height 37
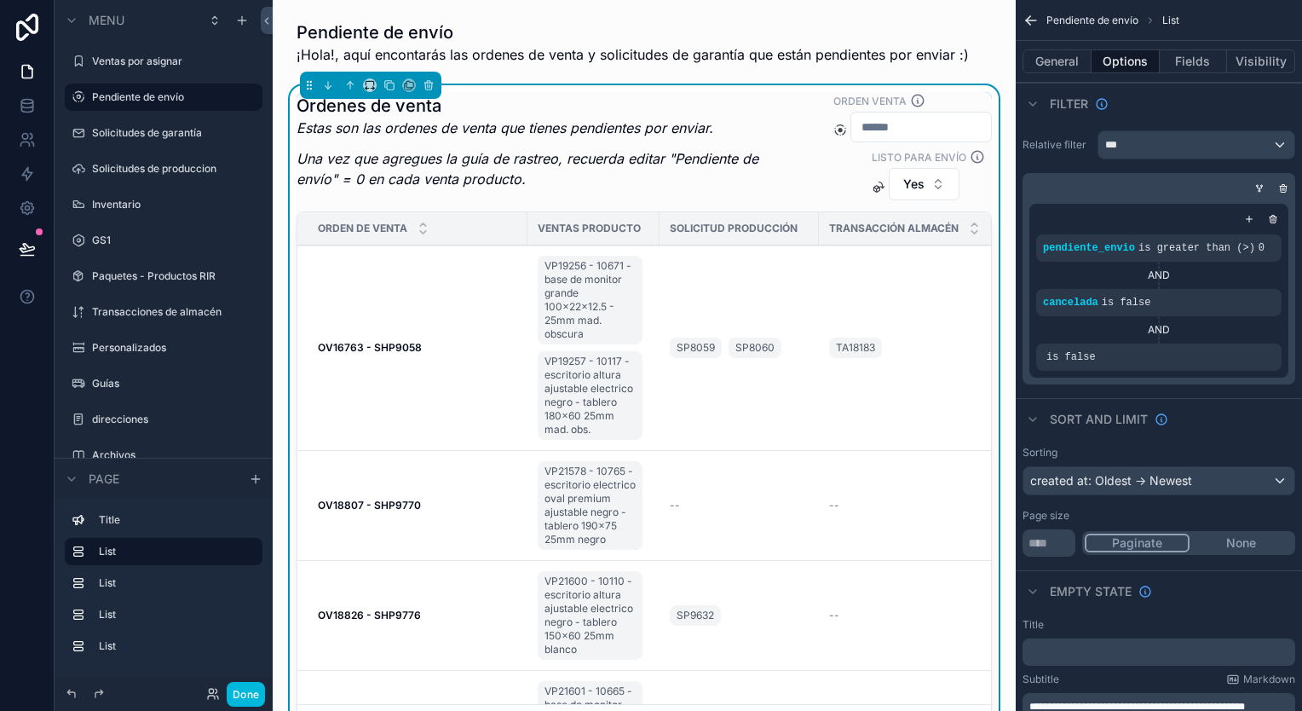
scroll to position [170, 0]
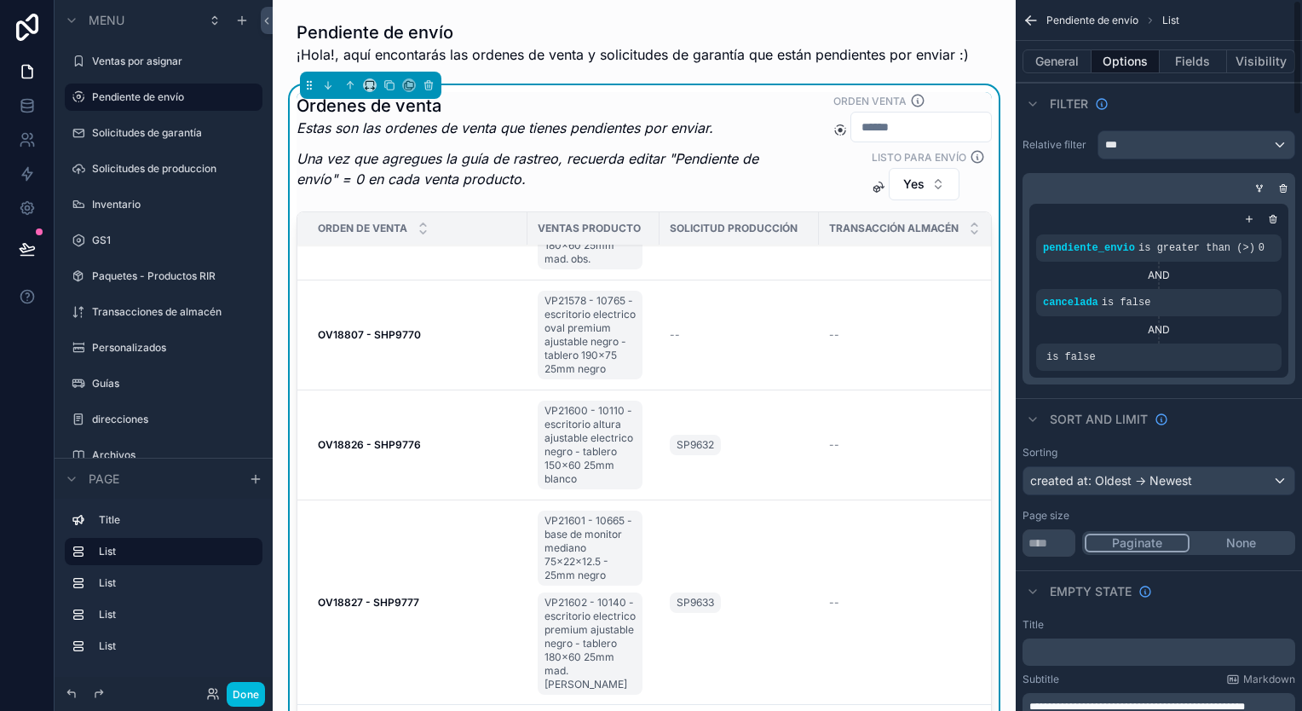
click at [1148, 356] on div "is false" at bounding box center [1159, 357] width 232 height 14
click at [0, 0] on icon "scrollable content" at bounding box center [0, 0] width 0 height 0
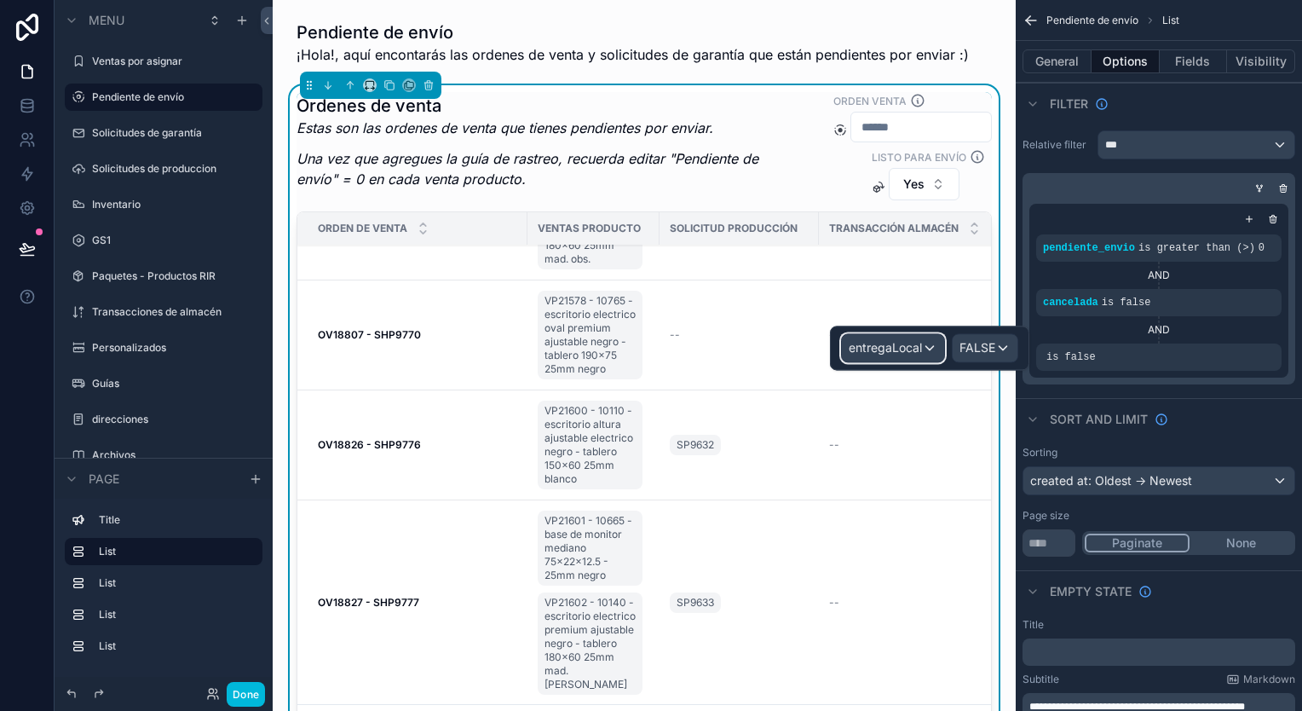
click at [912, 348] on span "entregaLocal" at bounding box center [885, 347] width 73 height 17
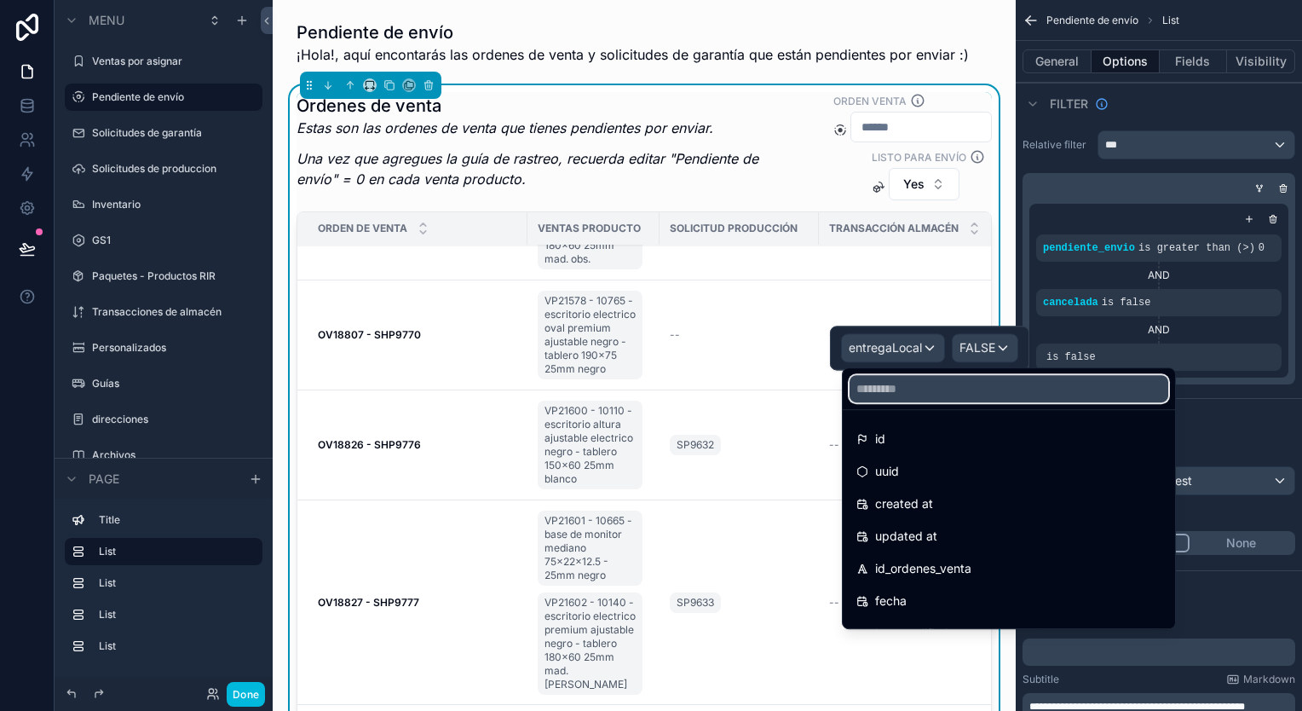
click at [927, 392] on input "text" at bounding box center [1008, 388] width 319 height 27
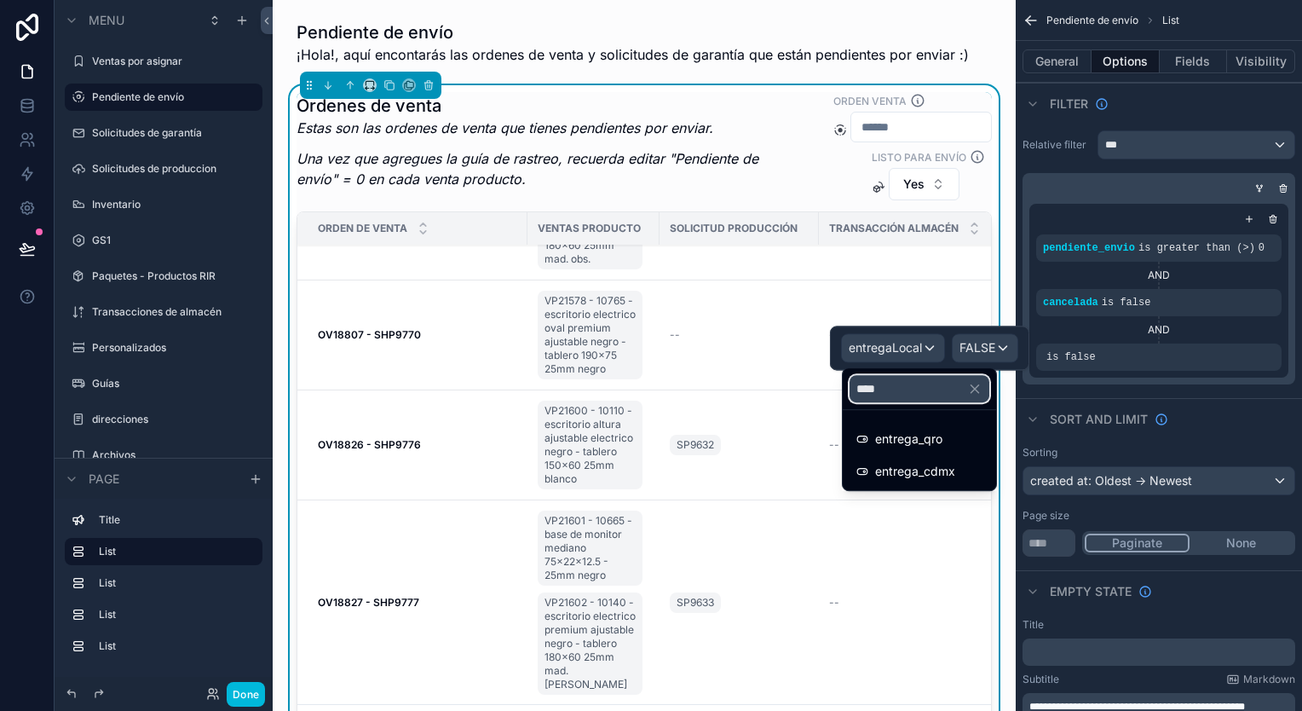
type input "****"
click at [865, 433] on icon at bounding box center [862, 439] width 12 height 12
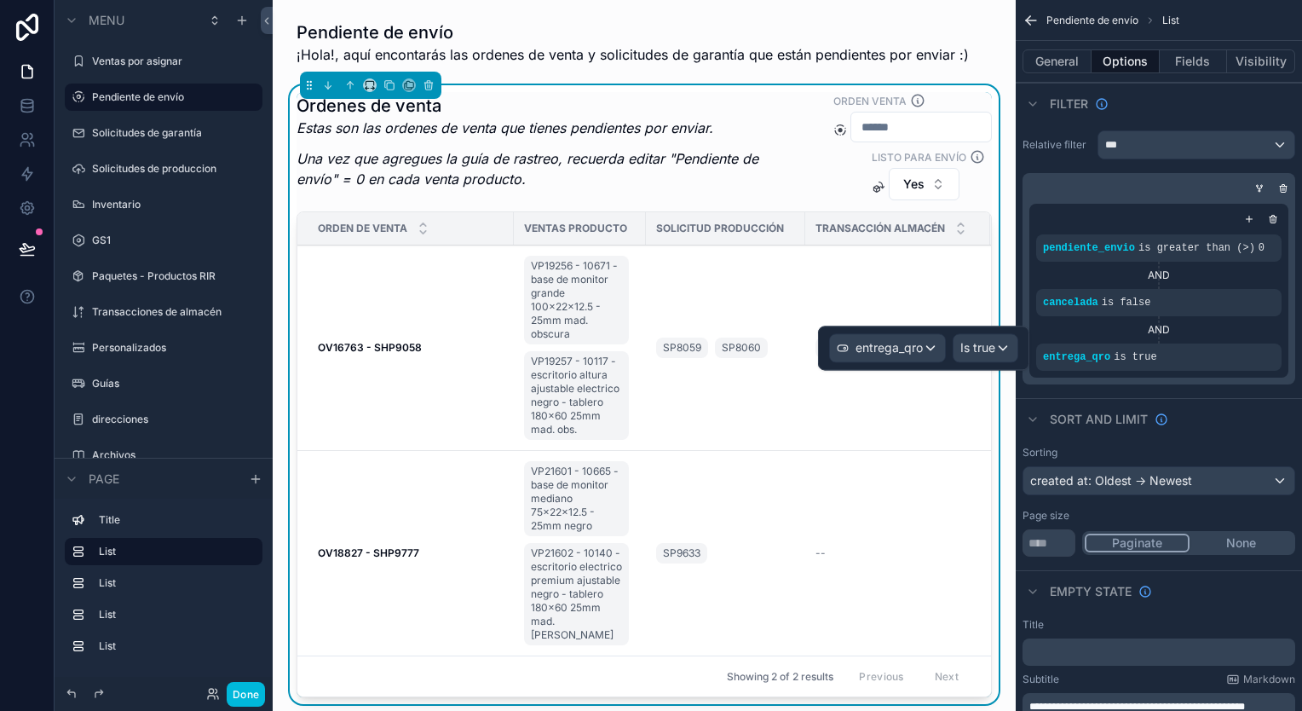
click at [1245, 218] on icon "scrollable content" at bounding box center [1249, 219] width 10 height 10
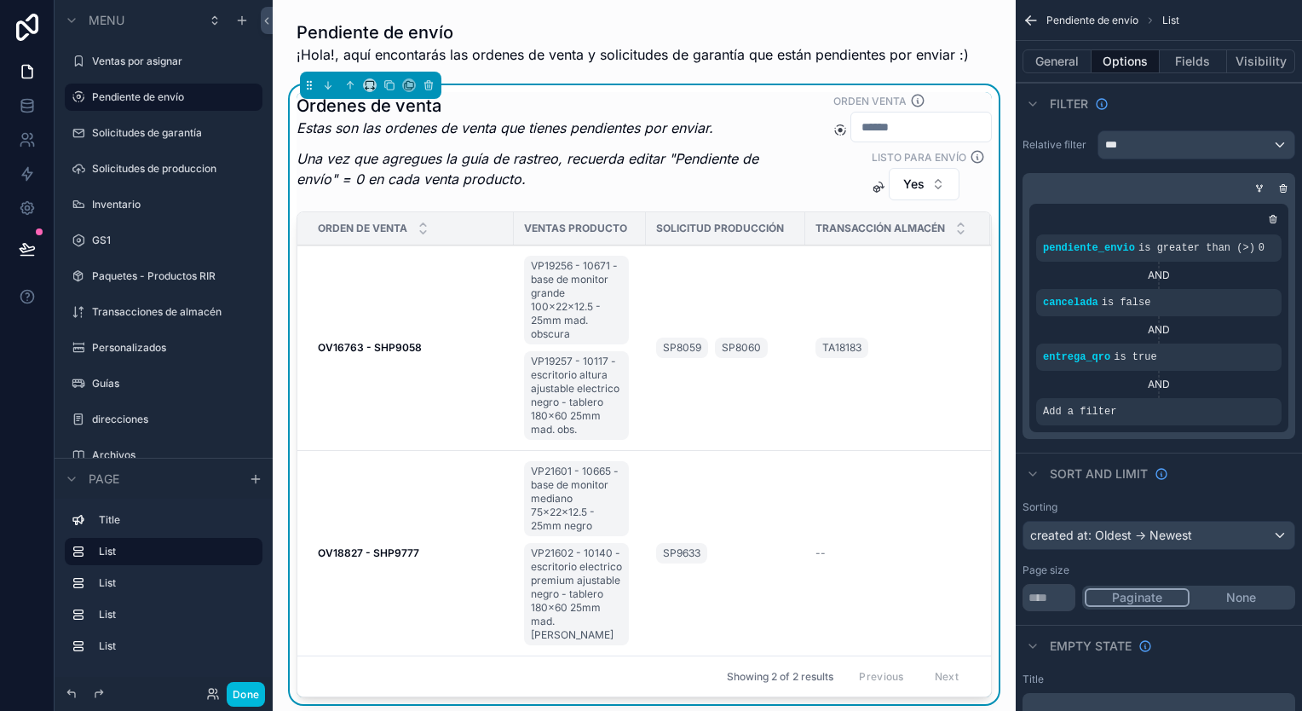
click at [1135, 407] on div "Add a filter" at bounding box center [1158, 411] width 245 height 27
click at [0, 0] on div "scrollable content" at bounding box center [0, 0] width 0 height 0
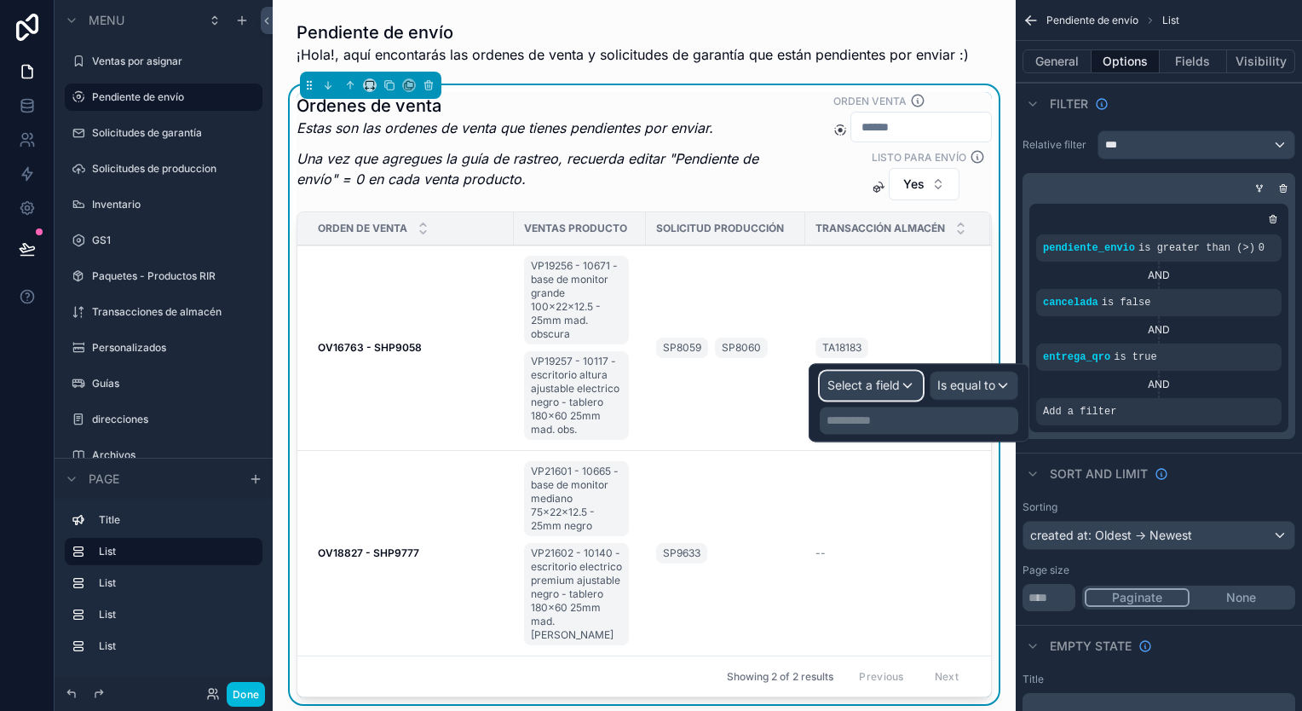
click at [899, 381] on span "Select a field" at bounding box center [863, 384] width 72 height 14
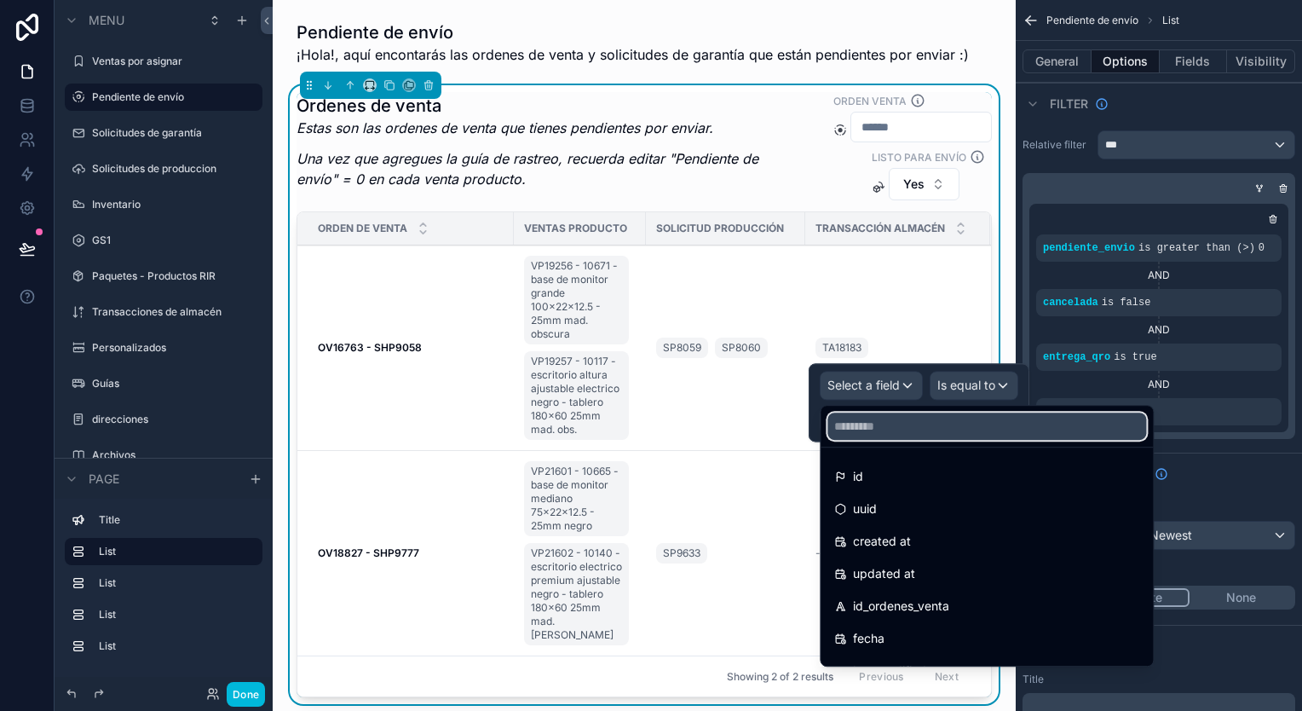
click at [889, 414] on input "text" at bounding box center [986, 425] width 319 height 27
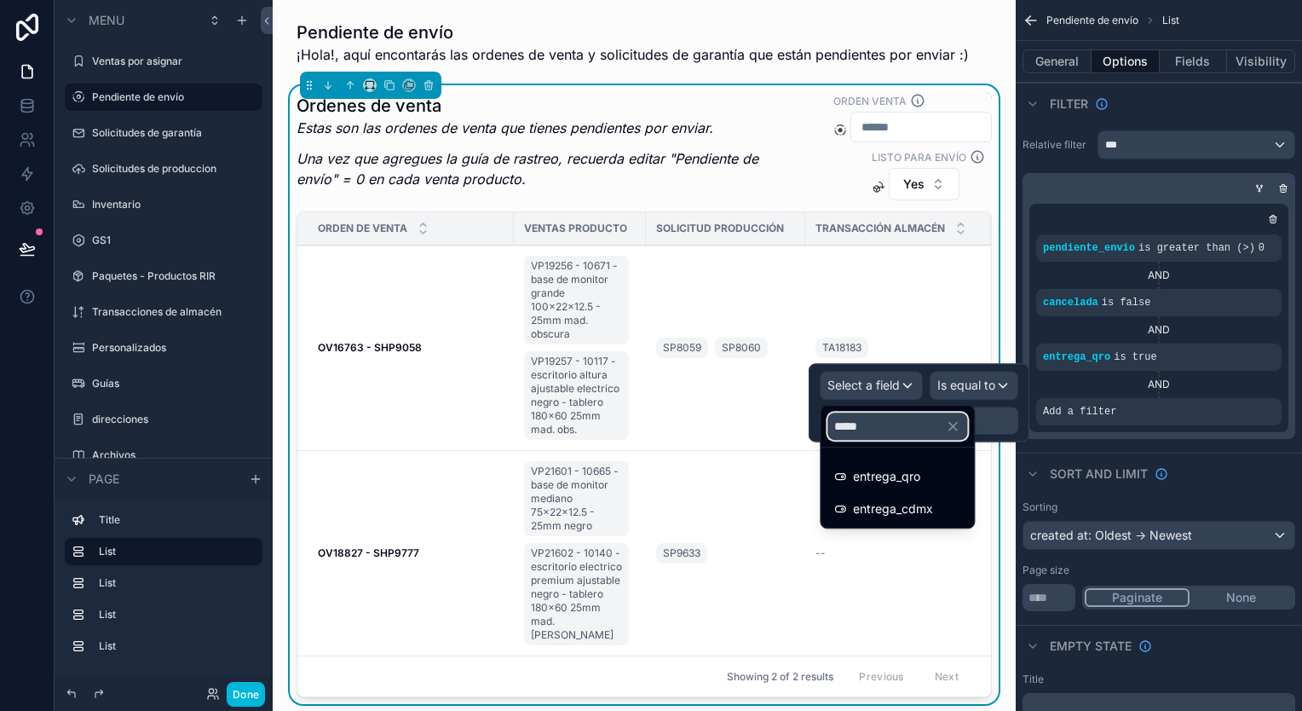
type input "*****"
click at [892, 505] on span "entrega_cdmx" at bounding box center [893, 508] width 80 height 20
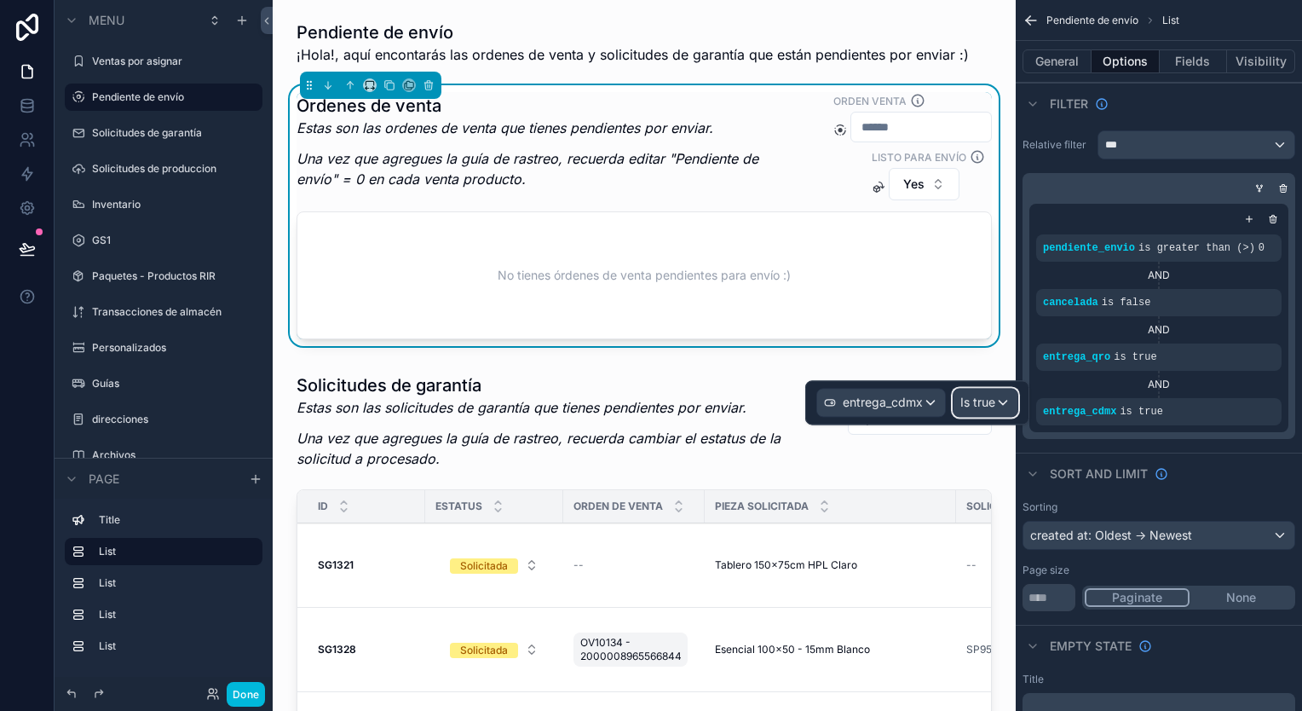
click at [982, 404] on span "Is true" at bounding box center [977, 402] width 35 height 17
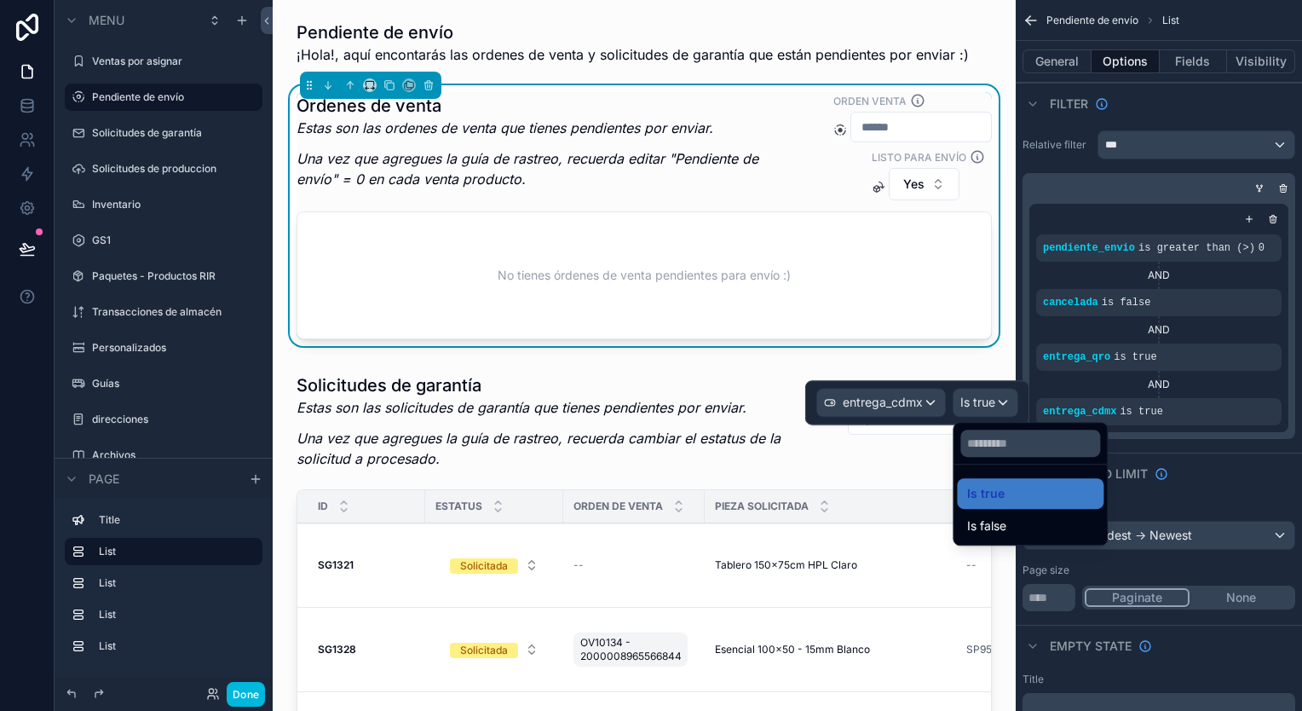
click at [1009, 518] on div "Is false" at bounding box center [1030, 525] width 126 height 20
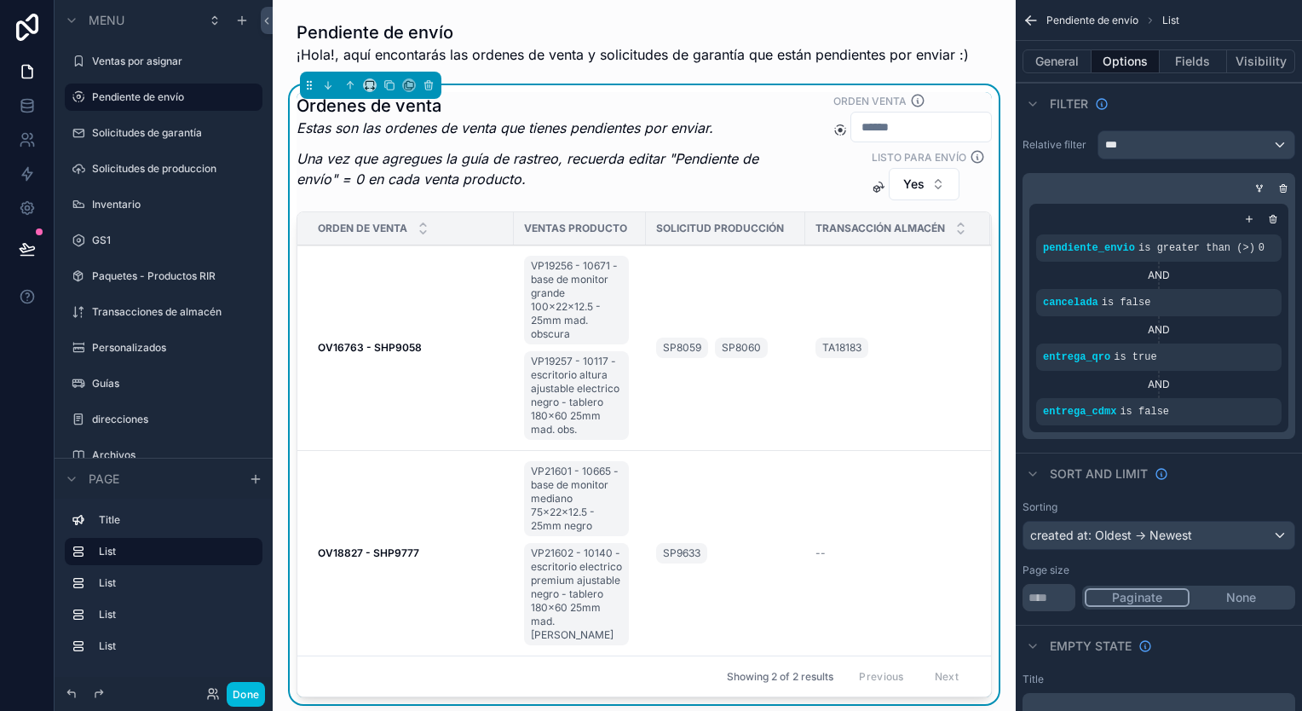
click at [0, 0] on icon "scrollable content" at bounding box center [0, 0] width 0 height 0
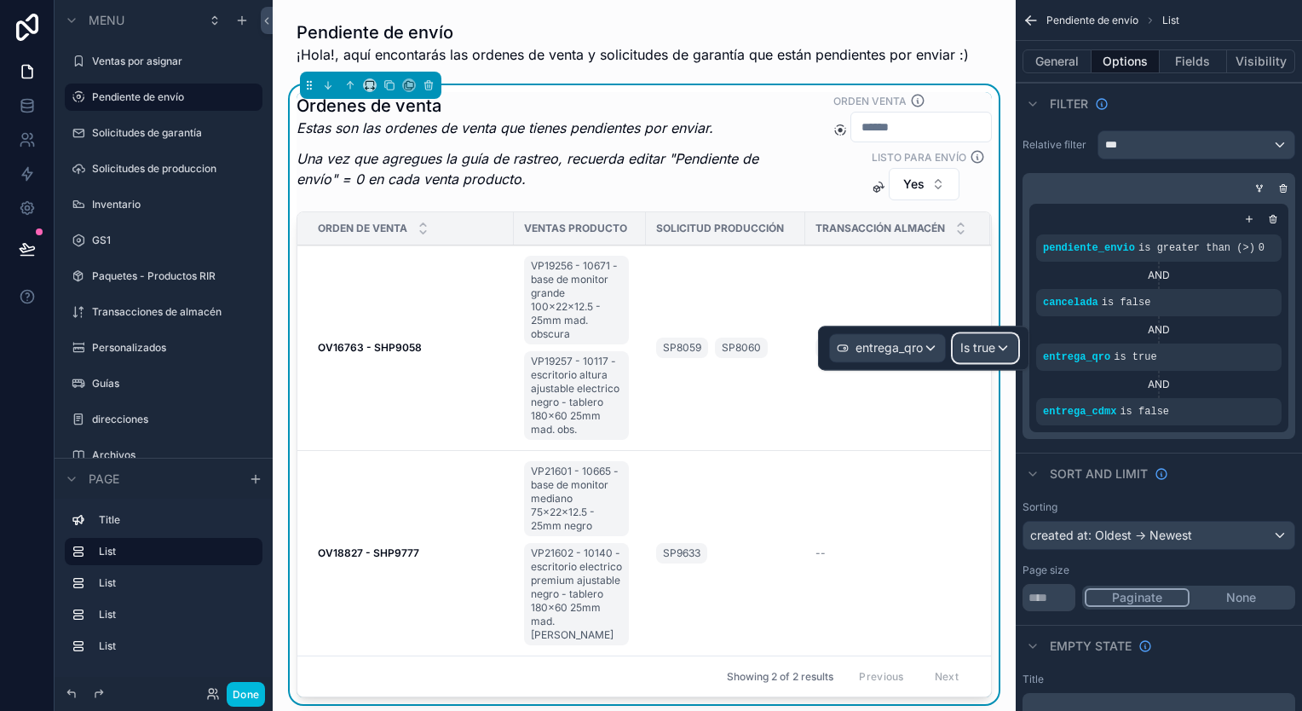
click at [995, 346] on span "Is true" at bounding box center [977, 347] width 35 height 17
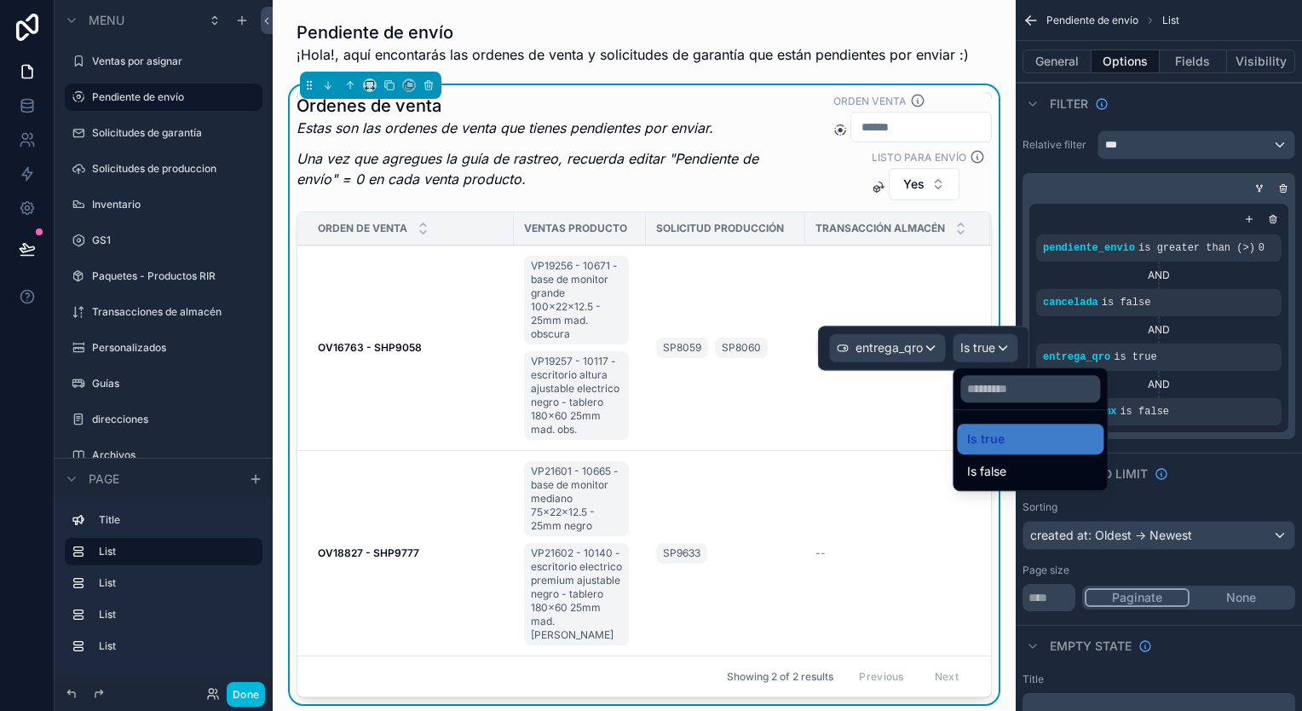
click at [1022, 467] on div "Is false" at bounding box center [1030, 471] width 126 height 20
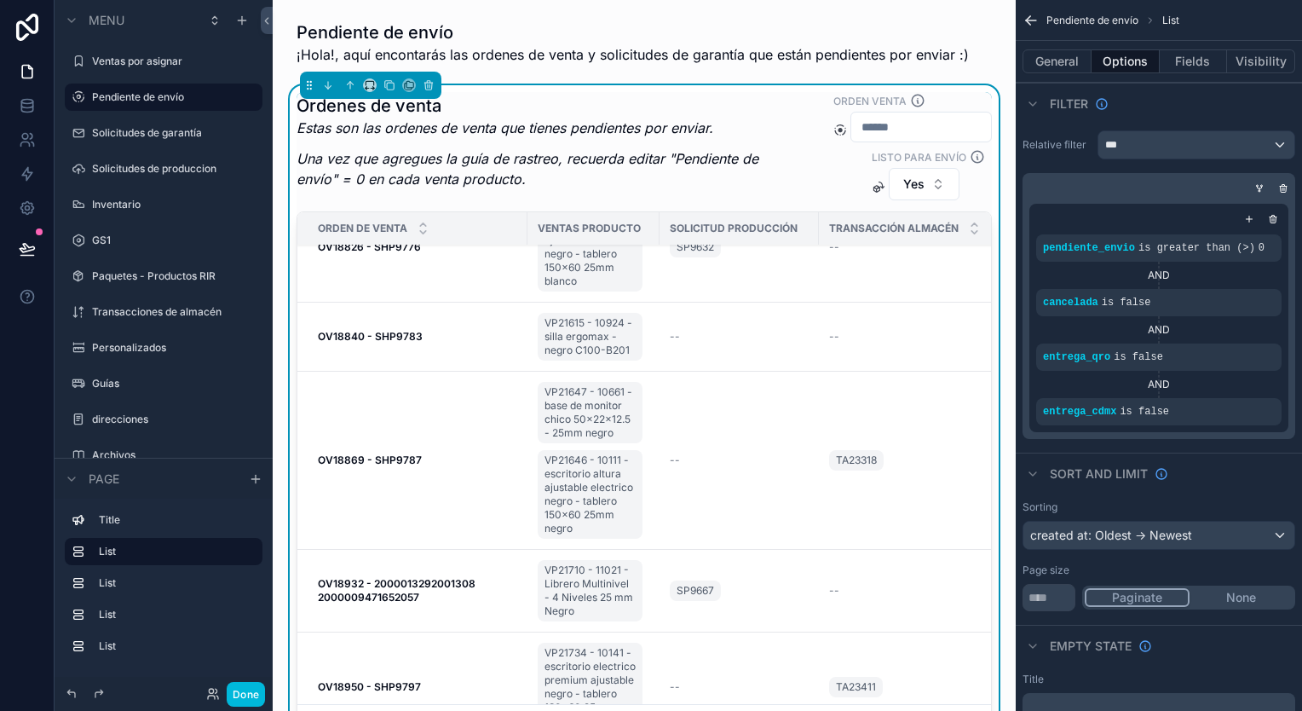
scroll to position [100, 0]
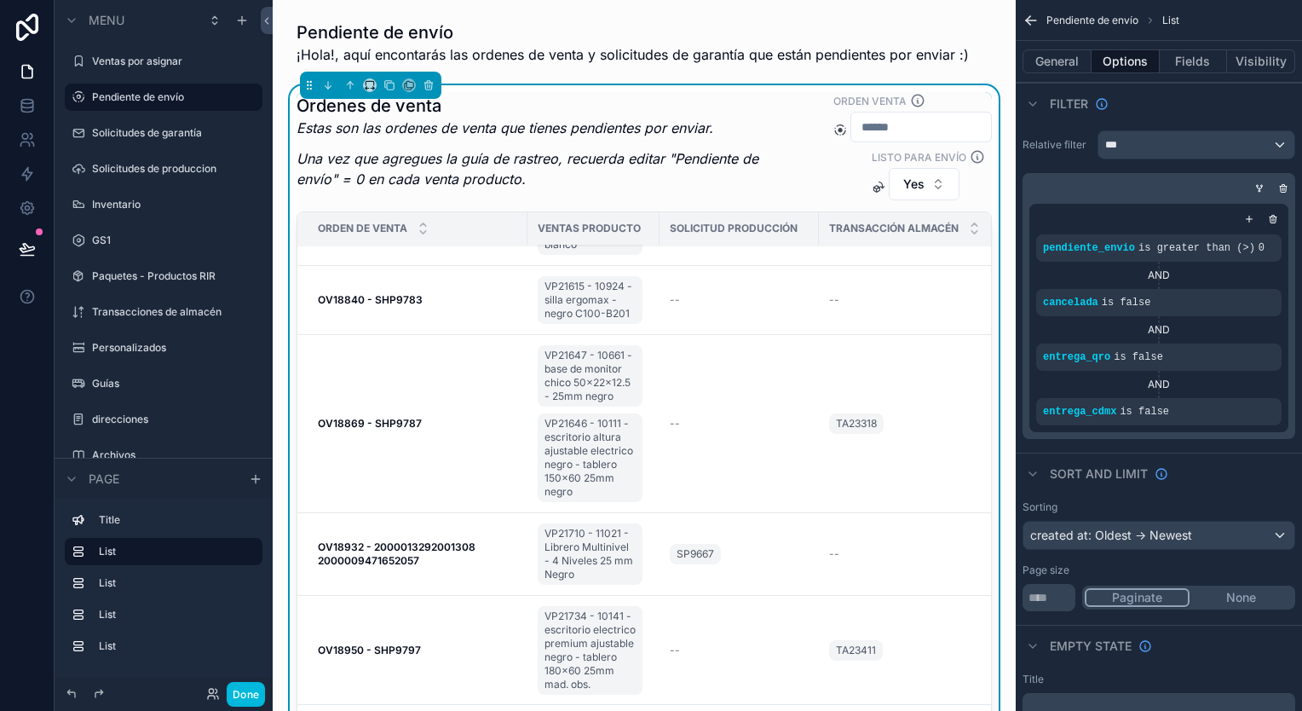
click at [1036, 20] on icon "scrollable content" at bounding box center [1031, 20] width 10 height 0
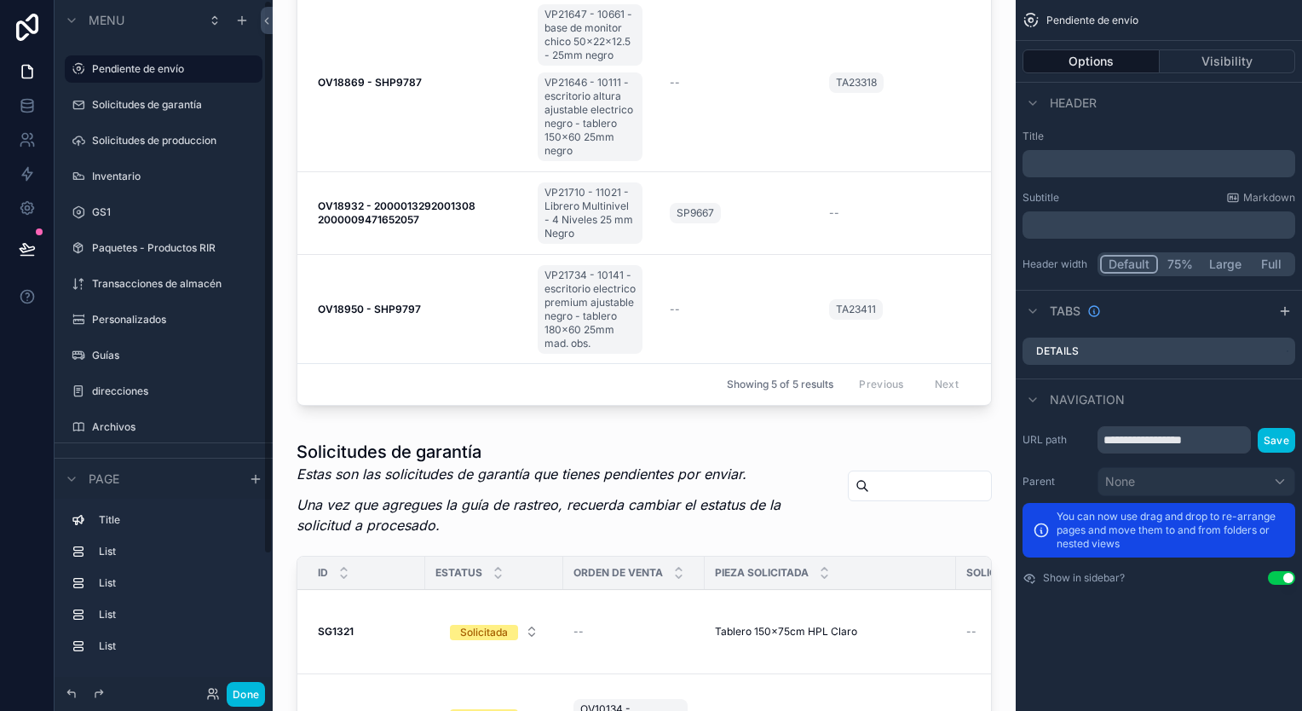
scroll to position [0, 0]
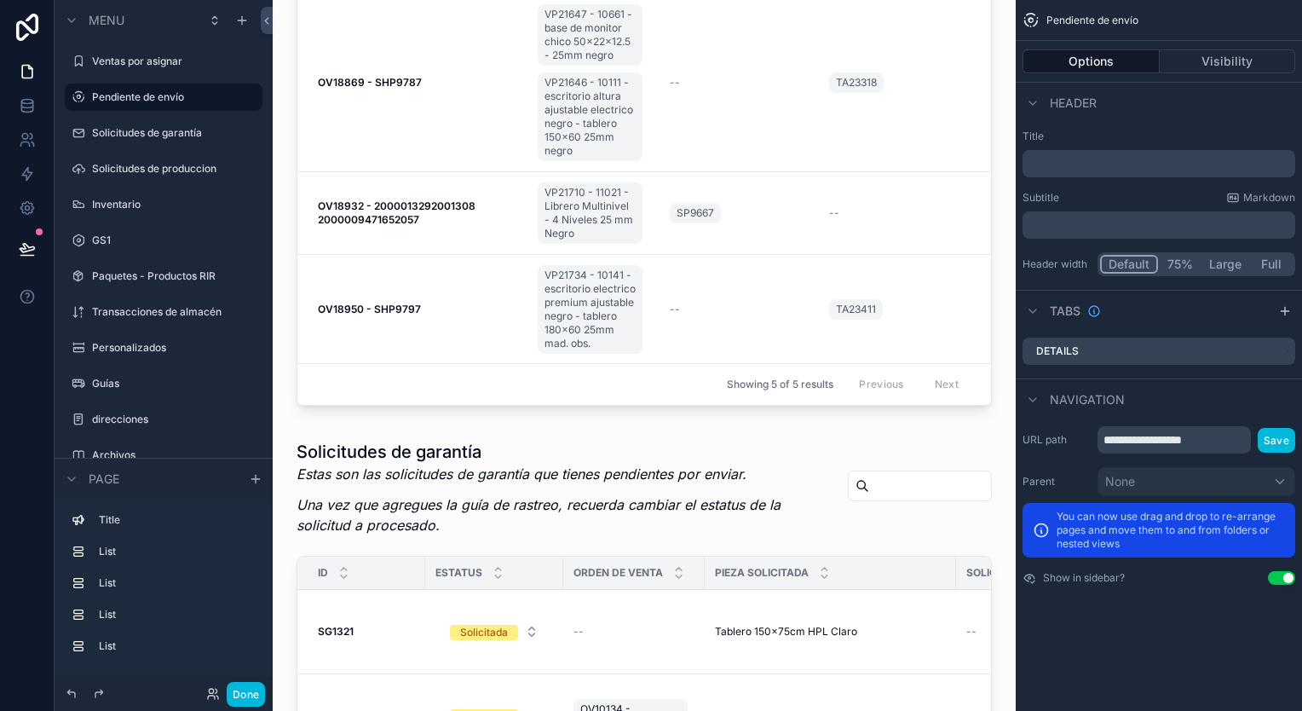
click at [154, 63] on label "Ventas por asignar" at bounding box center [172, 62] width 160 height 14
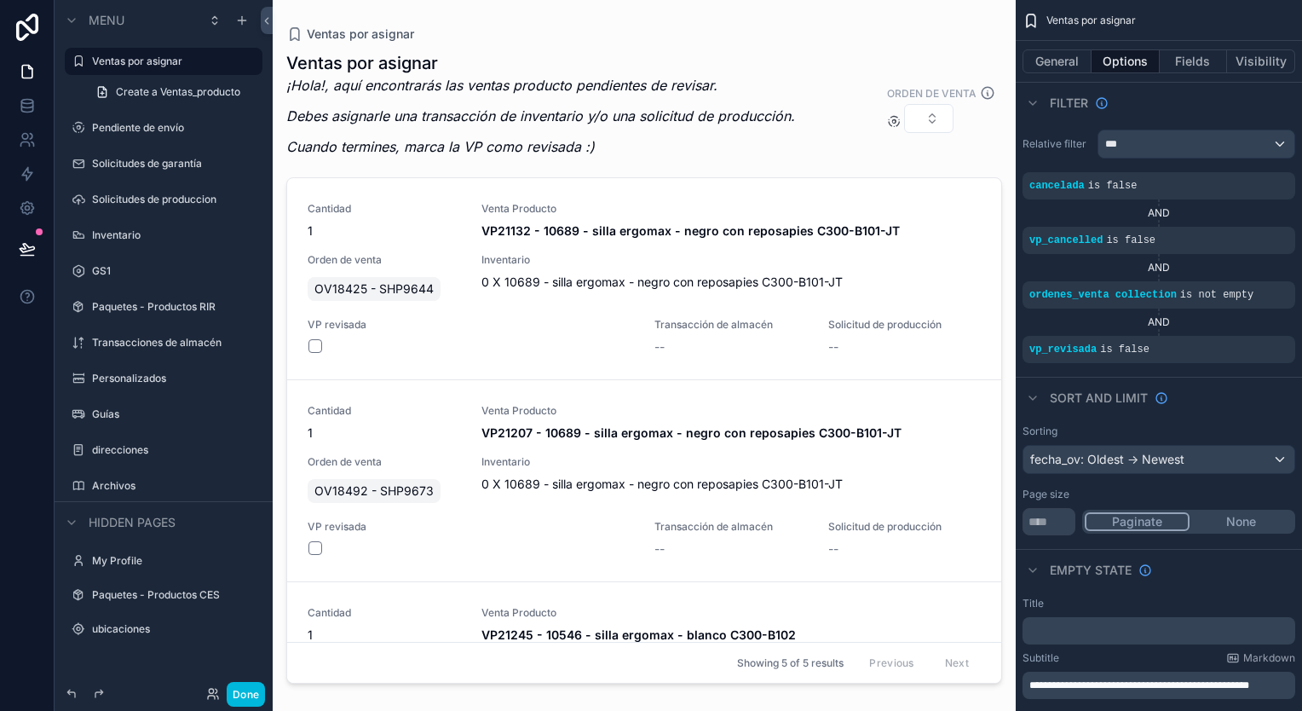
drag, startPoint x: 993, startPoint y: 331, endPoint x: 993, endPoint y: 400, distance: 68.2
click at [993, 400] on div "scrollable content" at bounding box center [644, 345] width 743 height 690
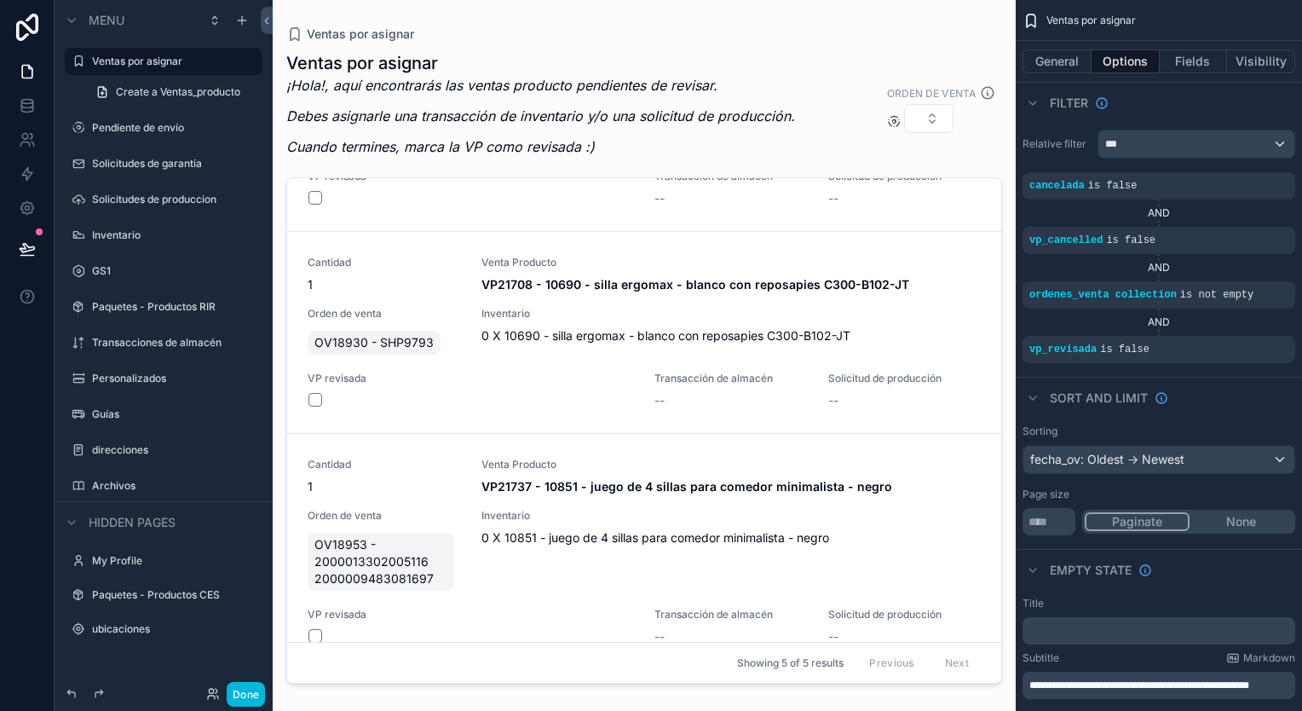
scroll to position [578, 0]
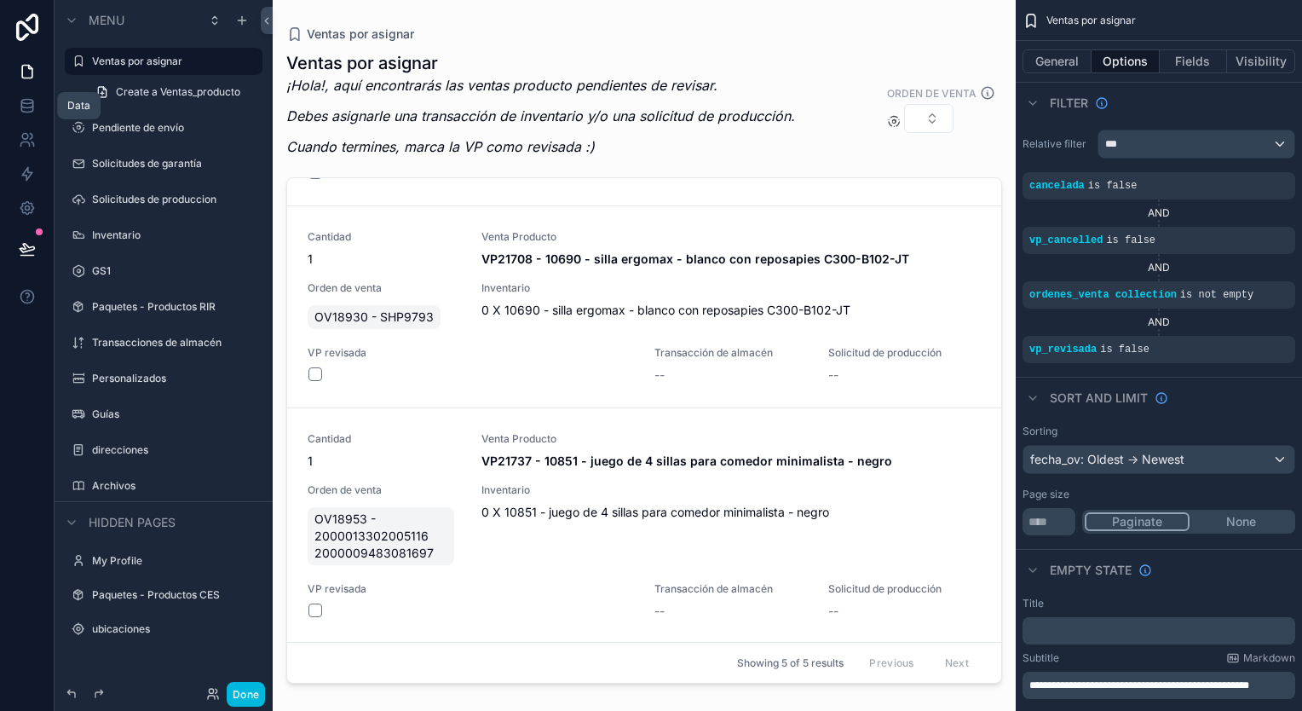
click at [24, 107] on icon at bounding box center [26, 104] width 11 height 7
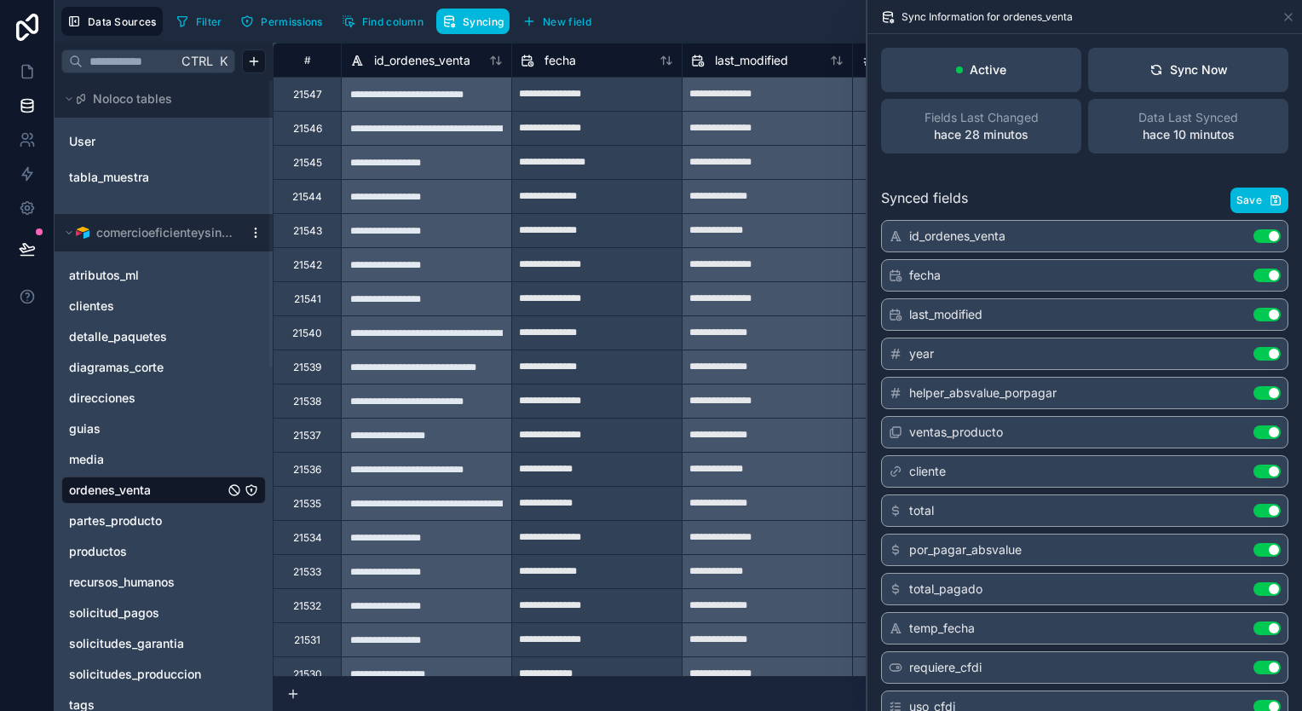
click at [497, 56] on icon at bounding box center [496, 61] width 14 height 14
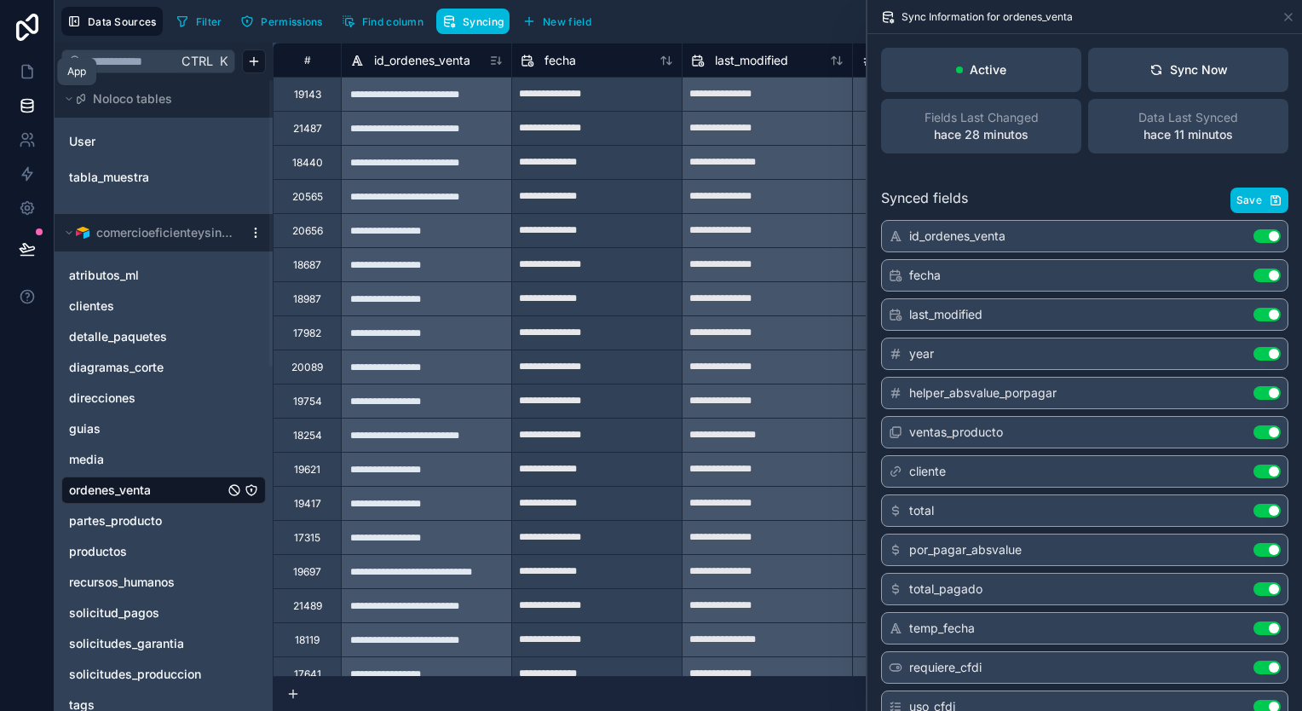
click at [28, 66] on icon at bounding box center [29, 67] width 3 height 3
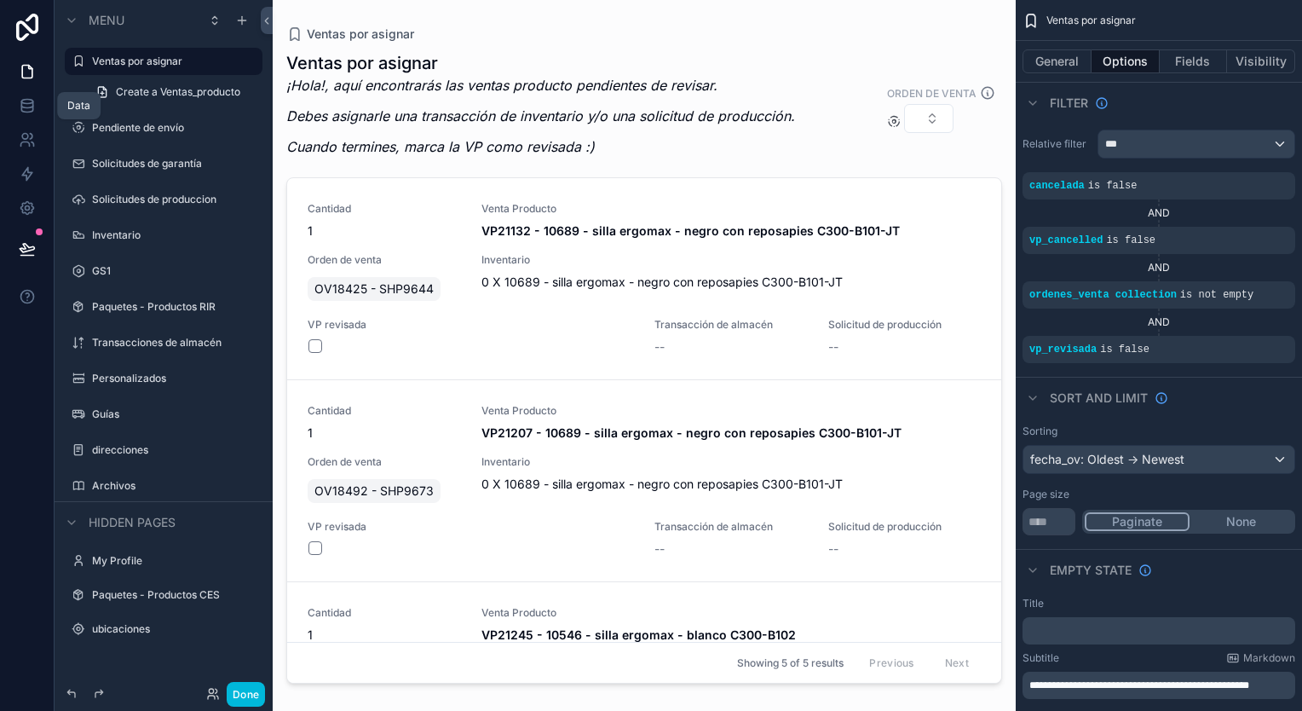
click at [37, 90] on link at bounding box center [27, 106] width 54 height 34
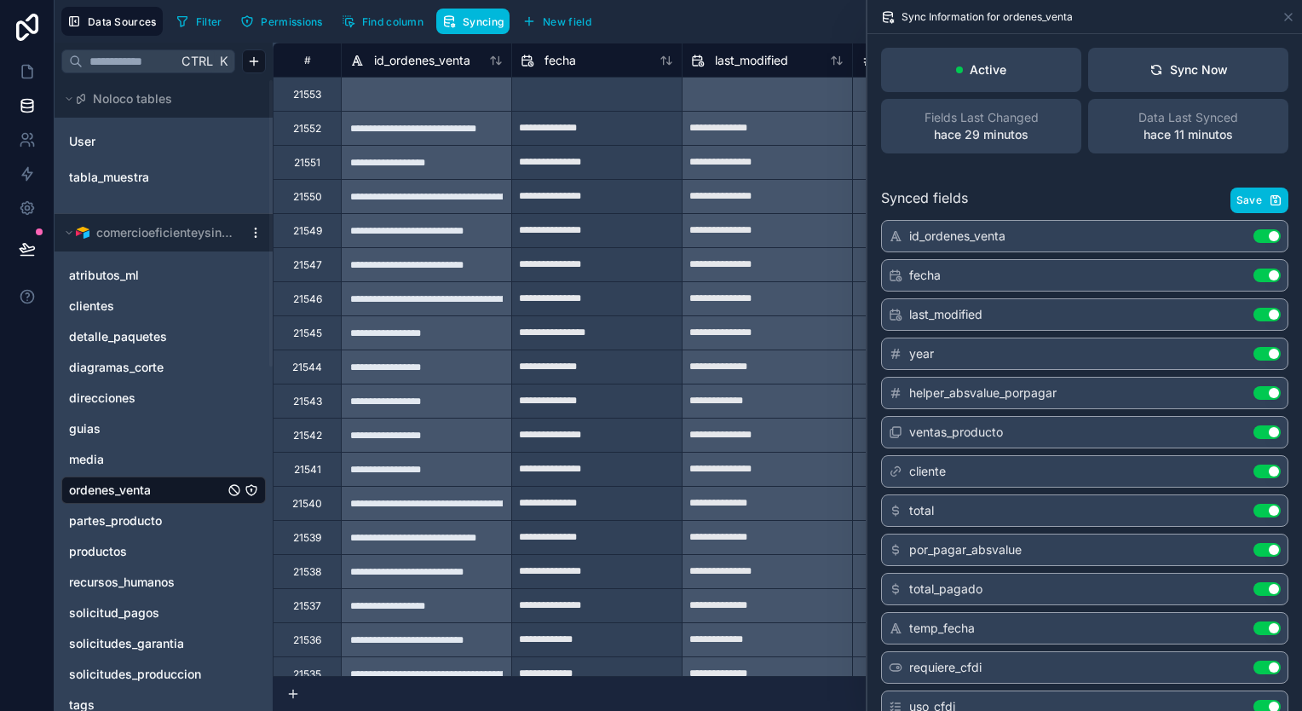
click at [501, 63] on icon at bounding box center [496, 61] width 14 height 14
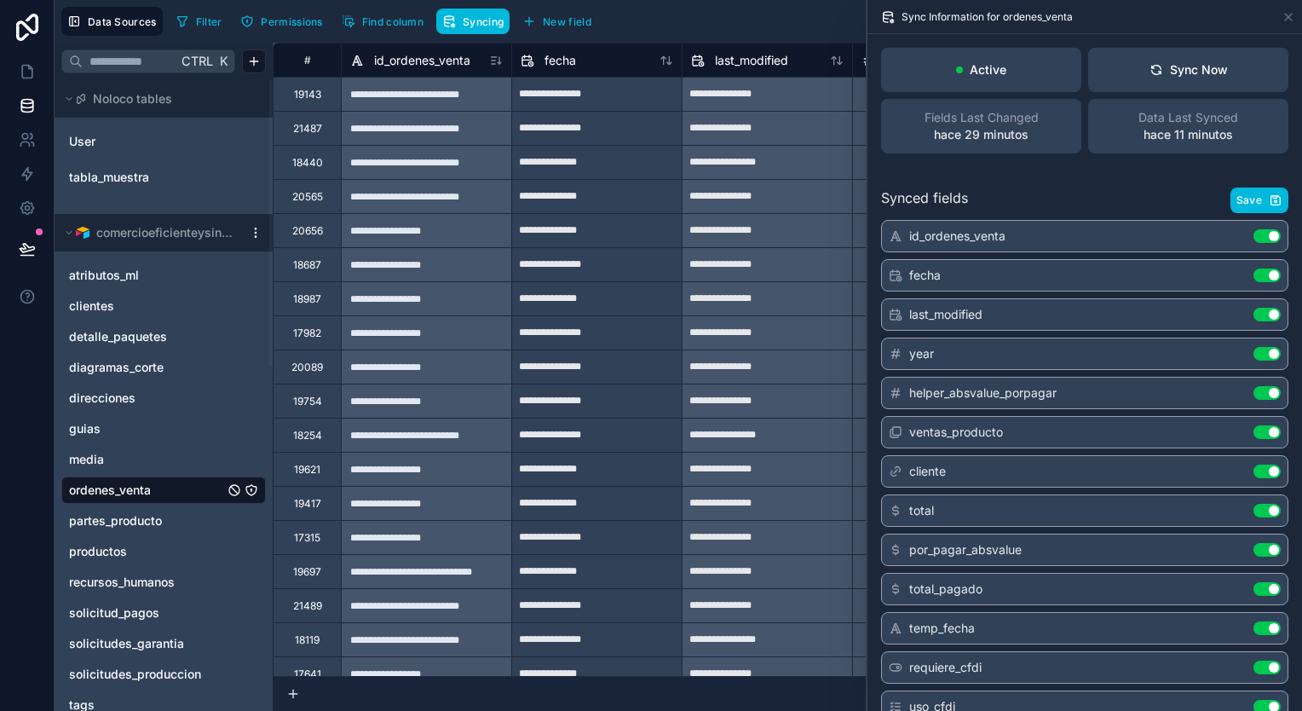
click at [1224, 50] on button "Sync Now" at bounding box center [1188, 70] width 200 height 44
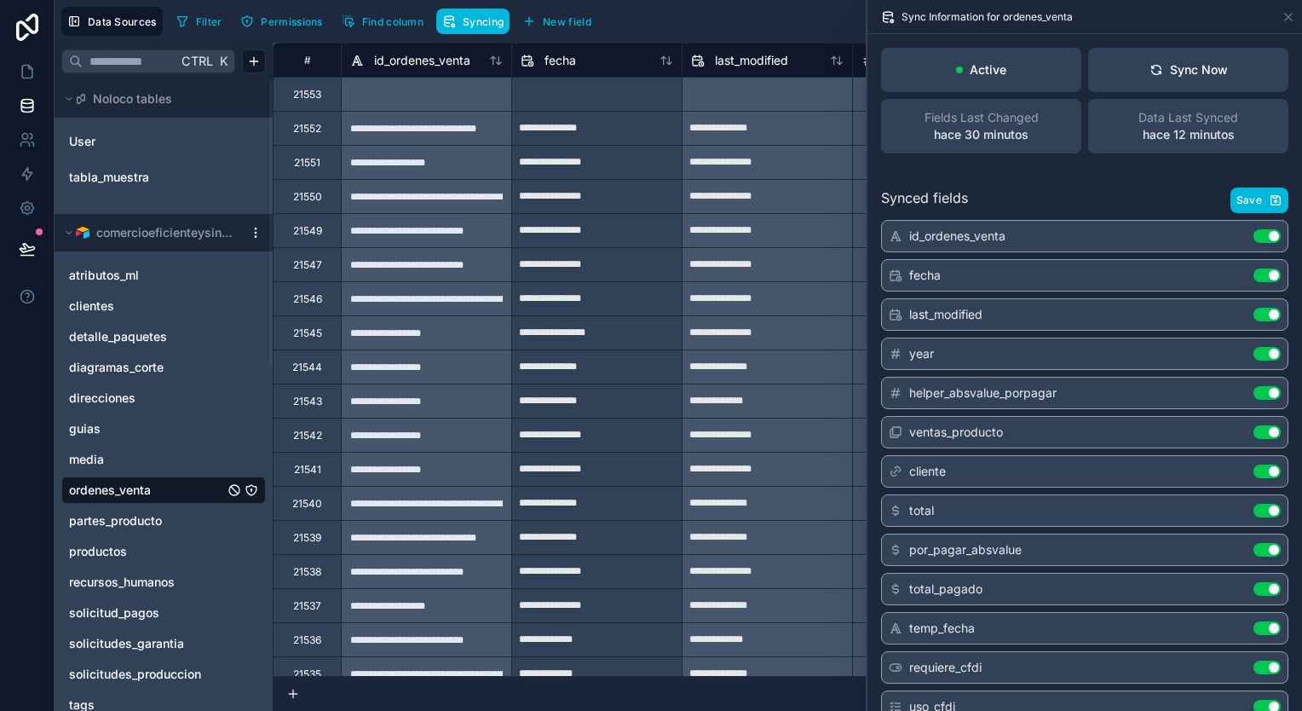
click at [492, 58] on icon at bounding box center [493, 60] width 4 height 8
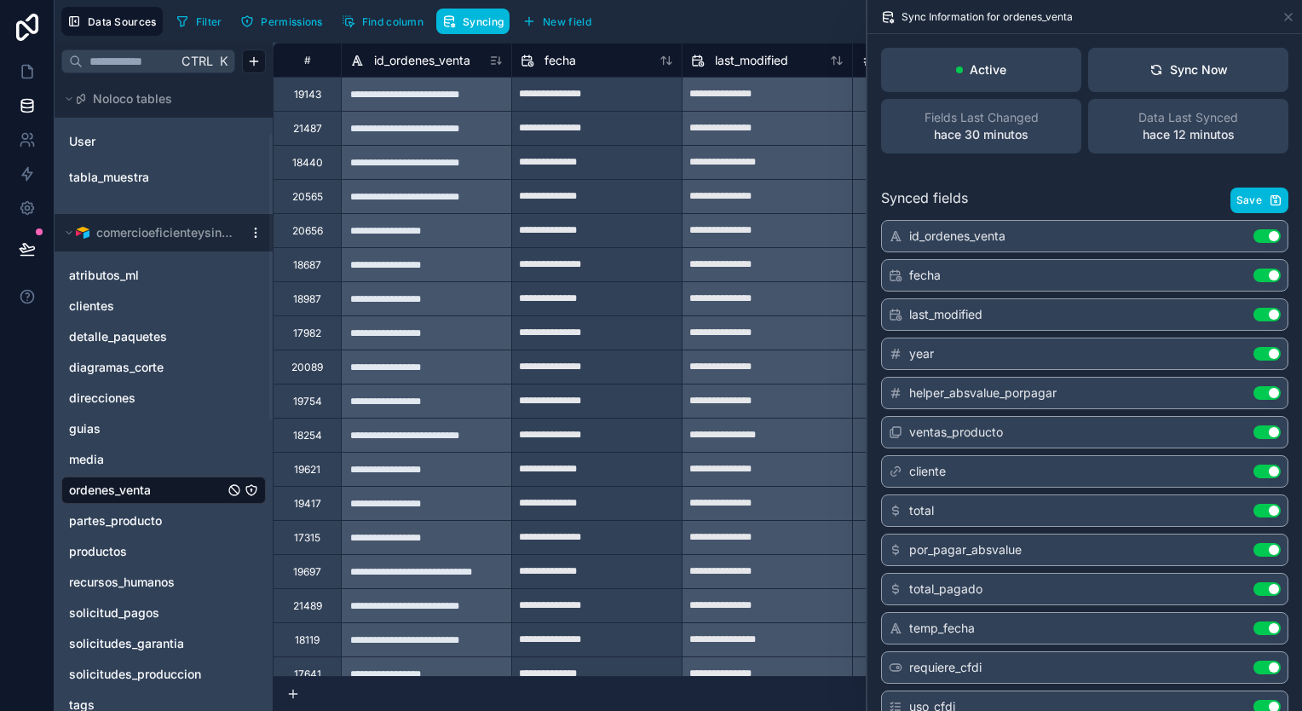
scroll to position [341, 0]
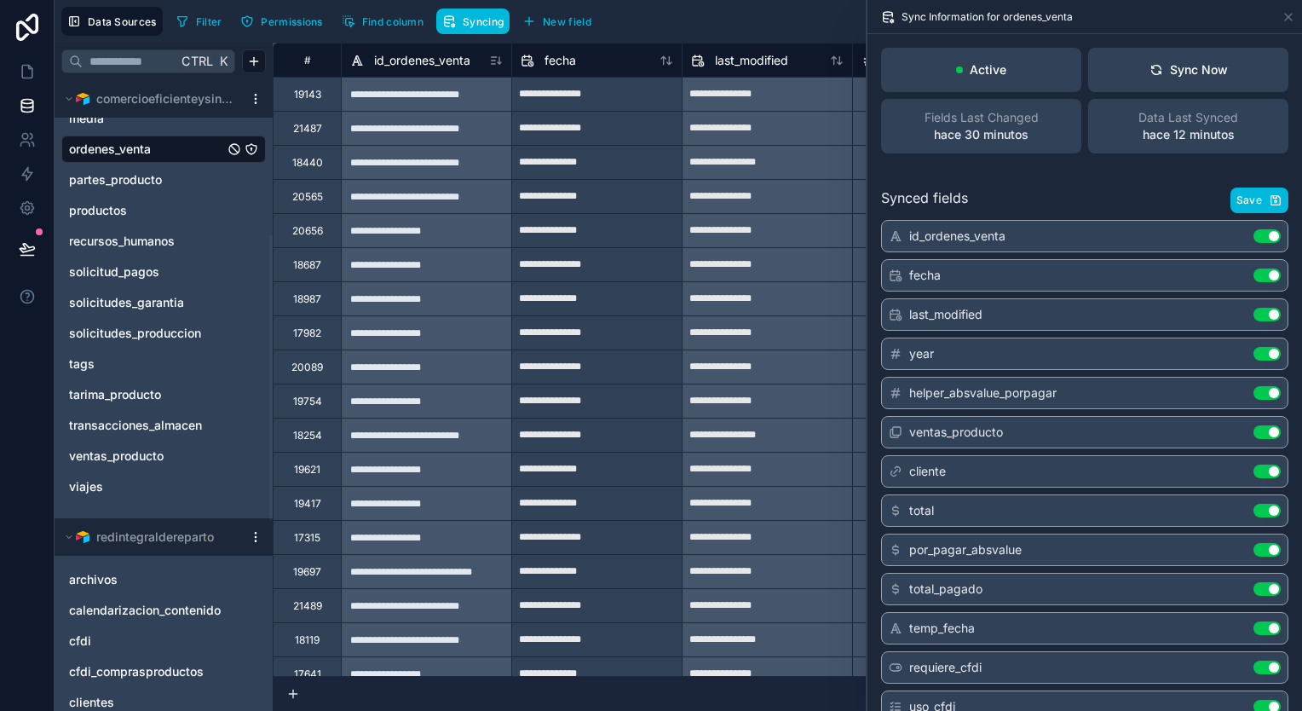
click at [158, 448] on span "ventas_producto" at bounding box center [116, 455] width 95 height 17
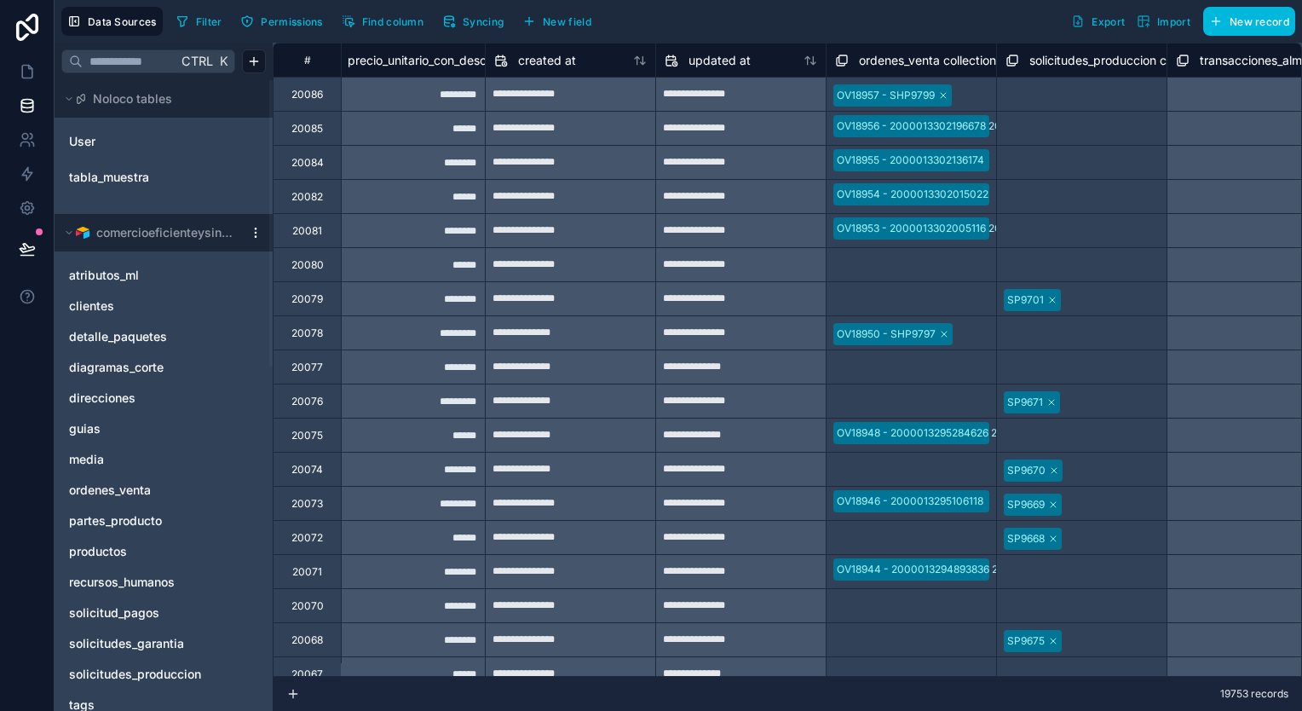
scroll to position [0, 7424]
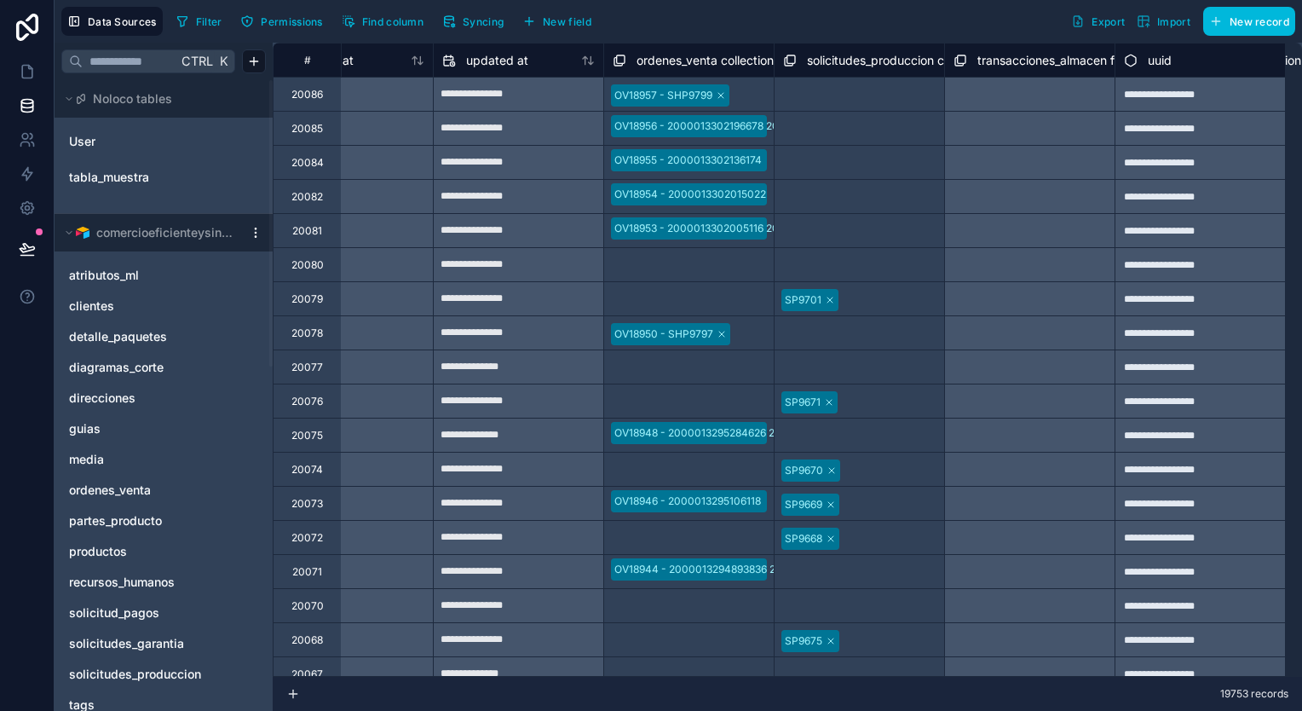
click at [157, 495] on link "ordenes_venta" at bounding box center [146, 489] width 155 height 17
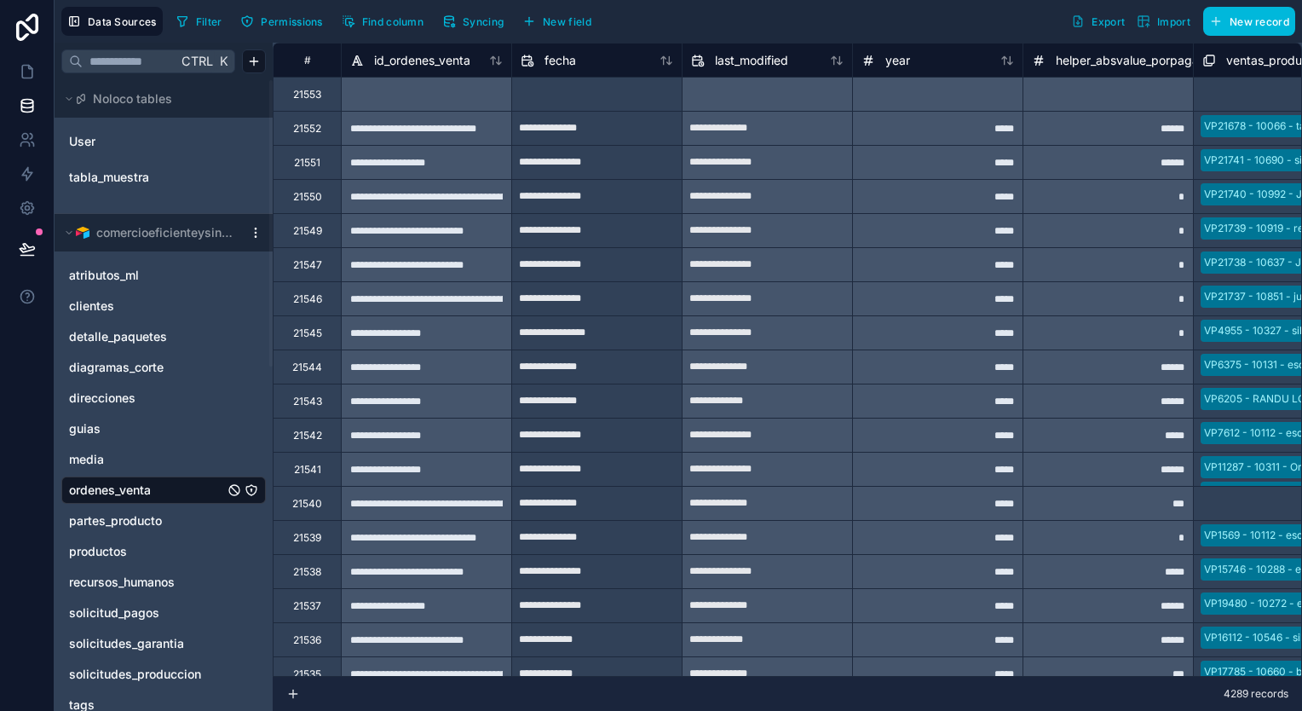
click at [488, 18] on span "Syncing" at bounding box center [483, 21] width 41 height 13
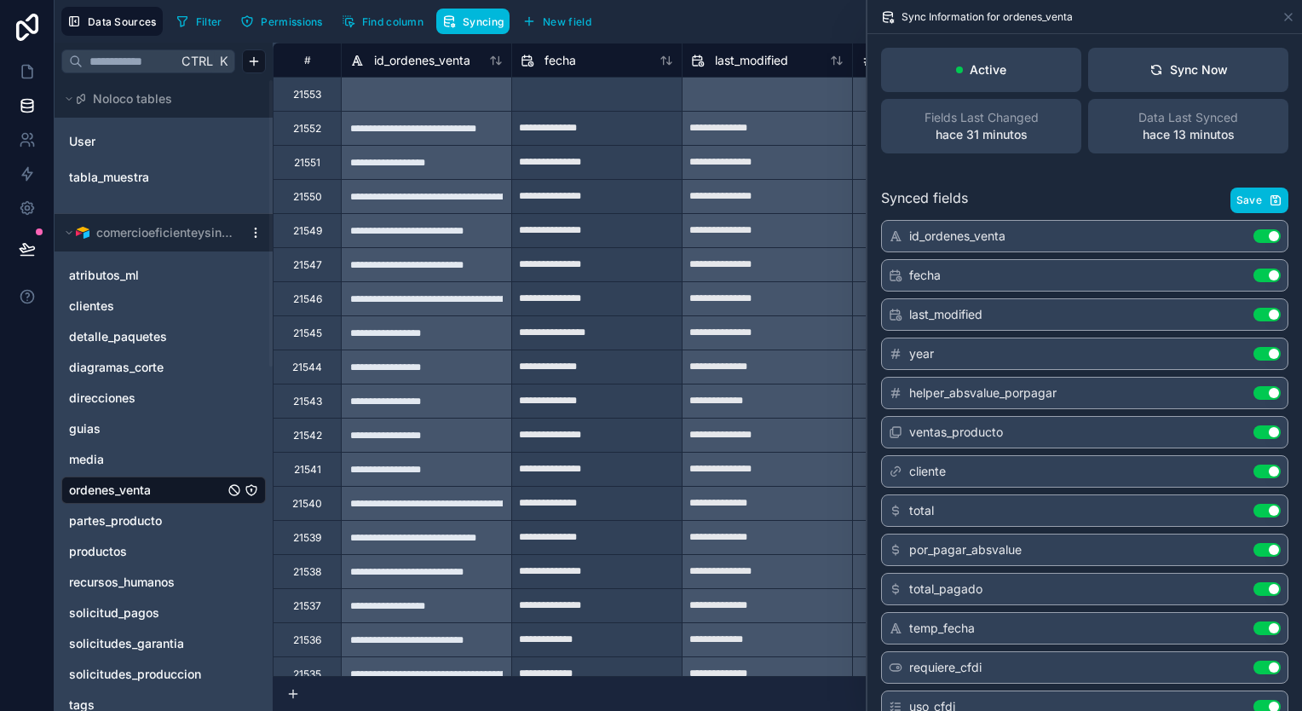
click at [1210, 61] on div "Sync Now" at bounding box center [1188, 69] width 78 height 17
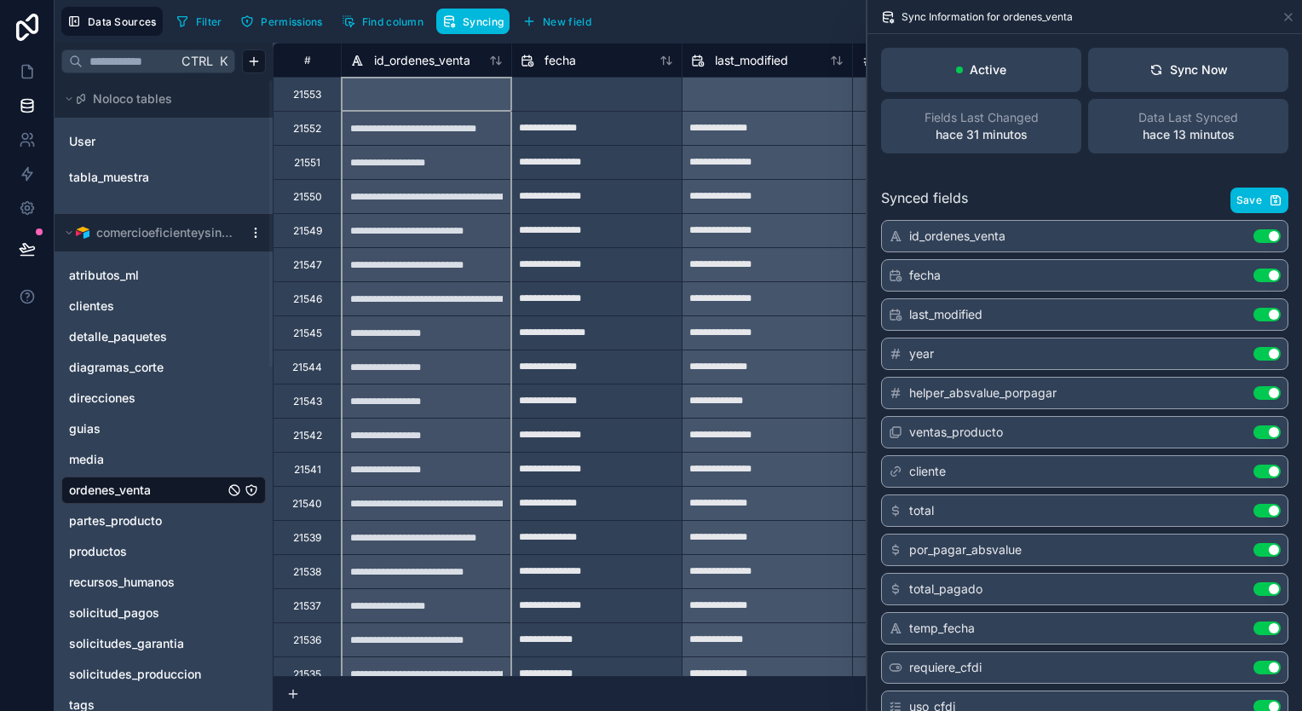
click at [496, 67] on div "id_ordenes_venta" at bounding box center [426, 60] width 152 height 20
click at [497, 60] on icon at bounding box center [499, 60] width 4 height 8
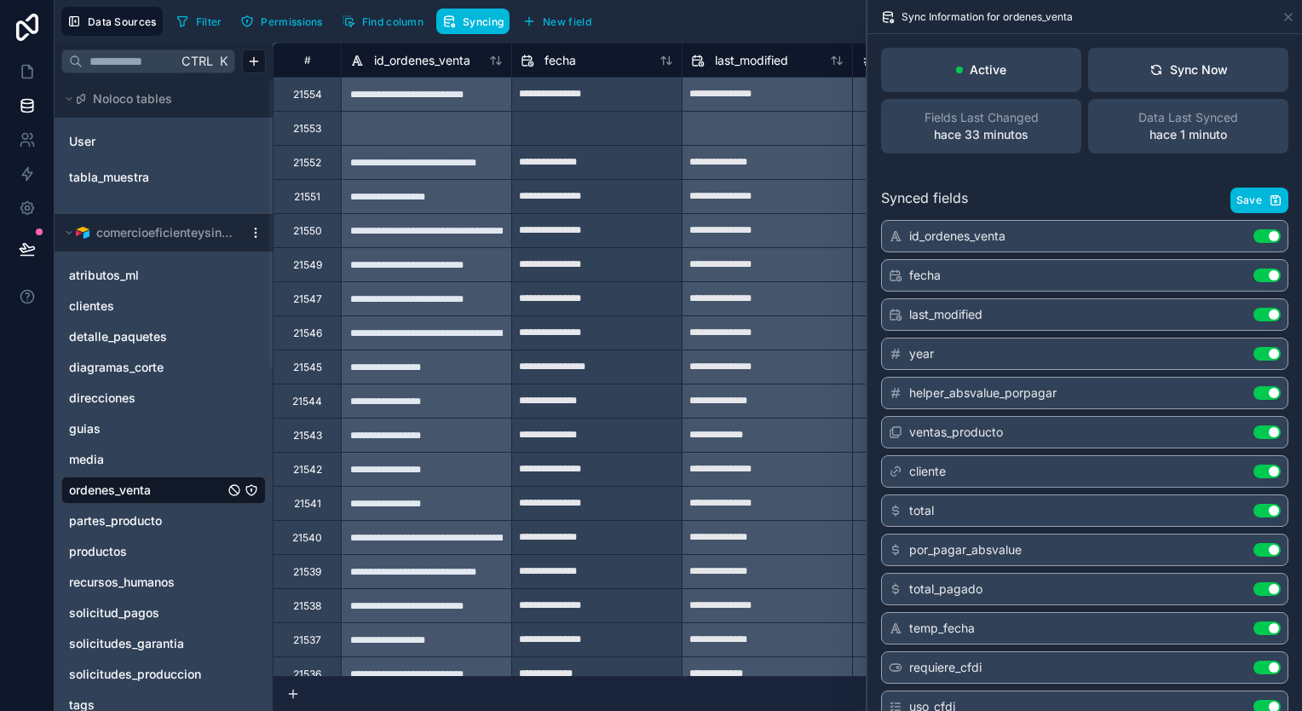
click at [494, 61] on icon at bounding box center [496, 61] width 14 height 14
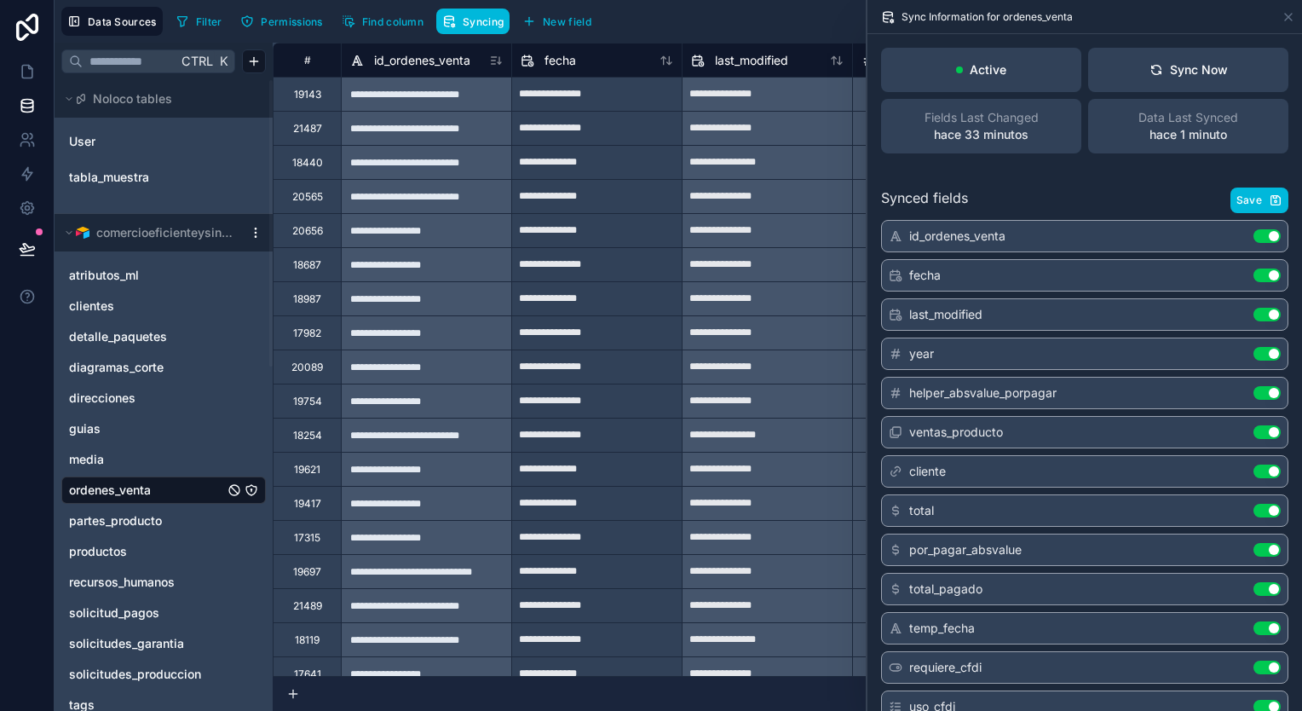
click at [494, 60] on icon at bounding box center [496, 61] width 14 height 14
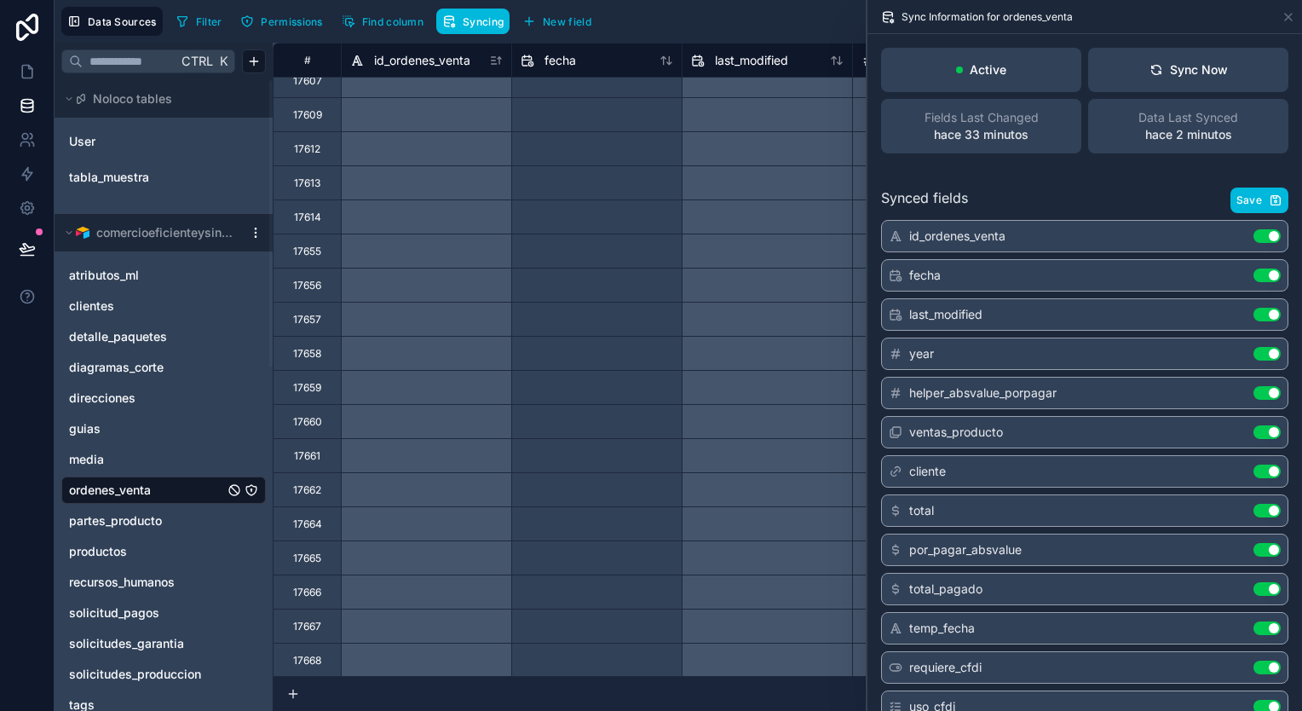
scroll to position [7252, 0]
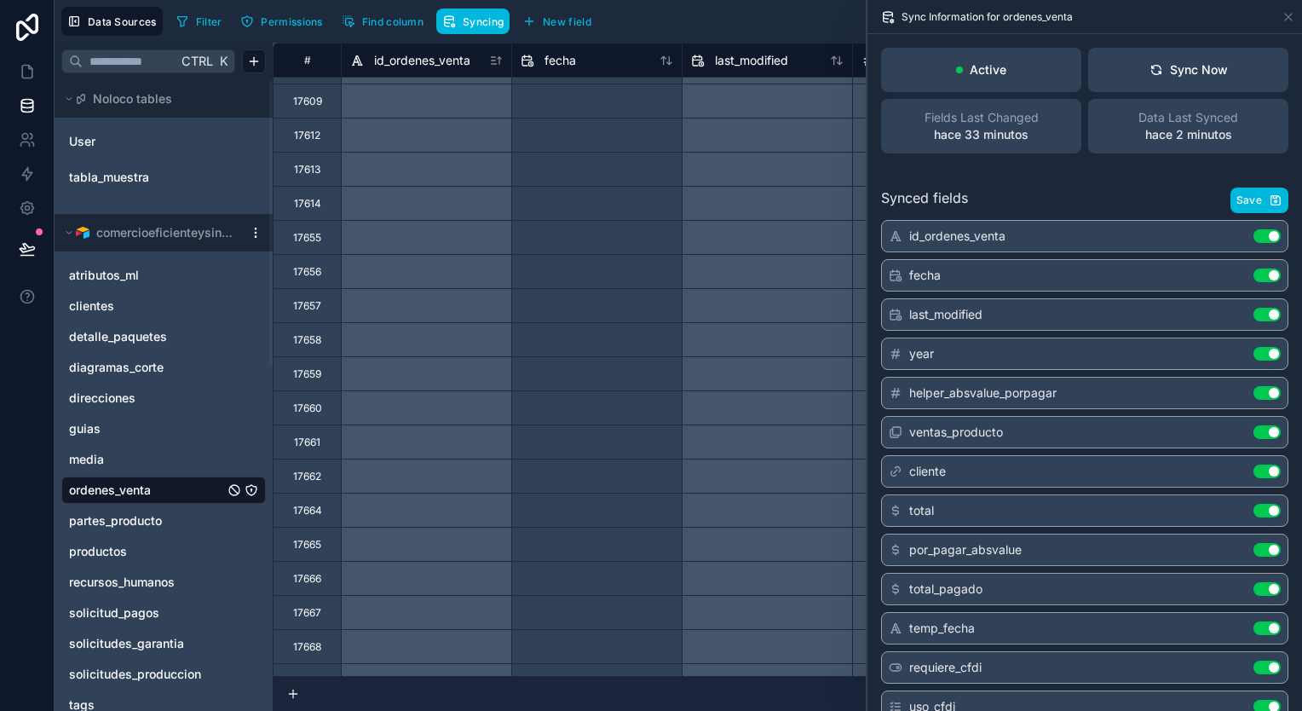
click at [199, 20] on span "Filter" at bounding box center [209, 21] width 26 height 13
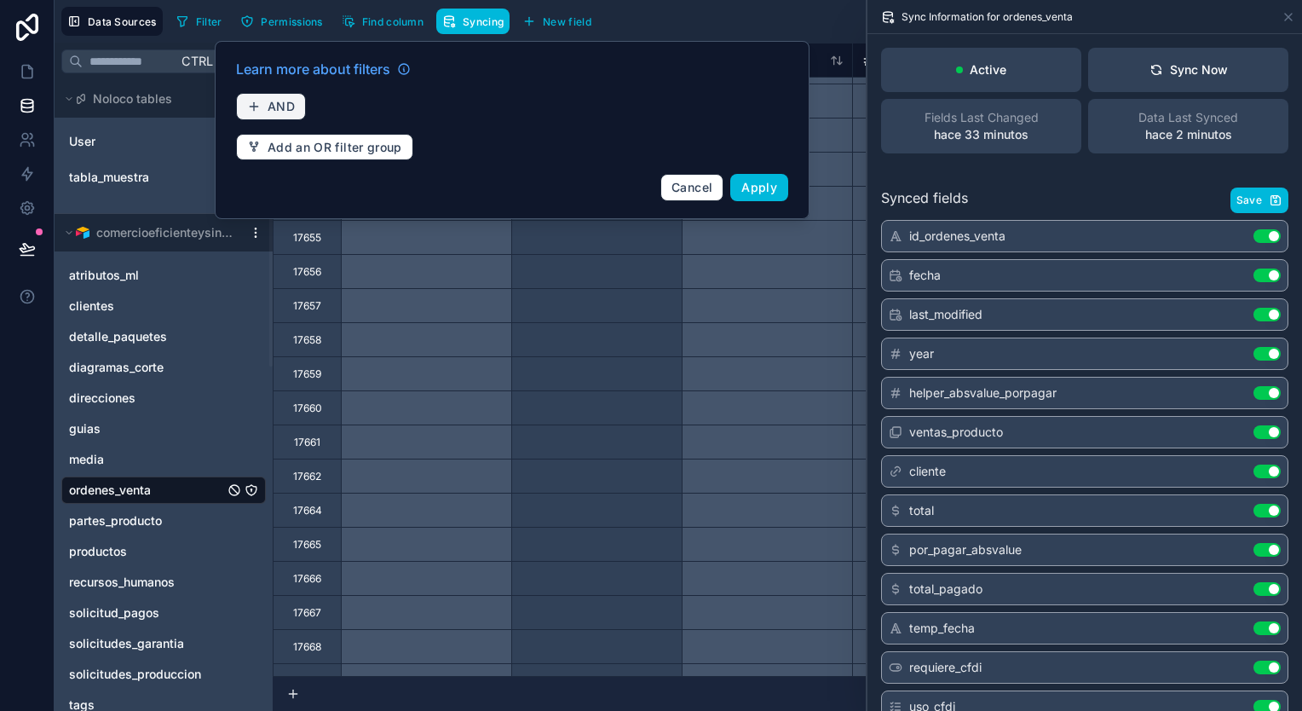
click at [293, 110] on span "AND" at bounding box center [281, 106] width 27 height 15
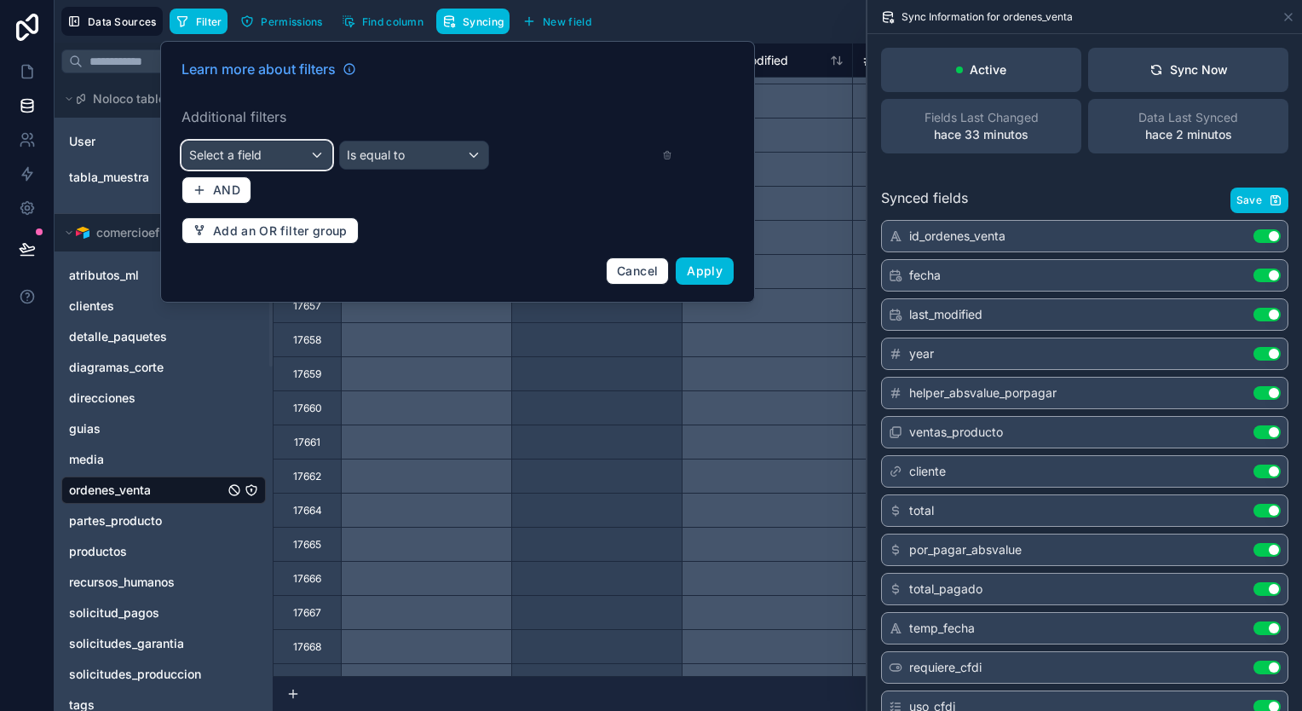
click at [308, 150] on div "Select a field" at bounding box center [256, 154] width 149 height 27
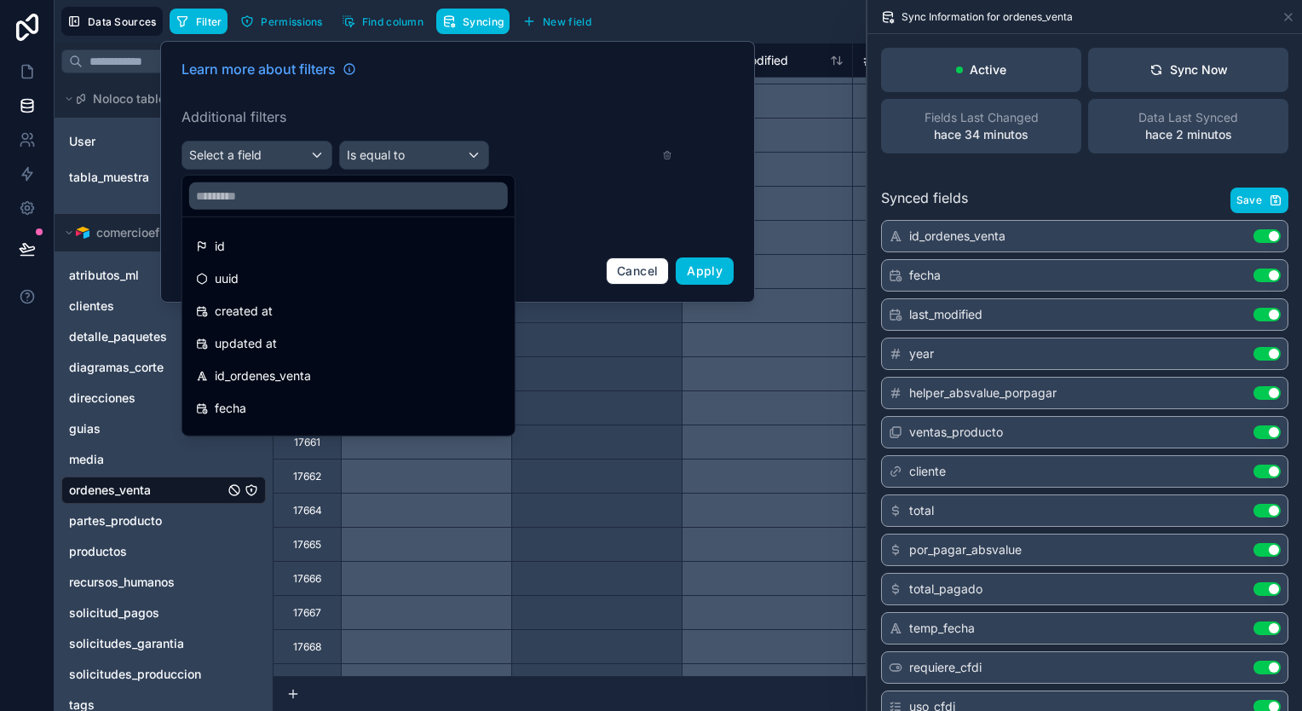
click at [332, 368] on div "id_ordenes_venta" at bounding box center [348, 375] width 305 height 20
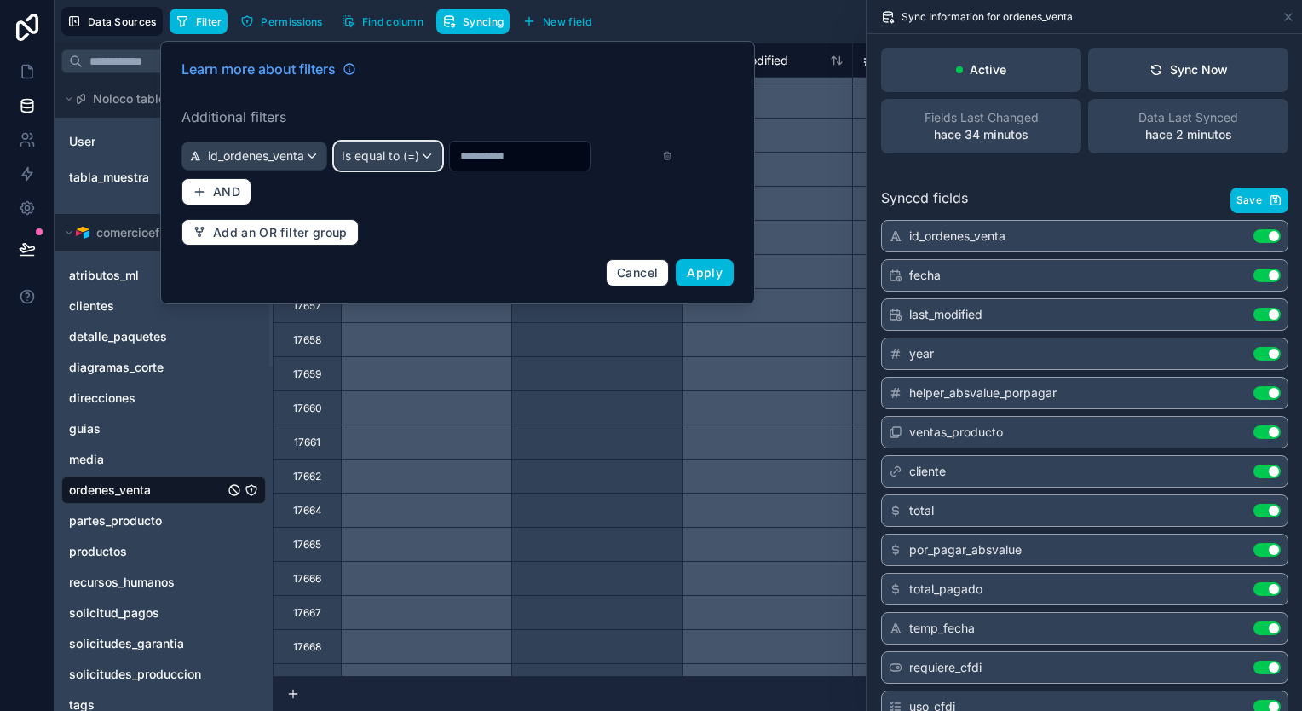
click at [419, 147] on span "Is equal to (=)" at bounding box center [381, 155] width 78 height 17
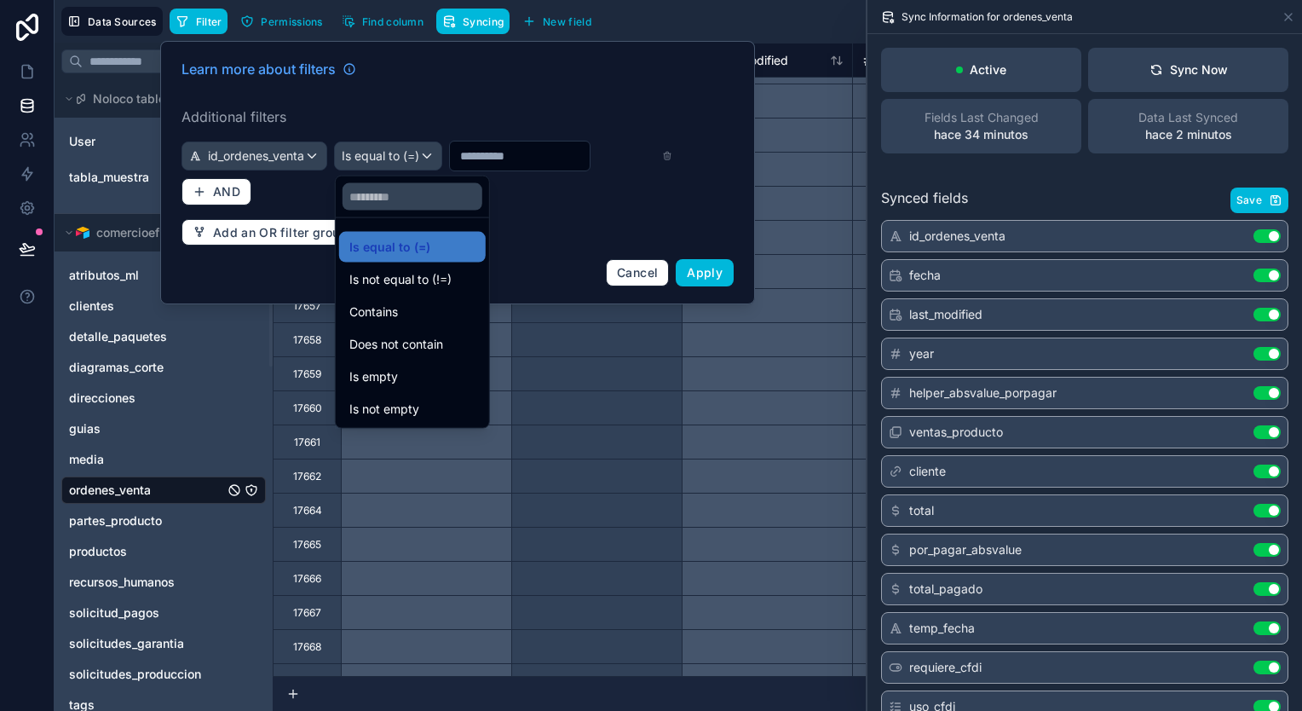
click at [412, 399] on span "Is not empty" at bounding box center [384, 409] width 70 height 20
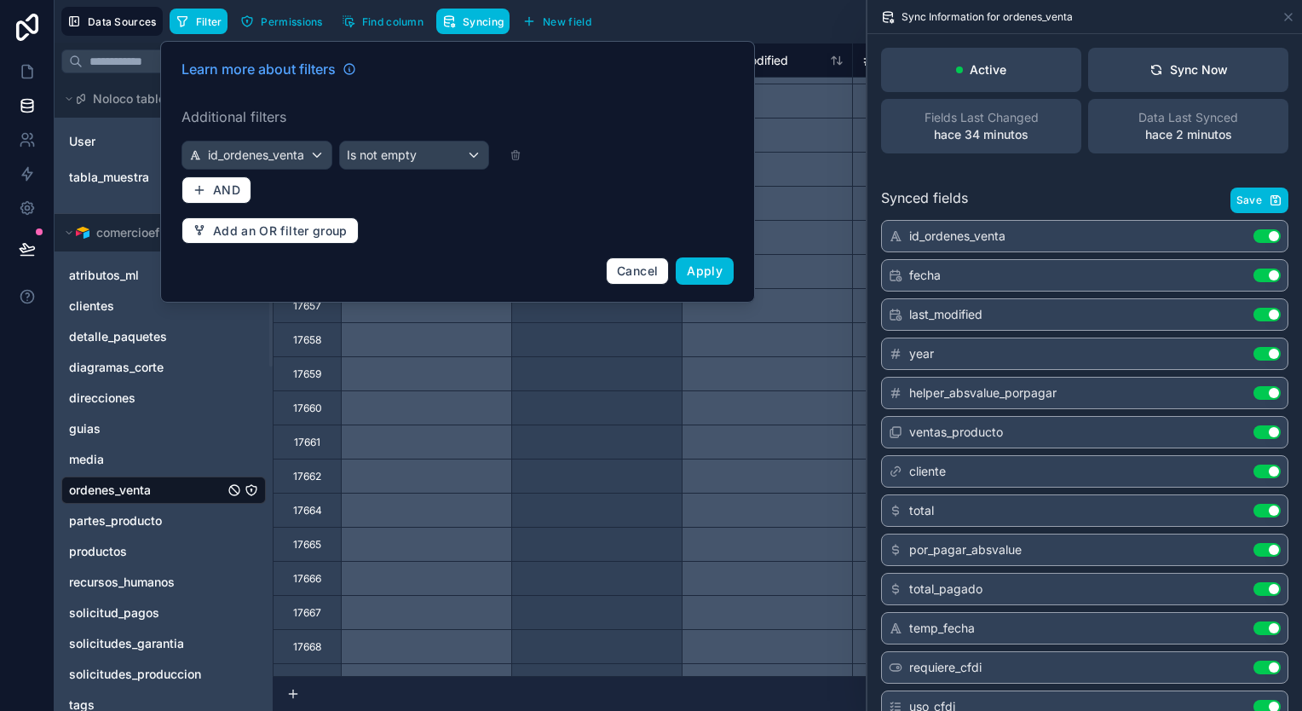
click at [711, 266] on span "Apply" at bounding box center [705, 270] width 36 height 14
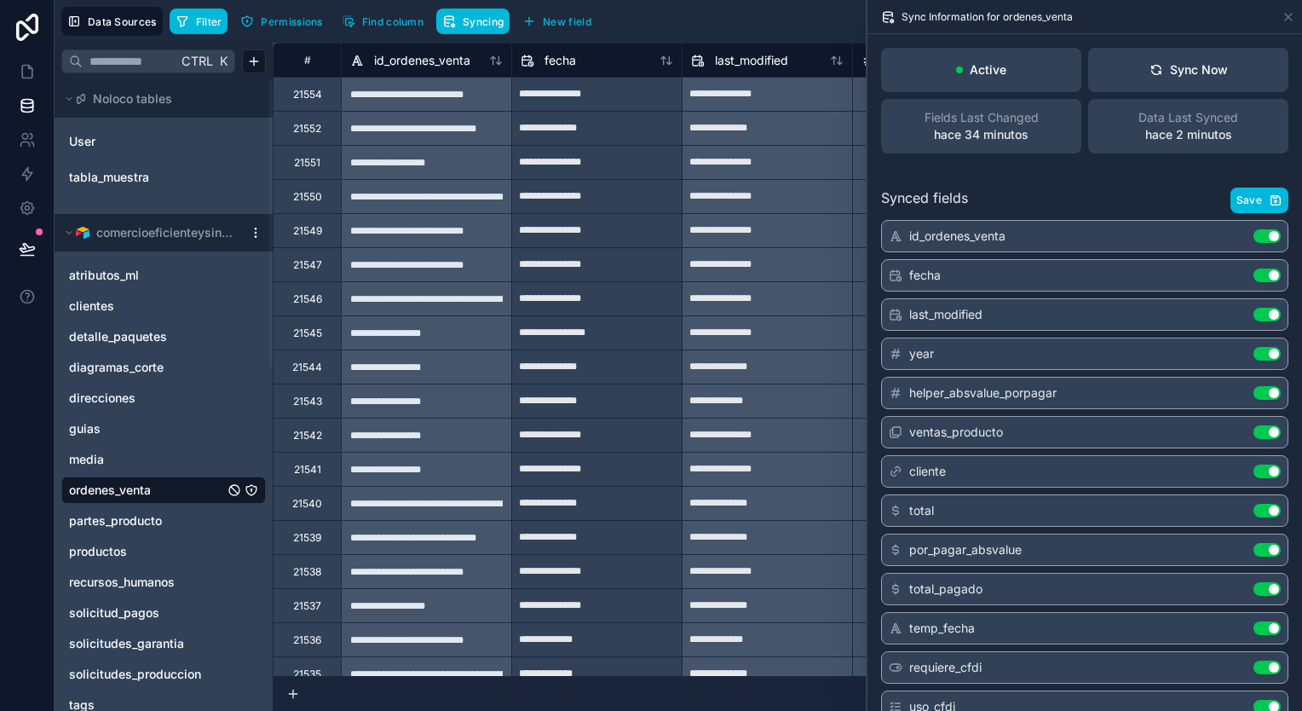
click at [497, 62] on icon at bounding box center [499, 60] width 4 height 8
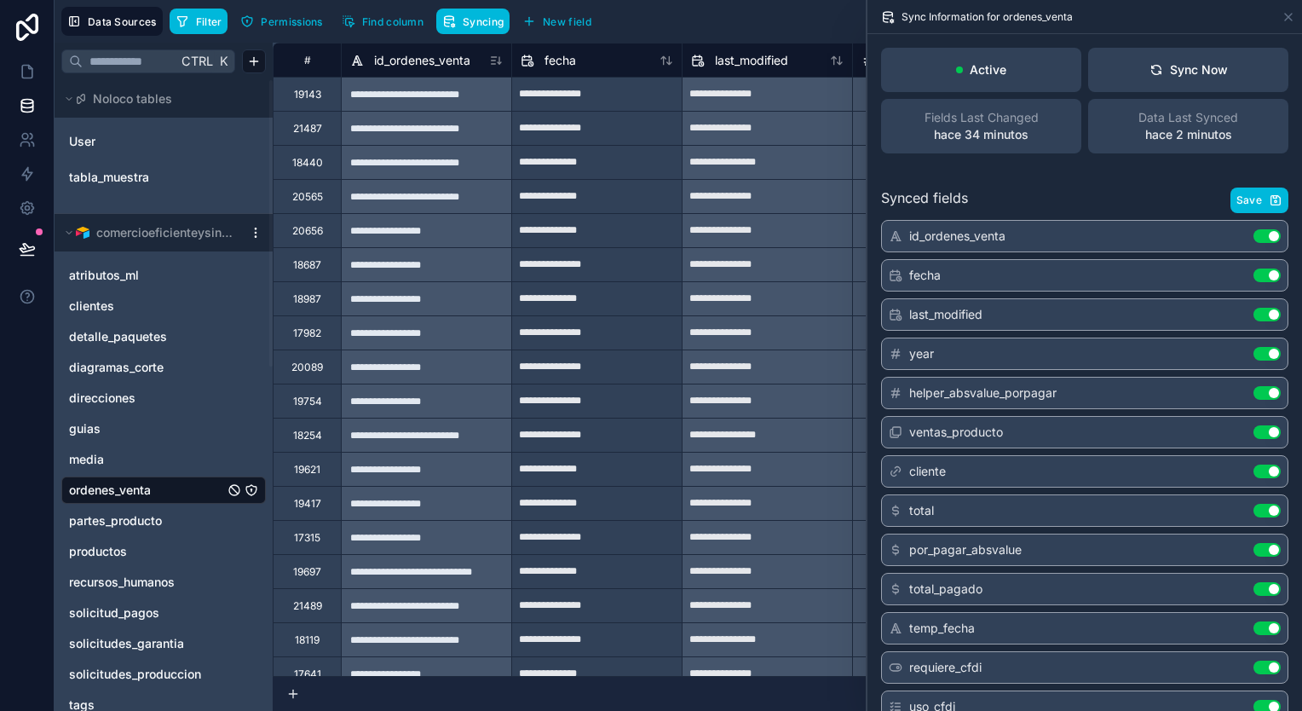
click at [497, 62] on icon at bounding box center [496, 61] width 14 height 14
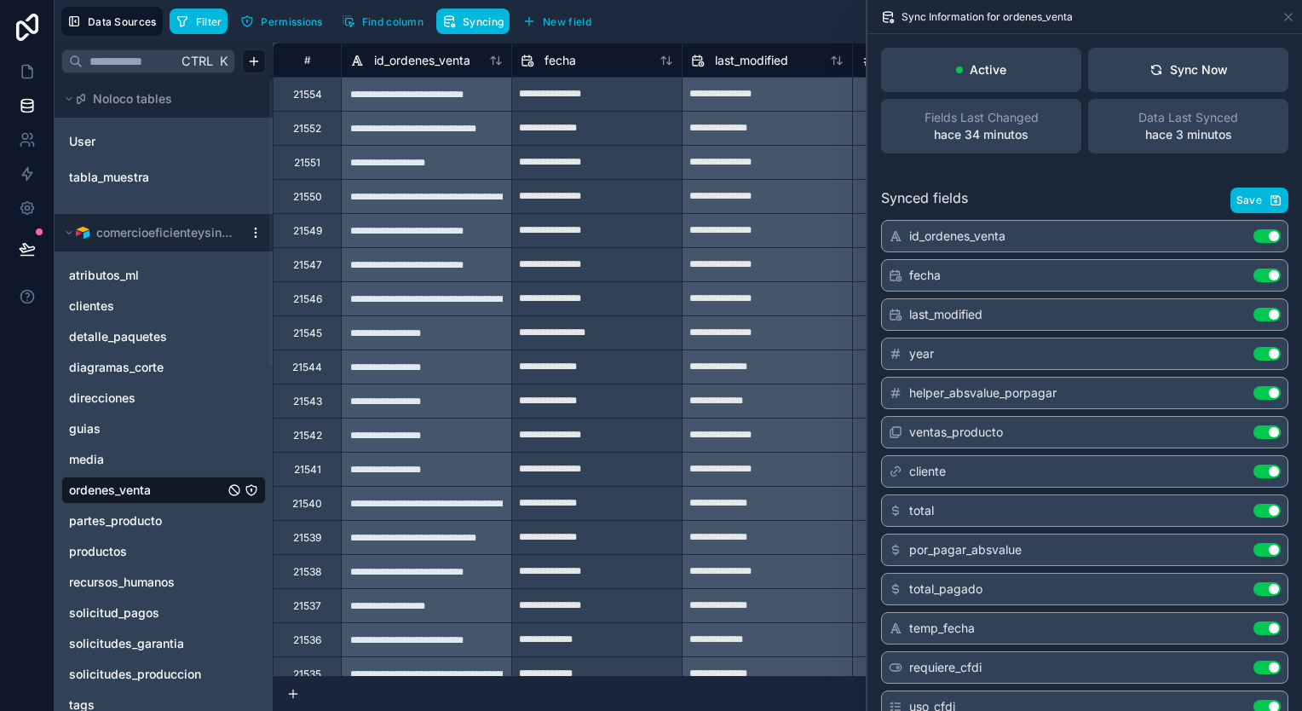
click at [497, 62] on icon at bounding box center [499, 60] width 4 height 8
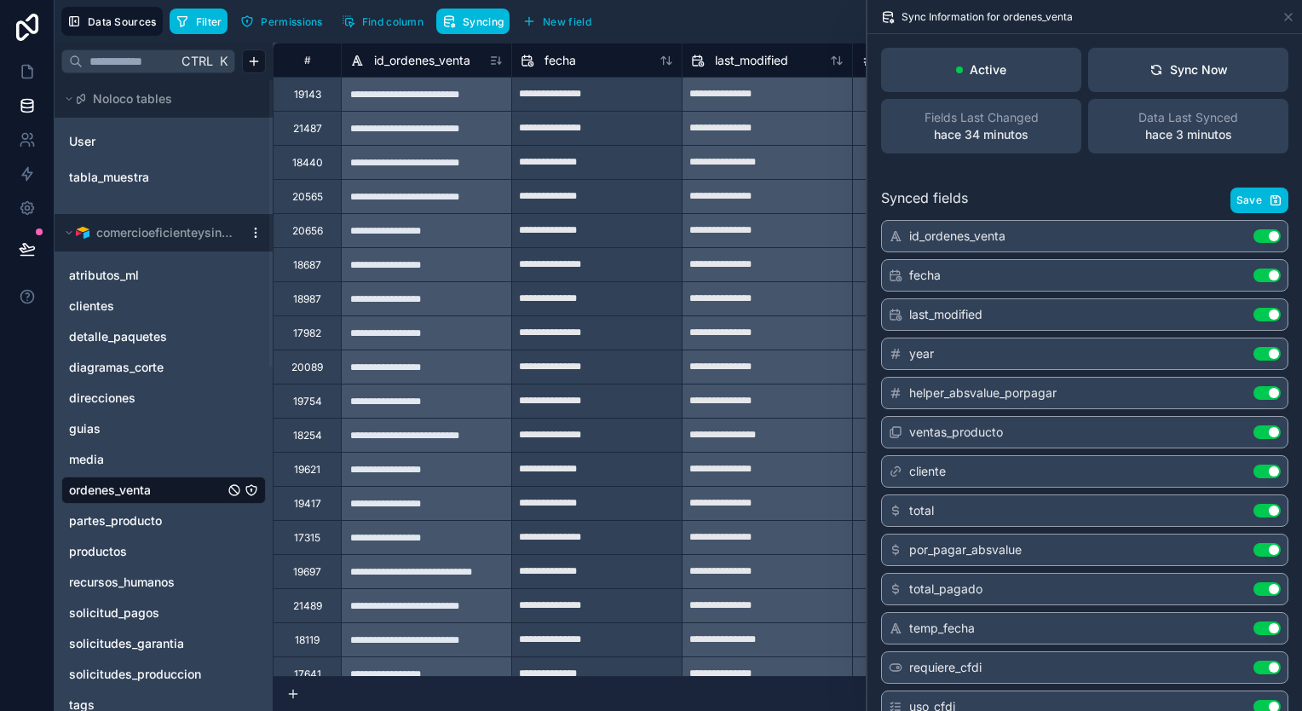
click at [499, 60] on icon at bounding box center [499, 60] width 0 height 7
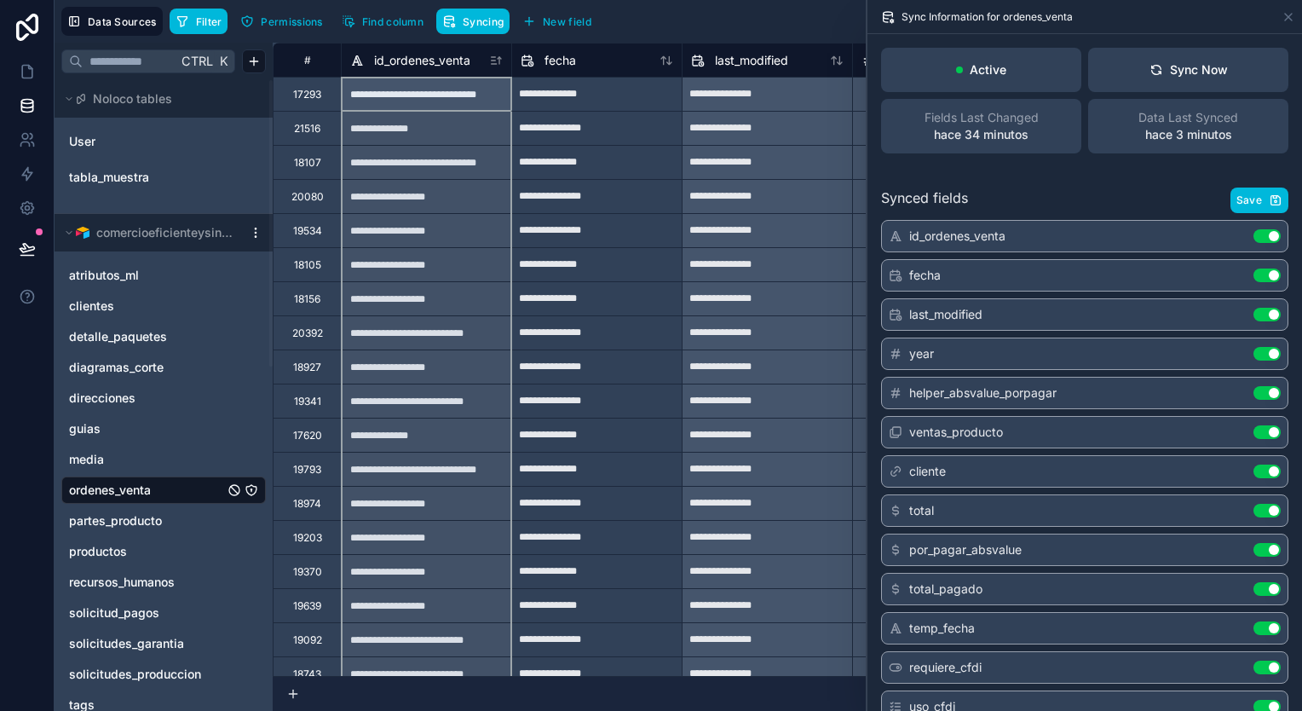
click at [498, 60] on icon at bounding box center [496, 61] width 14 height 14
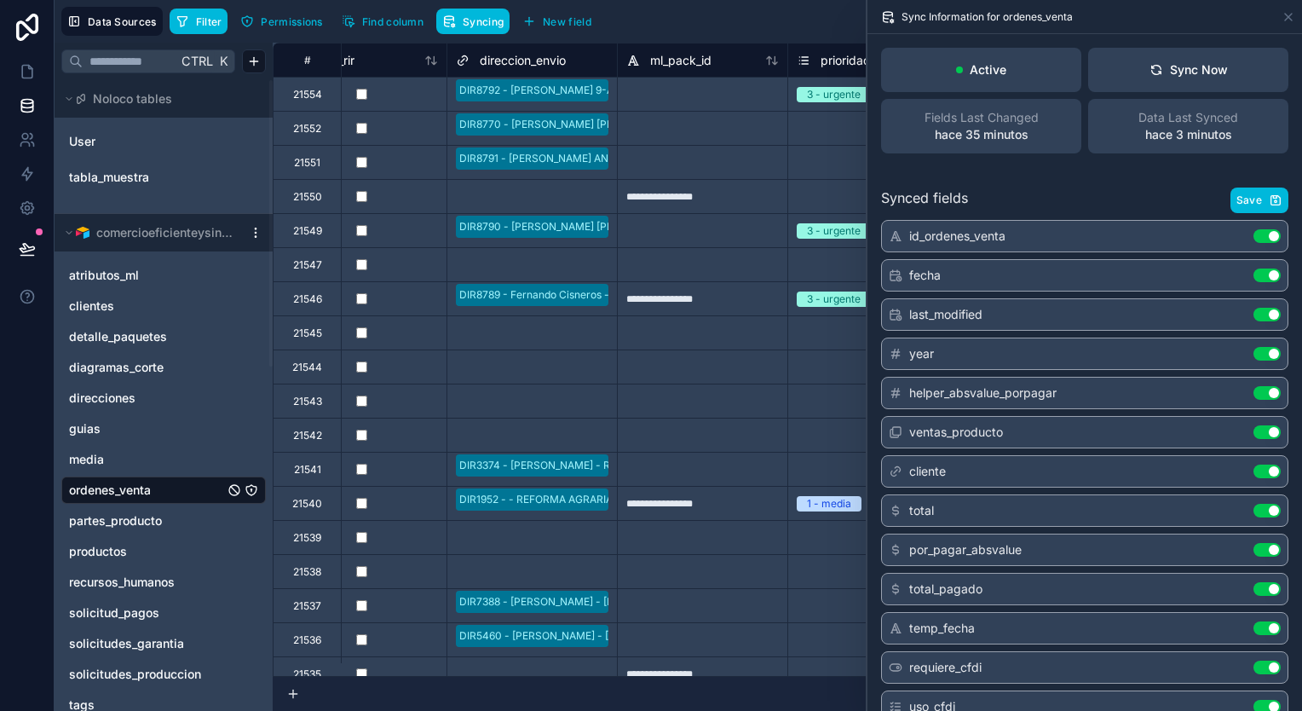
scroll to position [0, 3889]
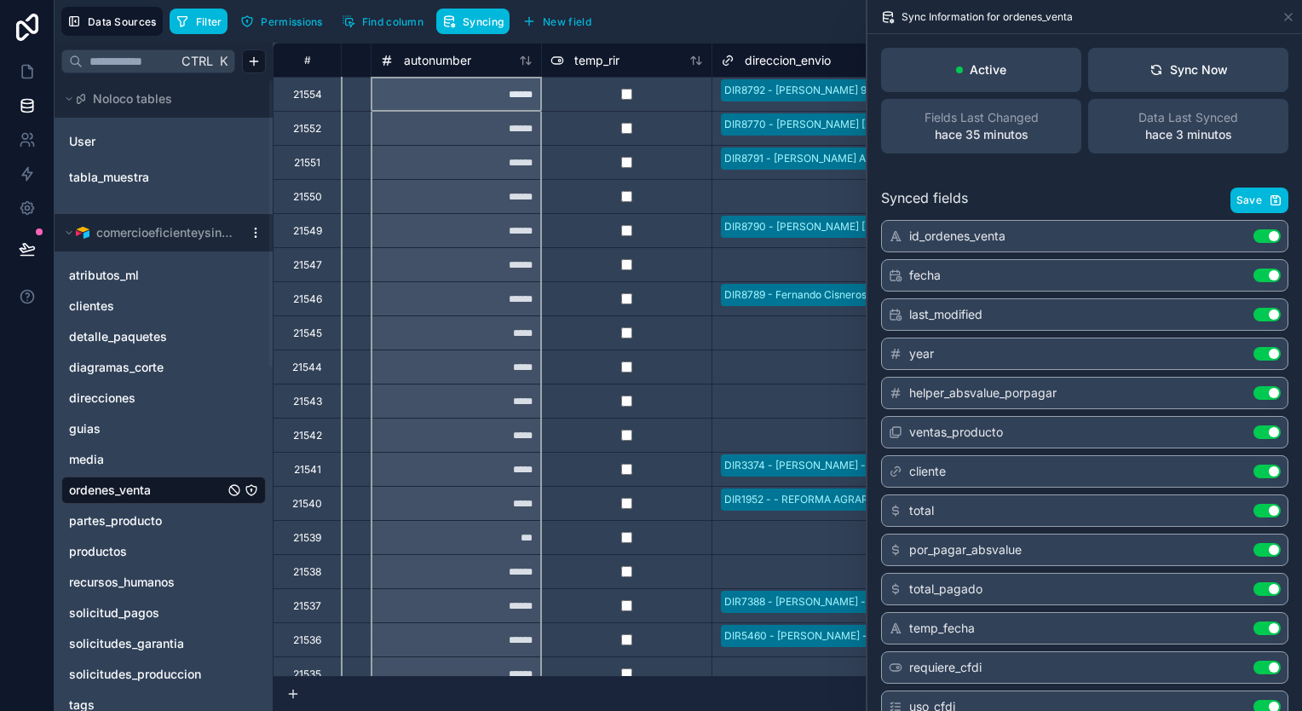
click at [529, 60] on icon at bounding box center [526, 61] width 14 height 14
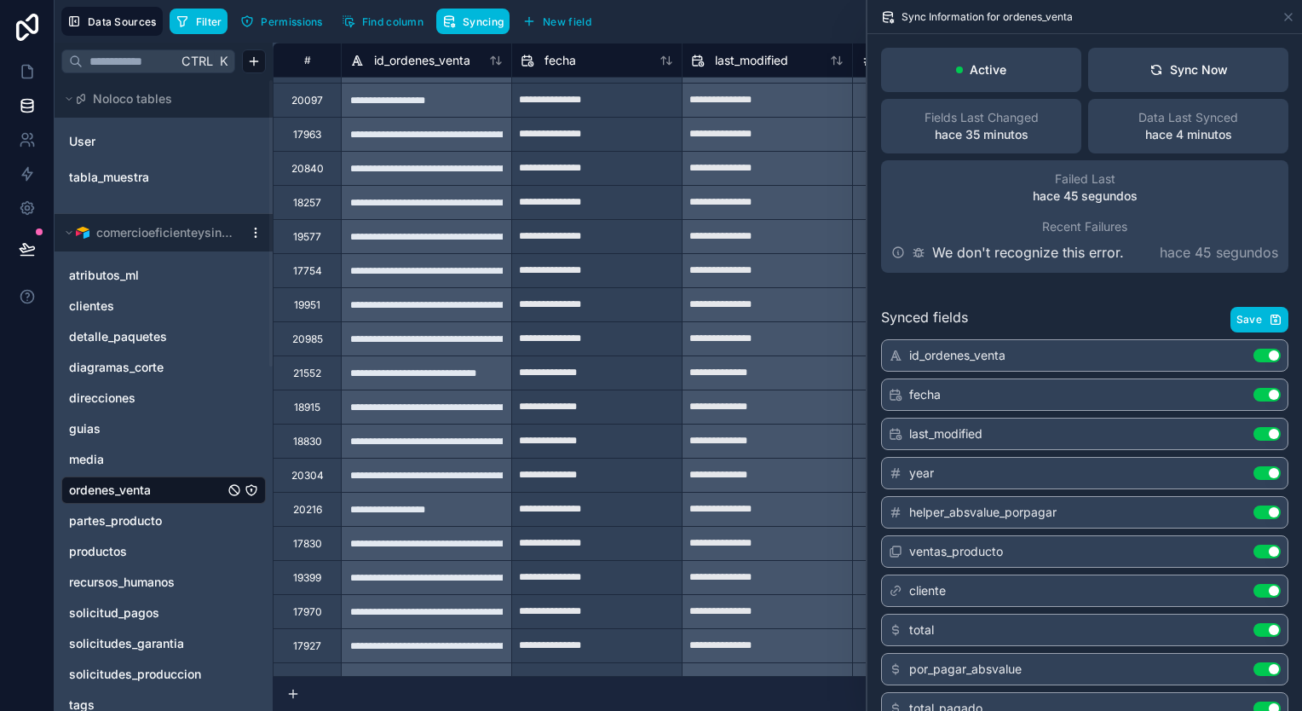
scroll to position [511, 0]
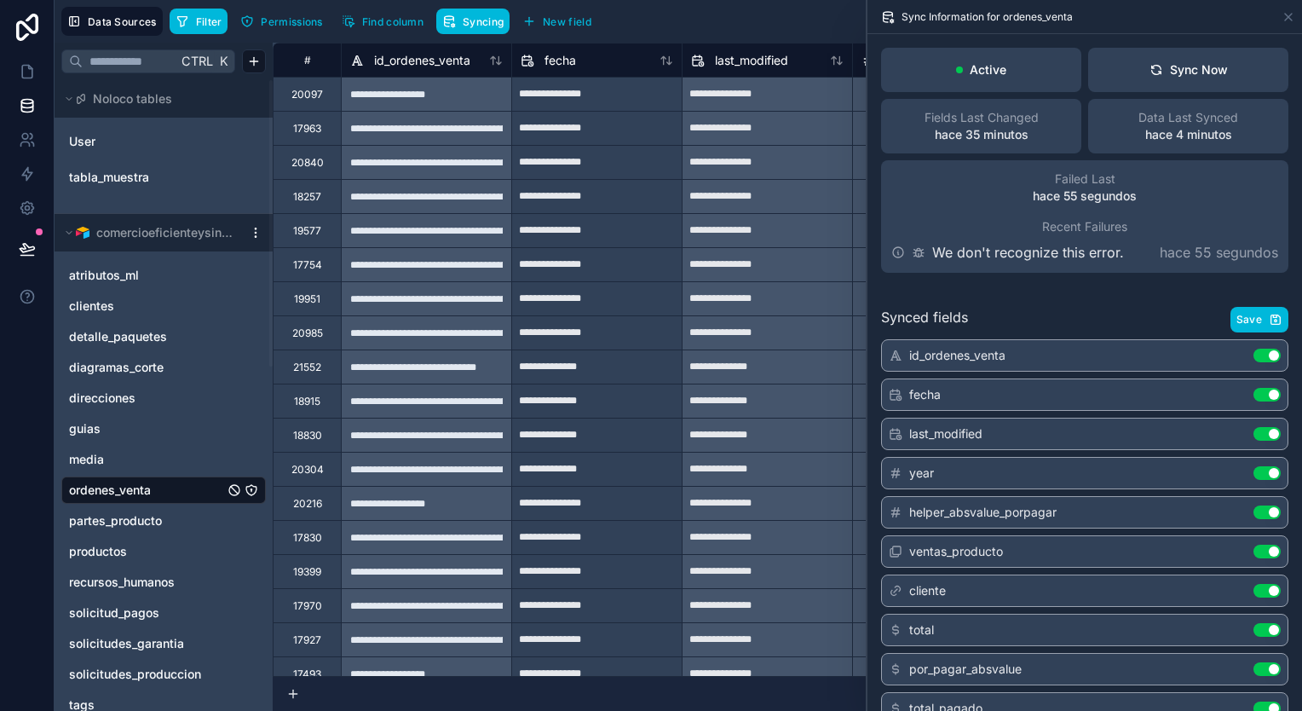
click at [1156, 77] on div "Sync Now" at bounding box center [1188, 69] width 78 height 17
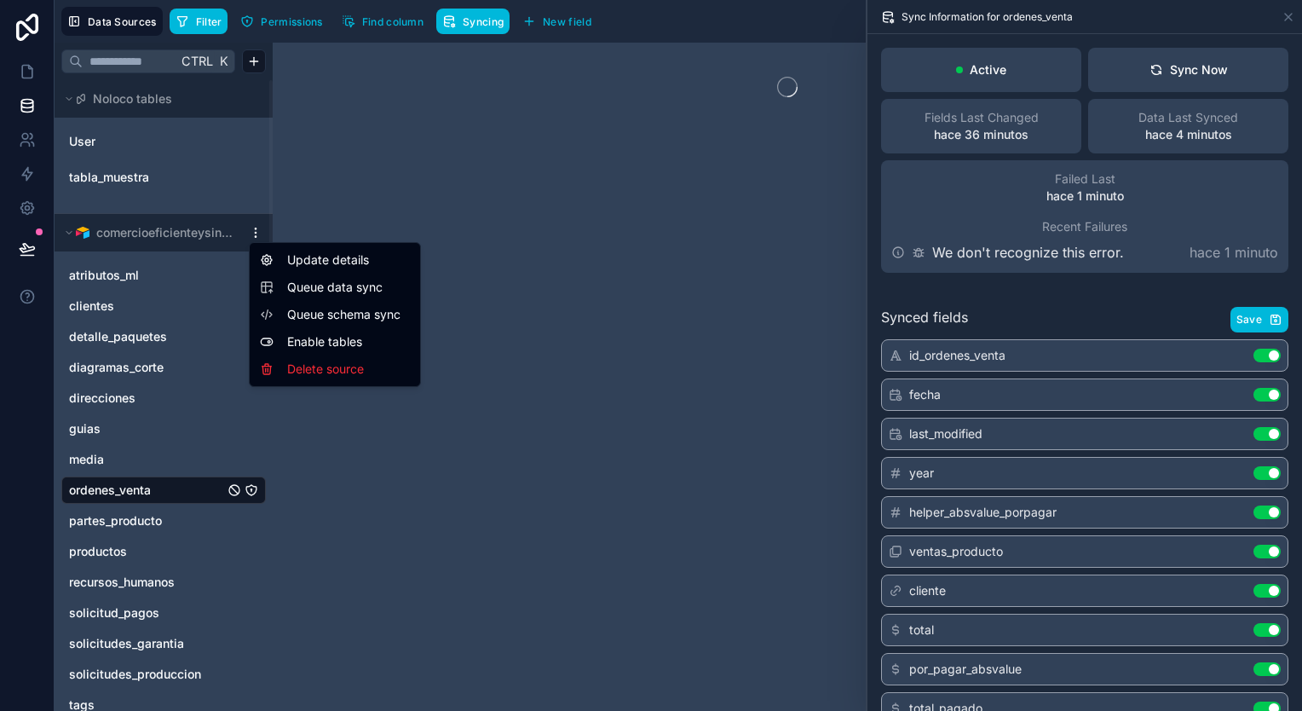
click at [258, 230] on html "Data Sources Filter Permissions Find column Syncing New field Export Import New…" at bounding box center [651, 355] width 1302 height 711
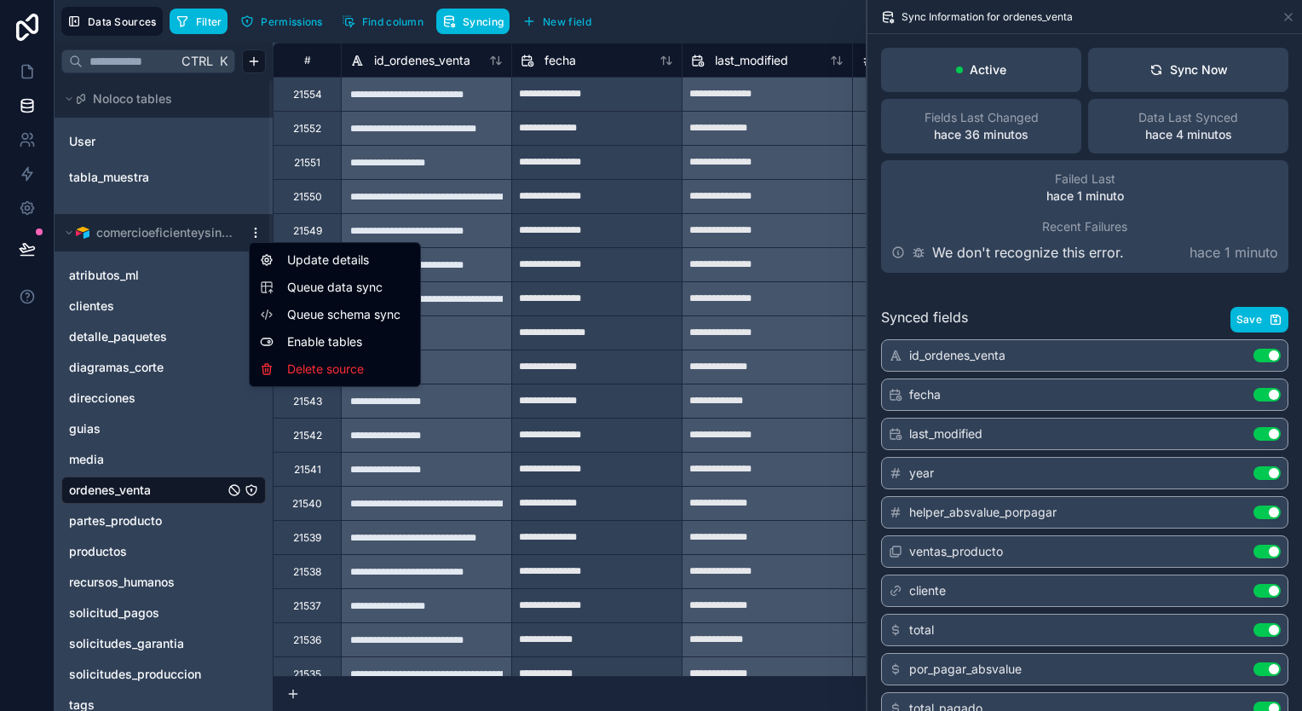
click at [359, 290] on span "Queue data sync" at bounding box center [348, 287] width 123 height 17
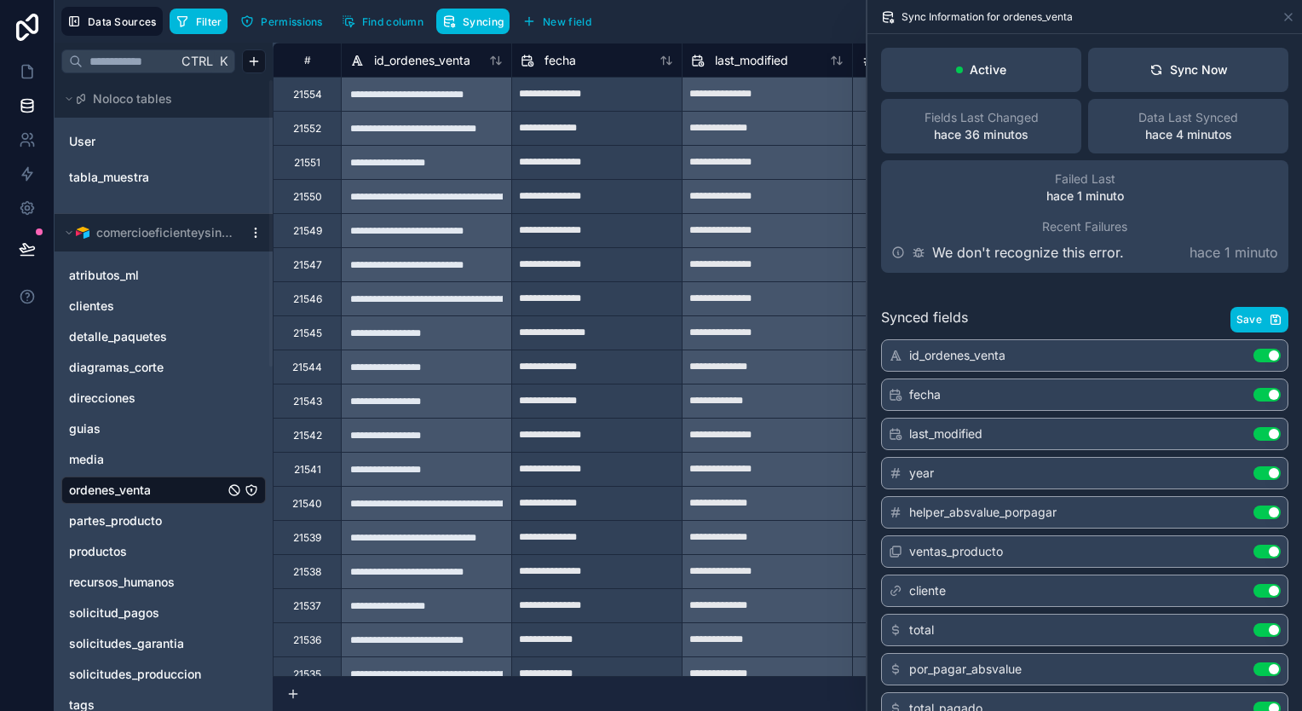
click at [257, 228] on html "**********" at bounding box center [651, 355] width 1302 height 711
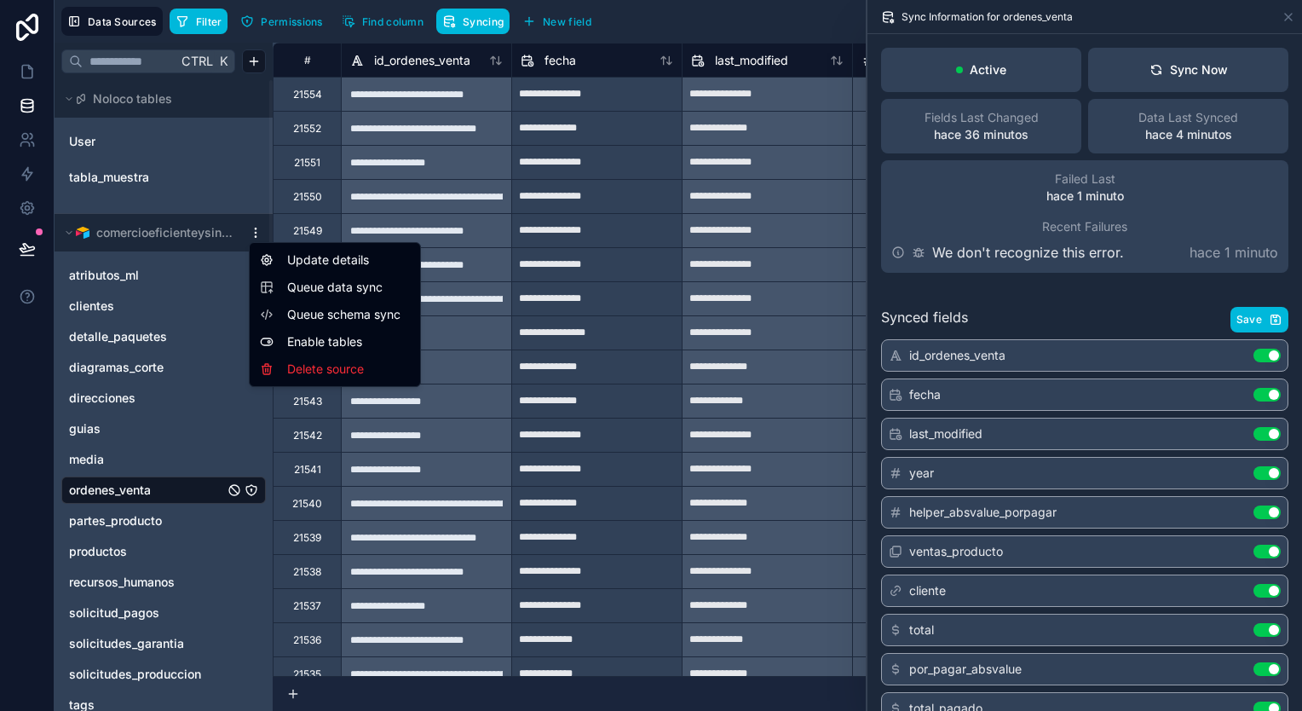
click at [255, 490] on html "**********" at bounding box center [651, 355] width 1302 height 711
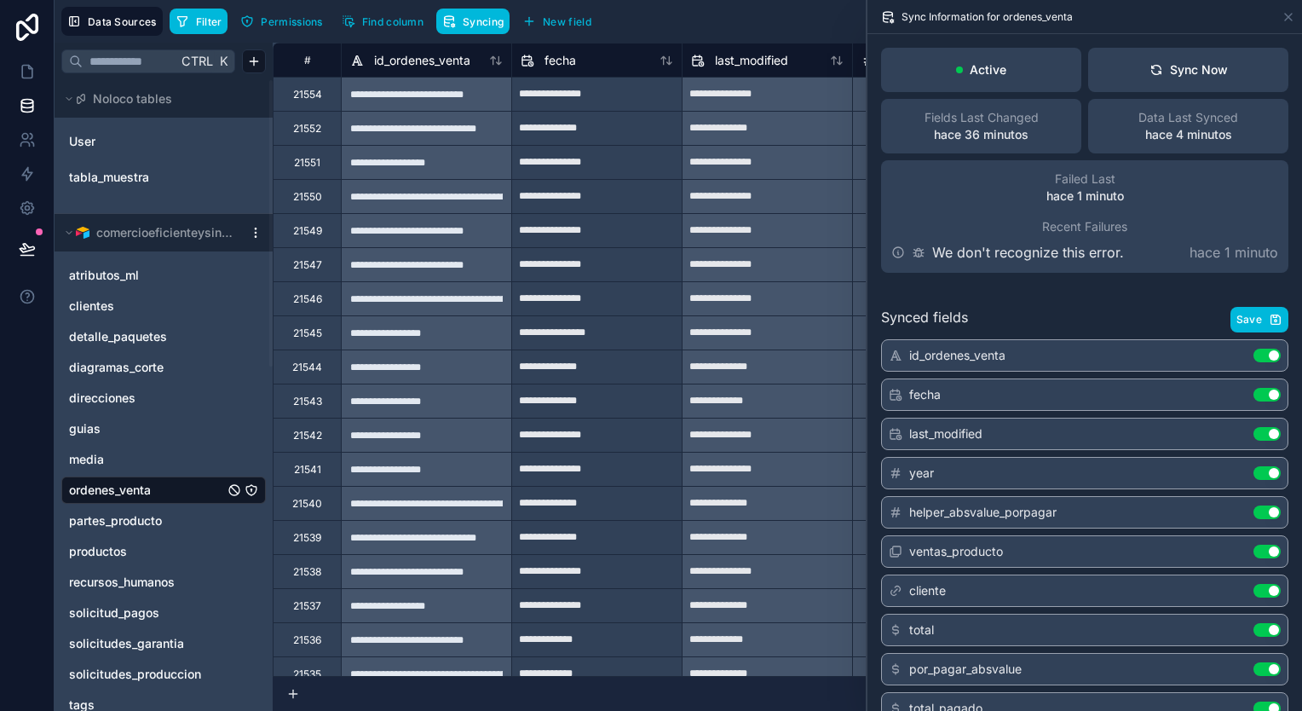
click at [255, 490] on icon "ordenes_venta" at bounding box center [252, 490] width 14 height 14
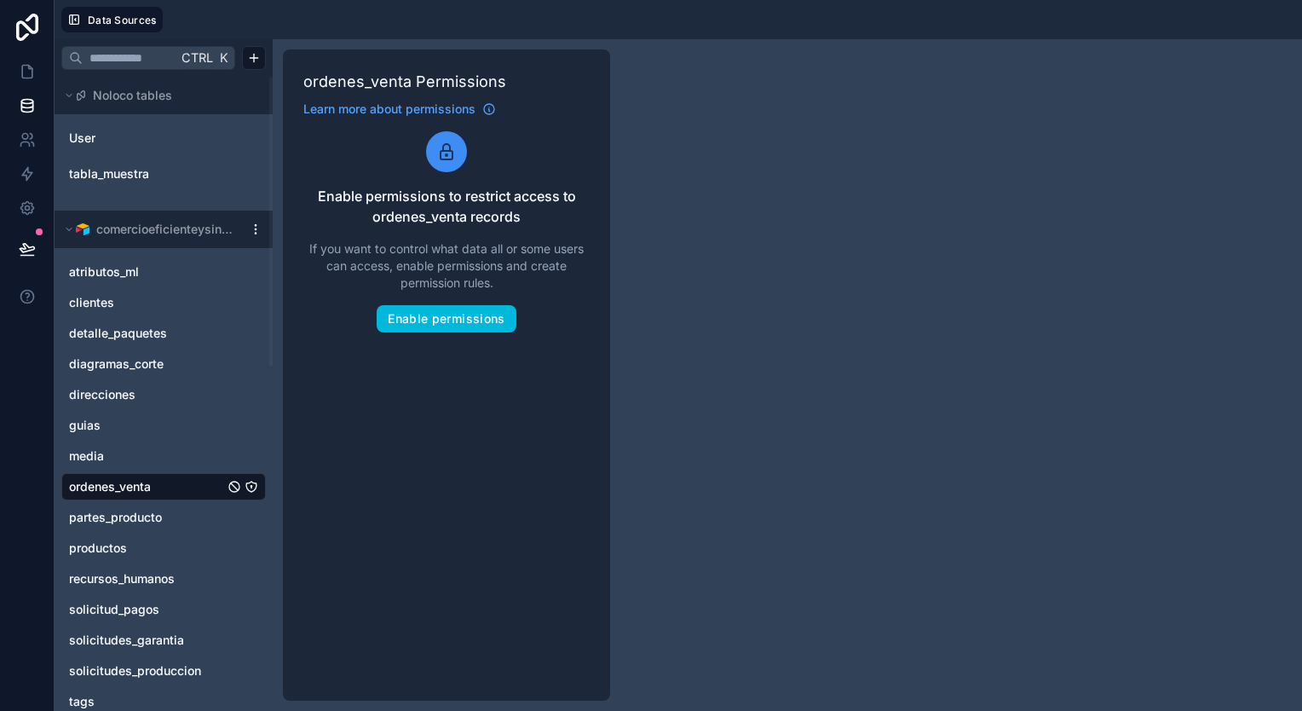
click at [184, 492] on link "ordenes_venta" at bounding box center [146, 486] width 155 height 17
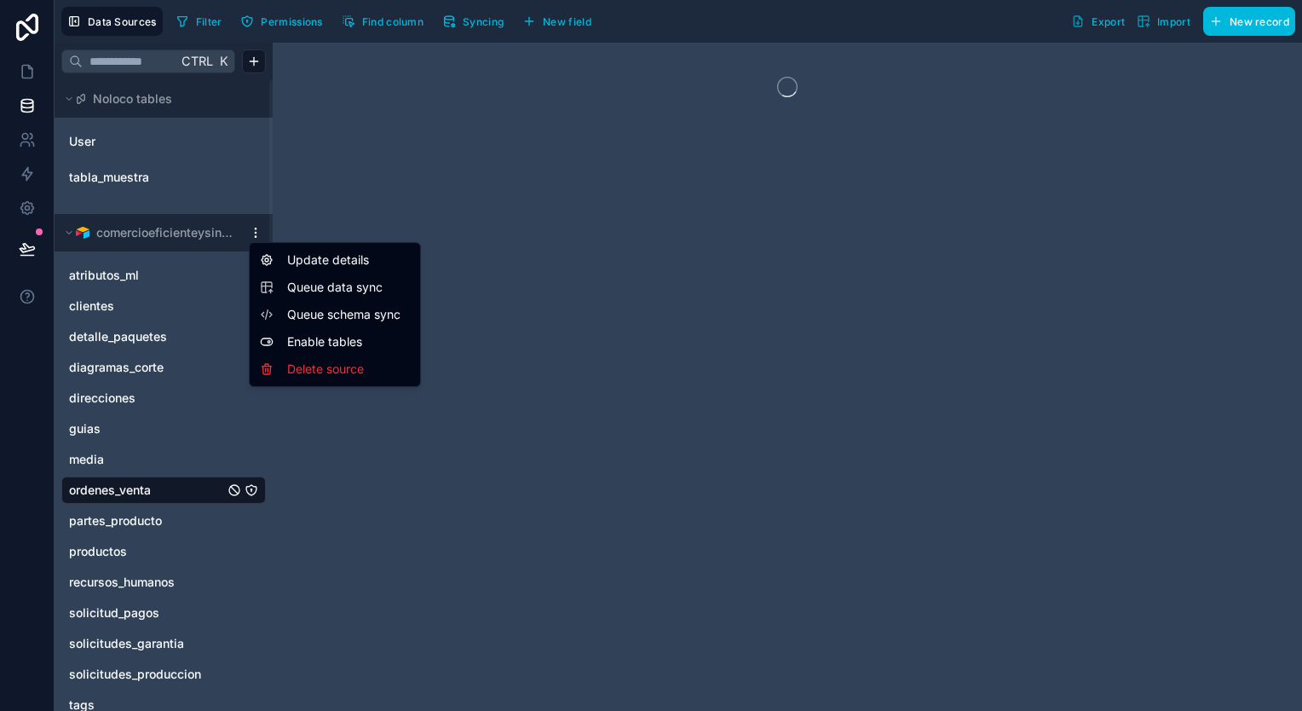
click at [259, 232] on html "Data Sources Filter Permissions Find column Syncing New field Export Import New…" at bounding box center [651, 355] width 1302 height 711
click at [391, 321] on span "Queue schema sync" at bounding box center [348, 314] width 123 height 17
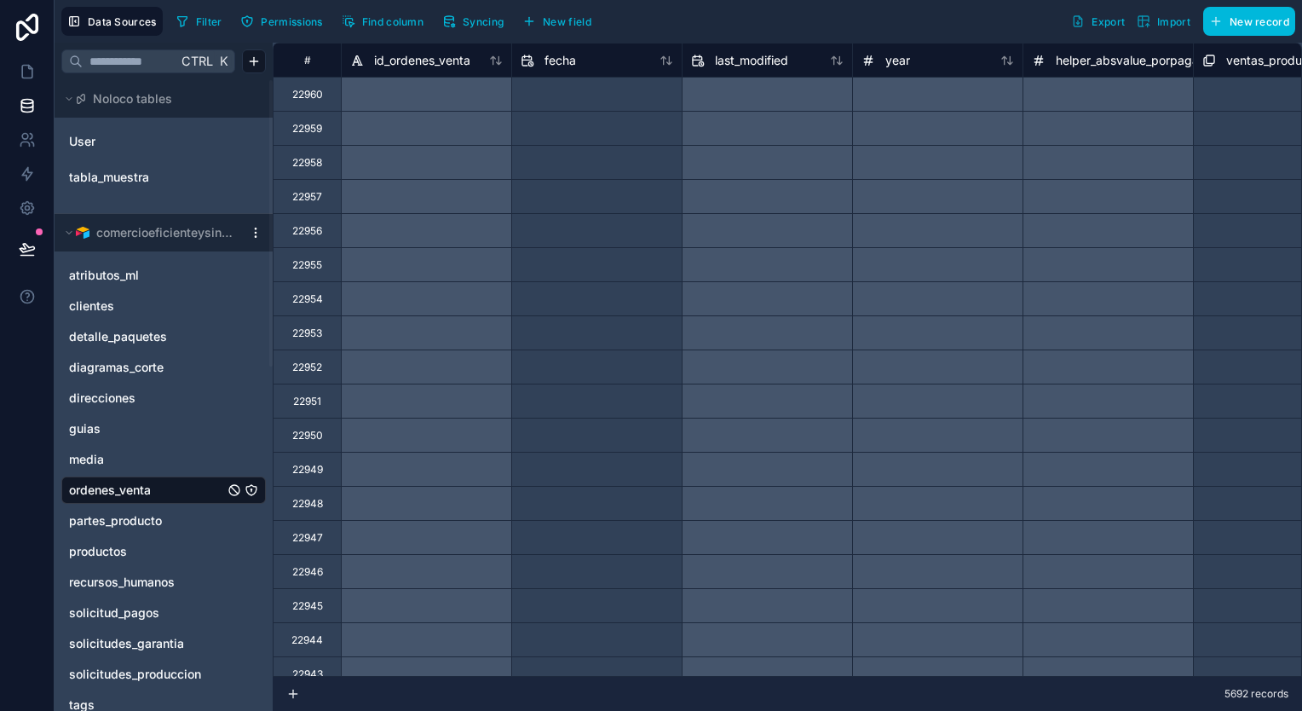
click at [476, 26] on span "Syncing" at bounding box center [483, 21] width 41 height 13
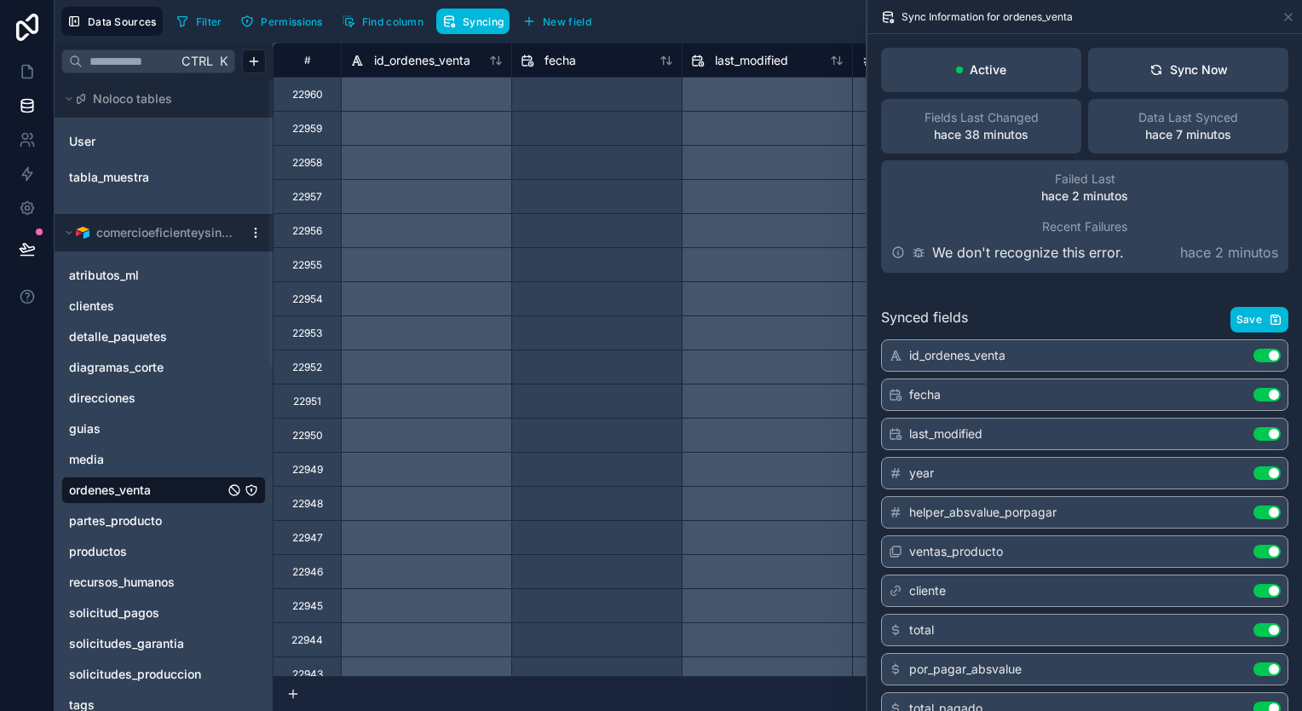
click at [1219, 71] on button "Sync Now" at bounding box center [1188, 70] width 200 height 44
click at [133, 465] on link "media" at bounding box center [146, 459] width 155 height 17
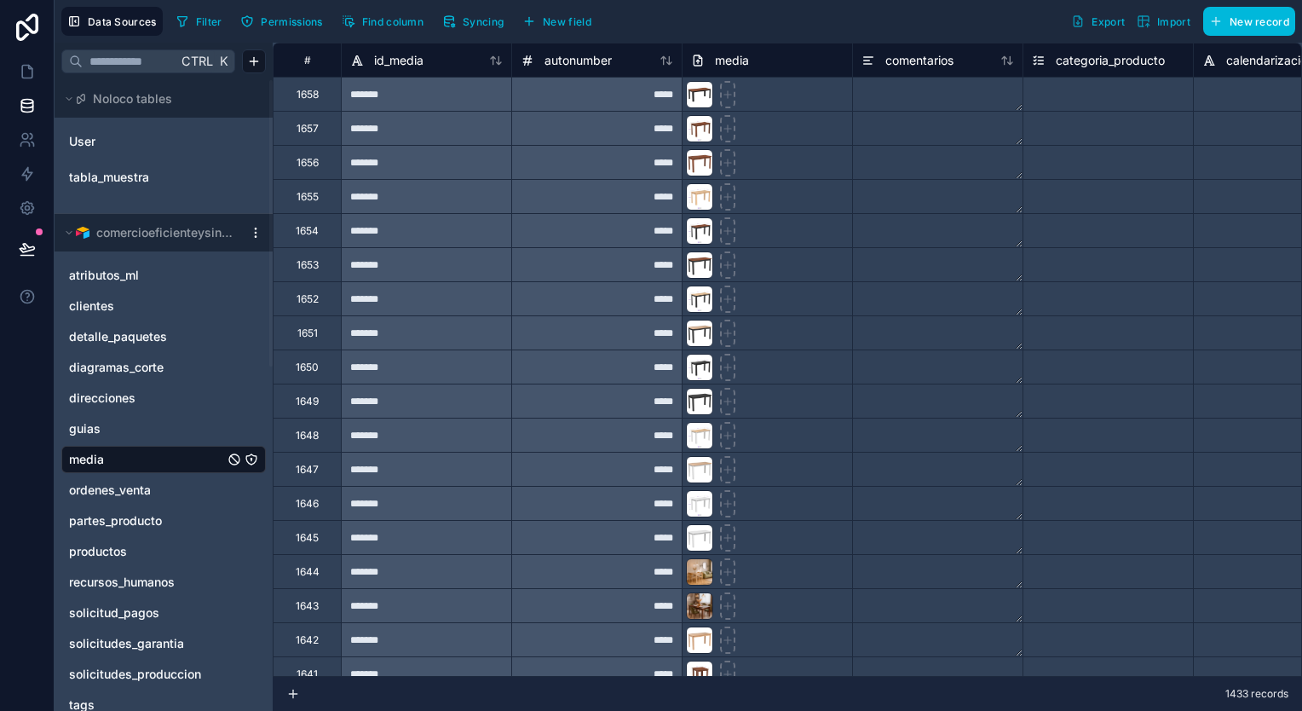
scroll to position [596, 0]
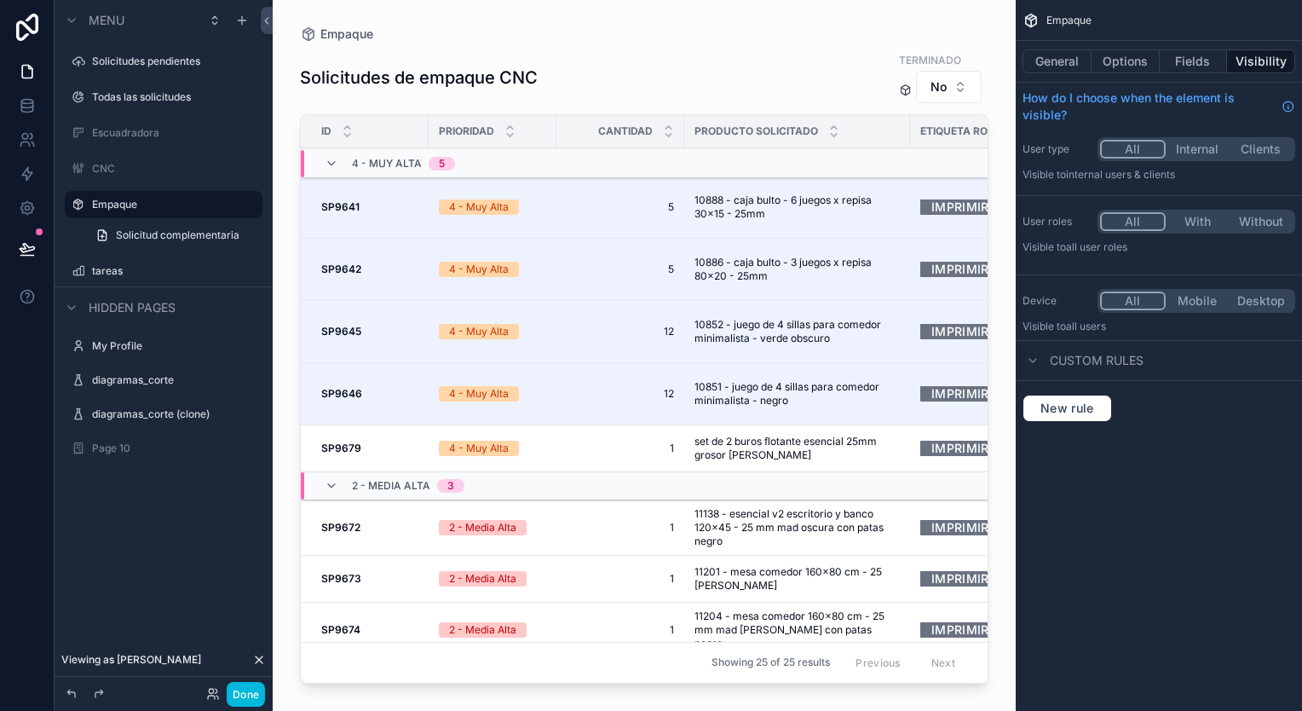
click at [187, 90] on label "Todas las solicitudes" at bounding box center [172, 97] width 160 height 14
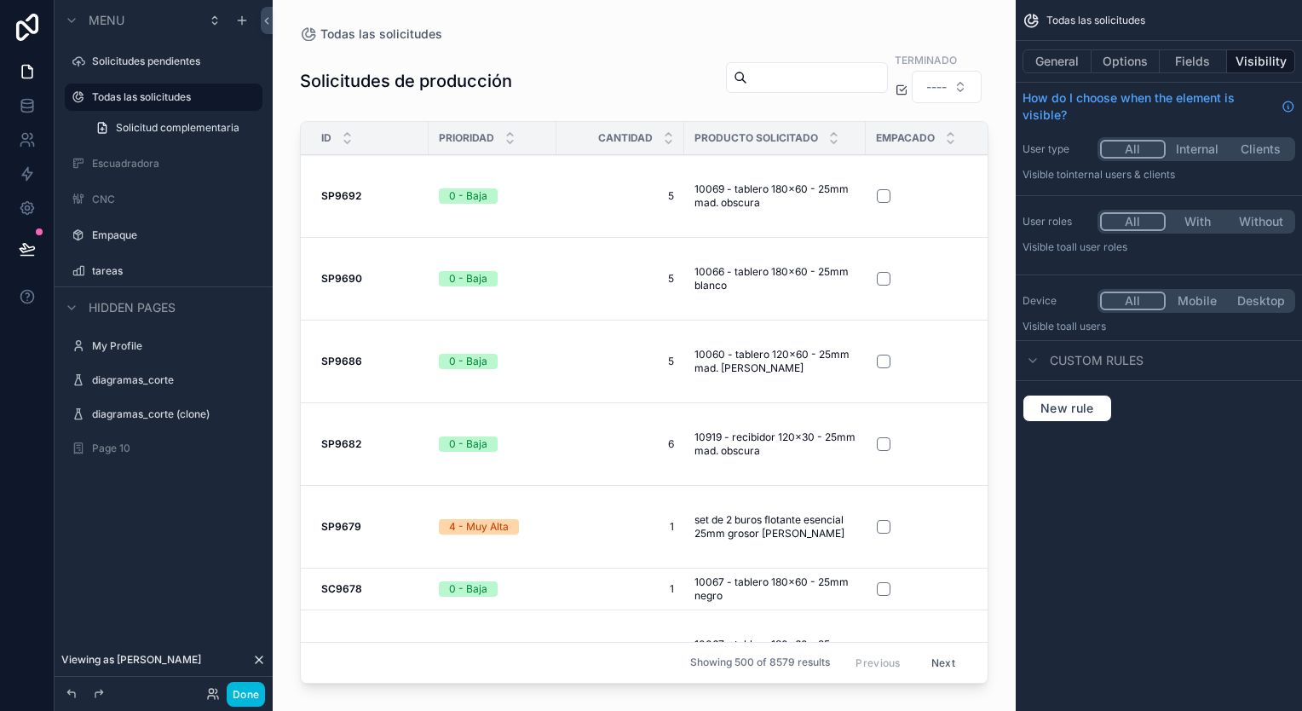
click at [141, 200] on label "CNC" at bounding box center [172, 200] width 160 height 14
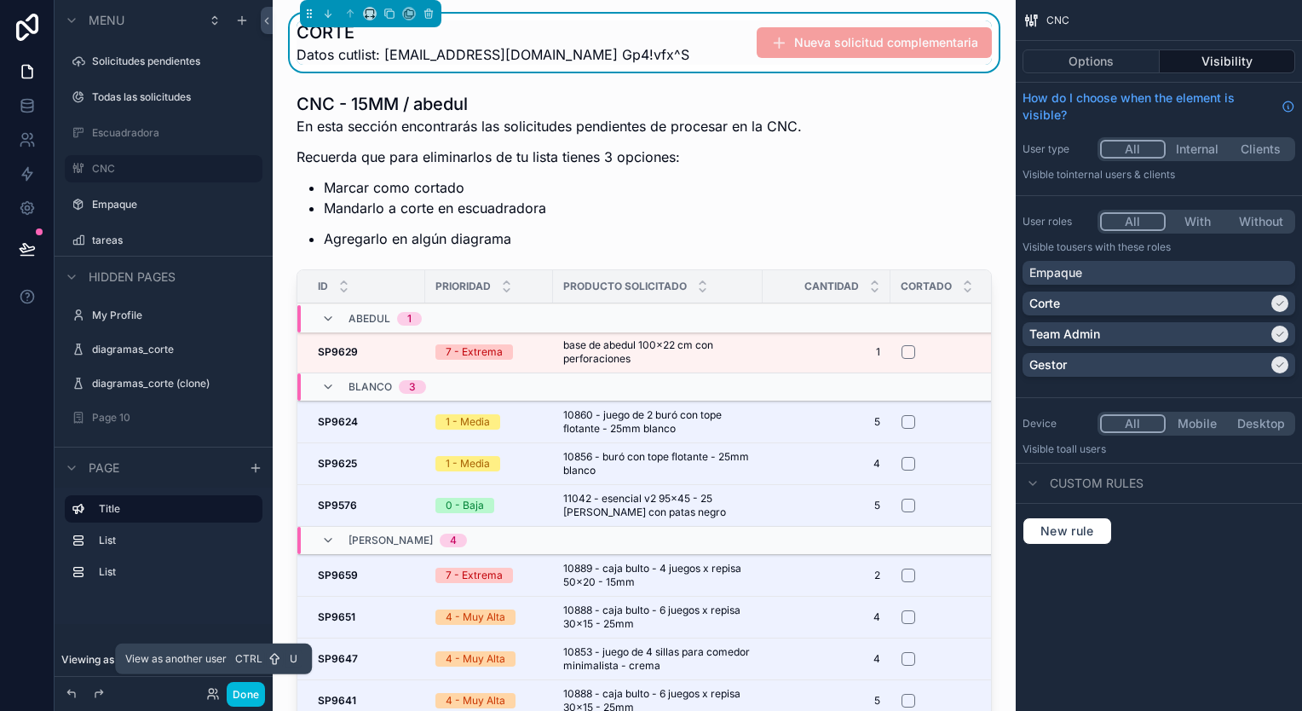
click at [211, 693] on icon at bounding box center [211, 690] width 4 height 4
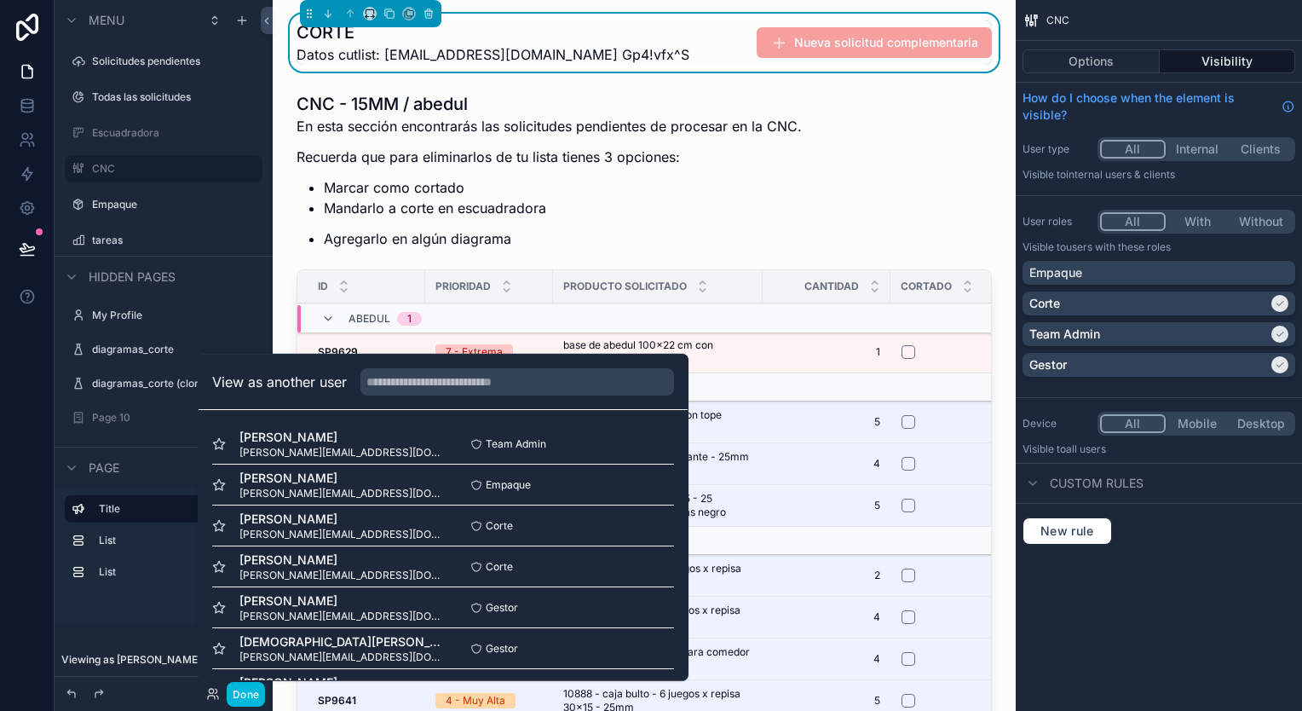
click at [0, 0] on button "Select" at bounding box center [0, 0] width 0 height 0
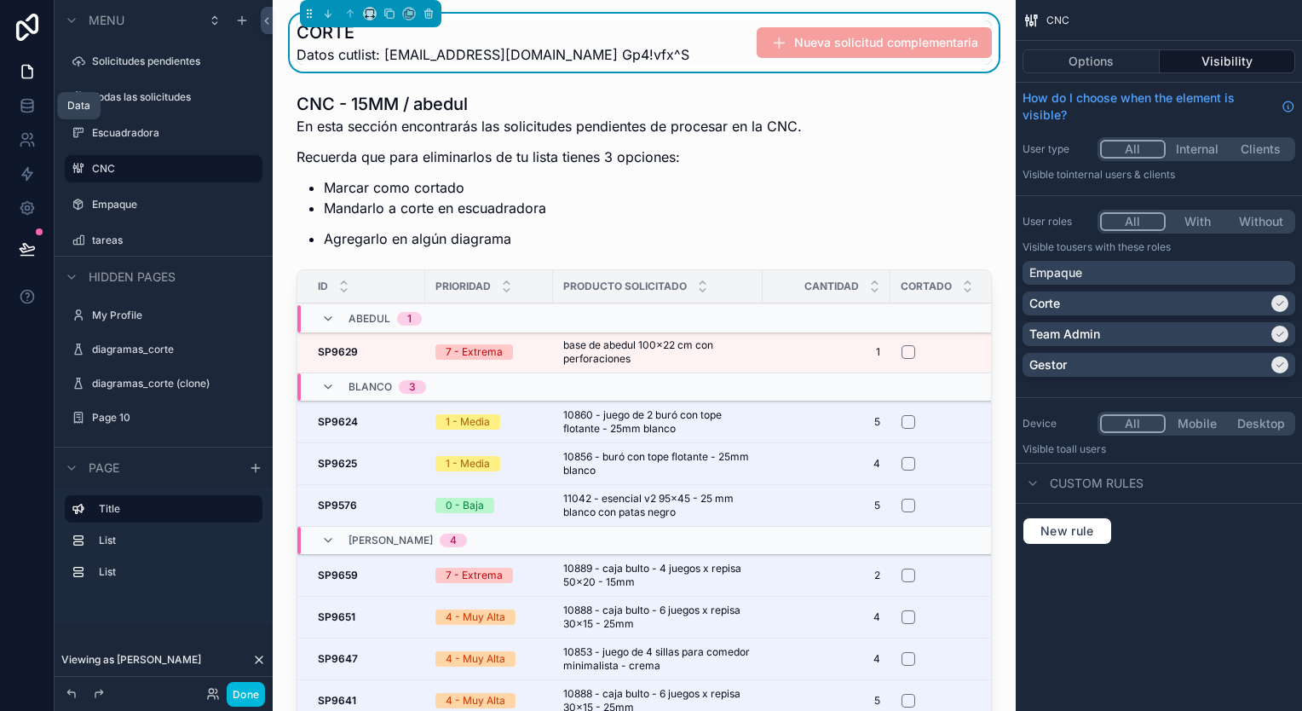
click at [22, 101] on icon at bounding box center [27, 105] width 17 height 17
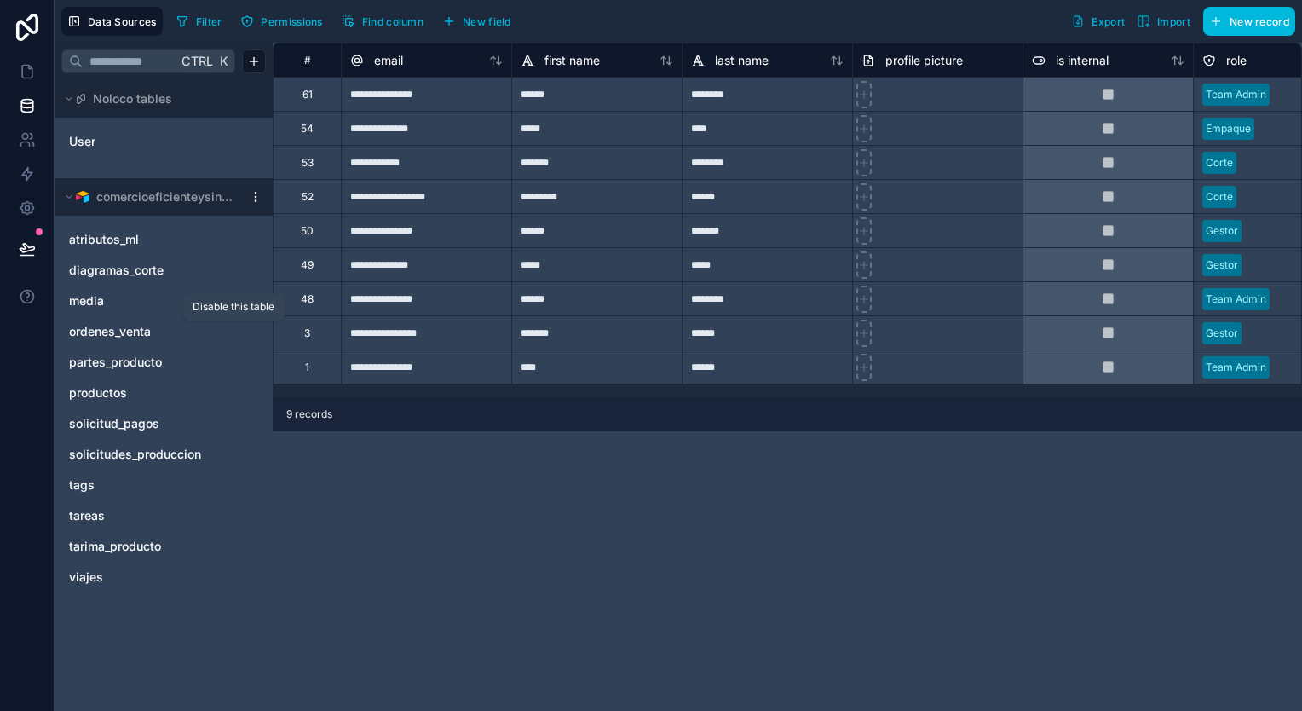
click at [228, 331] on icon "ordenes_venta" at bounding box center [234, 332] width 14 height 14
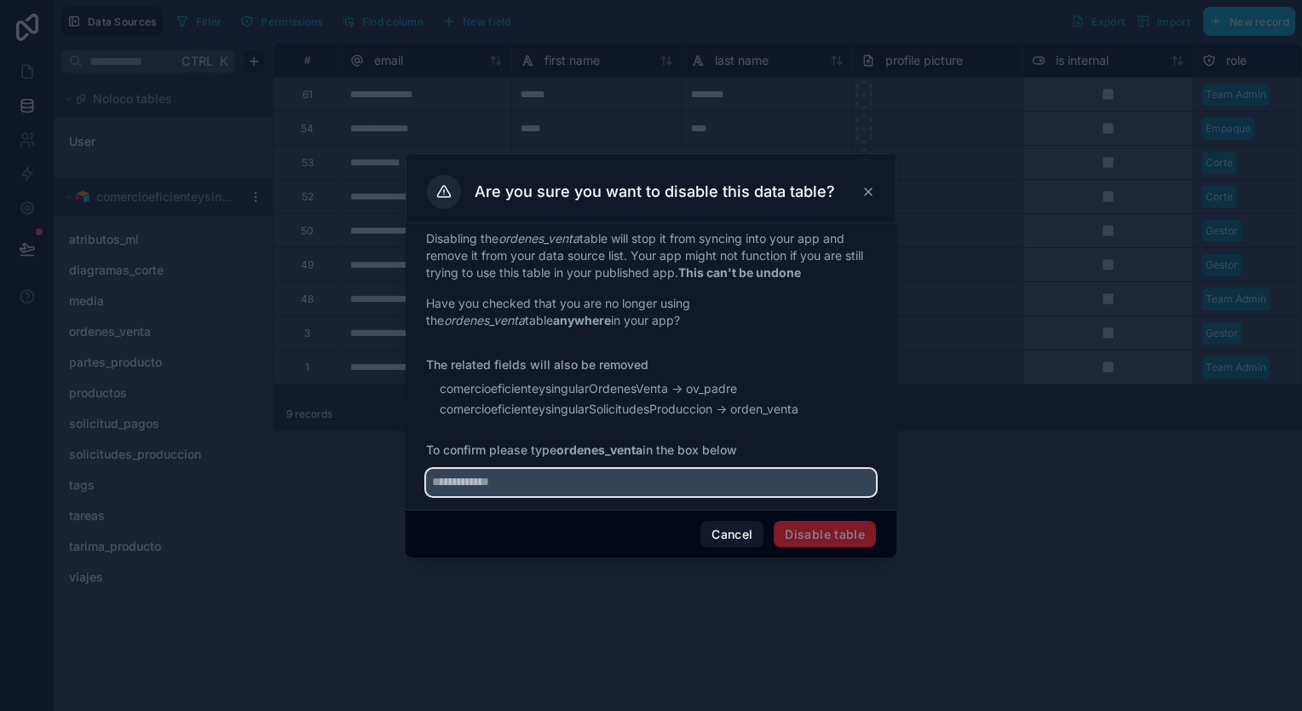
click at [525, 491] on input "text" at bounding box center [651, 482] width 450 height 27
type input "**********"
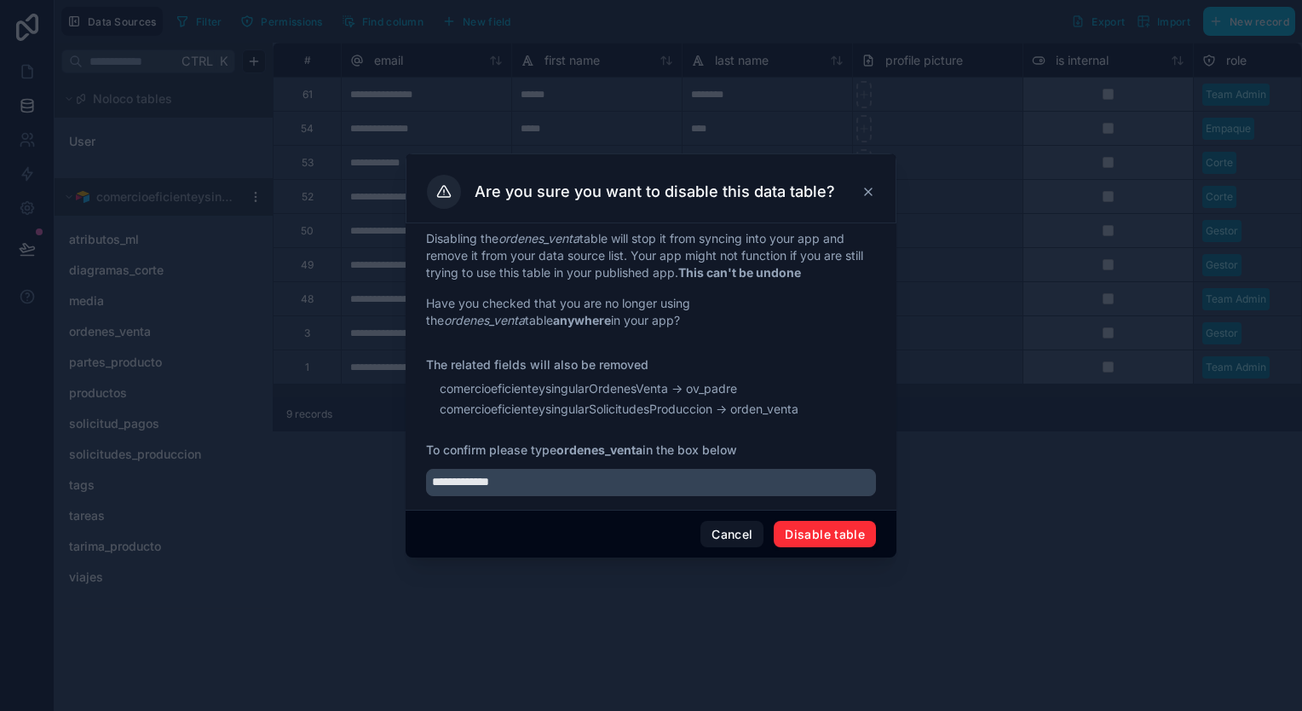
click at [843, 526] on button "Disable table" at bounding box center [825, 534] width 102 height 27
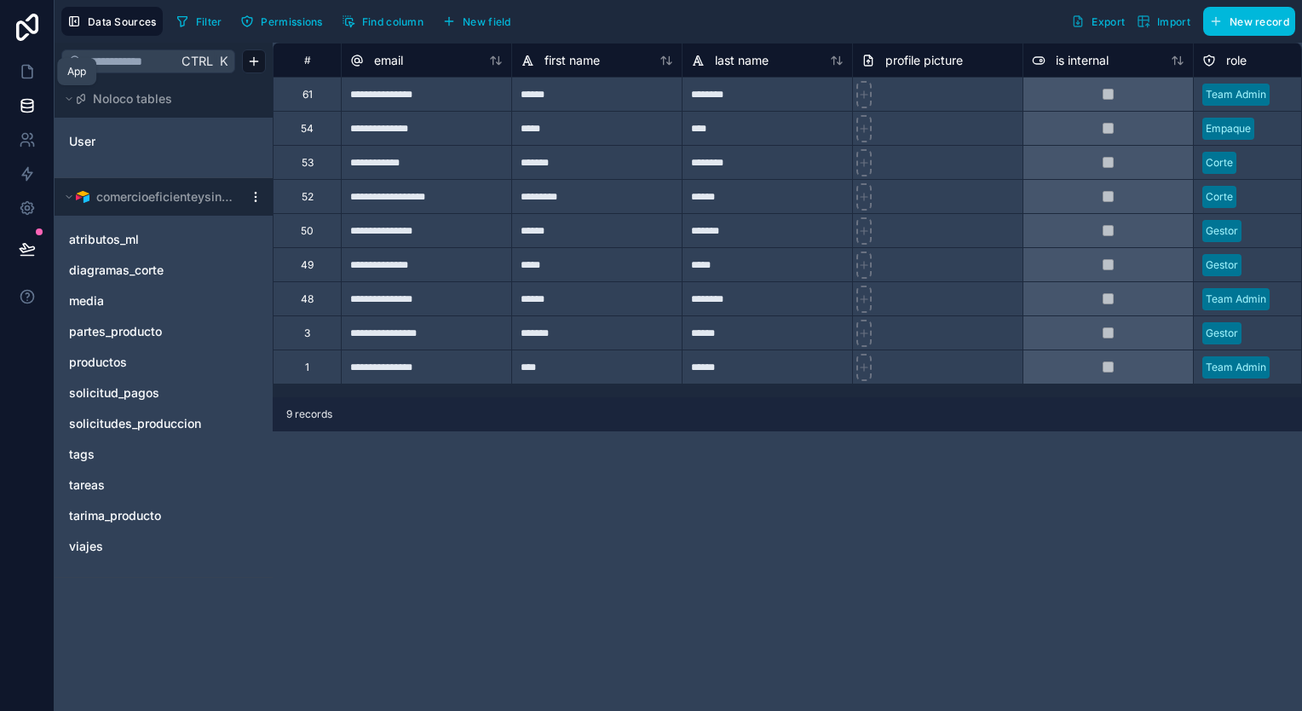
click at [27, 80] on link at bounding box center [27, 72] width 54 height 34
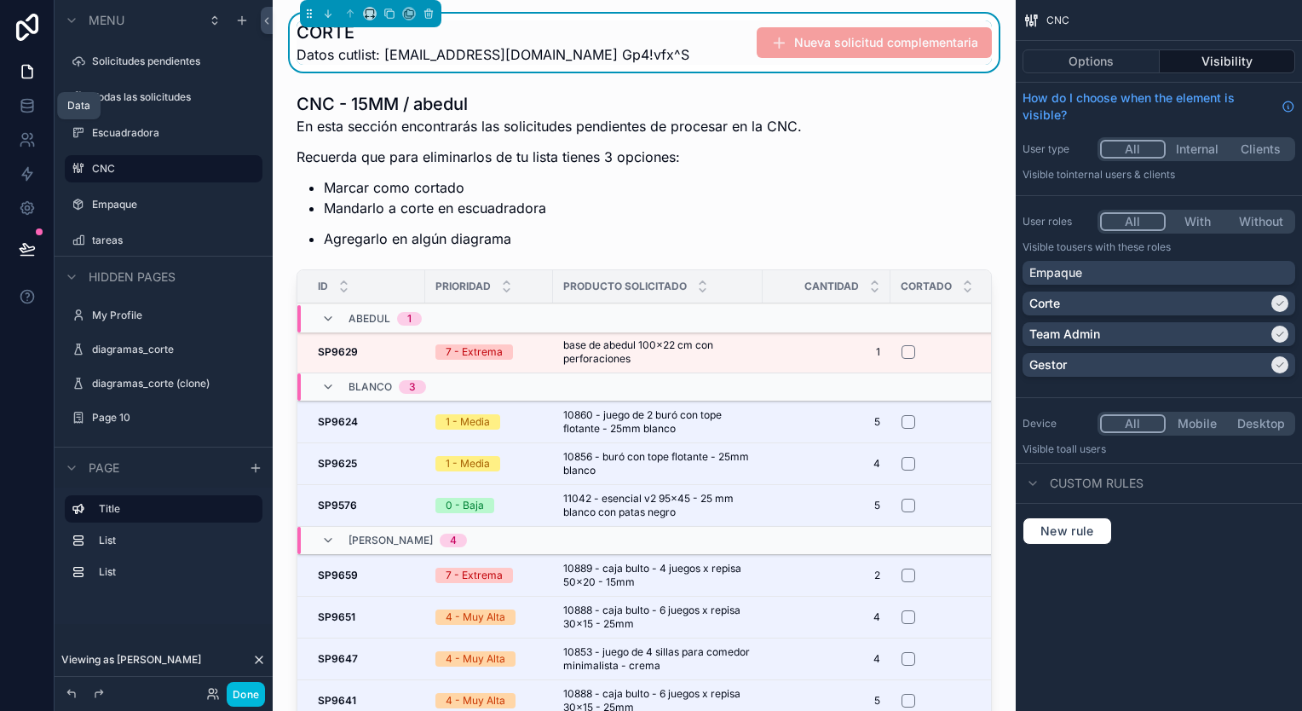
click at [30, 96] on link at bounding box center [27, 106] width 54 height 34
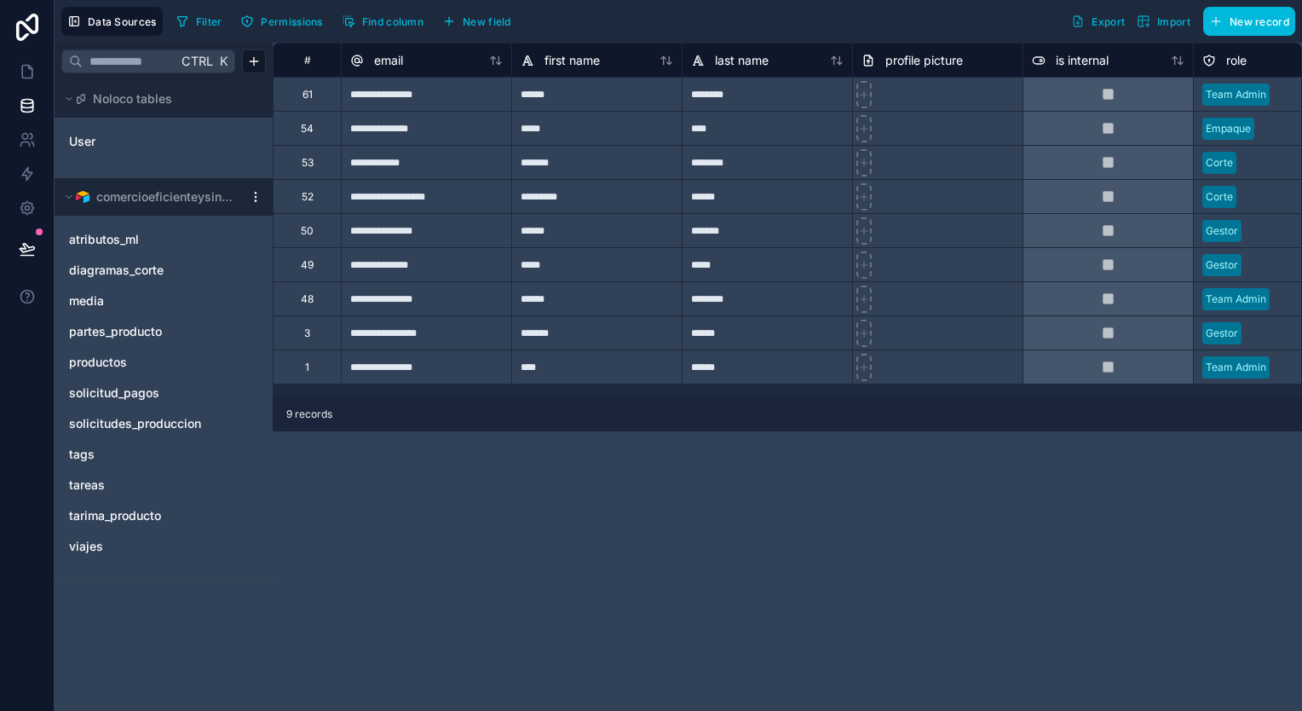
click at [136, 424] on span "solicitudes_produccion" at bounding box center [135, 423] width 132 height 17
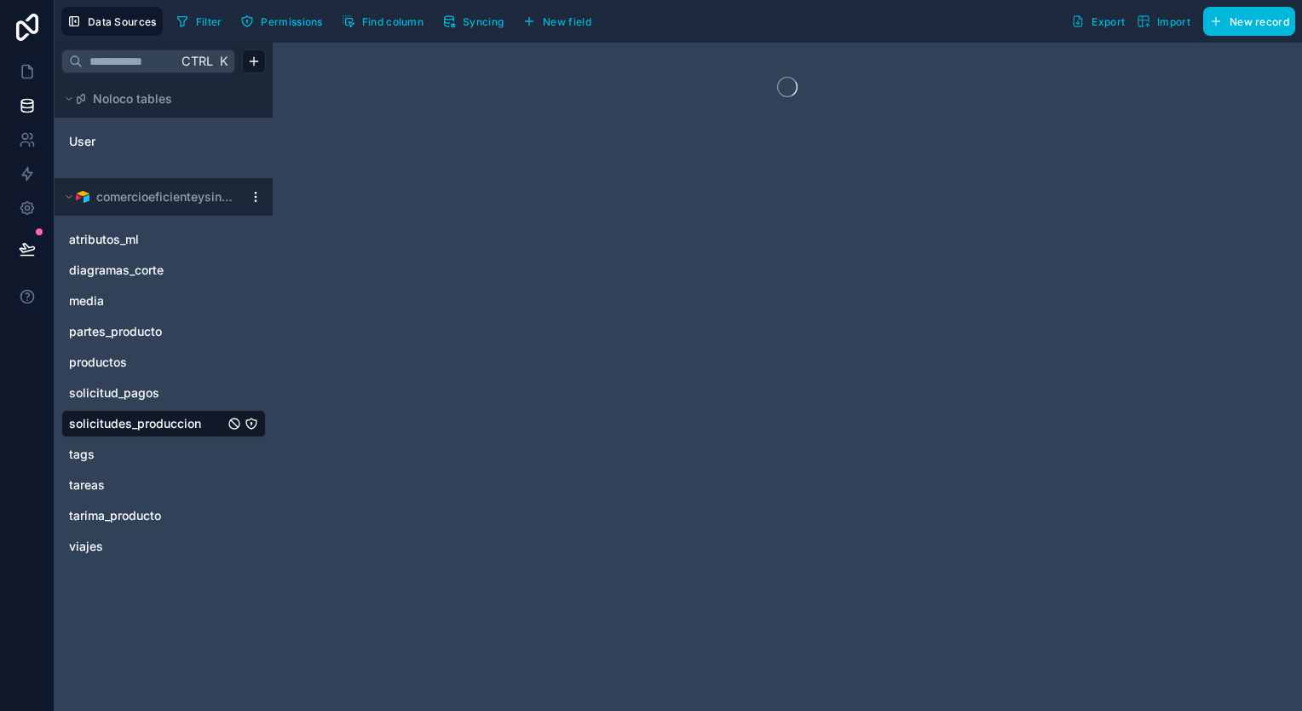
click at [471, 21] on span "Syncing" at bounding box center [483, 21] width 41 height 13
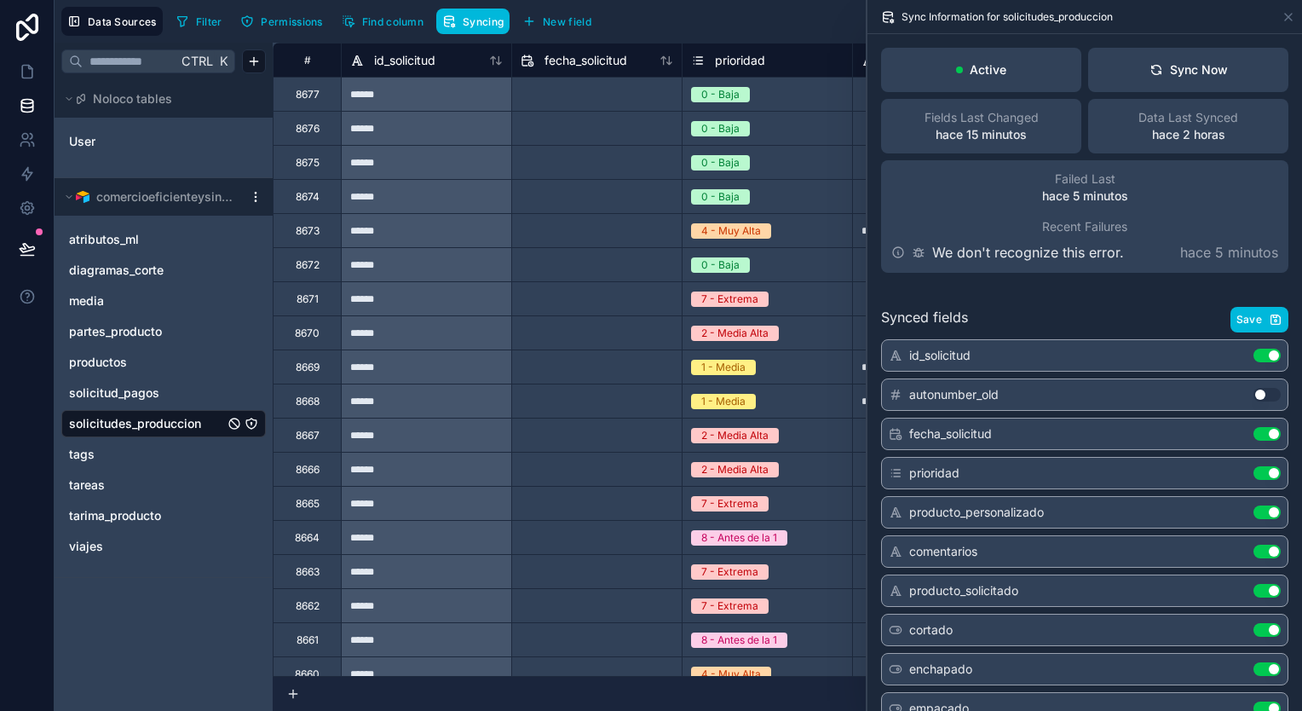
click at [1201, 66] on div "Sync Now" at bounding box center [1188, 69] width 78 height 17
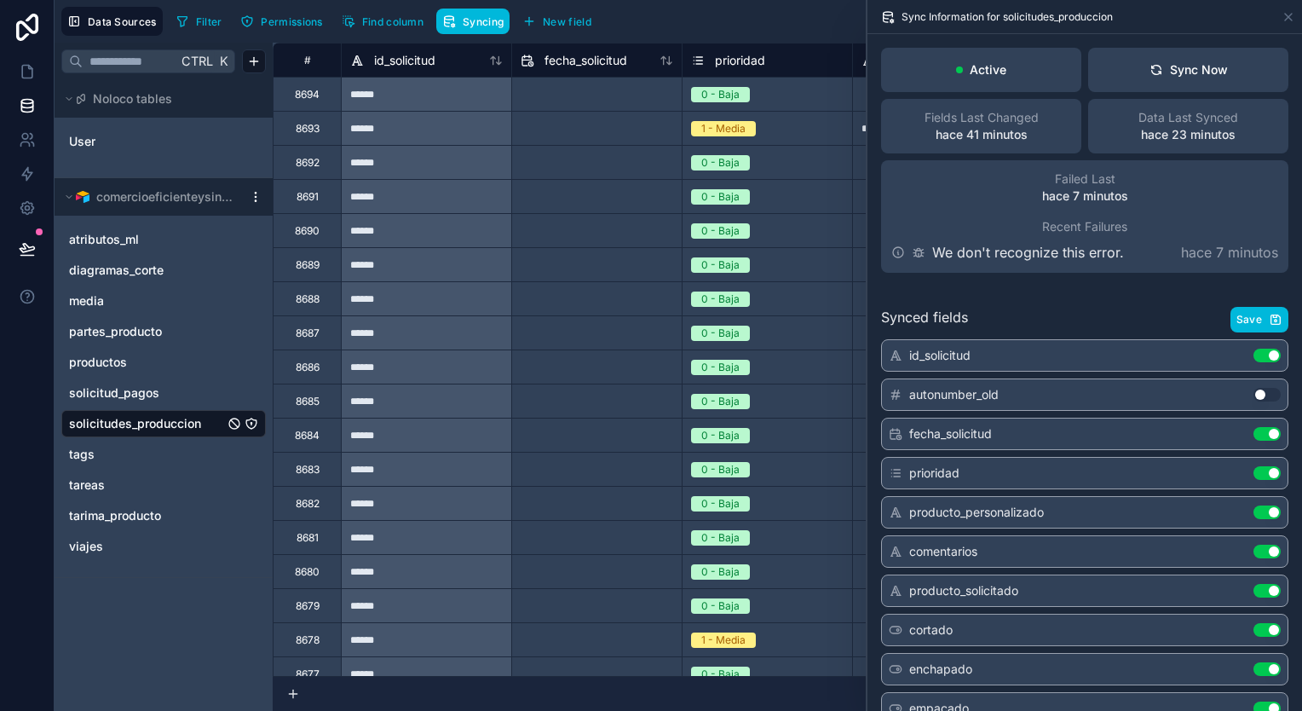
click at [1232, 53] on button "Sync Now" at bounding box center [1188, 70] width 200 height 44
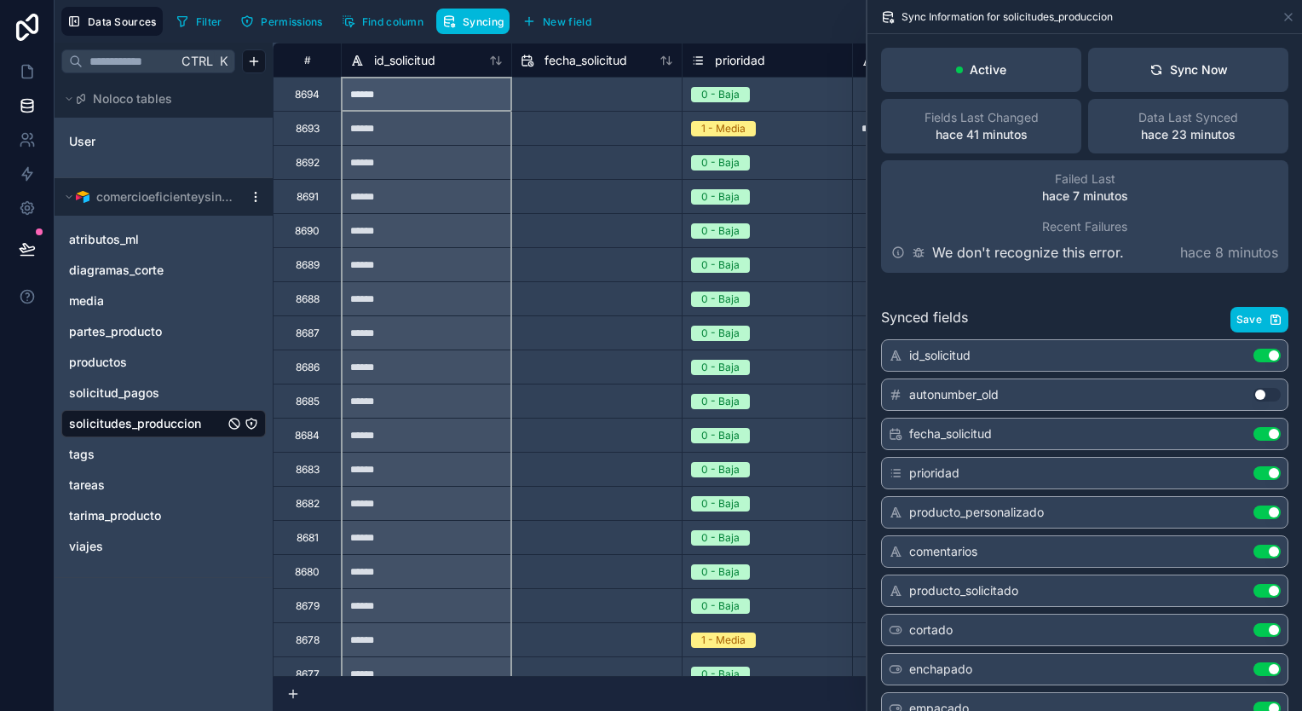
click at [494, 60] on icon at bounding box center [496, 61] width 14 height 14
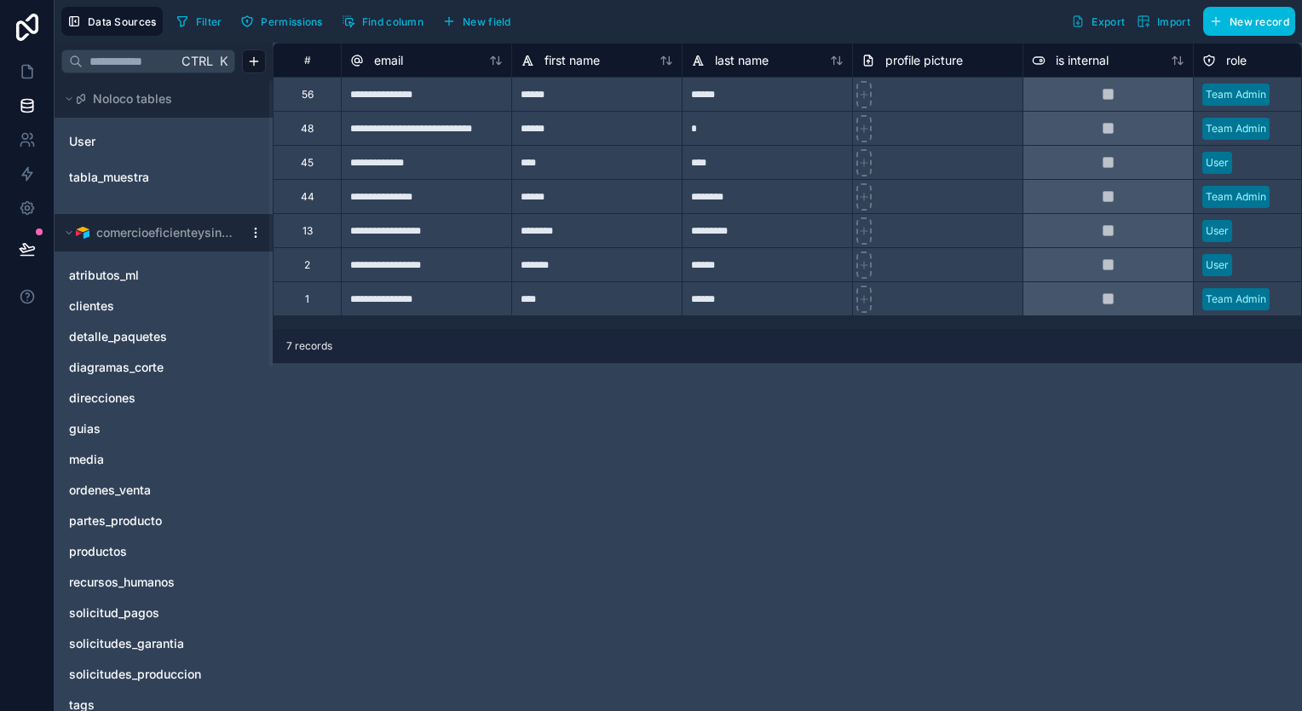
click at [155, 486] on link "ordenes_venta" at bounding box center [146, 489] width 155 height 17
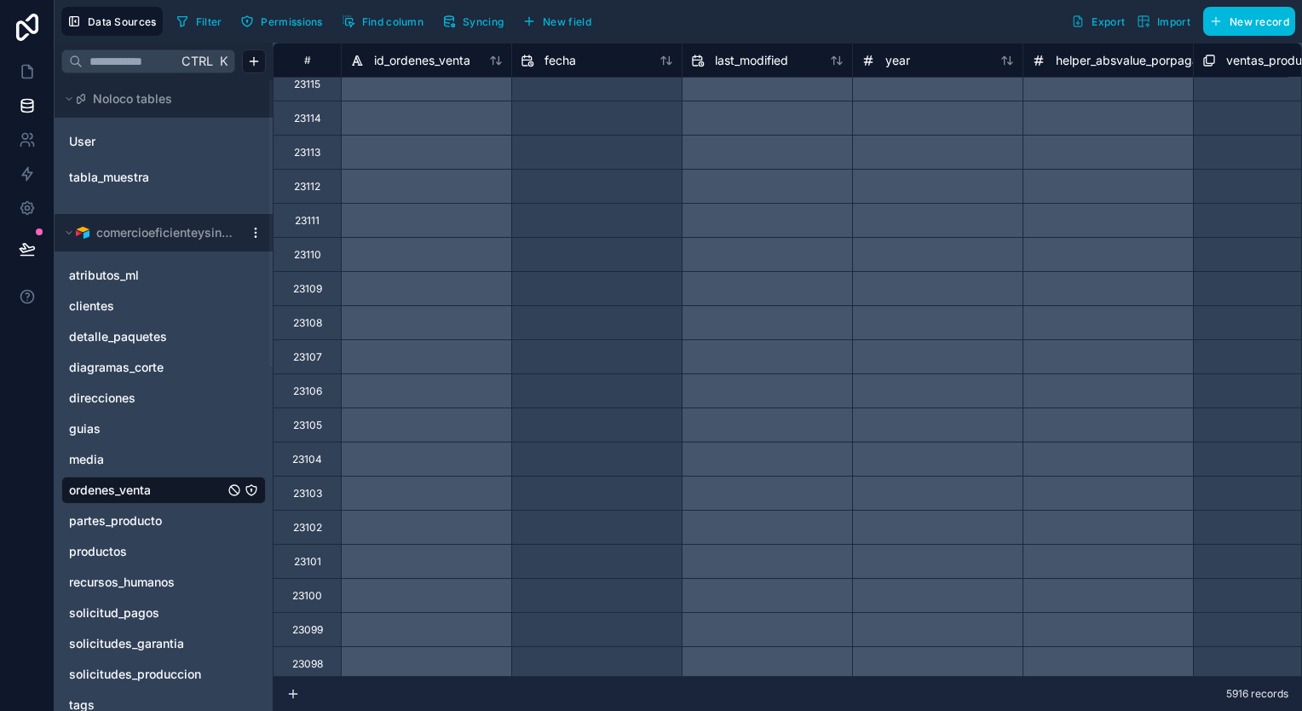
scroll to position [2822, 0]
